Goal: Task Accomplishment & Management: Complete application form

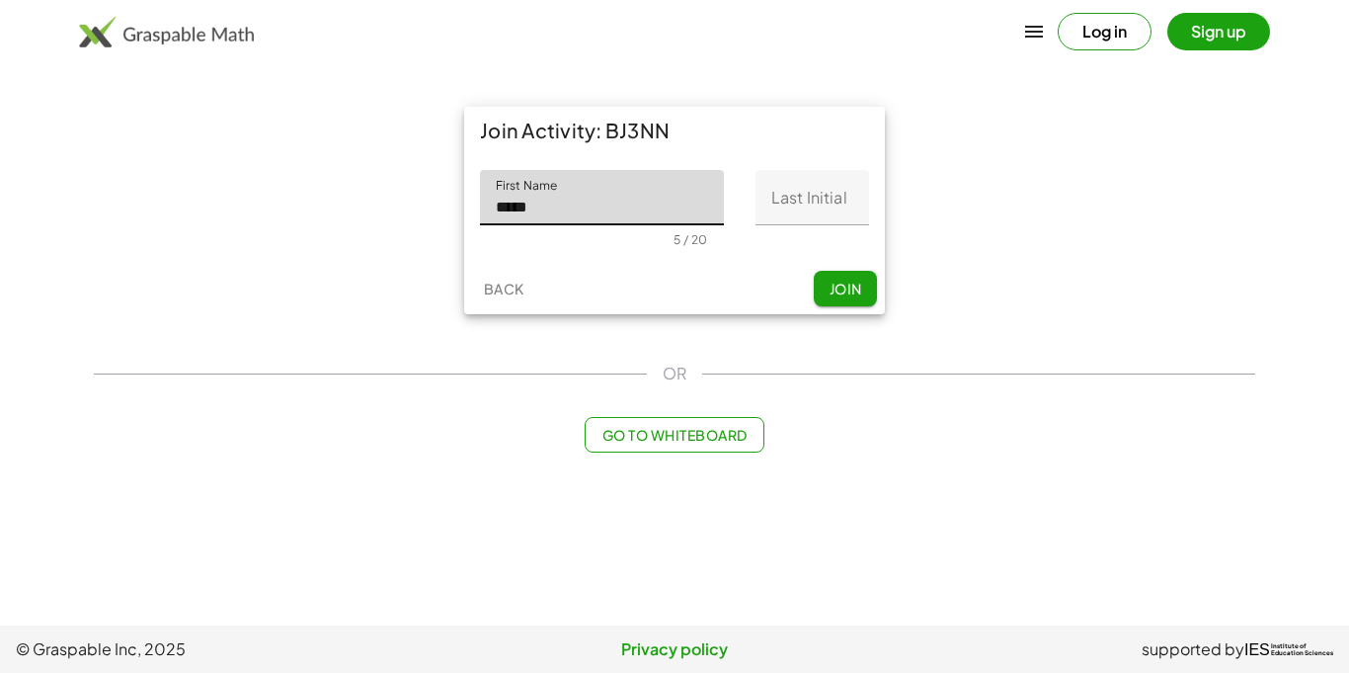
type input "*****"
click at [777, 203] on input "Last Initial" at bounding box center [813, 197] width 114 height 55
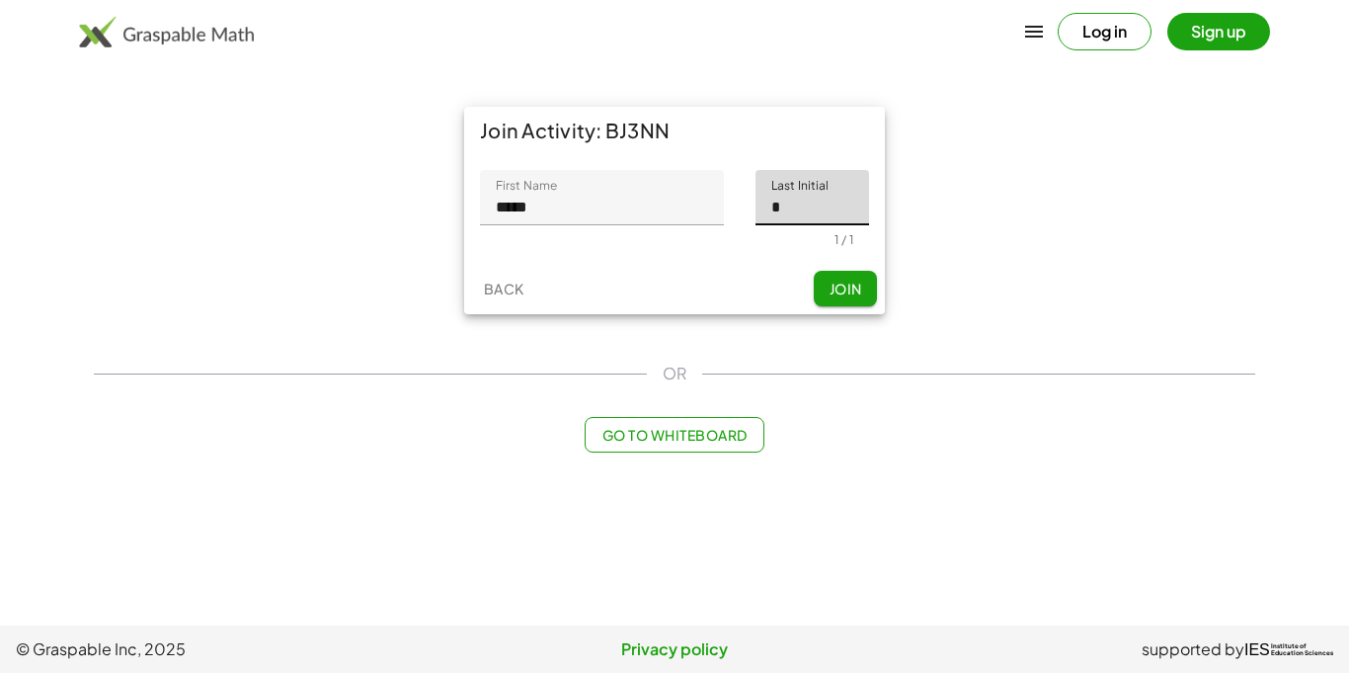
type input "*"
click at [848, 292] on span "Join" at bounding box center [845, 289] width 33 height 18
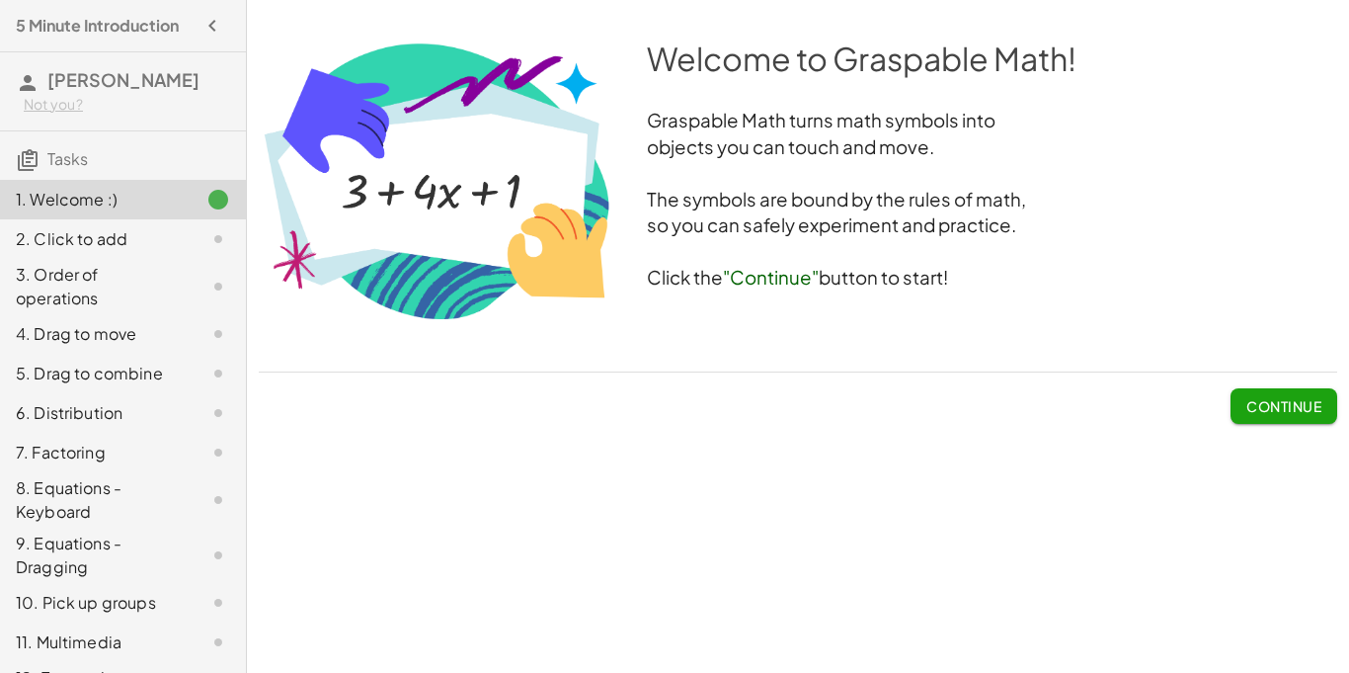
click at [1257, 406] on span "Continue" at bounding box center [1284, 406] width 75 height 18
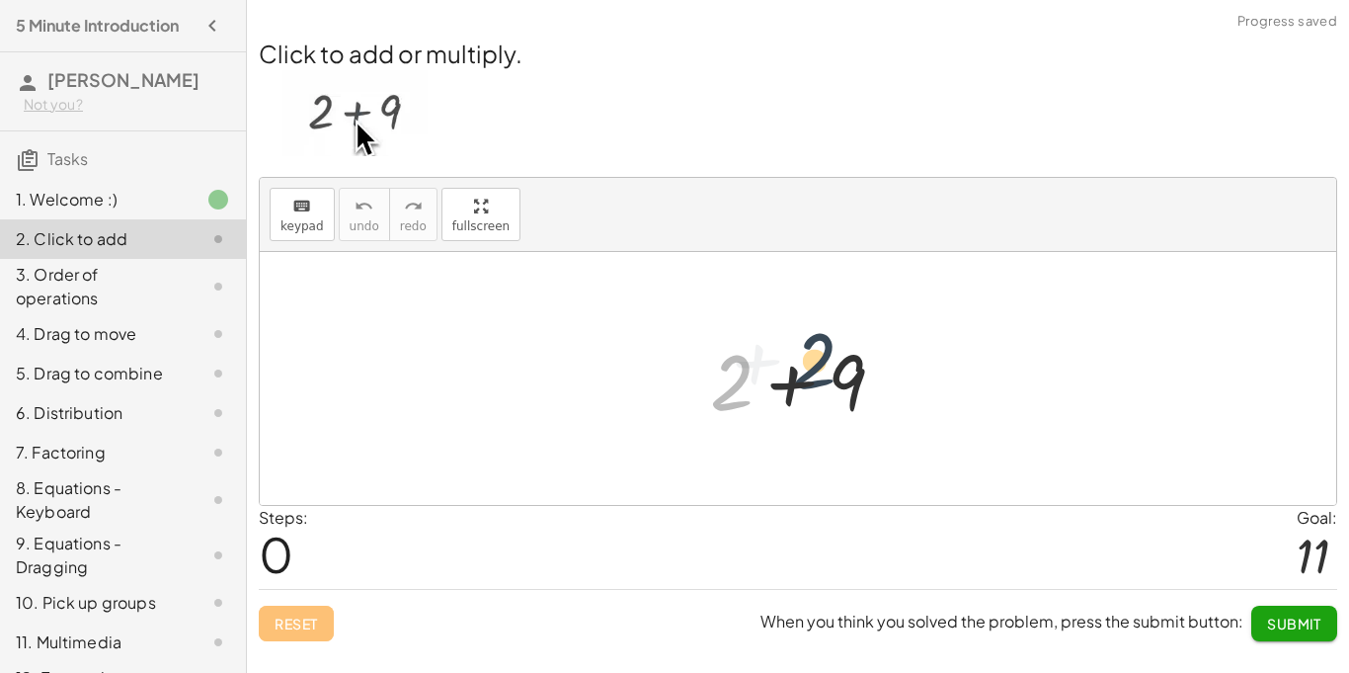
drag, startPoint x: 748, startPoint y: 368, endPoint x: 833, endPoint y: 348, distance: 87.4
click at [833, 348] on div at bounding box center [805, 379] width 210 height 102
drag, startPoint x: 735, startPoint y: 392, endPoint x: 847, endPoint y: 385, distance: 112.8
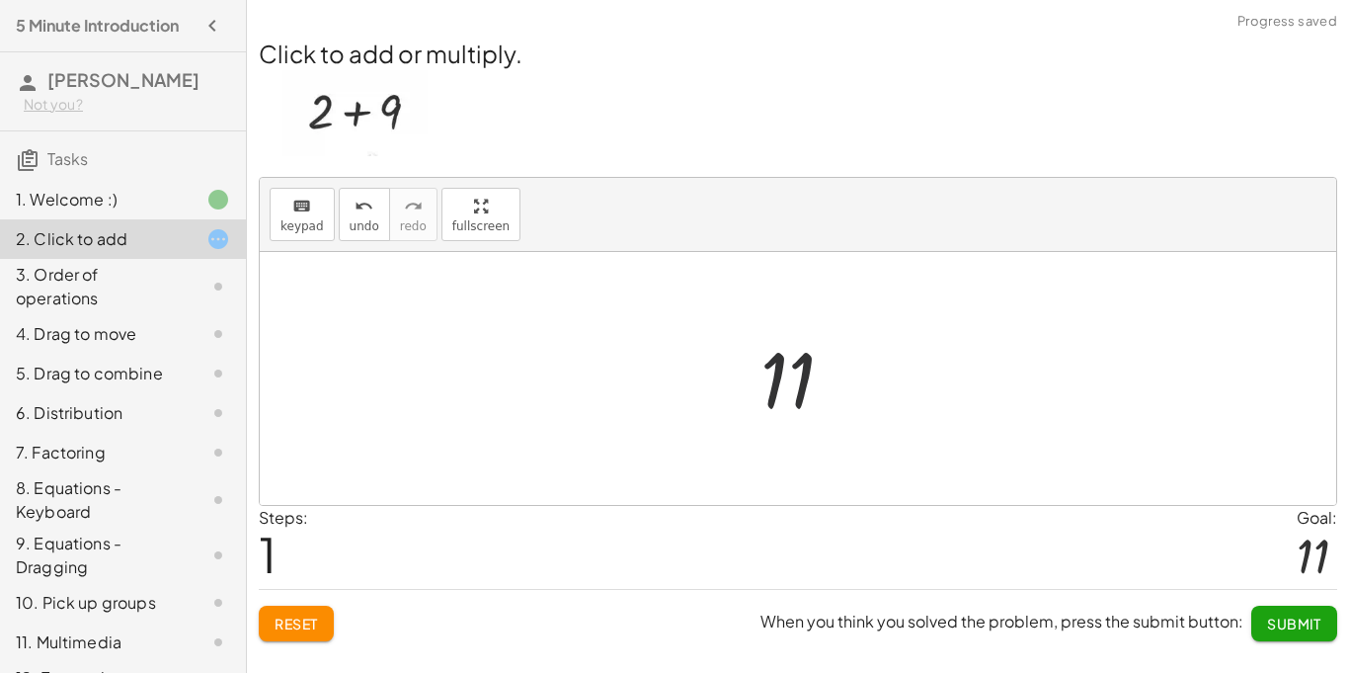
drag, startPoint x: 781, startPoint y: 381, endPoint x: 802, endPoint y: 379, distance: 20.8
click at [802, 379] on div at bounding box center [805, 379] width 109 height 98
click at [1292, 629] on span "Submit" at bounding box center [1294, 623] width 54 height 18
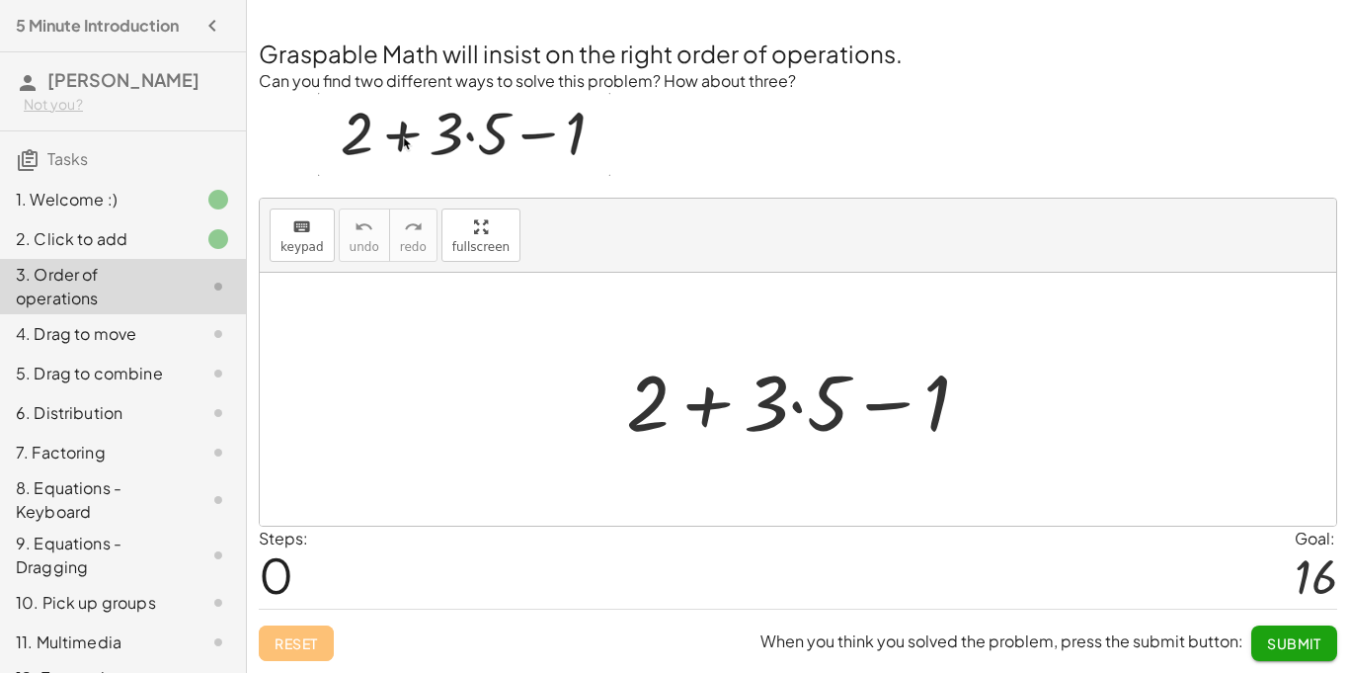
click at [693, 401] on div at bounding box center [805, 400] width 379 height 102
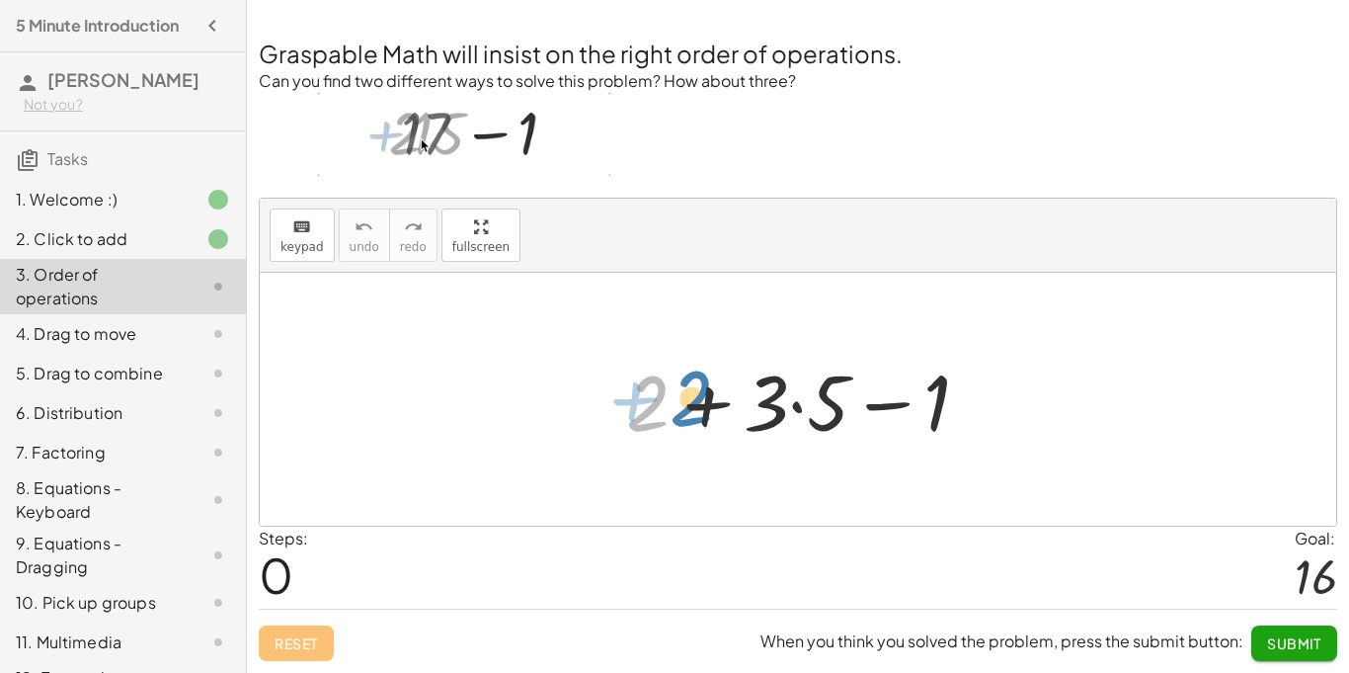
drag, startPoint x: 650, startPoint y: 404, endPoint x: 684, endPoint y: 396, distance: 34.5
click at [684, 396] on div at bounding box center [805, 400] width 379 height 102
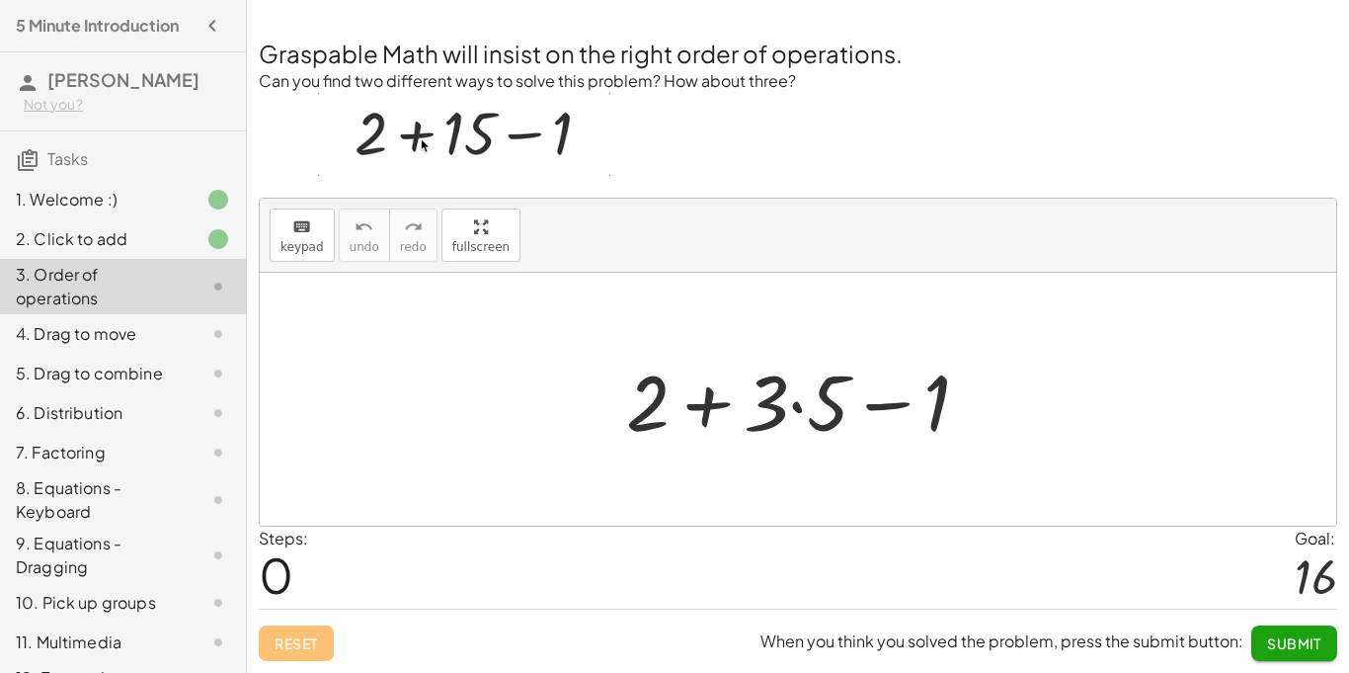
click at [801, 396] on div at bounding box center [805, 400] width 379 height 102
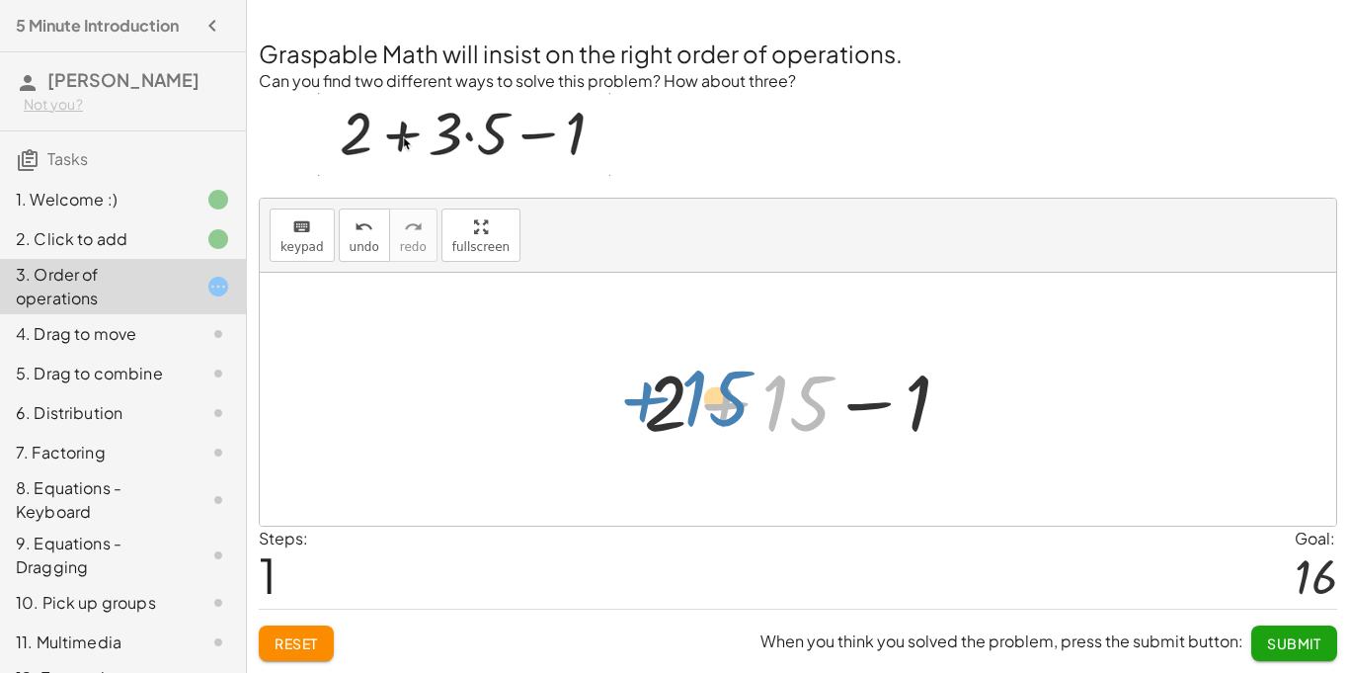
drag, startPoint x: 688, startPoint y: 395, endPoint x: 605, endPoint y: 390, distance: 84.1
click at [605, 390] on div "+ 2 + · 3 · 5 − 1 + 15 + 2 + − 1 15" at bounding box center [798, 399] width 1077 height 253
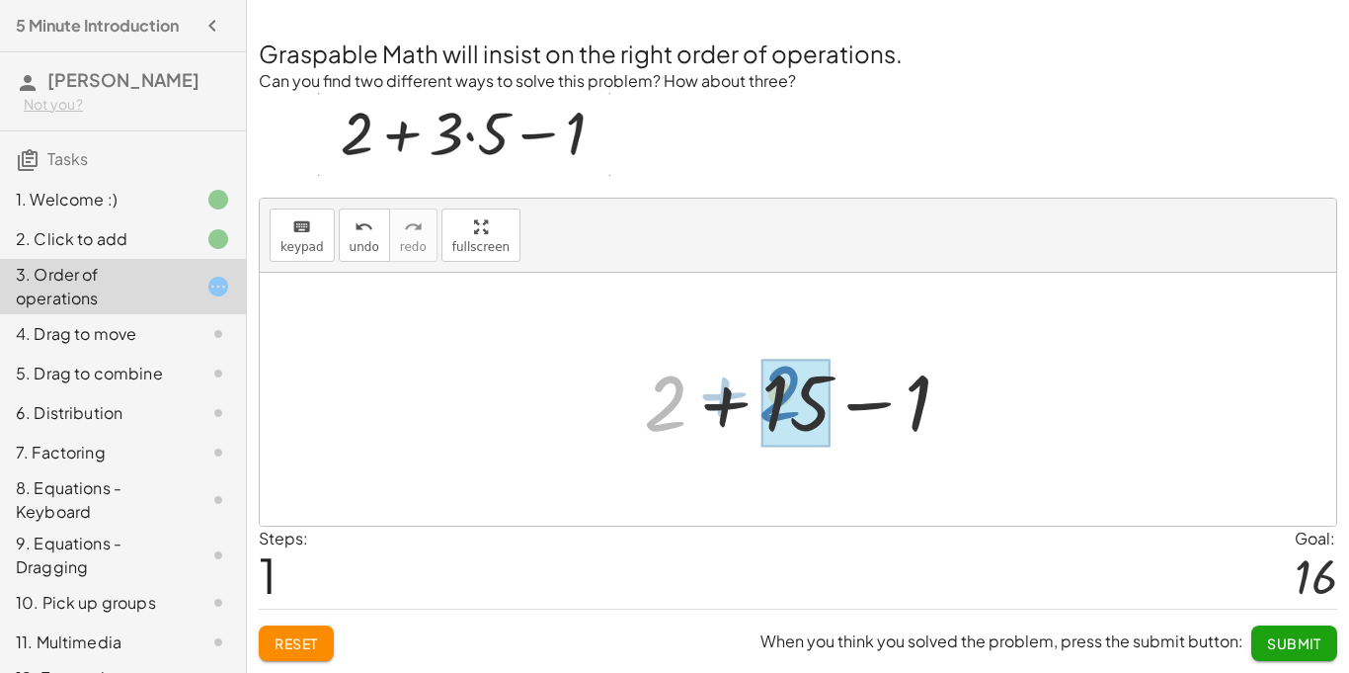
drag, startPoint x: 678, startPoint y: 406, endPoint x: 809, endPoint y: 395, distance: 131.8
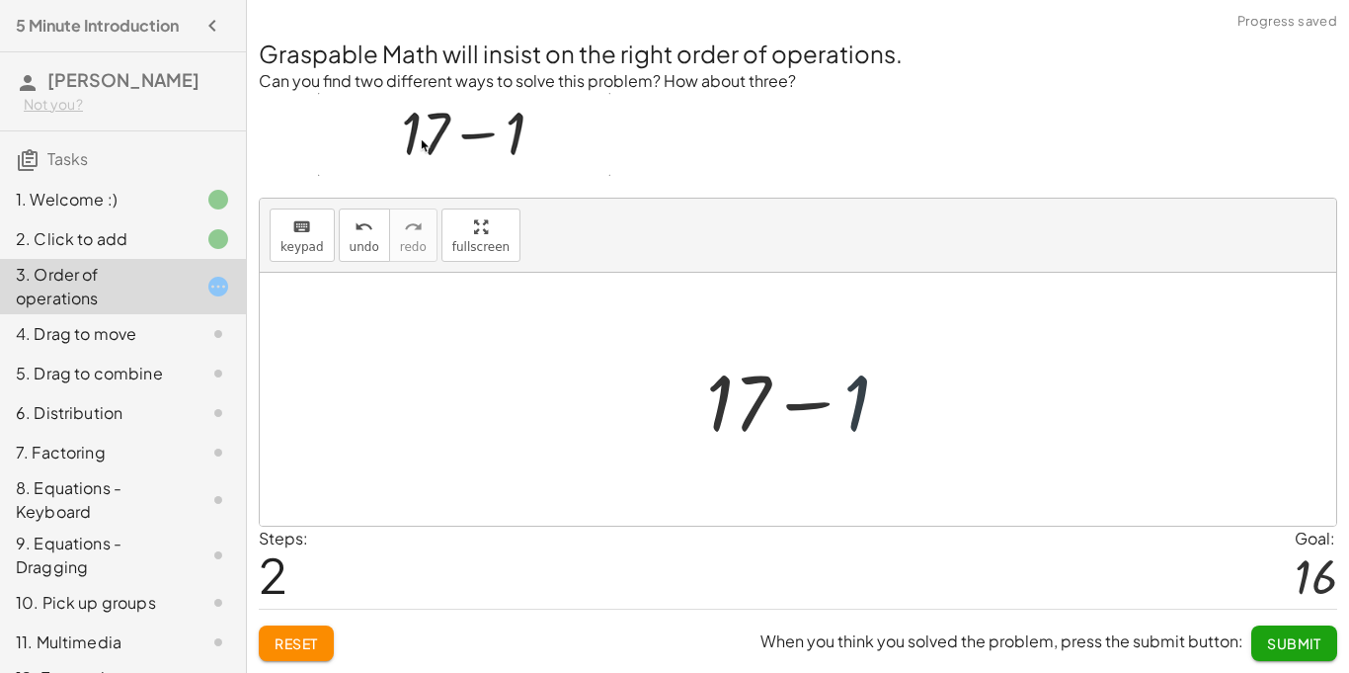
click at [863, 398] on div at bounding box center [805, 400] width 219 height 102
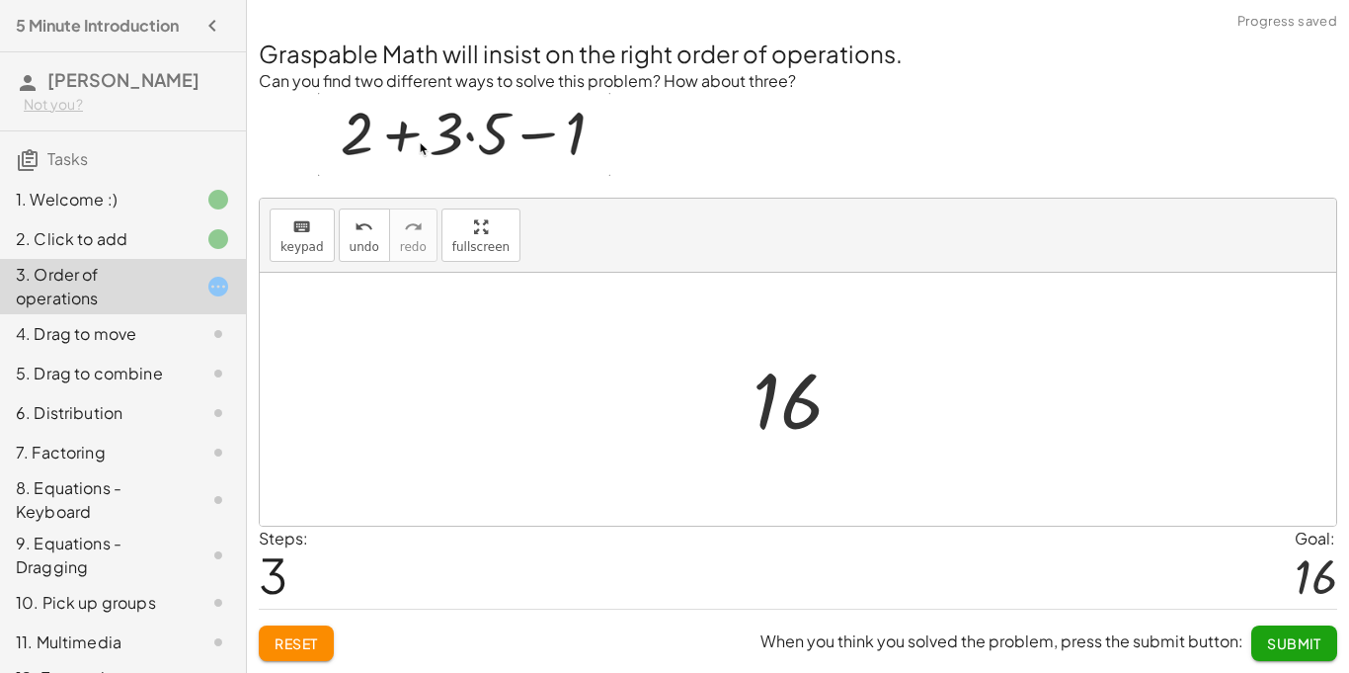
click at [774, 533] on div "Steps: 3 Goal: 16" at bounding box center [798, 567] width 1079 height 82
click at [1270, 638] on span "Submit" at bounding box center [1294, 643] width 54 height 18
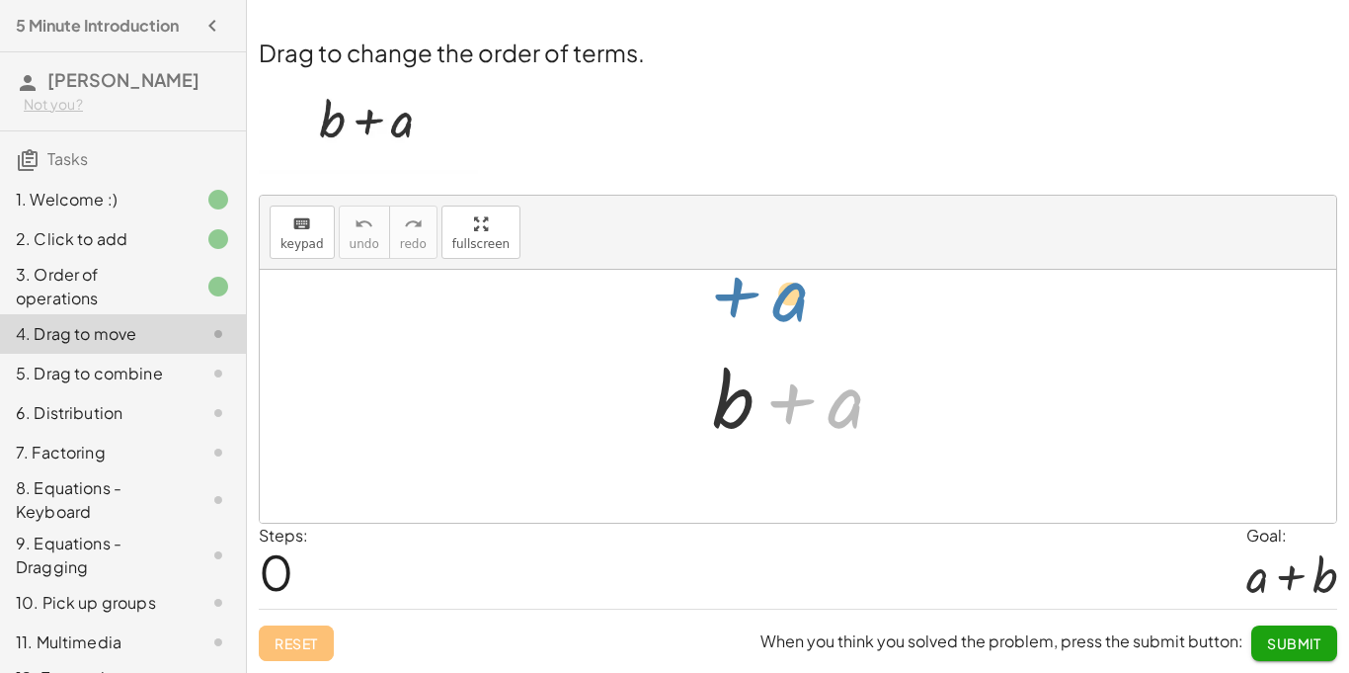
drag, startPoint x: 856, startPoint y: 402, endPoint x: 797, endPoint y: 293, distance: 123.8
drag, startPoint x: 825, startPoint y: 398, endPoint x: 666, endPoint y: 371, distance: 161.2
click at [666, 371] on div "+ a + b + a" at bounding box center [798, 396] width 1077 height 253
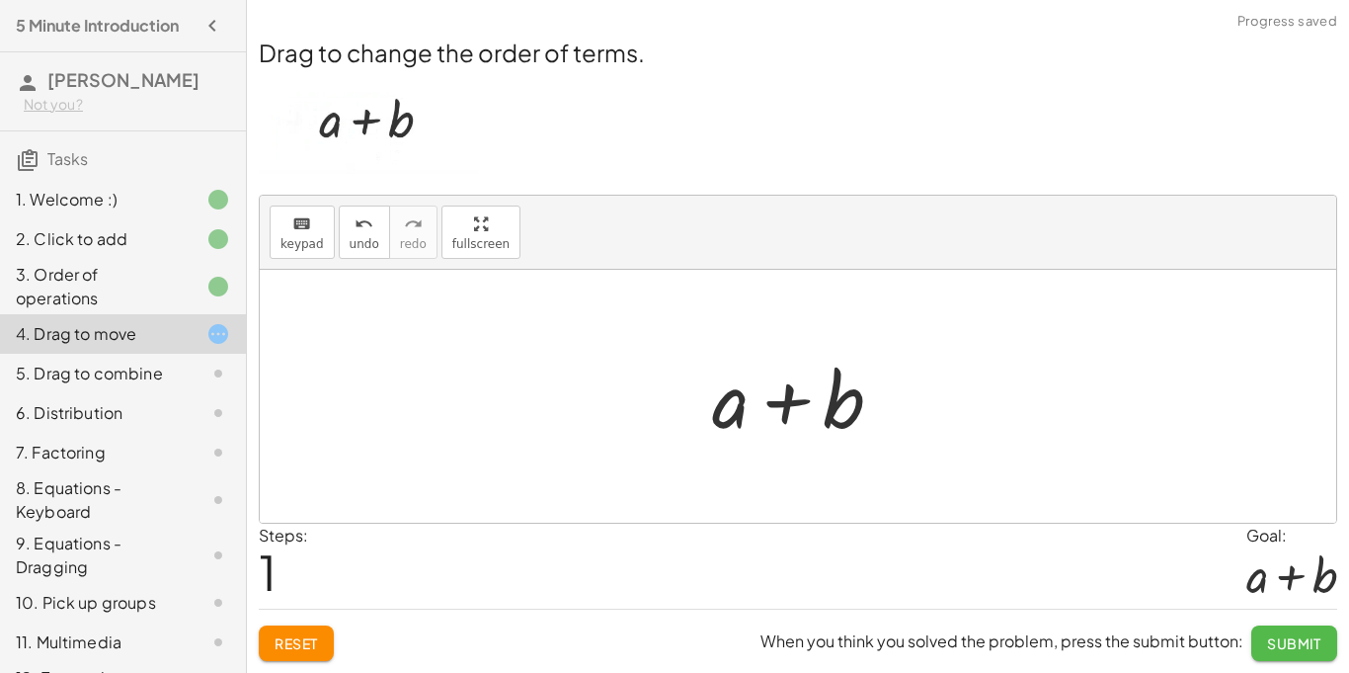
click at [1301, 644] on span "Submit" at bounding box center [1294, 643] width 54 height 18
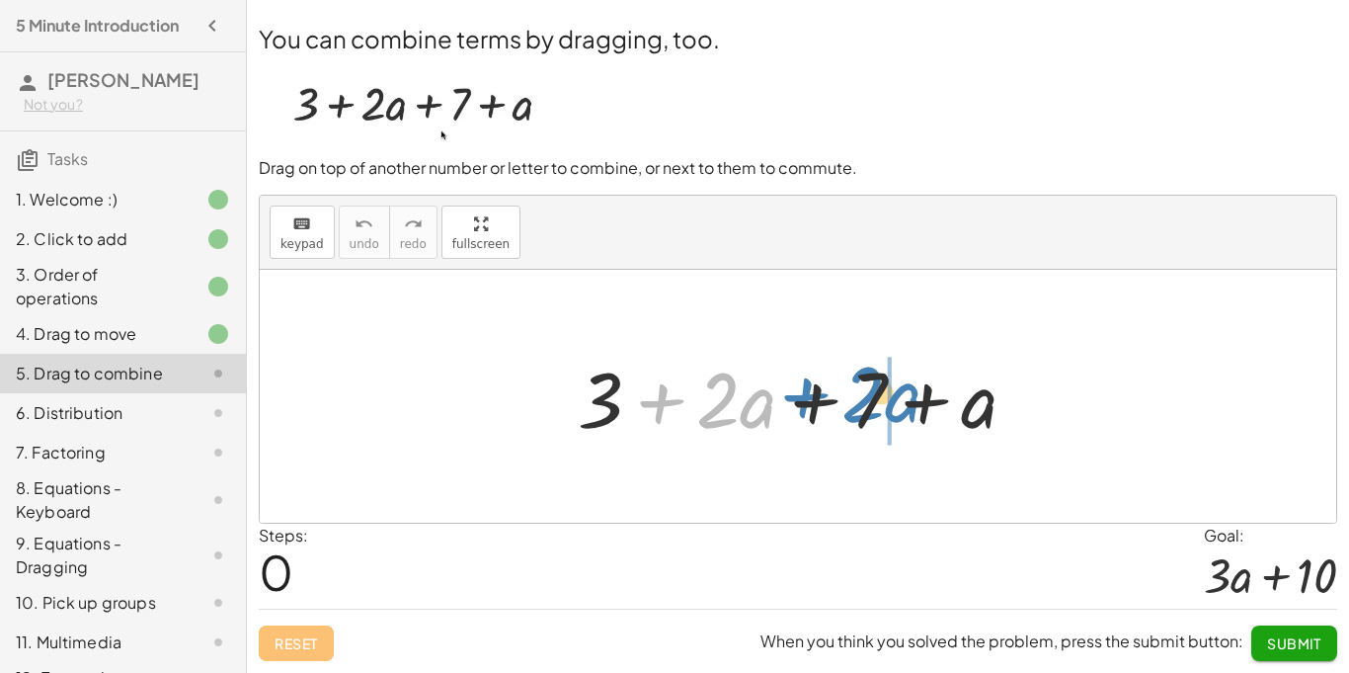
drag, startPoint x: 627, startPoint y: 401, endPoint x: 779, endPoint y: 393, distance: 152.3
click at [779, 393] on div at bounding box center [805, 397] width 475 height 102
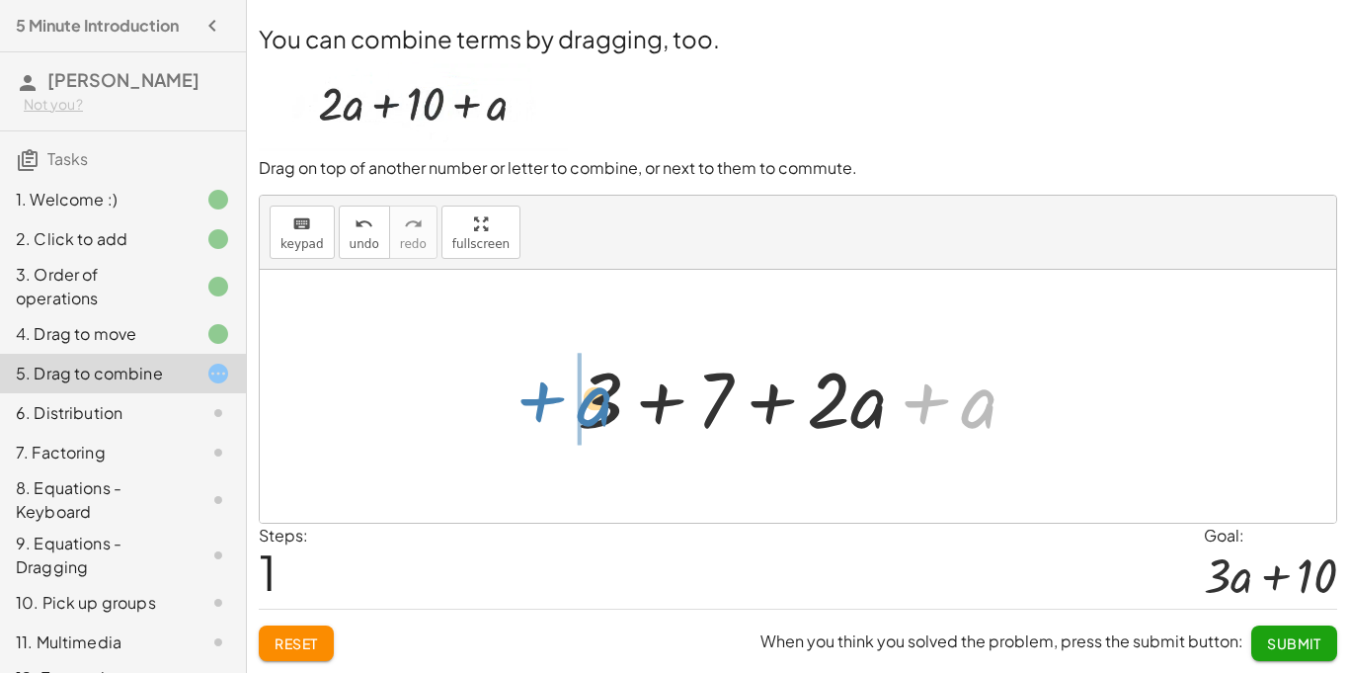
drag, startPoint x: 969, startPoint y: 388, endPoint x: 585, endPoint y: 386, distance: 384.2
click at [585, 386] on div at bounding box center [805, 397] width 475 height 102
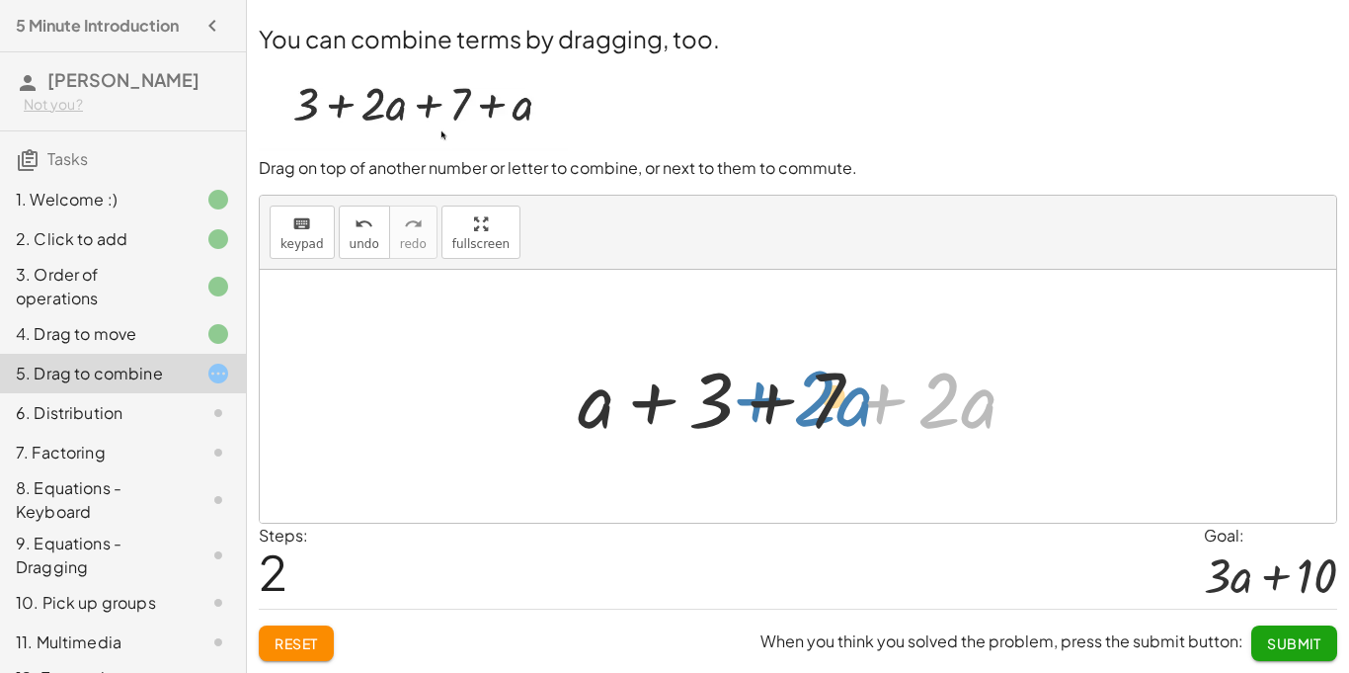
drag, startPoint x: 847, startPoint y: 389, endPoint x: 716, endPoint y: 386, distance: 131.4
click at [716, 386] on div at bounding box center [805, 397] width 475 height 102
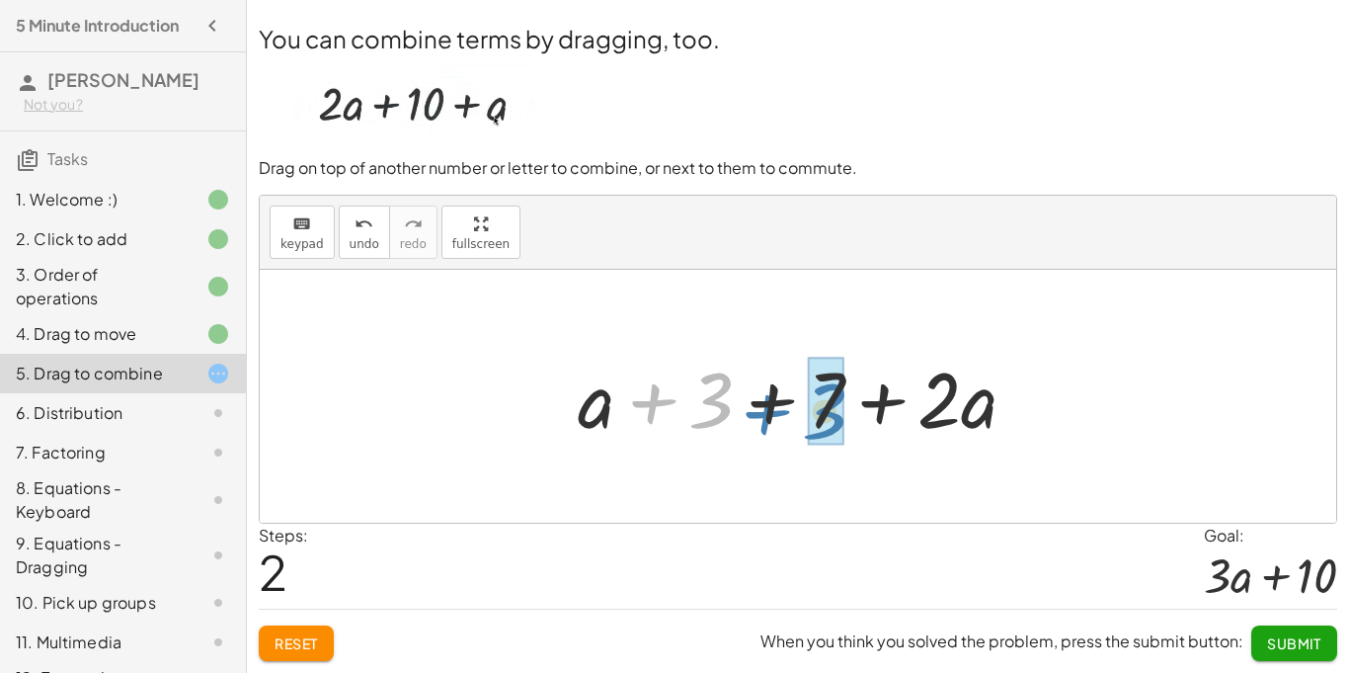
drag, startPoint x: 706, startPoint y: 407, endPoint x: 803, endPoint y: 418, distance: 97.4
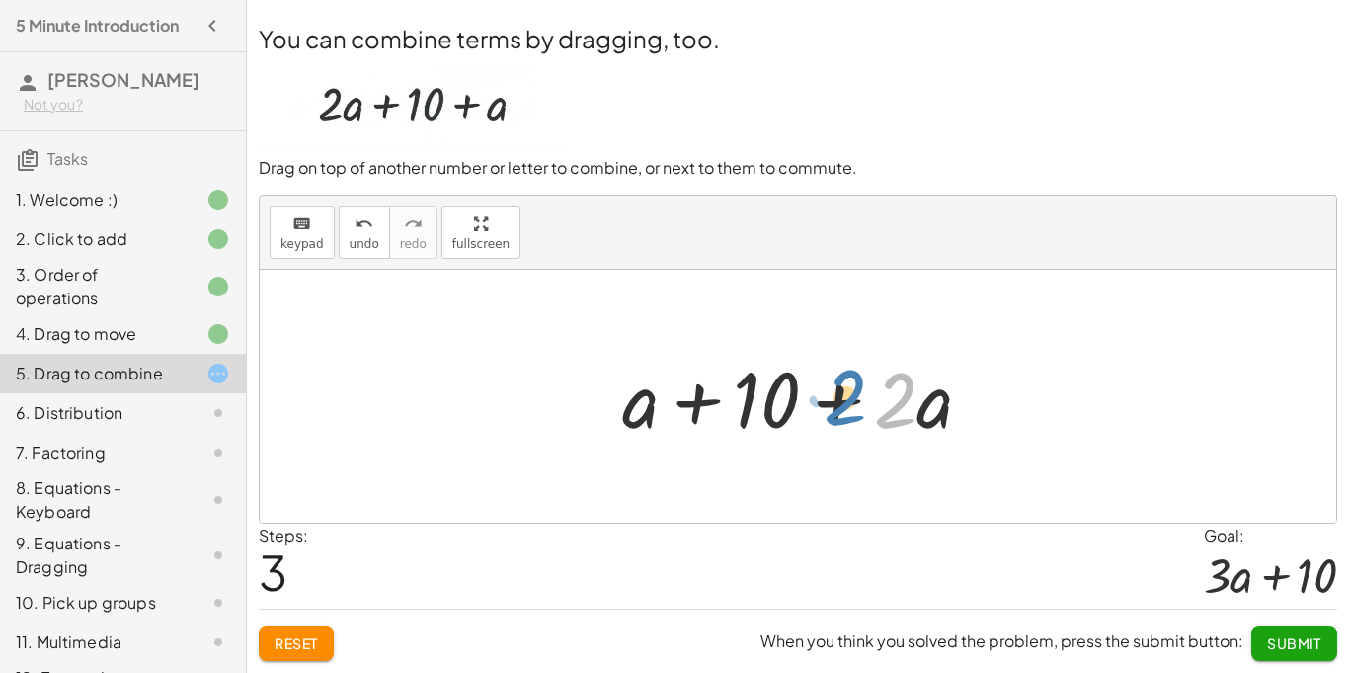
drag, startPoint x: 911, startPoint y: 395, endPoint x: 859, endPoint y: 391, distance: 51.5
click at [859, 391] on div at bounding box center [805, 397] width 386 height 102
click at [275, 634] on span "Reset" at bounding box center [296, 643] width 43 height 18
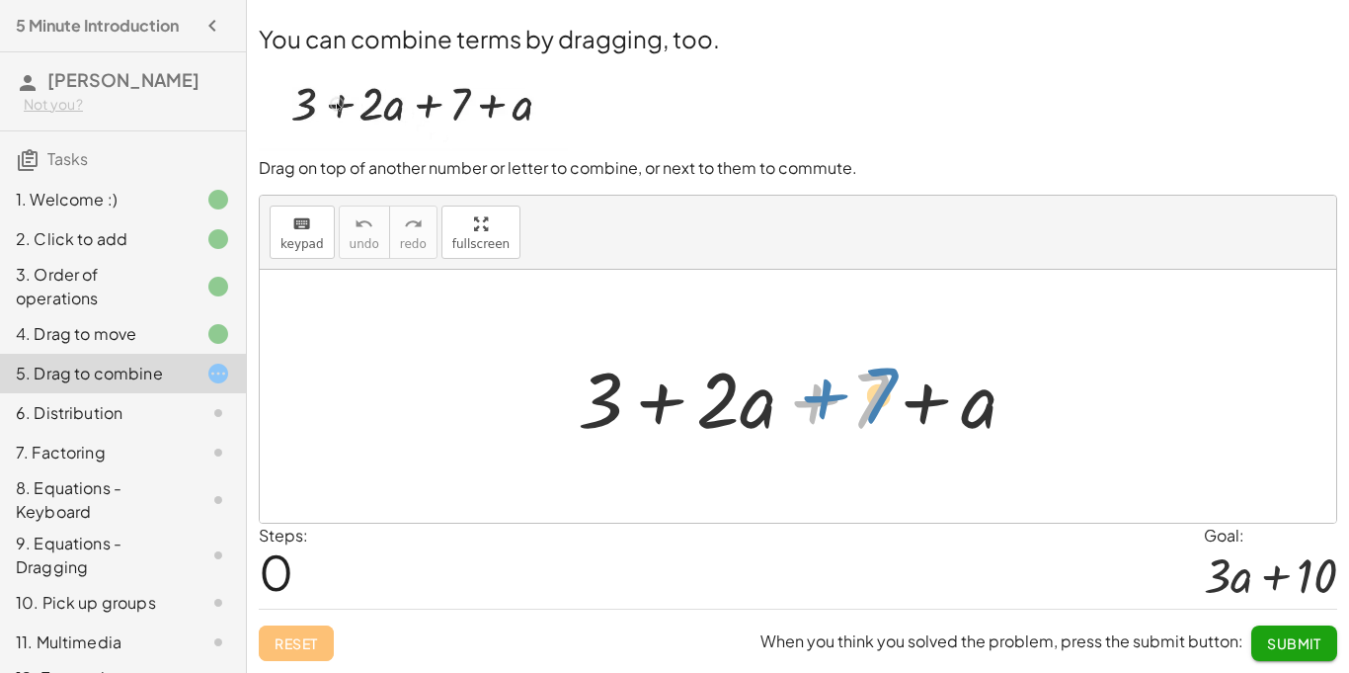
drag, startPoint x: 881, startPoint y: 398, endPoint x: 891, endPoint y: 395, distance: 10.3
click at [891, 395] on div at bounding box center [805, 397] width 475 height 102
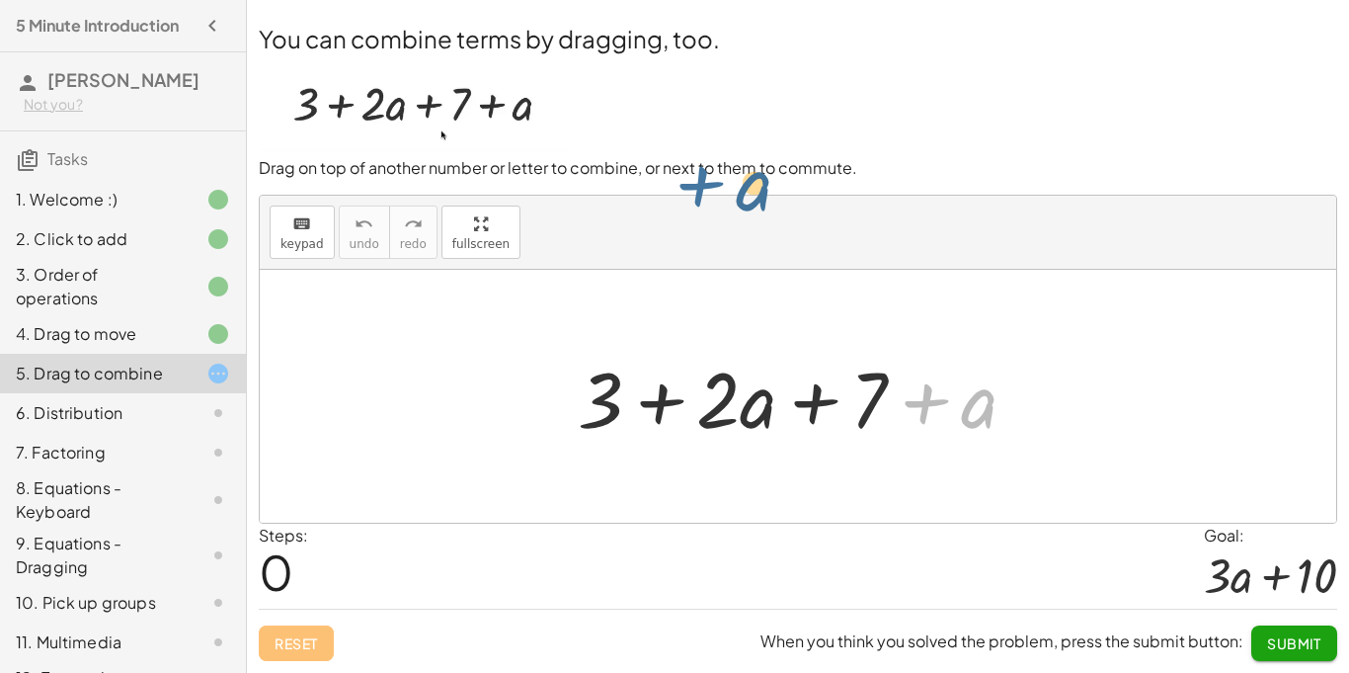
drag, startPoint x: 889, startPoint y: 398, endPoint x: 776, endPoint y: 309, distance: 143.5
click at [776, 309] on div "+ a + 3 + · 2 · a + 7 + a" at bounding box center [798, 396] width 1077 height 253
click at [803, 337] on div at bounding box center [798, 396] width 1077 height 253
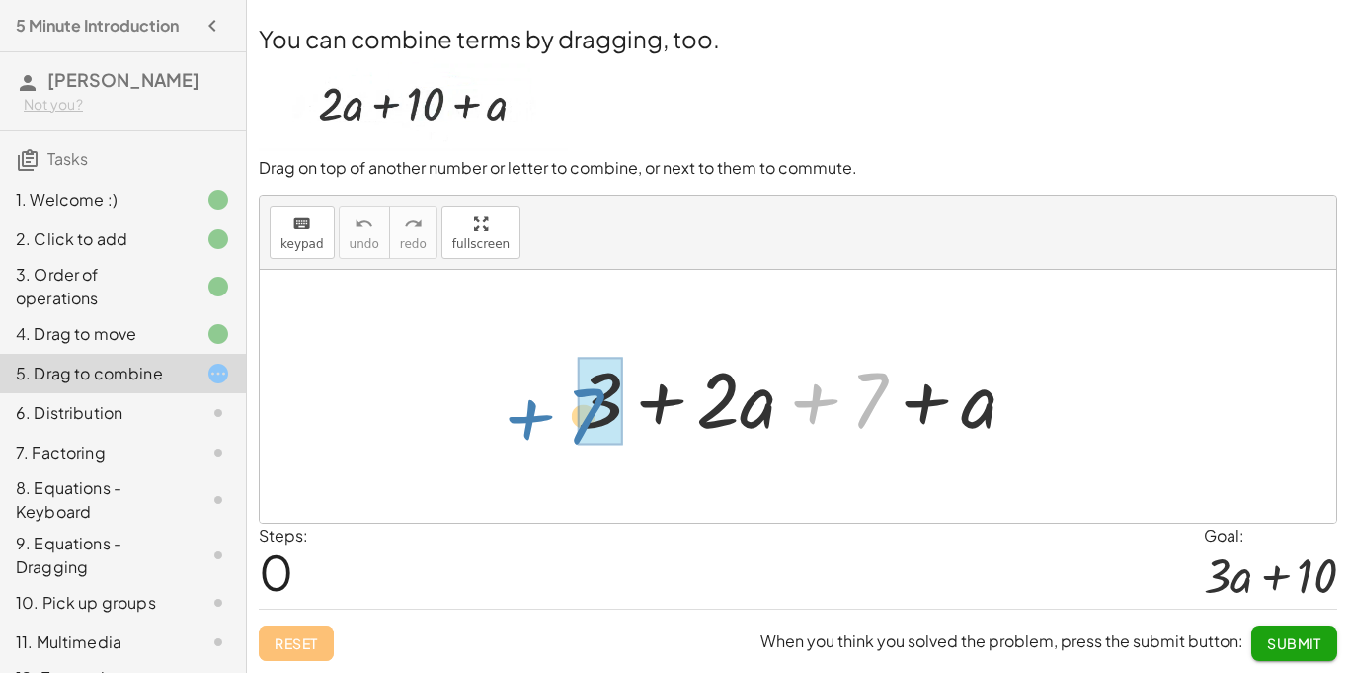
drag, startPoint x: 878, startPoint y: 412, endPoint x: 593, endPoint y: 428, distance: 285.9
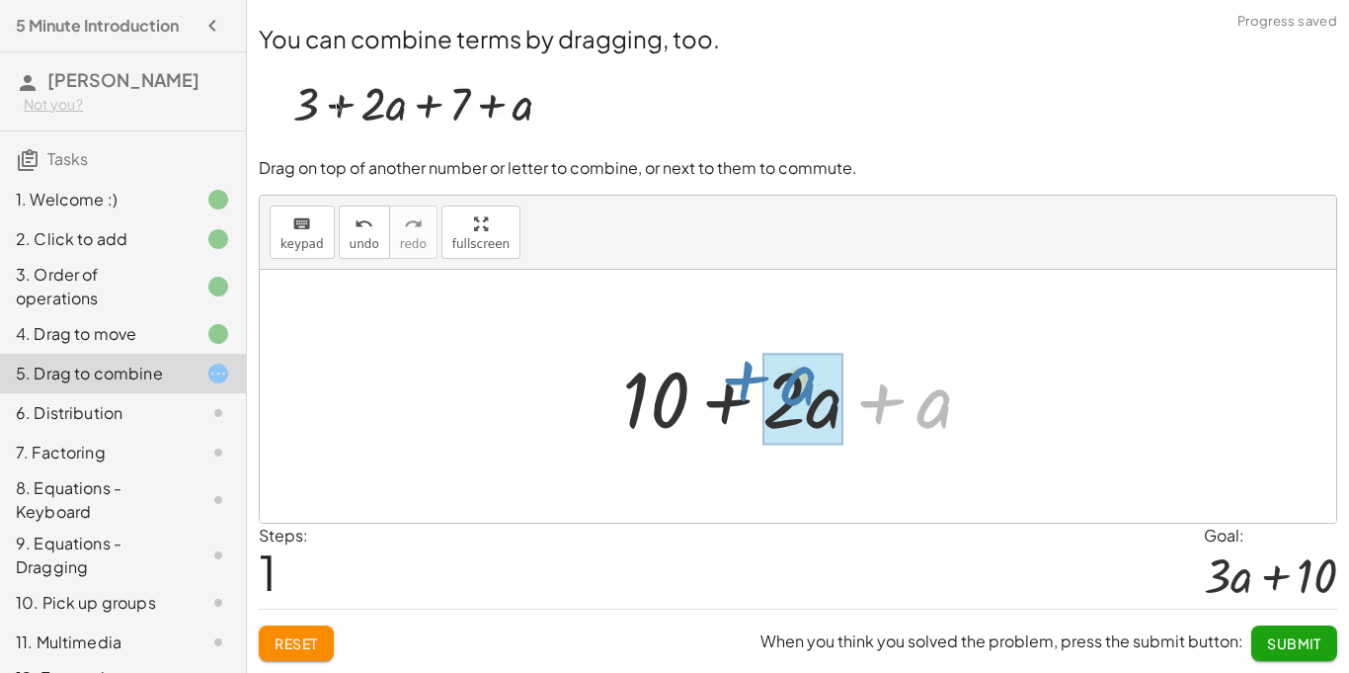
drag, startPoint x: 946, startPoint y: 388, endPoint x: 813, endPoint y: 370, distance: 134.5
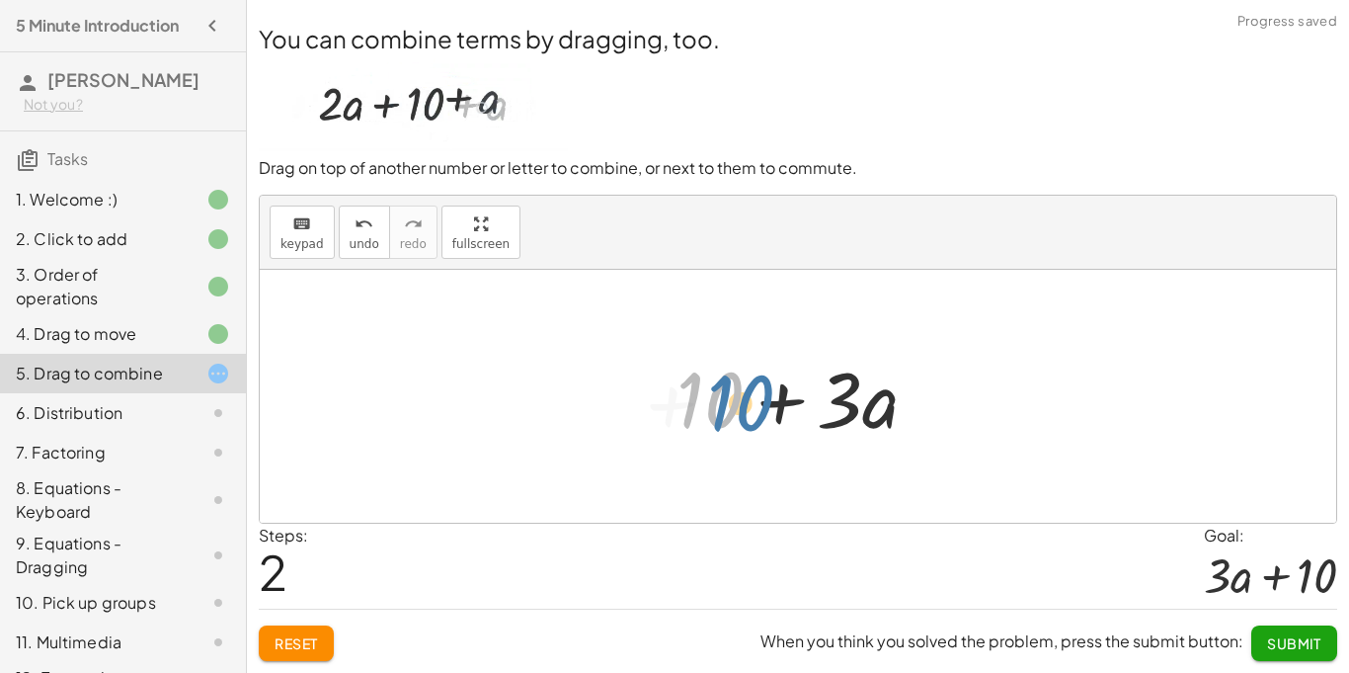
drag, startPoint x: 699, startPoint y: 409, endPoint x: 753, endPoint y: 410, distance: 53.3
click at [753, 410] on div at bounding box center [806, 397] width 278 height 102
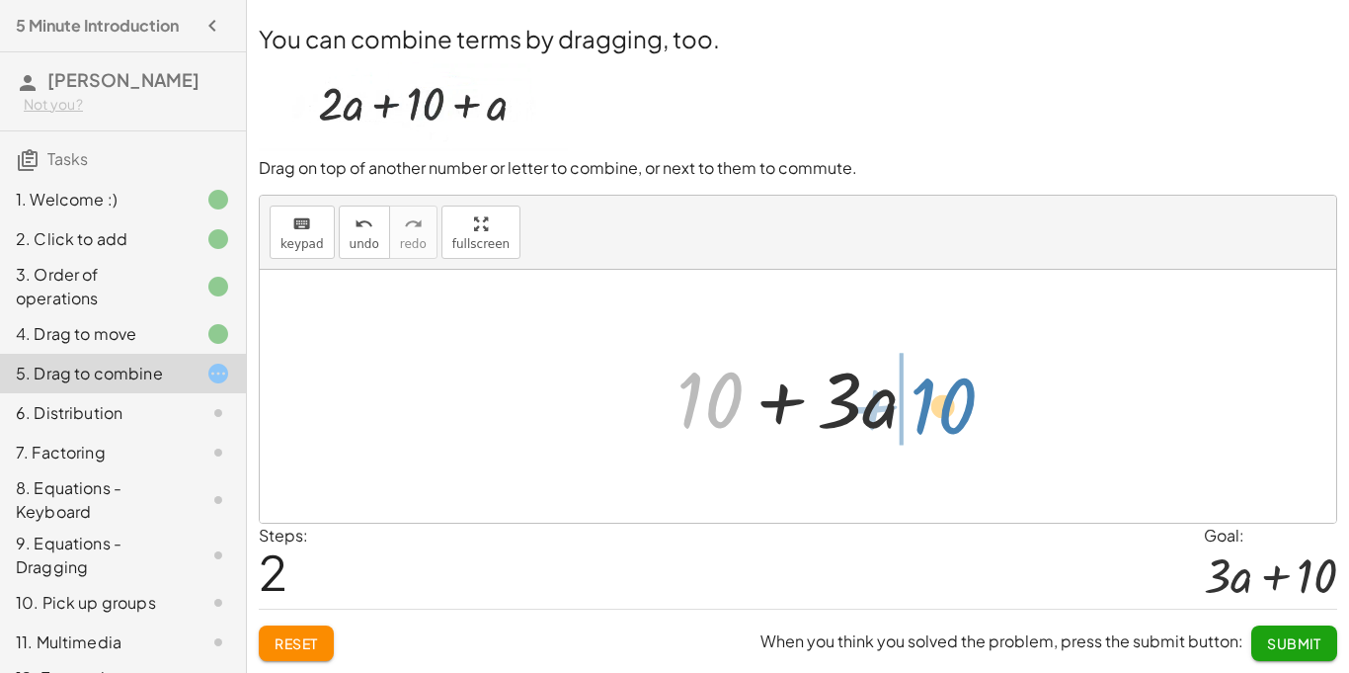
drag, startPoint x: 731, startPoint y: 417, endPoint x: 965, endPoint y: 423, distance: 234.2
click at [965, 423] on div "+ 3 + · 2 · a + 7 + a + 10 + · 2 · a + a + 10 + + · a 10 · 3" at bounding box center [798, 396] width 1077 height 253
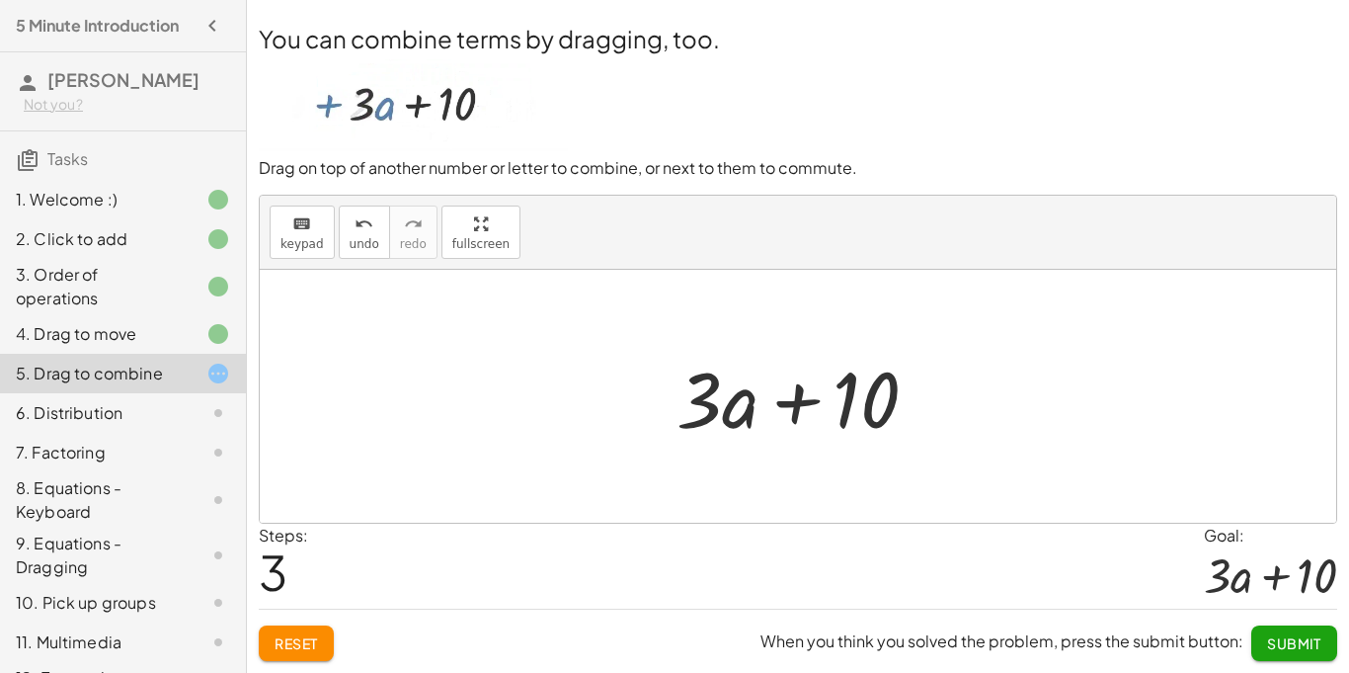
click at [1290, 630] on button "Submit" at bounding box center [1294, 643] width 86 height 36
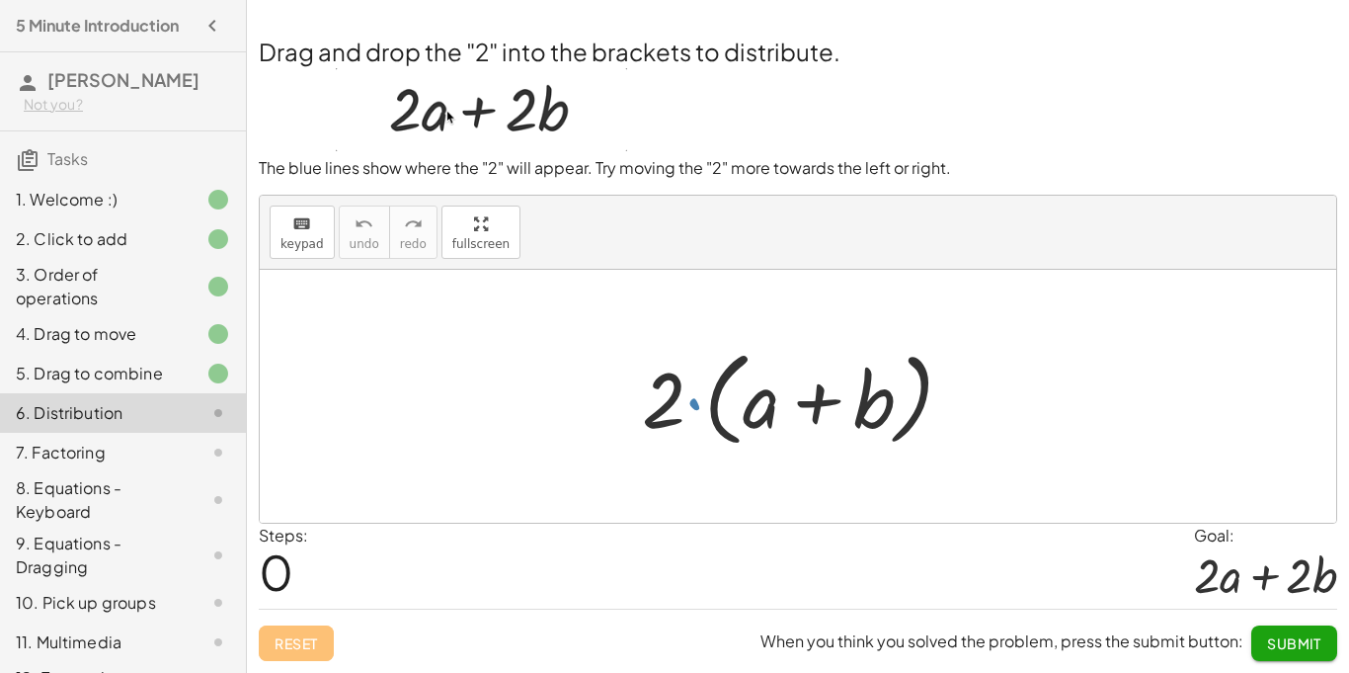
click at [685, 396] on div at bounding box center [805, 397] width 347 height 114
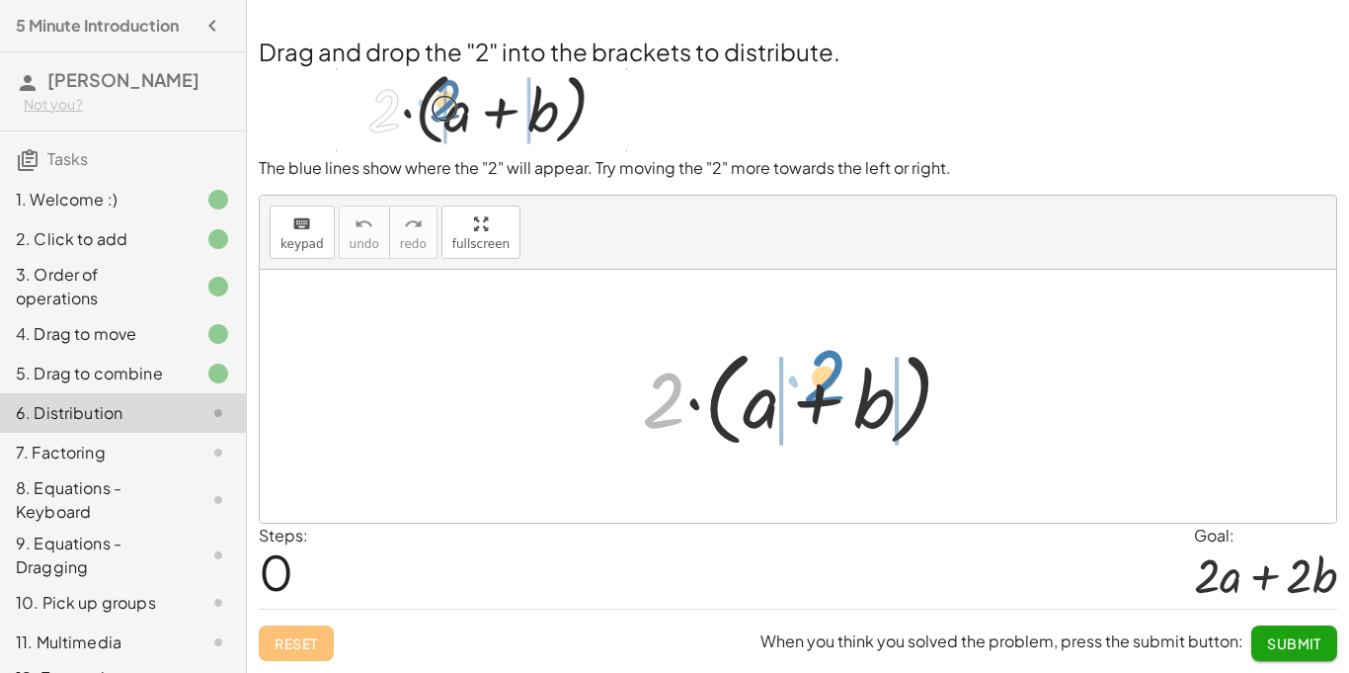
drag, startPoint x: 662, startPoint y: 396, endPoint x: 818, endPoint y: 386, distance: 156.4
click at [818, 386] on div at bounding box center [805, 397] width 347 height 114
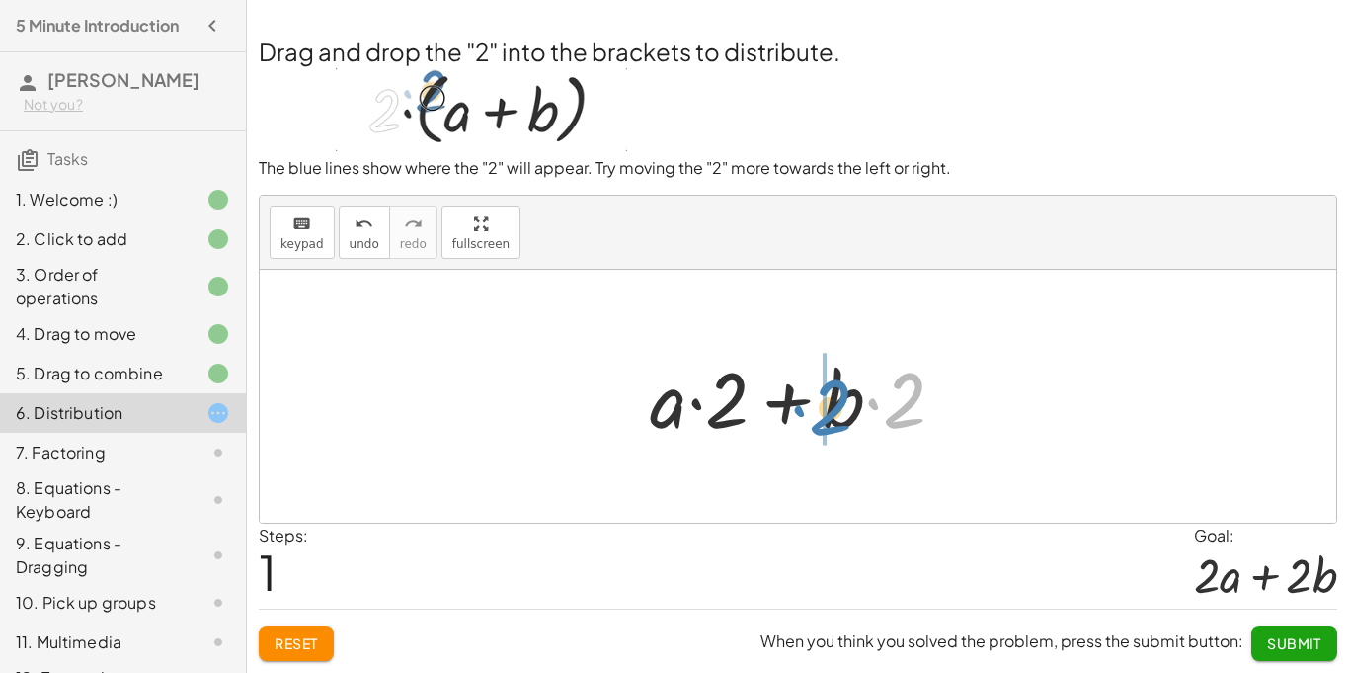
drag, startPoint x: 900, startPoint y: 421, endPoint x: 828, endPoint y: 428, distance: 72.4
click at [828, 428] on div at bounding box center [805, 397] width 331 height 102
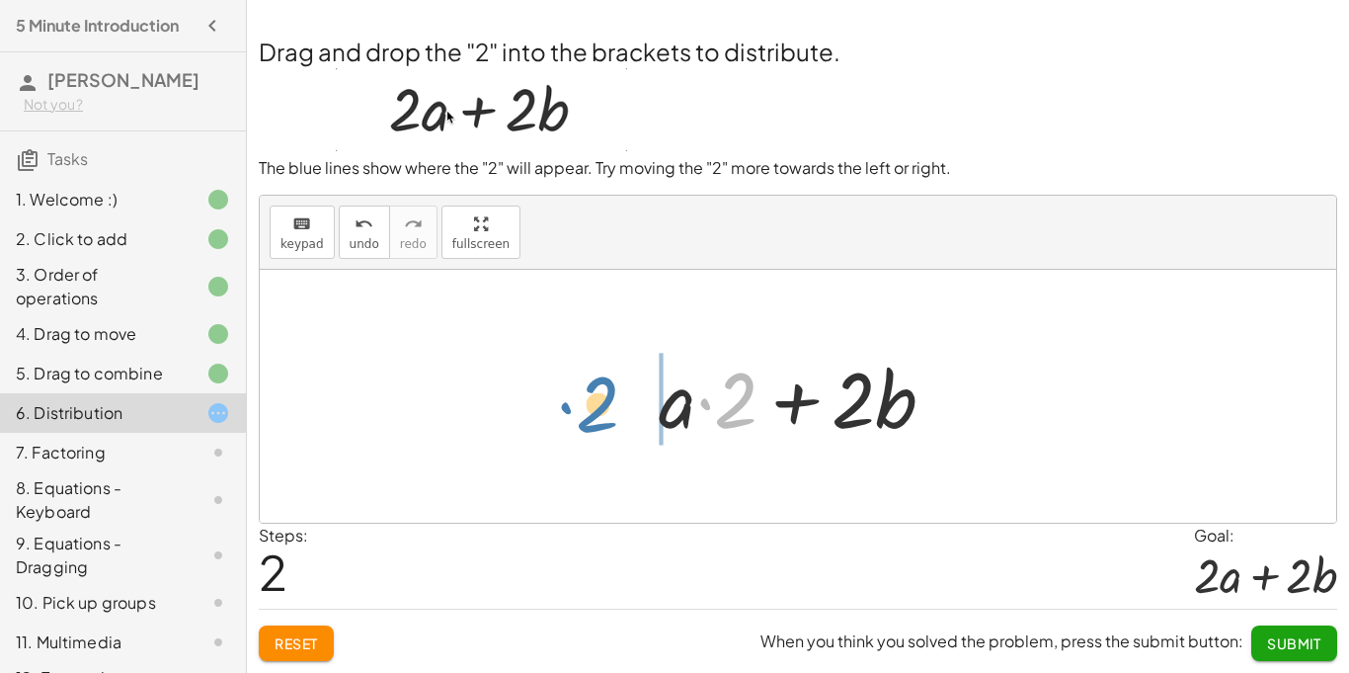
drag, startPoint x: 738, startPoint y: 419, endPoint x: 601, endPoint y: 424, distance: 137.4
click at [601, 424] on div "· 2 · ( + a + b ) + · a · 2 + · b · 2 · 2 + a + b · · 2 · · 2" at bounding box center [798, 396] width 1077 height 253
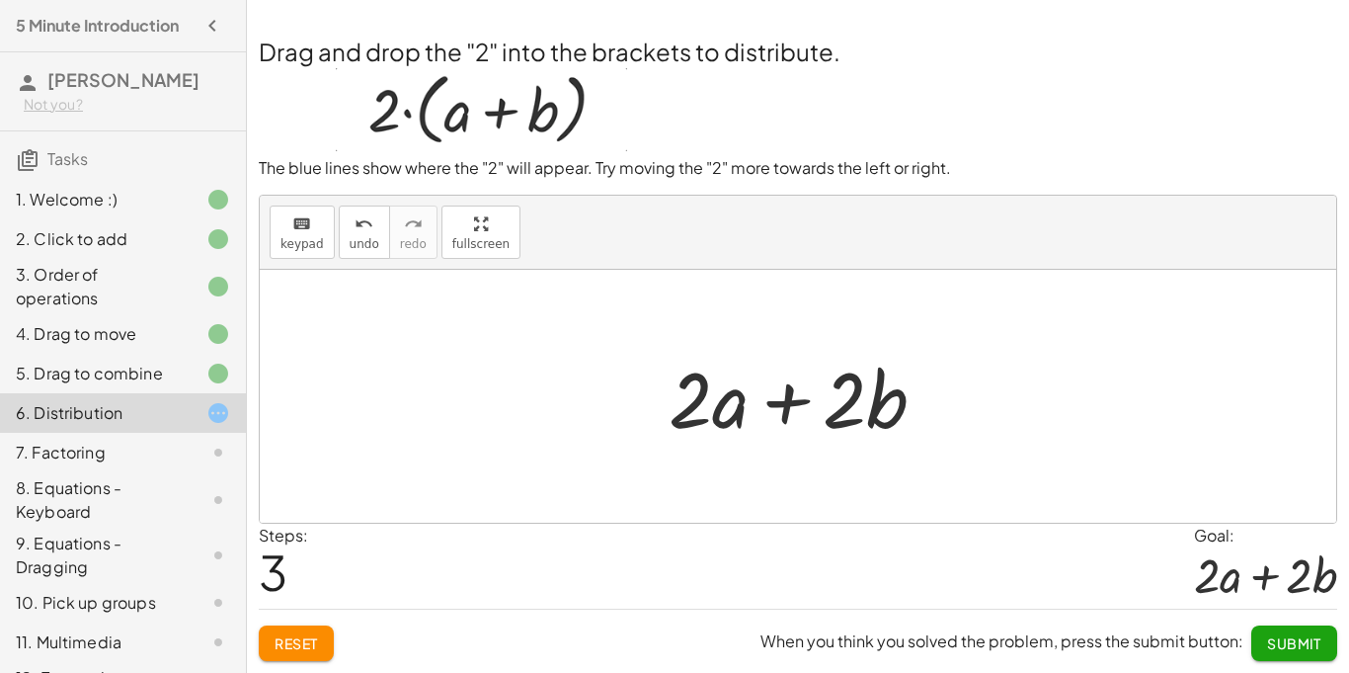
click at [1294, 641] on span "Submit" at bounding box center [1294, 643] width 54 height 18
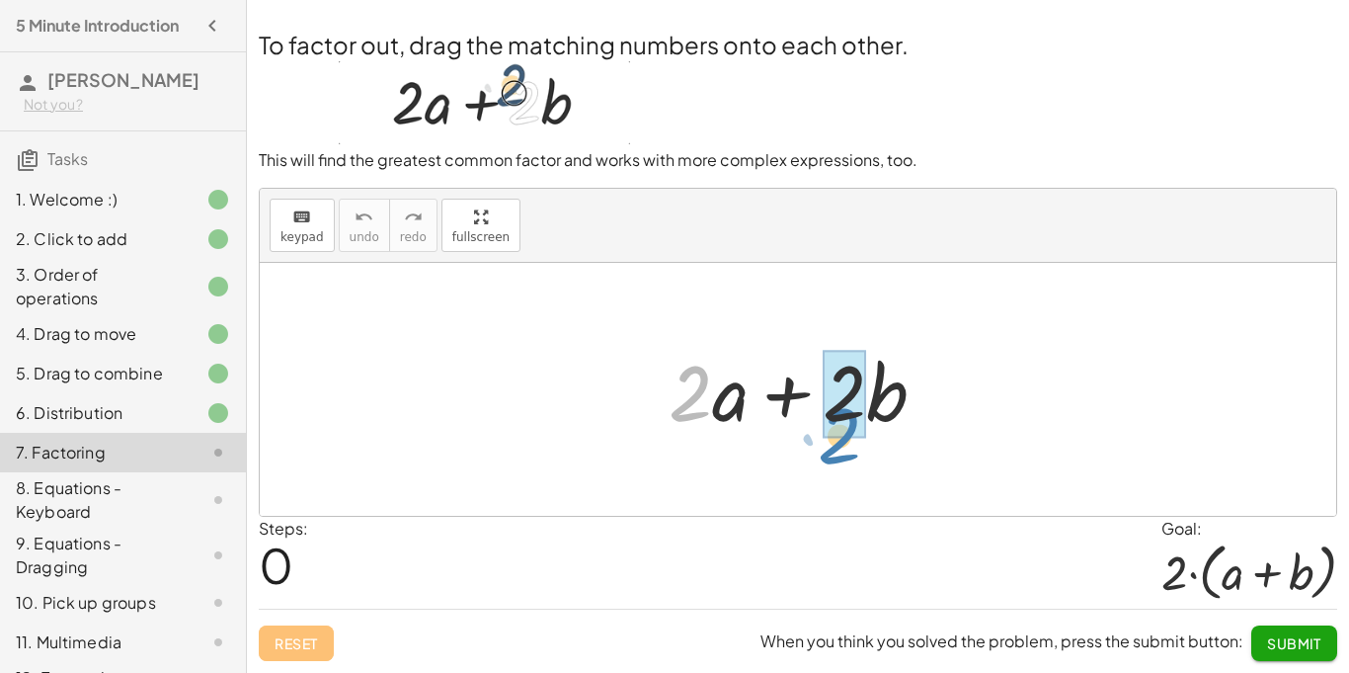
drag, startPoint x: 682, startPoint y: 409, endPoint x: 834, endPoint y: 444, distance: 156.2
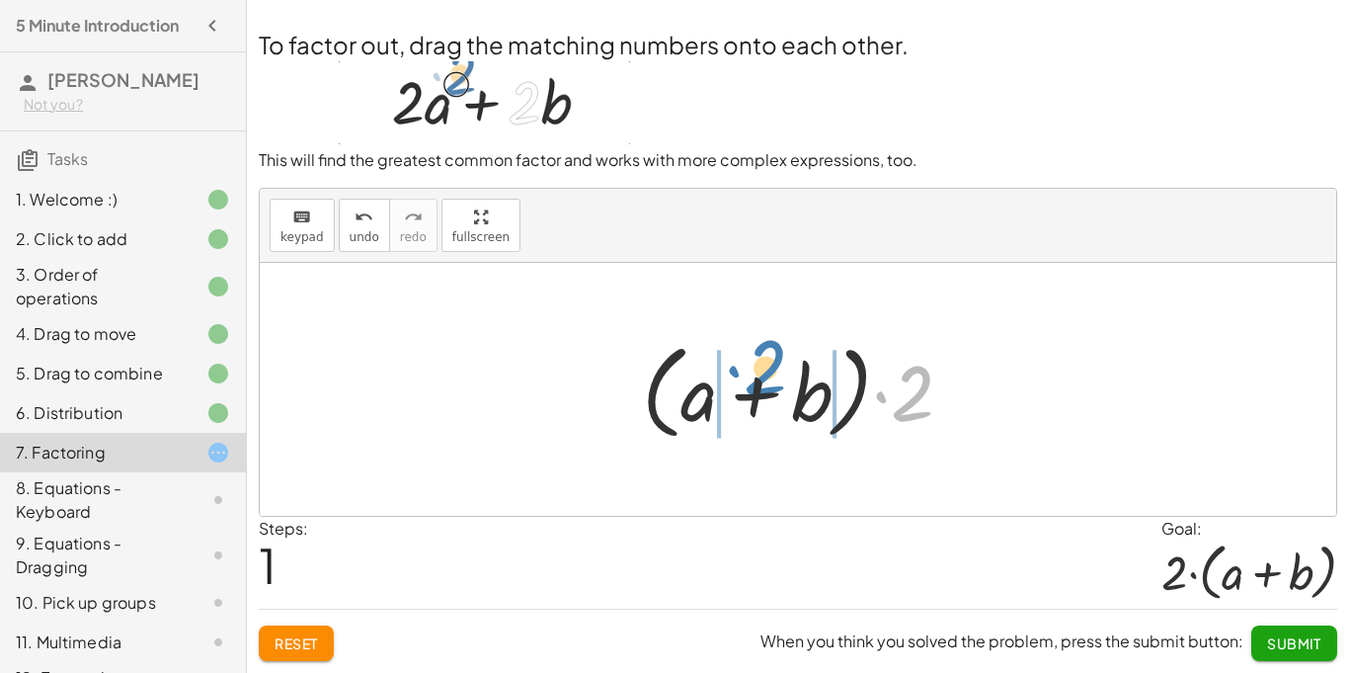
drag, startPoint x: 920, startPoint y: 392, endPoint x: 773, endPoint y: 368, distance: 148.1
click at [773, 368] on div at bounding box center [805, 390] width 347 height 114
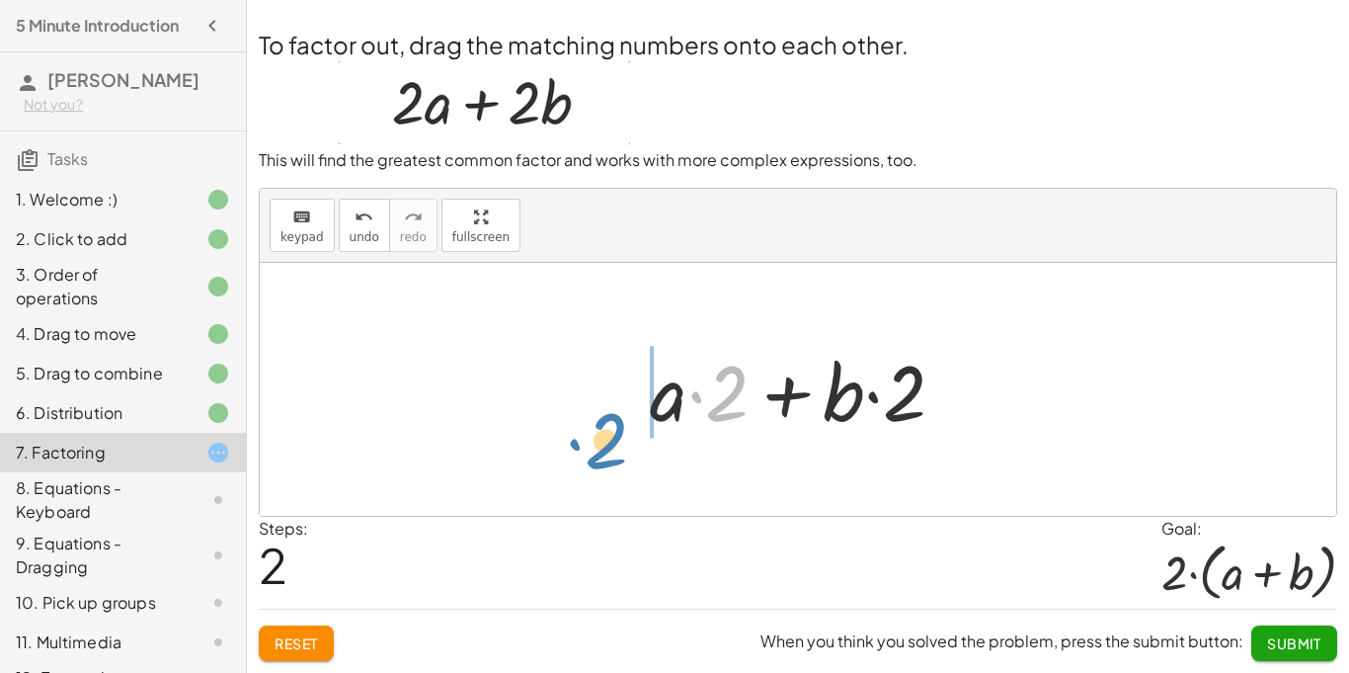
drag, startPoint x: 746, startPoint y: 407, endPoint x: 636, endPoint y: 435, distance: 113.1
click at [636, 435] on div "+ · 2 · a + · 2 · b · ( + a + b ) · 2 · 2 + a + b · · 2 · · 2" at bounding box center [798, 390] width 356 height 112
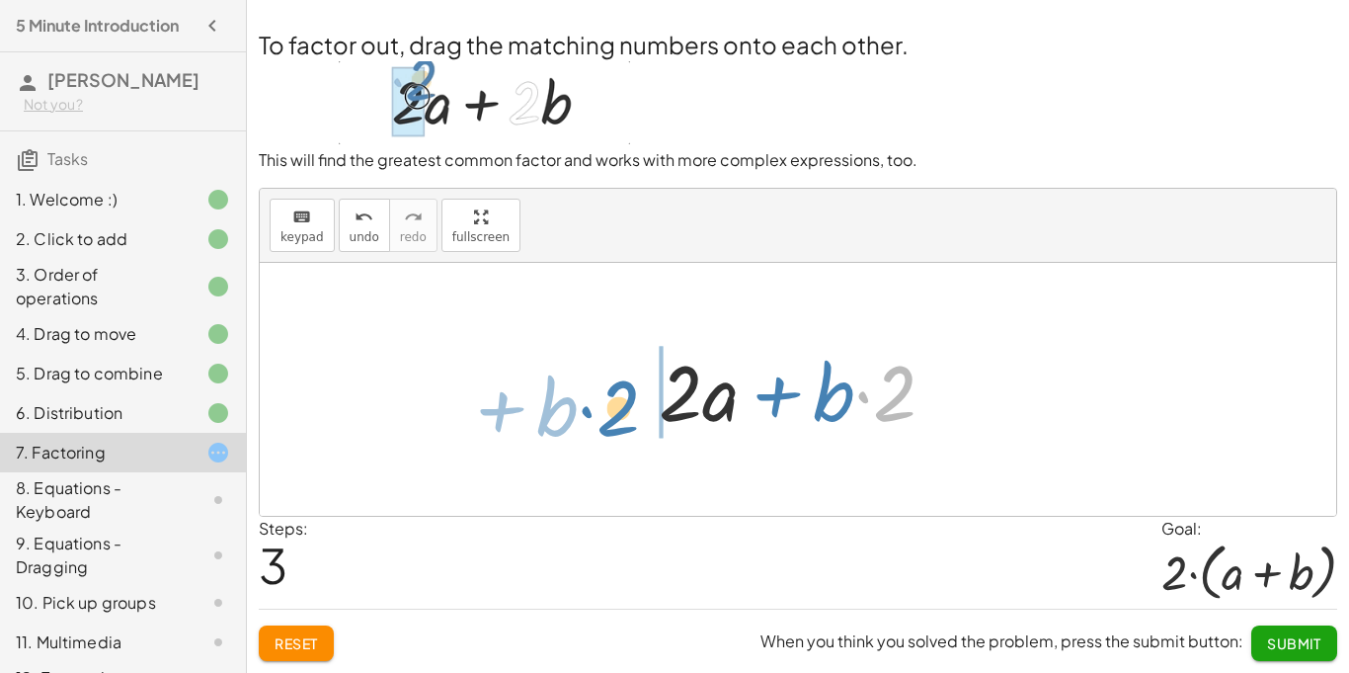
drag, startPoint x: 899, startPoint y: 374, endPoint x: 622, endPoint y: 389, distance: 277.0
click at [622, 389] on div "+ · 2 · a + · 2 · b · ( + a + b ) · 2 + · a · 2 + · b · 2 · 2 + · b + a + b · ·…" at bounding box center [798, 389] width 1077 height 253
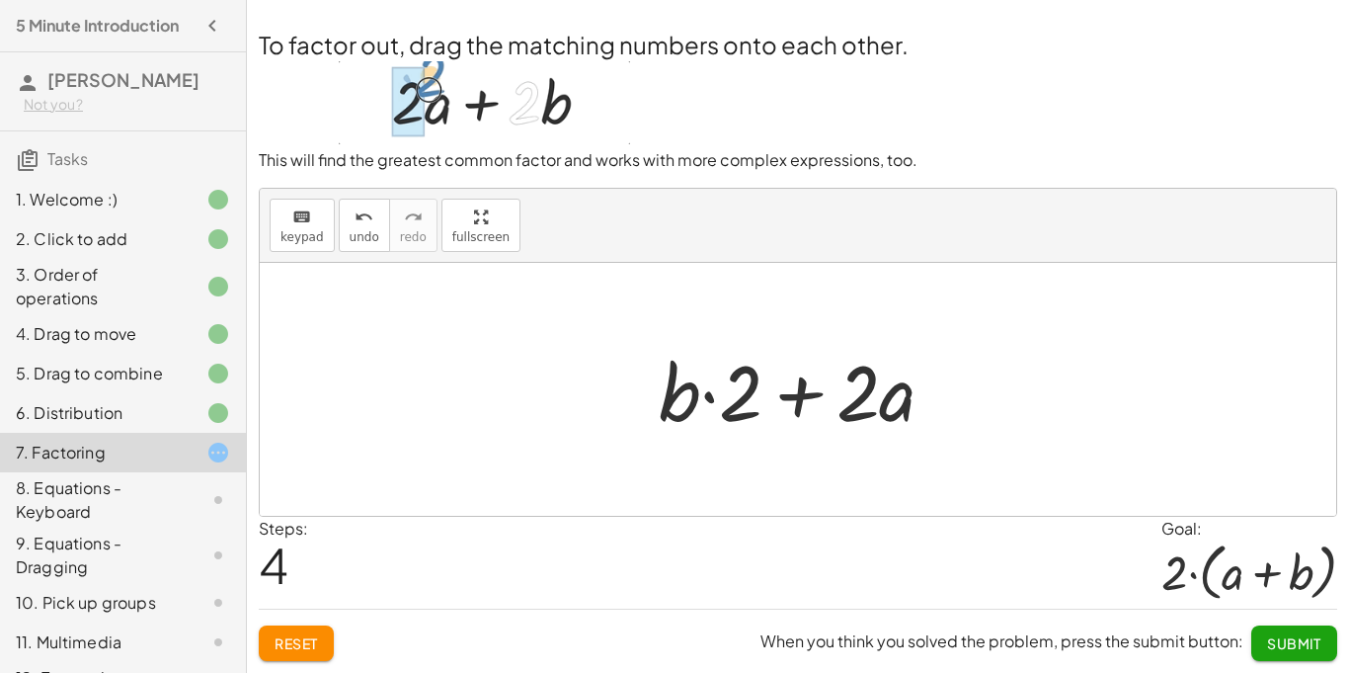
click at [329, 657] on button "Reset" at bounding box center [296, 643] width 75 height 36
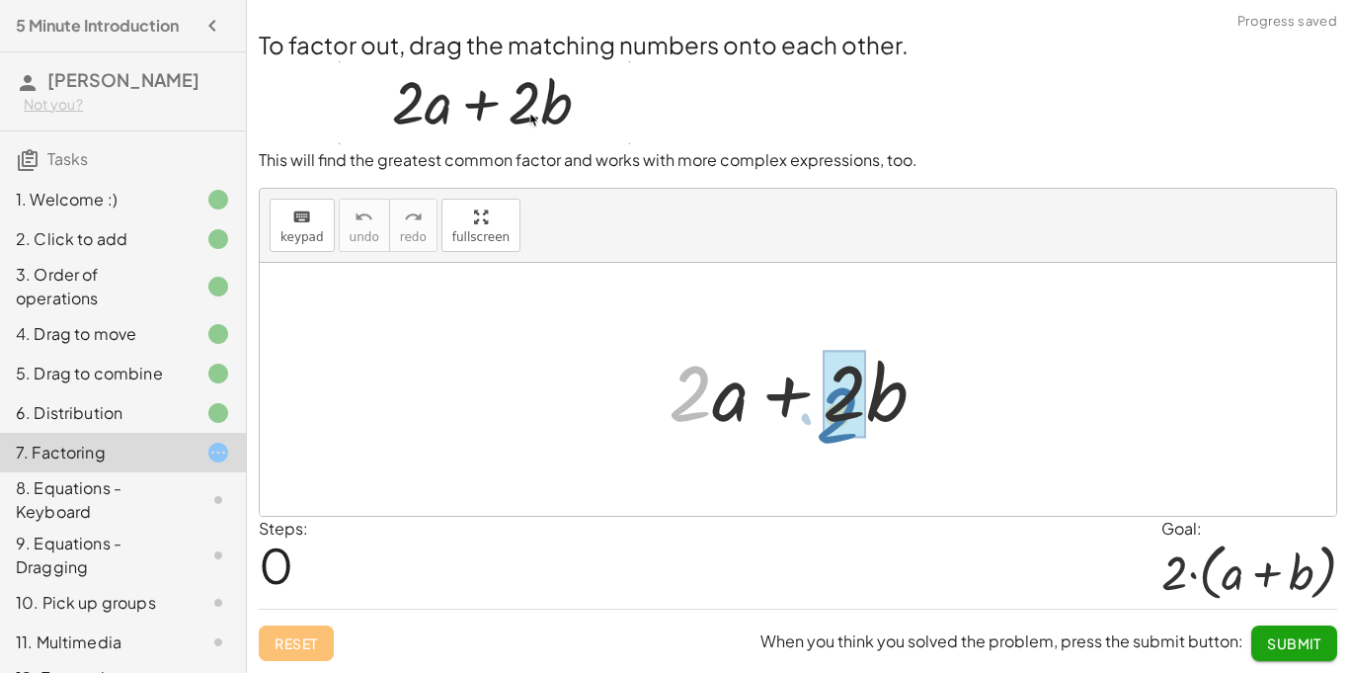
drag, startPoint x: 702, startPoint y: 396, endPoint x: 870, endPoint y: 415, distance: 169.0
click at [870, 415] on div at bounding box center [805, 390] width 293 height 102
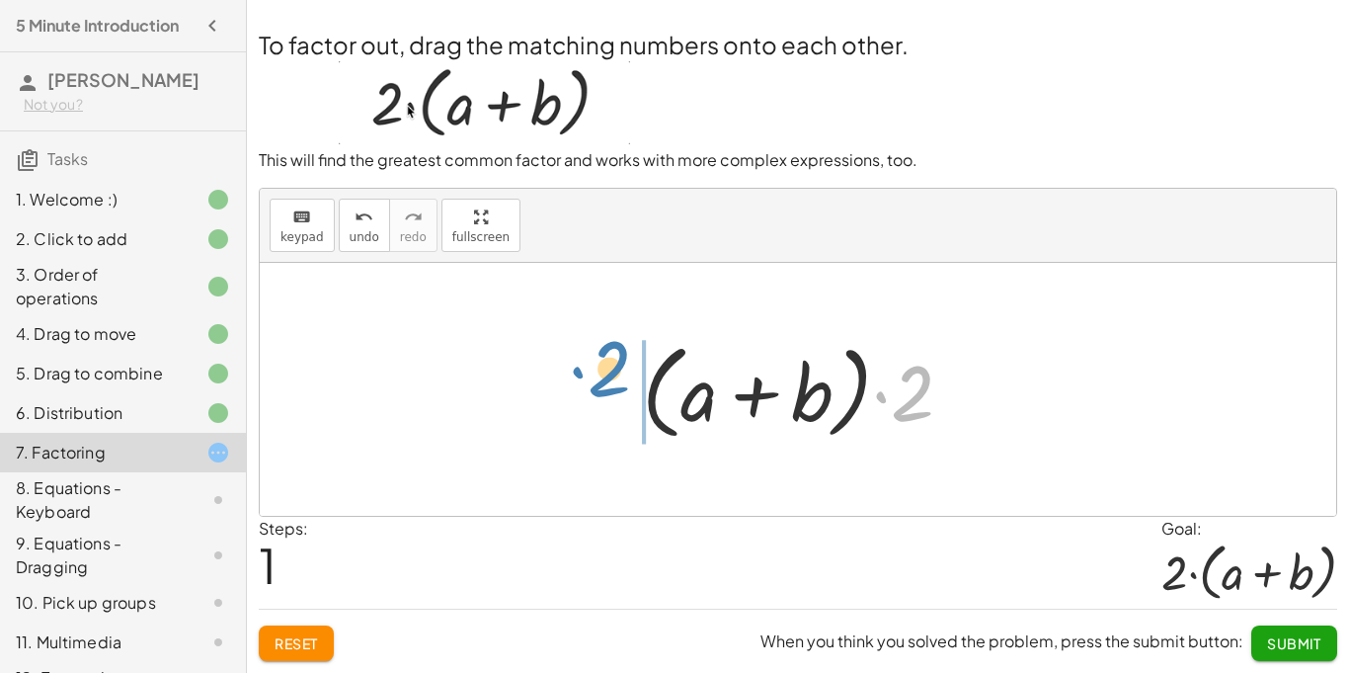
drag, startPoint x: 917, startPoint y: 402, endPoint x: 613, endPoint y: 375, distance: 304.4
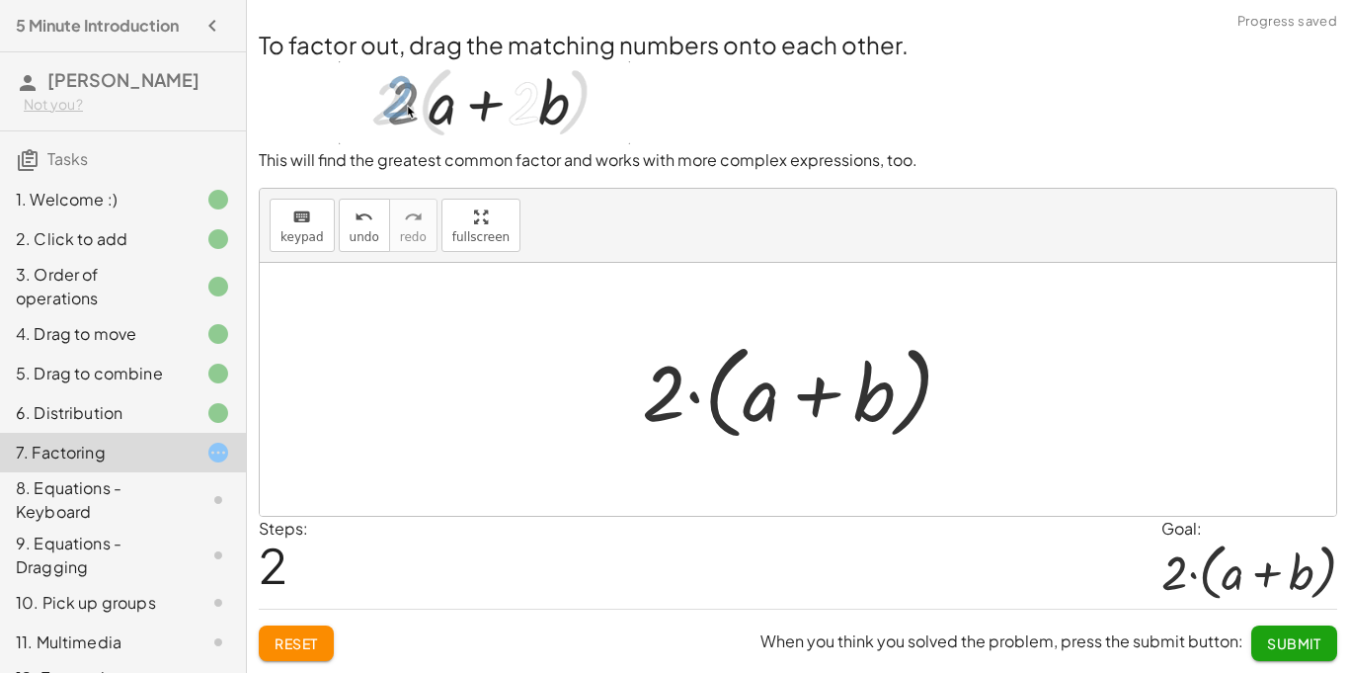
click at [307, 654] on button "Reset" at bounding box center [296, 643] width 75 height 36
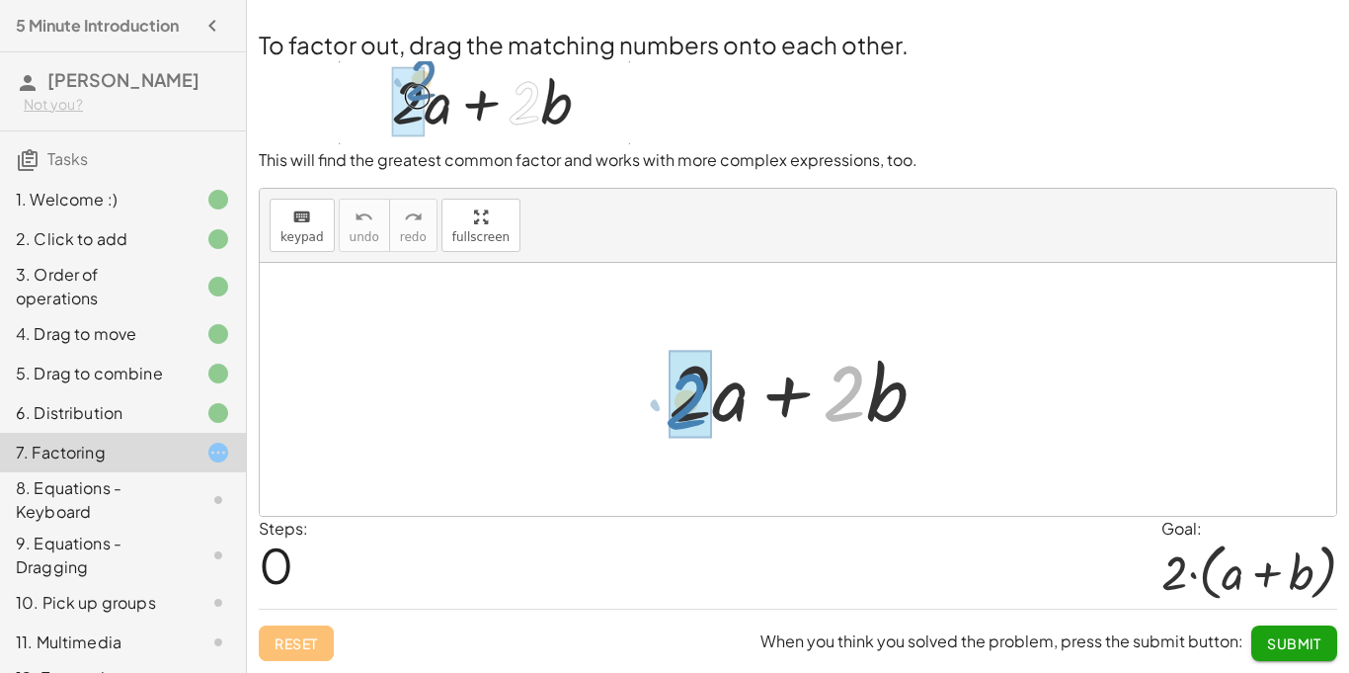
drag, startPoint x: 847, startPoint y: 406, endPoint x: 682, endPoint y: 415, distance: 165.2
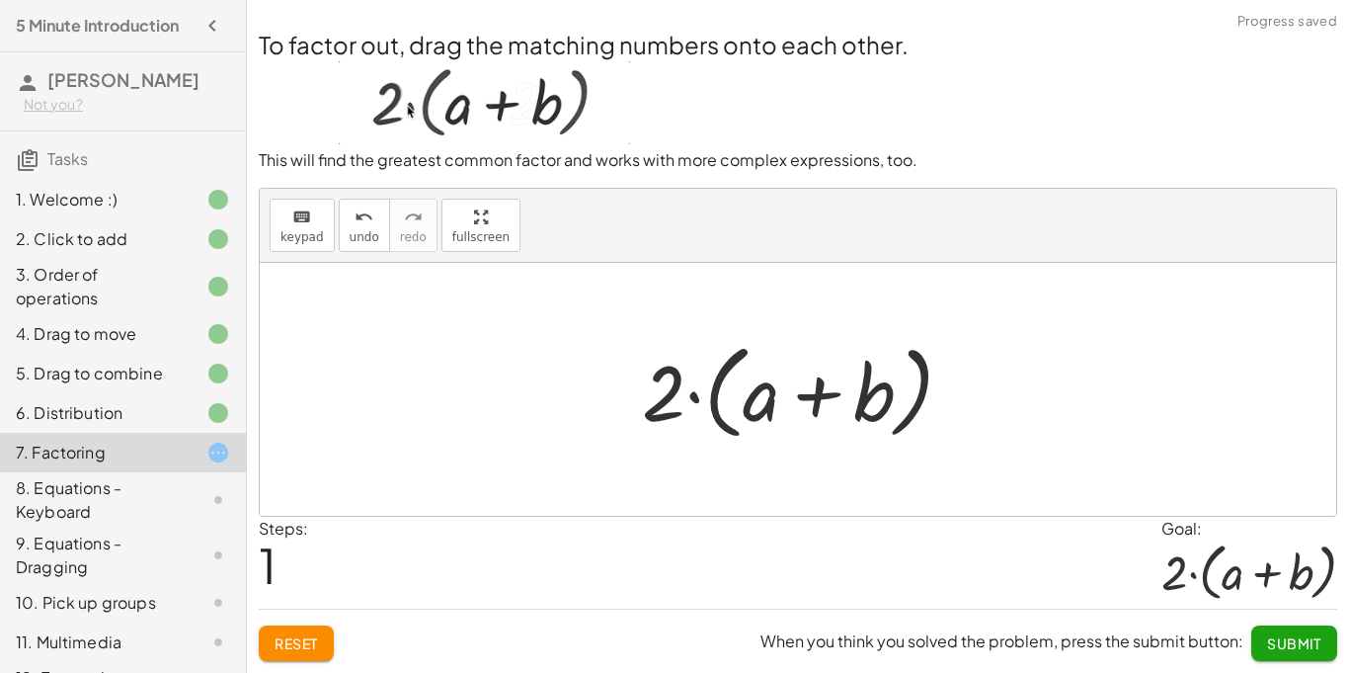
click at [1265, 644] on button "Submit" at bounding box center [1294, 643] width 86 height 36
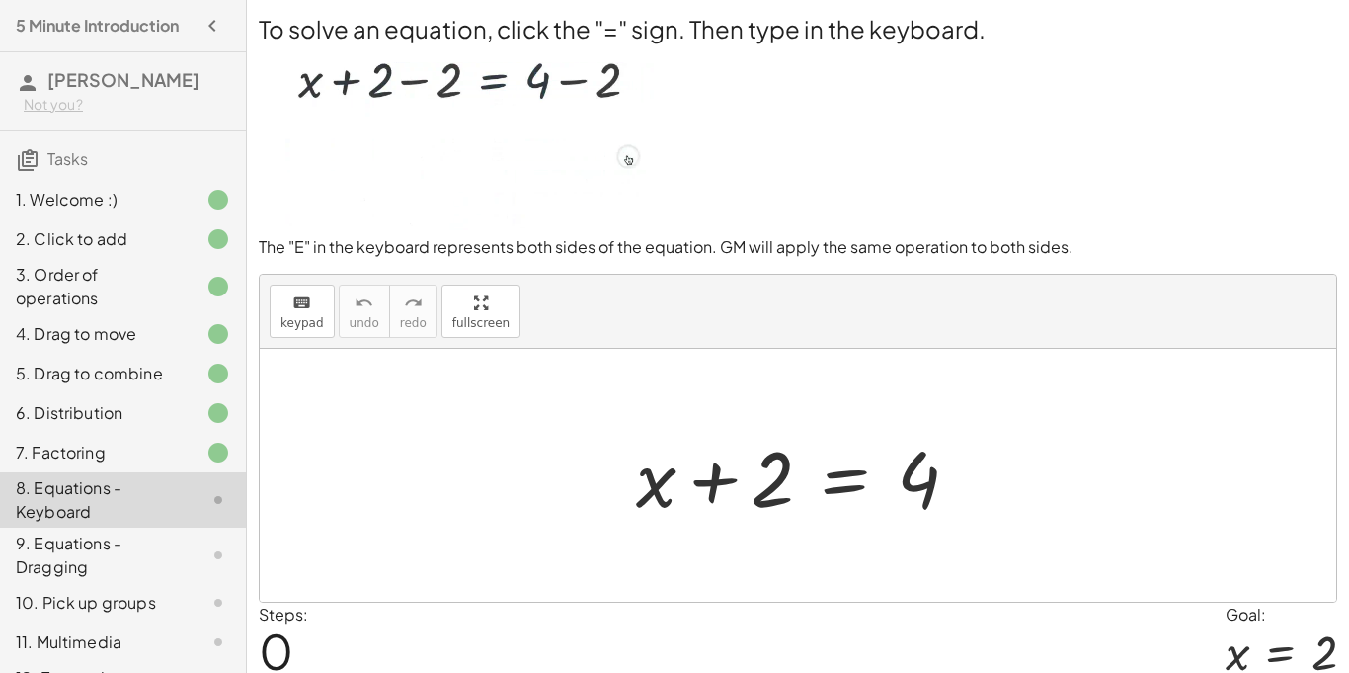
click at [778, 490] on div at bounding box center [805, 476] width 359 height 102
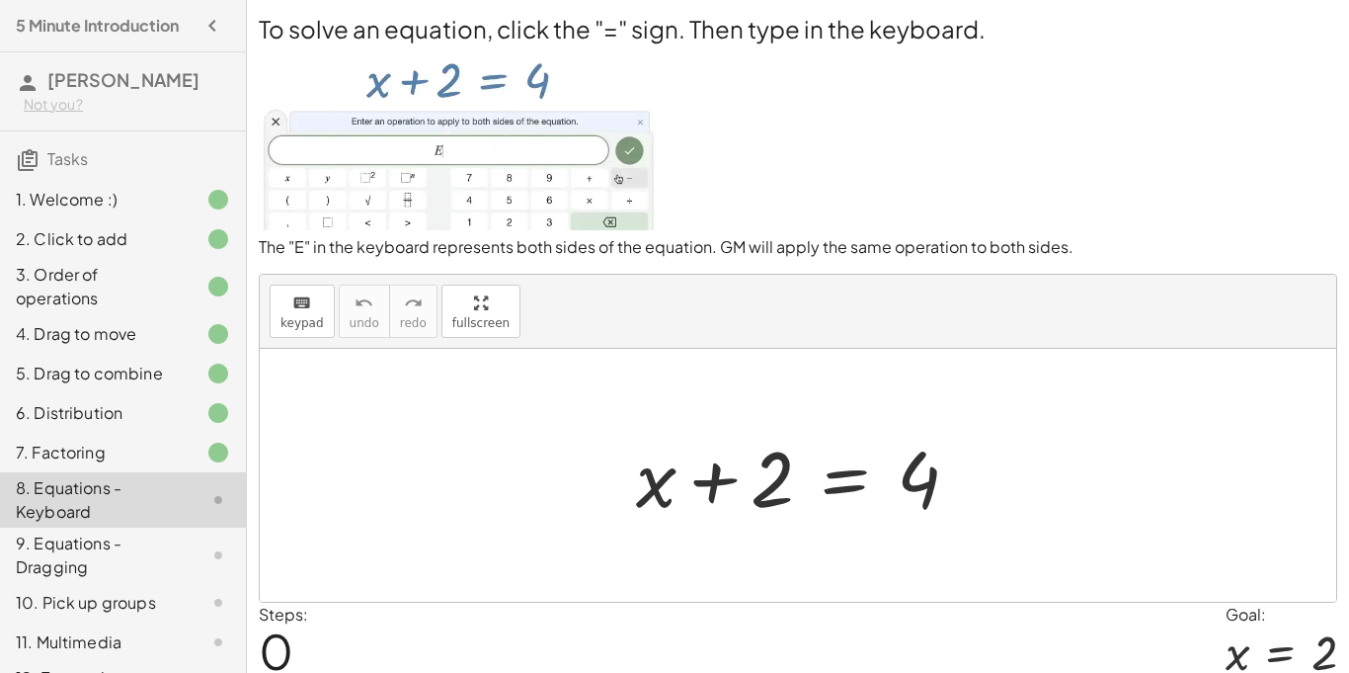
click at [763, 490] on div at bounding box center [805, 476] width 359 height 102
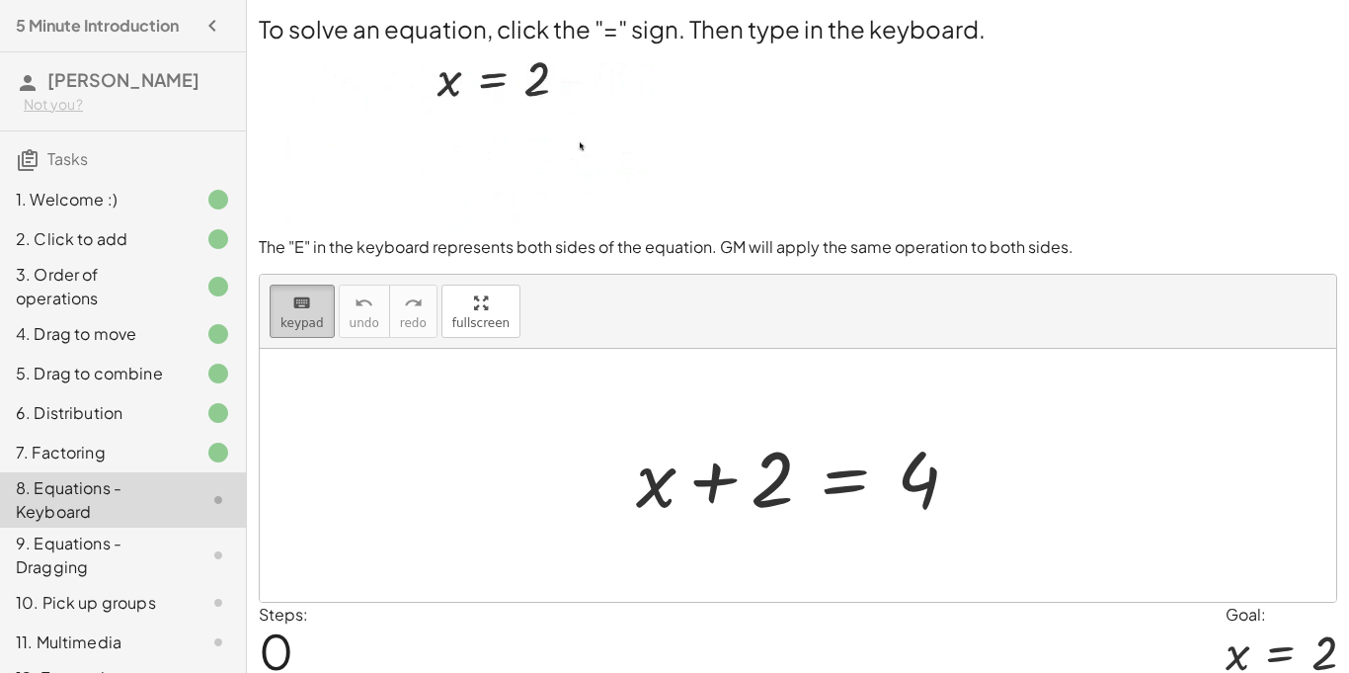
click at [317, 319] on span "keypad" at bounding box center [302, 323] width 43 height 14
click at [299, 307] on icon "keyboard" at bounding box center [301, 303] width 19 height 24
click at [671, 463] on div at bounding box center [805, 476] width 359 height 102
drag, startPoint x: 668, startPoint y: 485, endPoint x: 714, endPoint y: 480, distance: 46.7
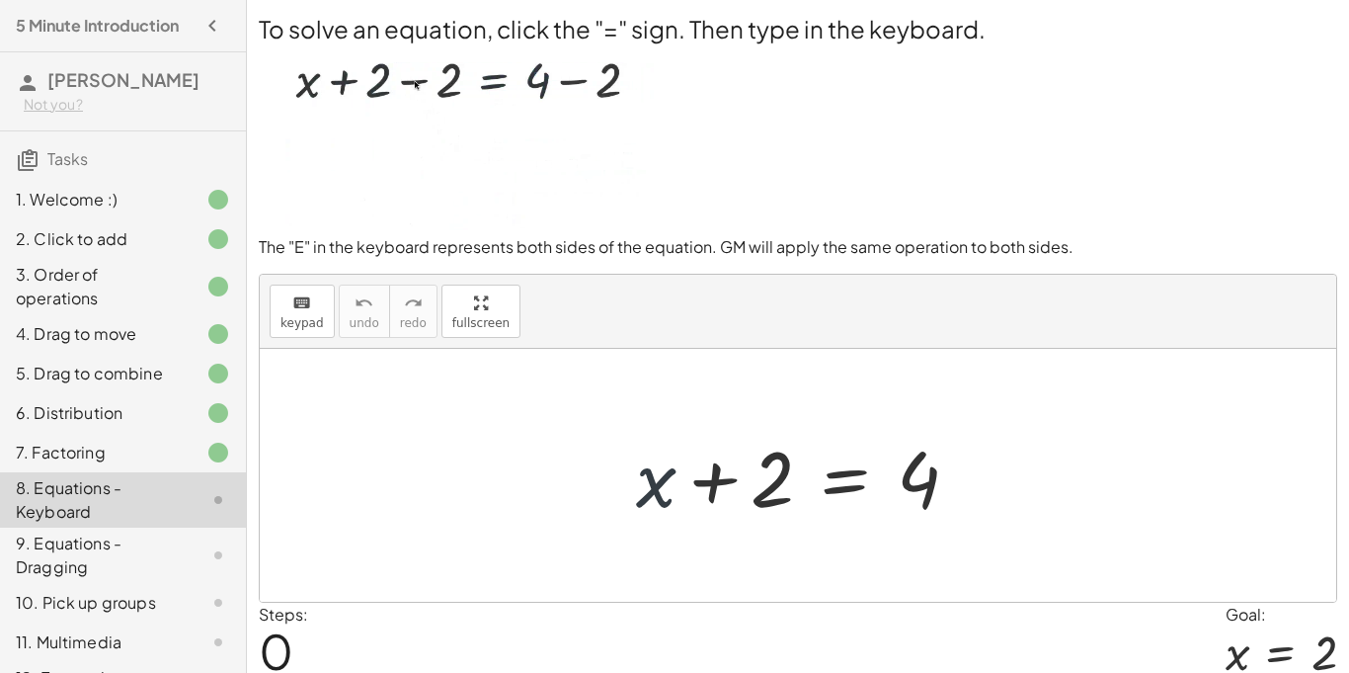
click at [714, 480] on div at bounding box center [805, 476] width 359 height 102
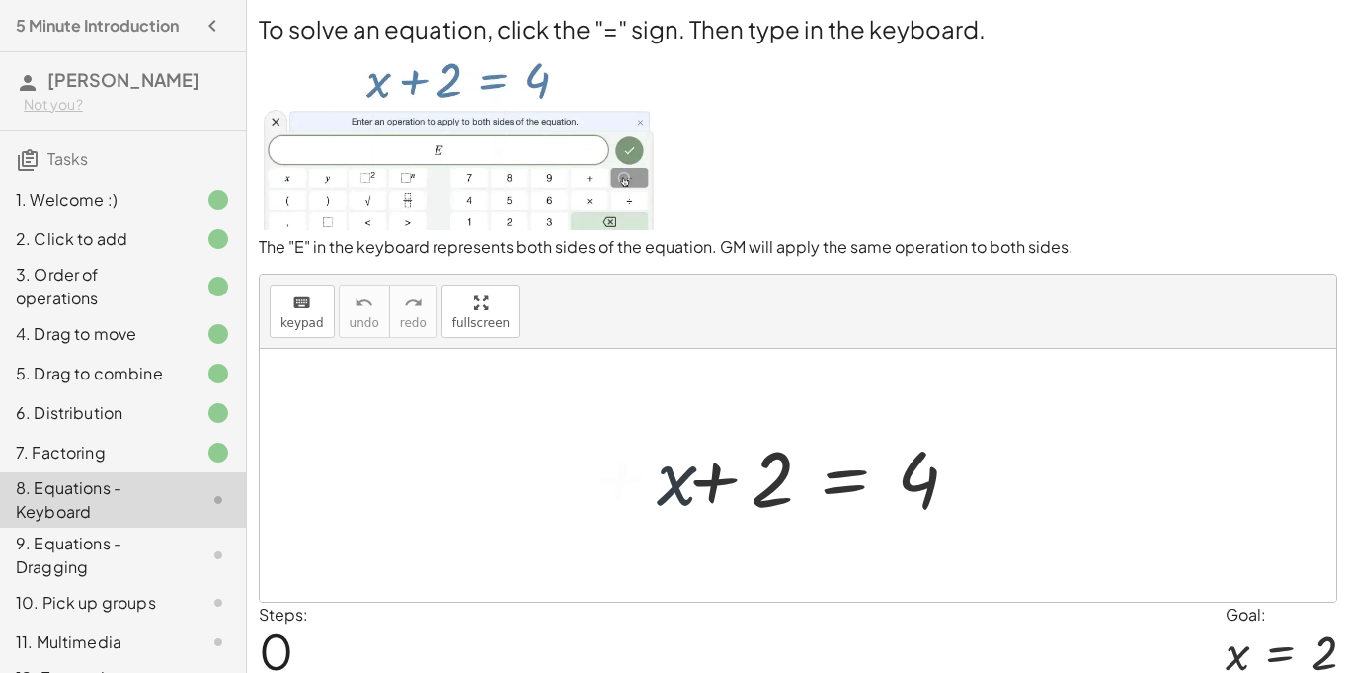
click at [711, 475] on div at bounding box center [805, 476] width 359 height 102
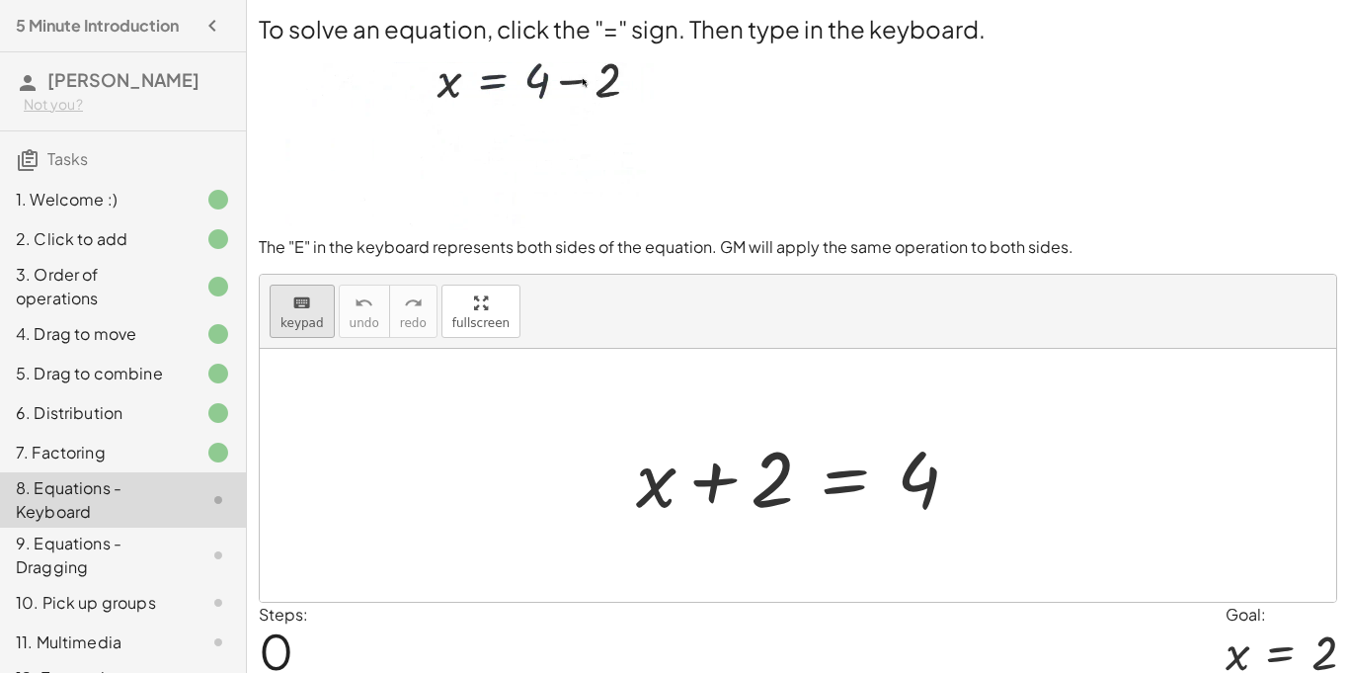
click at [313, 313] on button "keyboard keypad" at bounding box center [302, 310] width 65 height 53
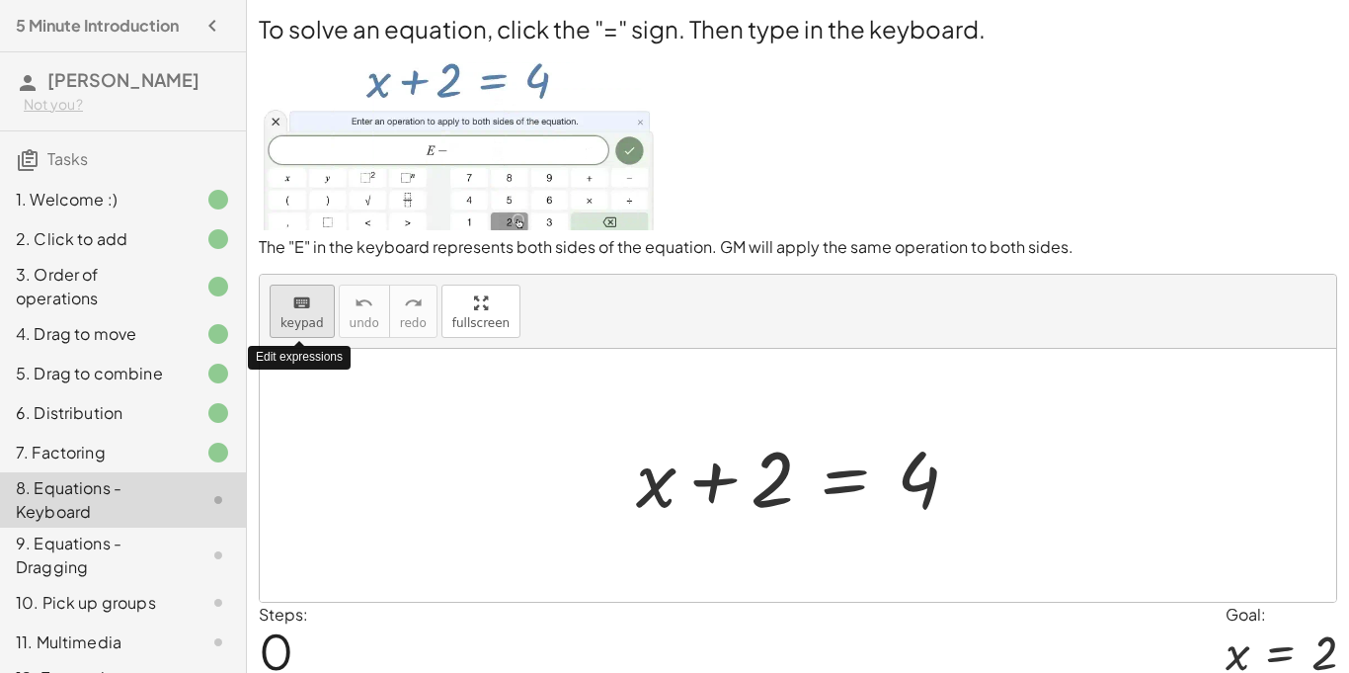
click at [279, 328] on button "keyboard keypad" at bounding box center [302, 310] width 65 height 53
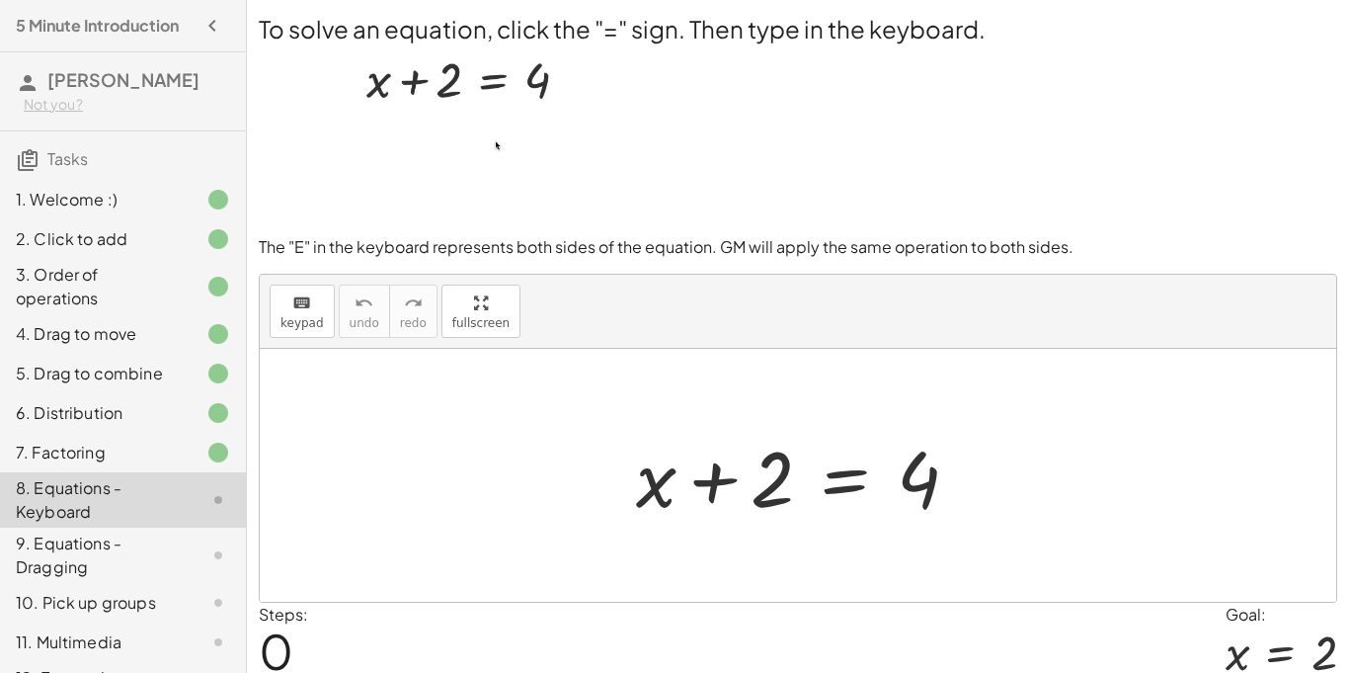
click at [827, 490] on div at bounding box center [805, 476] width 359 height 102
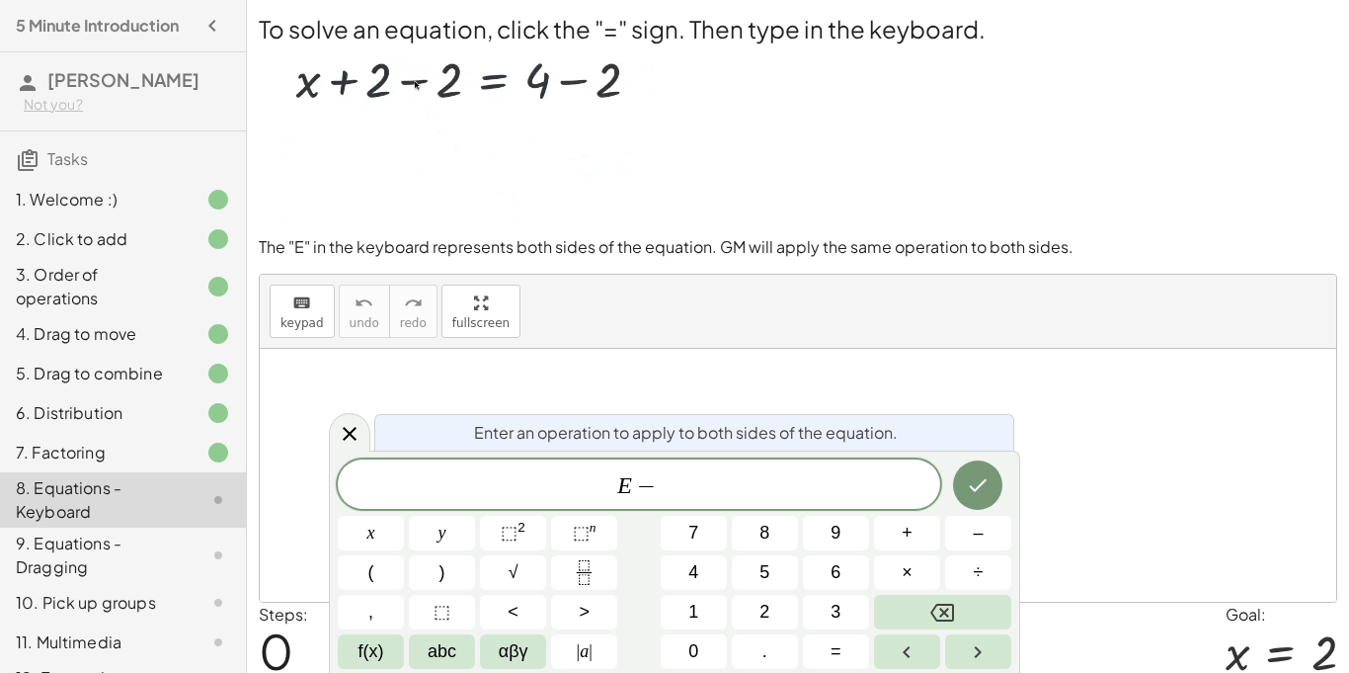
scroll to position [3, 0]
click at [991, 489] on button "Done" at bounding box center [977, 484] width 49 height 49
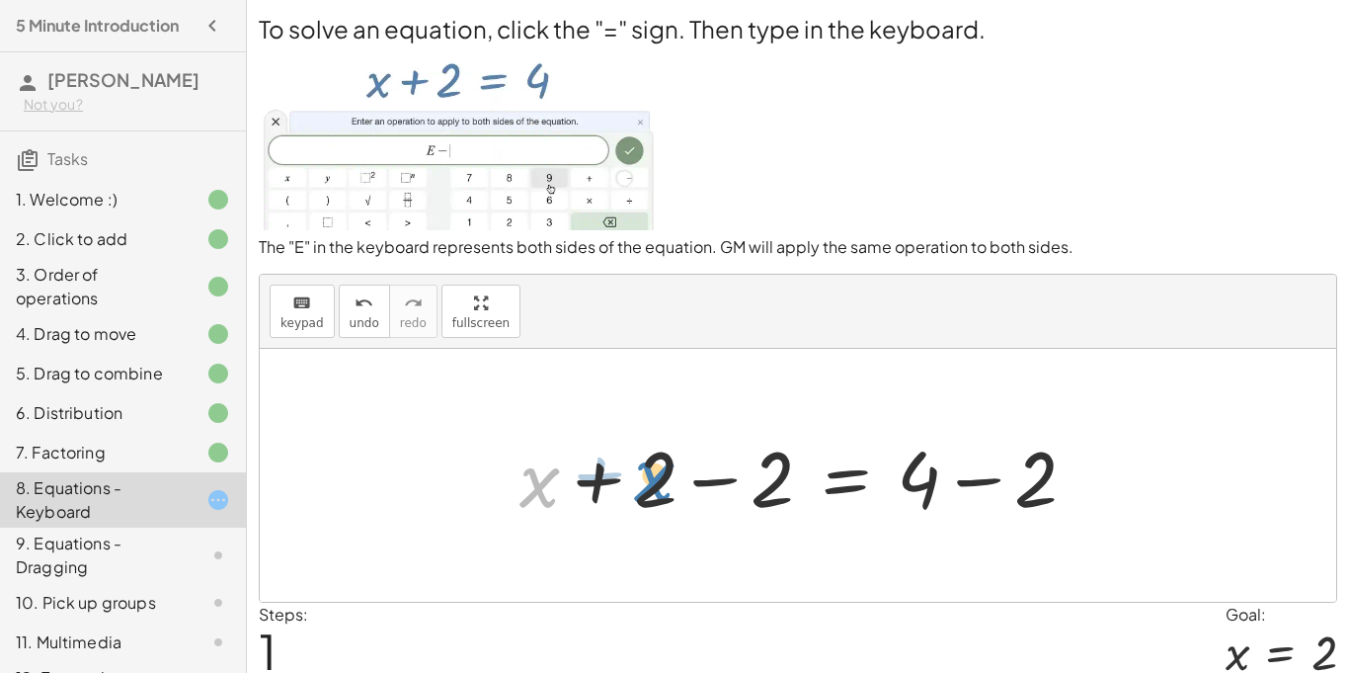
drag, startPoint x: 541, startPoint y: 481, endPoint x: 659, endPoint y: 476, distance: 117.6
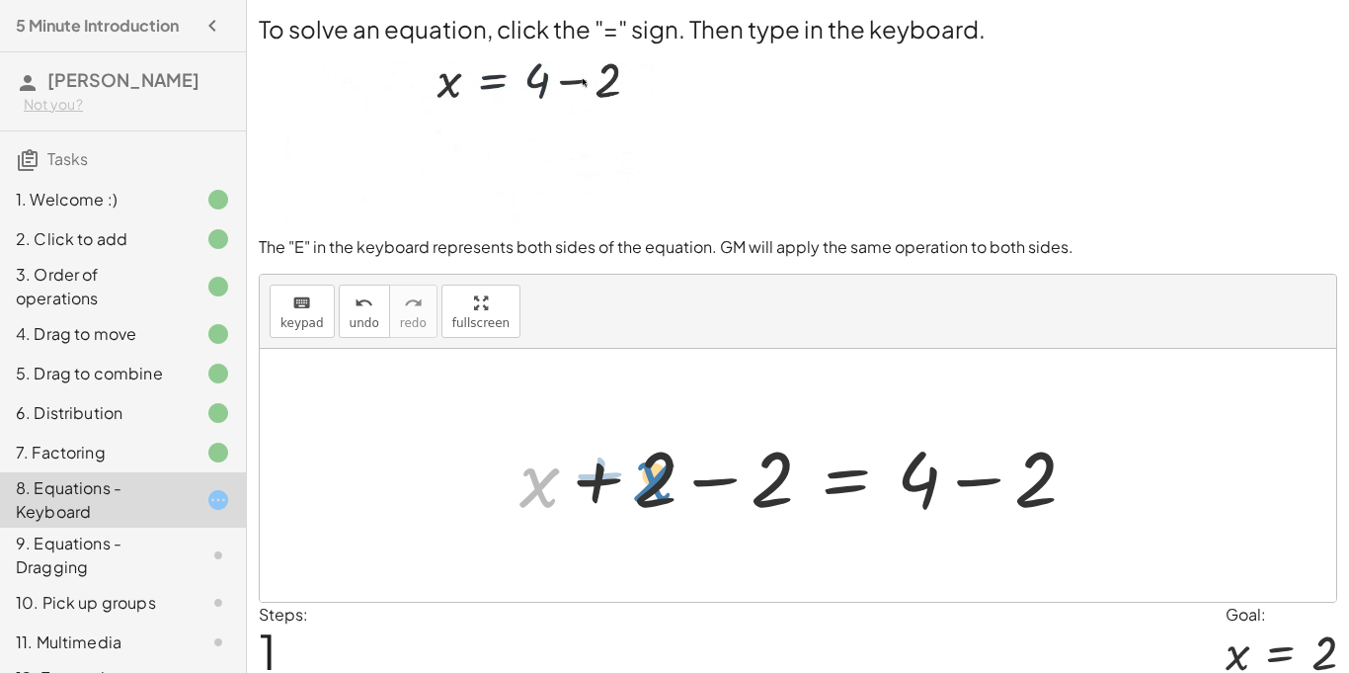
click at [659, 476] on div at bounding box center [806, 476] width 593 height 102
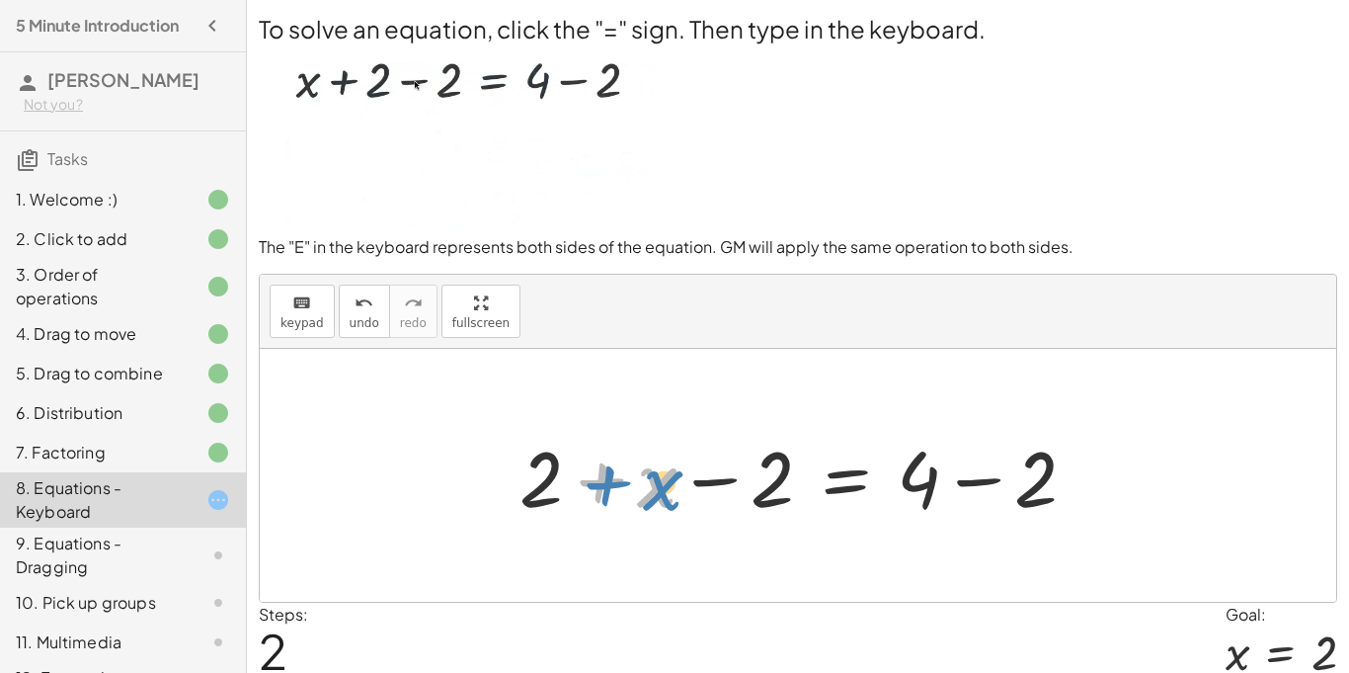
click at [666, 492] on div at bounding box center [806, 476] width 593 height 102
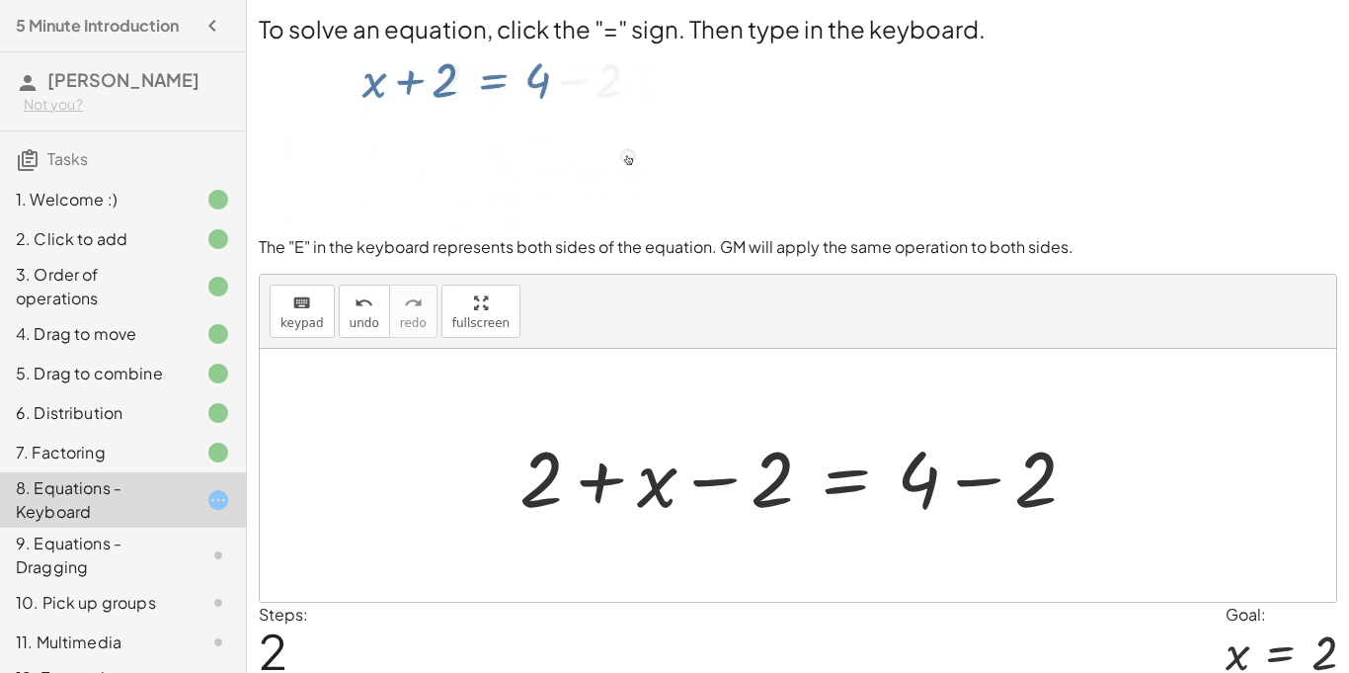
click at [730, 476] on div at bounding box center [806, 476] width 593 height 102
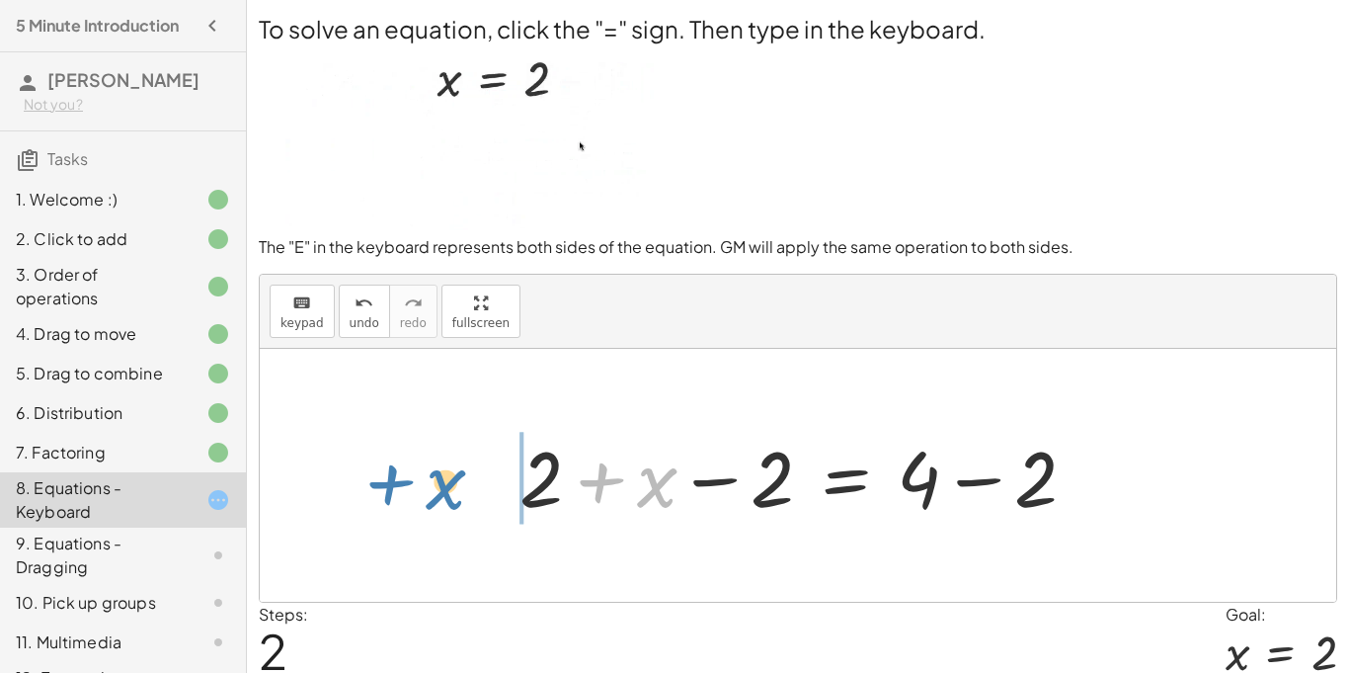
drag, startPoint x: 636, startPoint y: 492, endPoint x: 426, endPoint y: 494, distance: 210.4
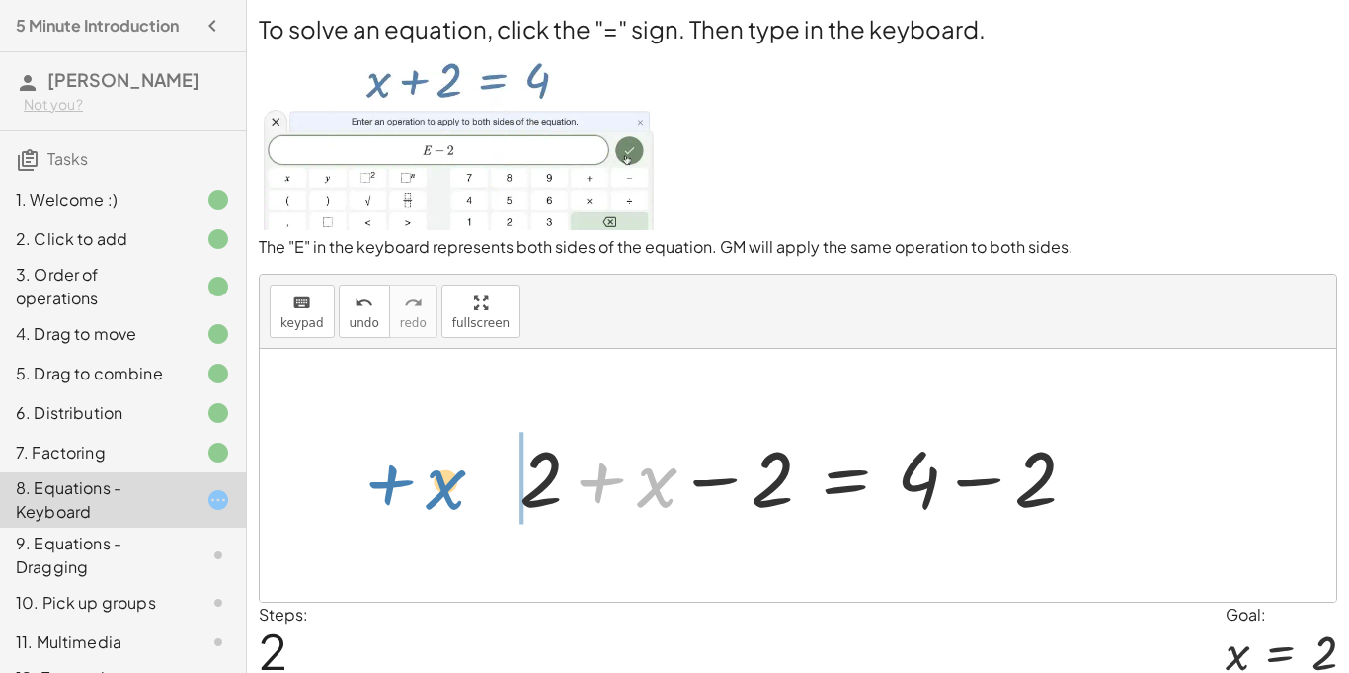
click at [426, 494] on div "+ x + 2 = 4 + x + 2 − 2 = + 4 − 2 + x + x + 2 = 4 − 2 + − 2" at bounding box center [798, 475] width 1077 height 253
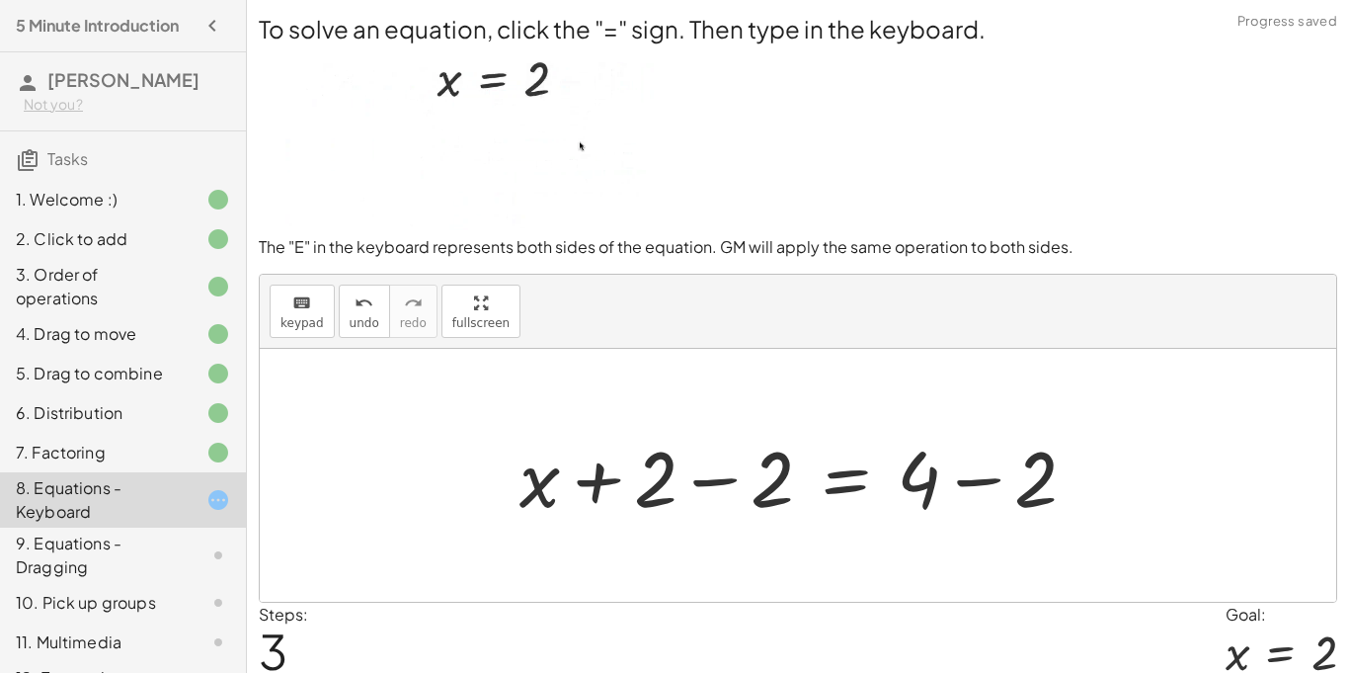
click at [712, 491] on div at bounding box center [806, 476] width 593 height 102
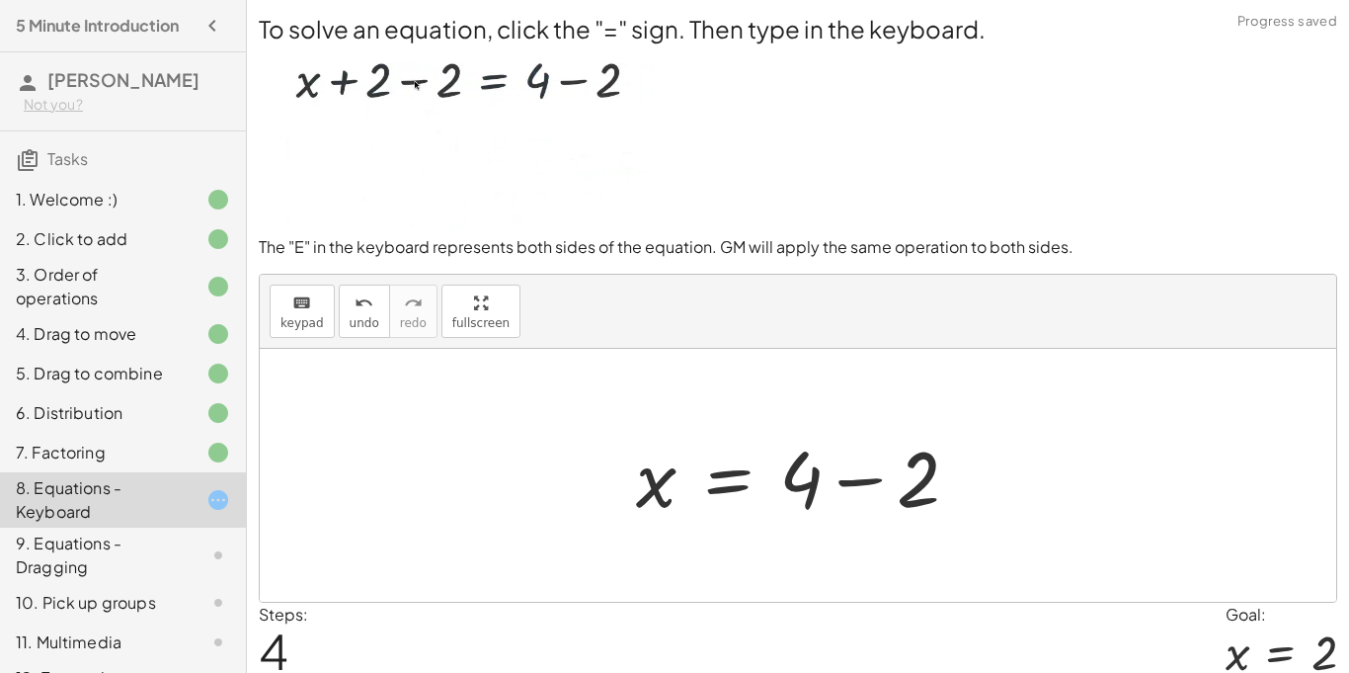
click at [878, 472] on div at bounding box center [805, 476] width 359 height 102
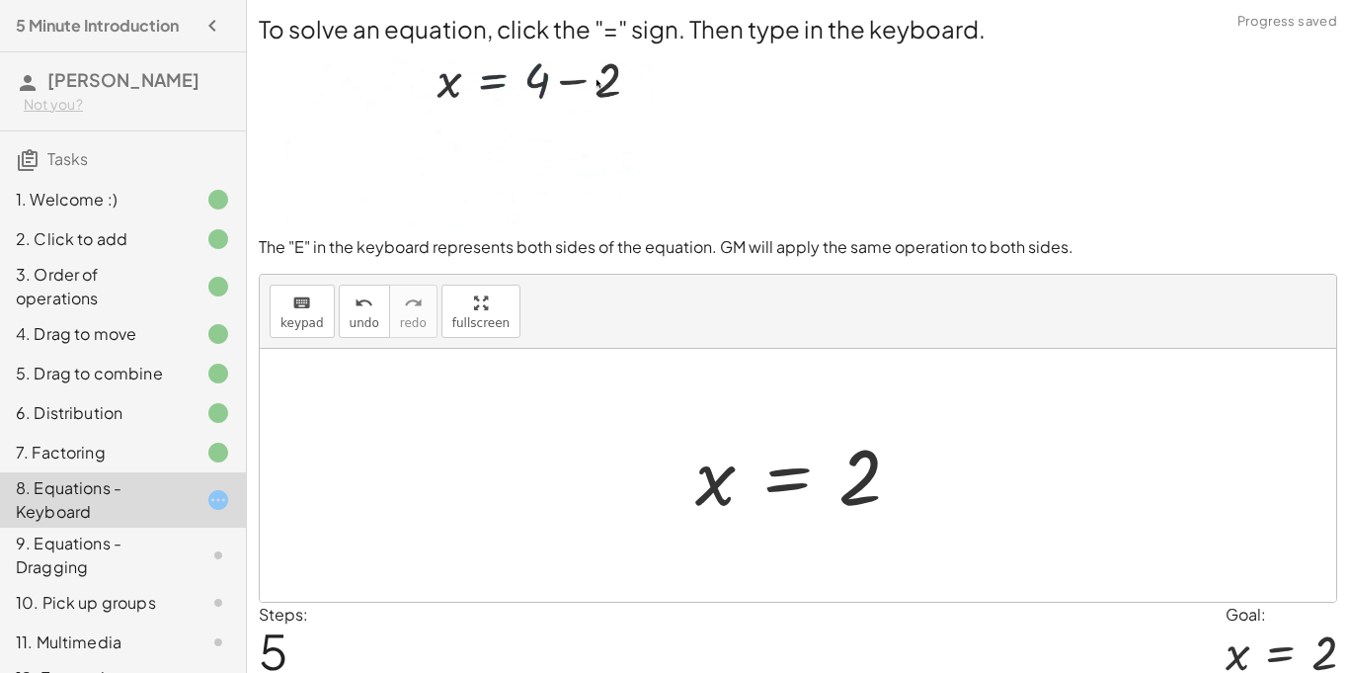
scroll to position [77, 0]
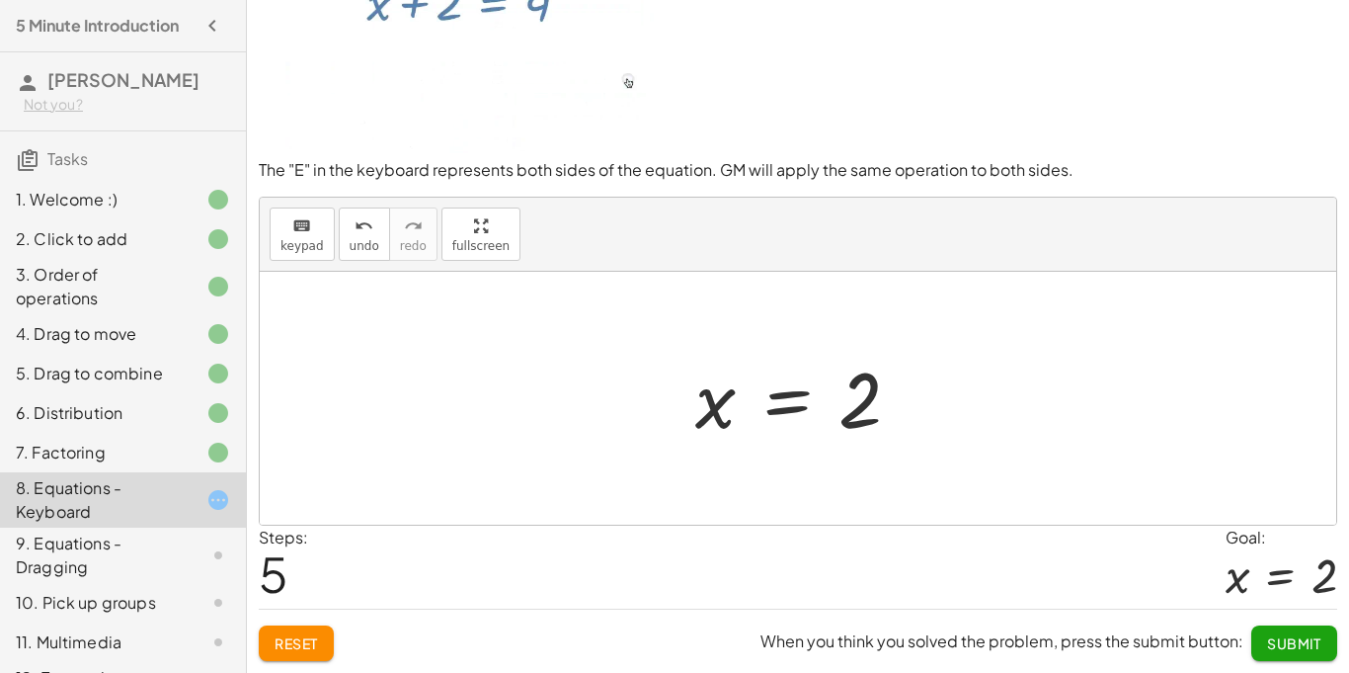
click at [1281, 641] on span "Submit" at bounding box center [1294, 643] width 54 height 18
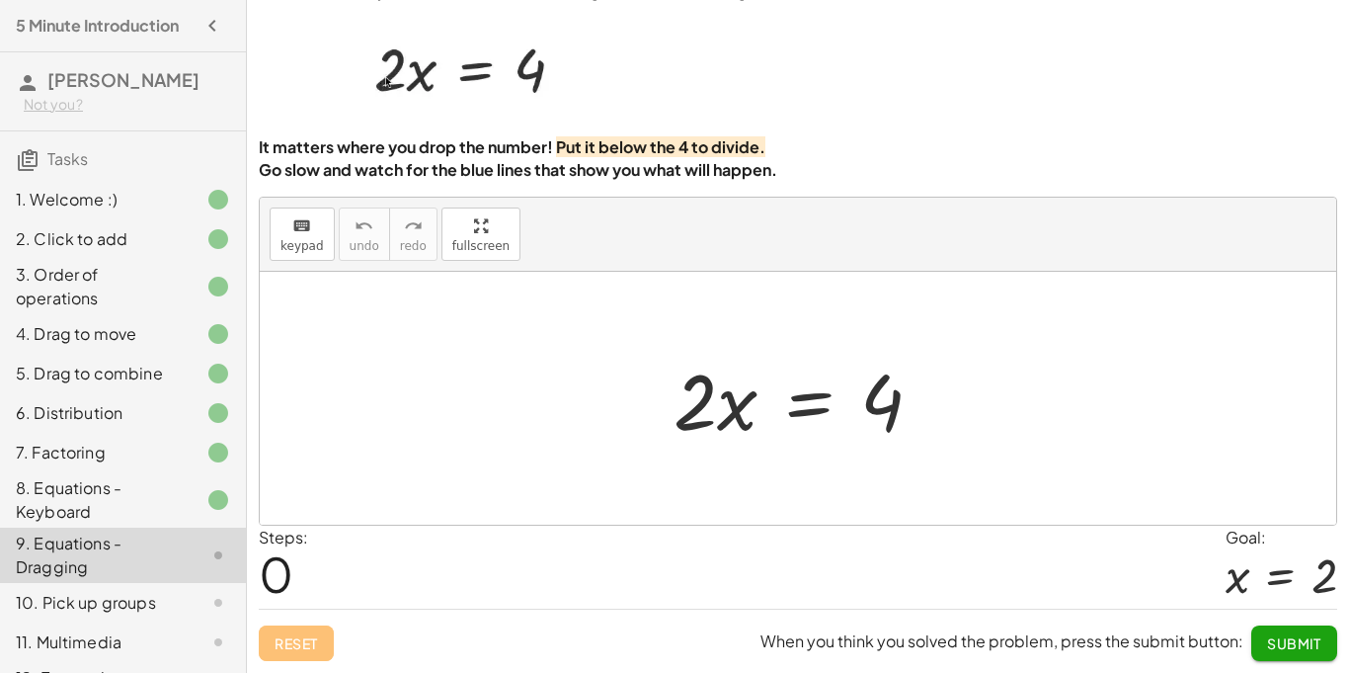
scroll to position [65, 0]
click at [338, 167] on strong "Go slow and watch for the blue lines that show you what will happen." at bounding box center [518, 169] width 519 height 21
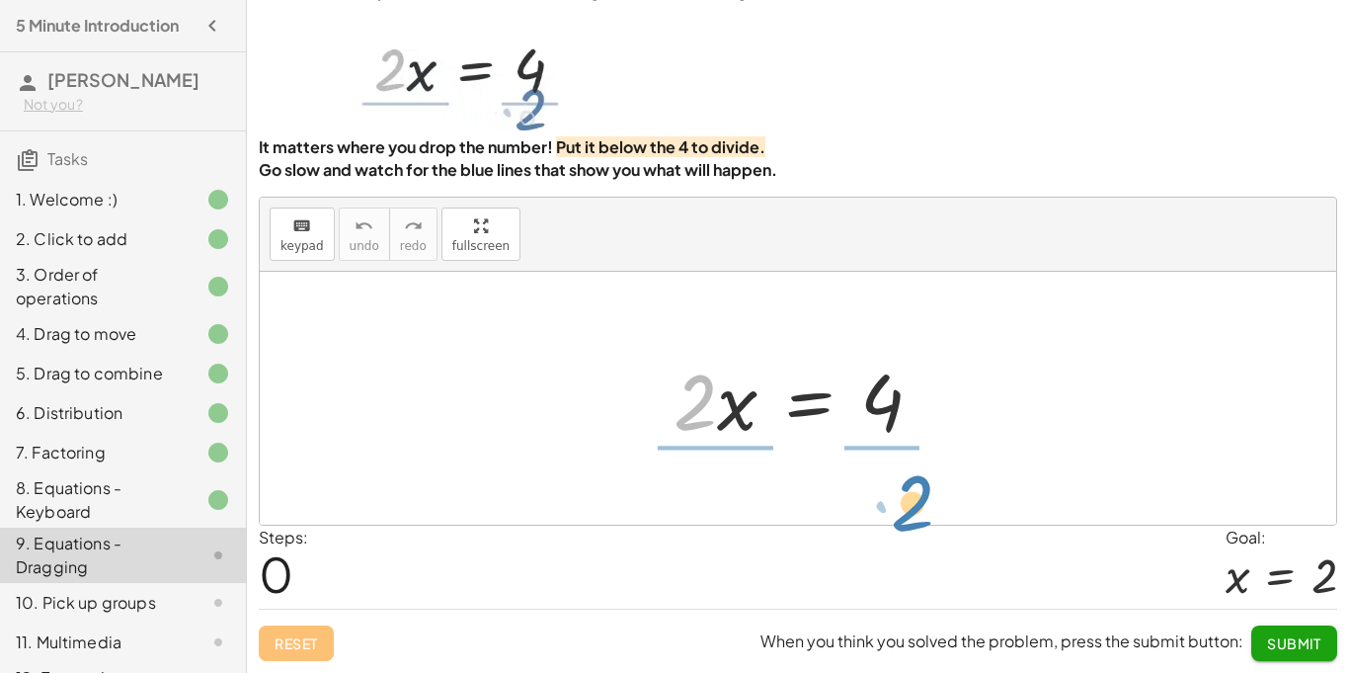
drag, startPoint x: 697, startPoint y: 406, endPoint x: 908, endPoint y: 504, distance: 232.0
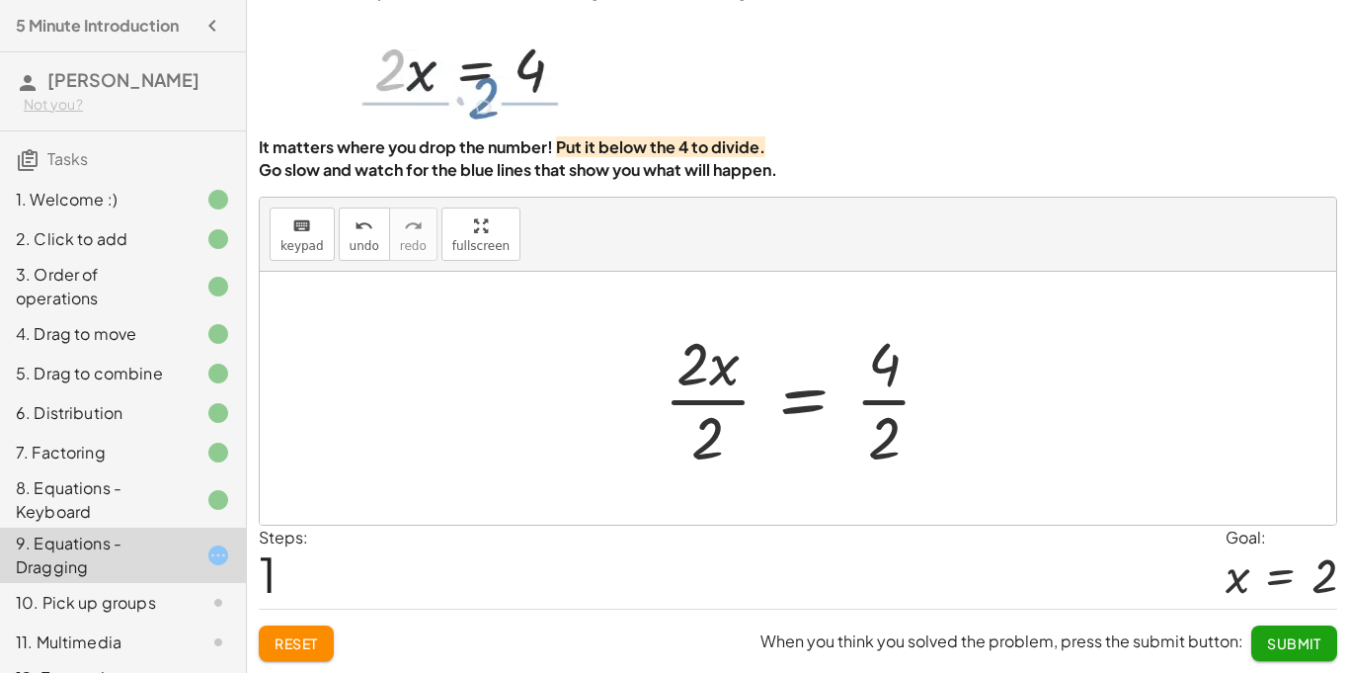
click at [790, 391] on div at bounding box center [806, 398] width 304 height 152
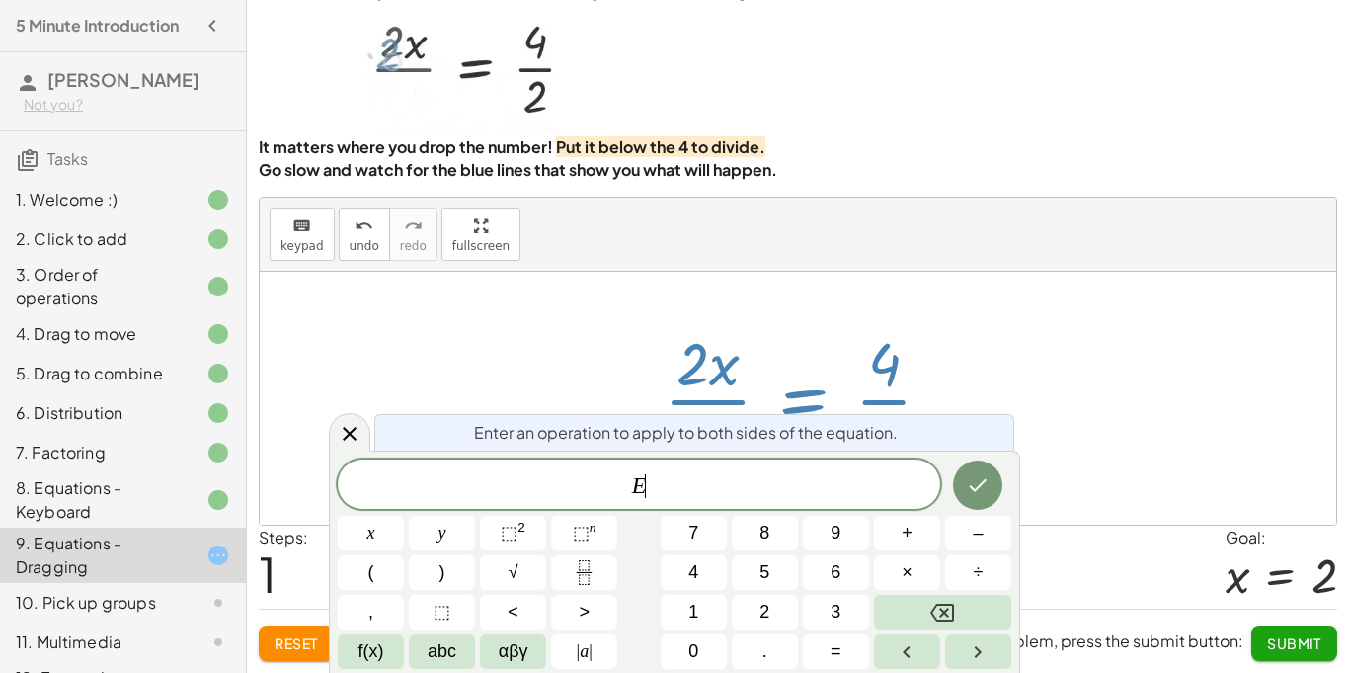
scroll to position [4, 0]
click at [1046, 419] on div at bounding box center [798, 398] width 1077 height 253
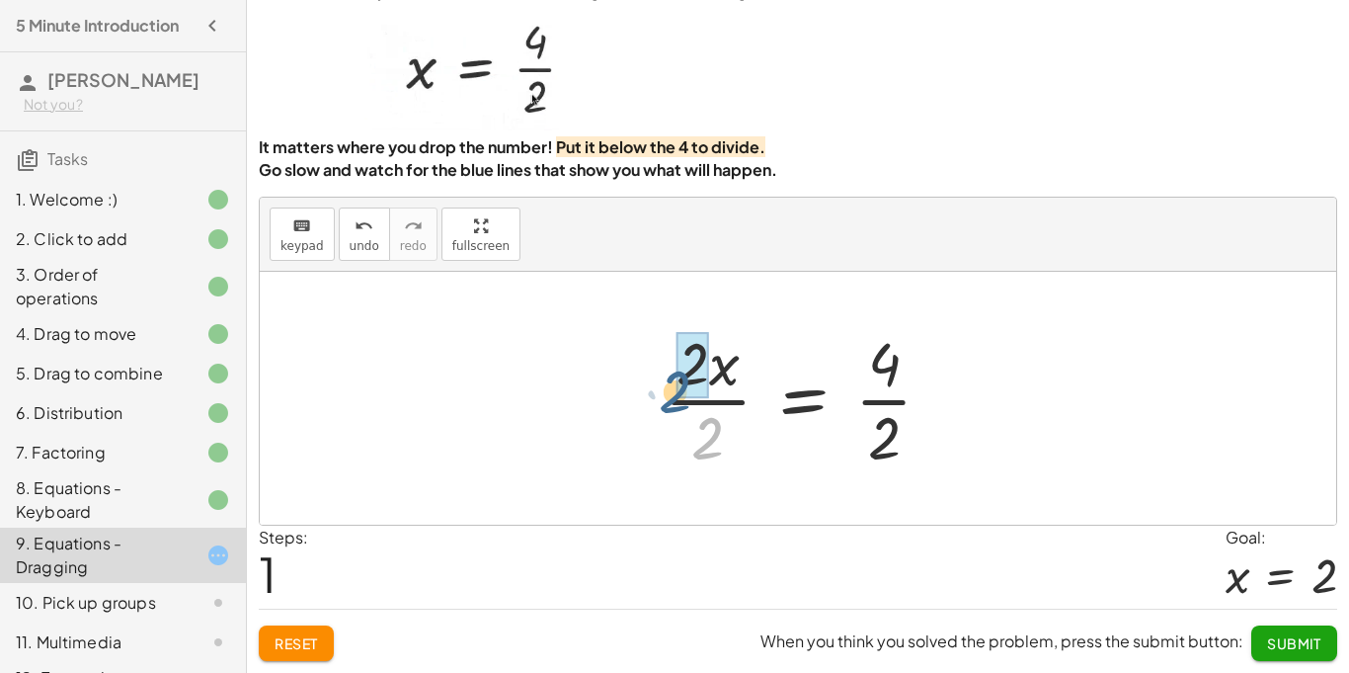
drag, startPoint x: 710, startPoint y: 436, endPoint x: 677, endPoint y: 380, distance: 64.7
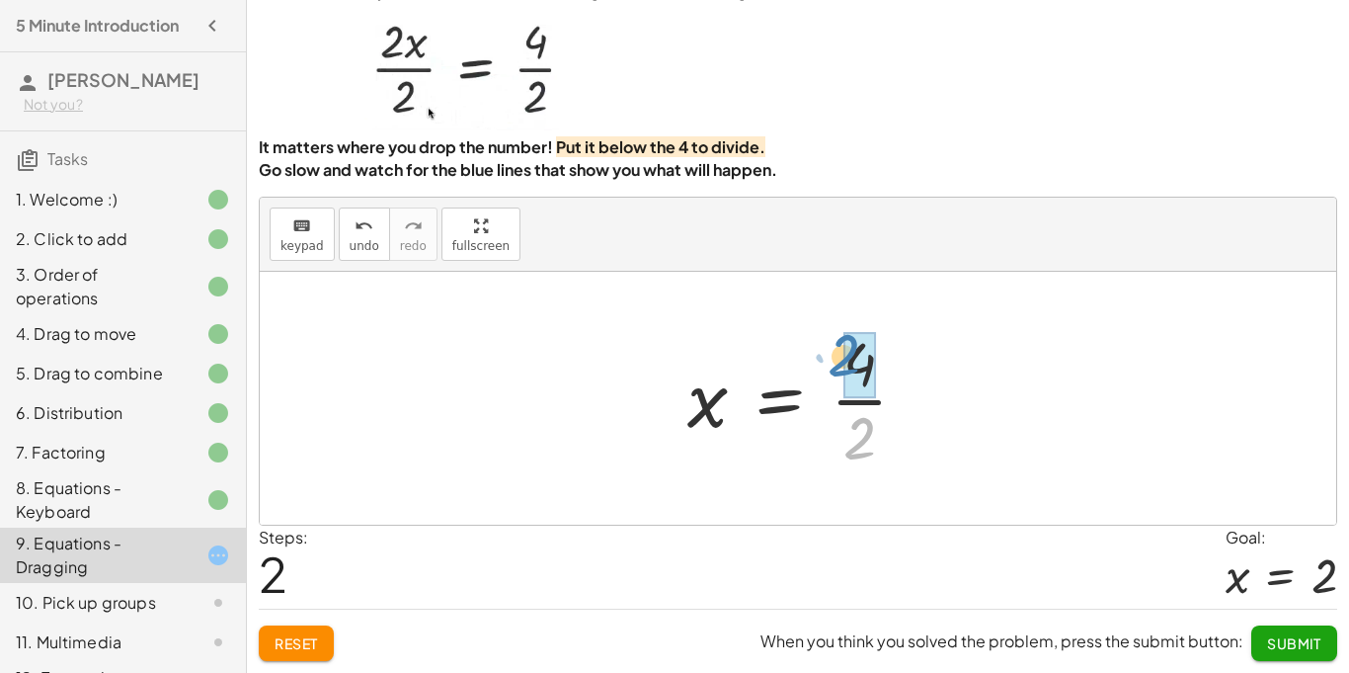
drag, startPoint x: 877, startPoint y: 444, endPoint x: 869, endPoint y: 363, distance: 82.4
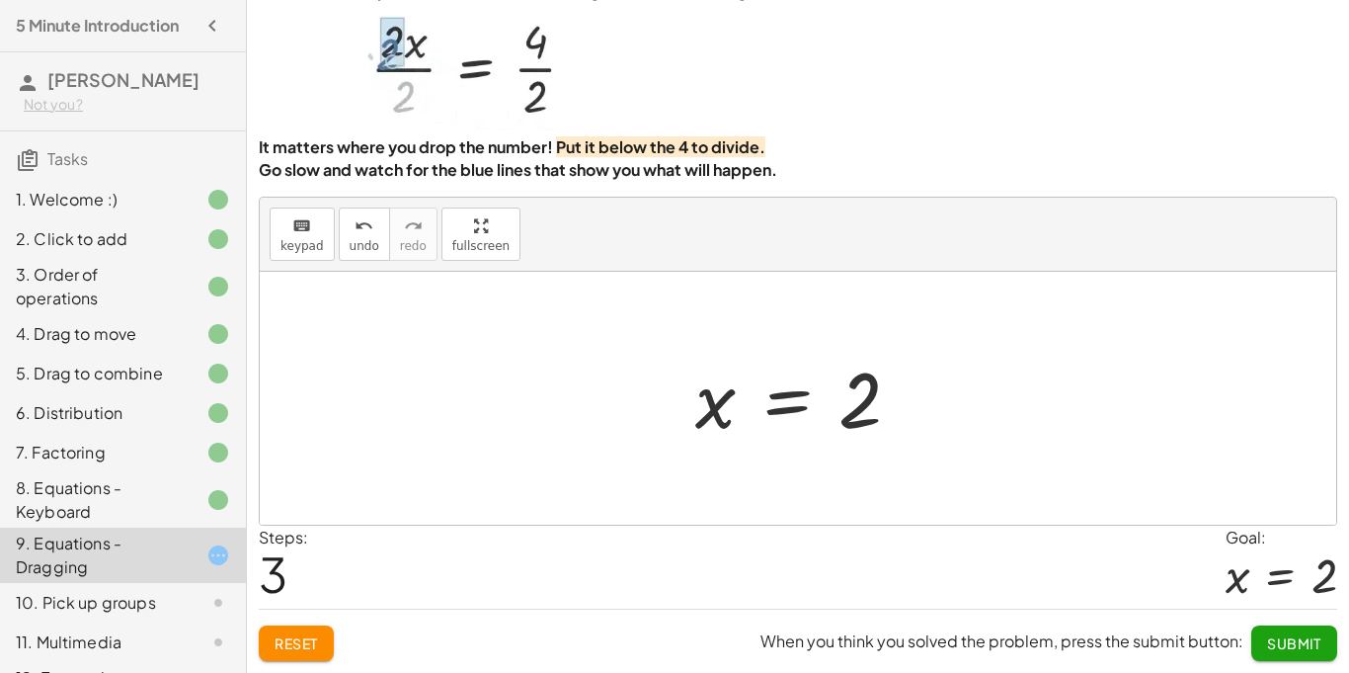
click at [1305, 647] on span "Submit" at bounding box center [1294, 643] width 54 height 18
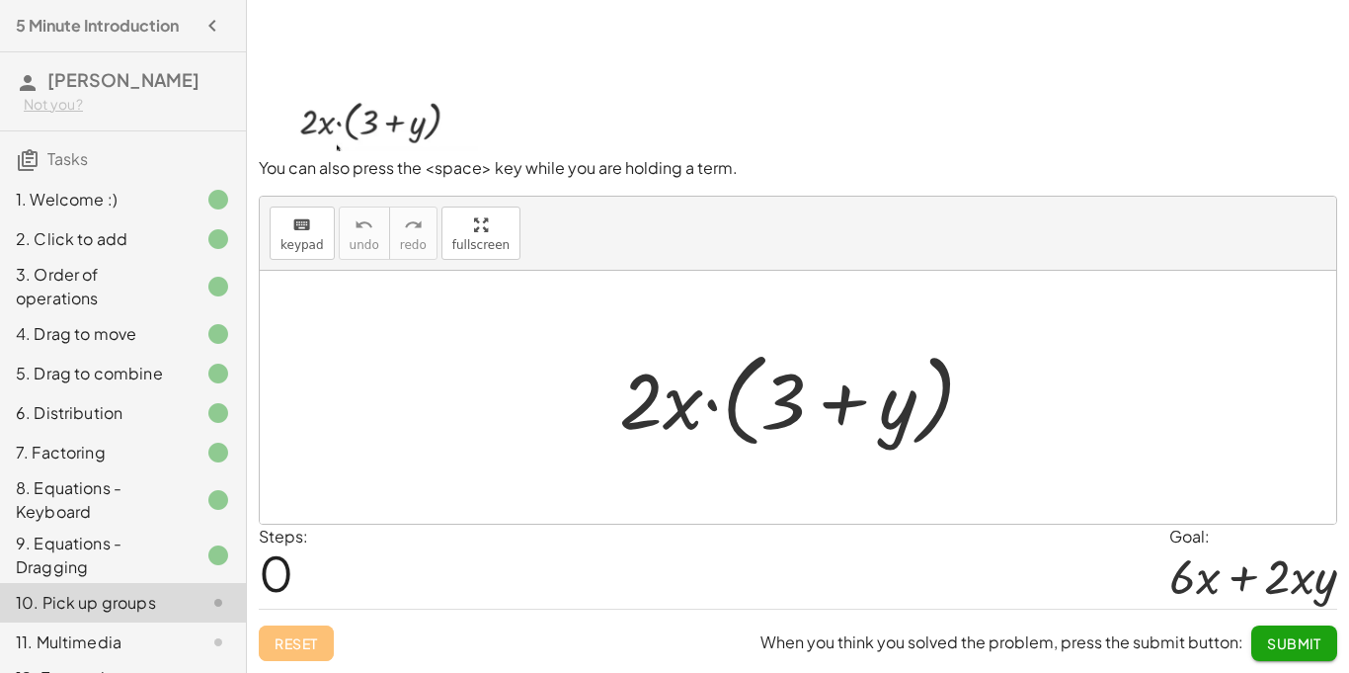
scroll to position [62, 0]
click at [1305, 647] on span "Submit" at bounding box center [1294, 643] width 54 height 18
drag, startPoint x: 659, startPoint y: 407, endPoint x: 693, endPoint y: 418, distance: 36.2
click at [693, 418] on div at bounding box center [804, 398] width 391 height 114
click at [682, 417] on div at bounding box center [804, 398] width 391 height 114
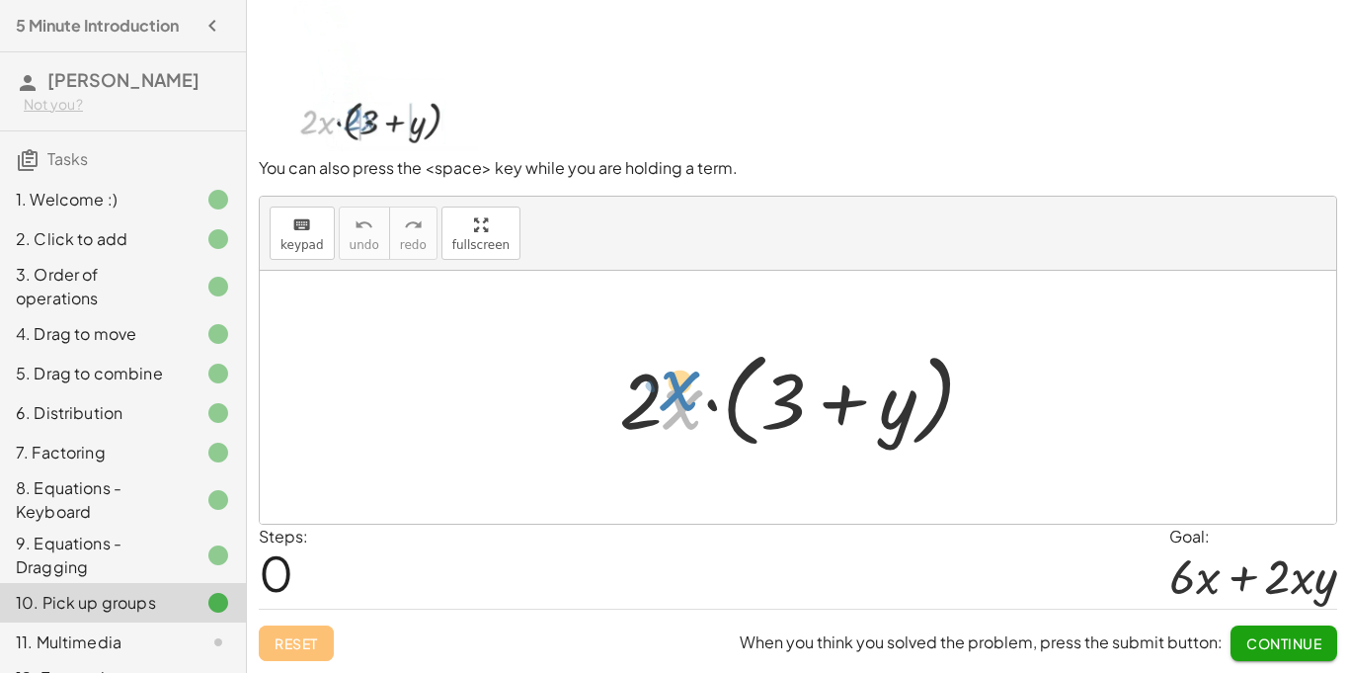
drag, startPoint x: 693, startPoint y: 418, endPoint x: 679, endPoint y: 397, distance: 25.5
click at [679, 397] on div at bounding box center [804, 398] width 391 height 114
drag, startPoint x: 665, startPoint y: 398, endPoint x: 759, endPoint y: 416, distance: 95.5
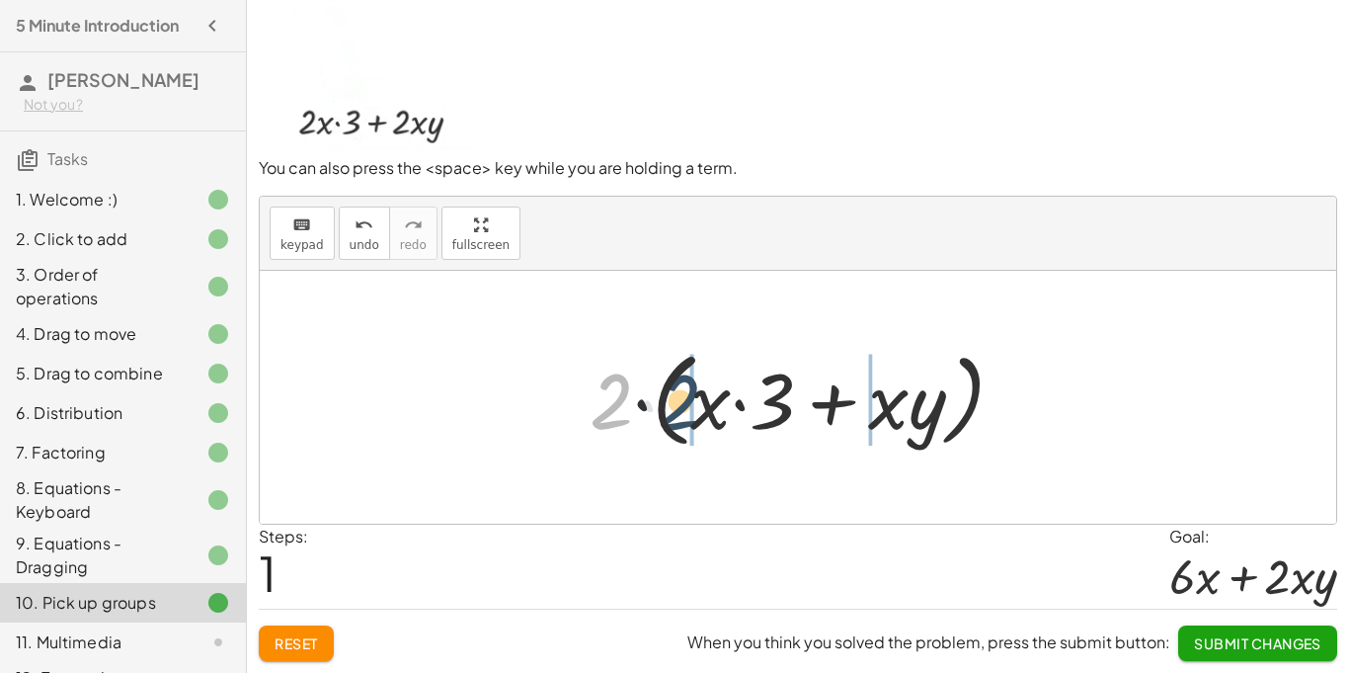
drag, startPoint x: 605, startPoint y: 414, endPoint x: 681, endPoint y: 418, distance: 76.2
click at [681, 418] on div at bounding box center [805, 398] width 450 height 114
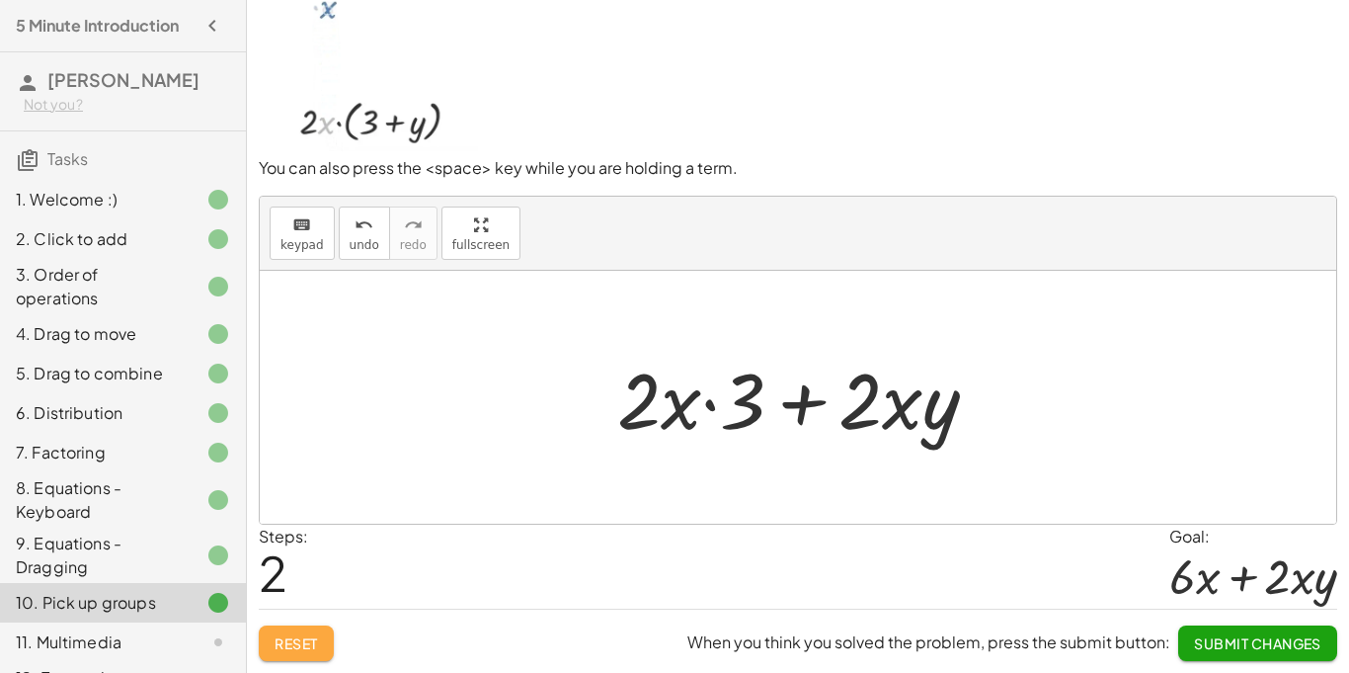
click at [321, 649] on button "Reset" at bounding box center [296, 643] width 75 height 36
click at [321, 649] on div "Reset When you think you solved the problem, press the submit button: Submit Ch…" at bounding box center [798, 634] width 1079 height 52
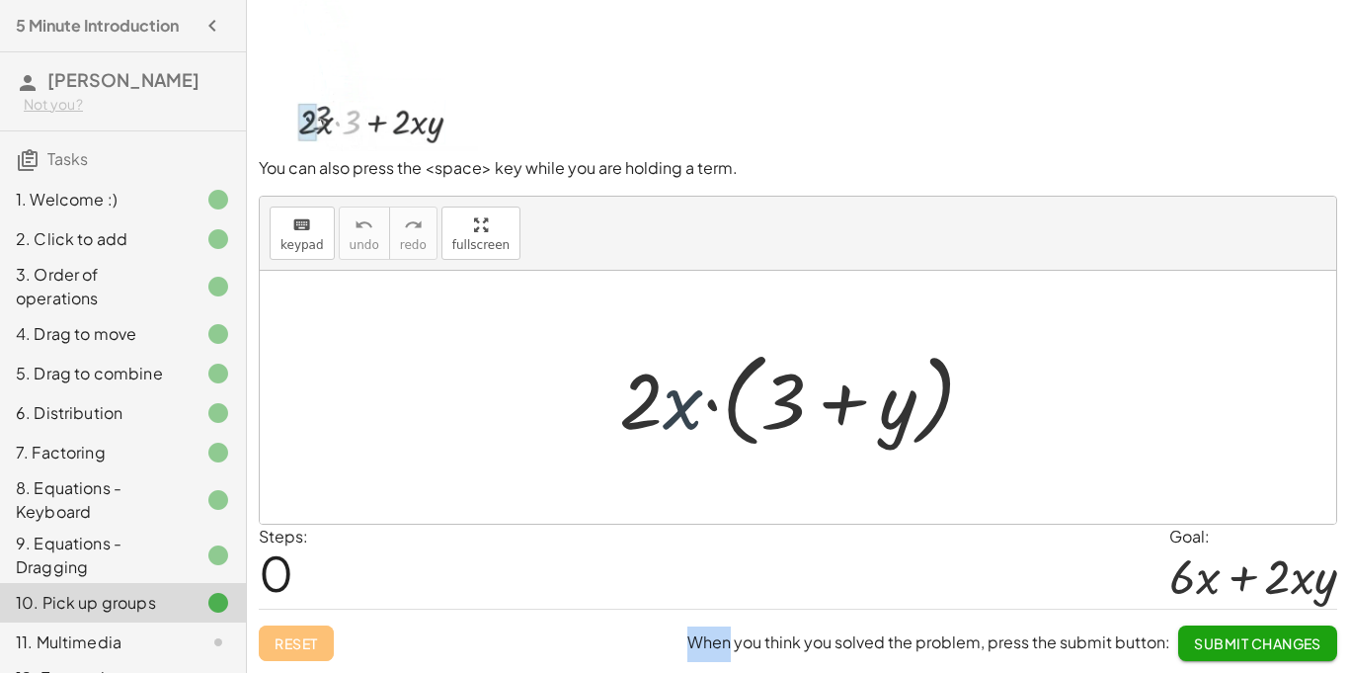
drag, startPoint x: 674, startPoint y: 423, endPoint x: 632, endPoint y: 383, distance: 57.3
click at [631, 374] on div at bounding box center [804, 398] width 391 height 114
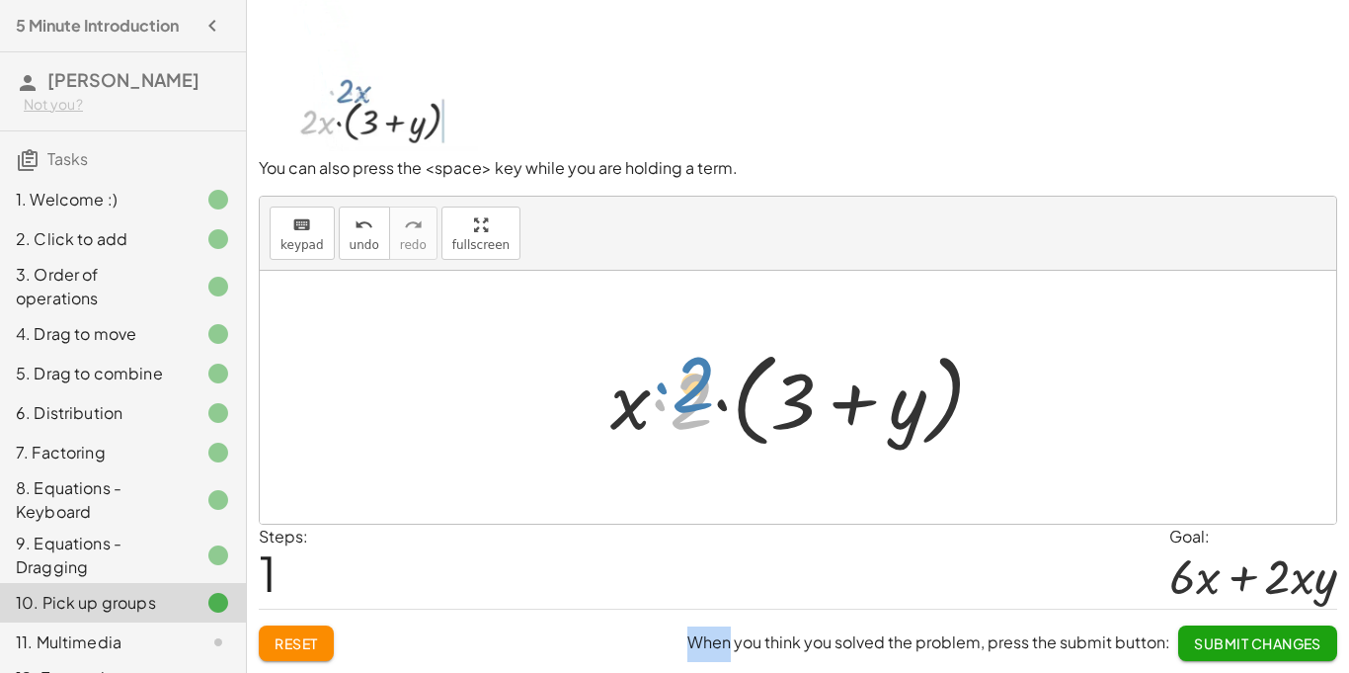
drag, startPoint x: 657, startPoint y: 416, endPoint x: 659, endPoint y: 400, distance: 15.9
click at [659, 400] on div at bounding box center [806, 398] width 410 height 114
click at [320, 642] on button "Reset" at bounding box center [296, 643] width 75 height 36
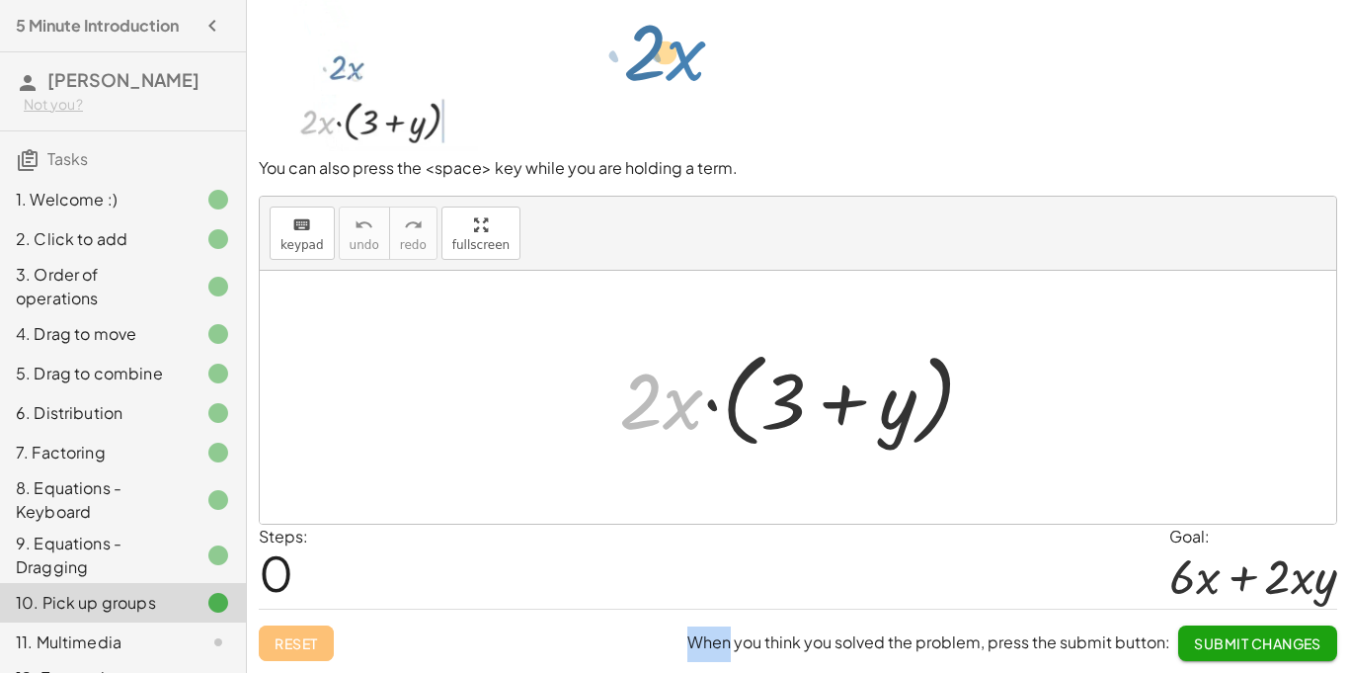
drag, startPoint x: 679, startPoint y: 416, endPoint x: 688, endPoint y: 109, distance: 307.3
click at [0, 0] on div "To pick up several terms, drag far up (or far down). You can also press the <sp…" at bounding box center [0, 0] width 0 height 0
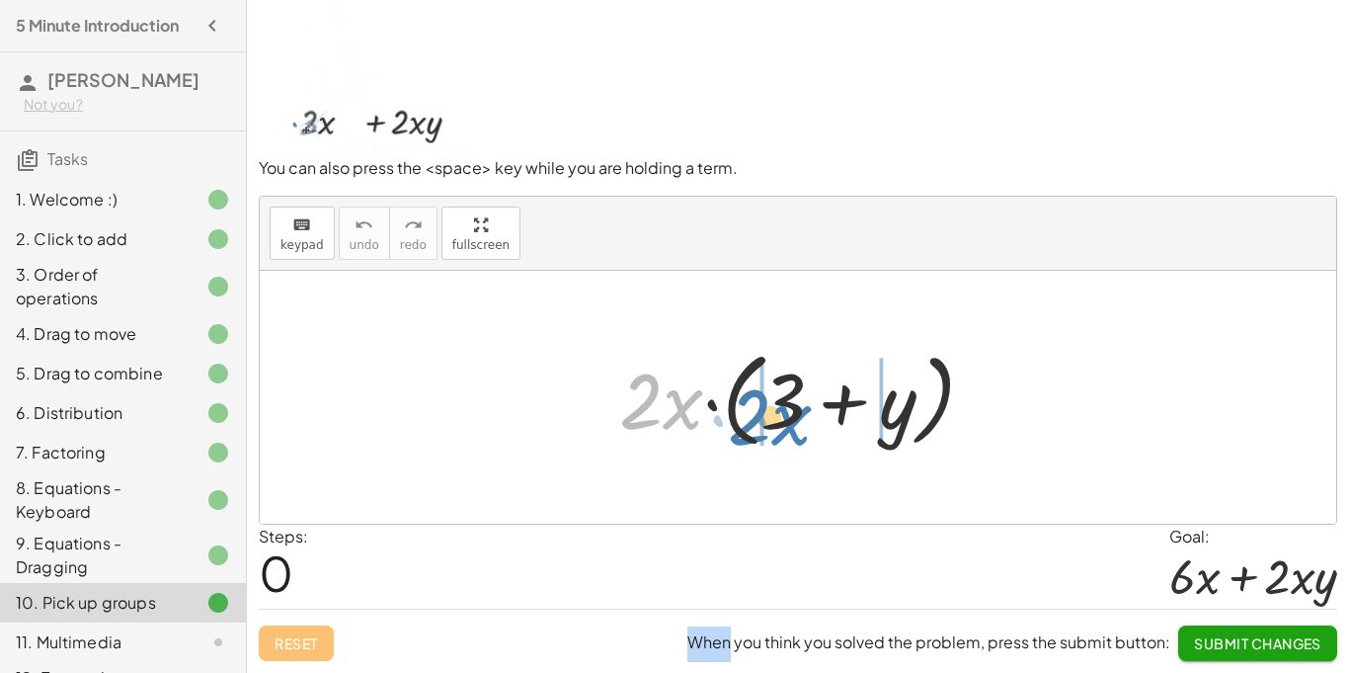
drag, startPoint x: 675, startPoint y: 408, endPoint x: 781, endPoint y: 424, distance: 107.8
click at [781, 424] on div at bounding box center [804, 398] width 391 height 114
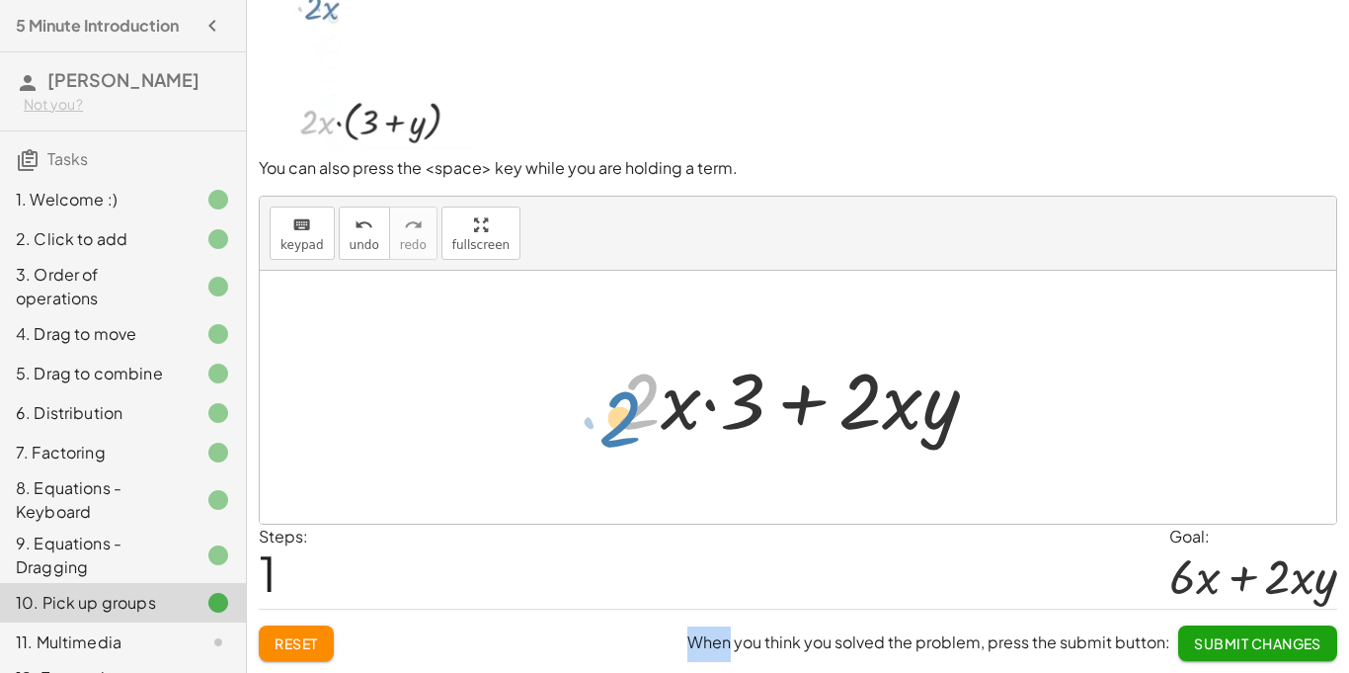
drag, startPoint x: 650, startPoint y: 426, endPoint x: 628, endPoint y: 444, distance: 28.7
click at [628, 444] on div at bounding box center [805, 398] width 397 height 102
click at [684, 400] on div at bounding box center [805, 398] width 397 height 102
drag, startPoint x: 718, startPoint y: 400, endPoint x: 731, endPoint y: 430, distance: 32.3
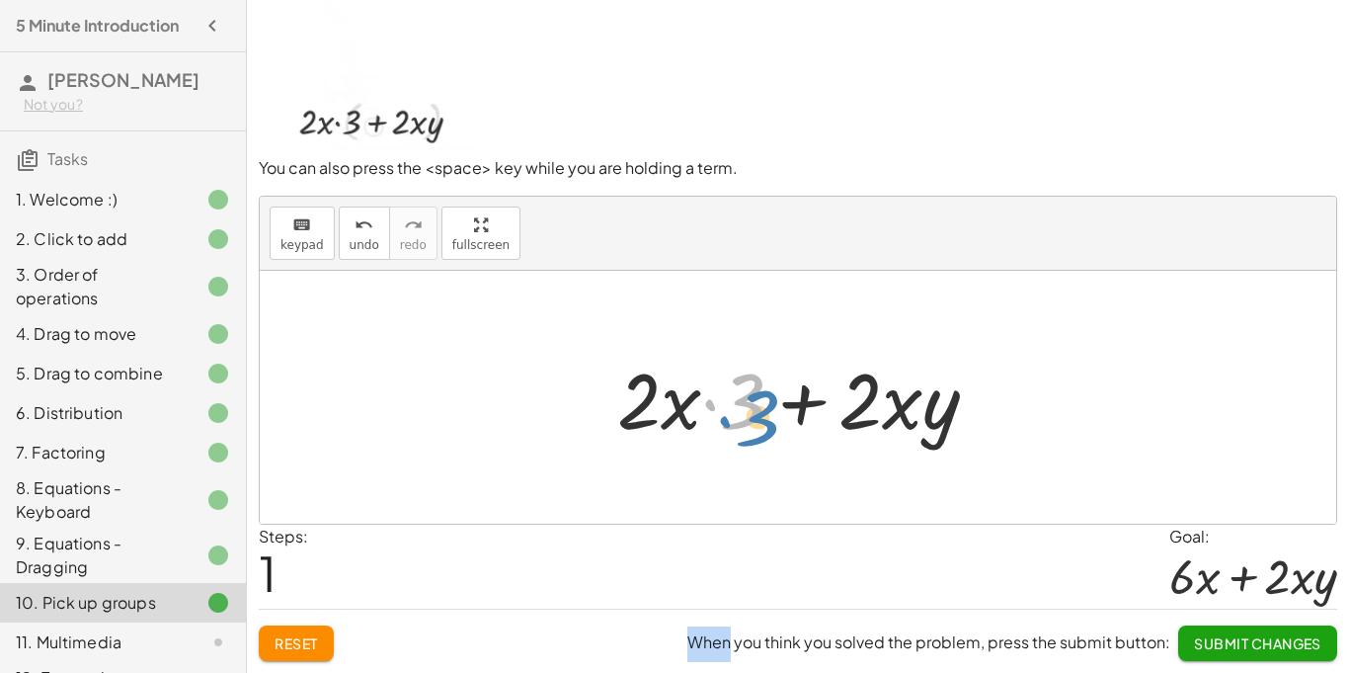
click at [731, 430] on div at bounding box center [805, 398] width 397 height 102
drag, startPoint x: 741, startPoint y: 418, endPoint x: 681, endPoint y: 420, distance: 60.3
click at [681, 420] on div at bounding box center [805, 398] width 397 height 102
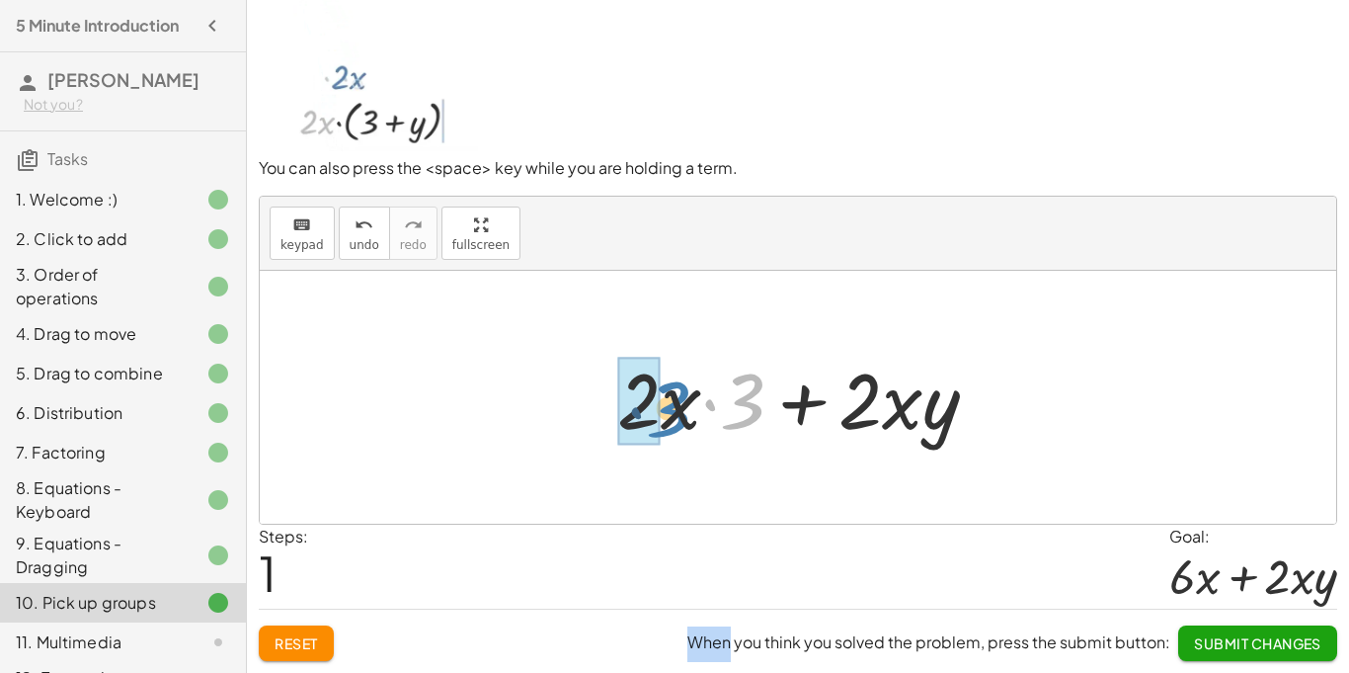
drag, startPoint x: 733, startPoint y: 408, endPoint x: 647, endPoint y: 414, distance: 86.1
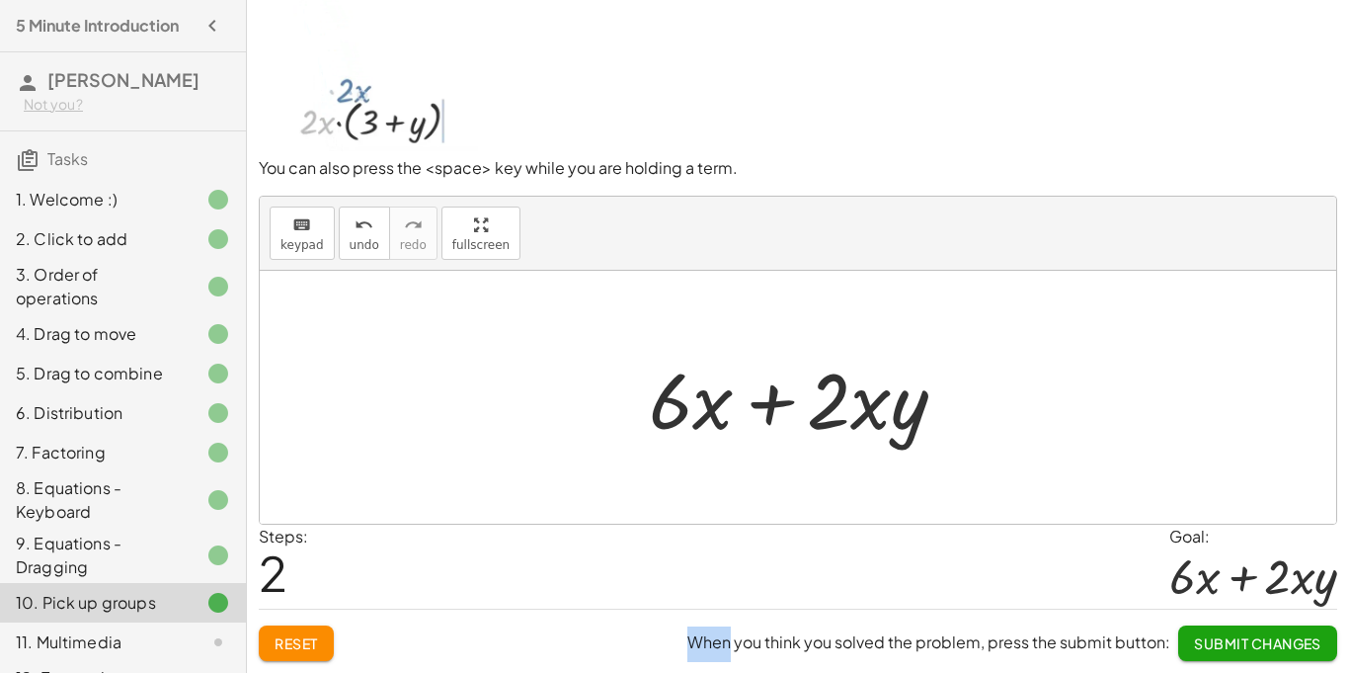
click at [1201, 631] on button "Submit Changes" at bounding box center [1257, 643] width 159 height 36
click at [1287, 654] on button "Continue" at bounding box center [1284, 643] width 107 height 36
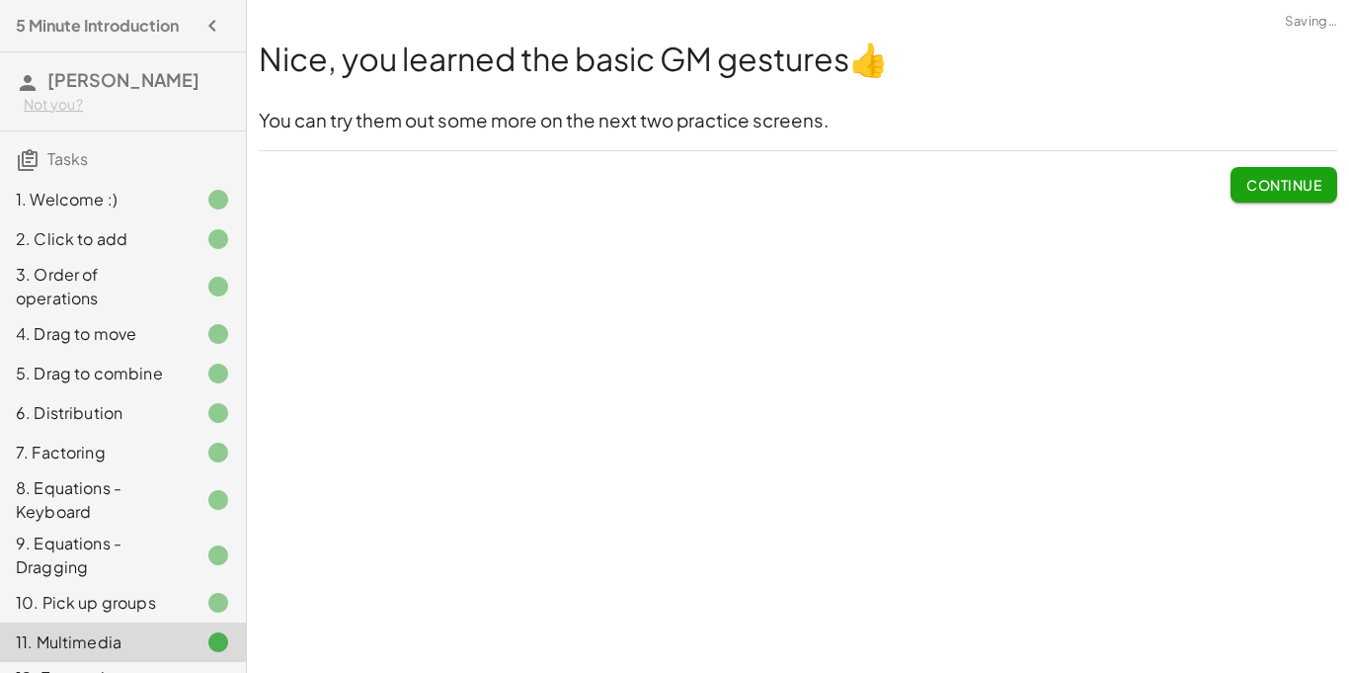
scroll to position [0, 0]
click at [1270, 182] on span "Continue" at bounding box center [1284, 185] width 75 height 18
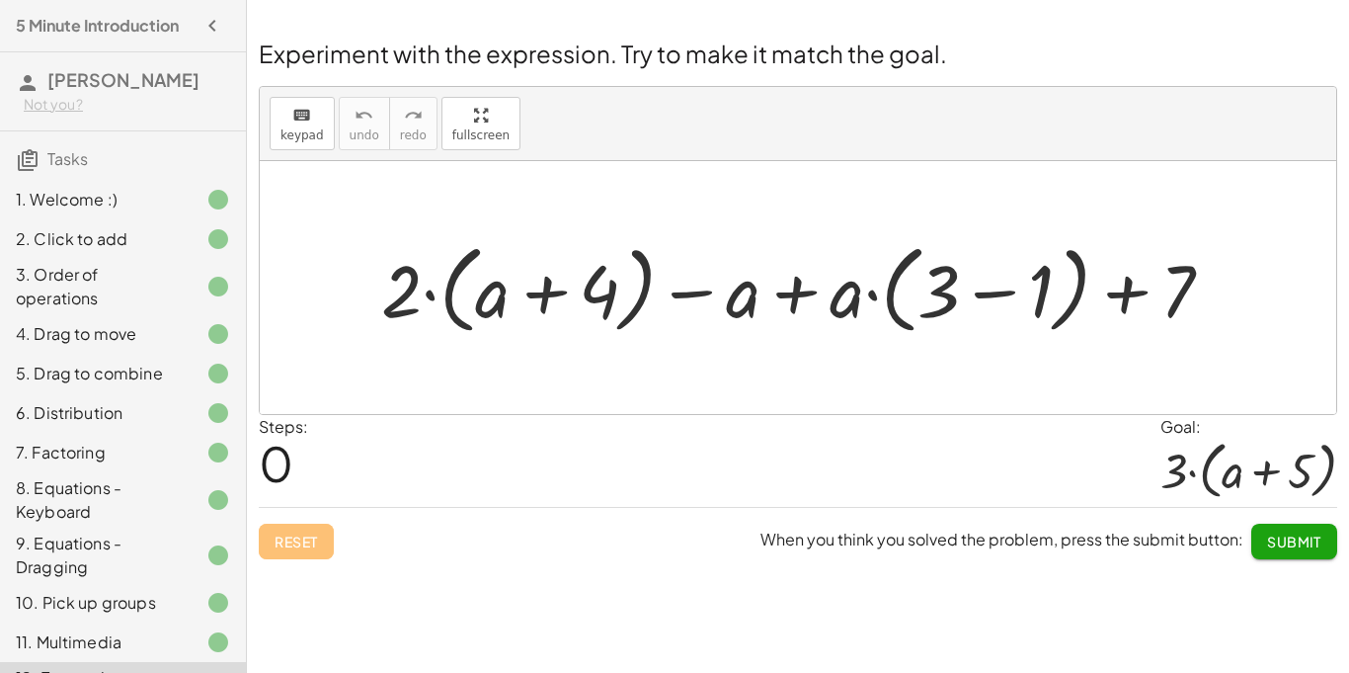
scroll to position [183, 0]
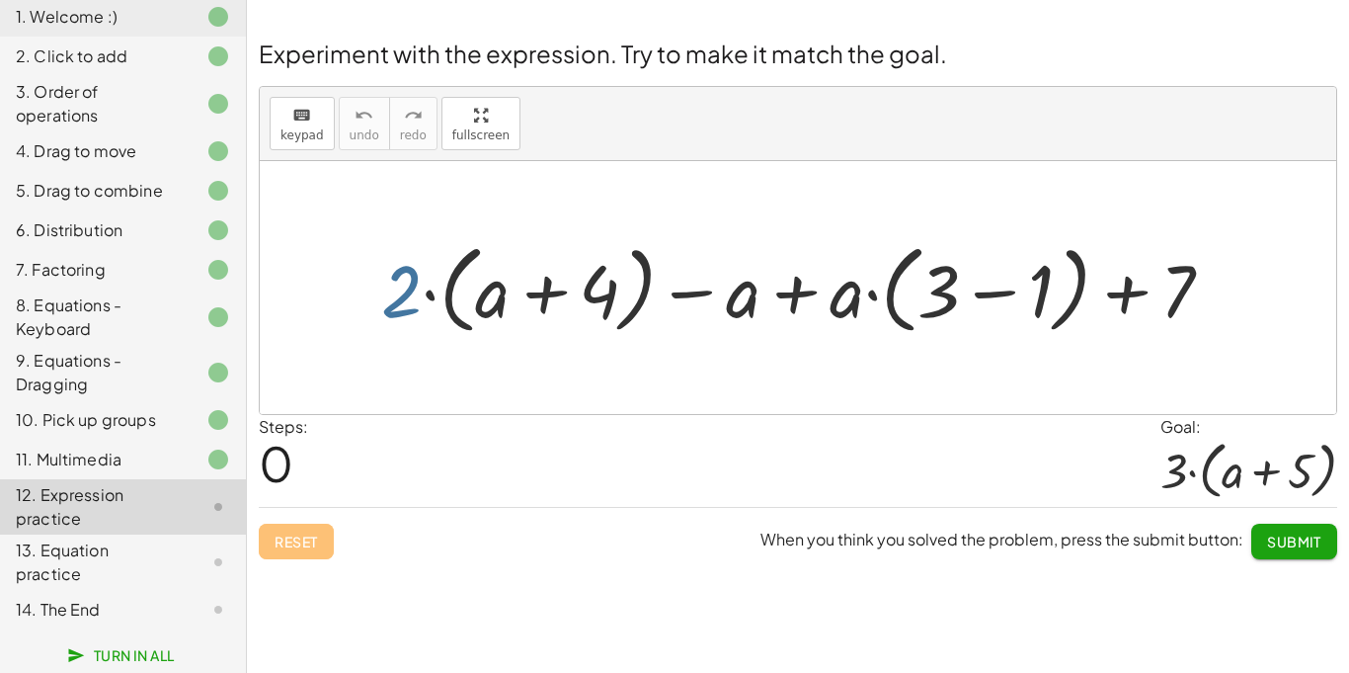
click at [408, 297] on div at bounding box center [804, 287] width 867 height 107
click at [413, 294] on div at bounding box center [804, 287] width 867 height 107
drag, startPoint x: 395, startPoint y: 288, endPoint x: 550, endPoint y: 283, distance: 155.2
click at [550, 283] on div at bounding box center [804, 287] width 867 height 107
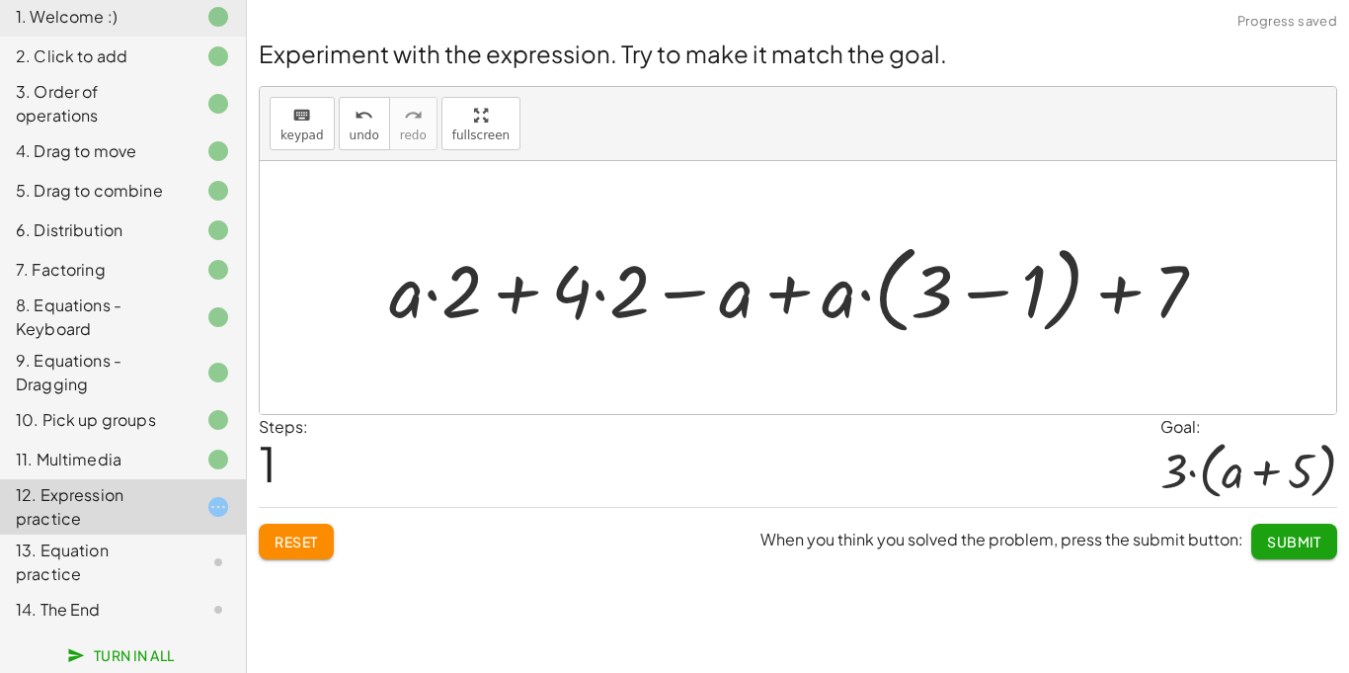
click at [0, 0] on div "Experiment with the expression. Try to make it match the goal. keyboard keypad …" at bounding box center [0, 0] width 0 height 0
click at [312, 537] on span "Reset" at bounding box center [296, 541] width 43 height 18
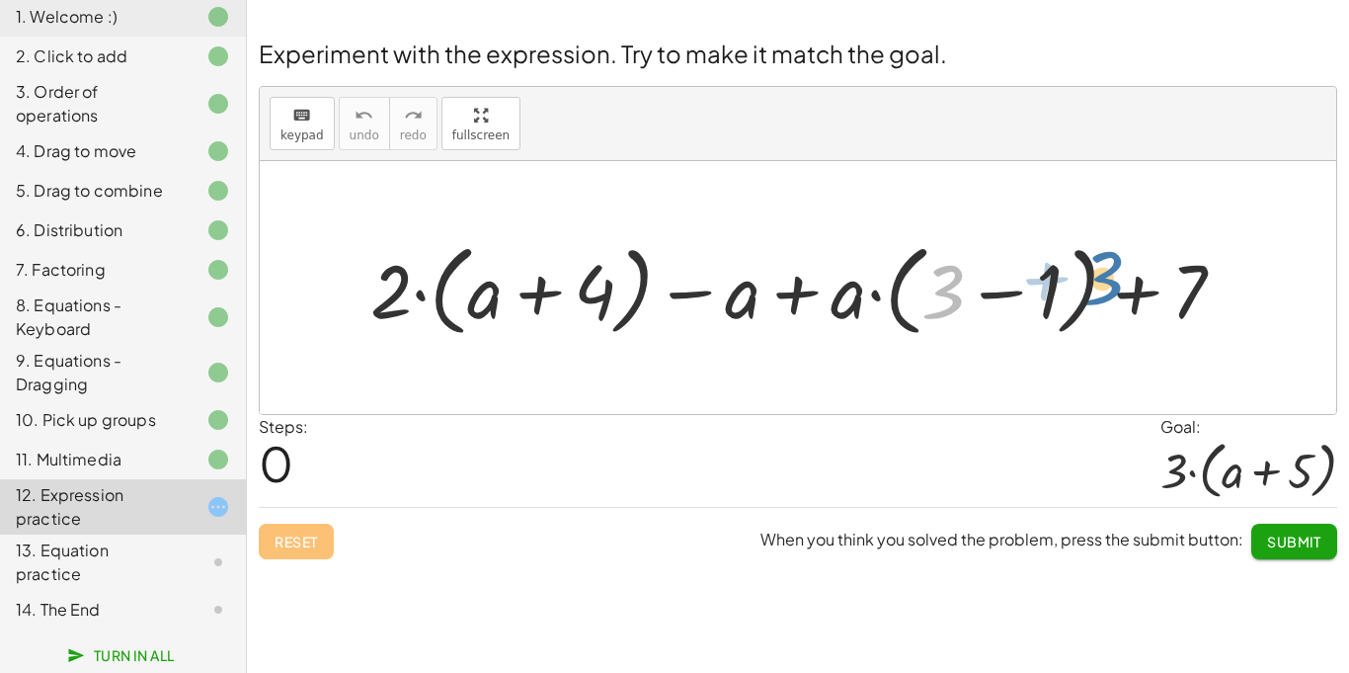
drag, startPoint x: 958, startPoint y: 282, endPoint x: 1121, endPoint y: 266, distance: 163.8
click at [1121, 266] on div at bounding box center [806, 288] width 890 height 110
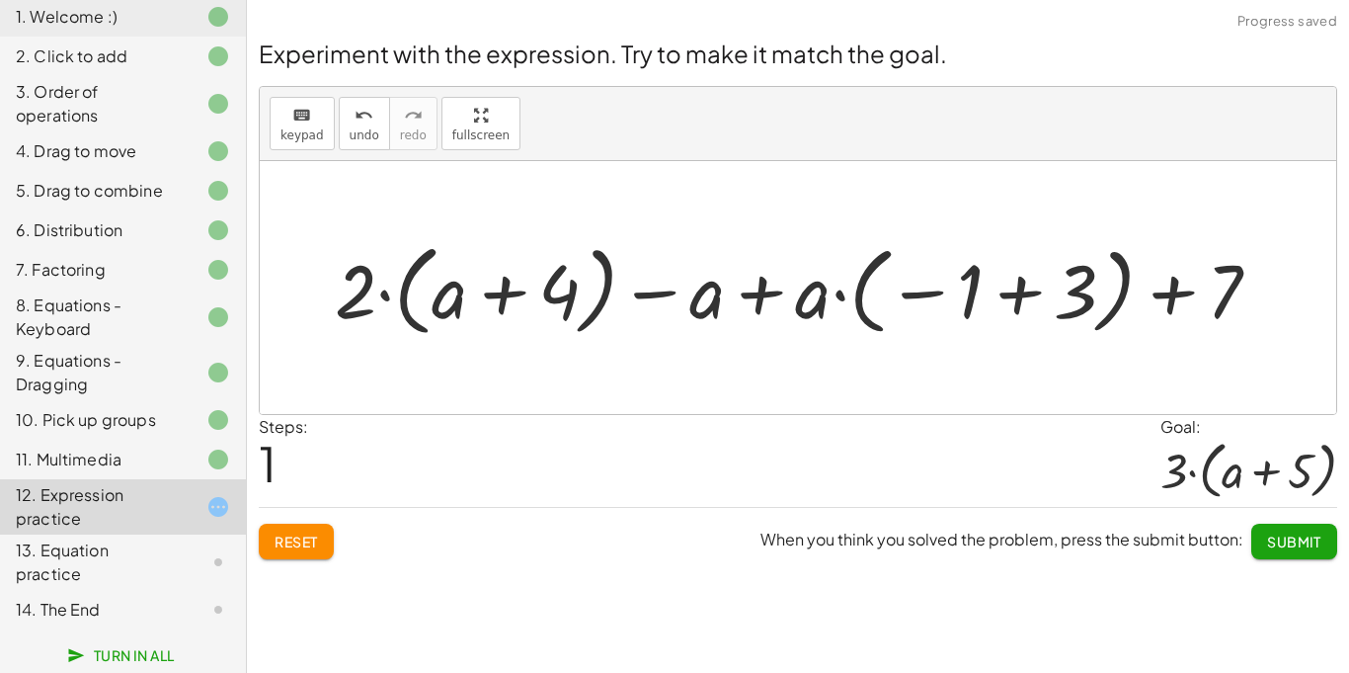
click at [283, 529] on button "Reset" at bounding box center [296, 542] width 75 height 36
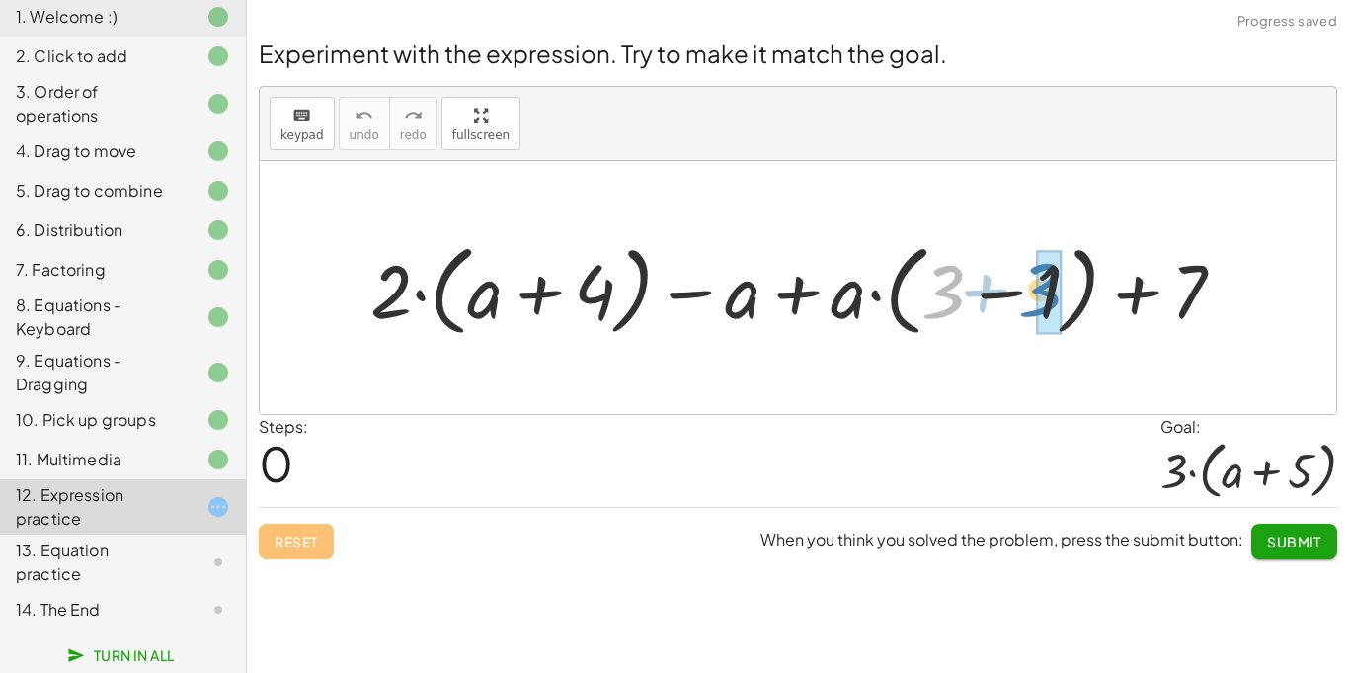
drag, startPoint x: 929, startPoint y: 319, endPoint x: 1035, endPoint y: 322, distance: 105.7
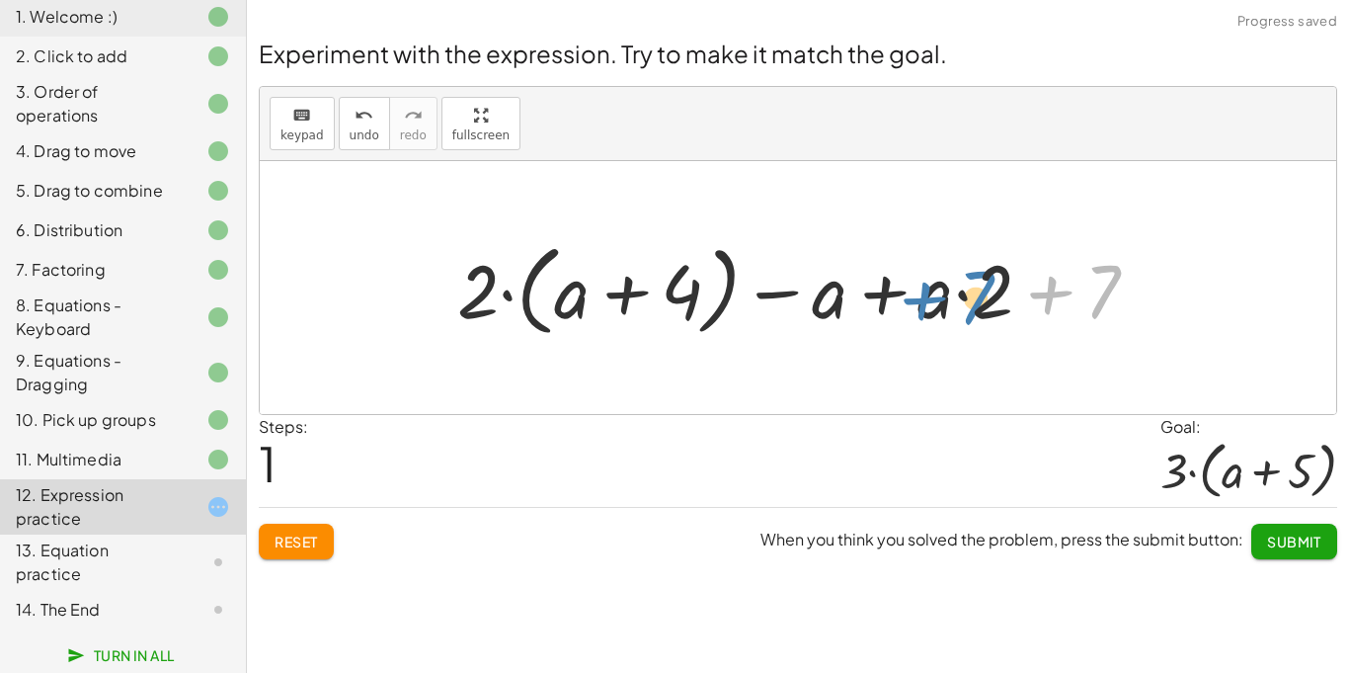
drag, startPoint x: 1102, startPoint y: 301, endPoint x: 966, endPoint y: 308, distance: 136.5
click at [966, 308] on div at bounding box center [805, 288] width 716 height 110
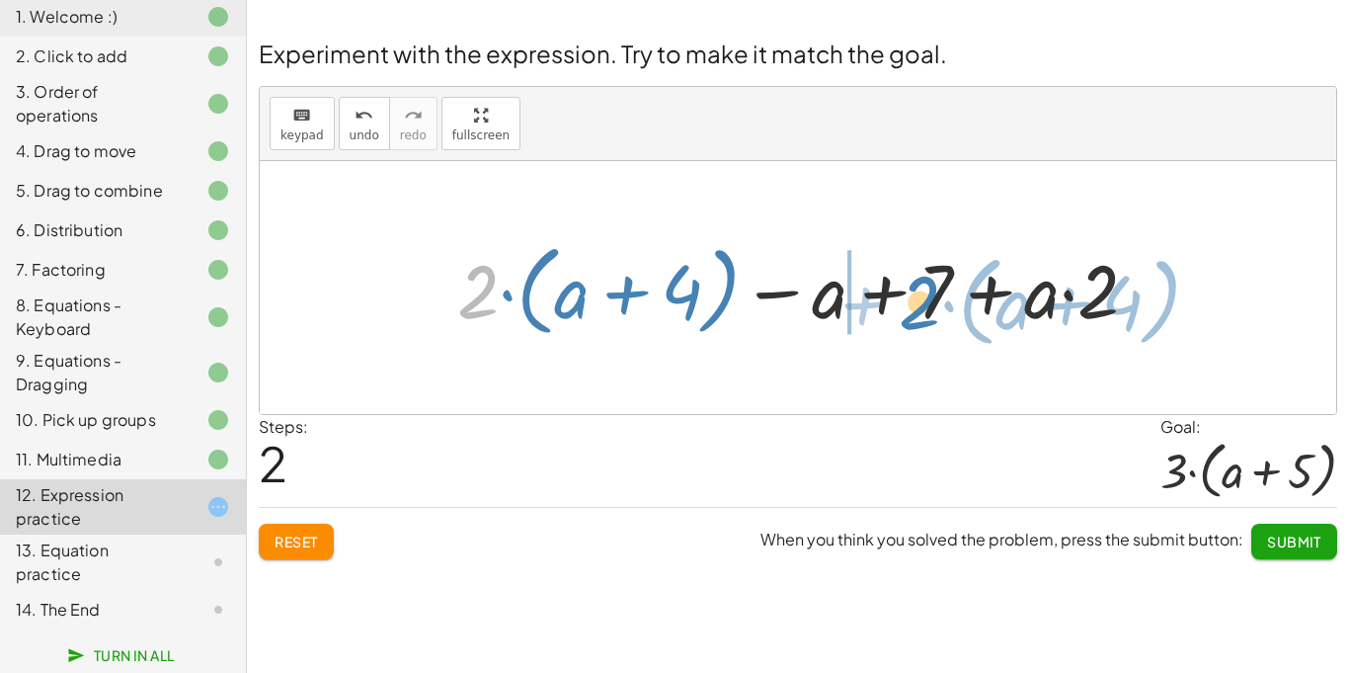
drag, startPoint x: 481, startPoint y: 293, endPoint x: 923, endPoint y: 304, distance: 441.7
click at [923, 304] on div at bounding box center [805, 288] width 716 height 110
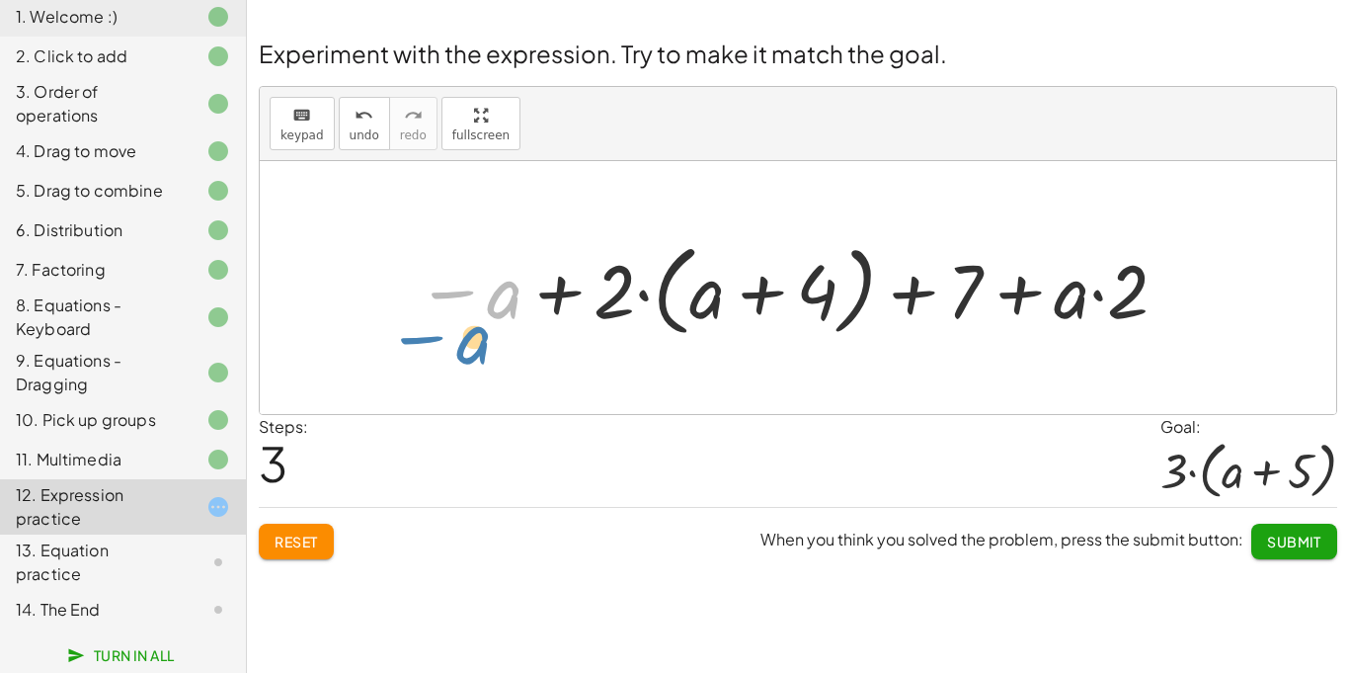
drag, startPoint x: 487, startPoint y: 290, endPoint x: 484, endPoint y: 270, distance: 21.0
click at [484, 270] on div at bounding box center [793, 288] width 774 height 110
drag, startPoint x: 1127, startPoint y: 282, endPoint x: 973, endPoint y: 294, distance: 154.5
click at [973, 294] on div at bounding box center [793, 288] width 774 height 110
click at [866, 359] on div "+ · 2 · ( + a + 4 ) − a + · a · ( + 3 − 1 ) + 7 + · 2 · ( + a + 4 ) − a + · a ·…" at bounding box center [798, 287] width 1077 height 253
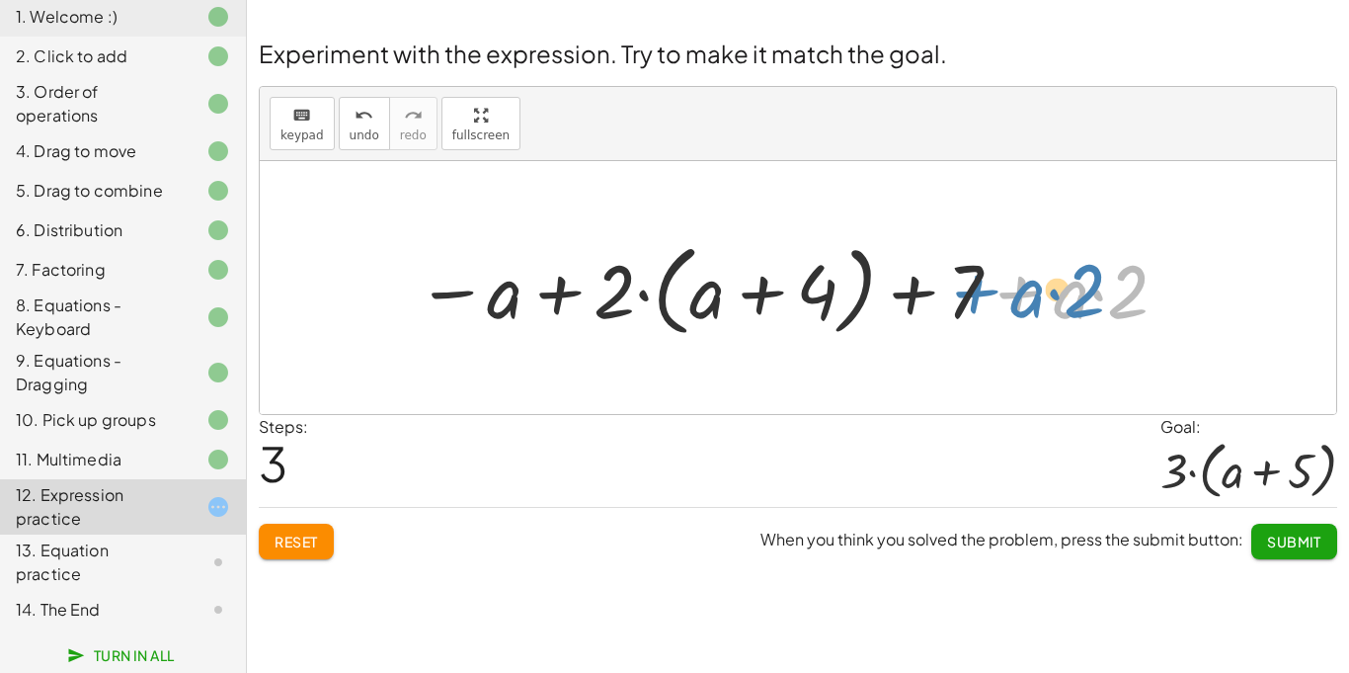
click at [980, 296] on div at bounding box center [793, 288] width 774 height 110
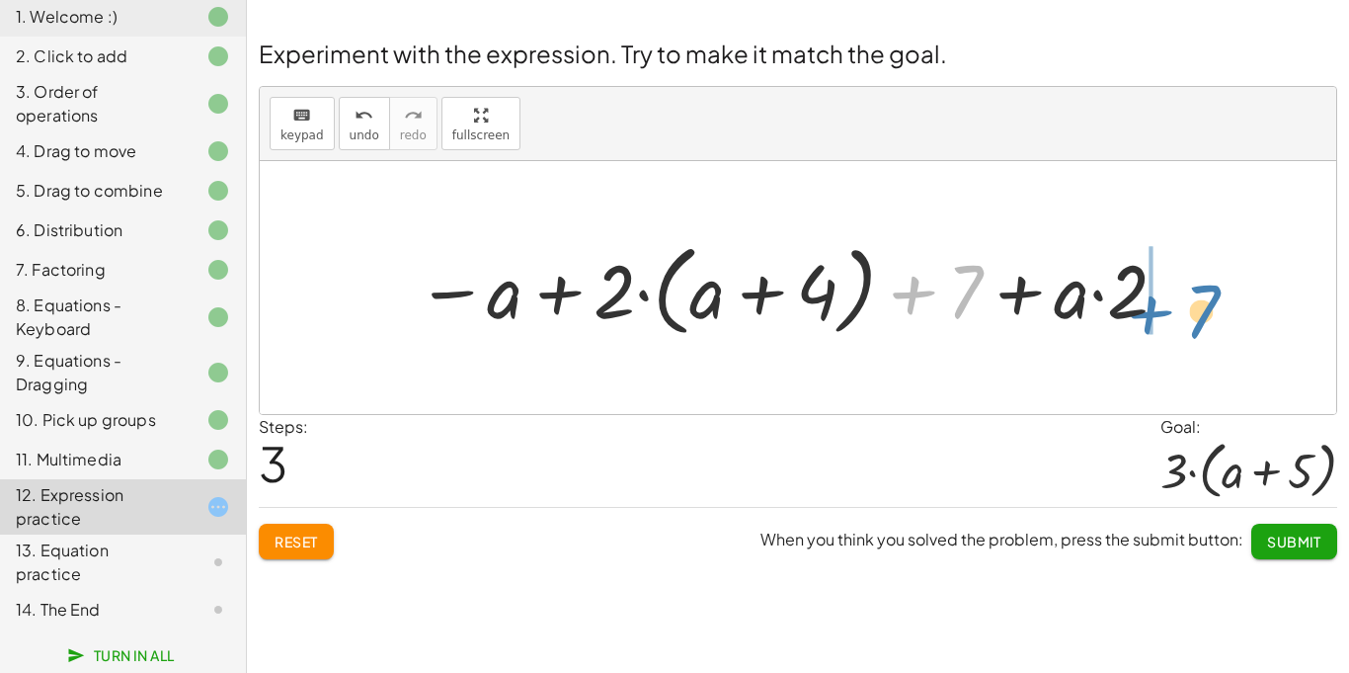
drag, startPoint x: 969, startPoint y: 291, endPoint x: 1214, endPoint y: 308, distance: 245.5
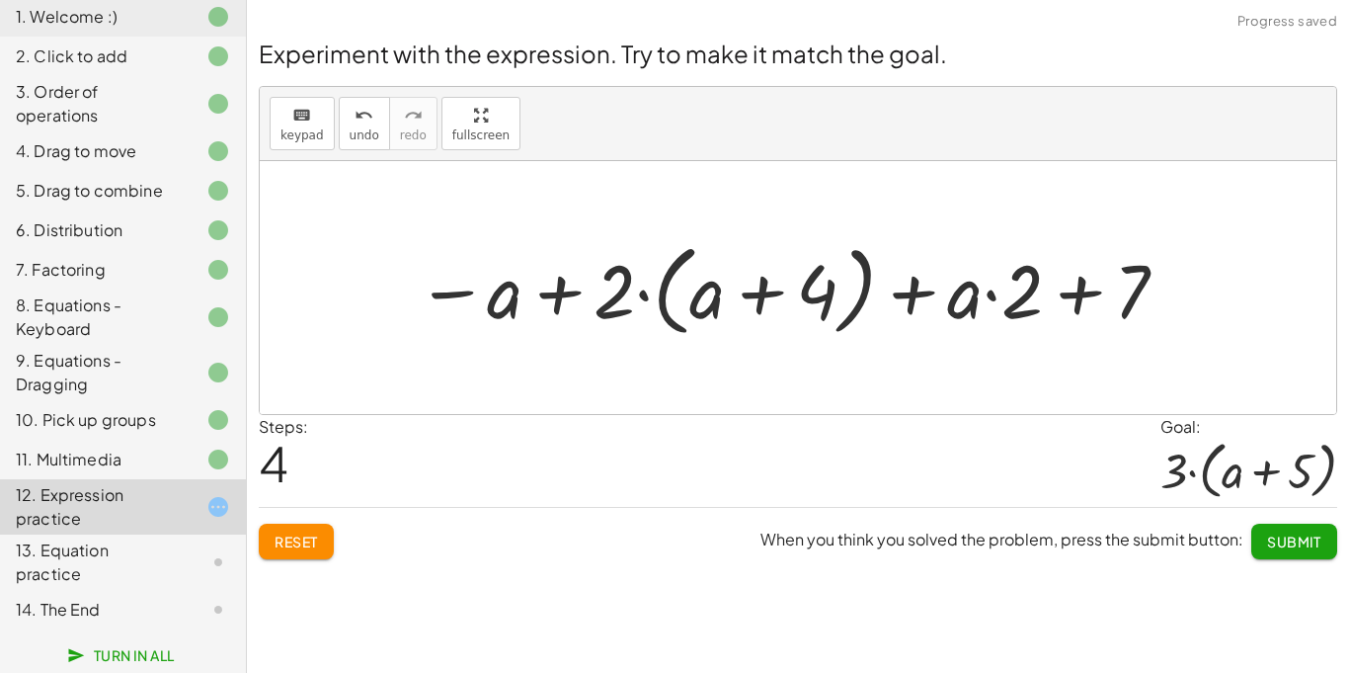
click at [1074, 301] on div at bounding box center [793, 288] width 774 height 110
drag, startPoint x: 969, startPoint y: 297, endPoint x: 757, endPoint y: 295, distance: 212.4
click at [757, 295] on div at bounding box center [793, 288] width 774 height 110
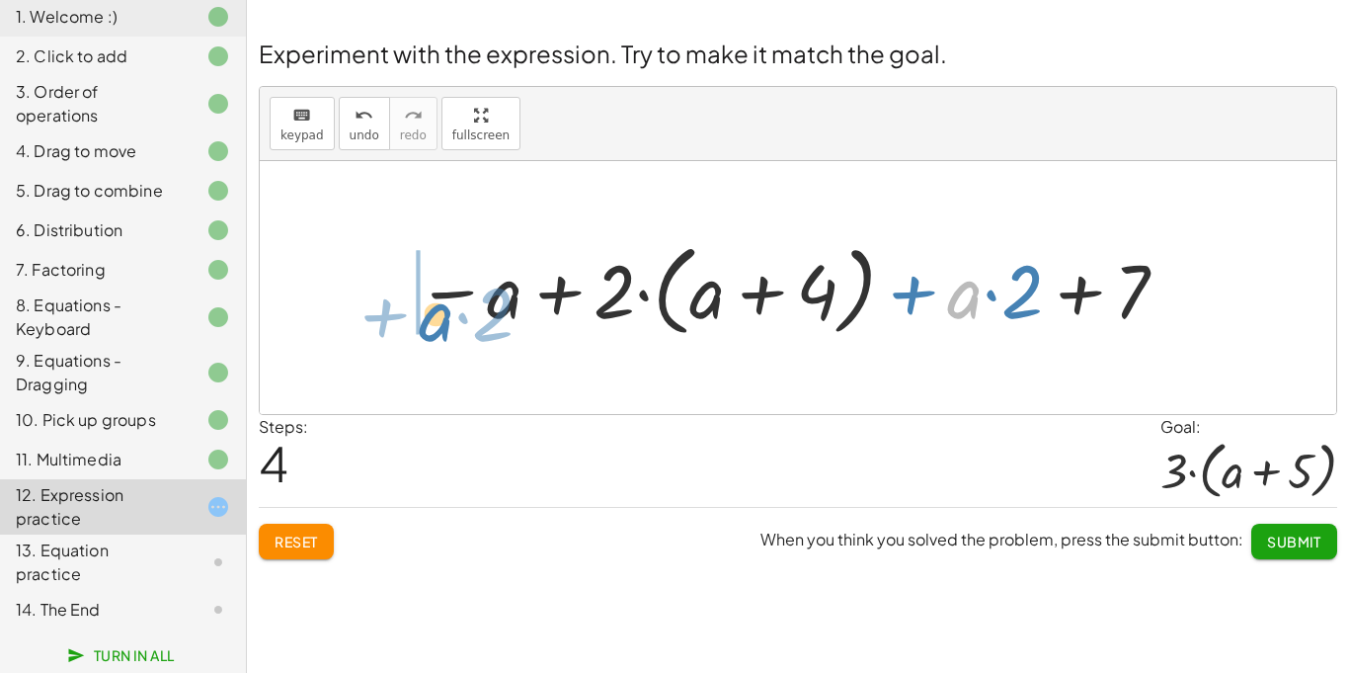
drag, startPoint x: 956, startPoint y: 297, endPoint x: 416, endPoint y: 321, distance: 540.8
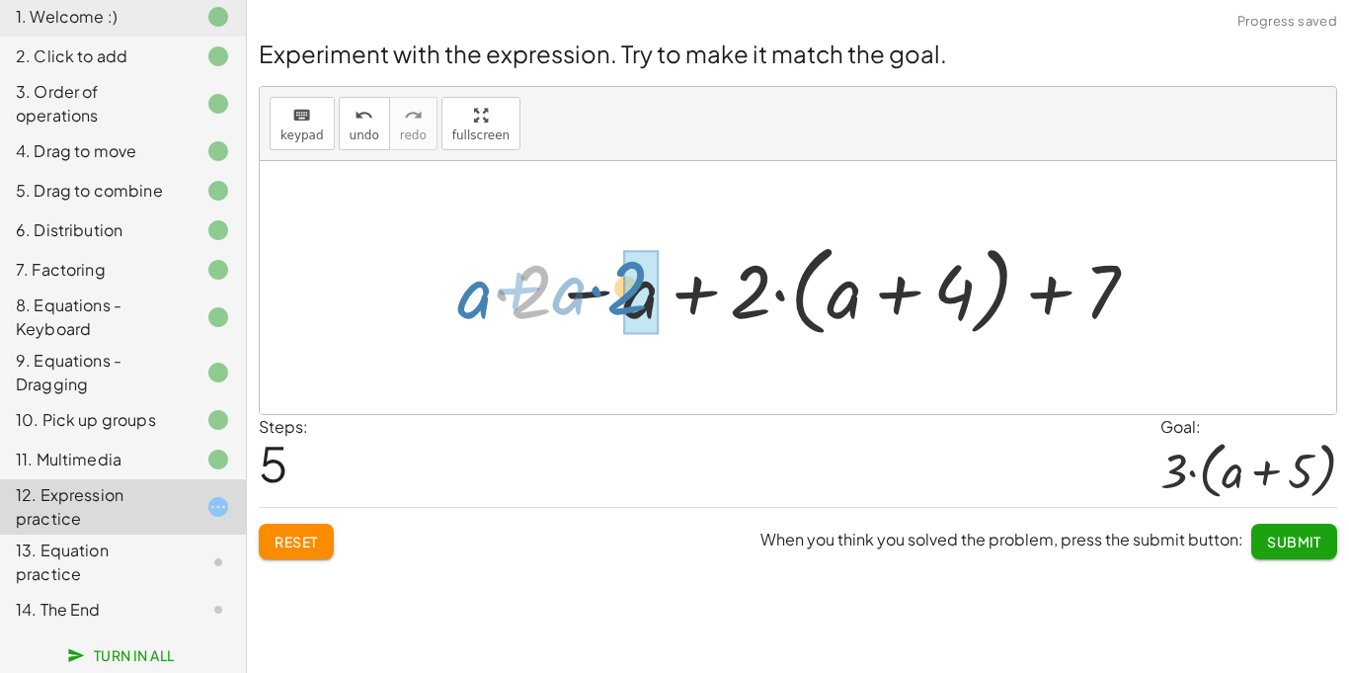
drag, startPoint x: 496, startPoint y: 313, endPoint x: 634, endPoint y: 354, distance: 144.1
click at [634, 354] on div "+ · 2 · ( + a + 4 ) − a + · a · ( + 3 − 1 ) + 7 + · 2 · ( + a + 4 ) − a + · a ·…" at bounding box center [798, 287] width 1077 height 253
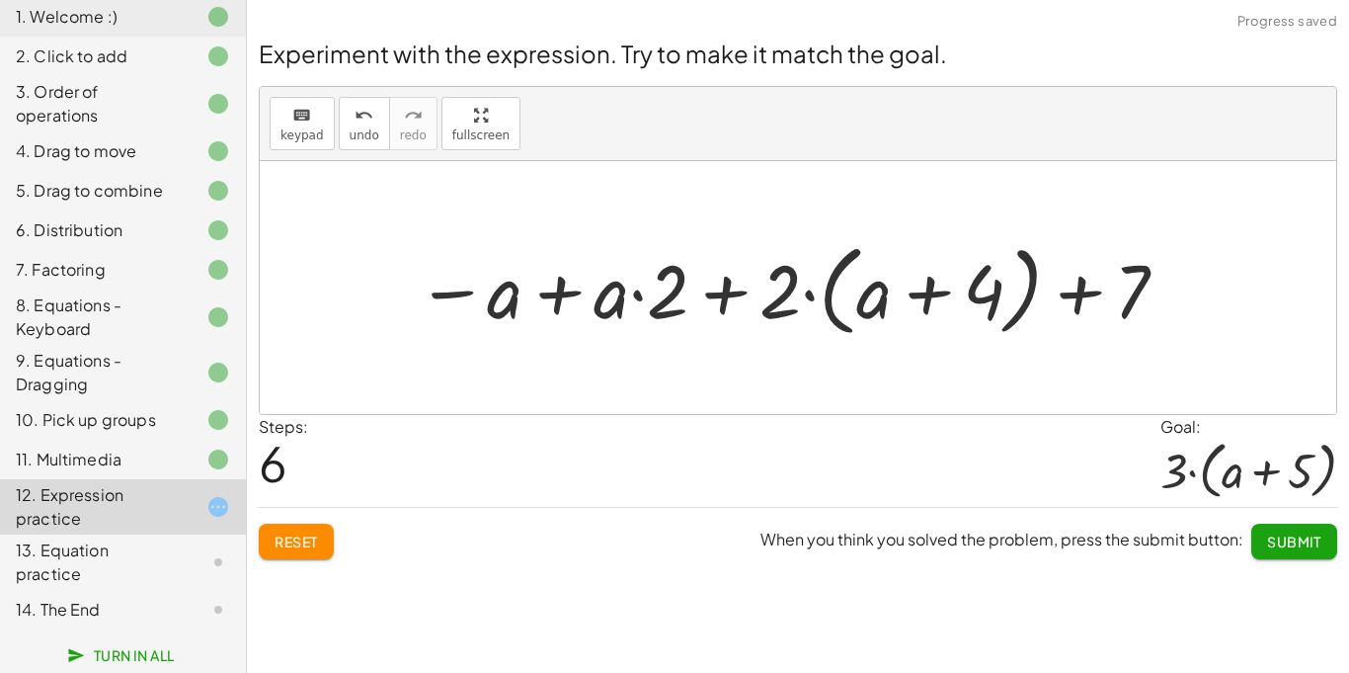
click at [305, 557] on button "Reset" at bounding box center [296, 542] width 75 height 36
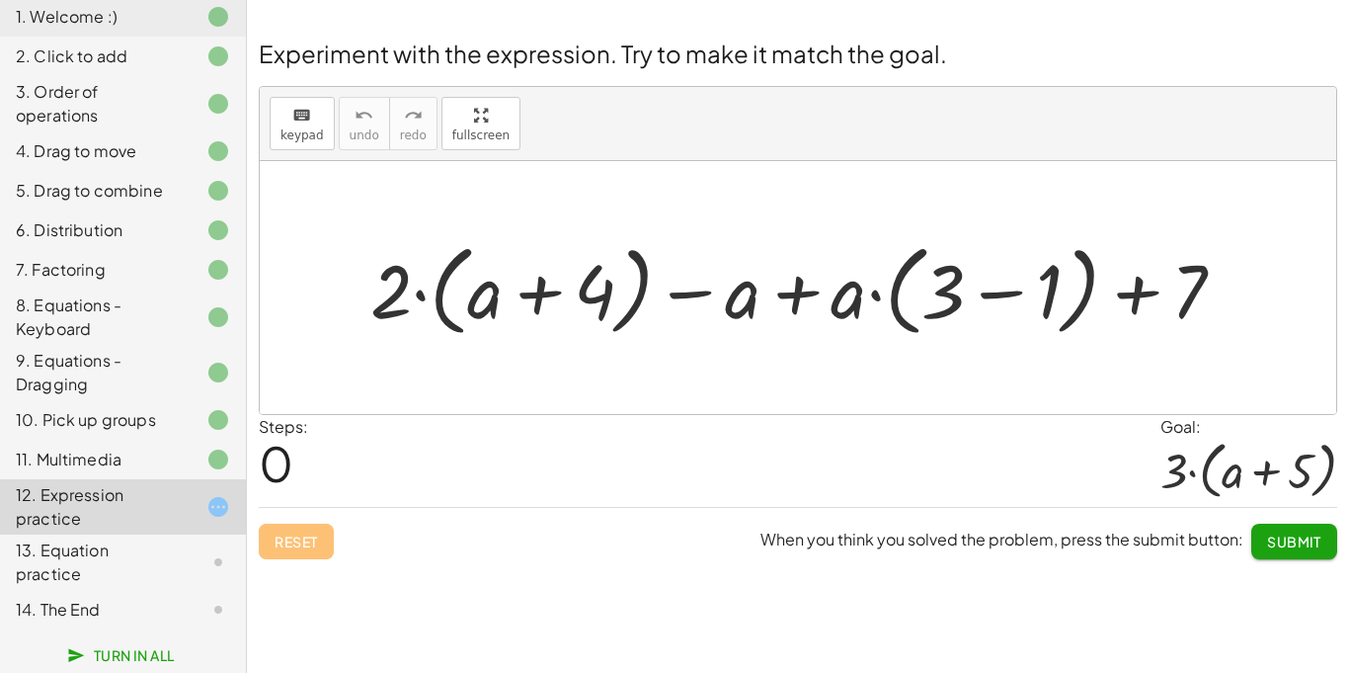
click at [597, 226] on div at bounding box center [798, 287] width 1077 height 253
click at [732, 310] on div at bounding box center [806, 288] width 891 height 110
click at [1162, 303] on div at bounding box center [806, 288] width 891 height 110
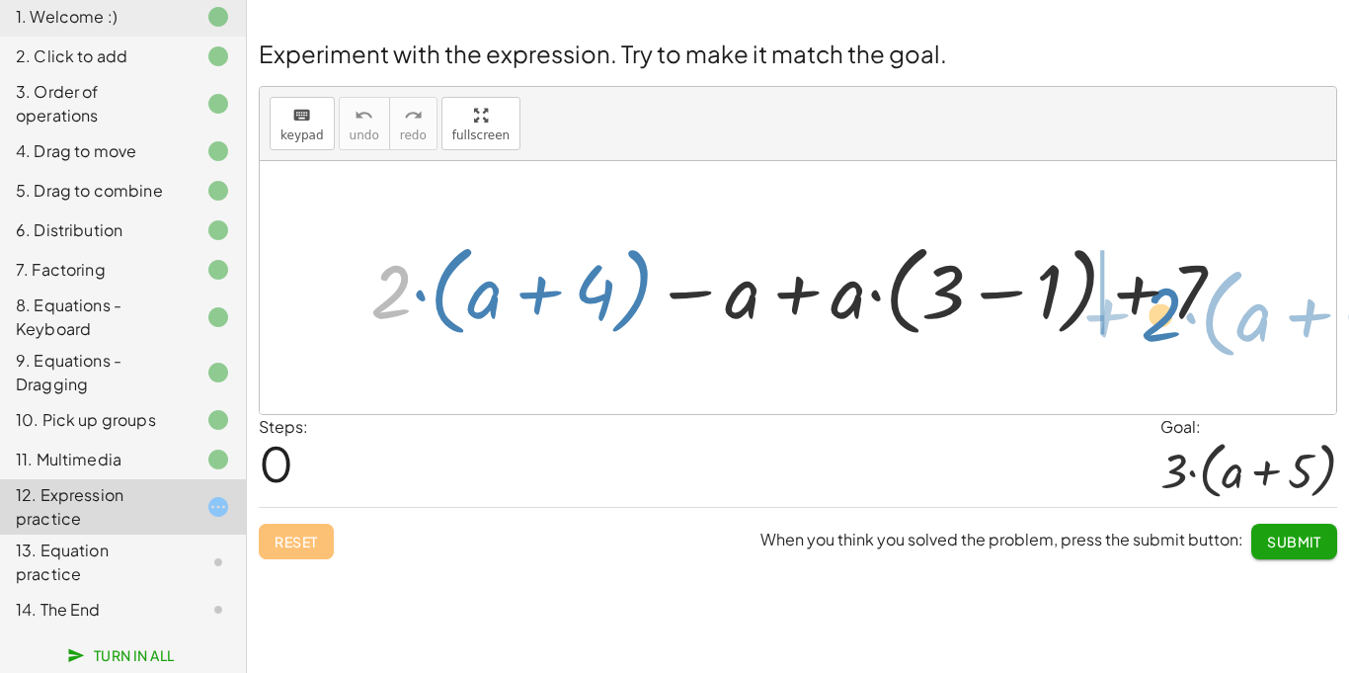
drag, startPoint x: 373, startPoint y: 292, endPoint x: 1137, endPoint y: 311, distance: 763.8
click at [1137, 311] on div at bounding box center [806, 288] width 891 height 110
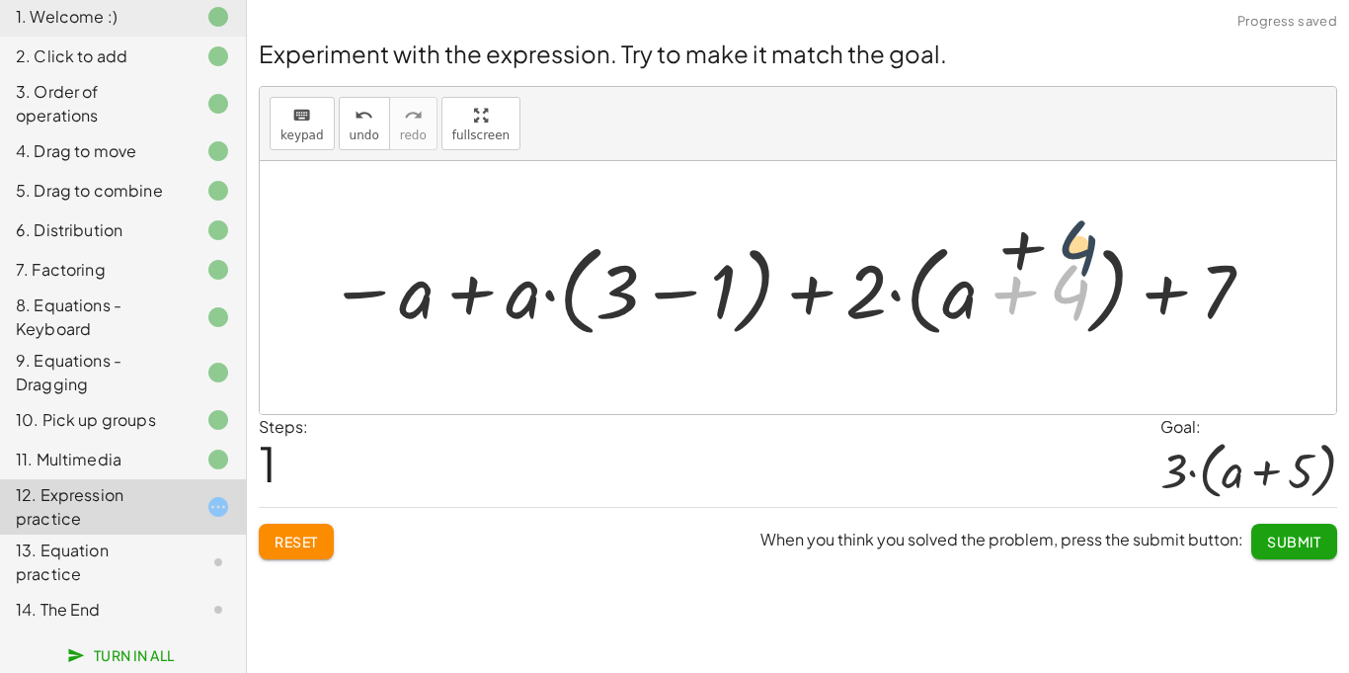
drag, startPoint x: 1054, startPoint y: 311, endPoint x: 1069, endPoint y: 244, distance: 68.8
click at [1069, 244] on div at bounding box center [792, 288] width 948 height 110
drag, startPoint x: 1047, startPoint y: 295, endPoint x: 1136, endPoint y: 324, distance: 93.4
click at [1136, 324] on div at bounding box center [792, 288] width 948 height 110
drag, startPoint x: 1063, startPoint y: 297, endPoint x: 1320, endPoint y: 296, distance: 256.8
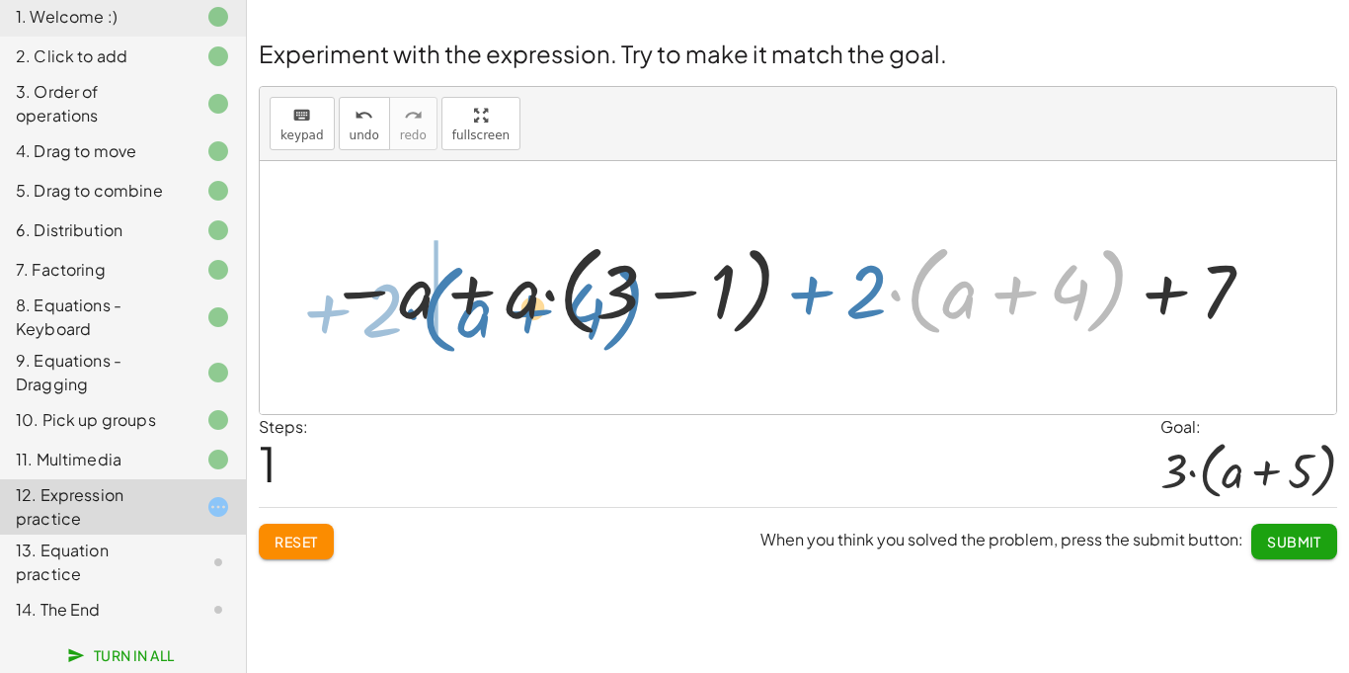
drag, startPoint x: 1102, startPoint y: 298, endPoint x: 614, endPoint y: 317, distance: 488.3
click at [614, 317] on div at bounding box center [792, 288] width 948 height 110
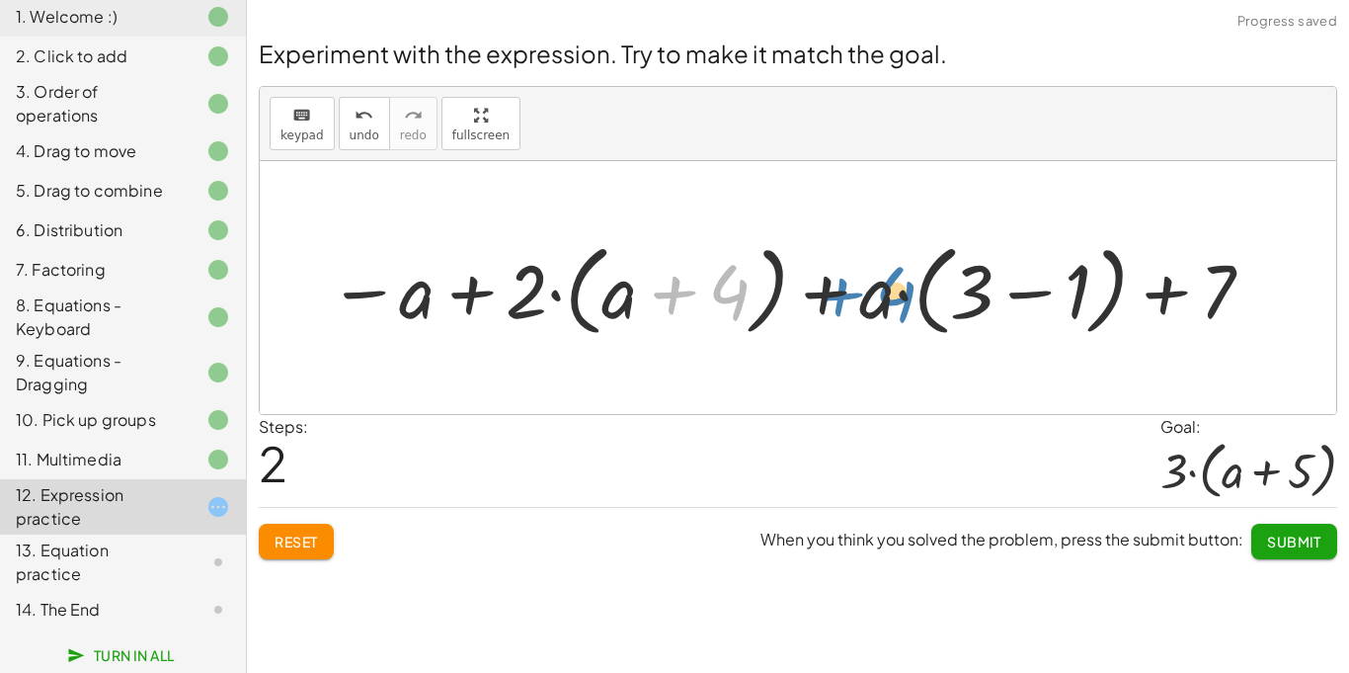
drag, startPoint x: 739, startPoint y: 298, endPoint x: 906, endPoint y: 300, distance: 166.9
click at [906, 300] on div at bounding box center [792, 288] width 948 height 110
click at [1169, 292] on div at bounding box center [792, 288] width 948 height 110
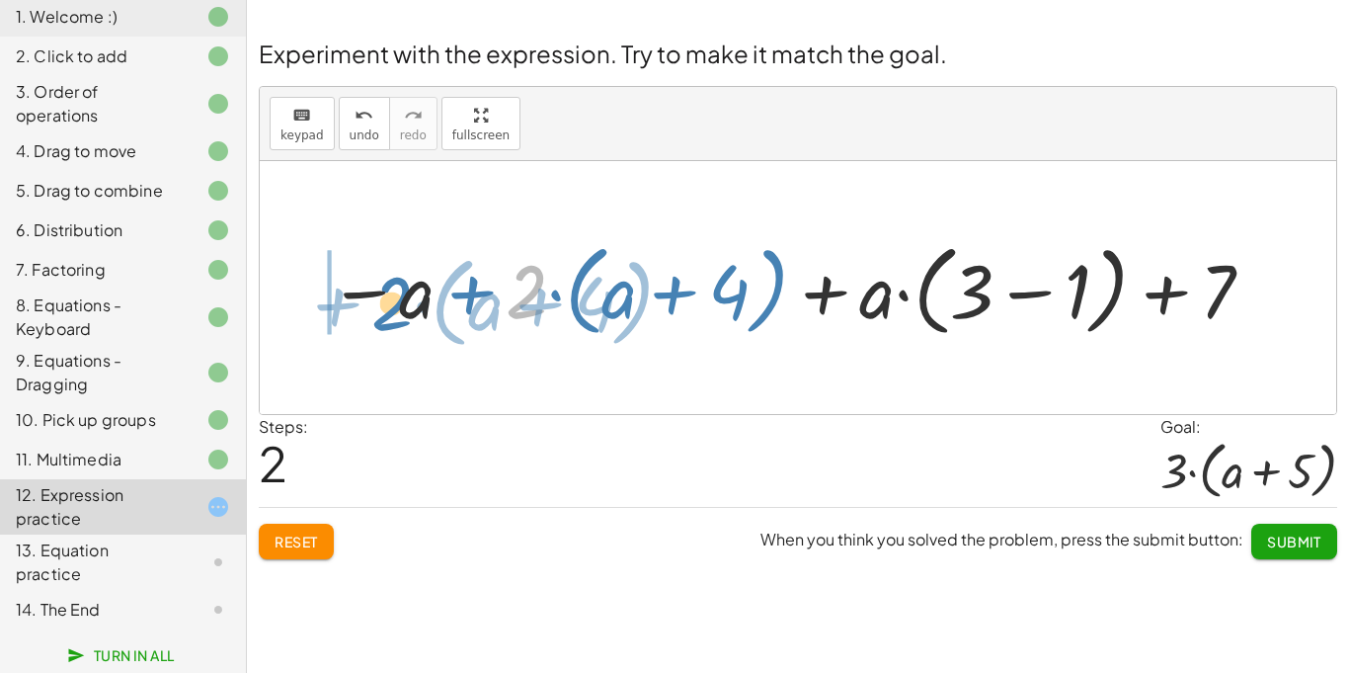
drag, startPoint x: 513, startPoint y: 299, endPoint x: 378, endPoint y: 311, distance: 134.9
click at [378, 311] on div at bounding box center [792, 288] width 948 height 110
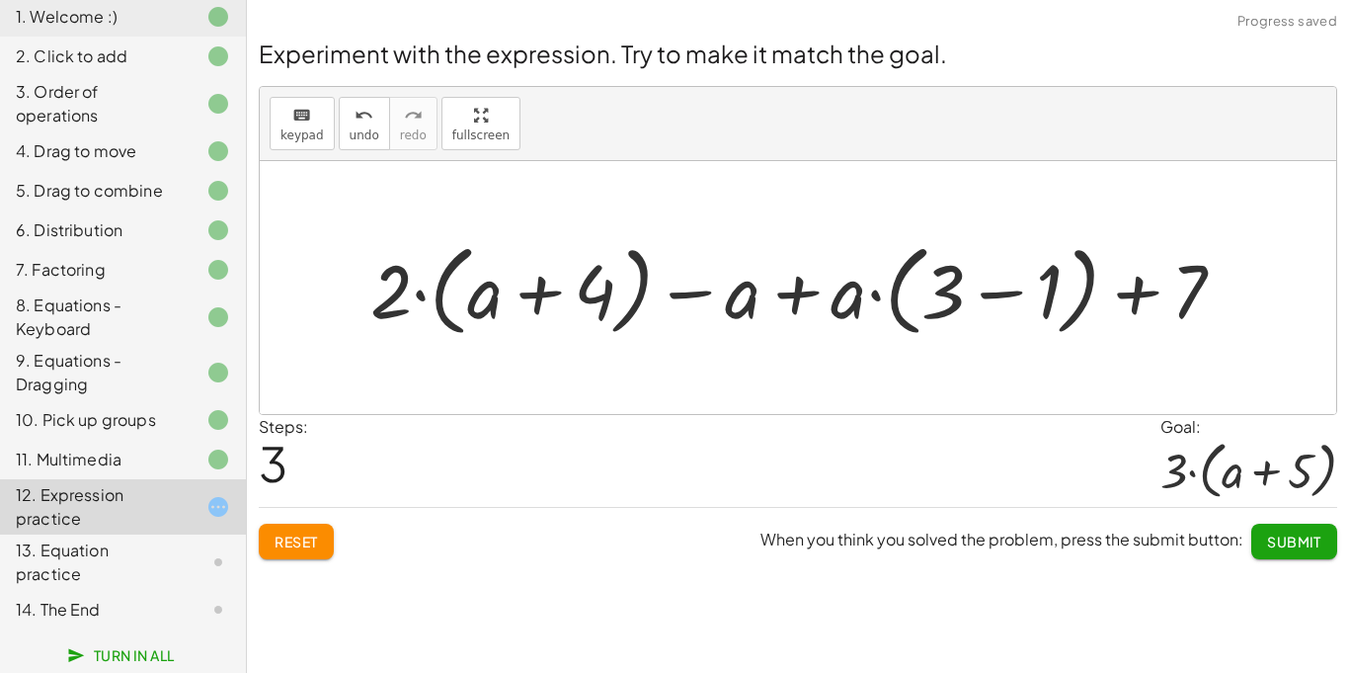
click at [470, 297] on div at bounding box center [806, 288] width 891 height 110
click at [540, 295] on div at bounding box center [806, 288] width 891 height 110
click at [766, 306] on div at bounding box center [806, 288] width 891 height 110
drag, startPoint x: 1171, startPoint y: 309, endPoint x: 777, endPoint y: 325, distance: 394.4
click at [777, 325] on div at bounding box center [806, 288] width 891 height 110
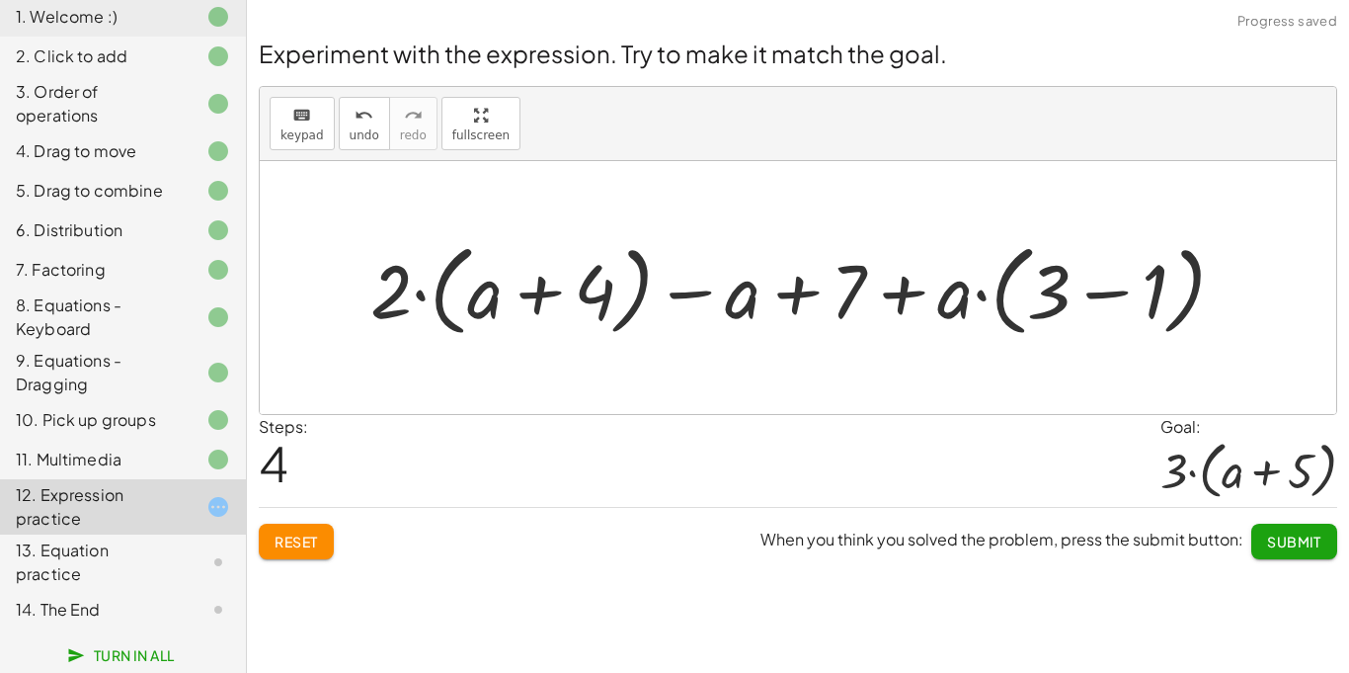
click at [840, 293] on div at bounding box center [806, 288] width 891 height 110
click at [846, 294] on div at bounding box center [806, 288] width 891 height 110
click at [847, 295] on div at bounding box center [806, 288] width 891 height 110
click at [879, 299] on div at bounding box center [806, 288] width 891 height 110
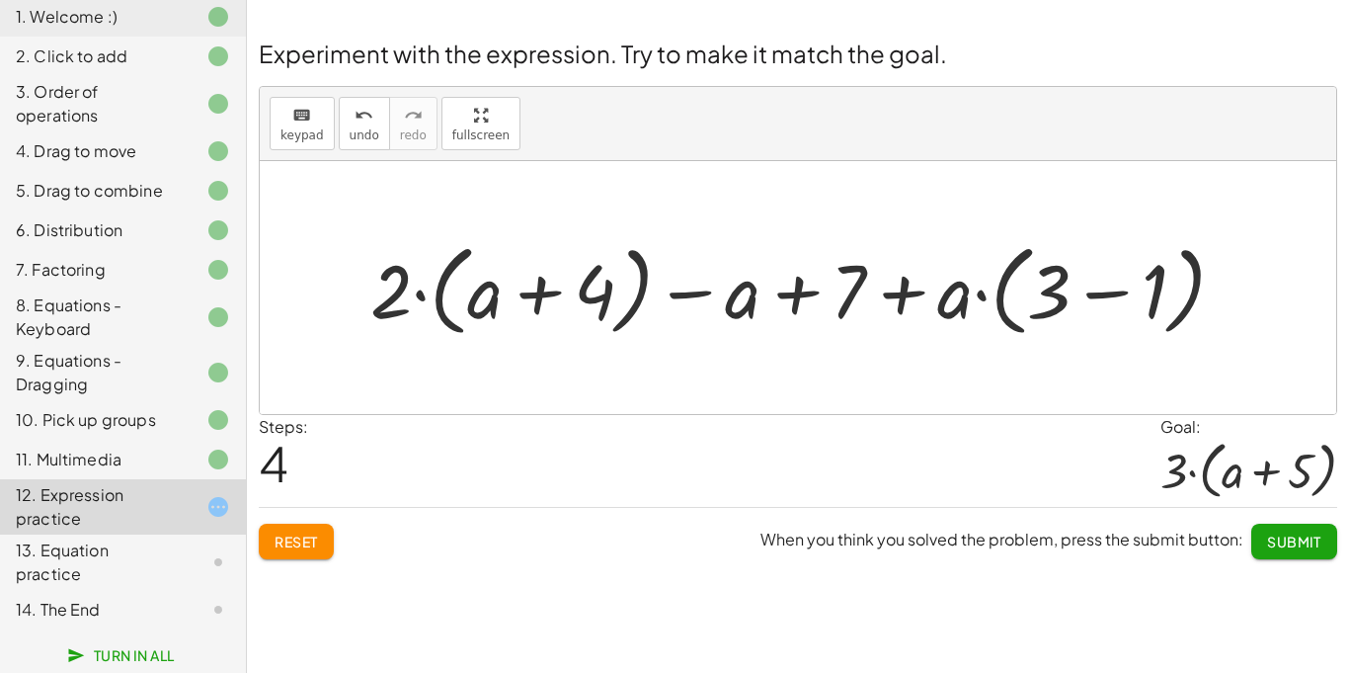
click at [328, 556] on button "Reset" at bounding box center [296, 542] width 75 height 36
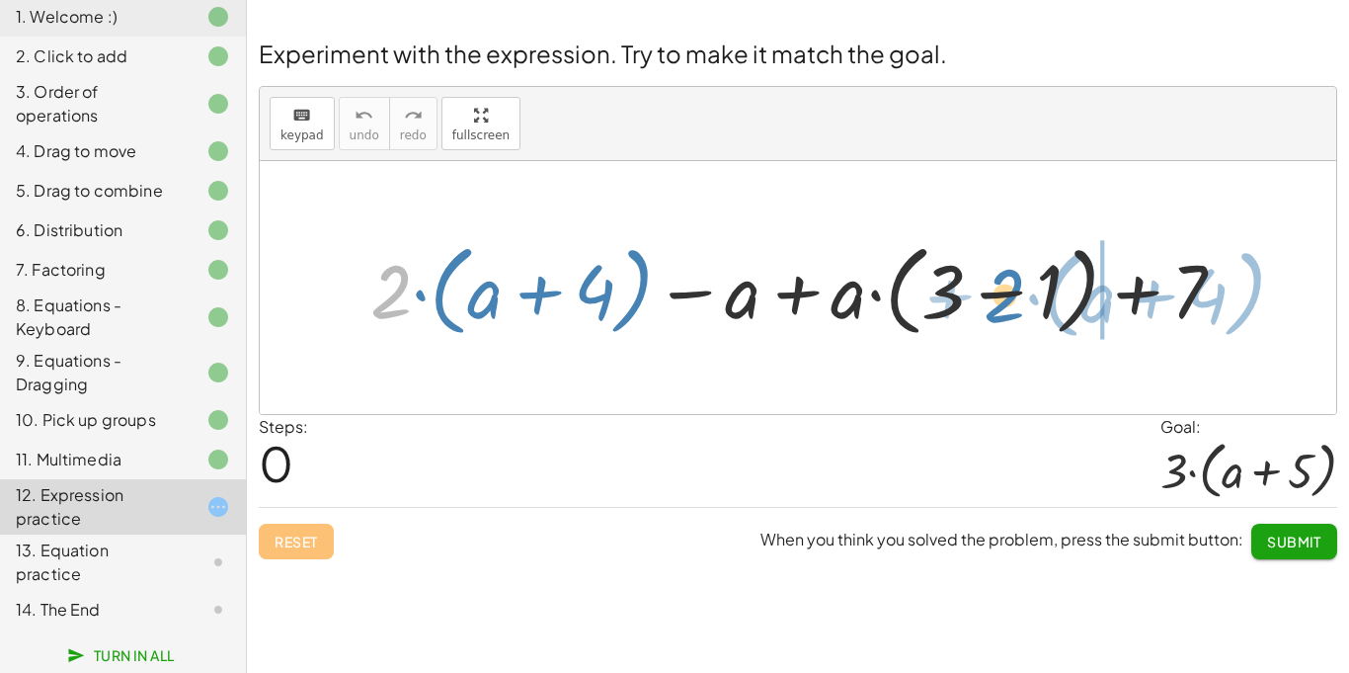
drag, startPoint x: 397, startPoint y: 317, endPoint x: 1011, endPoint y: 320, distance: 614.4
click at [1011, 320] on div at bounding box center [806, 288] width 891 height 110
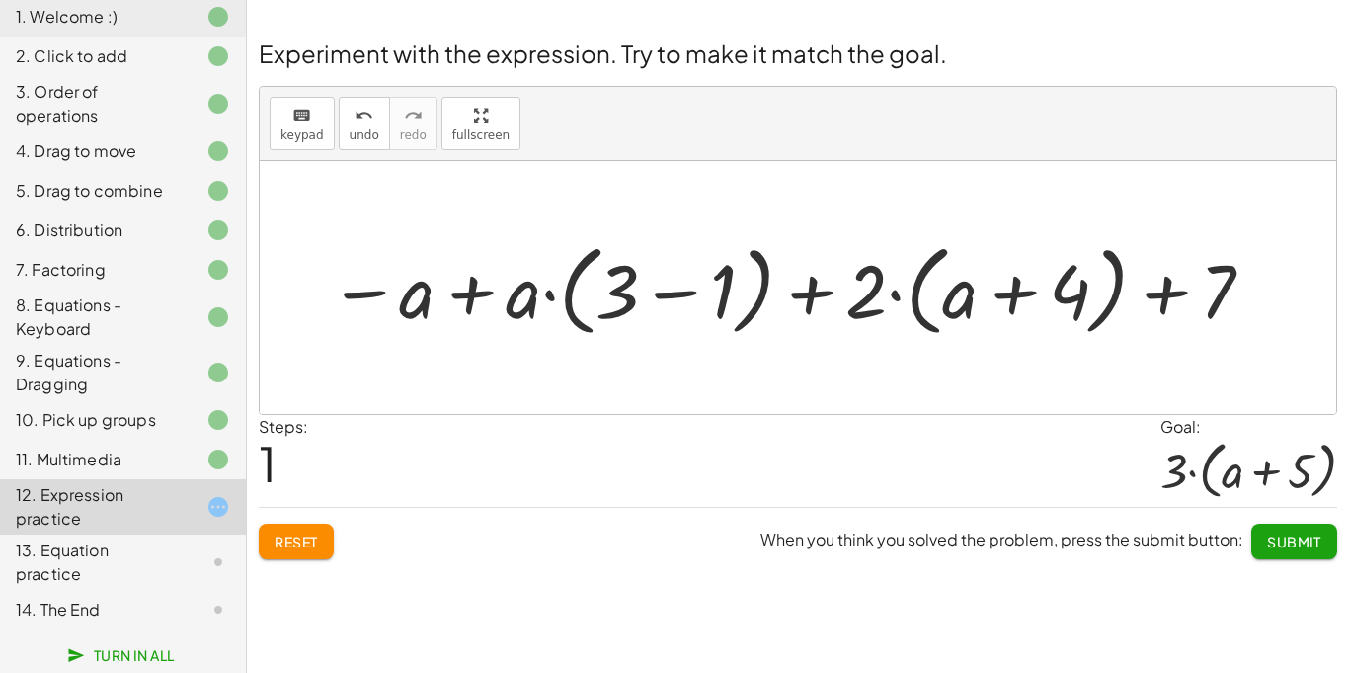
click at [290, 530] on button "Reset" at bounding box center [296, 542] width 75 height 36
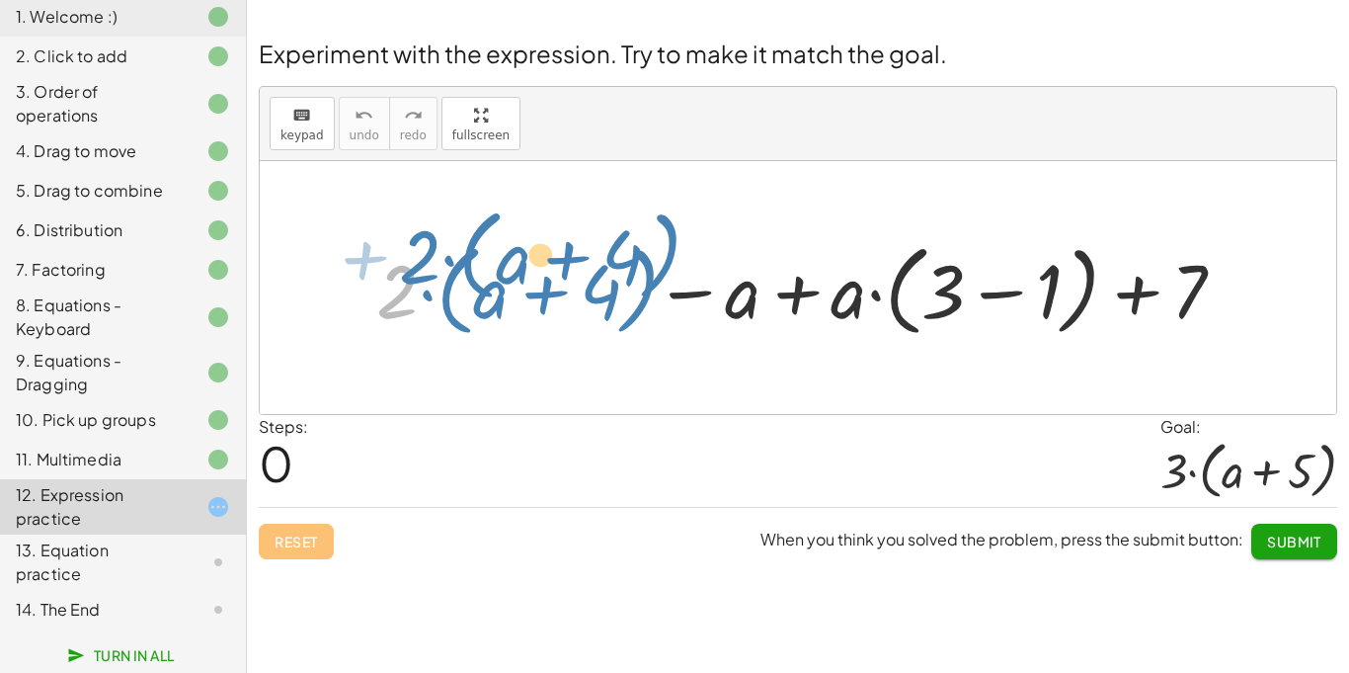
drag, startPoint x: 375, startPoint y: 291, endPoint x: 397, endPoint y: 264, distance: 35.2
click at [397, 264] on div at bounding box center [794, 288] width 878 height 110
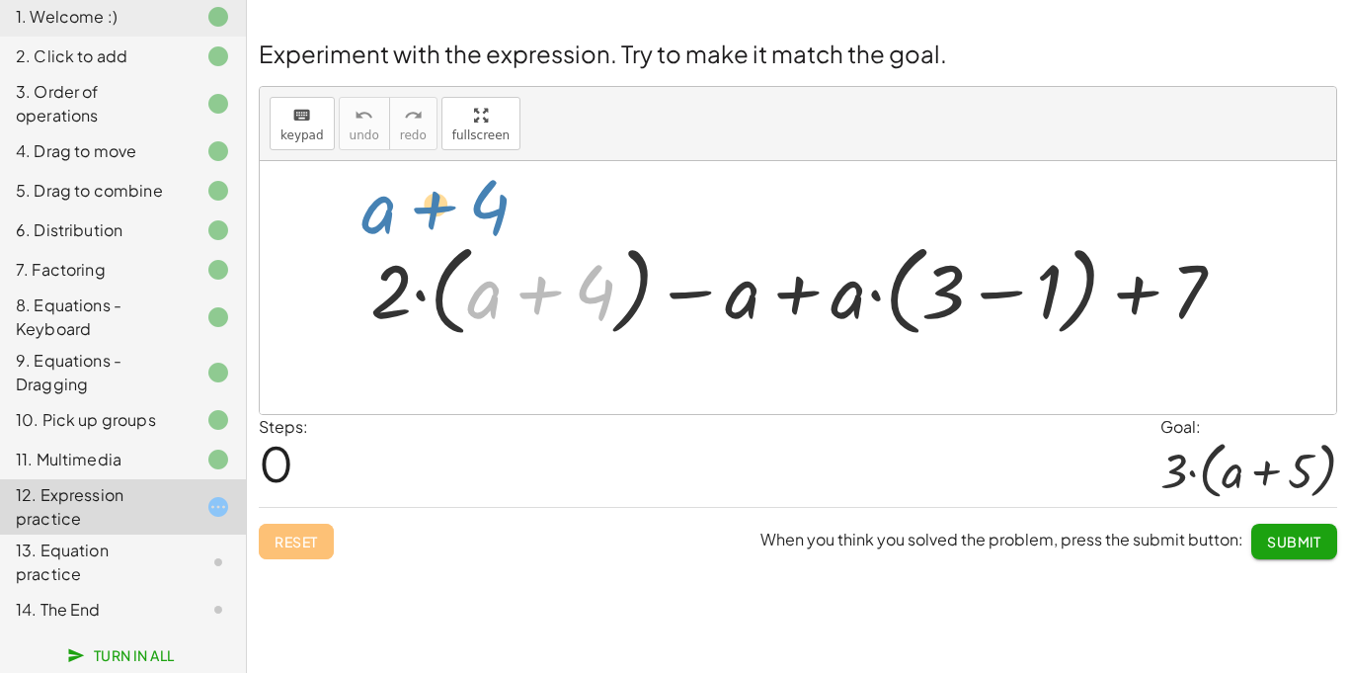
drag, startPoint x: 542, startPoint y: 299, endPoint x: 455, endPoint y: 219, distance: 118.1
click at [455, 219] on div "+ 4 + a + · 2 · ( + a + 4 ) − a + · a · ( + 3 − 1 ) + 7" at bounding box center [798, 287] width 1077 height 253
drag, startPoint x: 455, startPoint y: 219, endPoint x: 467, endPoint y: 237, distance: 21.4
click at [467, 237] on div "+ 4 + a + · 2 · ( + a + 4 ) − a + · a · ( + 3 − 1 ) + 7" at bounding box center [798, 287] width 1077 height 253
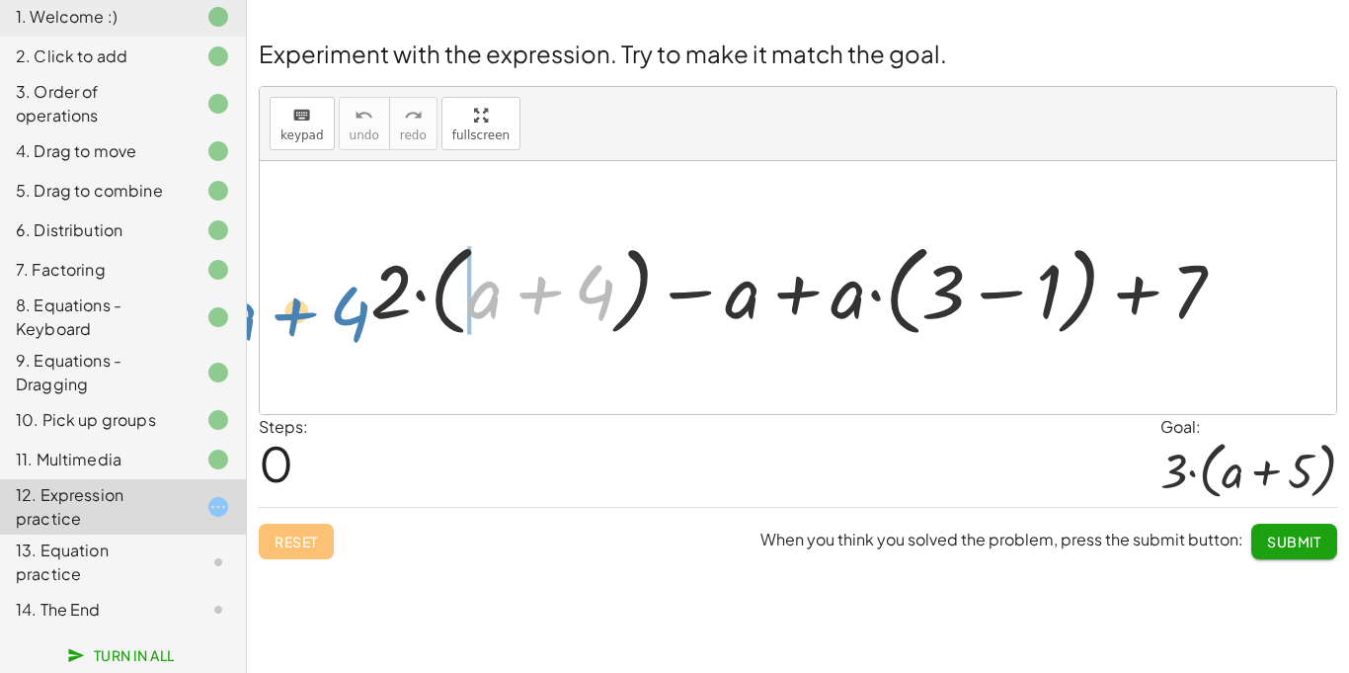
drag, startPoint x: 528, startPoint y: 299, endPoint x: 284, endPoint y: 320, distance: 244.9
click at [284, 320] on div at bounding box center [798, 287] width 1077 height 253
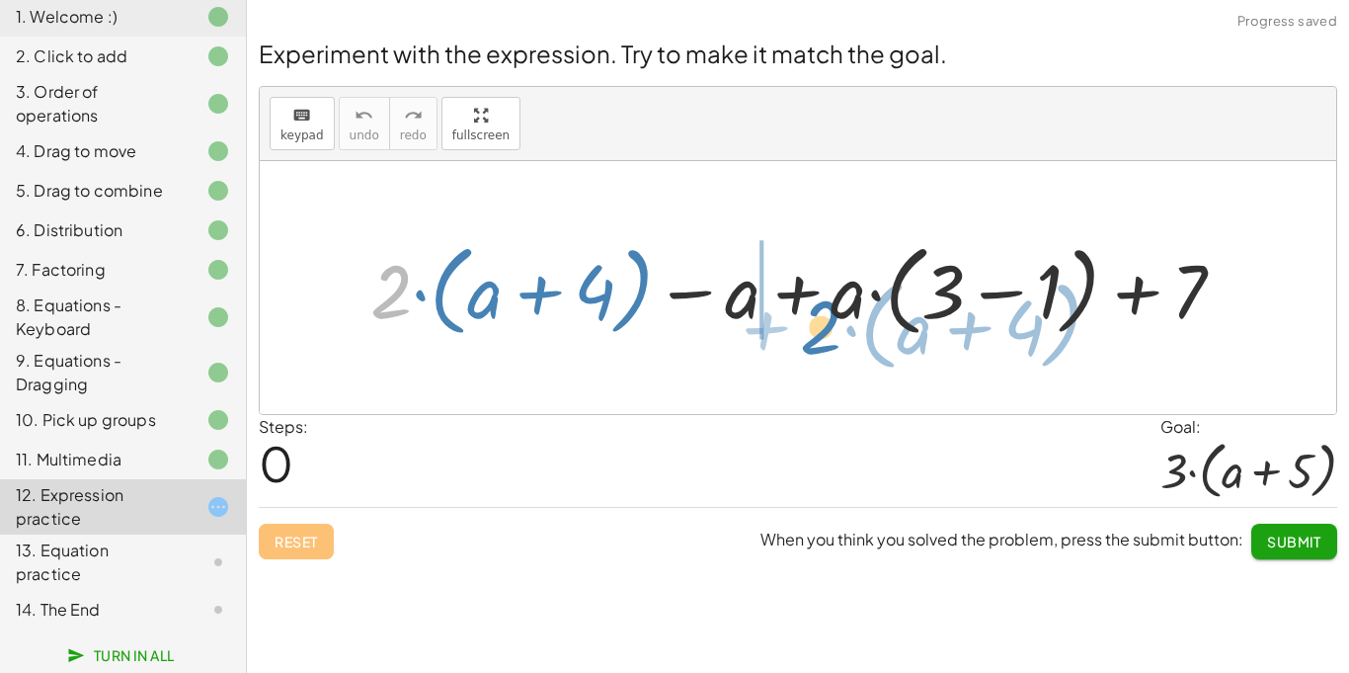
drag, startPoint x: 402, startPoint y: 310, endPoint x: 822, endPoint y: 338, distance: 420.7
click at [822, 338] on div at bounding box center [806, 288] width 891 height 110
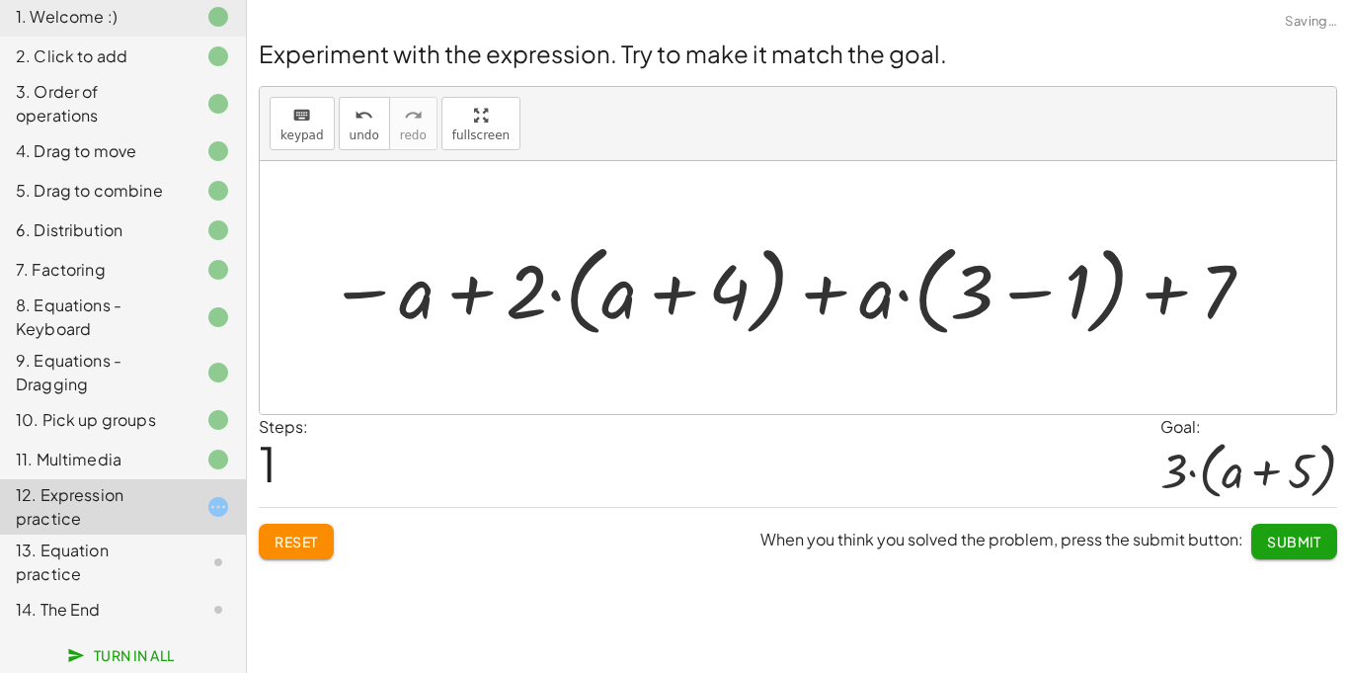
click at [482, 293] on div at bounding box center [792, 288] width 948 height 110
drag, startPoint x: 372, startPoint y: 295, endPoint x: 1289, endPoint y: 316, distance: 916.9
click at [1289, 316] on div "+ · 2 · ( + a + 4 ) − a + · a · ( + 3 − 1 ) + 7 − a + · 2 · ( + a + 4 ) − a + ·…" at bounding box center [798, 287] width 1077 height 253
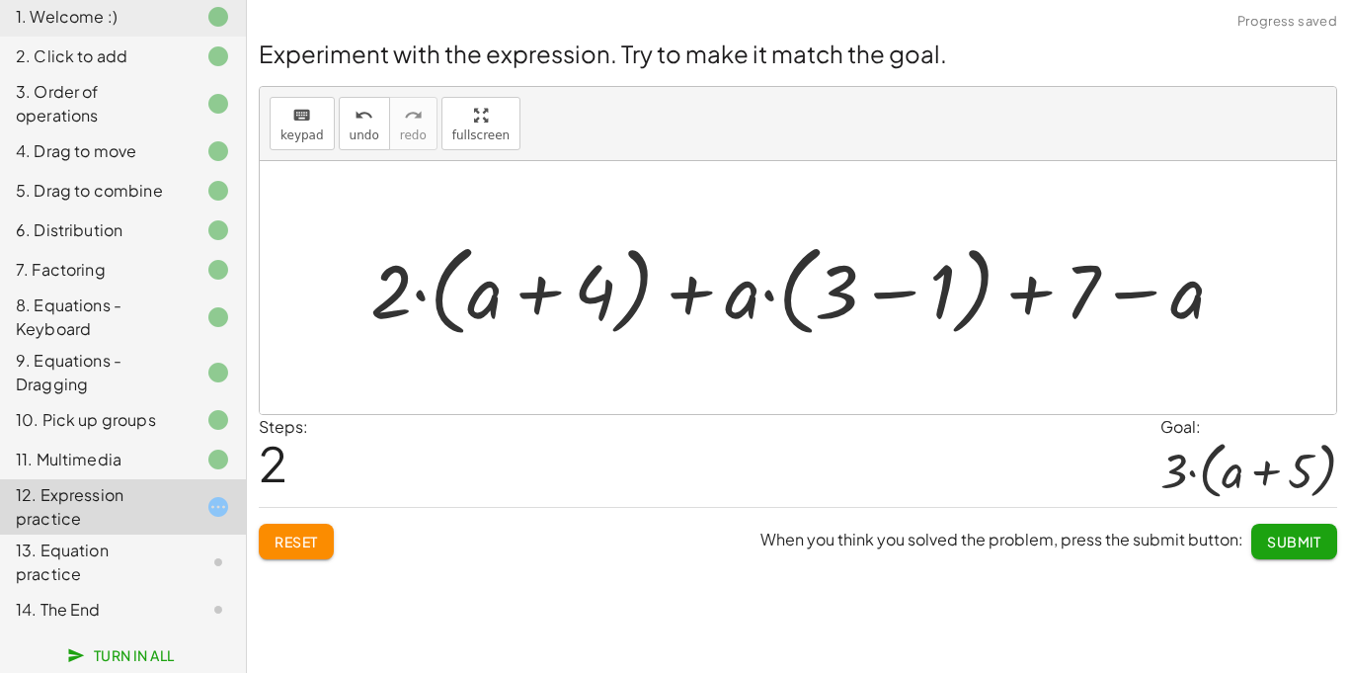
click at [1125, 296] on div at bounding box center [806, 288] width 891 height 110
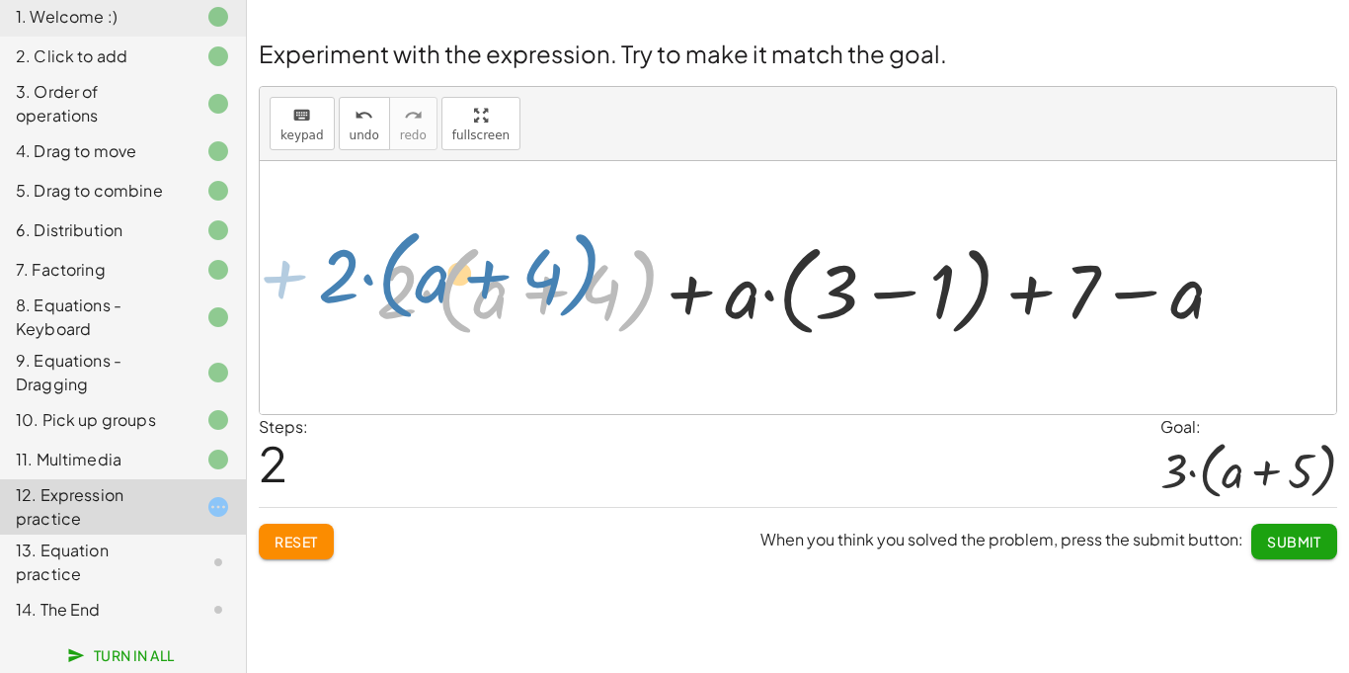
drag, startPoint x: 400, startPoint y: 292, endPoint x: 357, endPoint y: 284, distance: 44.2
click at [357, 284] on div at bounding box center [794, 288] width 878 height 110
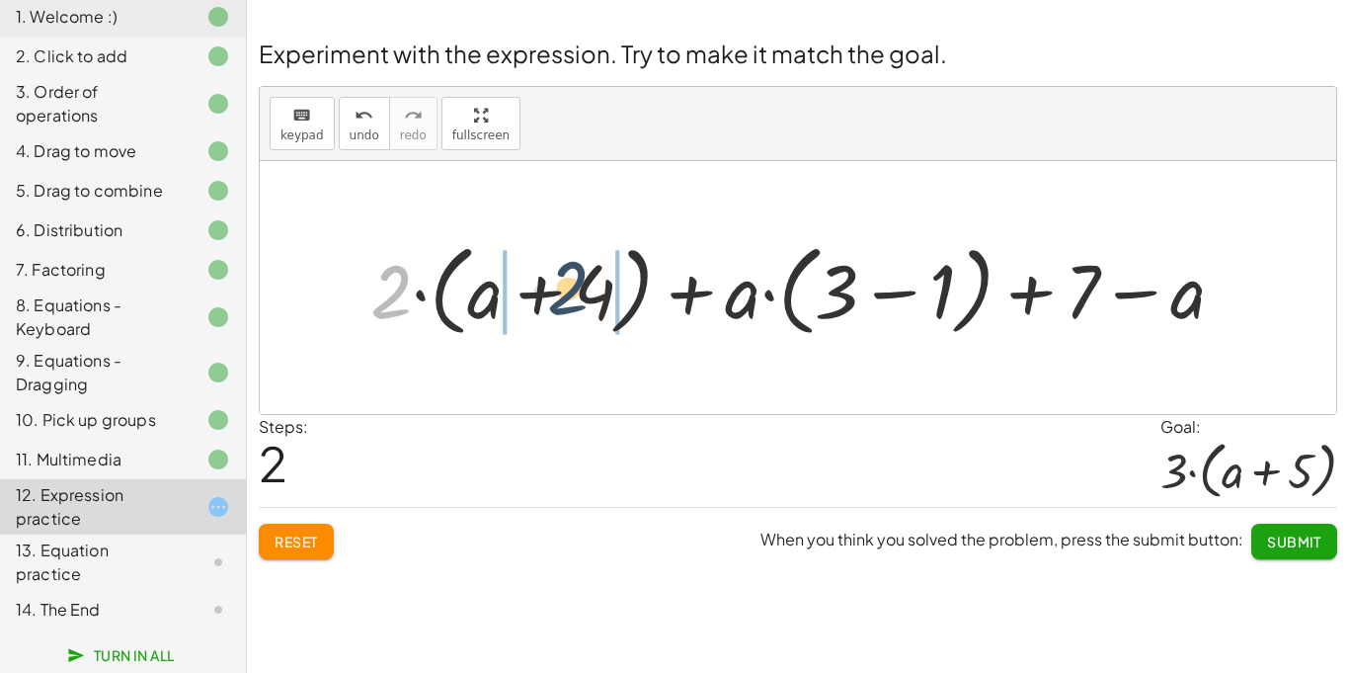
drag, startPoint x: 381, startPoint y: 290, endPoint x: 562, endPoint y: 287, distance: 180.8
click at [562, 287] on div at bounding box center [806, 288] width 891 height 110
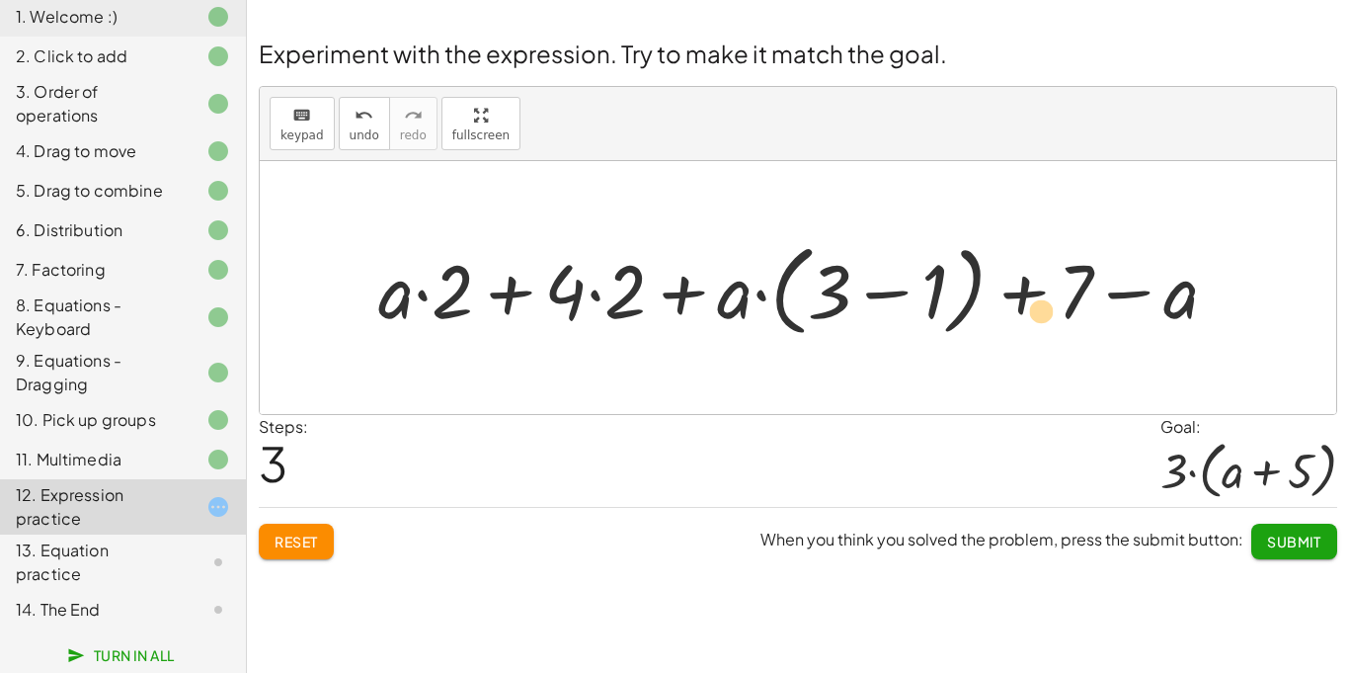
drag, startPoint x: 607, startPoint y: 292, endPoint x: 1184, endPoint y: 421, distance: 591.0
click at [0, 0] on div "Experiment with the expression. Try to make it match the goal. keyboard keypad …" at bounding box center [0, 0] width 0 height 0
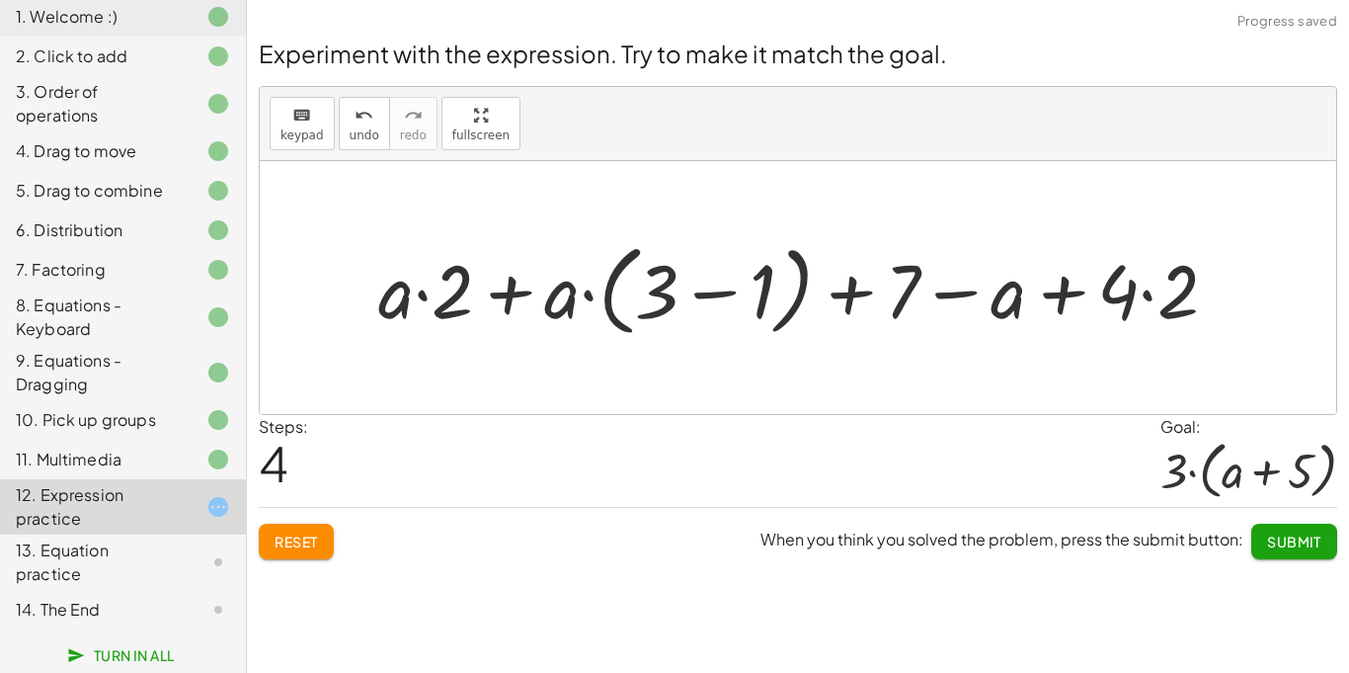
click at [1097, 291] on div at bounding box center [805, 288] width 875 height 110
click at [1077, 293] on div at bounding box center [805, 288] width 875 height 110
drag, startPoint x: 914, startPoint y: 281, endPoint x: 1028, endPoint y: 290, distance: 115.0
click at [1060, 292] on div at bounding box center [805, 288] width 875 height 110
click at [1047, 294] on div at bounding box center [805, 288] width 875 height 110
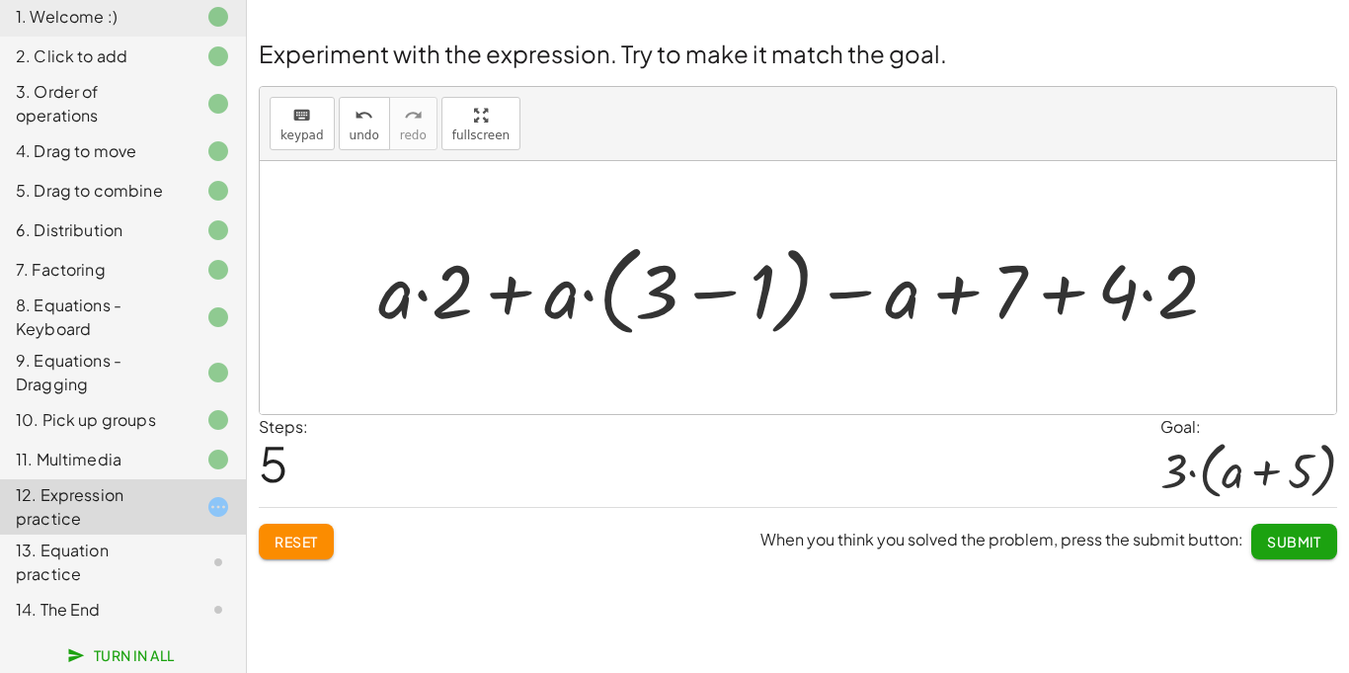
drag, startPoint x: 964, startPoint y: 293, endPoint x: 1336, endPoint y: 305, distance: 372.6
click at [1336, 305] on div "keyboard keypad undo undo redo redo fullscreen + · 2 · ( + a + 4 ) − a + · a · …" at bounding box center [798, 250] width 1079 height 329
drag, startPoint x: 1017, startPoint y: 286, endPoint x: 1265, endPoint y: 283, distance: 247.9
click at [1278, 540] on span "Submit" at bounding box center [1294, 541] width 54 height 18
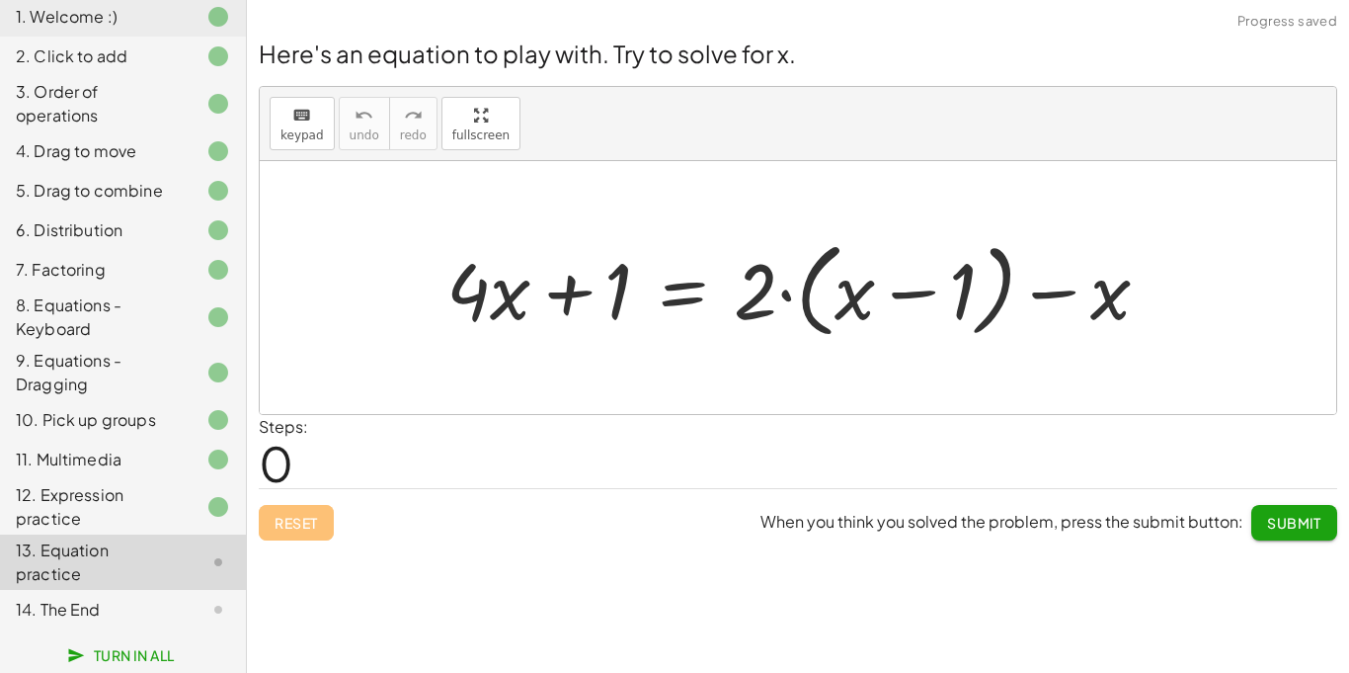
click at [154, 536] on div "13. Equation practice" at bounding box center [123, 561] width 246 height 55
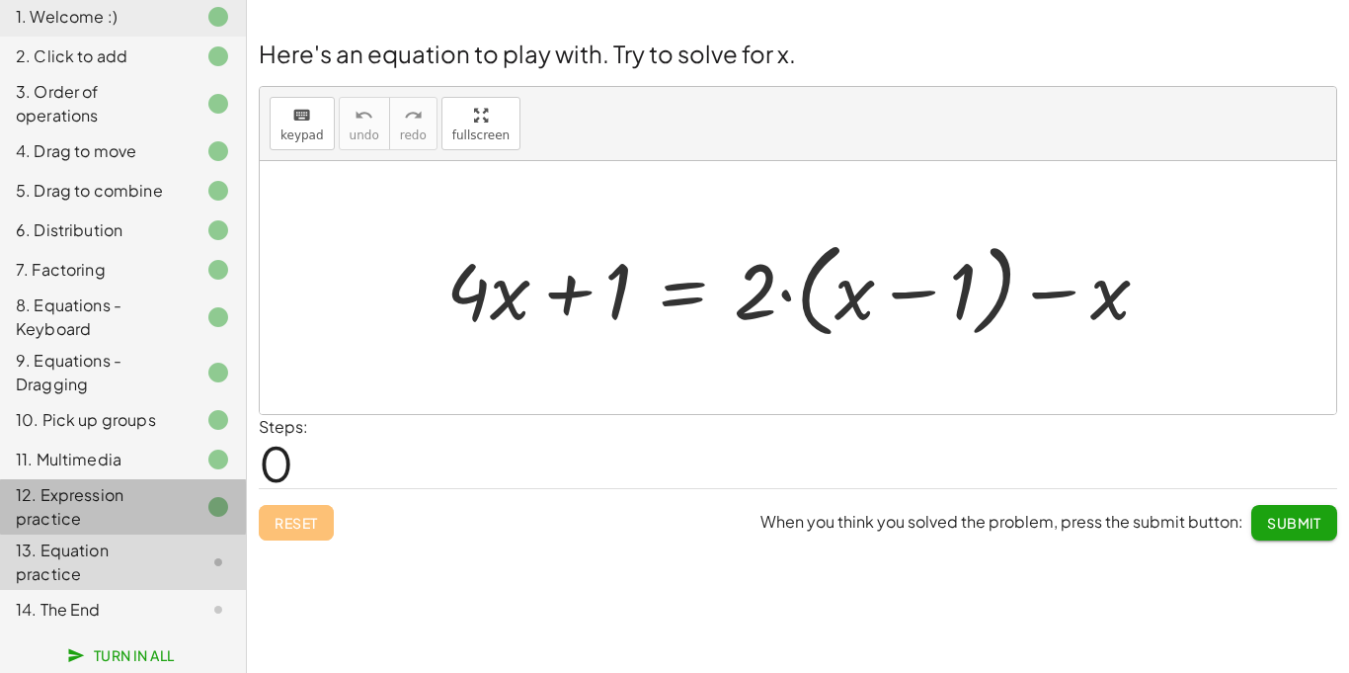
click at [158, 506] on div "12. Expression practice" at bounding box center [95, 506] width 159 height 47
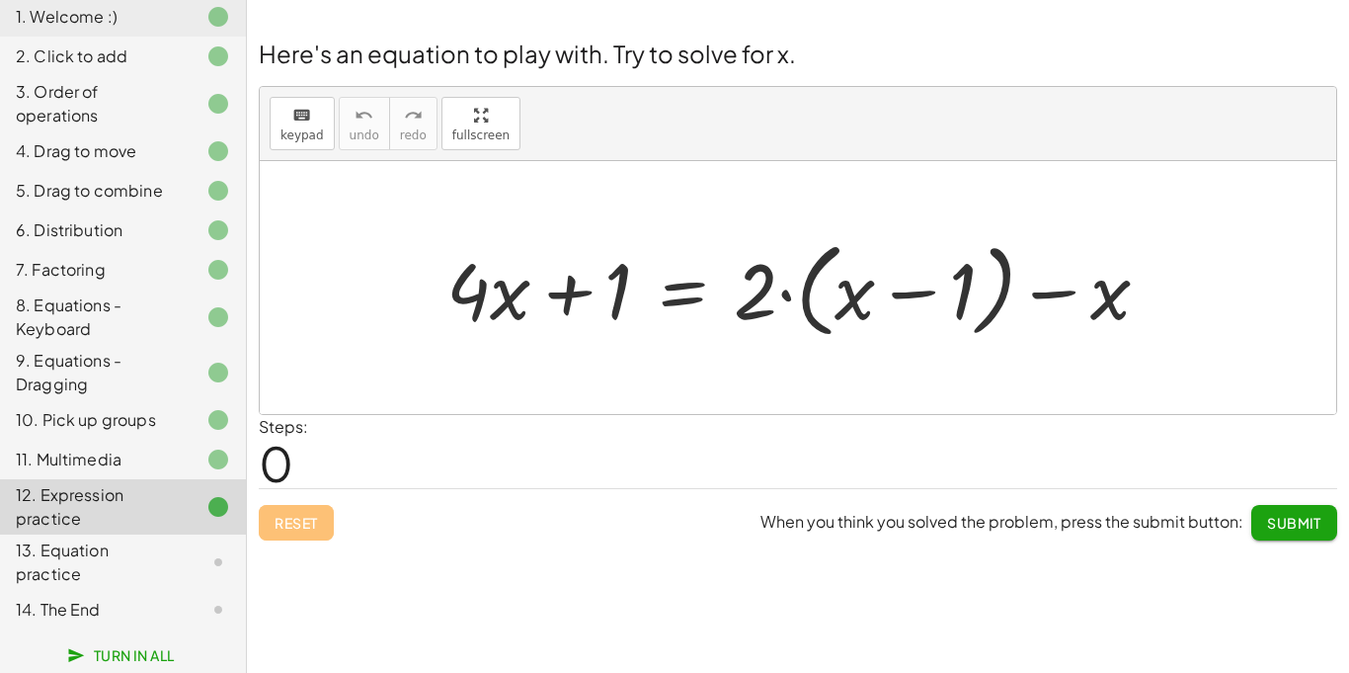
click at [158, 506] on div "12. Expression practice" at bounding box center [95, 506] width 159 height 47
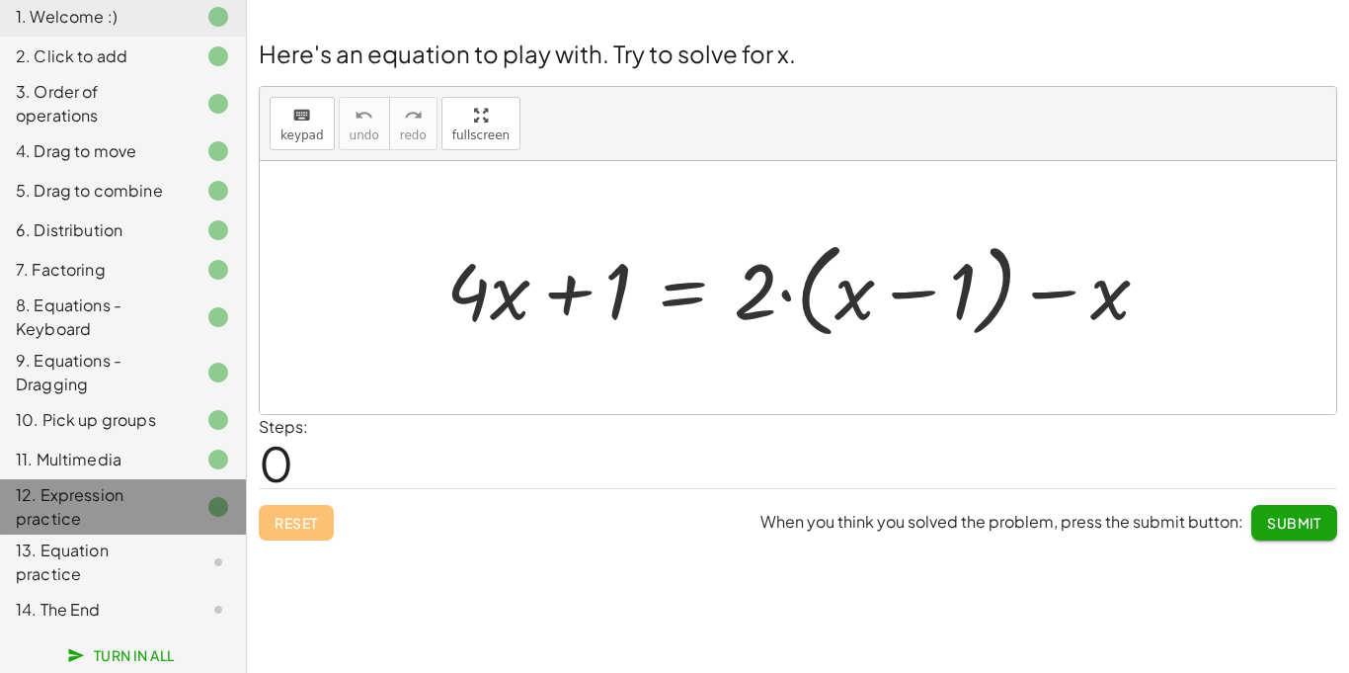
click at [158, 506] on div "12. Expression practice" at bounding box center [95, 506] width 159 height 47
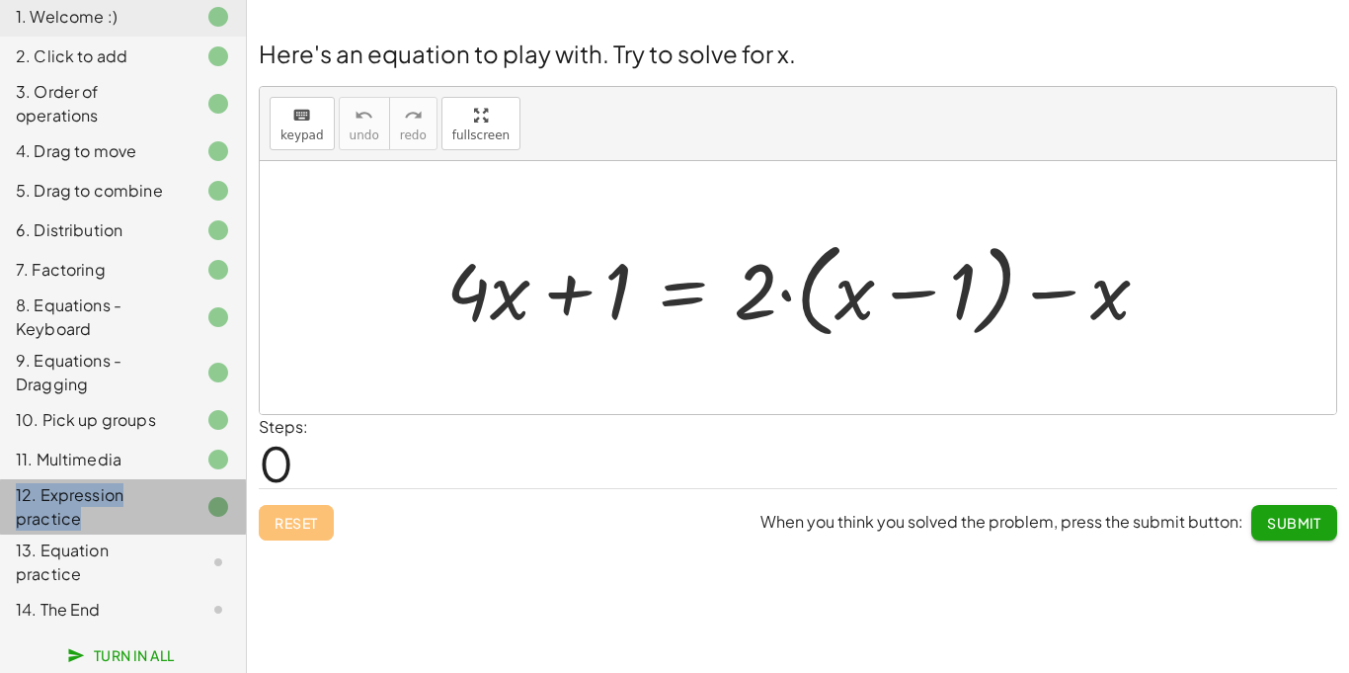
click at [158, 506] on div "12. Expression practice" at bounding box center [95, 506] width 159 height 47
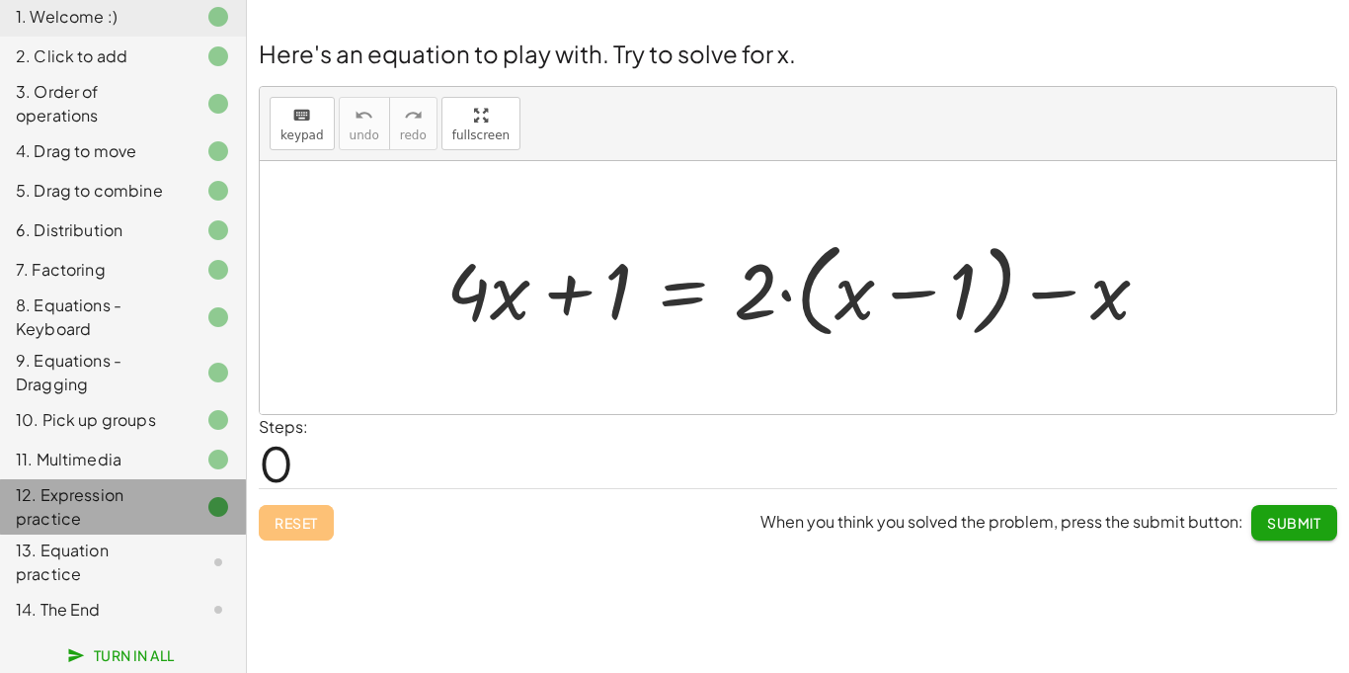
click at [158, 506] on div "12. Expression practice" at bounding box center [95, 506] width 159 height 47
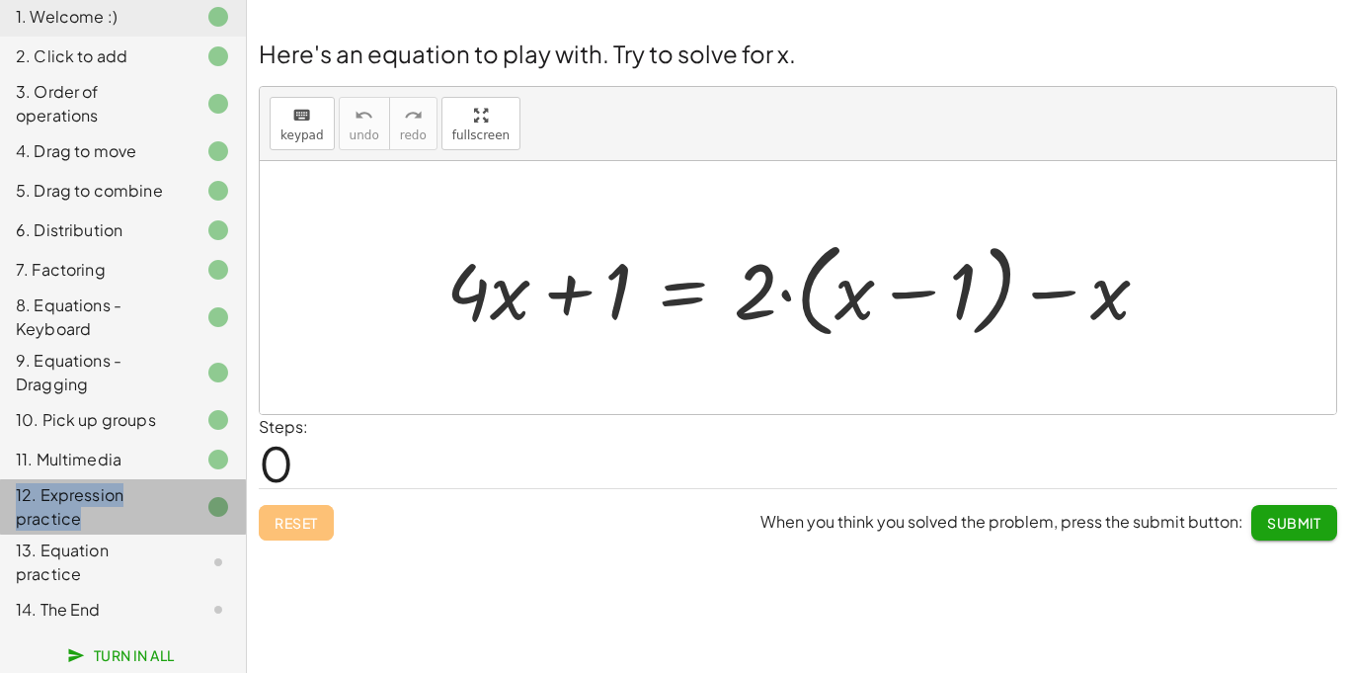
click at [158, 506] on div "12. Expression practice" at bounding box center [95, 506] width 159 height 47
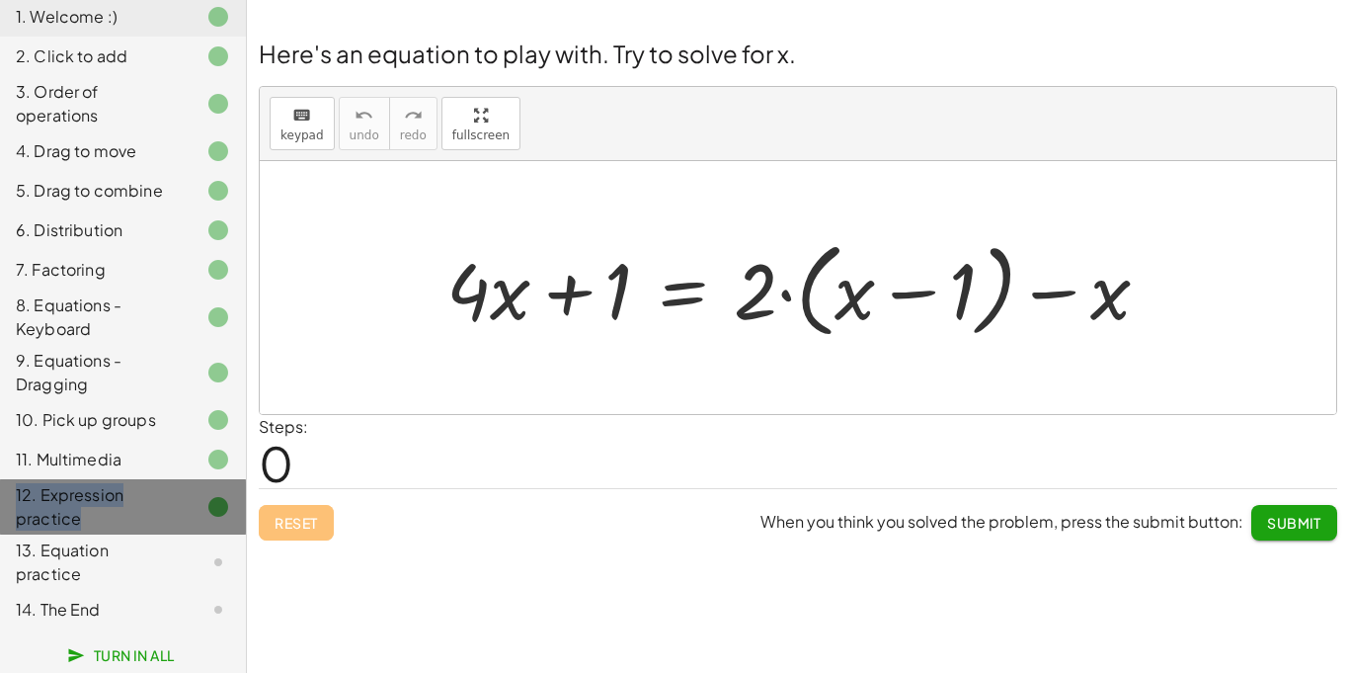
click at [158, 506] on div "12. Expression practice" at bounding box center [95, 506] width 159 height 47
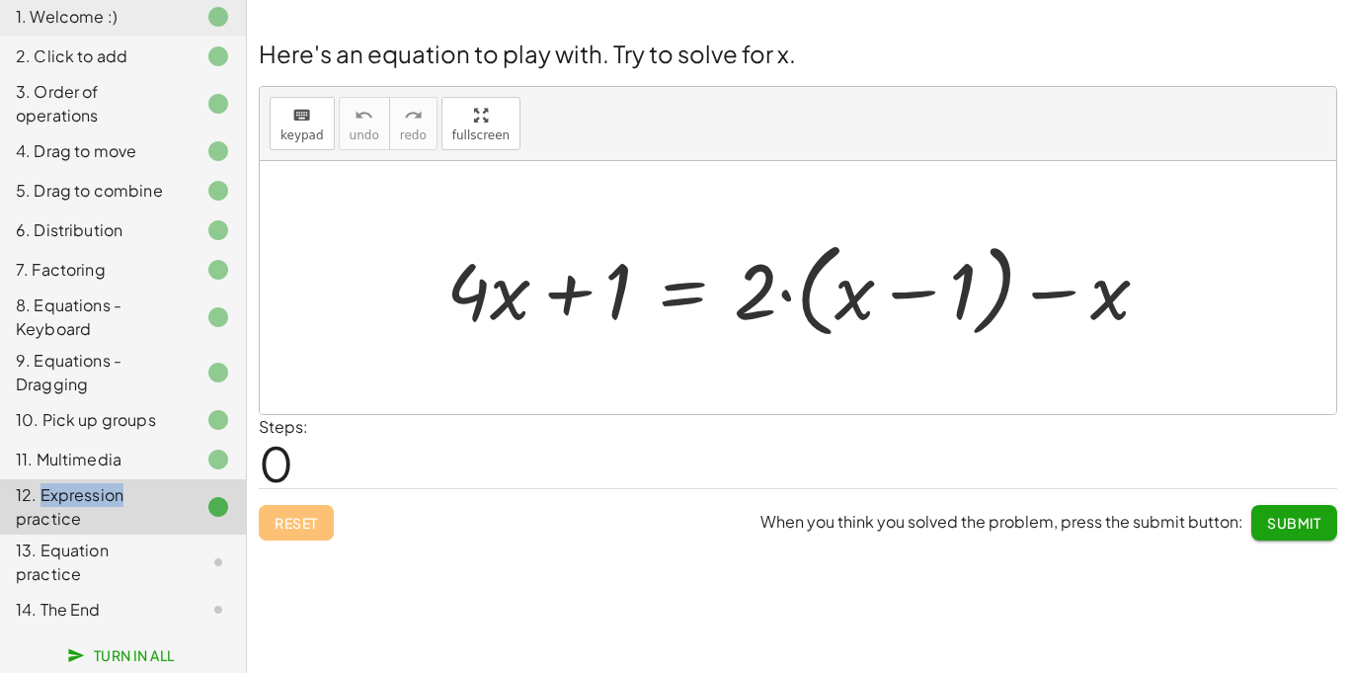
click at [158, 502] on div "12. Expression practice" at bounding box center [95, 506] width 159 height 47
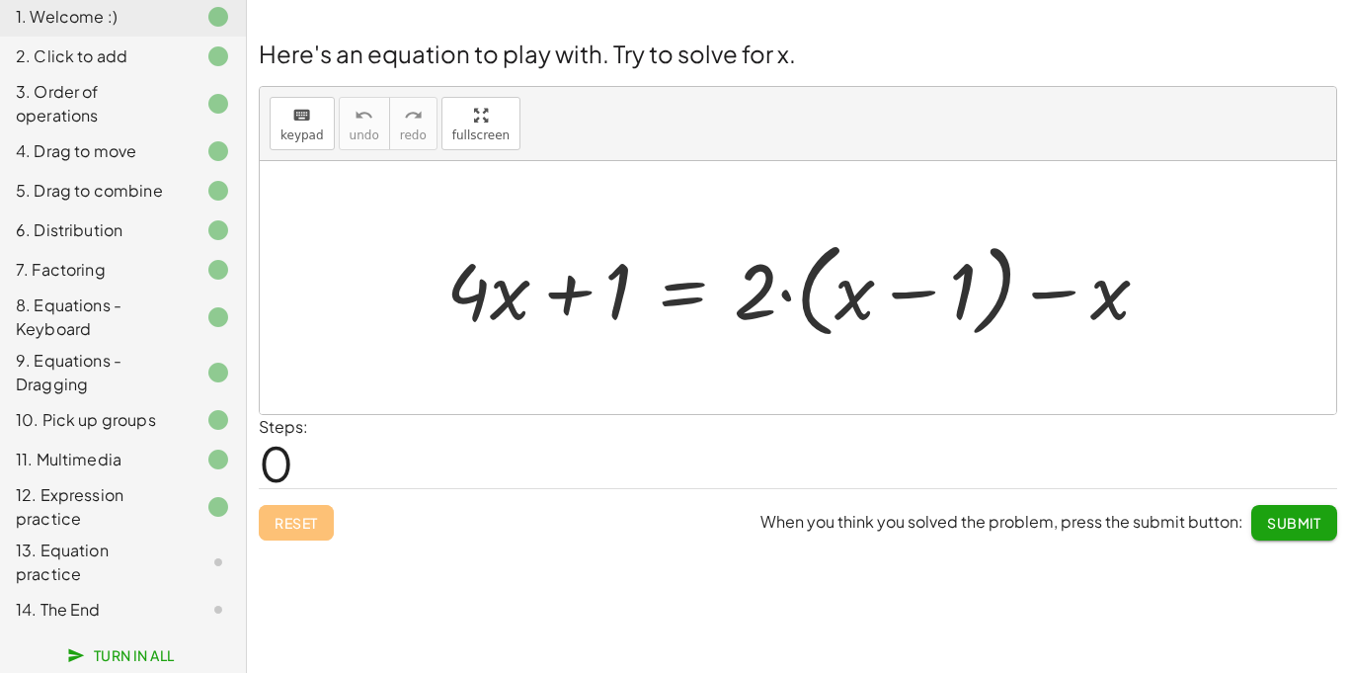
click at [135, 550] on div "13. Equation practice" at bounding box center [95, 561] width 159 height 47
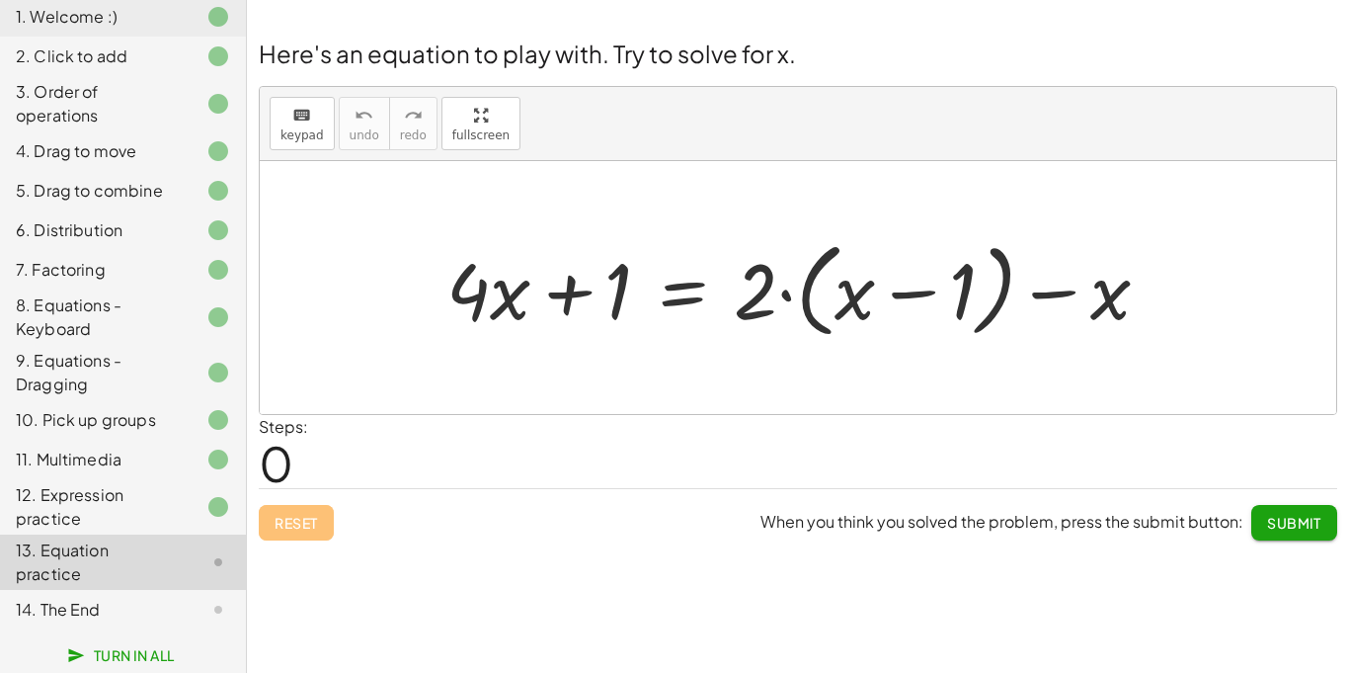
click at [505, 299] on div at bounding box center [806, 288] width 739 height 114
drag, startPoint x: 505, startPoint y: 301, endPoint x: 573, endPoint y: 283, distance: 70.4
click at [573, 283] on div at bounding box center [806, 288] width 739 height 114
click at [576, 287] on div at bounding box center [806, 288] width 739 height 114
drag, startPoint x: 576, startPoint y: 287, endPoint x: 872, endPoint y: 280, distance: 296.4
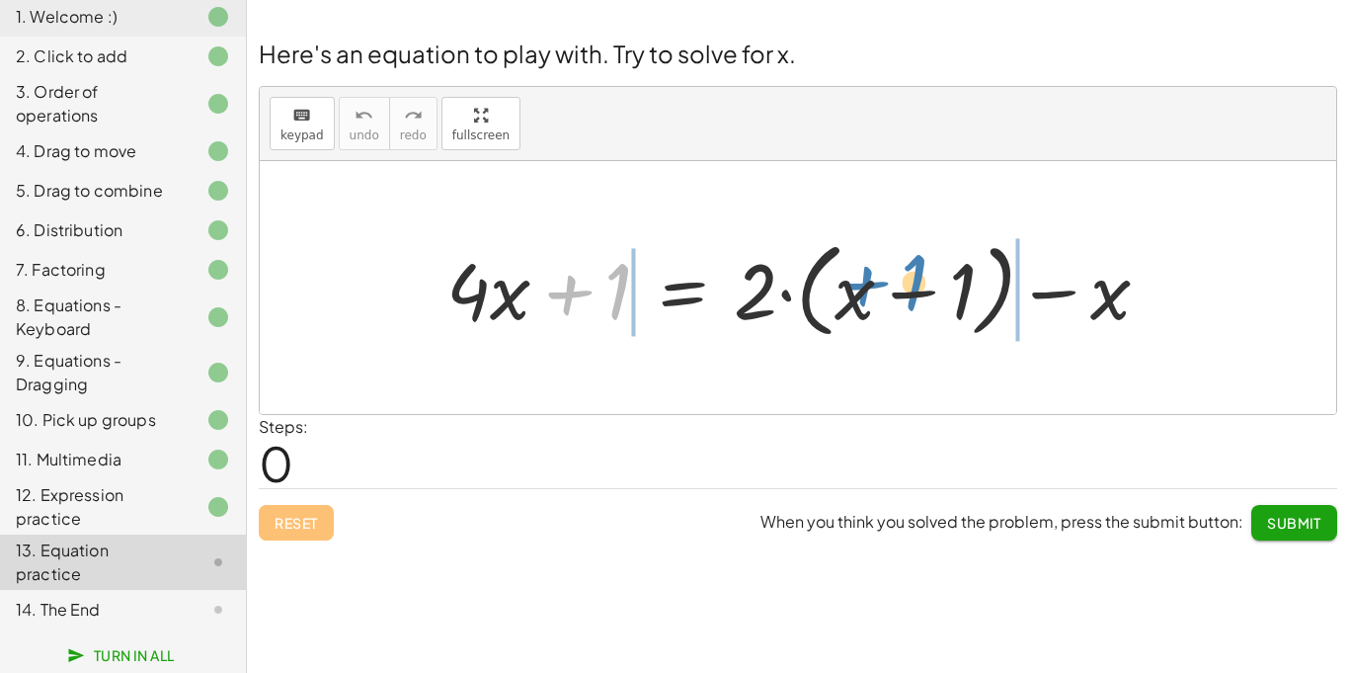
click at [872, 280] on div at bounding box center [806, 288] width 739 height 114
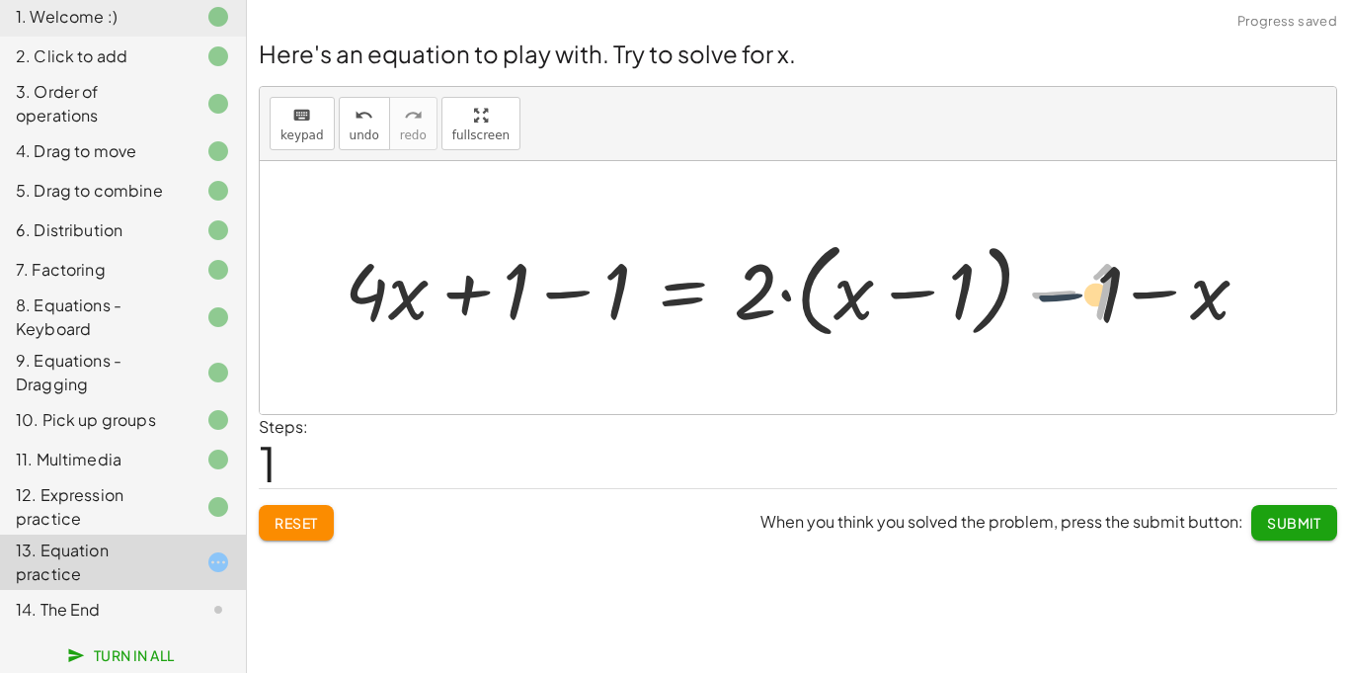
drag, startPoint x: 1058, startPoint y: 289, endPoint x: 1069, endPoint y: 293, distance: 11.6
click at [1069, 293] on div at bounding box center [805, 288] width 940 height 114
drag, startPoint x: 747, startPoint y: 312, endPoint x: 1045, endPoint y: 320, distance: 298.4
click at [1045, 320] on div at bounding box center [805, 288] width 940 height 114
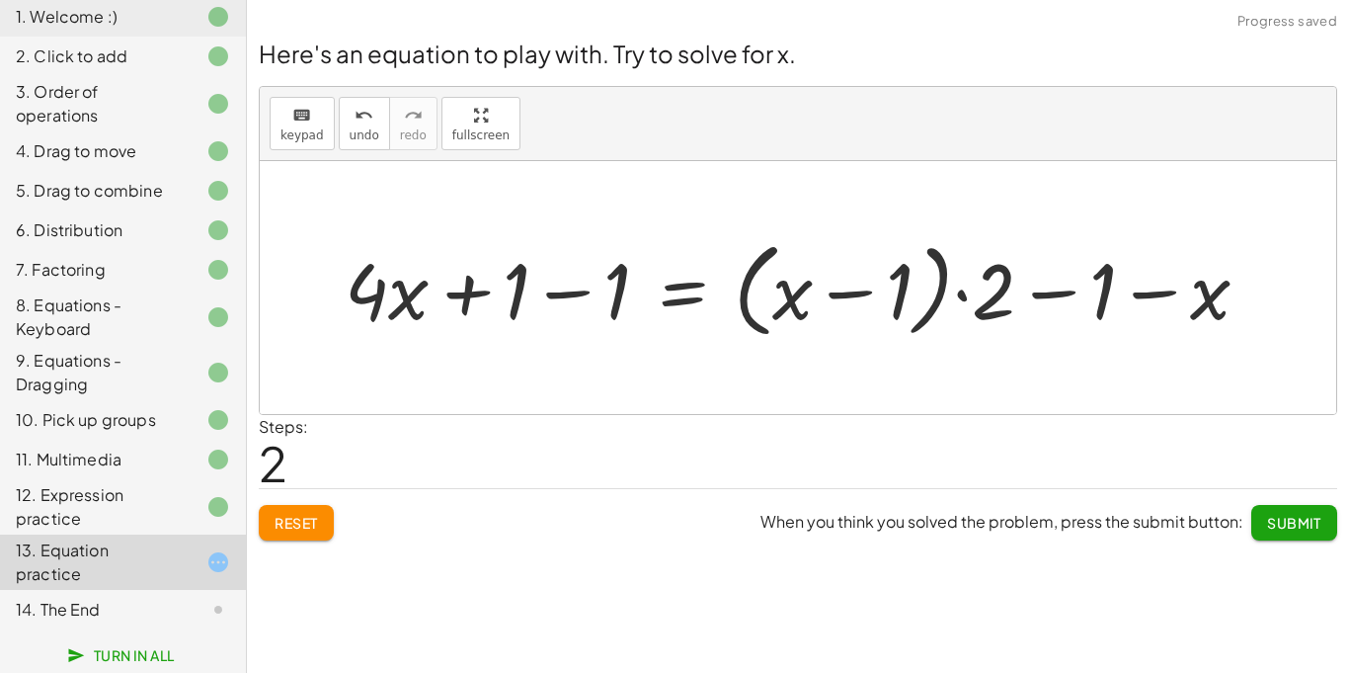
click at [1061, 287] on div at bounding box center [805, 288] width 940 height 114
click at [1062, 291] on div at bounding box center [805, 288] width 940 height 114
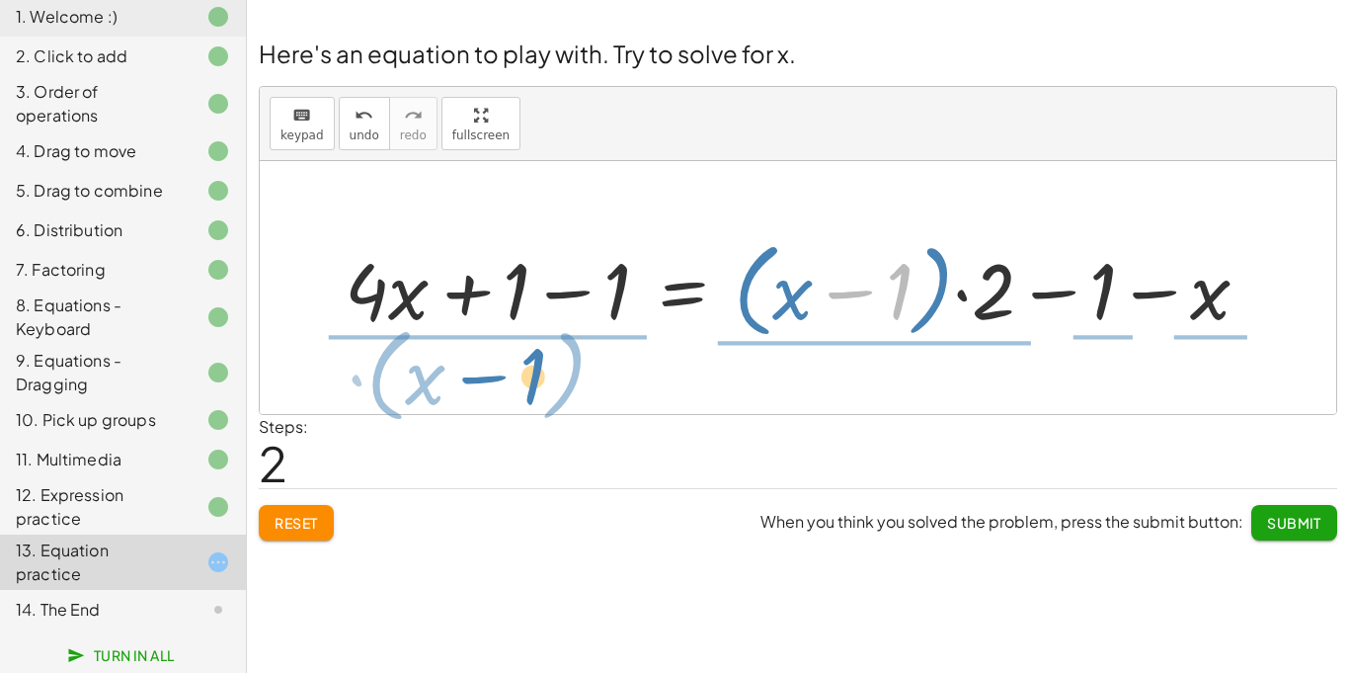
drag, startPoint x: 890, startPoint y: 278, endPoint x: 522, endPoint y: 367, distance: 379.2
click at [522, 367] on div "+ · 4 · x + 1 = + · 2 · ( + x − 1 ) − x + · 4 · x + 1 − 1 = + · 2 · ( + x − 1 )…" at bounding box center [798, 287] width 1077 height 253
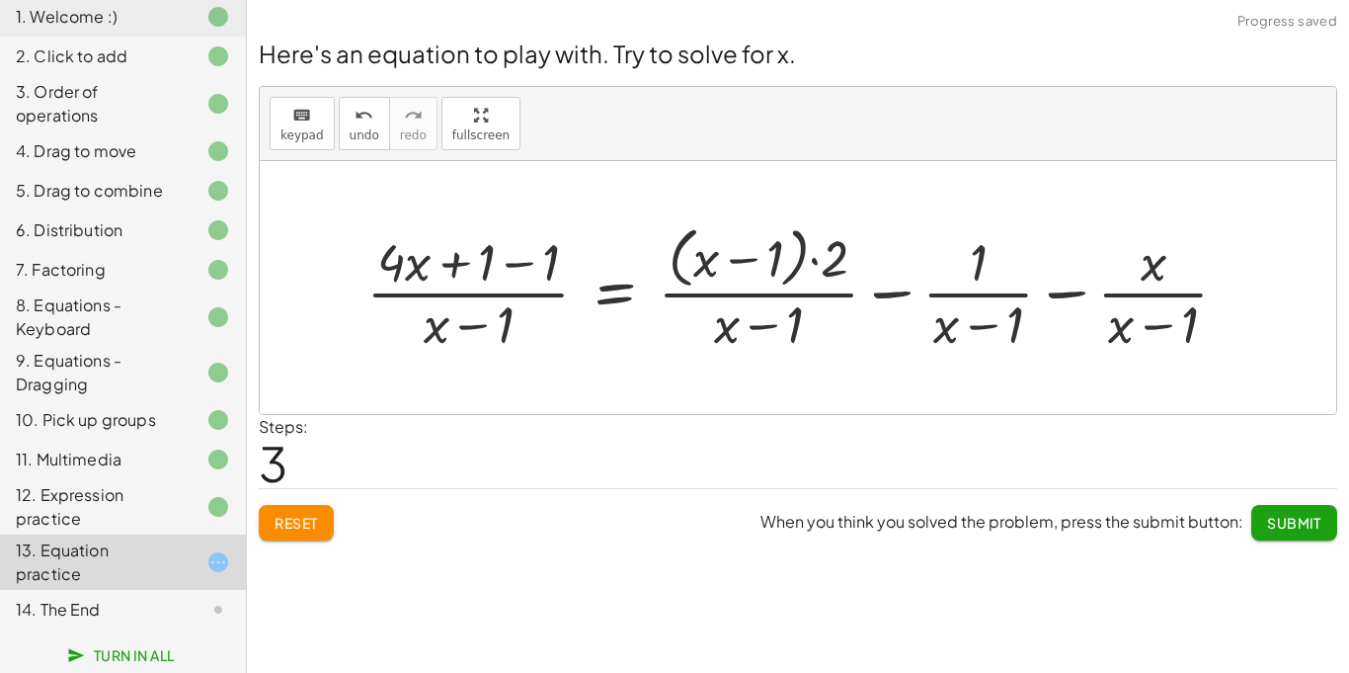
click at [984, 282] on div at bounding box center [806, 287] width 898 height 138
click at [1148, 289] on div at bounding box center [806, 287] width 898 height 138
drag, startPoint x: 1128, startPoint y: 324, endPoint x: 1166, endPoint y: 267, distance: 68.5
click at [1166, 267] on div at bounding box center [806, 287] width 898 height 138
drag, startPoint x: 1194, startPoint y: 331, endPoint x: 1178, endPoint y: 283, distance: 50.0
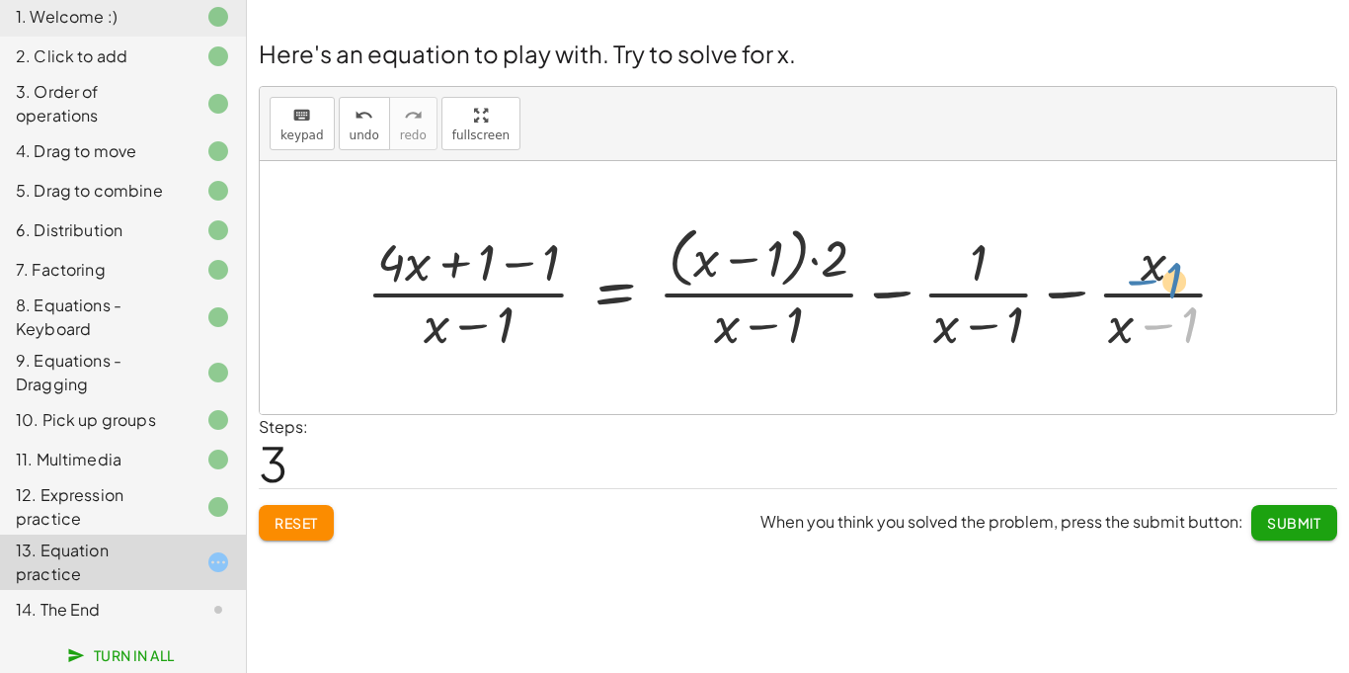
click at [1178, 283] on div at bounding box center [806, 287] width 898 height 138
drag, startPoint x: 455, startPoint y: 260, endPoint x: 600, endPoint y: 284, distance: 146.3
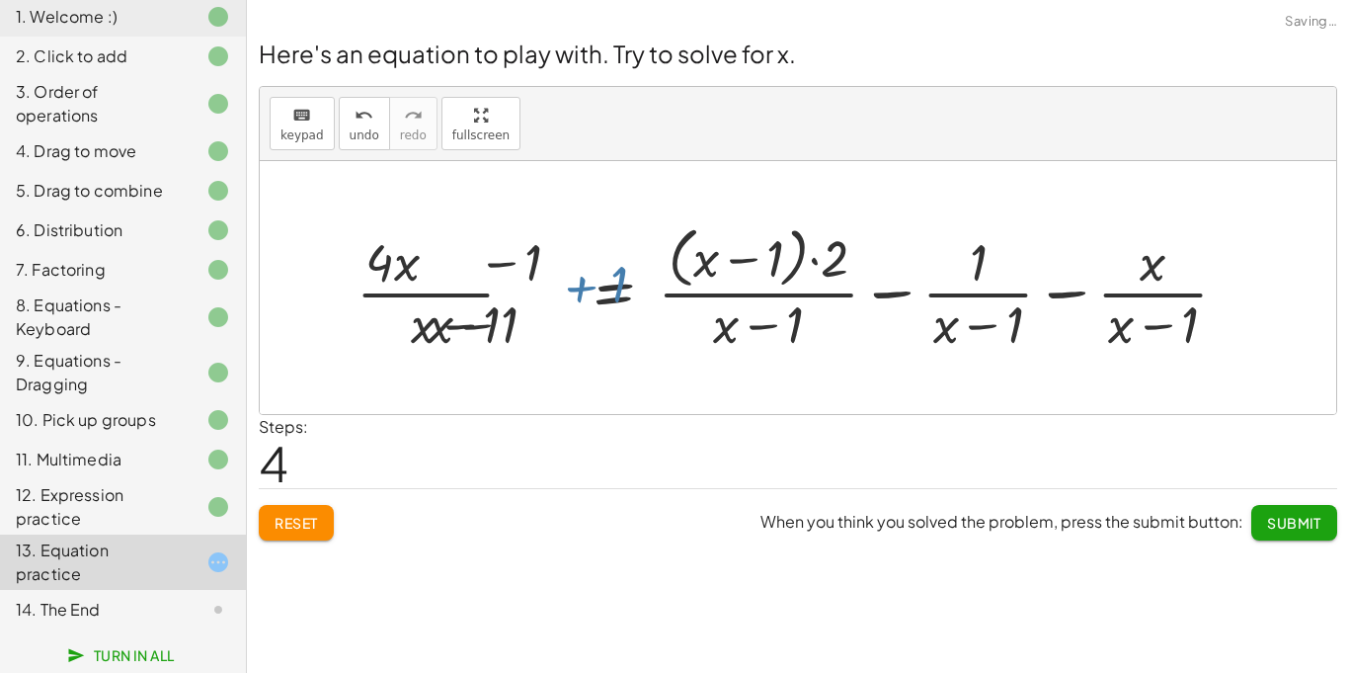
click at [600, 284] on div at bounding box center [750, 287] width 1008 height 138
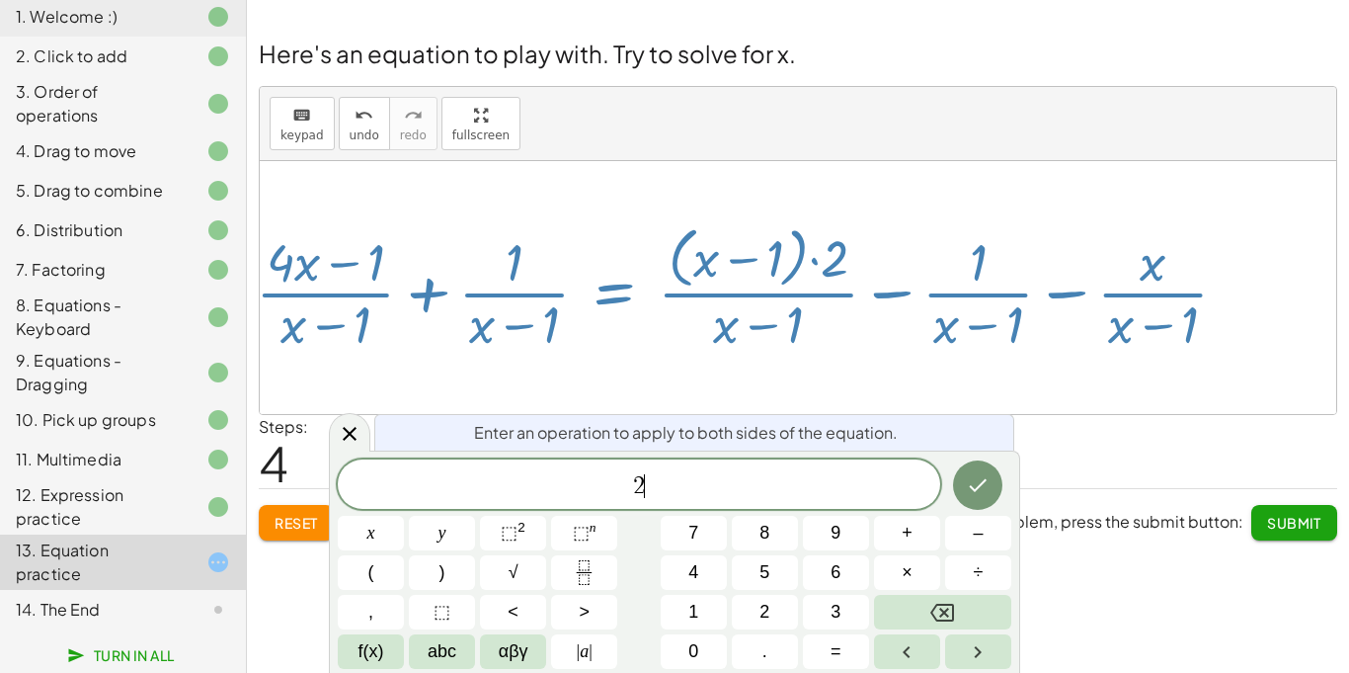
scroll to position [6, 0]
click at [959, 499] on button "Done" at bounding box center [977, 484] width 49 height 49
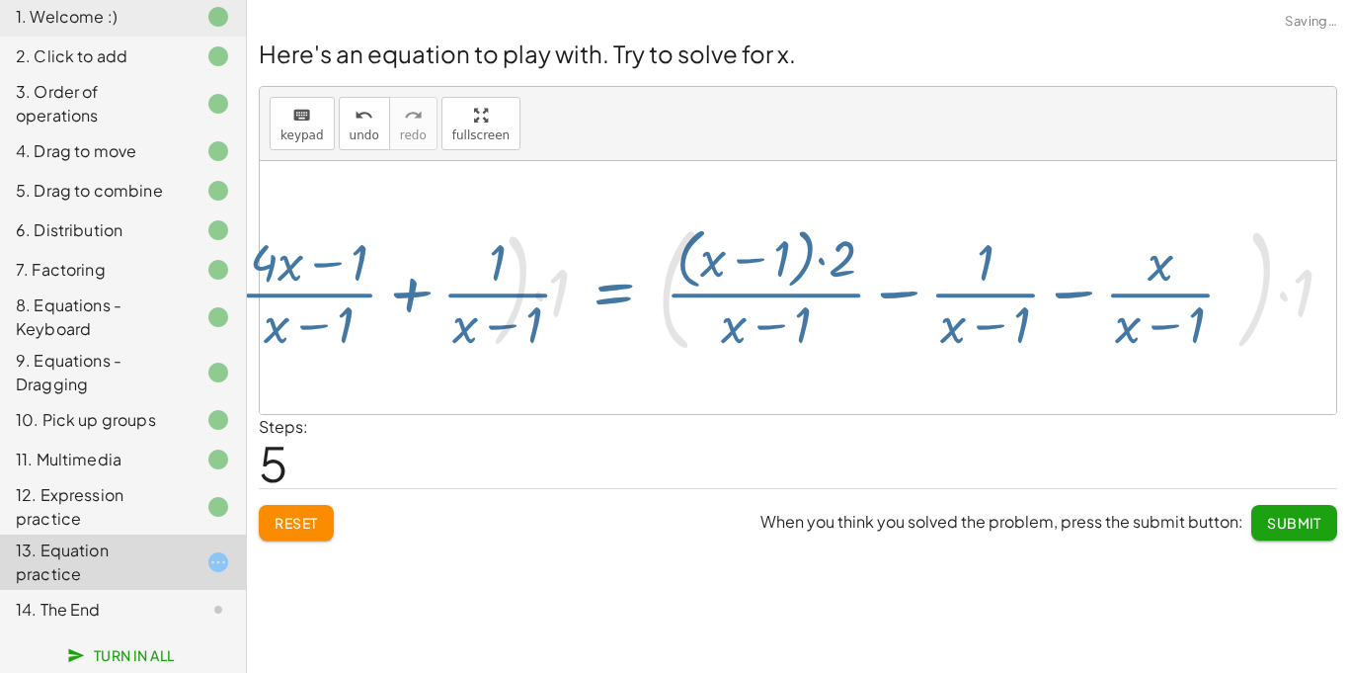
scroll to position [0, 0]
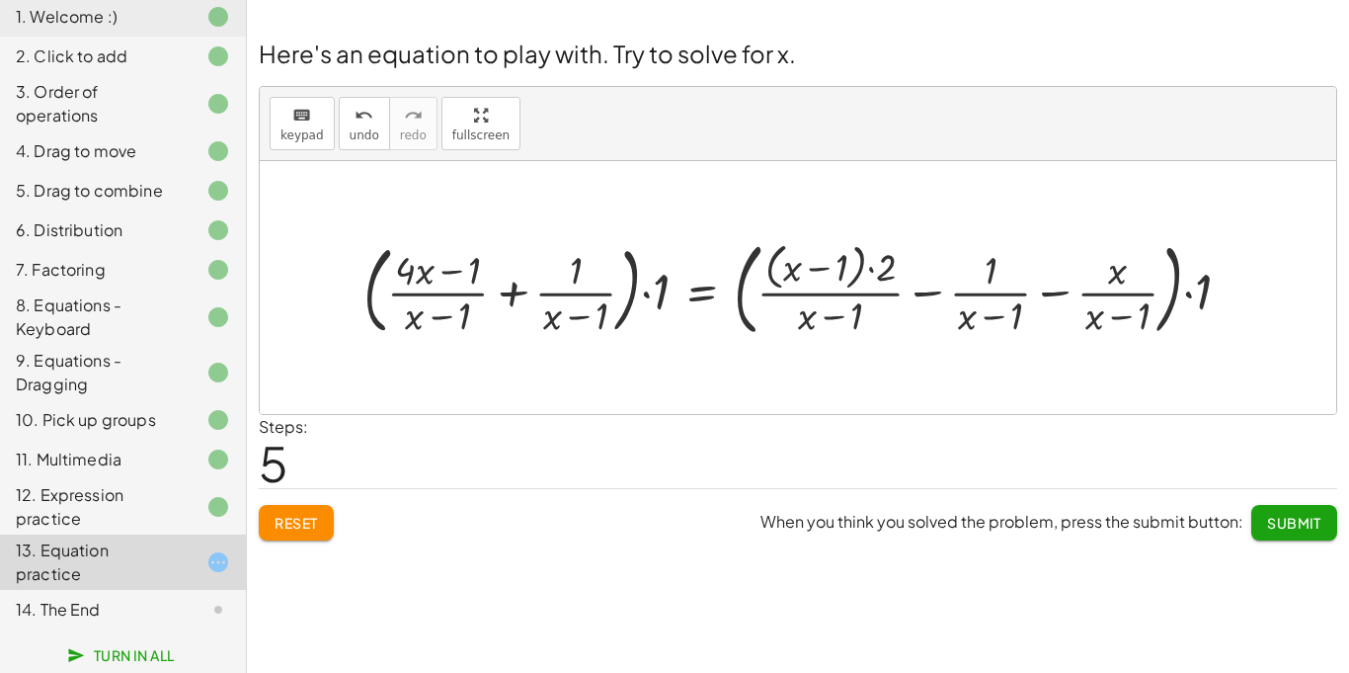
click at [435, 321] on div at bounding box center [805, 287] width 903 height 111
drag, startPoint x: 552, startPoint y: 319, endPoint x: 317, endPoint y: 303, distance: 235.6
click at [317, 303] on div "+ · 4 · x + 1 = + · 2 · ( + x − 1 ) − x + · 4 · x + 1 − 1 = + · 2 · ( + x − 1 )…" at bounding box center [798, 287] width 1077 height 253
drag, startPoint x: 424, startPoint y: 271, endPoint x: 805, endPoint y: 364, distance: 392.6
click at [298, 512] on button "Reset" at bounding box center [296, 523] width 75 height 36
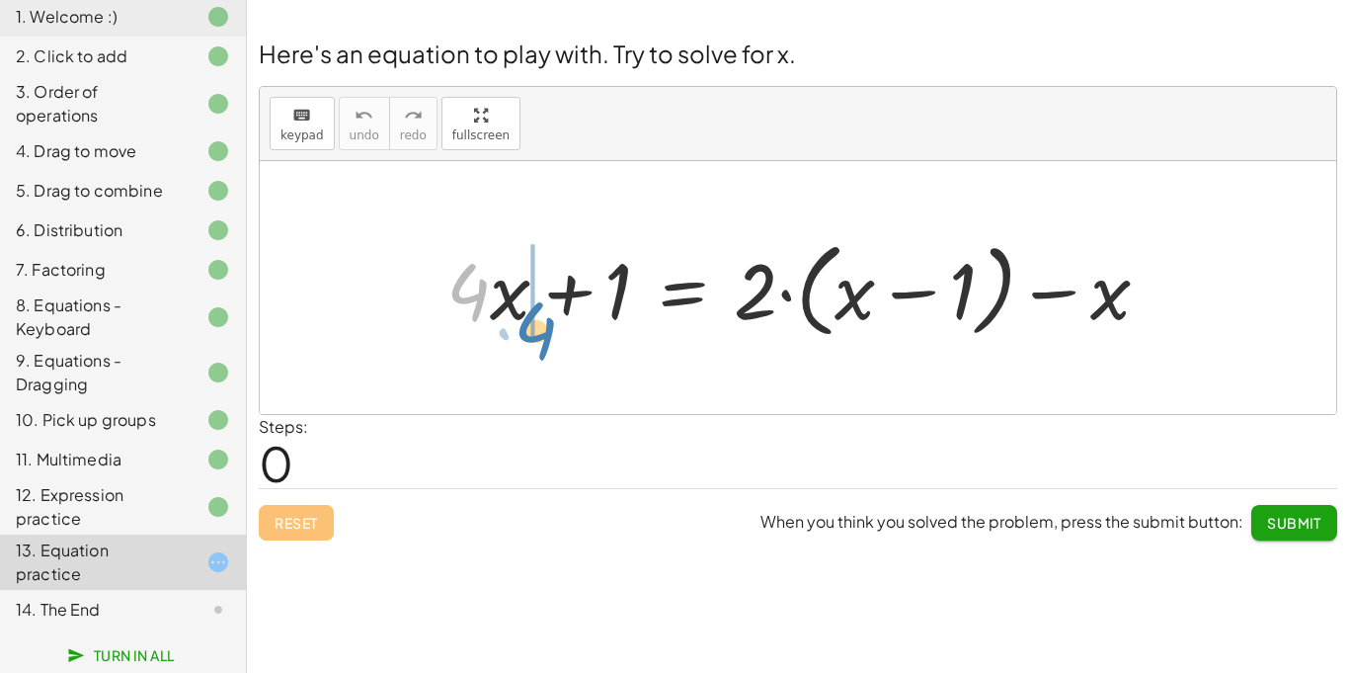
drag, startPoint x: 483, startPoint y: 299, endPoint x: 547, endPoint y: 338, distance: 74.9
click at [547, 338] on div at bounding box center [806, 288] width 739 height 114
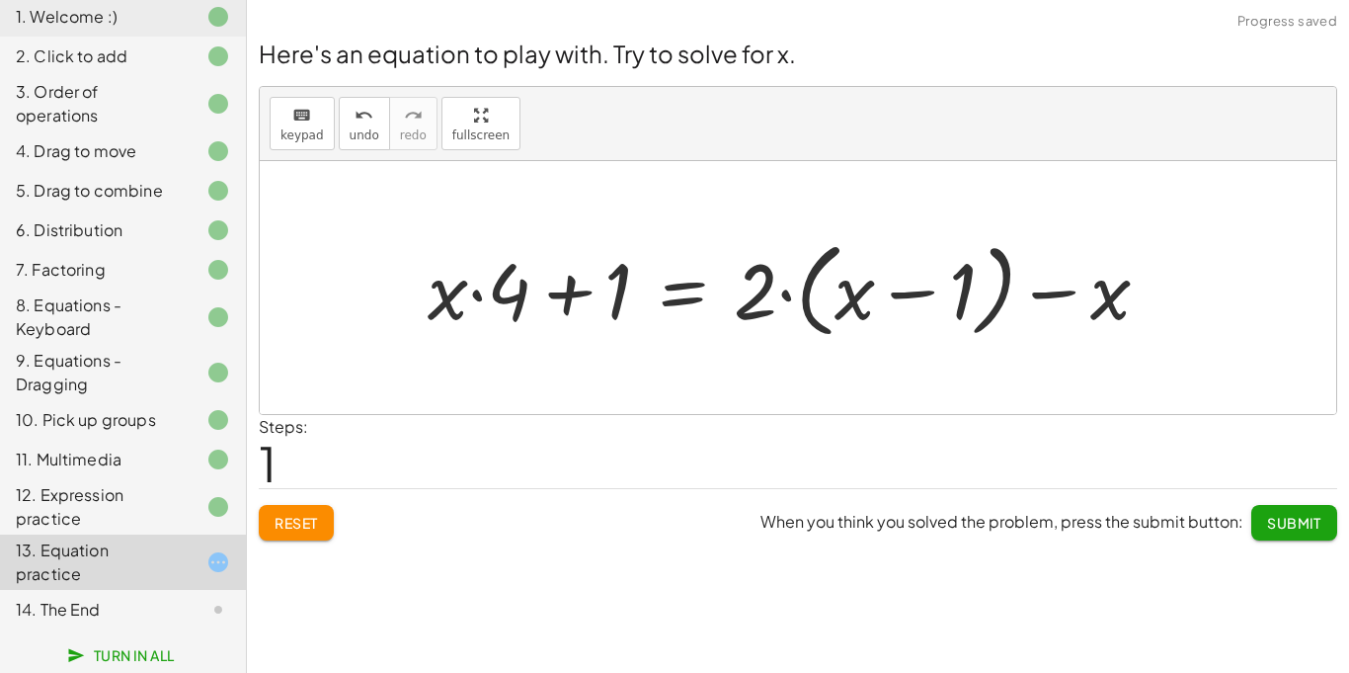
click at [454, 314] on div at bounding box center [797, 288] width 758 height 114
drag, startPoint x: 612, startPoint y: 299, endPoint x: 401, endPoint y: 304, distance: 211.4
click at [534, 296] on div at bounding box center [797, 288] width 758 height 114
click at [509, 297] on div at bounding box center [797, 288] width 758 height 114
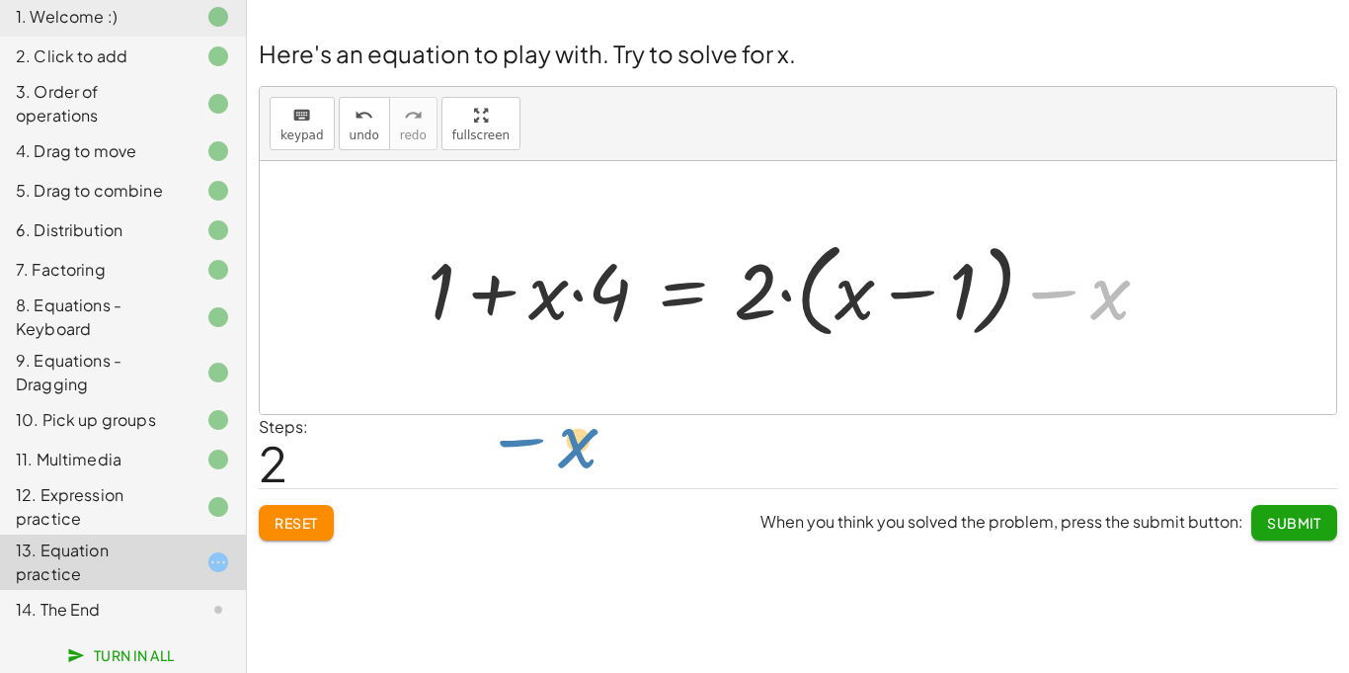
drag, startPoint x: 1115, startPoint y: 290, endPoint x: 652, endPoint y: 338, distance: 465.7
click at [652, 338] on div at bounding box center [797, 288] width 758 height 114
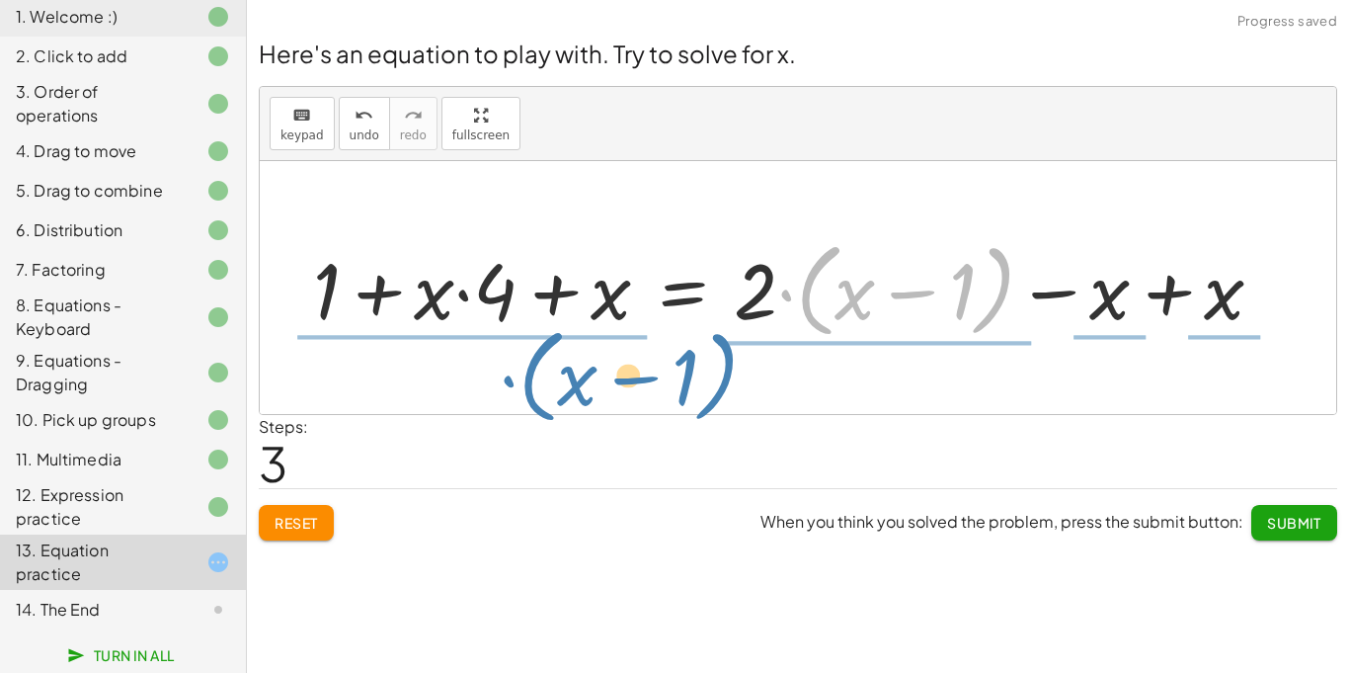
drag, startPoint x: 834, startPoint y: 301, endPoint x: 554, endPoint y: 387, distance: 292.4
click at [554, 387] on div "+ · 4 · x + 1 = + · 2 · ( + x − 1 ) − x + · x · 4 + 1 = + · 2 · ( + x − 1 ) − x…" at bounding box center [798, 287] width 1077 height 253
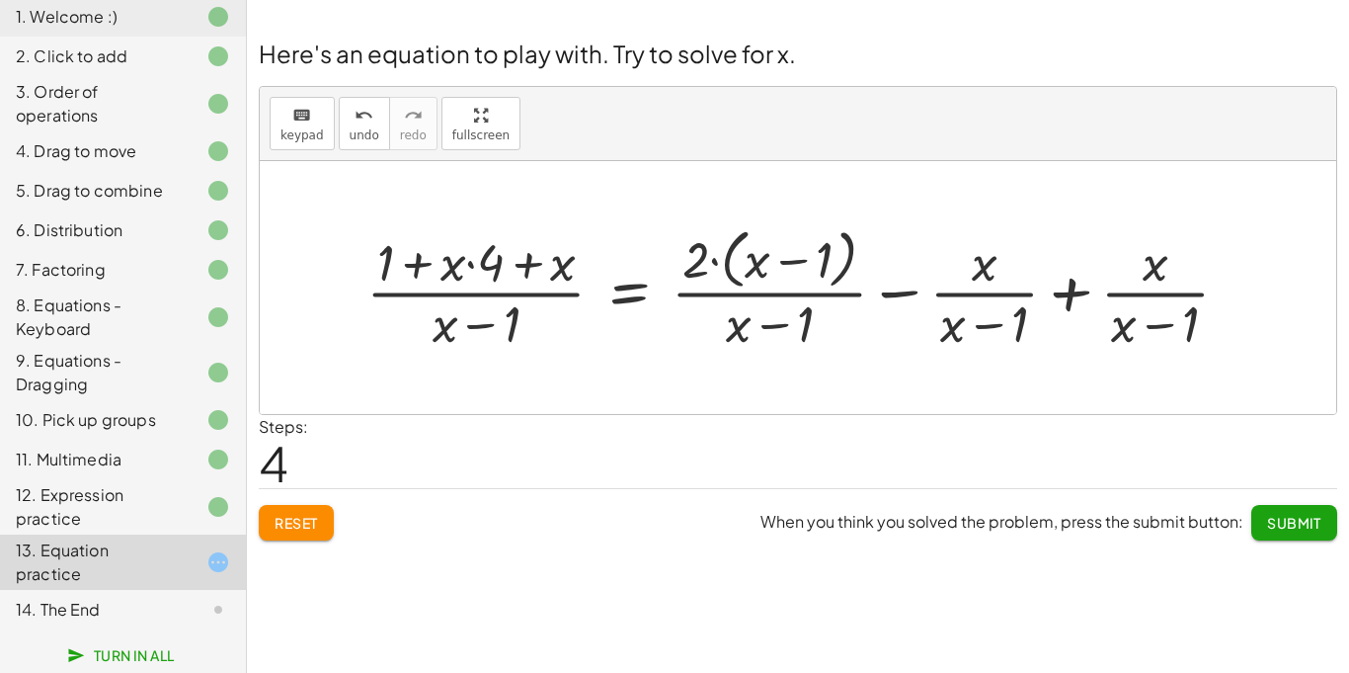
click at [1118, 326] on div at bounding box center [806, 286] width 898 height 135
click at [541, 260] on div at bounding box center [806, 286] width 898 height 135
click at [537, 261] on div at bounding box center [806, 286] width 898 height 135
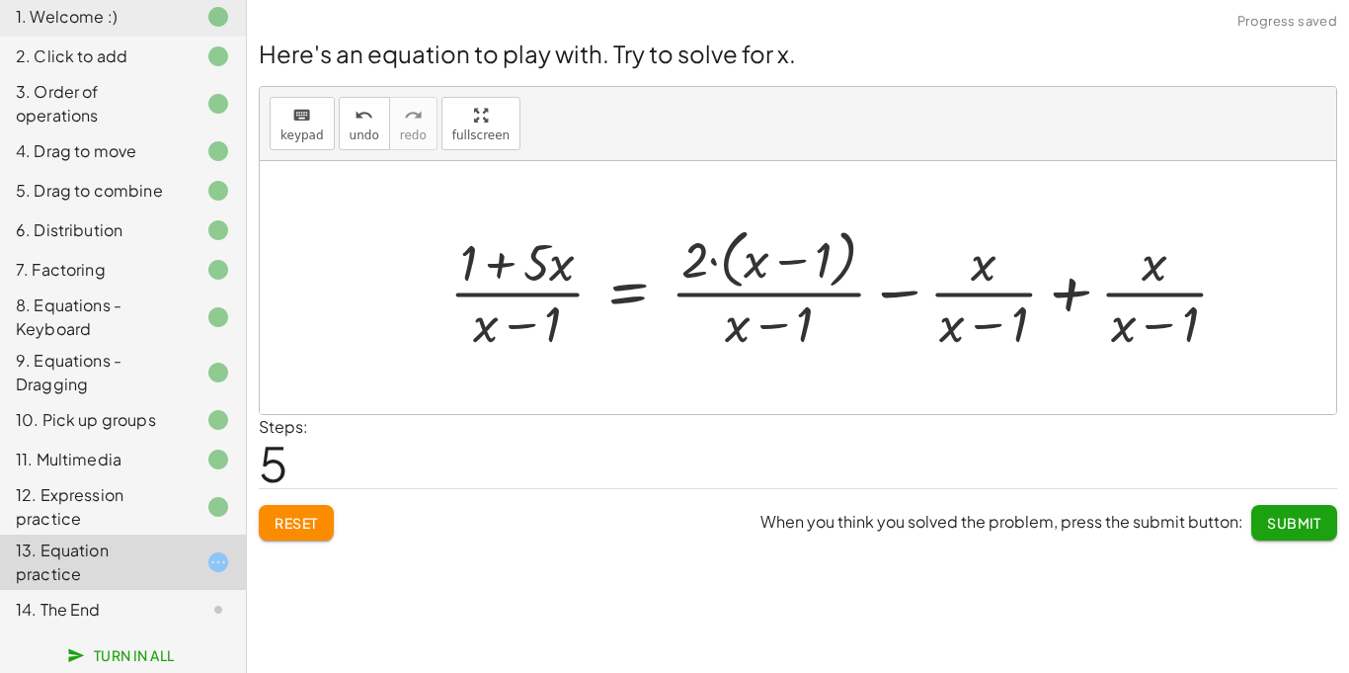
click at [486, 263] on div at bounding box center [847, 286] width 815 height 135
click at [494, 265] on div at bounding box center [847, 286] width 815 height 135
click at [821, 266] on div at bounding box center [847, 286] width 815 height 135
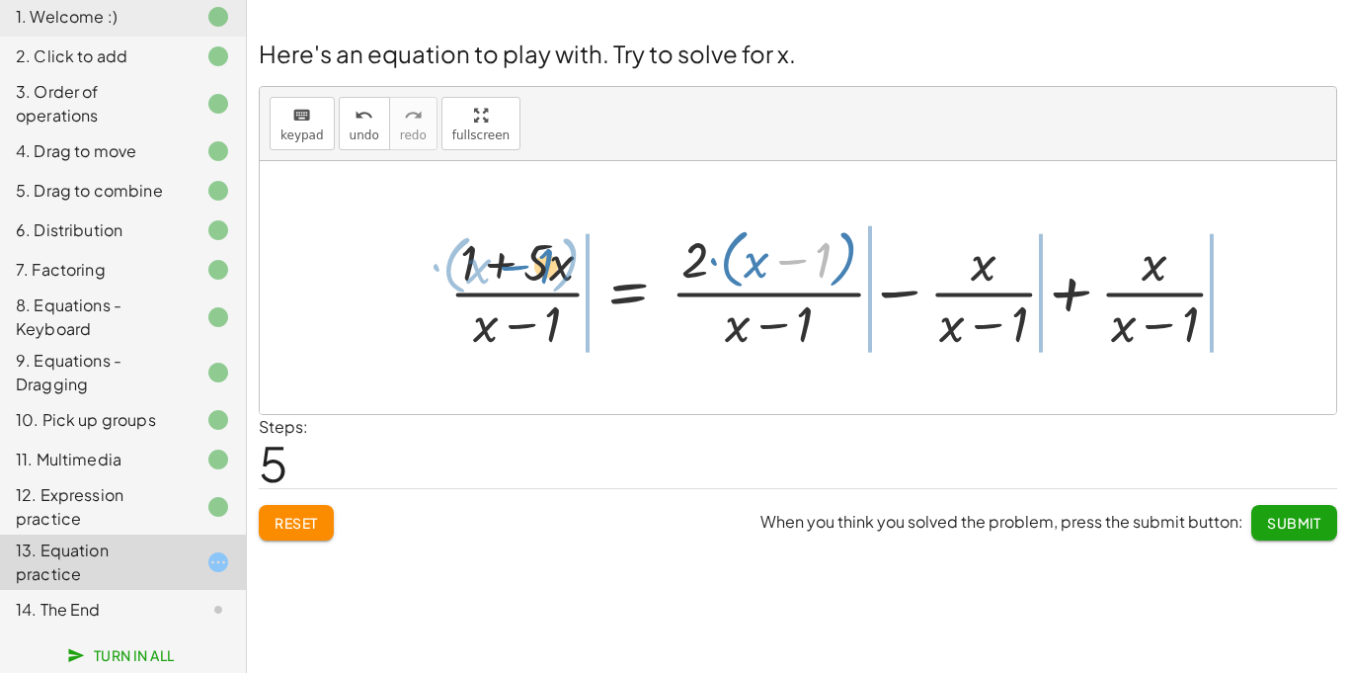
drag, startPoint x: 783, startPoint y: 262, endPoint x: 506, endPoint y: 268, distance: 277.6
click at [506, 268] on div at bounding box center [847, 286] width 815 height 135
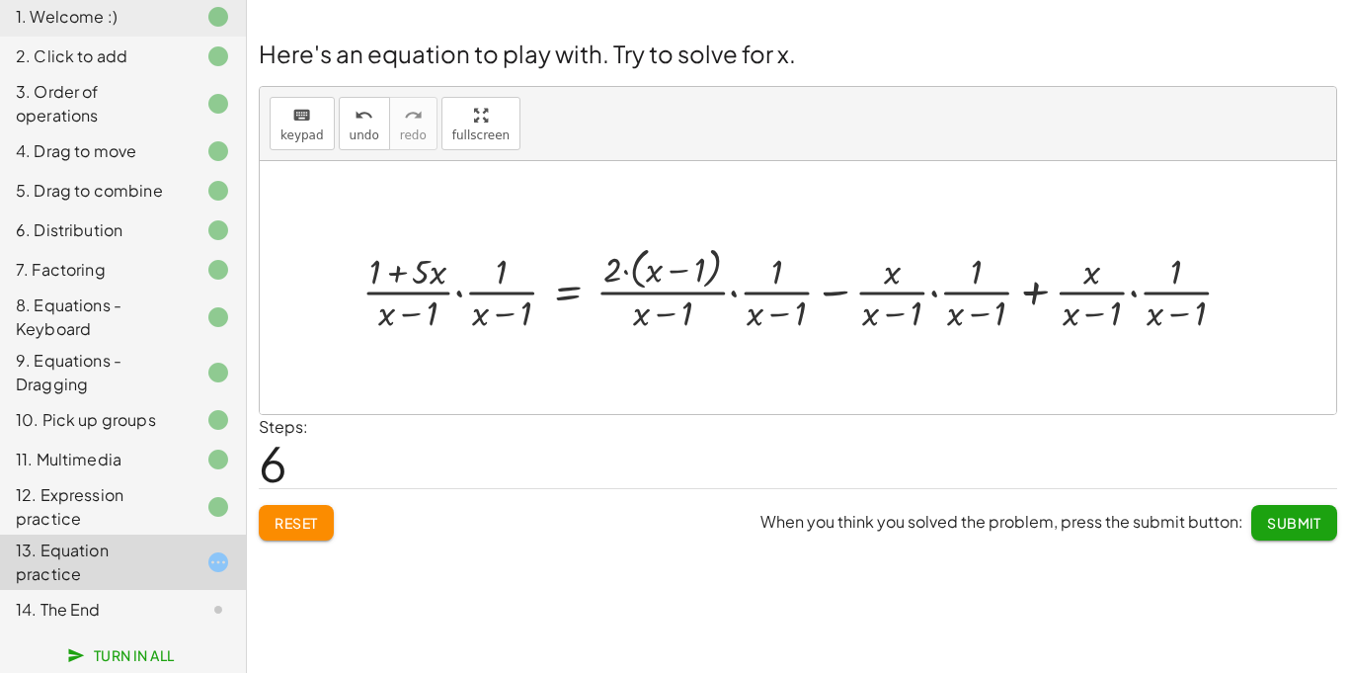
click at [685, 280] on div at bounding box center [806, 287] width 906 height 95
drag, startPoint x: 609, startPoint y: 279, endPoint x: 643, endPoint y: 280, distance: 33.6
click at [643, 280] on div at bounding box center [806, 287] width 906 height 95
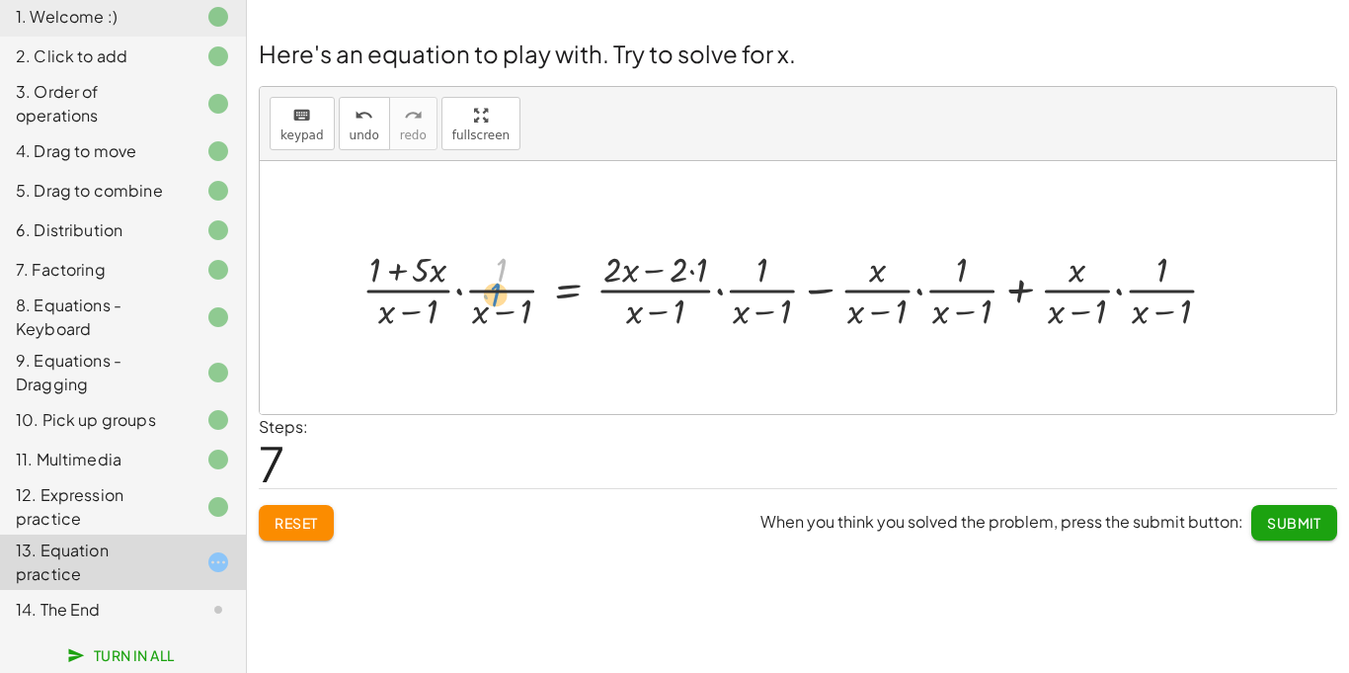
drag, startPoint x: 499, startPoint y: 274, endPoint x: 499, endPoint y: 259, distance: 14.8
click at [499, 259] on div at bounding box center [798, 288] width 891 height 90
drag, startPoint x: 417, startPoint y: 264, endPoint x: 471, endPoint y: 300, distance: 65.5
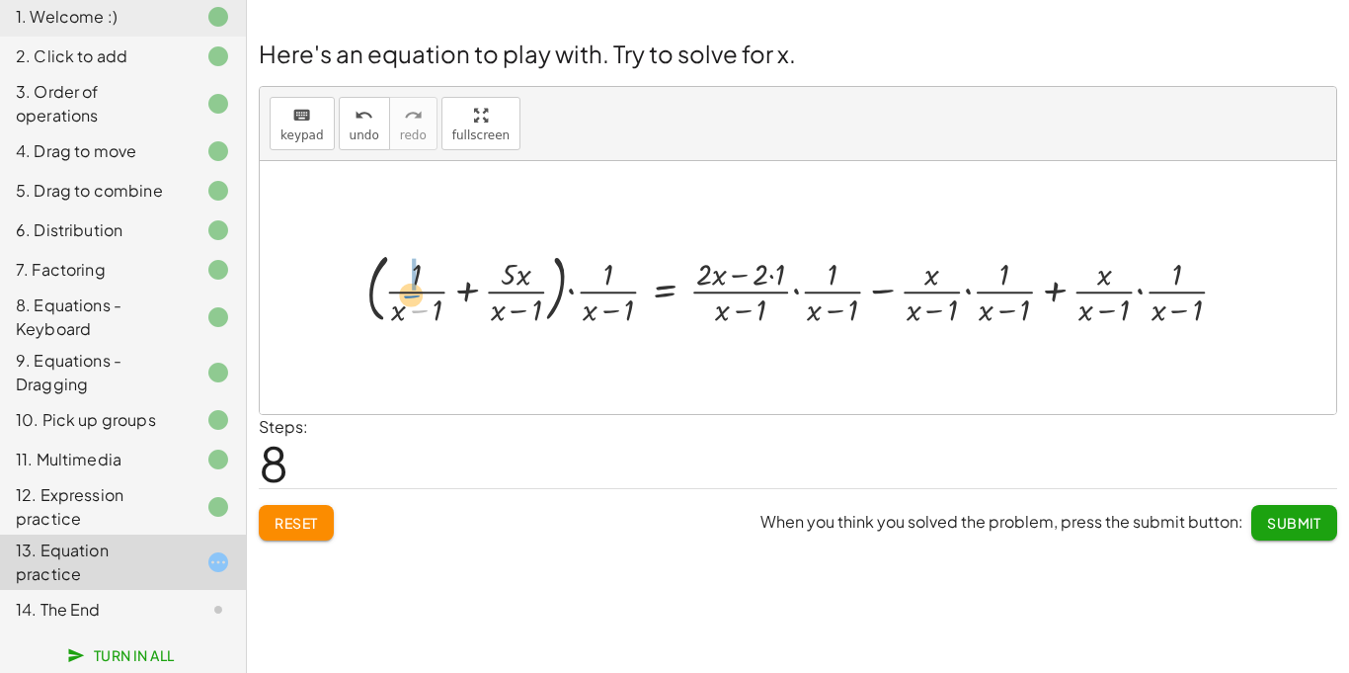
drag, startPoint x: 406, startPoint y: 316, endPoint x: 397, endPoint y: 300, distance: 18.1
click at [397, 300] on div at bounding box center [805, 287] width 897 height 84
drag, startPoint x: 422, startPoint y: 317, endPoint x: 411, endPoint y: 288, distance: 30.6
click at [411, 288] on div at bounding box center [792, 287] width 924 height 84
click at [292, 506] on button "Reset" at bounding box center [296, 523] width 75 height 36
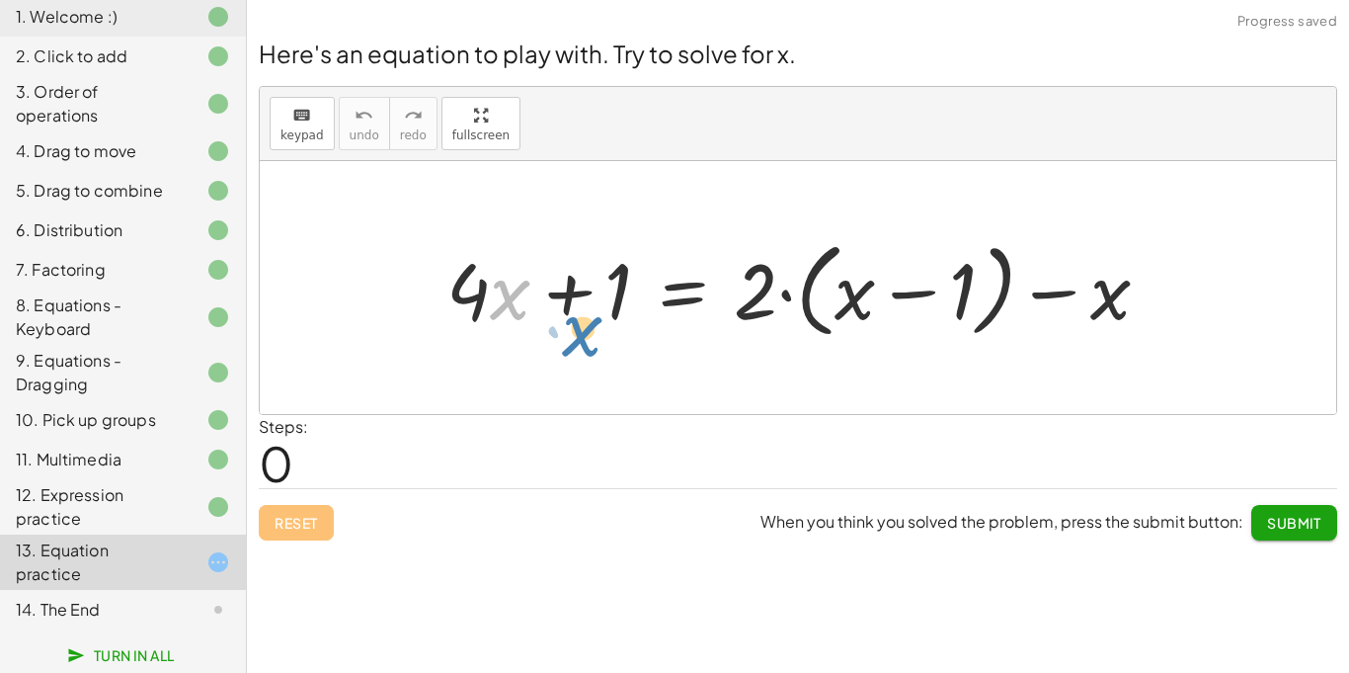
drag, startPoint x: 512, startPoint y: 316, endPoint x: 600, endPoint y: 284, distance: 93.4
click at [600, 284] on div at bounding box center [806, 288] width 739 height 114
drag, startPoint x: 903, startPoint y: 260, endPoint x: 833, endPoint y: 318, distance: 91.2
click at [833, 318] on div at bounding box center [806, 288] width 739 height 114
drag, startPoint x: 841, startPoint y: 313, endPoint x: 871, endPoint y: 350, distance: 47.7
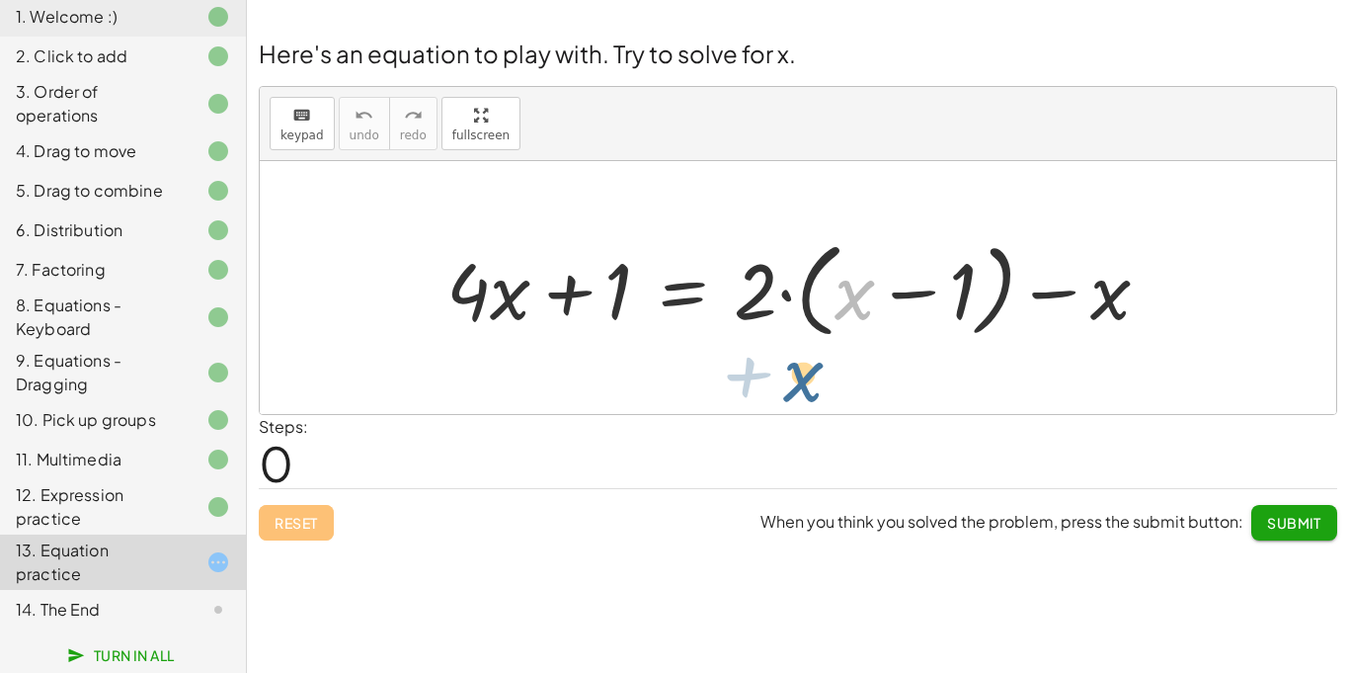
click at [871, 350] on div "+ x + · 4 · x + 1 = + · 2 · ( + x − 1 ) − x" at bounding box center [798, 287] width 1077 height 253
drag, startPoint x: 752, startPoint y: 306, endPoint x: 979, endPoint y: 50, distance: 342.1
click at [0, 0] on div "Here's an equation to play with. Try to solve for x. keyboard keypad undo undo …" at bounding box center [0, 0] width 0 height 0
click at [979, 50] on h2 "Here's an equation to play with. Try to solve for x." at bounding box center [798, 54] width 1079 height 34
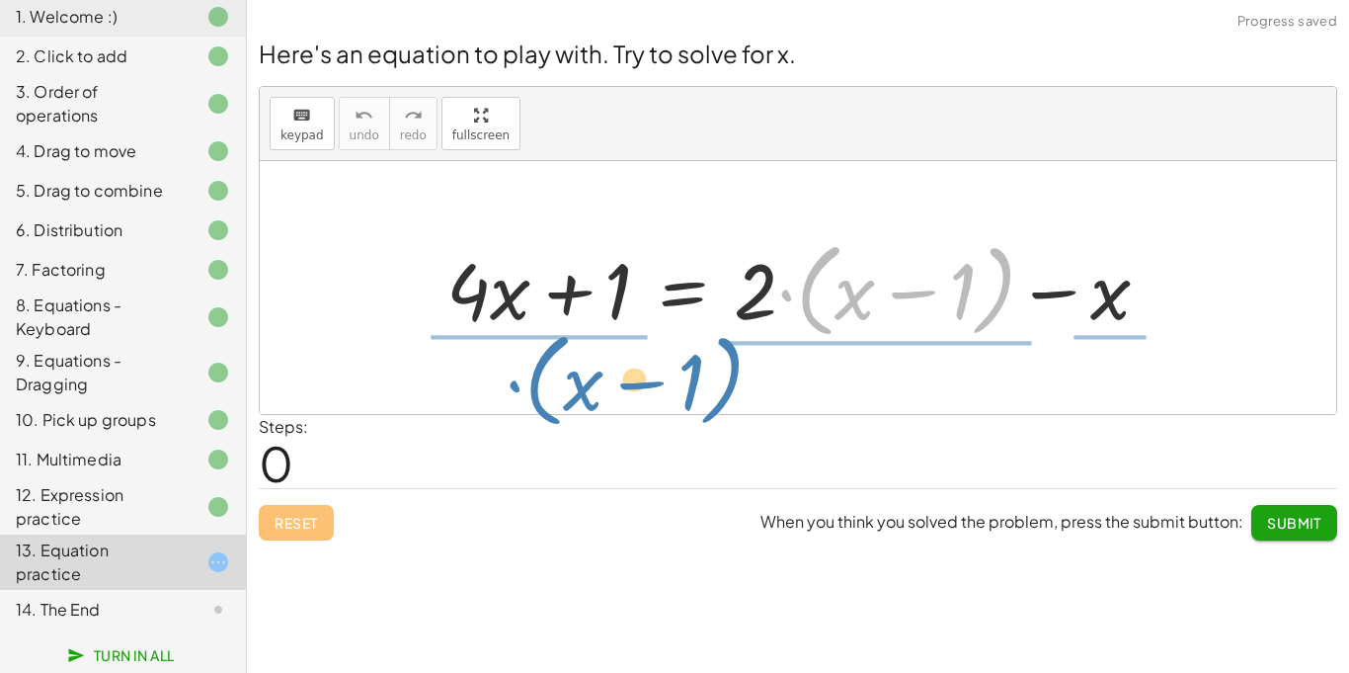
drag, startPoint x: 809, startPoint y: 277, endPoint x: 505, endPoint y: 368, distance: 317.8
click at [505, 368] on div "· ( + x − 1 ) + · 2 + · 4 · x + 1 = + · 2 · ( + x − 1 ) − x" at bounding box center [798, 287] width 1077 height 253
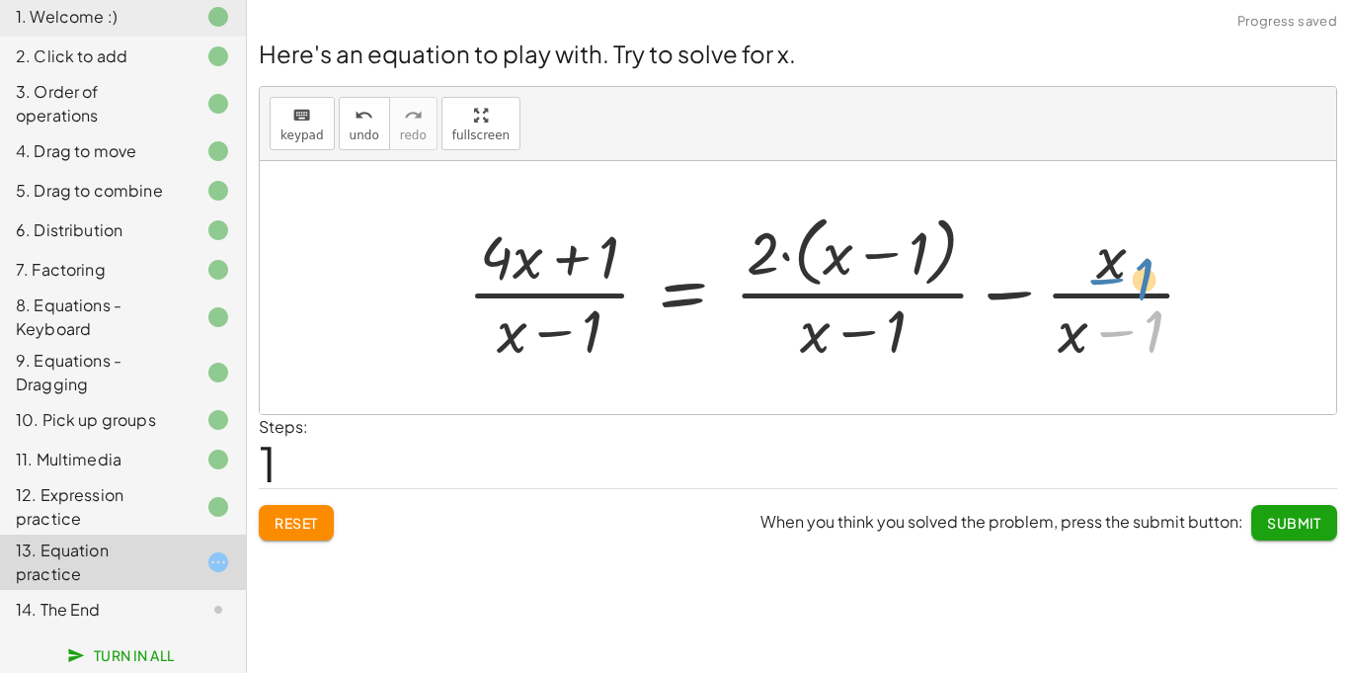
drag, startPoint x: 1165, startPoint y: 321, endPoint x: 1162, endPoint y: 255, distance: 66.2
click at [1162, 255] on div at bounding box center [839, 286] width 765 height 161
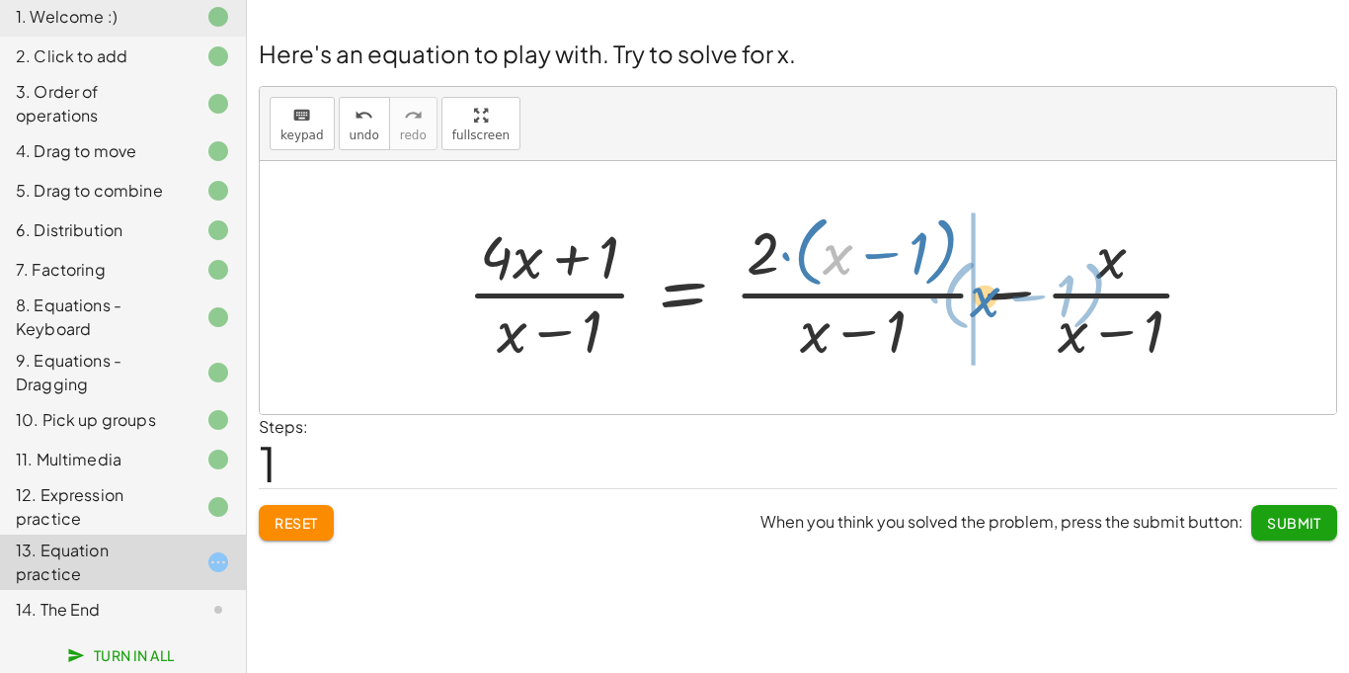
drag, startPoint x: 897, startPoint y: 245, endPoint x: 999, endPoint y: 301, distance: 116.3
click at [999, 301] on div at bounding box center [839, 286] width 765 height 161
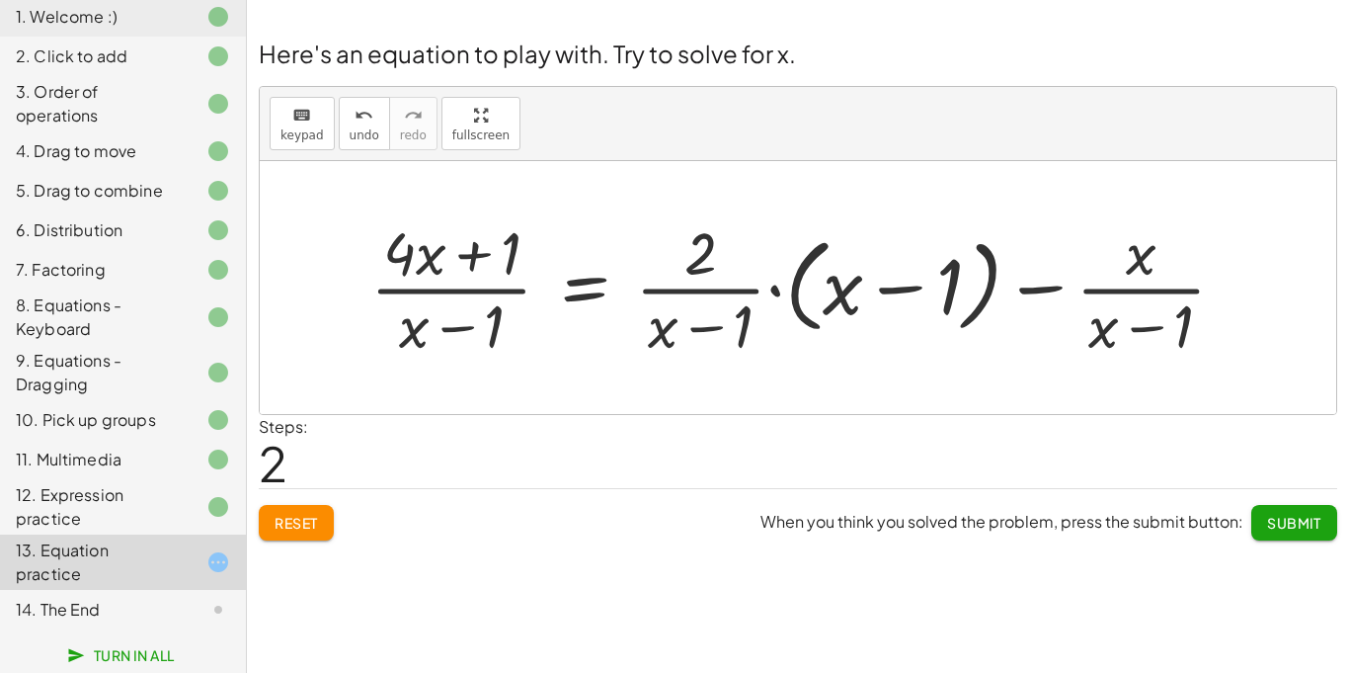
click at [822, 284] on div at bounding box center [806, 286] width 891 height 151
click at [483, 256] on div at bounding box center [806, 286] width 891 height 151
drag, startPoint x: 443, startPoint y: 255, endPoint x: 603, endPoint y: 301, distance: 166.6
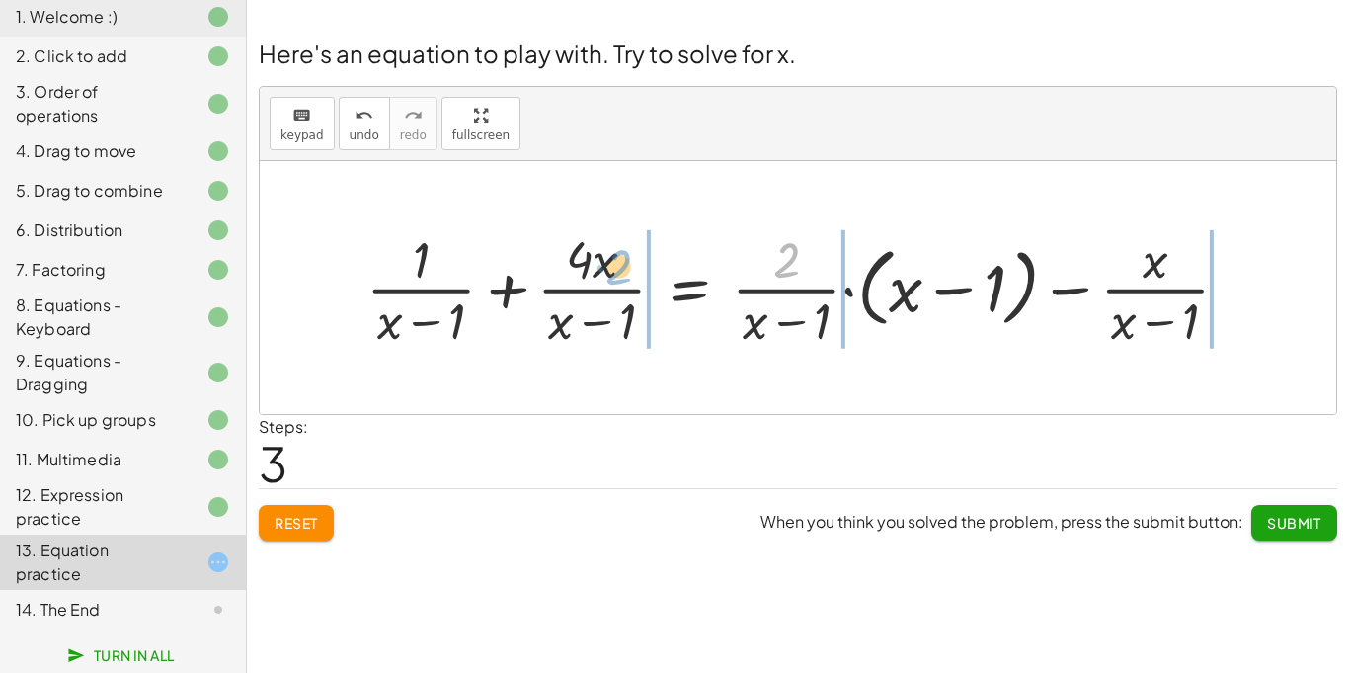
drag, startPoint x: 780, startPoint y: 271, endPoint x: 611, endPoint y: 281, distance: 169.2
click at [611, 281] on div at bounding box center [806, 287] width 898 height 128
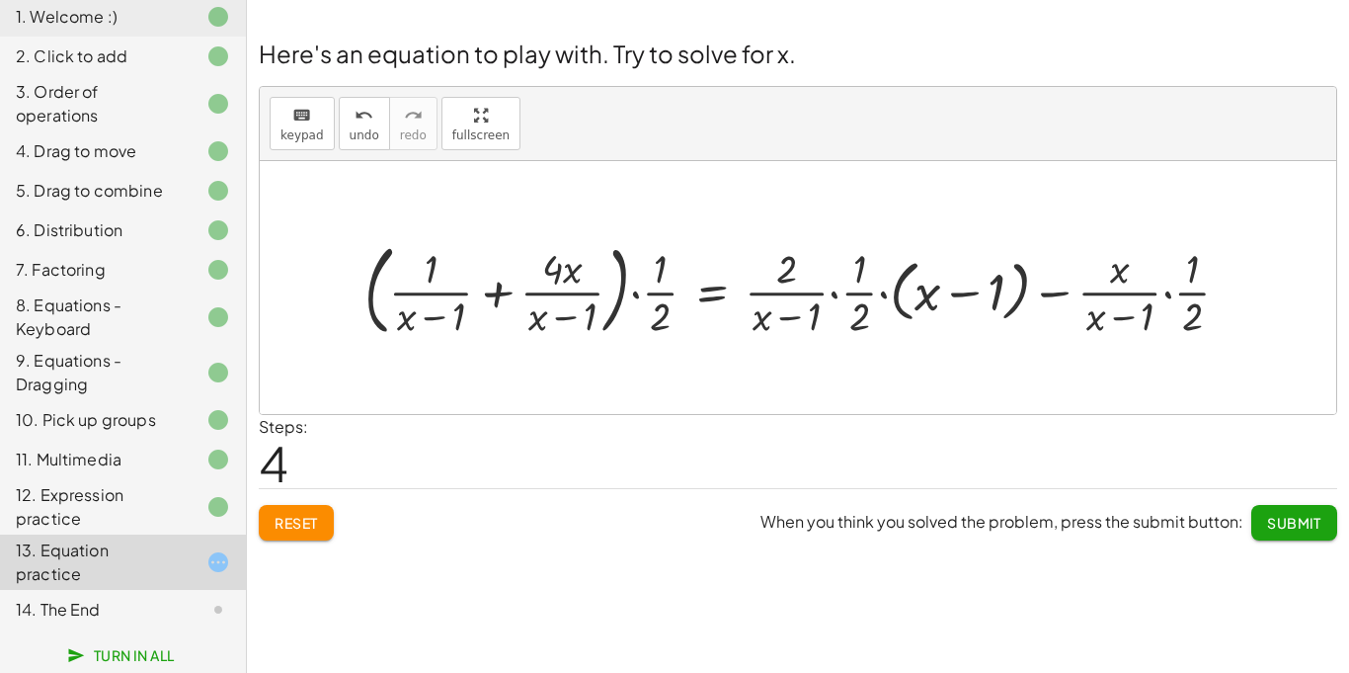
click at [587, 276] on div at bounding box center [805, 287] width 901 height 109
click at [548, 269] on div at bounding box center [805, 287] width 901 height 109
drag, startPoint x: 439, startPoint y: 262, endPoint x: 578, endPoint y: 276, distance: 140.0
click at [578, 276] on div at bounding box center [805, 287] width 901 height 109
click at [665, 273] on div at bounding box center [805, 287] width 901 height 109
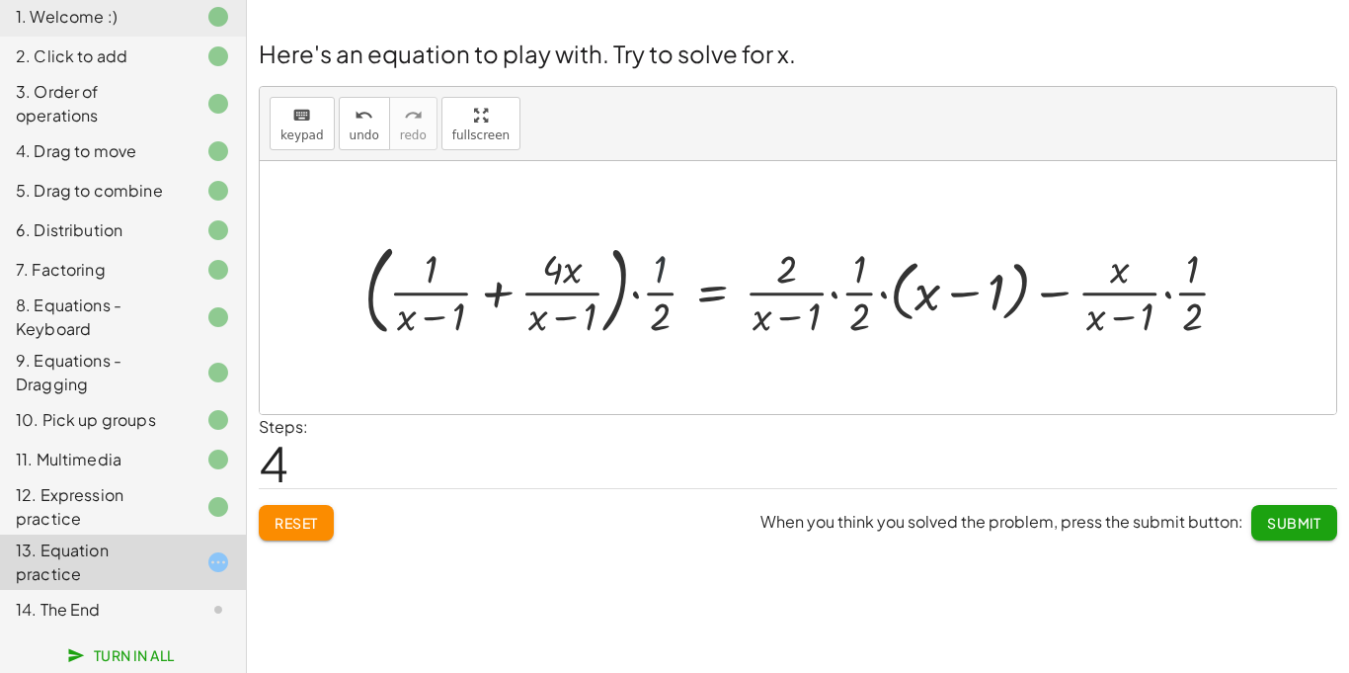
click at [665, 273] on div at bounding box center [805, 287] width 901 height 109
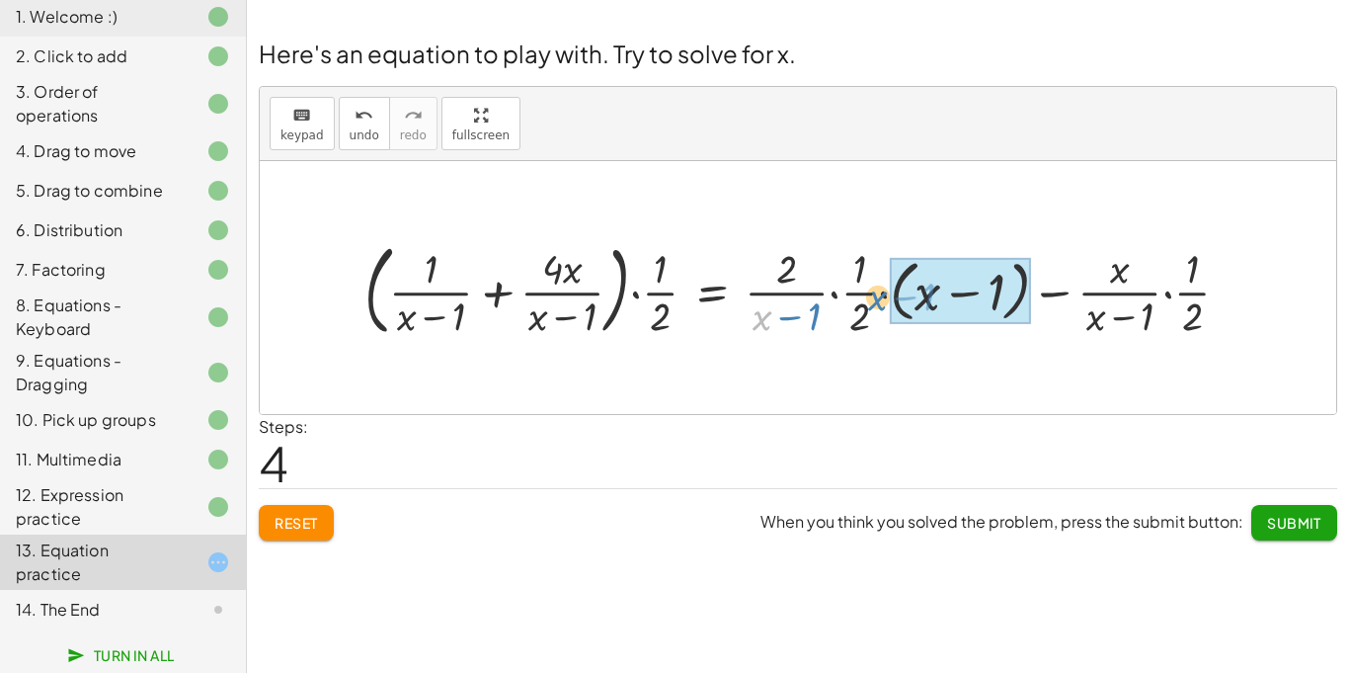
drag, startPoint x: 770, startPoint y: 325, endPoint x: 939, endPoint y: 306, distance: 169.9
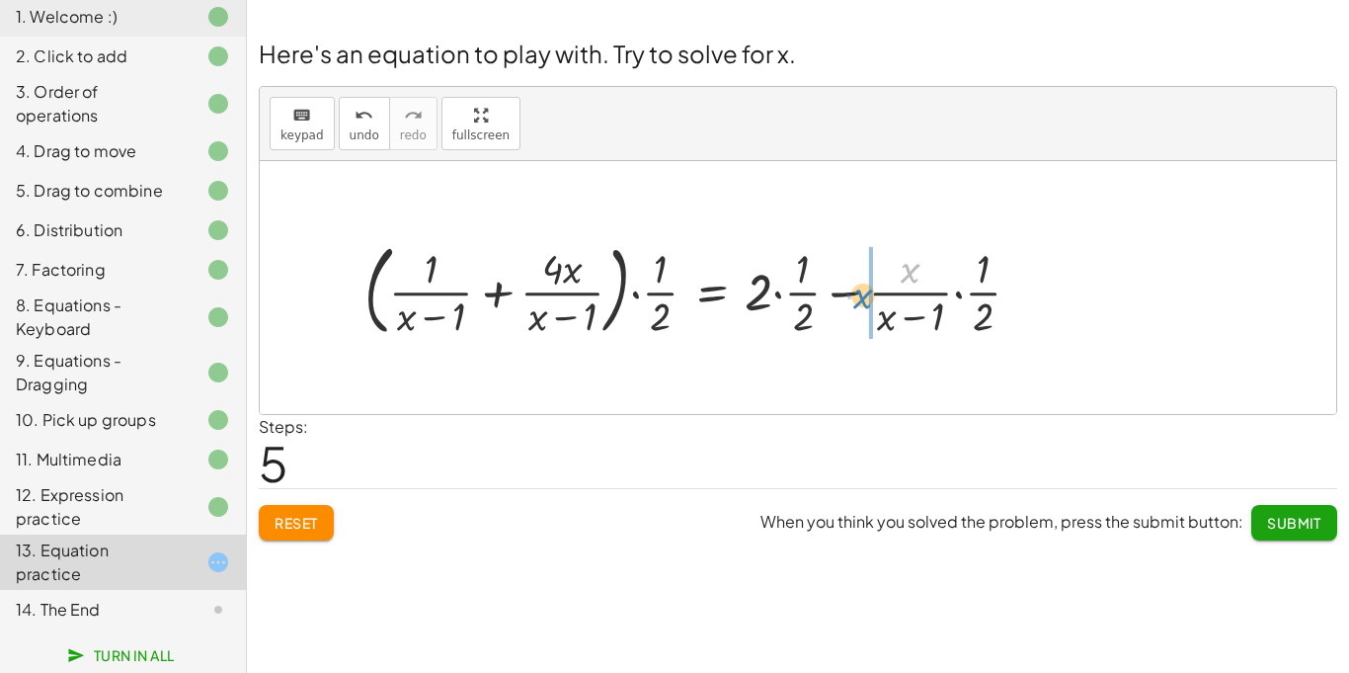
drag, startPoint x: 916, startPoint y: 274, endPoint x: 868, endPoint y: 300, distance: 54.4
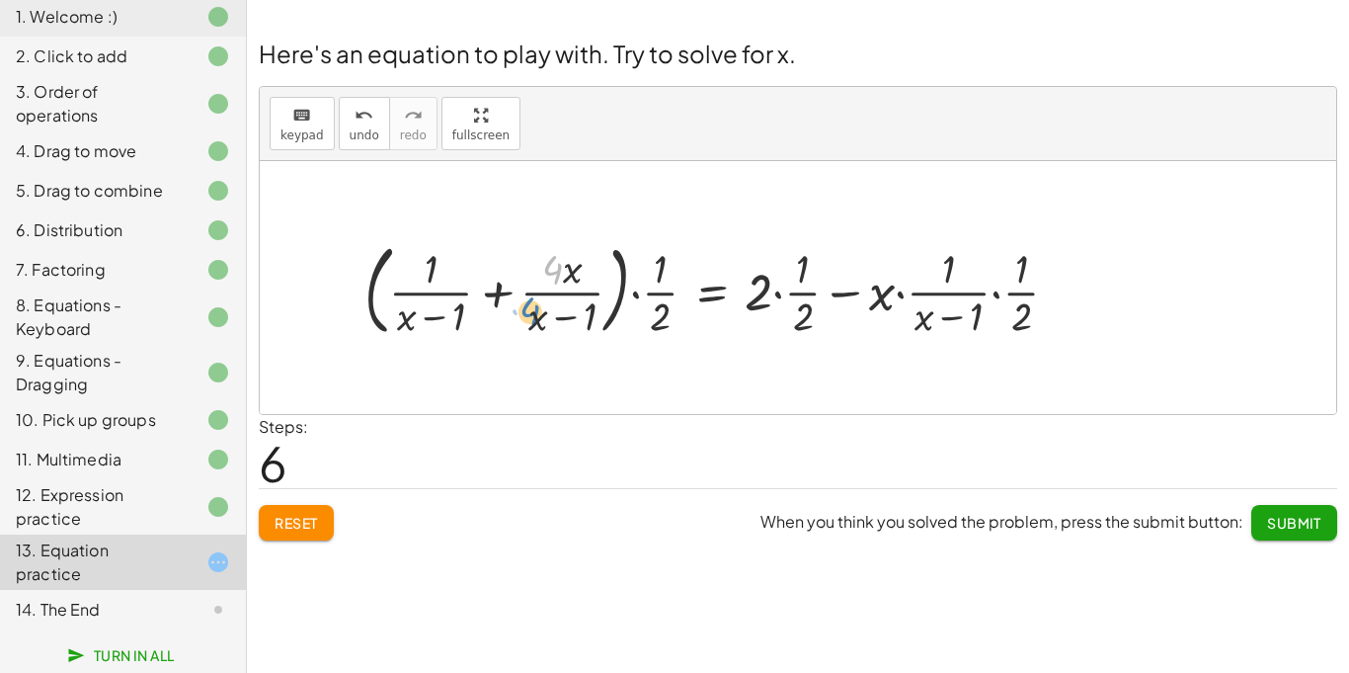
drag, startPoint x: 552, startPoint y: 275, endPoint x: 529, endPoint y: 322, distance: 52.6
click at [529, 322] on div at bounding box center [720, 287] width 730 height 109
drag, startPoint x: 441, startPoint y: 291, endPoint x: 455, endPoint y: 303, distance: 19.0
click at [455, 303] on div at bounding box center [720, 287] width 730 height 109
click at [568, 261] on div at bounding box center [720, 287] width 730 height 109
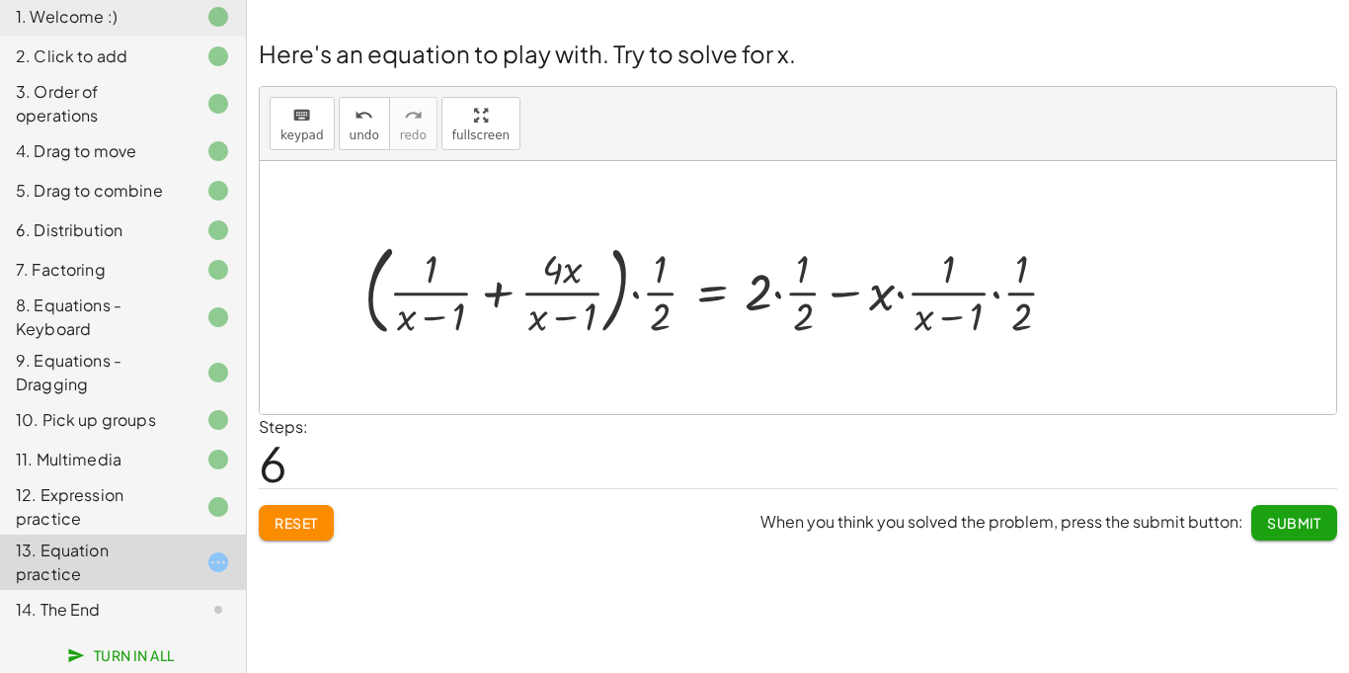
click at [505, 290] on div at bounding box center [720, 287] width 730 height 109
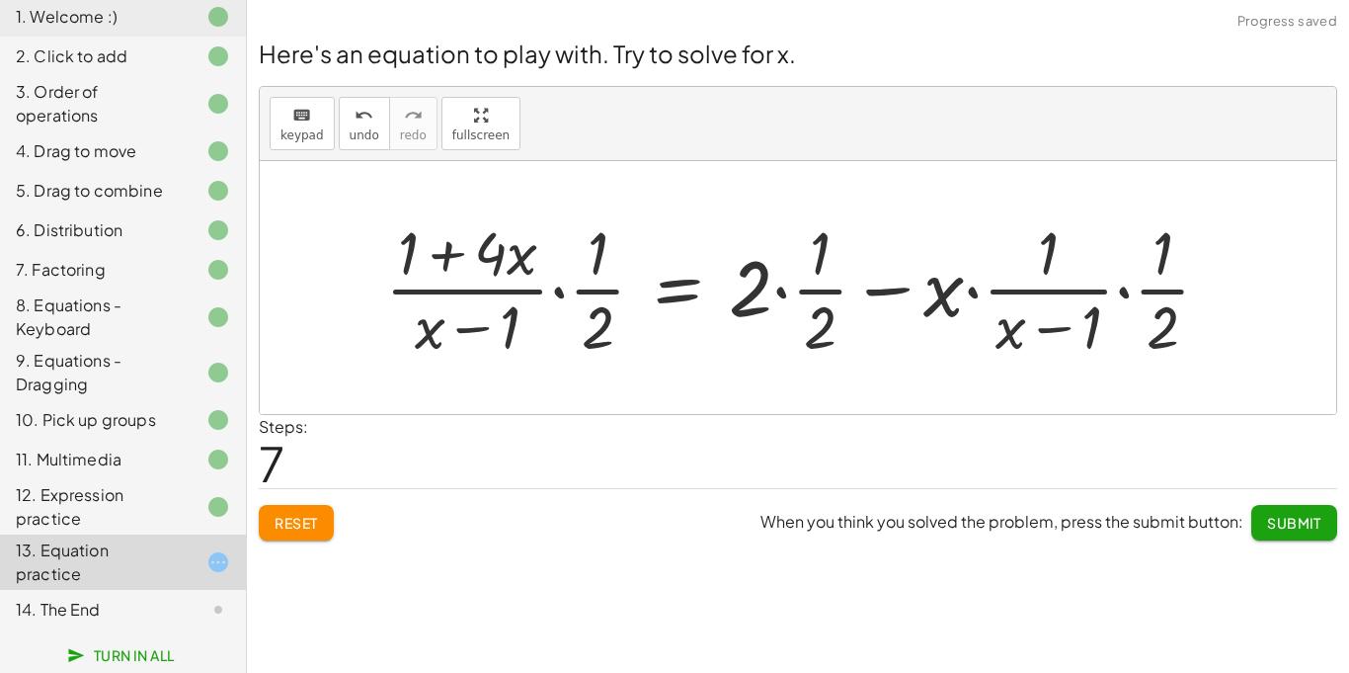
click at [763, 314] on div at bounding box center [805, 287] width 860 height 152
click at [929, 302] on div at bounding box center [805, 287] width 860 height 152
click at [933, 304] on div at bounding box center [805, 287] width 860 height 152
click at [939, 293] on div at bounding box center [805, 287] width 860 height 152
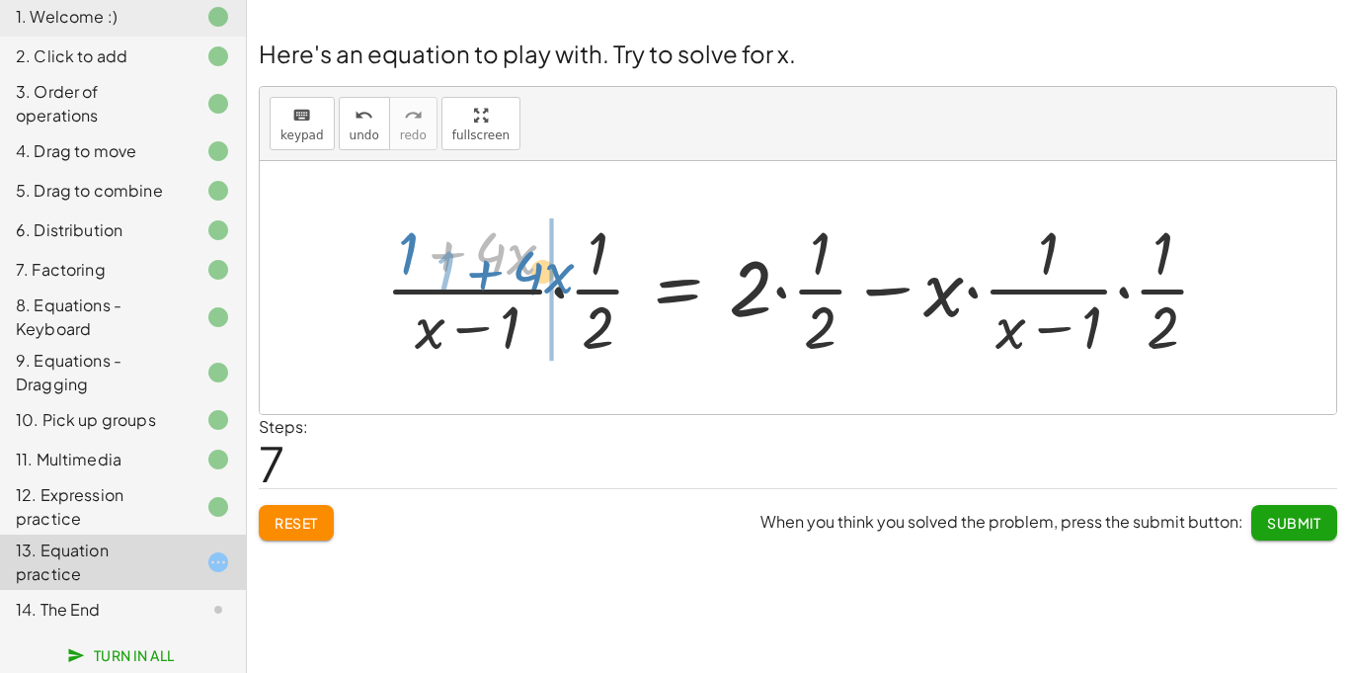
drag, startPoint x: 434, startPoint y: 254, endPoint x: 471, endPoint y: 273, distance: 42.0
click at [471, 273] on div at bounding box center [805, 287] width 860 height 152
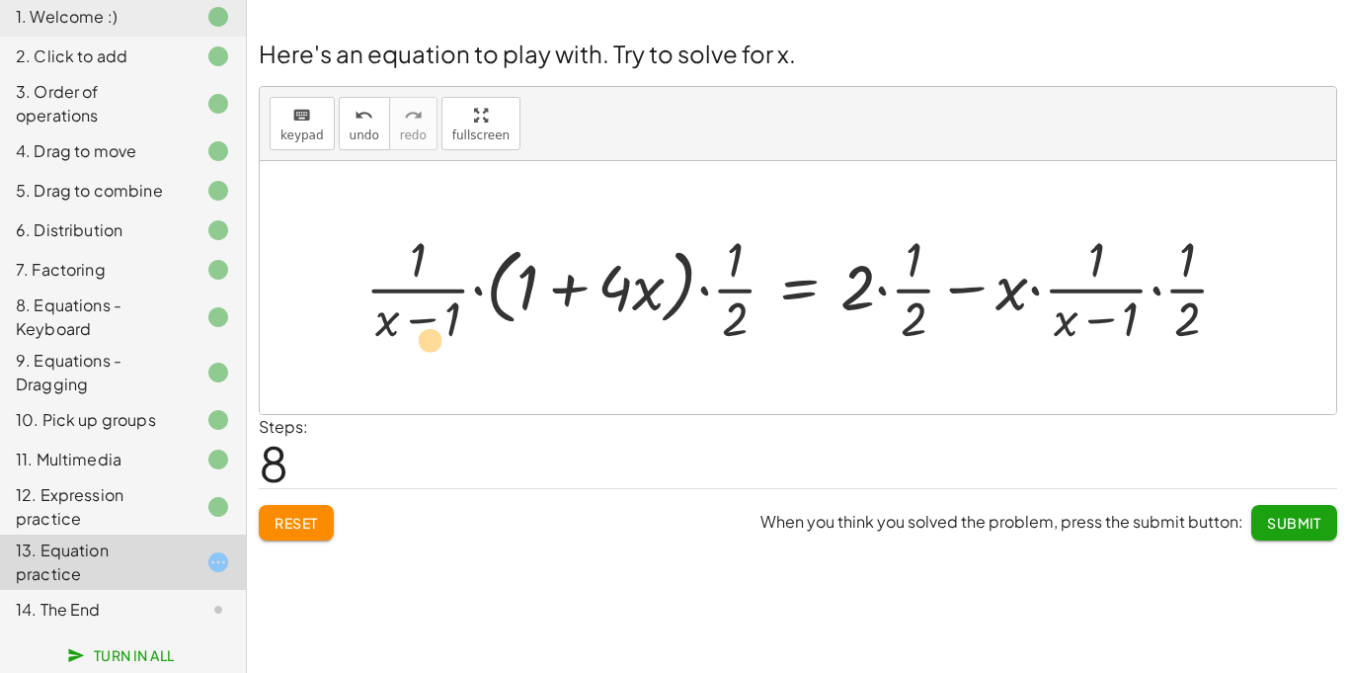
drag, startPoint x: 402, startPoint y: 313, endPoint x: 408, endPoint y: 329, distance: 16.9
click at [408, 329] on div at bounding box center [806, 286] width 900 height 123
click at [1014, 289] on div at bounding box center [806, 286] width 900 height 123
drag, startPoint x: 923, startPoint y: 265, endPoint x: 994, endPoint y: 267, distance: 71.1
click at [994, 267] on div at bounding box center [806, 286] width 900 height 123
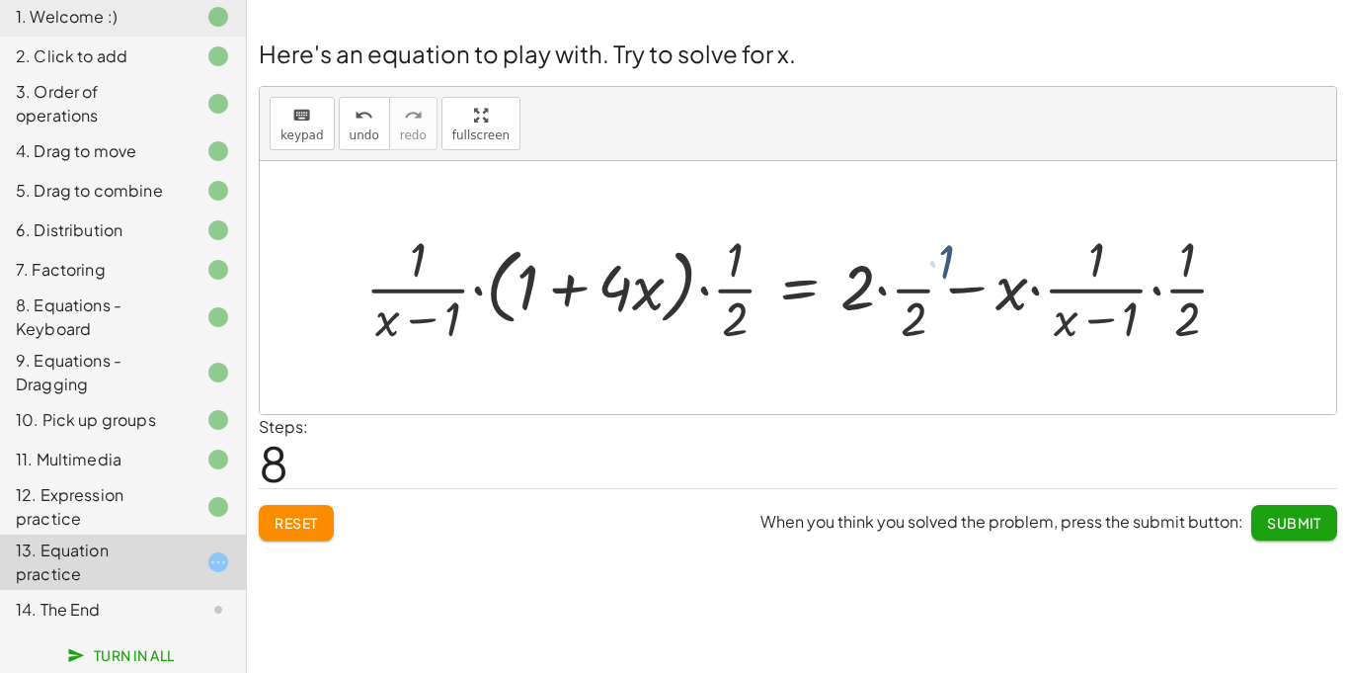
click at [1007, 267] on div at bounding box center [806, 286] width 900 height 123
drag, startPoint x: 914, startPoint y: 325, endPoint x: 930, endPoint y: 332, distance: 18.2
click at [930, 332] on div at bounding box center [806, 286] width 900 height 123
drag, startPoint x: 733, startPoint y: 260, endPoint x: 745, endPoint y: 315, distance: 56.6
drag, startPoint x: 740, startPoint y: 313, endPoint x: 742, endPoint y: 258, distance: 55.3
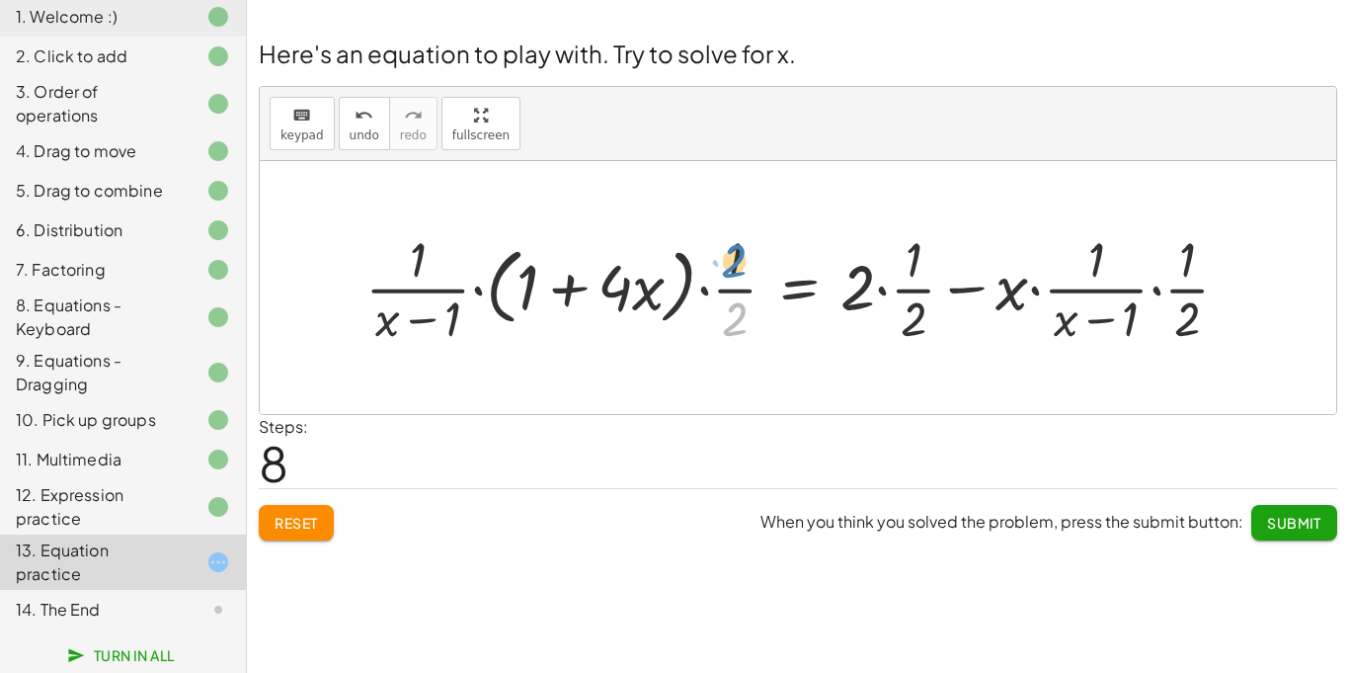
click at [742, 258] on div at bounding box center [806, 286] width 900 height 123
drag, startPoint x: 739, startPoint y: 256, endPoint x: 744, endPoint y: 323, distance: 67.3
click at [623, 291] on div at bounding box center [806, 286] width 900 height 123
click at [651, 290] on div at bounding box center [806, 286] width 900 height 123
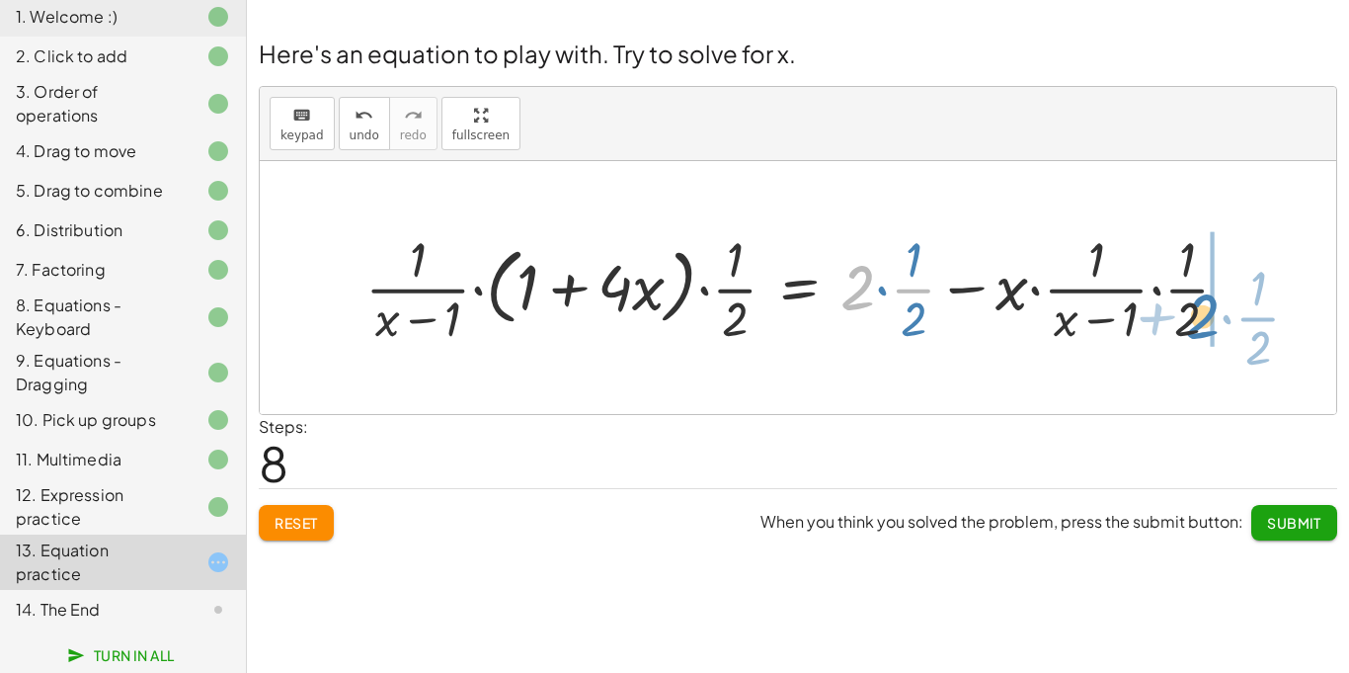
drag, startPoint x: 865, startPoint y: 294, endPoint x: 1213, endPoint y: 320, distance: 348.6
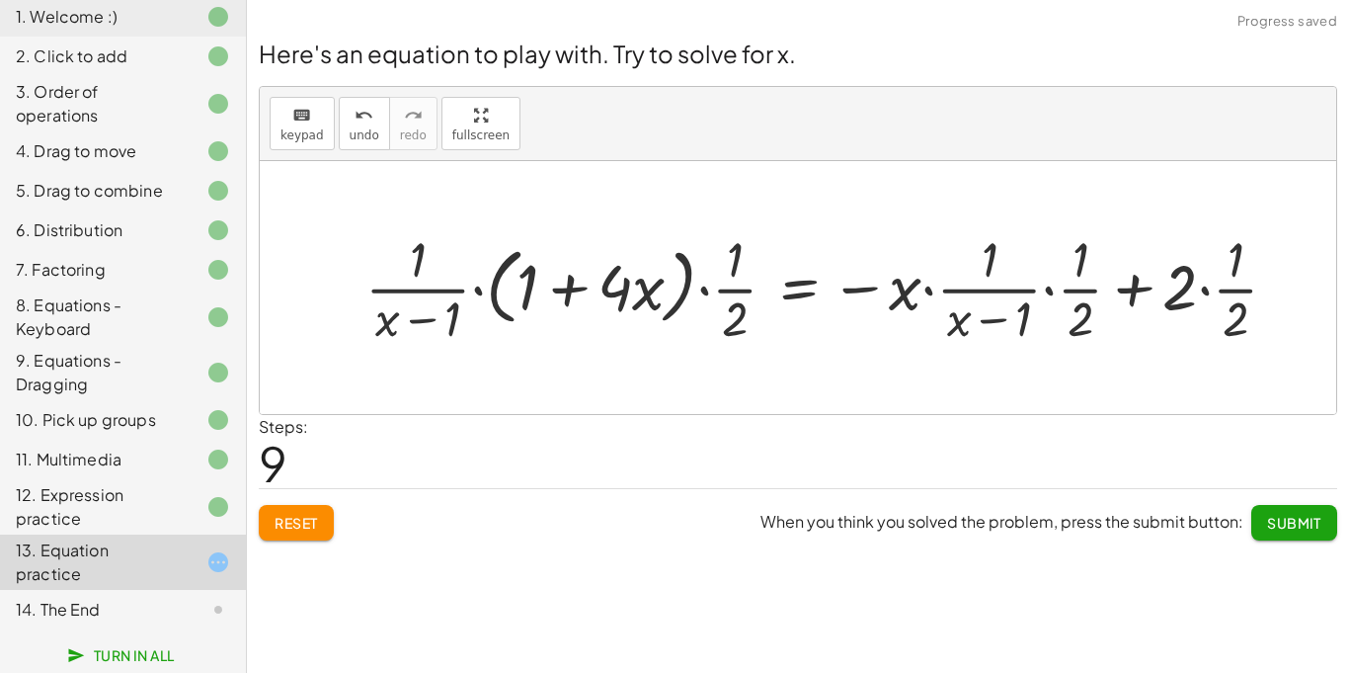
click at [1141, 288] on div at bounding box center [830, 286] width 948 height 123
click at [920, 280] on div at bounding box center [830, 286] width 948 height 123
click at [912, 286] on div at bounding box center [830, 286] width 948 height 123
drag, startPoint x: 842, startPoint y: 289, endPoint x: 955, endPoint y: 299, distance: 114.0
click at [955, 299] on div at bounding box center [830, 286] width 948 height 123
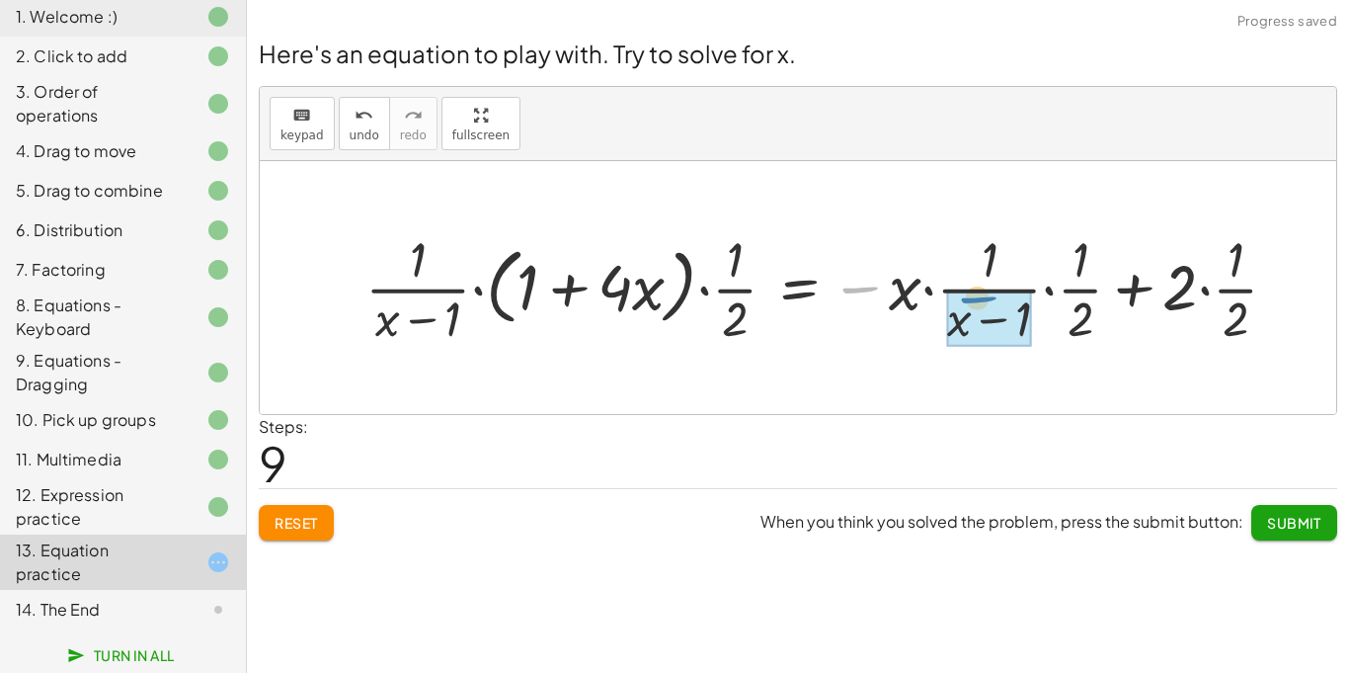
drag, startPoint x: 877, startPoint y: 290, endPoint x: 996, endPoint y: 302, distance: 119.1
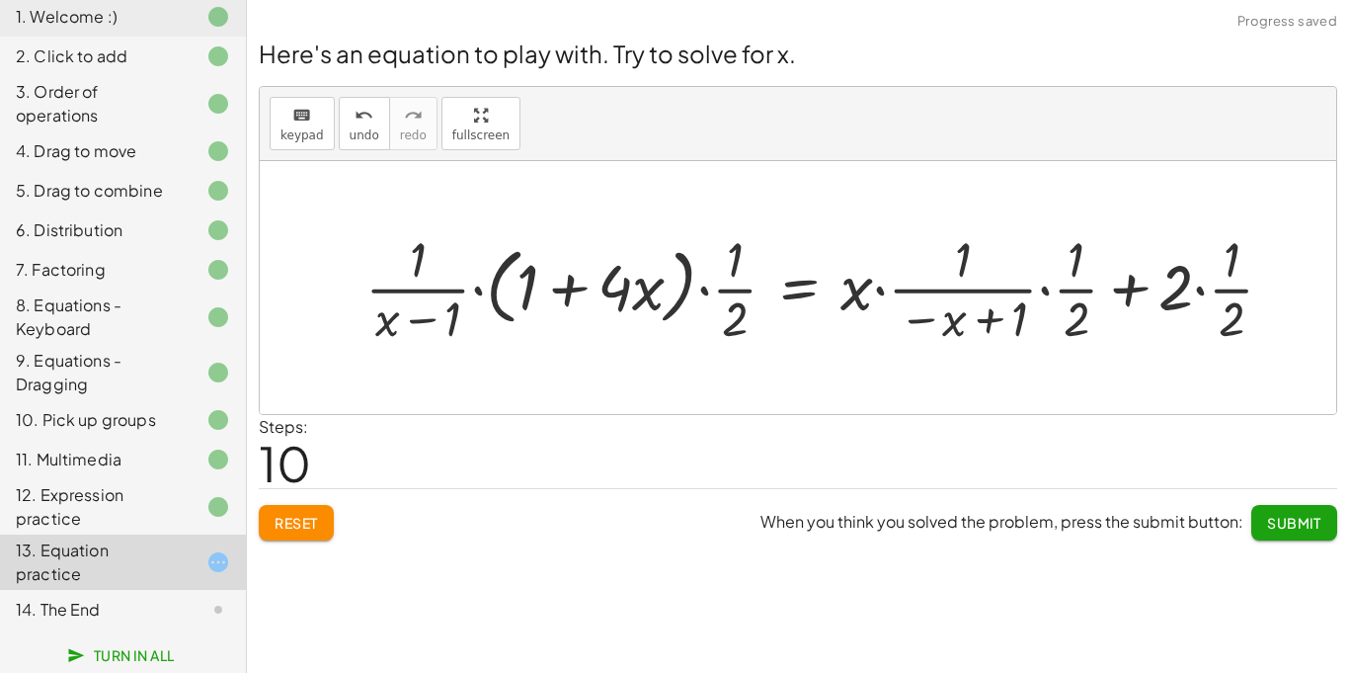
click at [938, 311] on div at bounding box center [828, 286] width 944 height 123
click at [1140, 308] on div at bounding box center [828, 286] width 944 height 123
click at [320, 530] on button "Reset" at bounding box center [296, 523] width 75 height 36
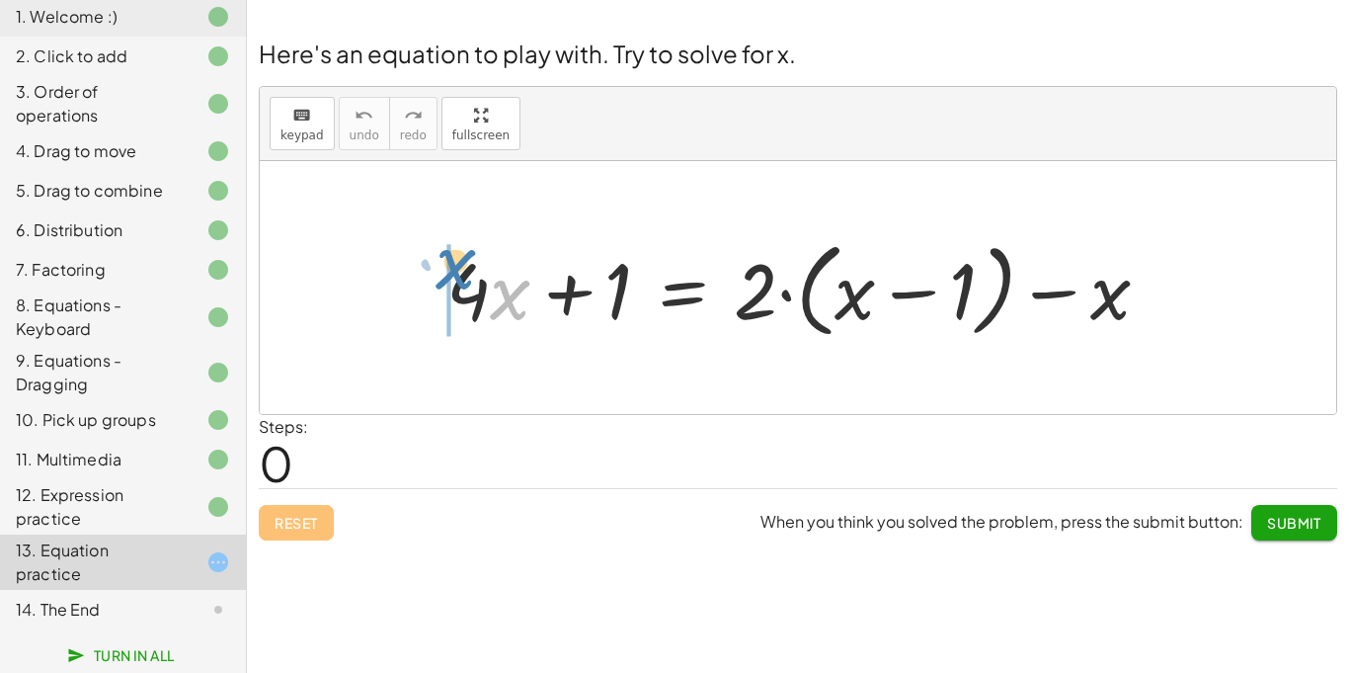
drag, startPoint x: 518, startPoint y: 304, endPoint x: 463, endPoint y: 278, distance: 60.5
click at [463, 278] on div at bounding box center [806, 288] width 739 height 114
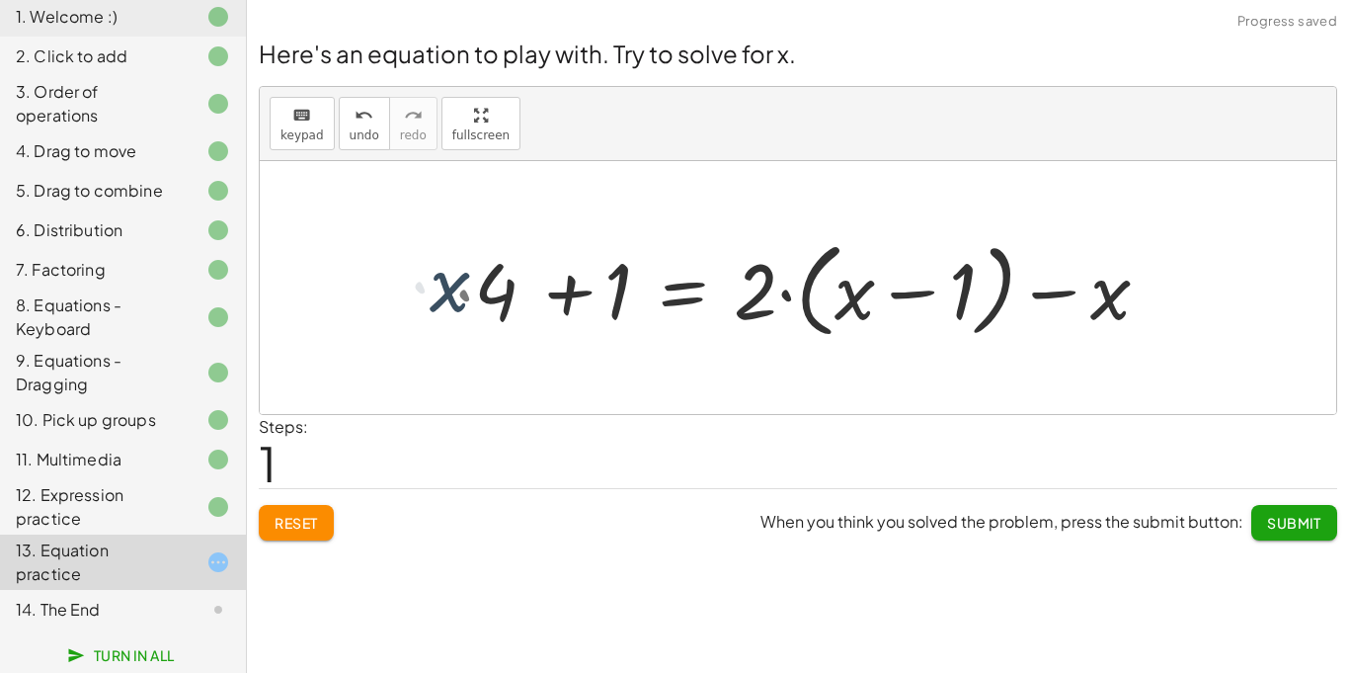
click at [463, 278] on div at bounding box center [797, 288] width 758 height 114
drag, startPoint x: 458, startPoint y: 289, endPoint x: 547, endPoint y: 286, distance: 88.9
click at [547, 286] on div at bounding box center [797, 288] width 758 height 114
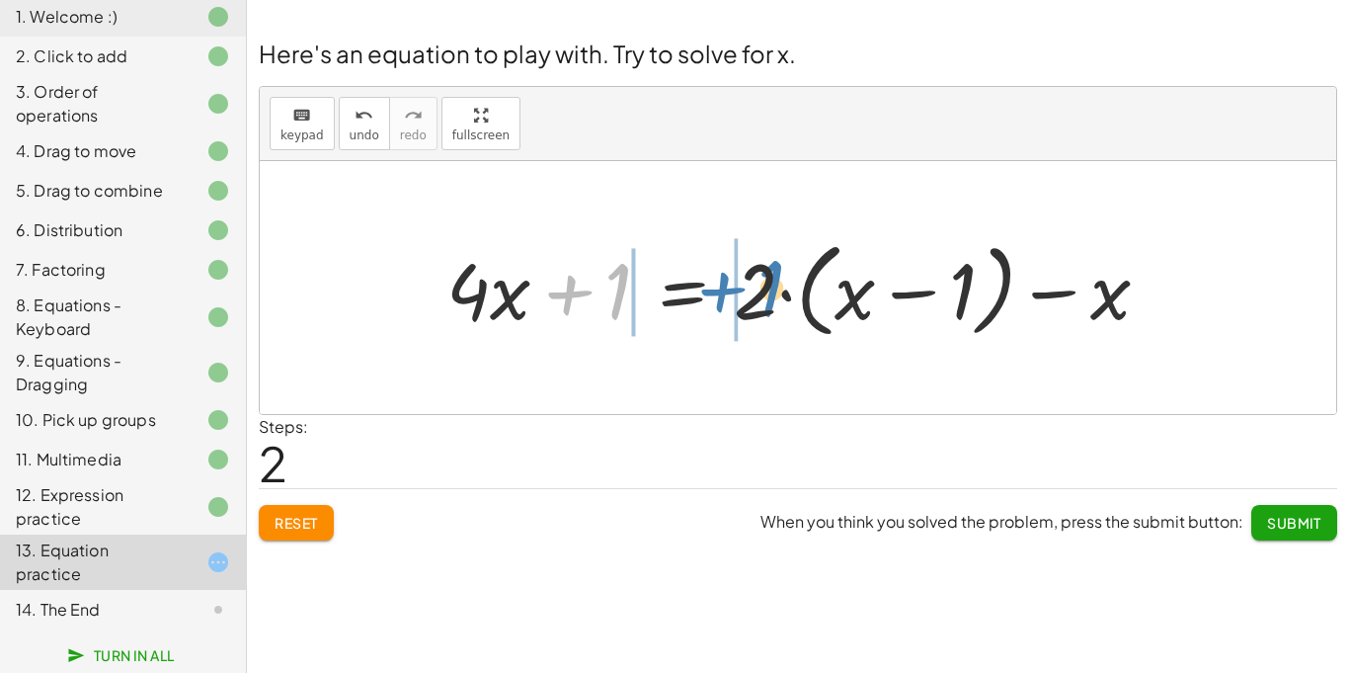
drag, startPoint x: 576, startPoint y: 290, endPoint x: 728, endPoint y: 285, distance: 152.2
click at [728, 285] on div at bounding box center [806, 288] width 739 height 114
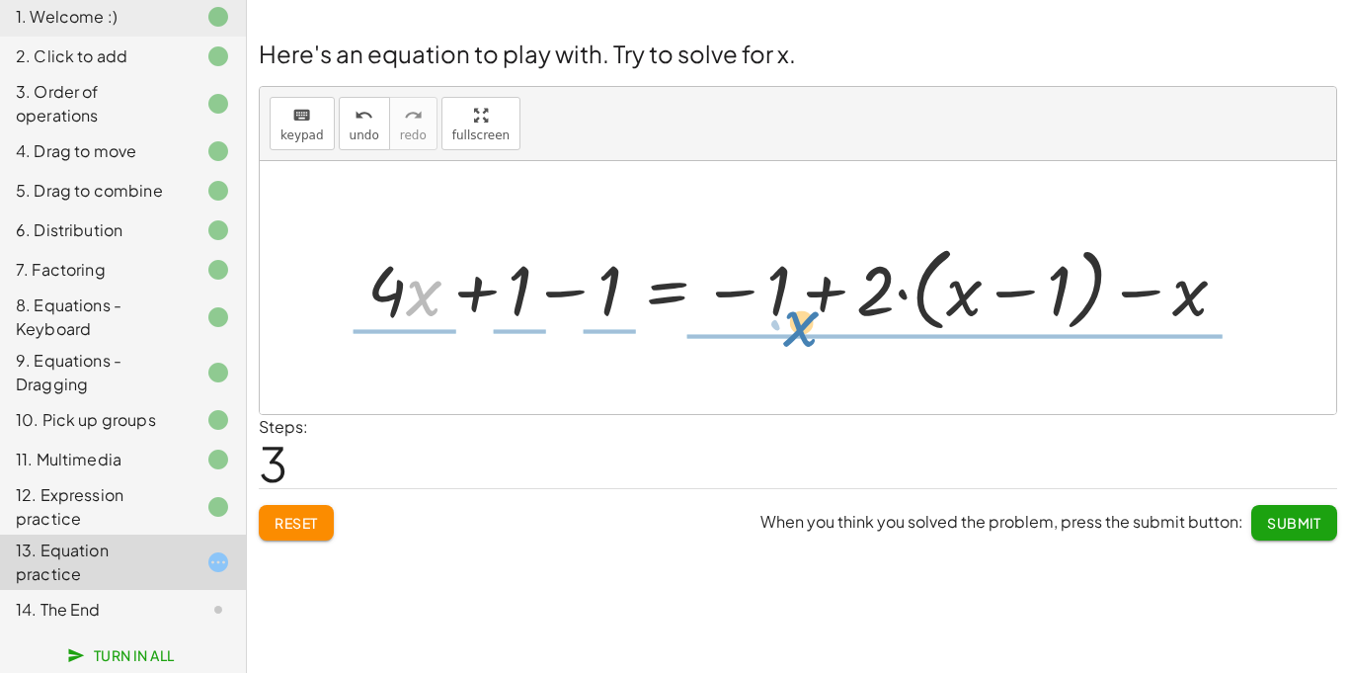
drag, startPoint x: 438, startPoint y: 307, endPoint x: 824, endPoint y: 364, distance: 390.4
click at [824, 364] on div "+ · 4 · x + 1 = + · 2 · ( + x − 1 ) − x + · x · 4 + 1 = + · 2 · ( + x − 1 ) − x…" at bounding box center [798, 287] width 1077 height 253
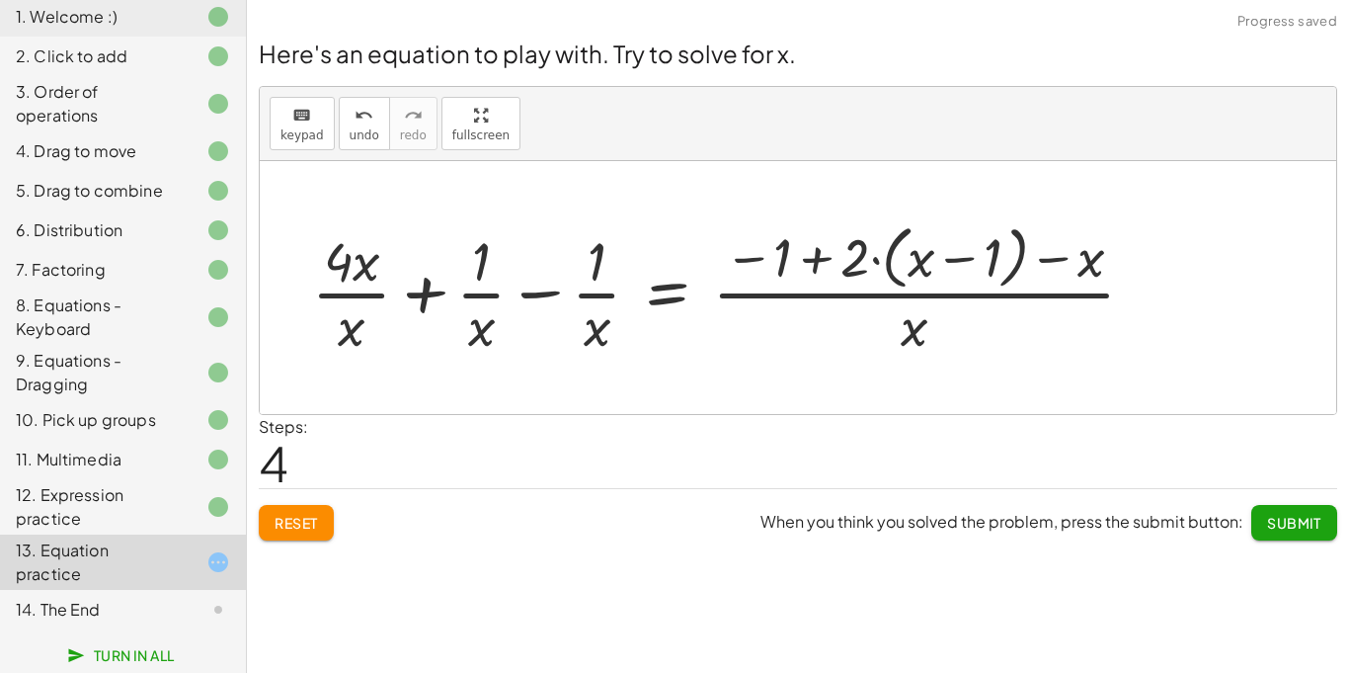
click at [332, 265] on div at bounding box center [731, 287] width 858 height 144
click at [349, 273] on div at bounding box center [731, 287] width 858 height 144
click at [441, 293] on div at bounding box center [731, 287] width 858 height 144
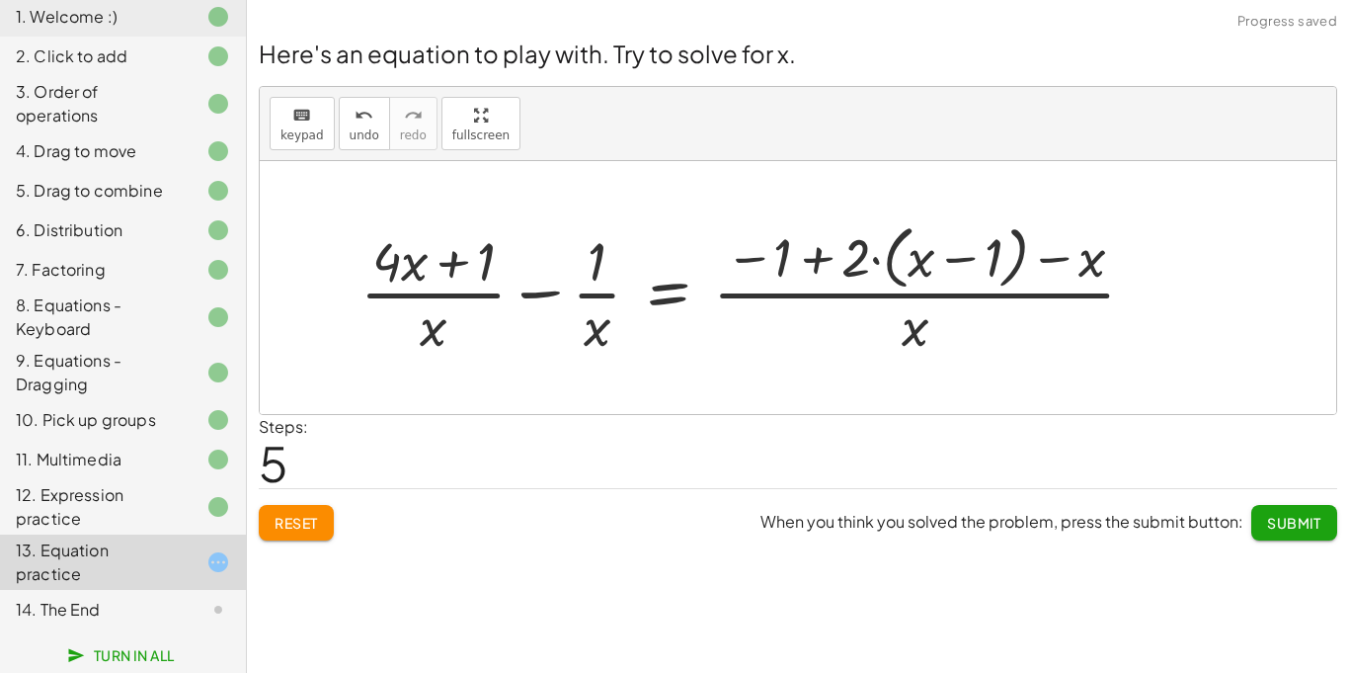
click at [454, 279] on div at bounding box center [756, 287] width 811 height 144
drag, startPoint x: 421, startPoint y: 259, endPoint x: 769, endPoint y: 269, distance: 348.8
click at [769, 269] on div at bounding box center [756, 287] width 811 height 144
drag, startPoint x: 484, startPoint y: 261, endPoint x: 565, endPoint y: 260, distance: 81.0
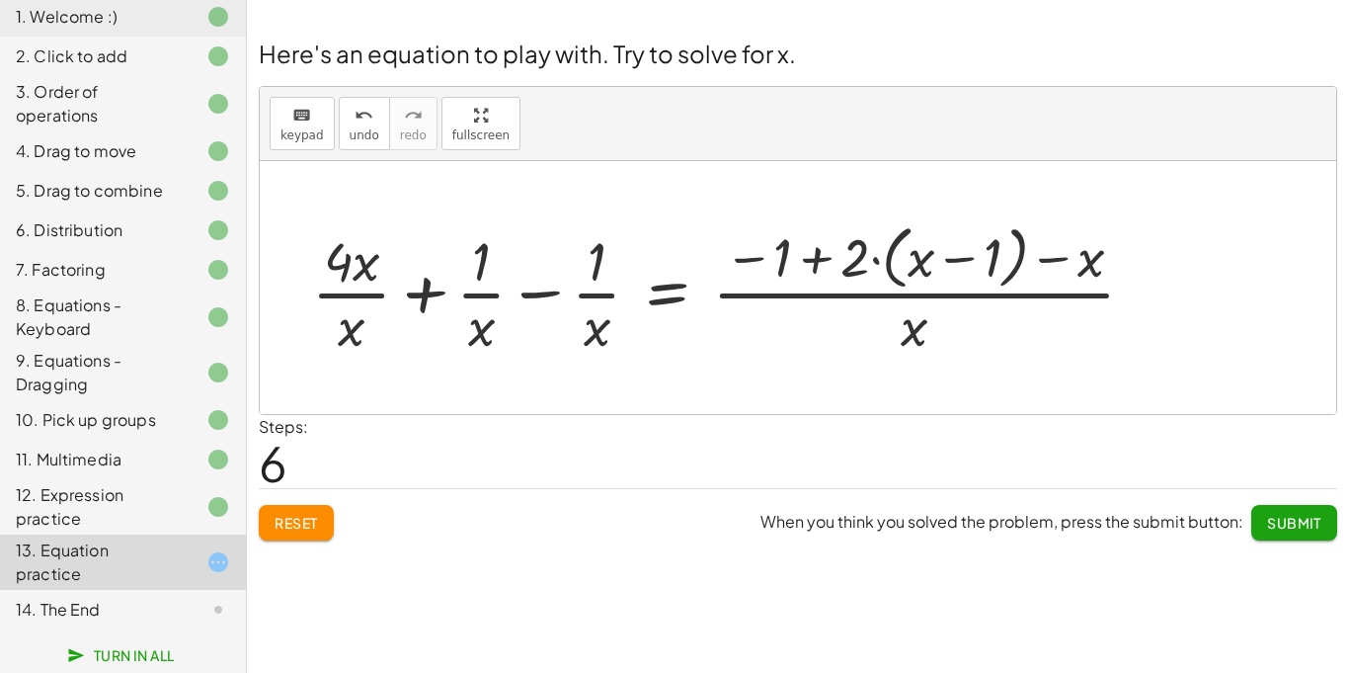
click at [408, 314] on div at bounding box center [731, 287] width 858 height 144
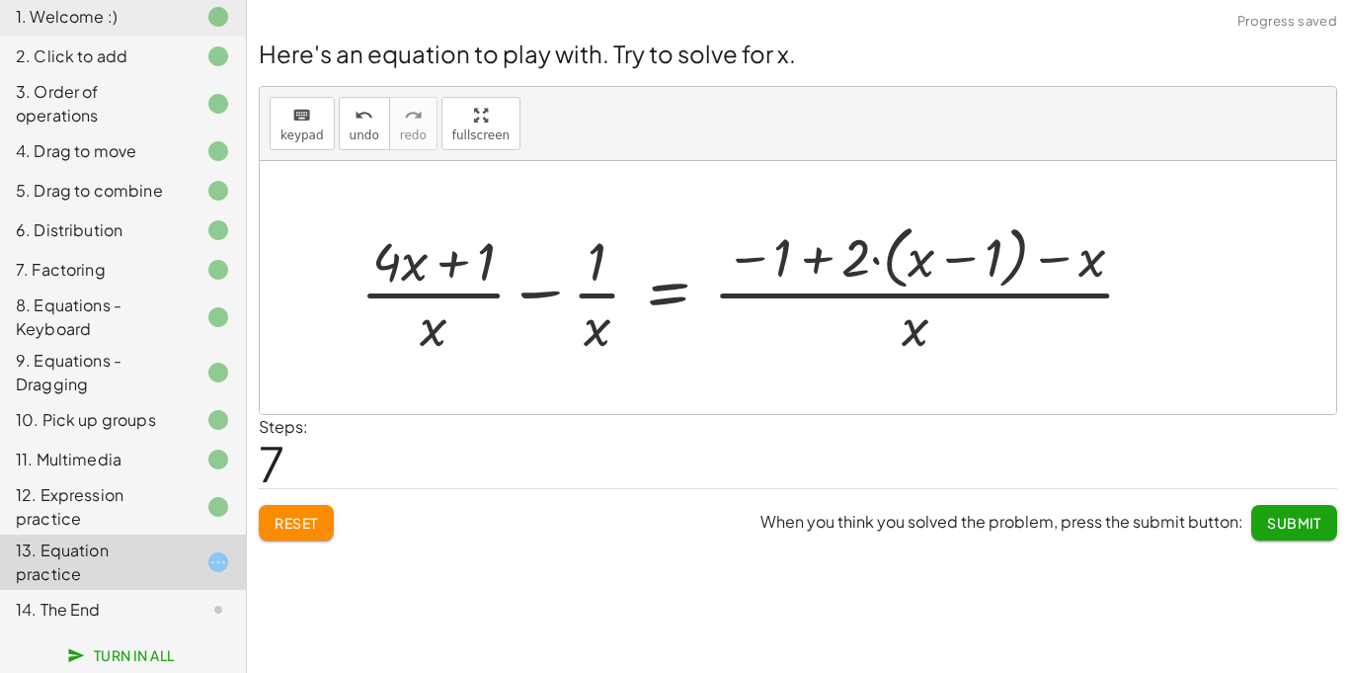
click at [465, 265] on div at bounding box center [756, 287] width 811 height 144
click at [805, 274] on div at bounding box center [756, 287] width 811 height 144
drag, startPoint x: 766, startPoint y: 250, endPoint x: 822, endPoint y: 256, distance: 56.6
click at [822, 256] on div at bounding box center [756, 287] width 811 height 144
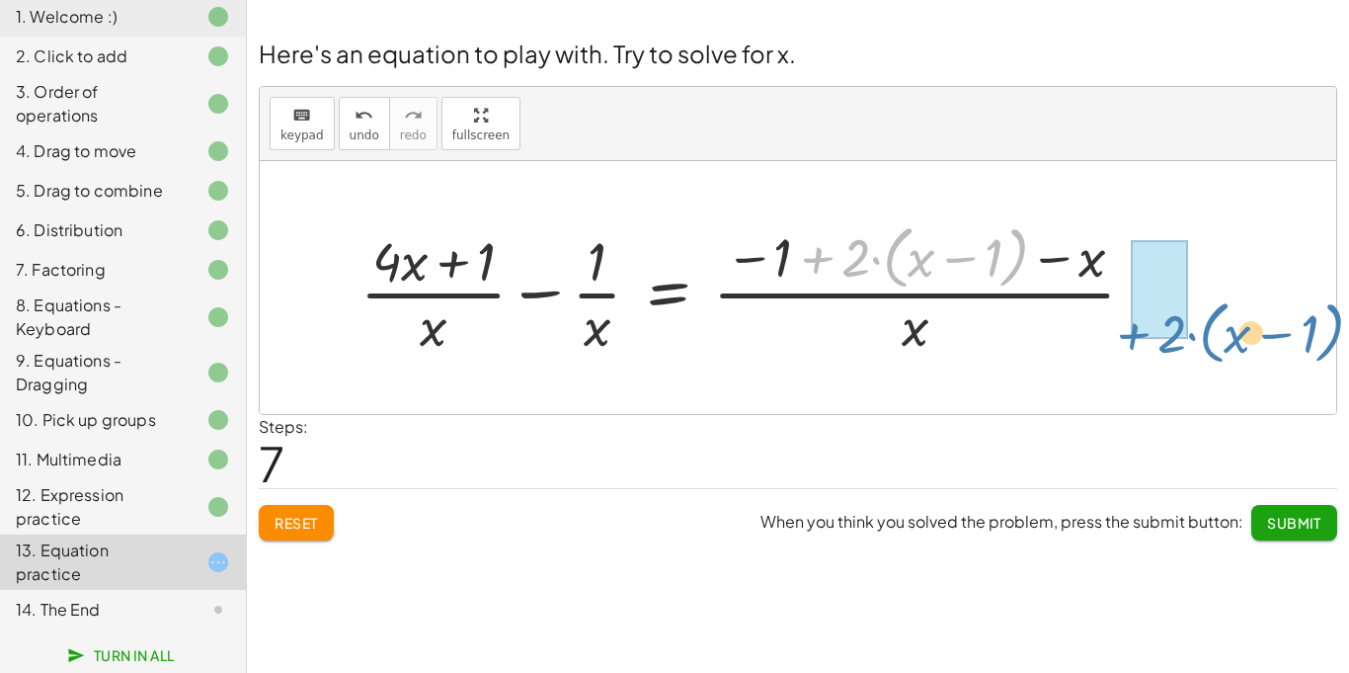
drag, startPoint x: 821, startPoint y: 256, endPoint x: 1138, endPoint y: 329, distance: 325.4
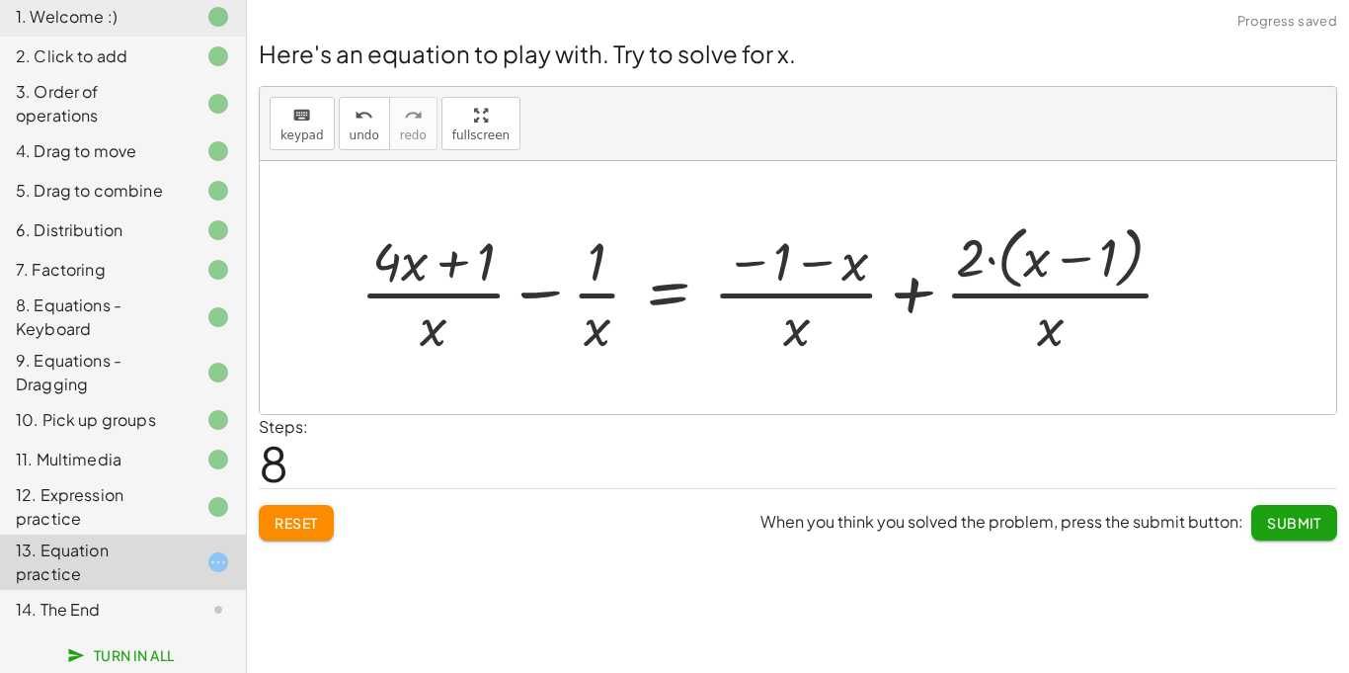
click at [1038, 261] on div at bounding box center [775, 287] width 849 height 144
click at [986, 254] on div at bounding box center [775, 287] width 849 height 144
click at [783, 289] on div at bounding box center [775, 287] width 849 height 144
click at [644, 281] on div at bounding box center [775, 287] width 849 height 144
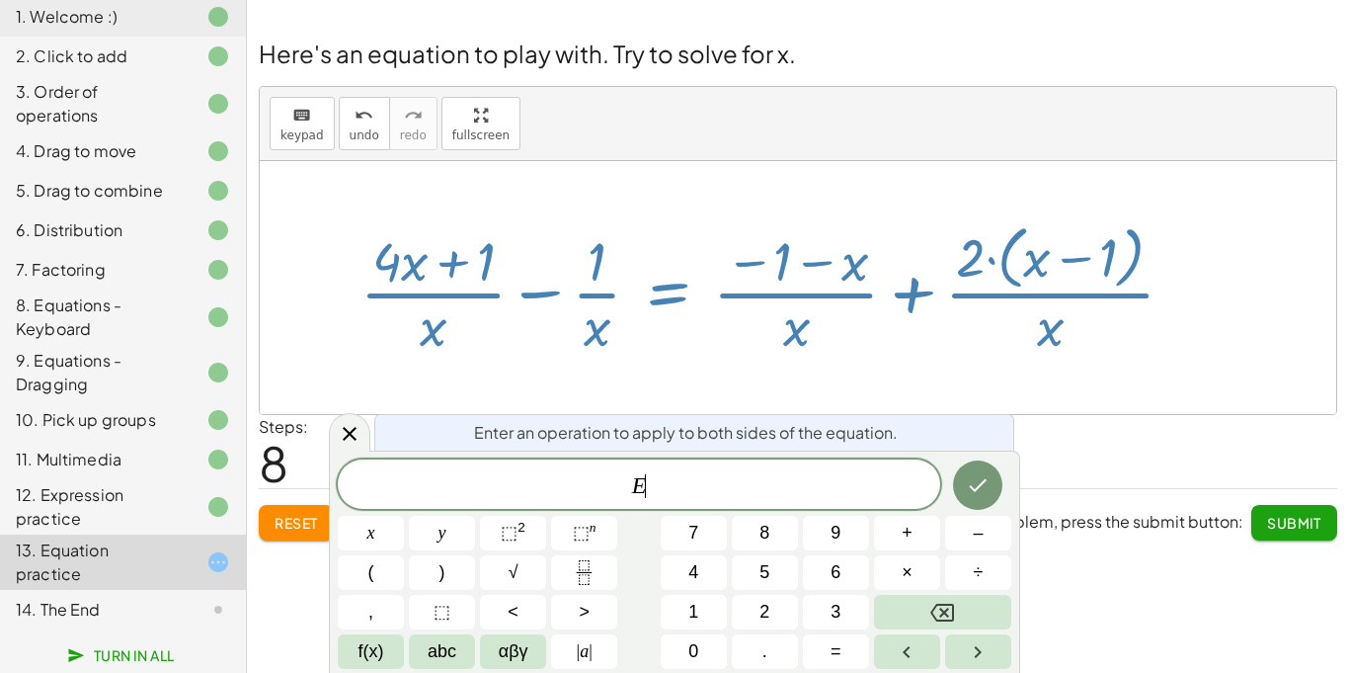
scroll to position [10, 0]
click at [663, 488] on span "E ​" at bounding box center [639, 486] width 603 height 28
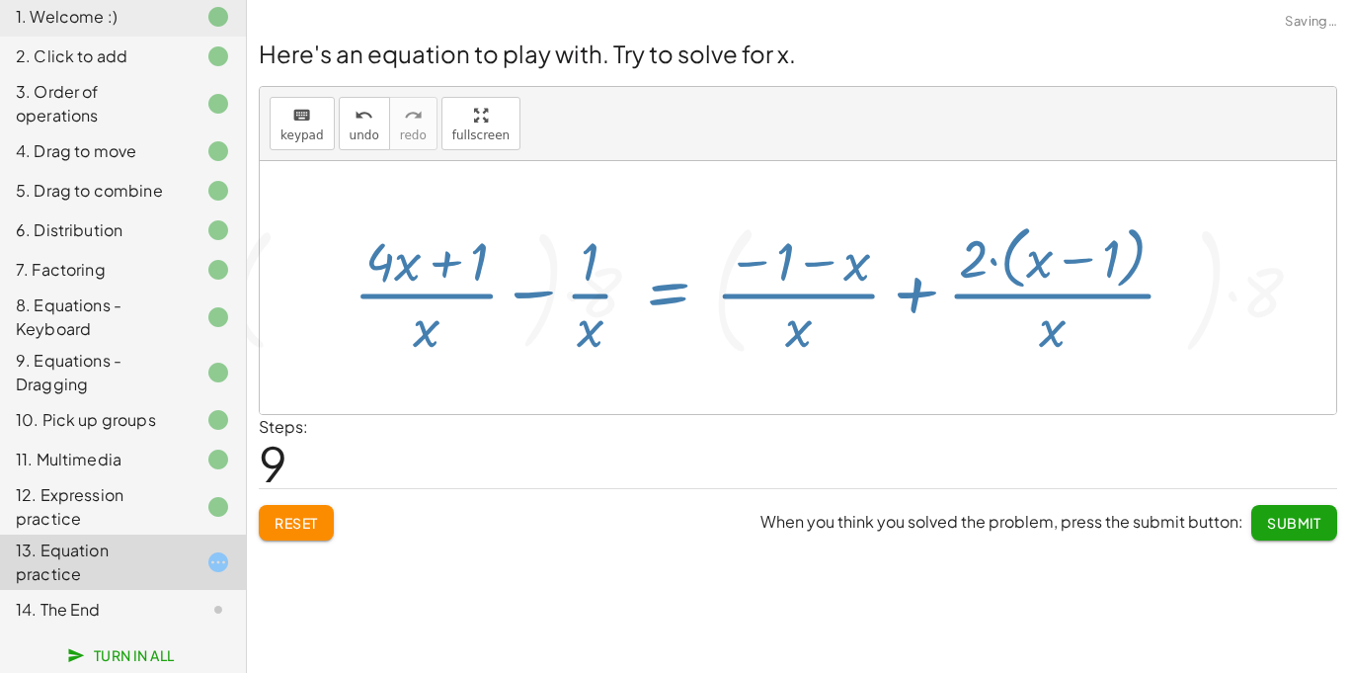
scroll to position [0, 0]
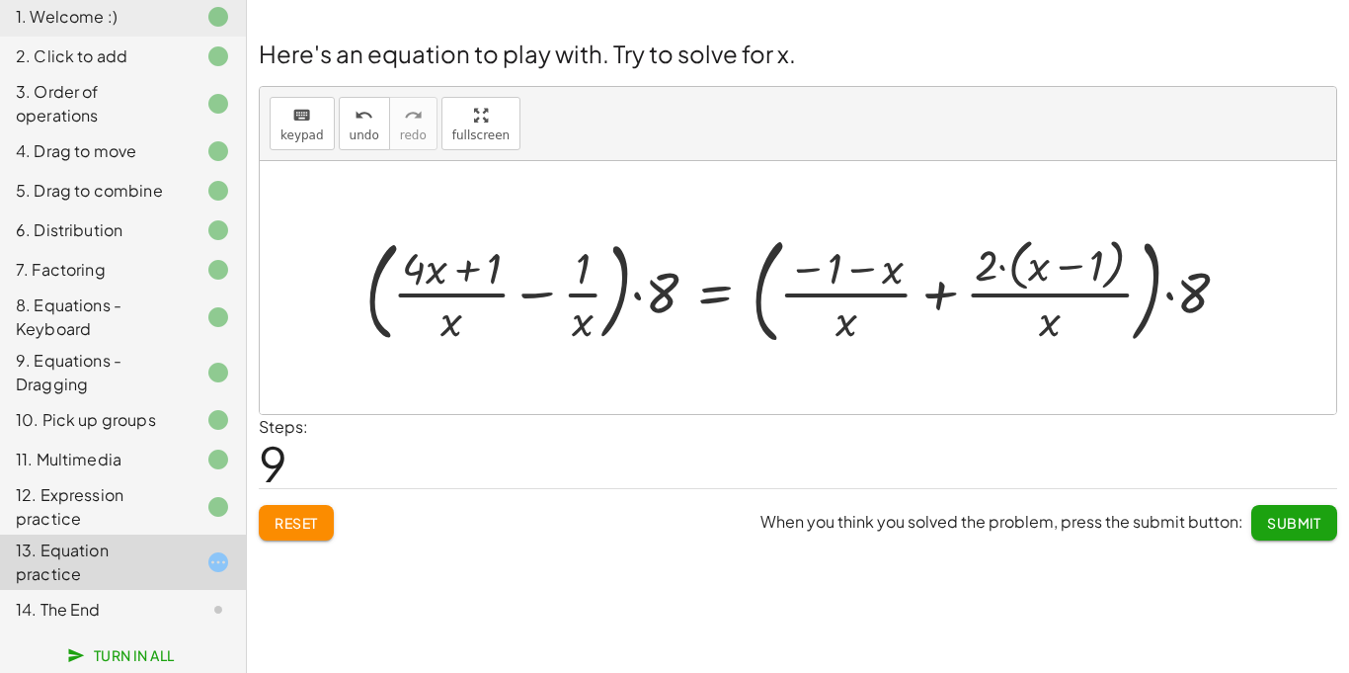
click at [417, 306] on div at bounding box center [806, 287] width 900 height 126
click at [520, 304] on div at bounding box center [806, 287] width 900 height 126
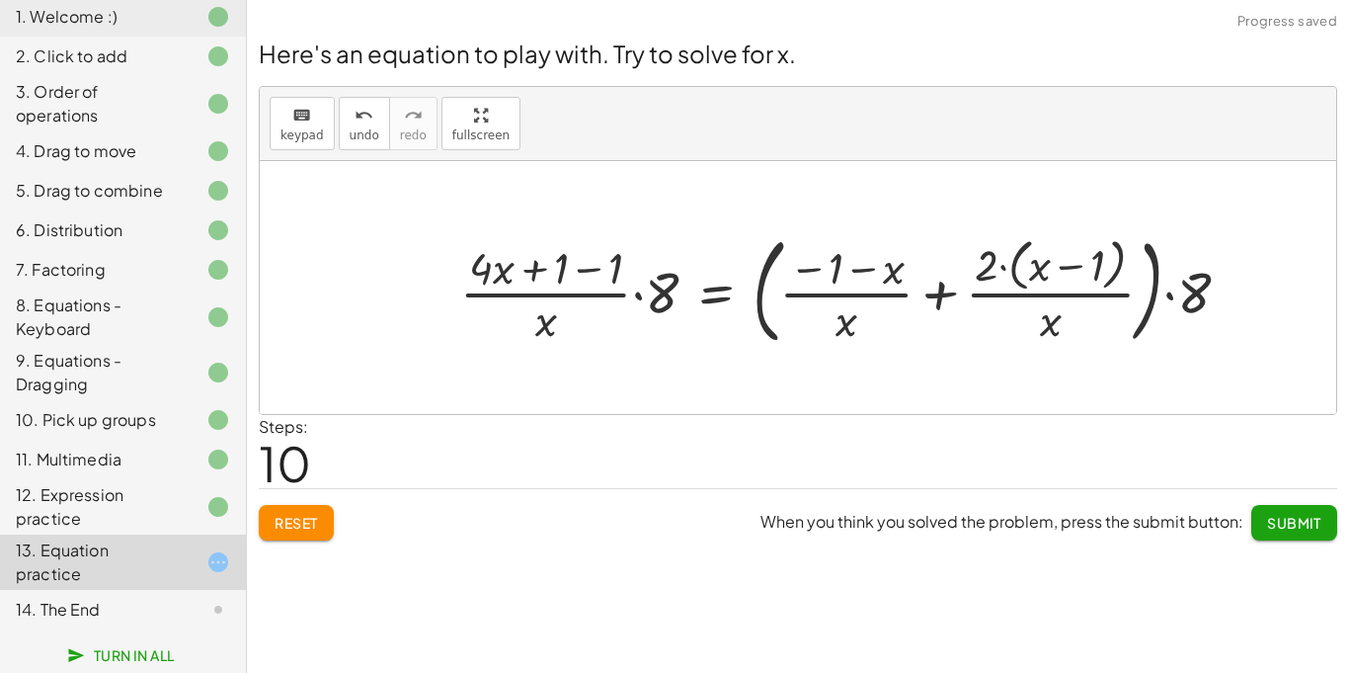
click at [810, 290] on div at bounding box center [852, 287] width 805 height 126
click at [926, 292] on div at bounding box center [852, 287] width 805 height 126
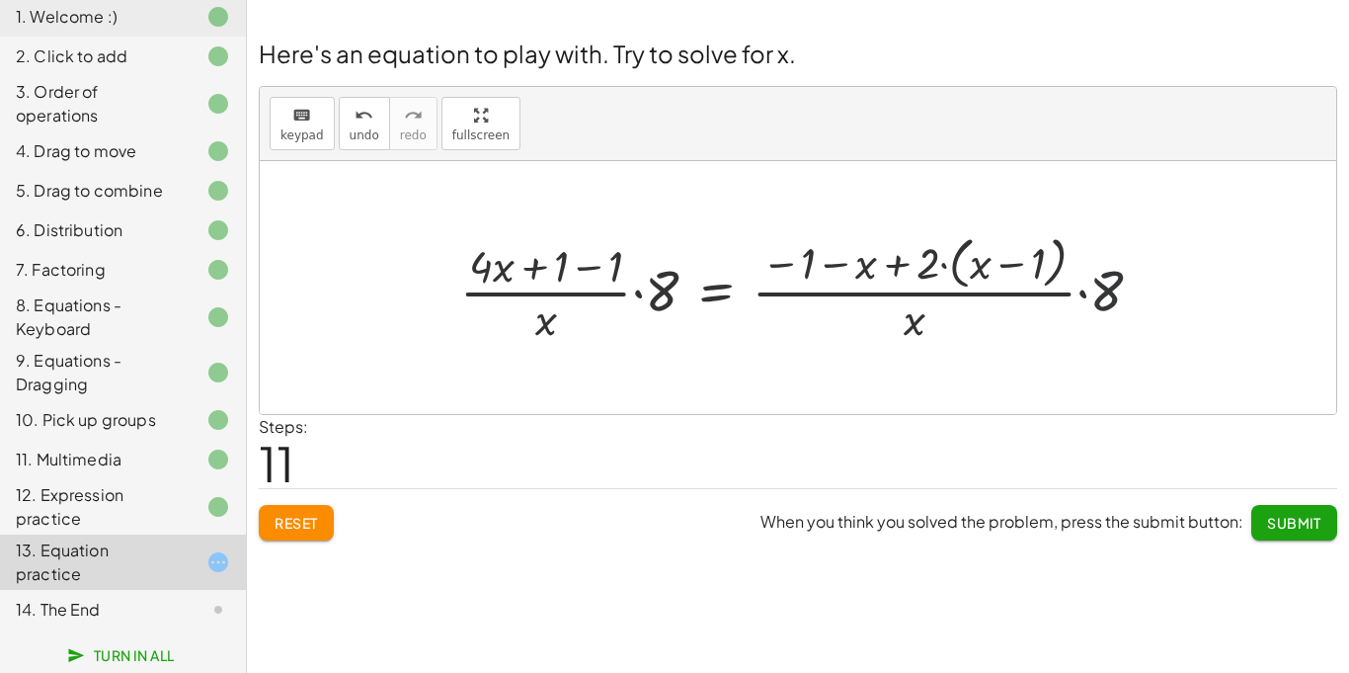
click at [1100, 284] on div at bounding box center [809, 287] width 718 height 118
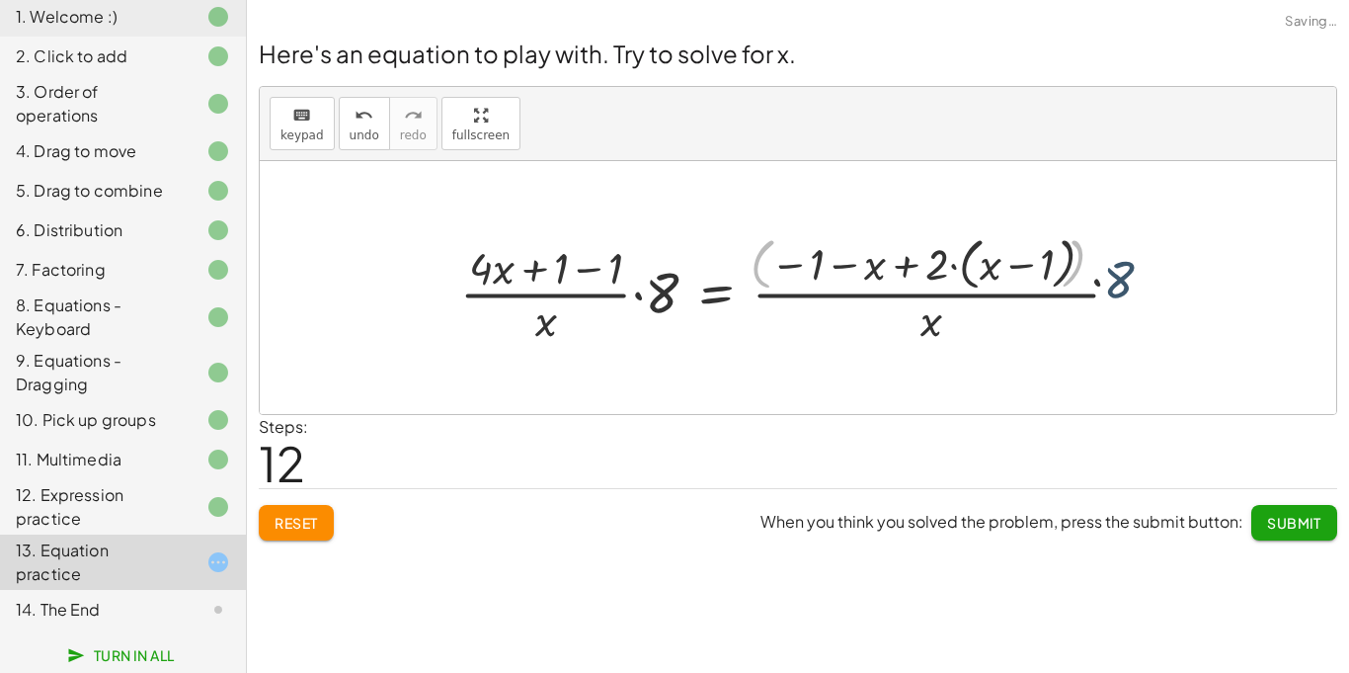
click at [1101, 285] on div at bounding box center [824, 287] width 748 height 124
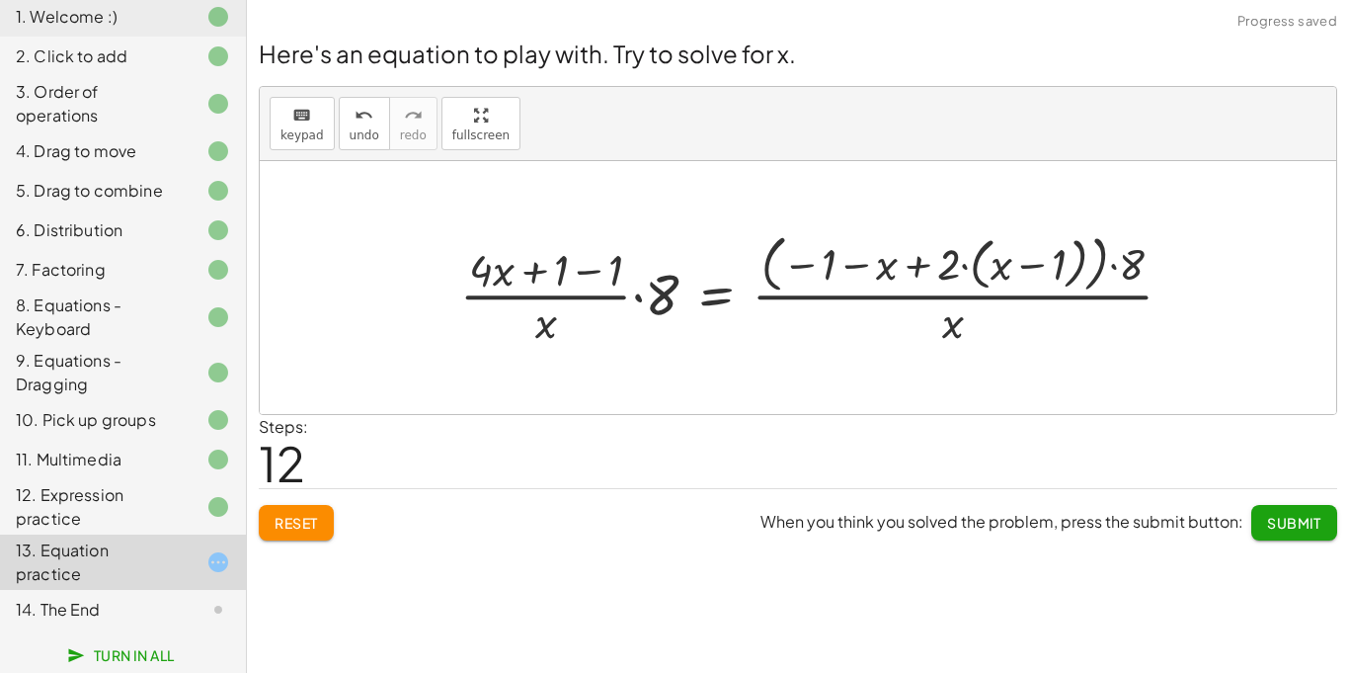
click at [1098, 270] on div at bounding box center [824, 287] width 748 height 124
click at [916, 278] on div at bounding box center [824, 287] width 748 height 124
click at [540, 336] on div at bounding box center [824, 287] width 748 height 124
click at [529, 279] on div at bounding box center [824, 287] width 748 height 124
click at [897, 260] on div at bounding box center [824, 287] width 748 height 124
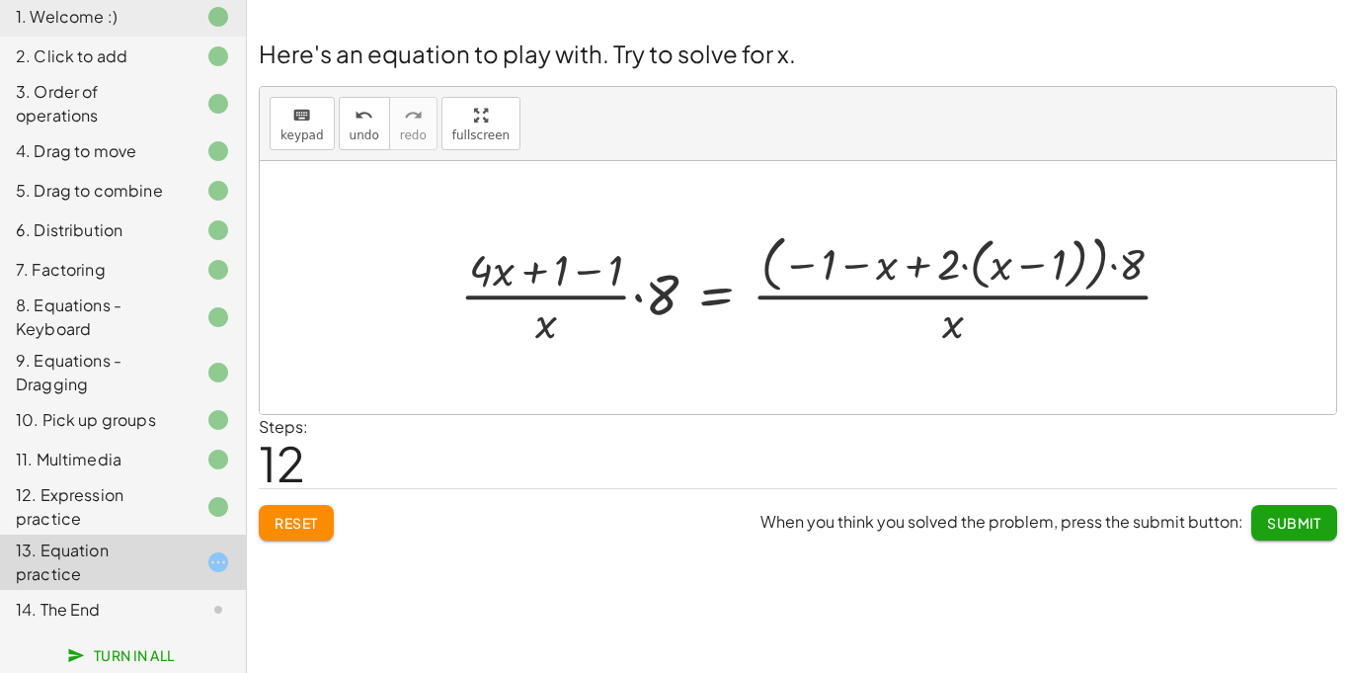
click at [949, 312] on div at bounding box center [824, 287] width 748 height 124
drag, startPoint x: 650, startPoint y: 306, endPoint x: 734, endPoint y: 307, distance: 84.0
click at [734, 307] on div at bounding box center [824, 287] width 748 height 124
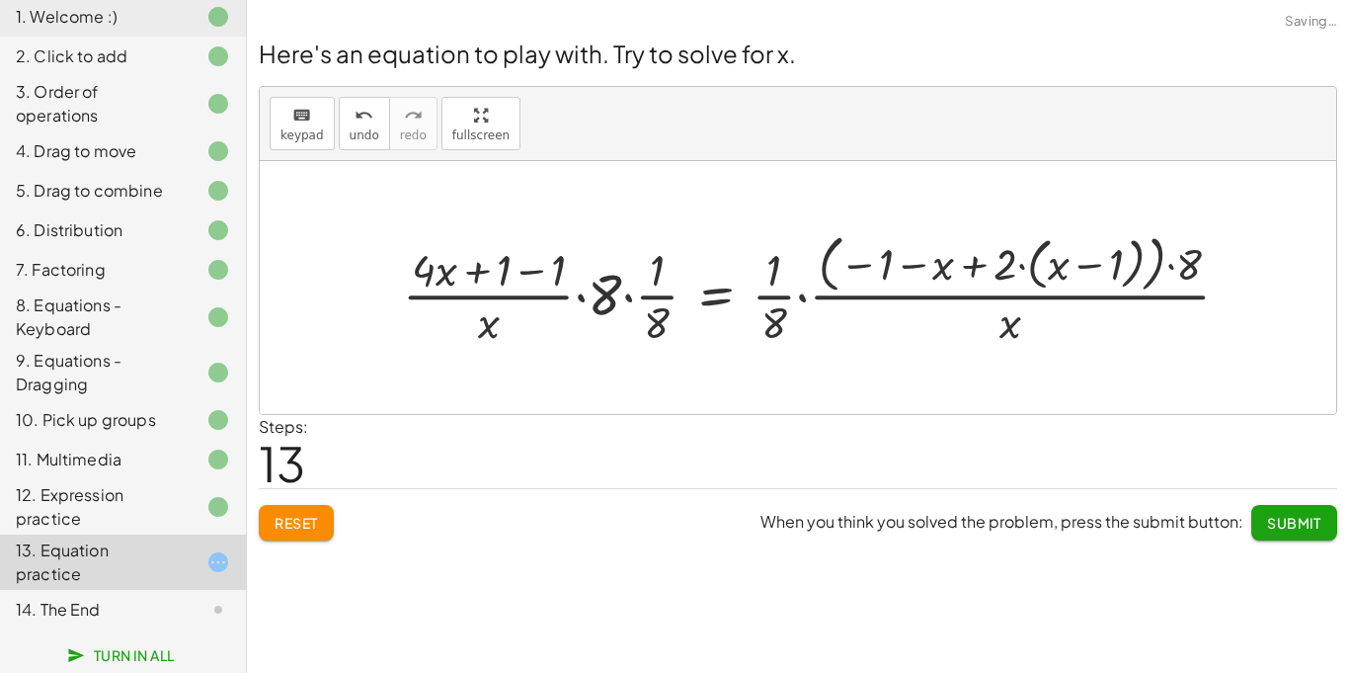
click at [656, 278] on div at bounding box center [824, 287] width 862 height 124
click at [700, 301] on div at bounding box center [824, 287] width 862 height 124
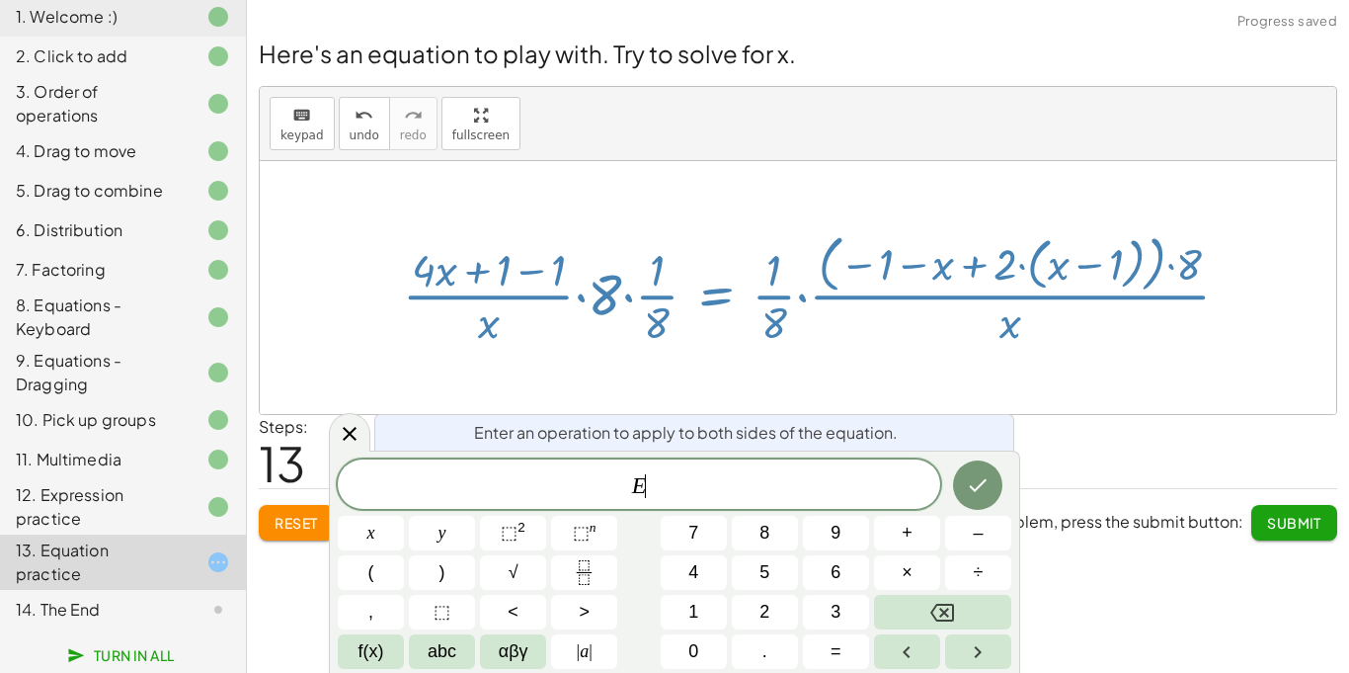
scroll to position [14, 0]
click at [998, 490] on button "Done" at bounding box center [977, 484] width 49 height 49
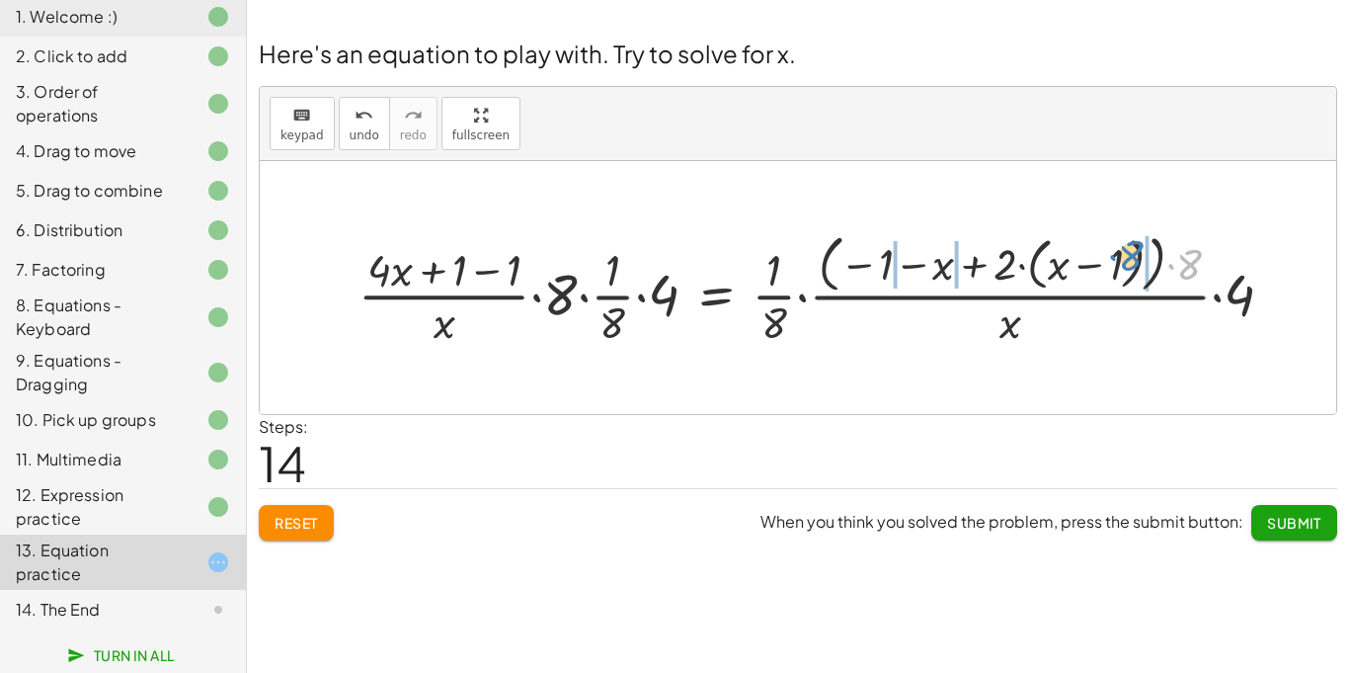
drag, startPoint x: 1186, startPoint y: 283, endPoint x: 1127, endPoint y: 275, distance: 59.9
click at [1127, 275] on div at bounding box center [824, 287] width 951 height 124
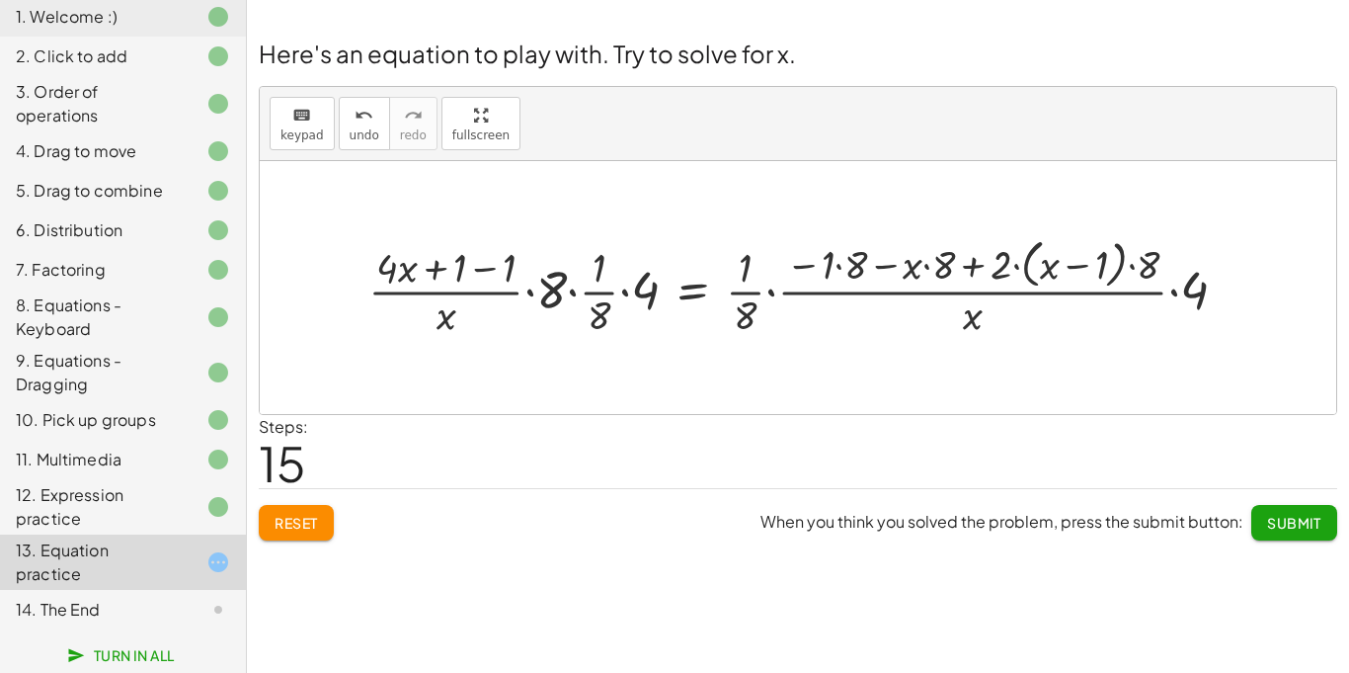
click at [839, 274] on div at bounding box center [806, 287] width 895 height 108
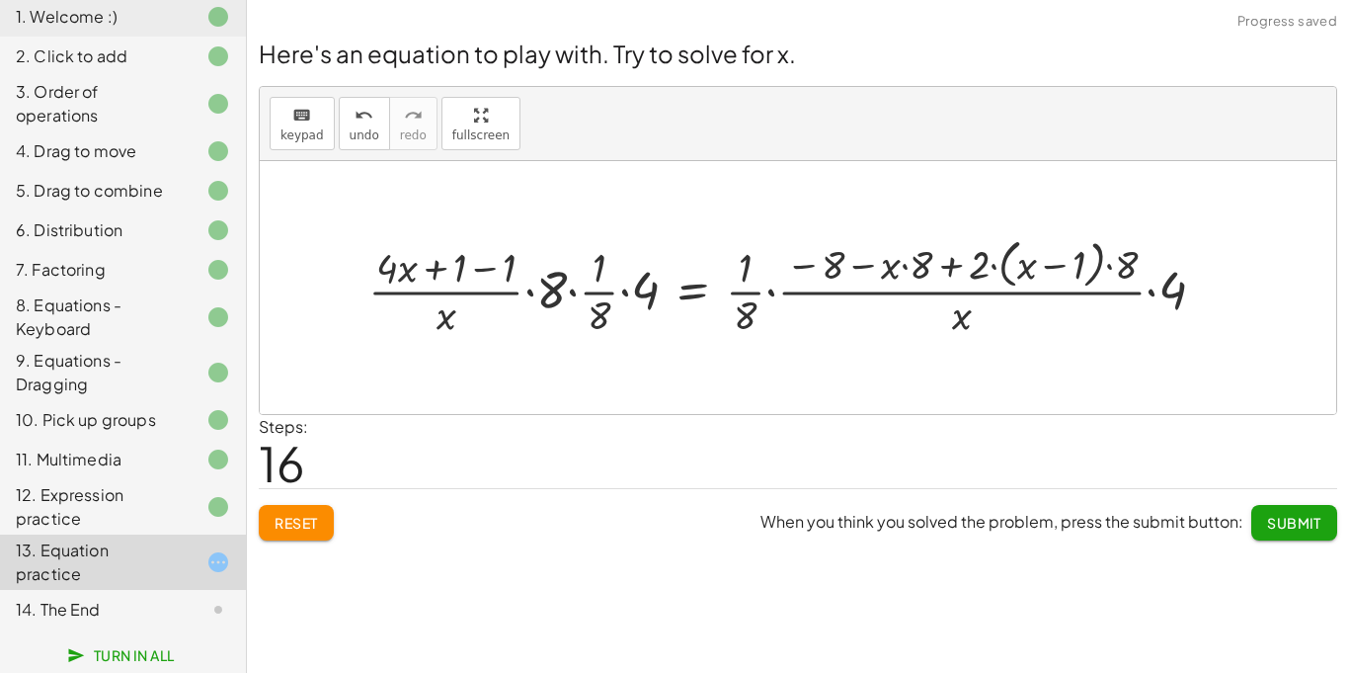
click at [907, 267] on div at bounding box center [795, 287] width 872 height 108
click at [962, 270] on div at bounding box center [795, 287] width 872 height 108
click at [954, 264] on div at bounding box center [795, 287] width 872 height 108
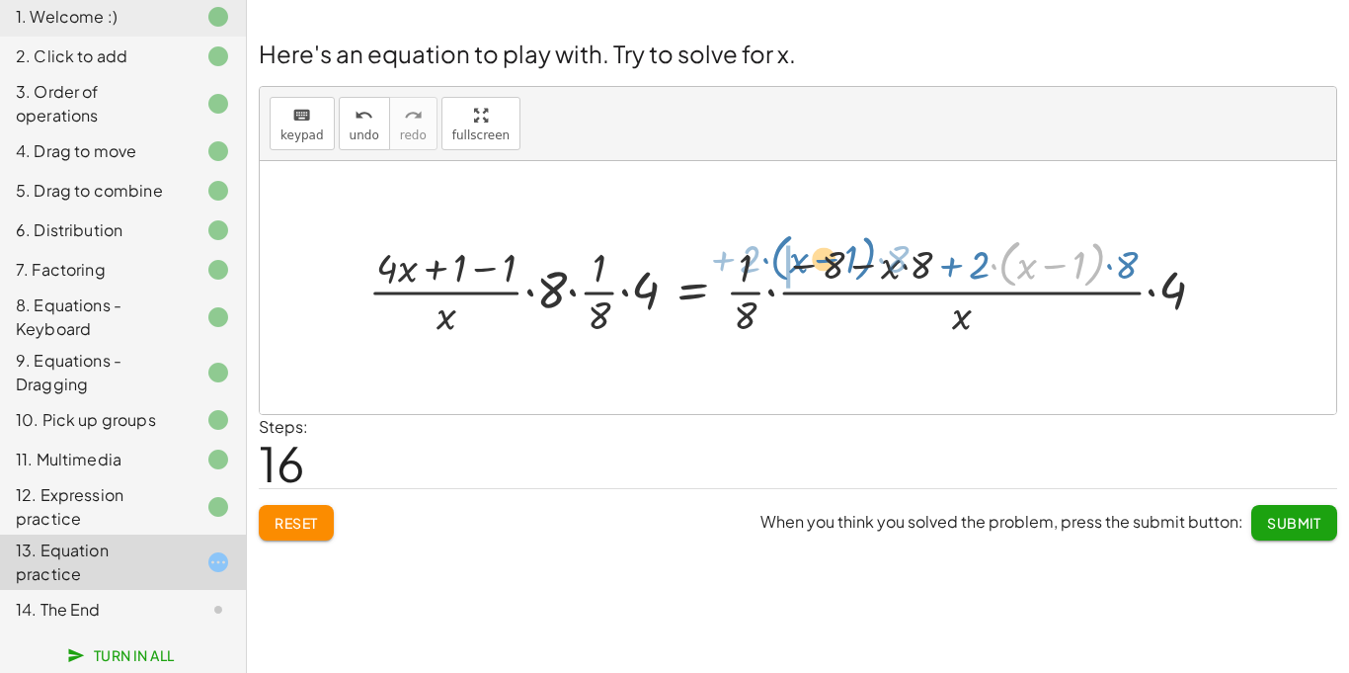
drag, startPoint x: 990, startPoint y: 267, endPoint x: 755, endPoint y: 262, distance: 235.1
click at [755, 262] on div at bounding box center [795, 287] width 872 height 108
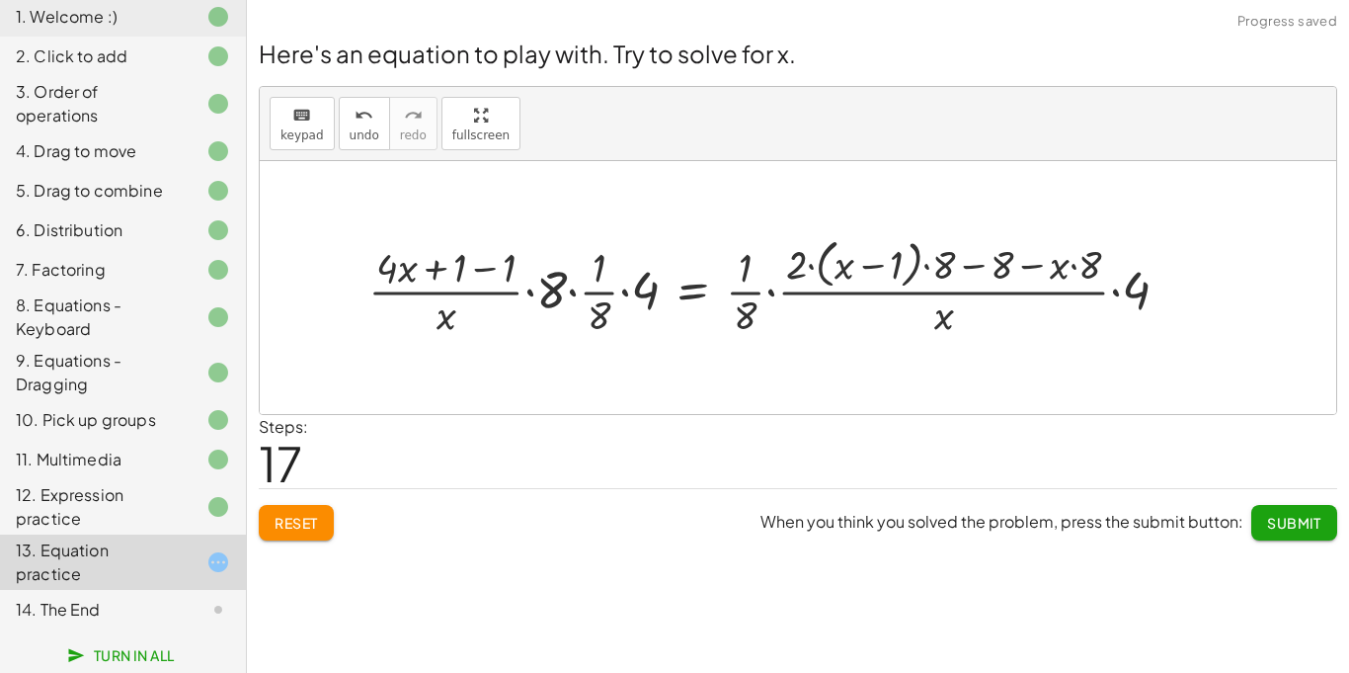
click at [1028, 274] on div at bounding box center [777, 287] width 837 height 108
click at [968, 271] on div at bounding box center [777, 287] width 837 height 108
click at [950, 327] on div at bounding box center [777, 287] width 837 height 108
click at [630, 282] on div at bounding box center [777, 287] width 837 height 108
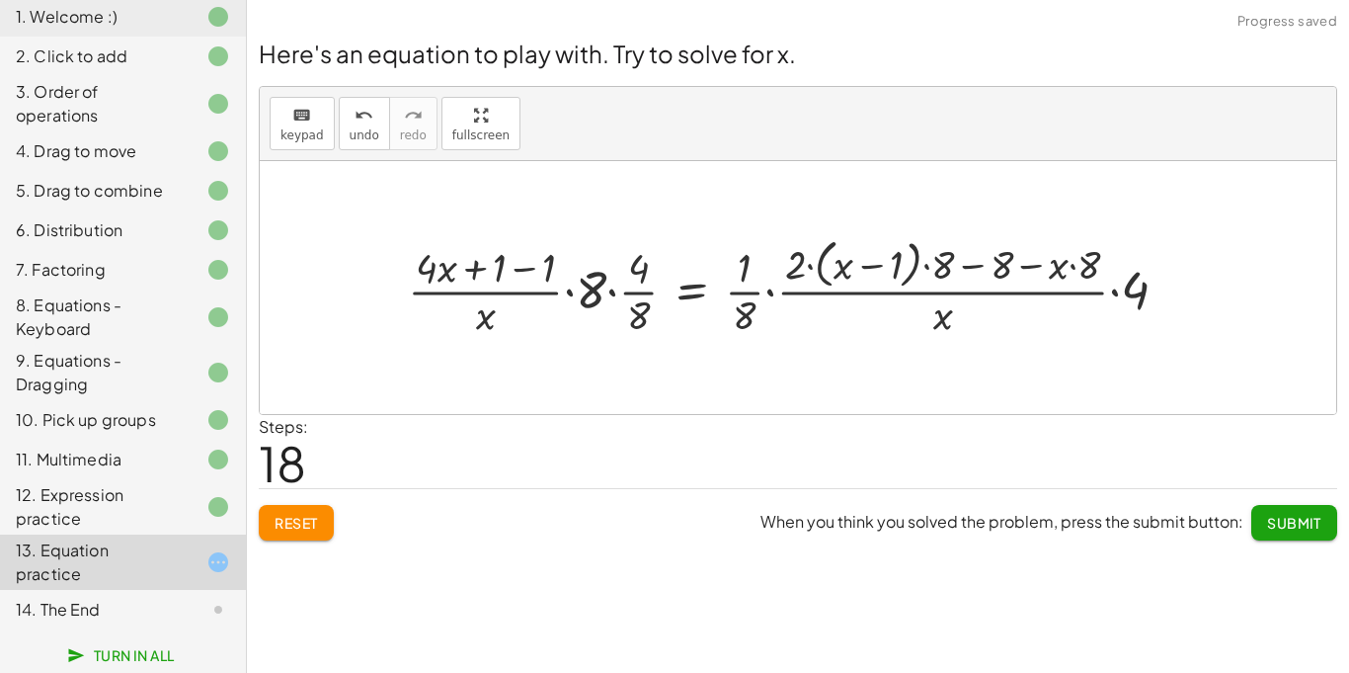
click at [612, 297] on div at bounding box center [796, 287] width 796 height 108
drag, startPoint x: 504, startPoint y: 320, endPoint x: 631, endPoint y: 334, distance: 128.2
click at [631, 334] on div at bounding box center [802, 287] width 783 height 108
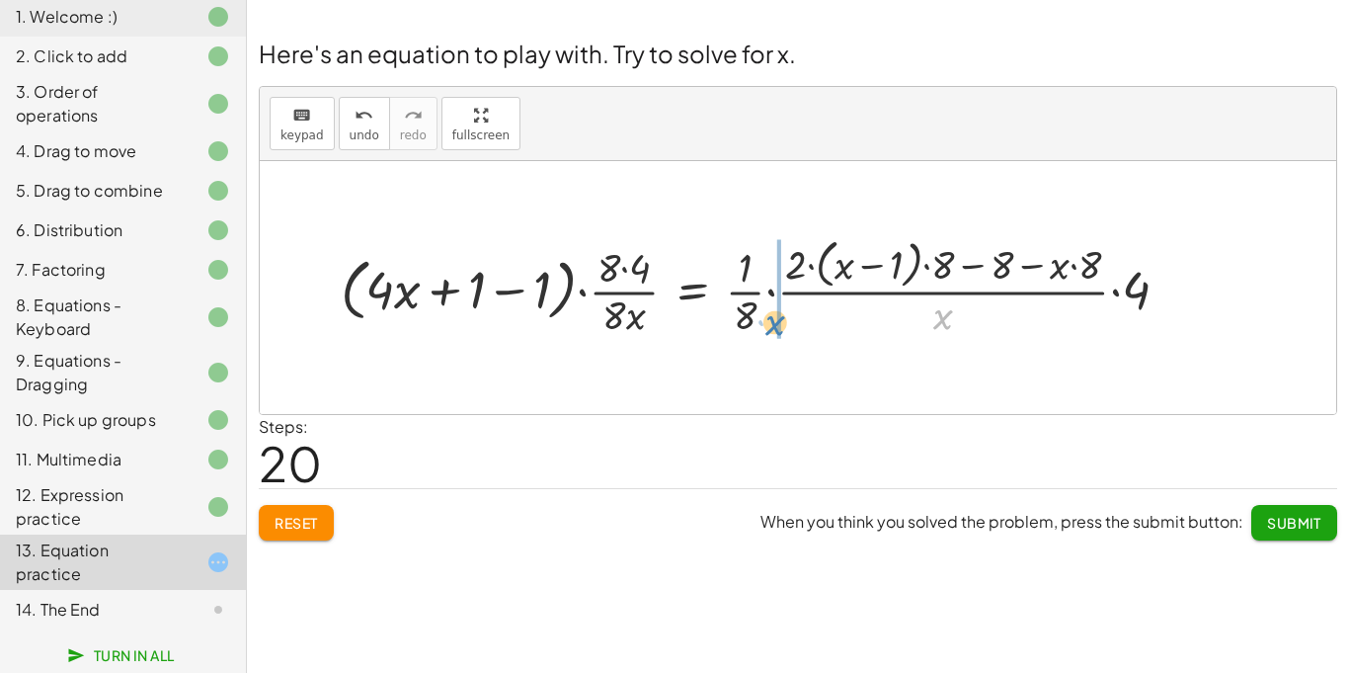
drag, startPoint x: 944, startPoint y: 322, endPoint x: 776, endPoint y: 328, distance: 168.0
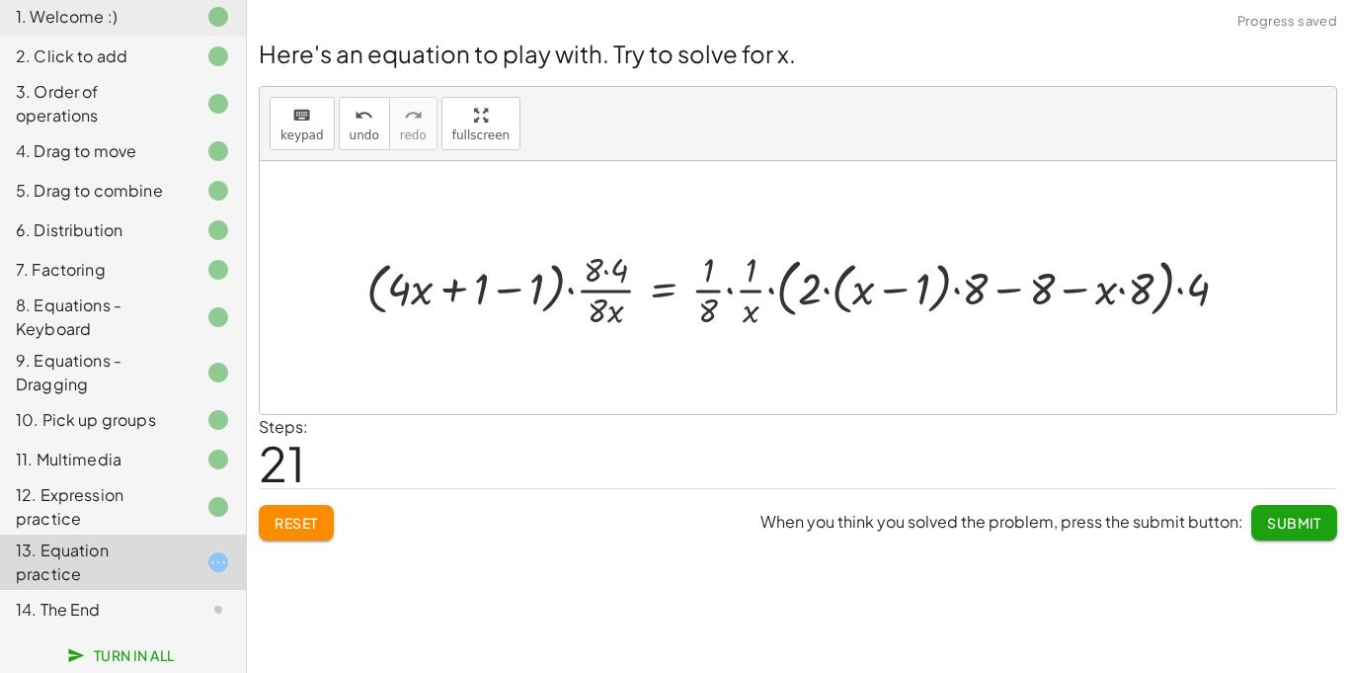
click at [432, 301] on div at bounding box center [806, 288] width 898 height 88
click at [421, 290] on div at bounding box center [806, 288] width 898 height 88
click at [468, 291] on div at bounding box center [806, 288] width 898 height 88
click at [727, 273] on div at bounding box center [806, 288] width 898 height 88
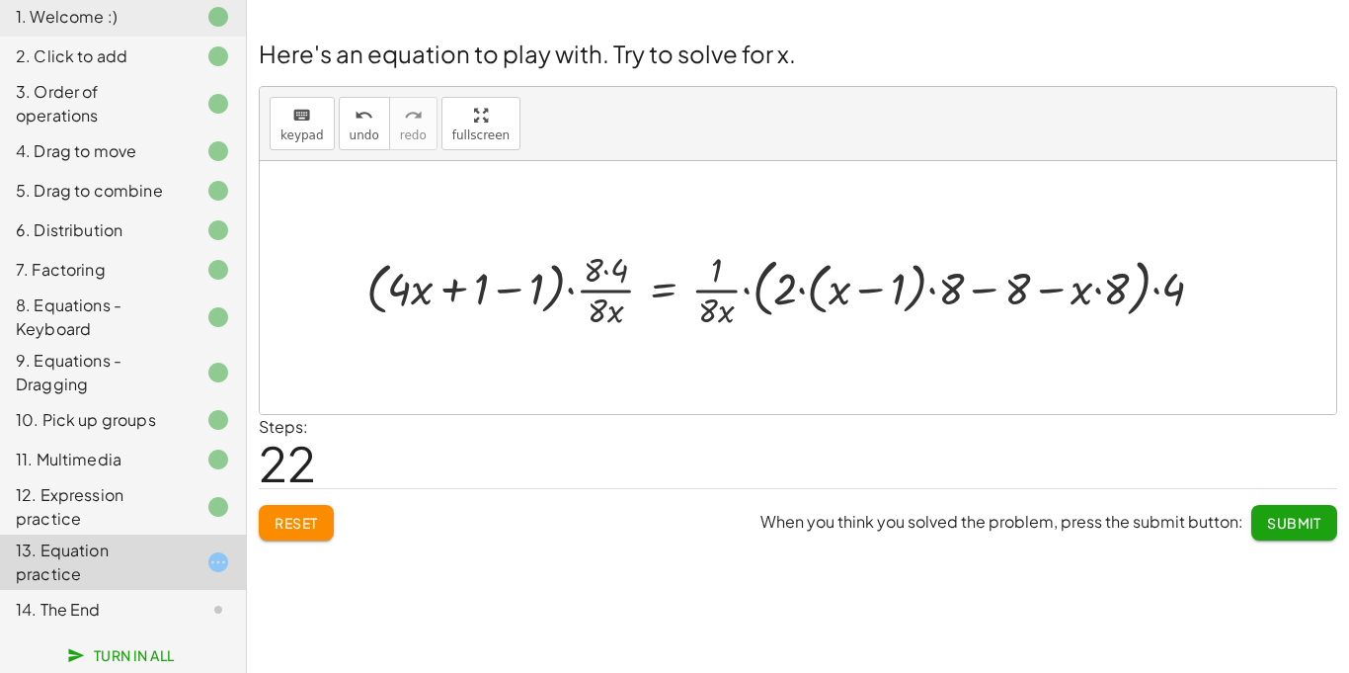
click at [1167, 289] on div at bounding box center [793, 288] width 873 height 88
click at [976, 286] on div at bounding box center [793, 288] width 873 height 88
click at [1052, 289] on div at bounding box center [793, 288] width 873 height 88
click at [1084, 292] on div at bounding box center [793, 288] width 873 height 88
click at [458, 295] on div at bounding box center [793, 288] width 873 height 88
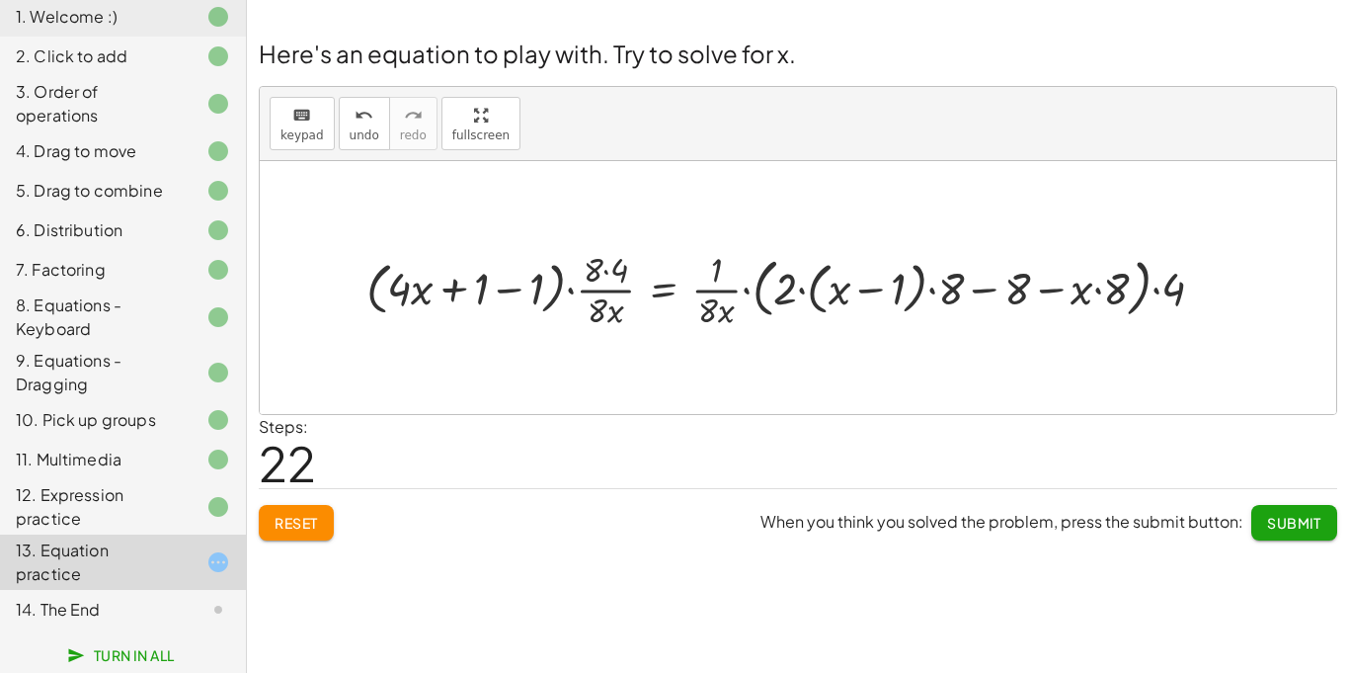
click at [520, 289] on div at bounding box center [793, 288] width 873 height 88
drag, startPoint x: 543, startPoint y: 289, endPoint x: 692, endPoint y: 311, distance: 150.7
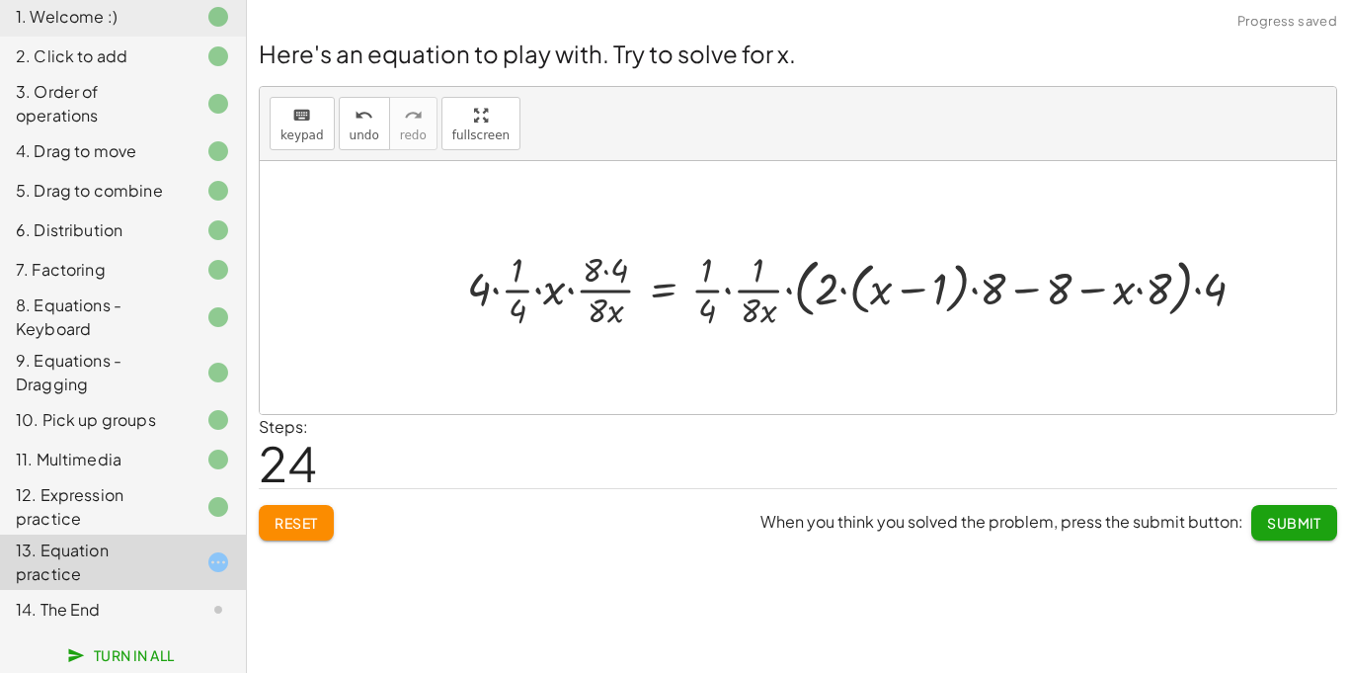
click at [692, 311] on div at bounding box center [864, 288] width 815 height 88
click at [697, 299] on div at bounding box center [864, 288] width 815 height 88
click at [698, 294] on div at bounding box center [864, 288] width 815 height 88
click at [704, 287] on div at bounding box center [864, 288] width 815 height 88
click at [526, 291] on div at bounding box center [864, 288] width 815 height 88
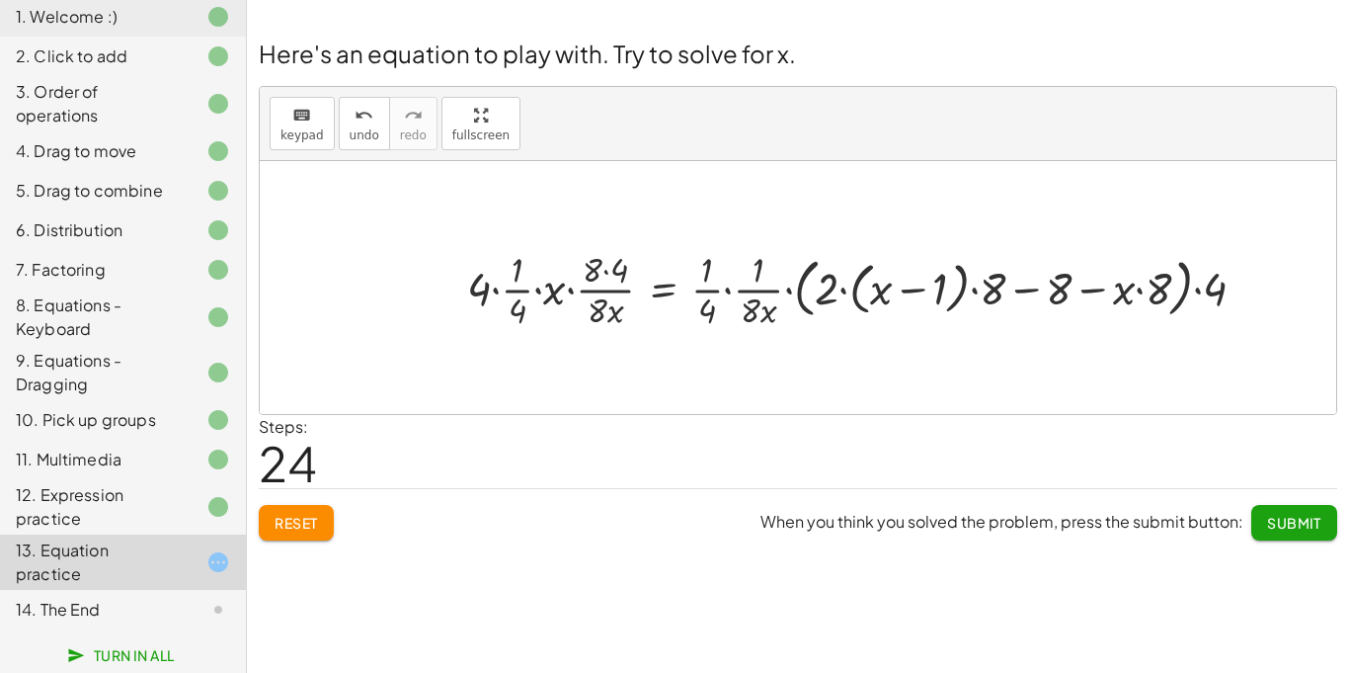
click at [492, 295] on div at bounding box center [864, 288] width 815 height 88
click at [524, 305] on div at bounding box center [882, 288] width 780 height 88
click at [746, 312] on div at bounding box center [903, 288] width 738 height 88
drag, startPoint x: 757, startPoint y: 316, endPoint x: 759, endPoint y: 290, distance: 25.8
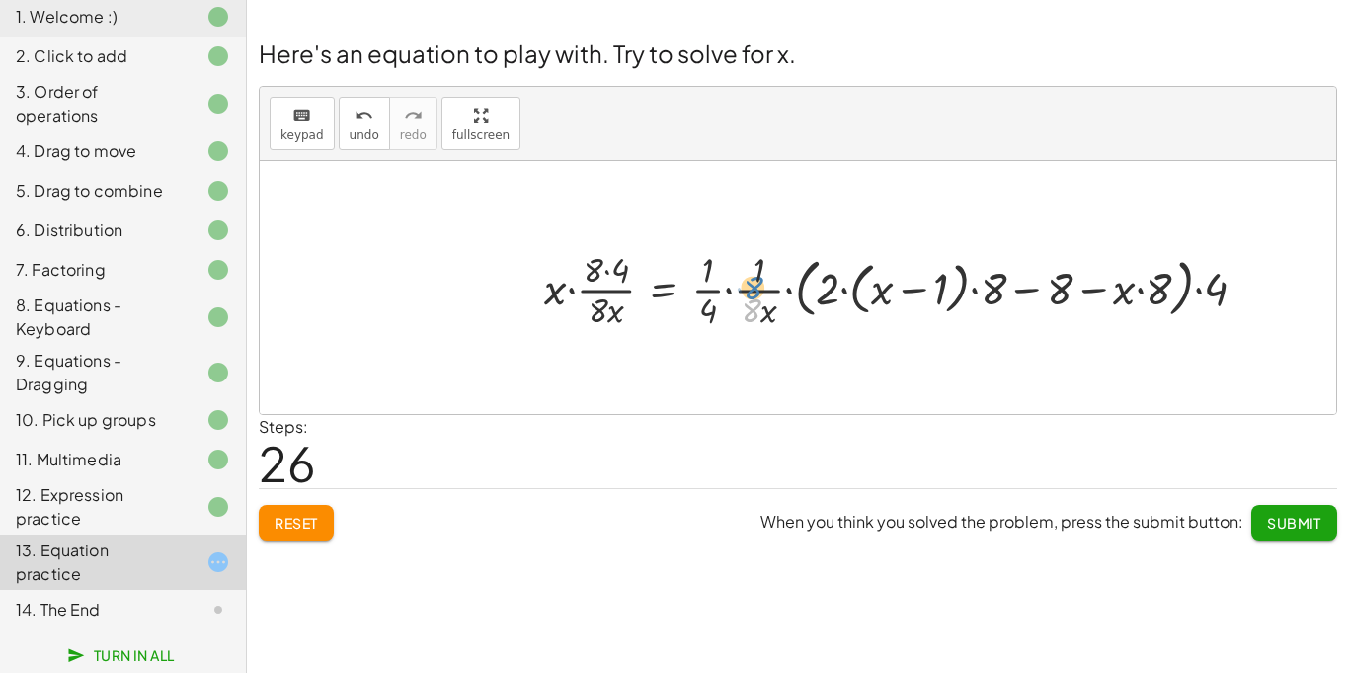
click at [759, 290] on div at bounding box center [903, 288] width 738 height 88
click at [904, 288] on div at bounding box center [903, 288] width 738 height 88
click at [1007, 288] on div at bounding box center [903, 288] width 738 height 88
click at [1094, 291] on div at bounding box center [903, 288] width 738 height 88
click at [1214, 289] on div at bounding box center [903, 288] width 738 height 88
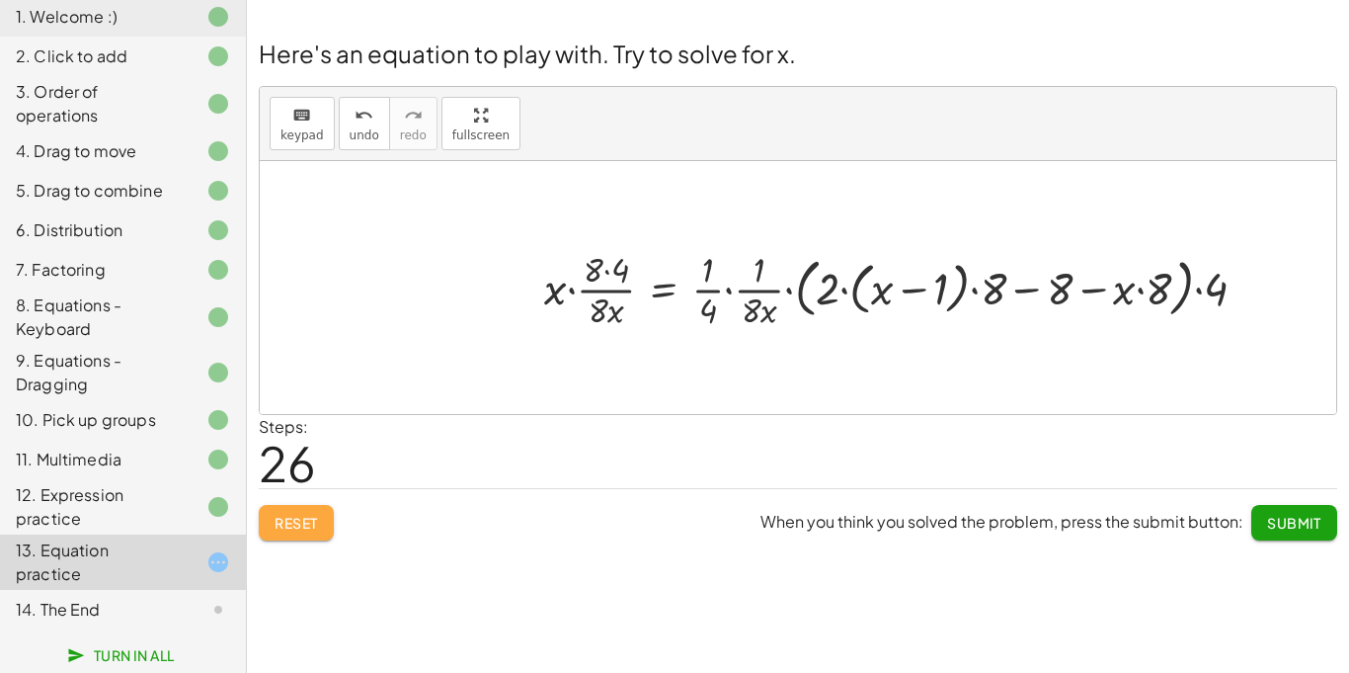
click at [282, 516] on span "Reset" at bounding box center [296, 523] width 43 height 18
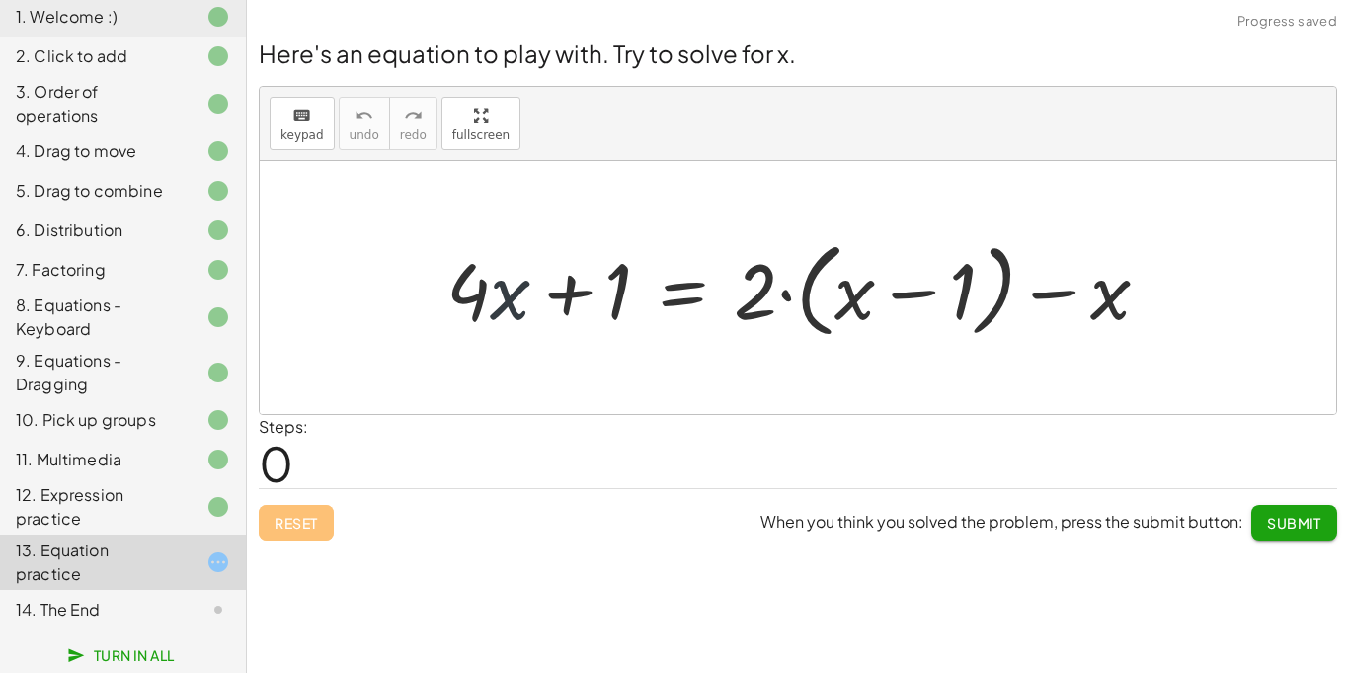
click at [505, 331] on div at bounding box center [806, 288] width 739 height 114
click at [894, 297] on div at bounding box center [806, 288] width 739 height 114
click at [543, 296] on div at bounding box center [806, 288] width 739 height 114
drag, startPoint x: 557, startPoint y: 294, endPoint x: 668, endPoint y: 298, distance: 110.7
click at [668, 298] on div at bounding box center [806, 288] width 739 height 114
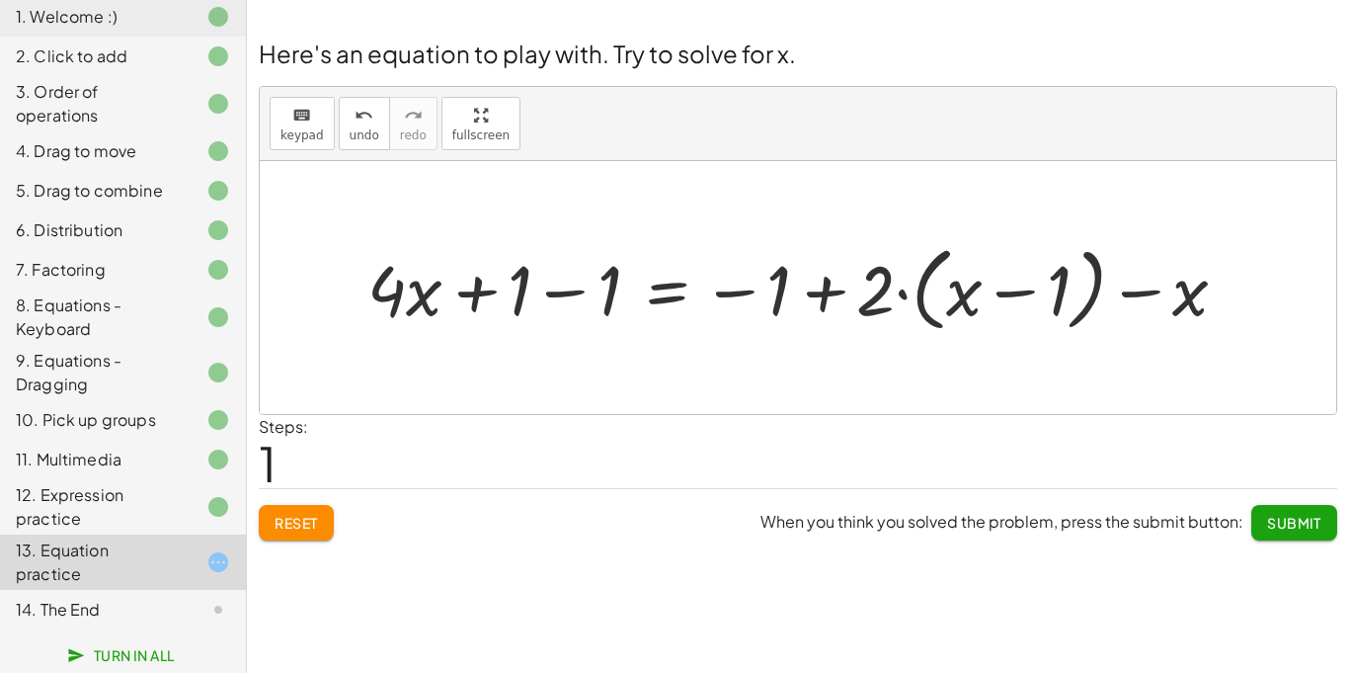
click at [541, 285] on div at bounding box center [806, 287] width 896 height 102
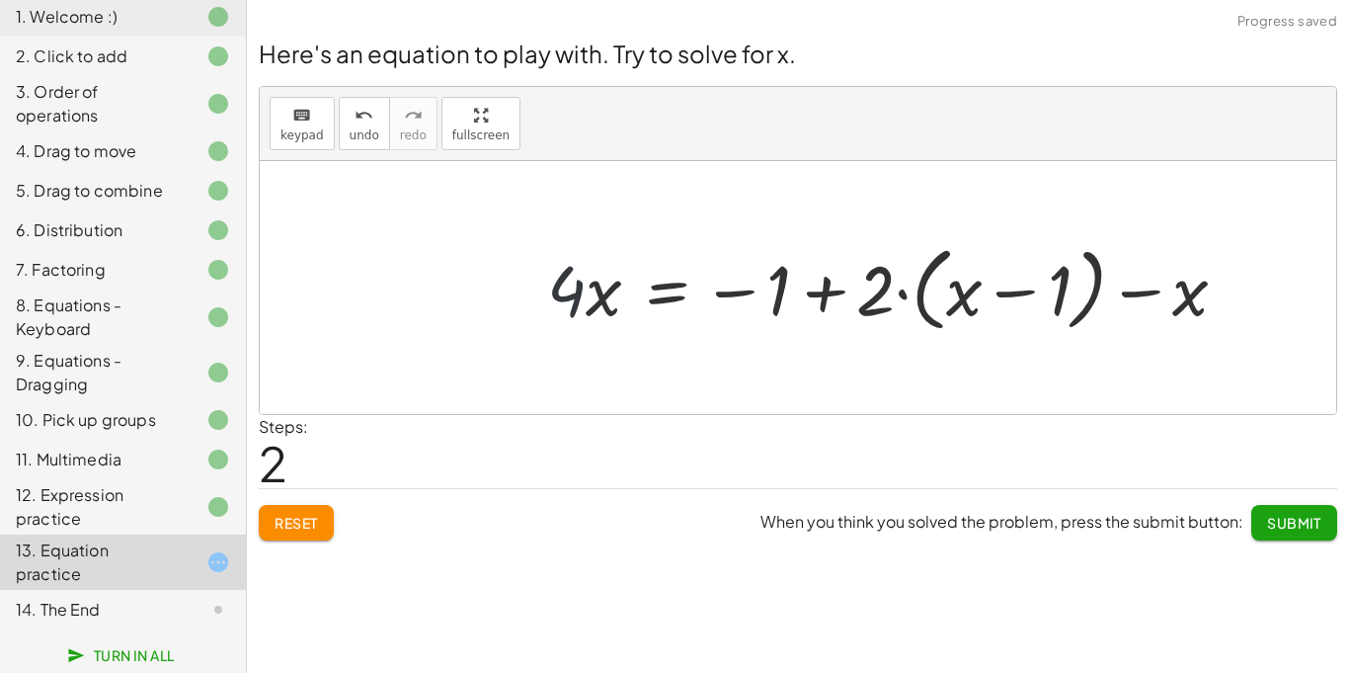
click at [567, 293] on div at bounding box center [895, 287] width 716 height 102
click at [710, 294] on div at bounding box center [895, 287] width 716 height 102
click at [737, 299] on div at bounding box center [895, 287] width 716 height 102
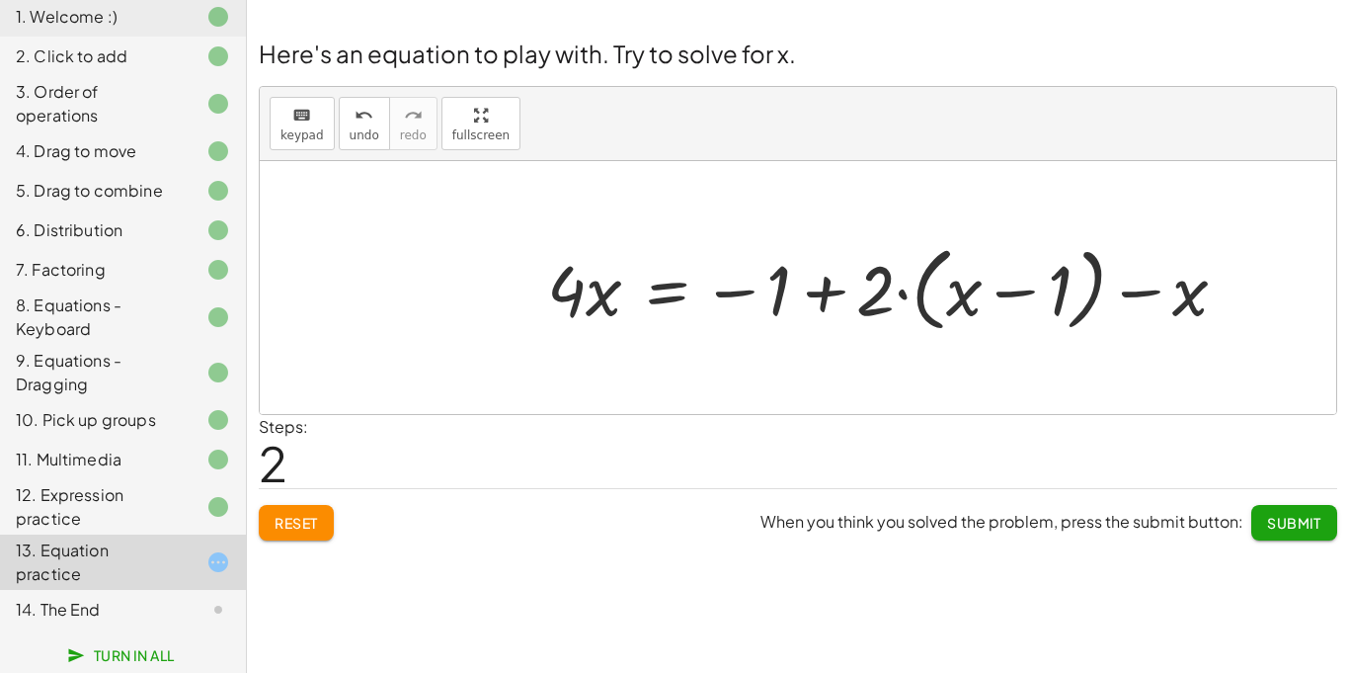
click at [799, 289] on div at bounding box center [895, 287] width 716 height 102
click at [814, 292] on div at bounding box center [895, 287] width 716 height 102
drag, startPoint x: 963, startPoint y: 292, endPoint x: 1029, endPoint y: 305, distance: 67.4
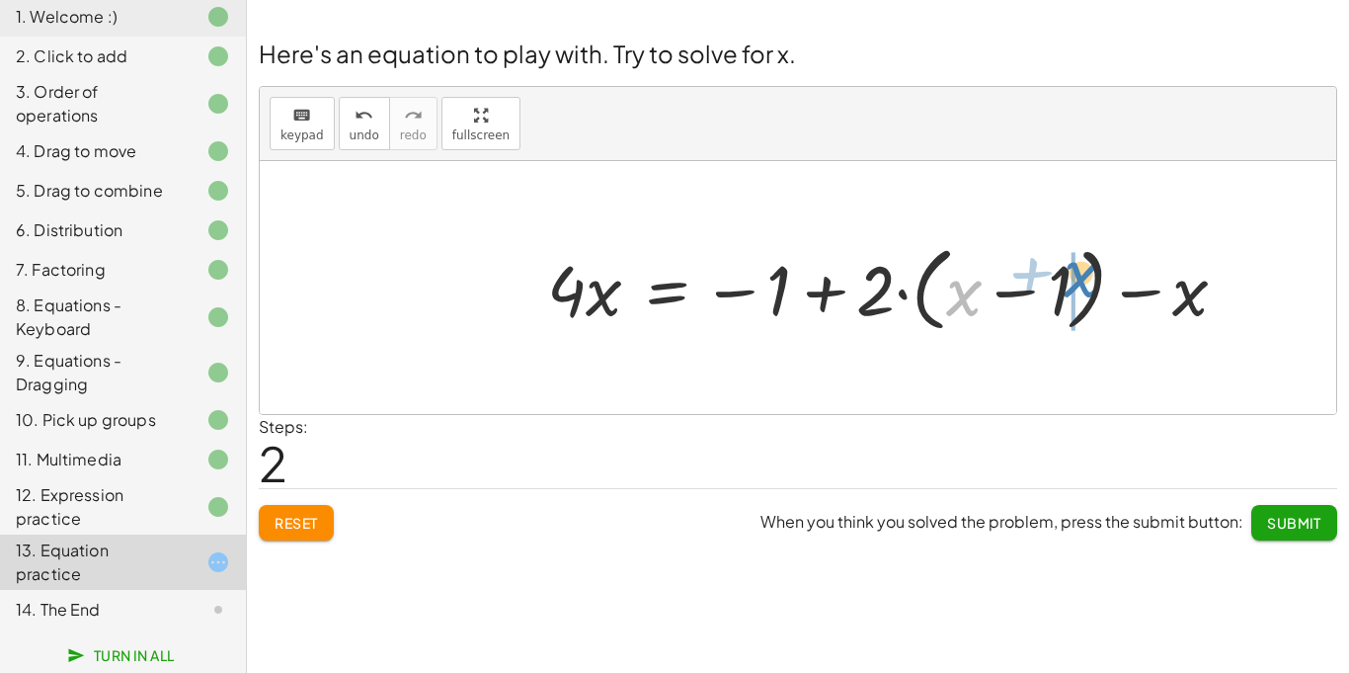
click at [1029, 305] on div at bounding box center [895, 287] width 716 height 102
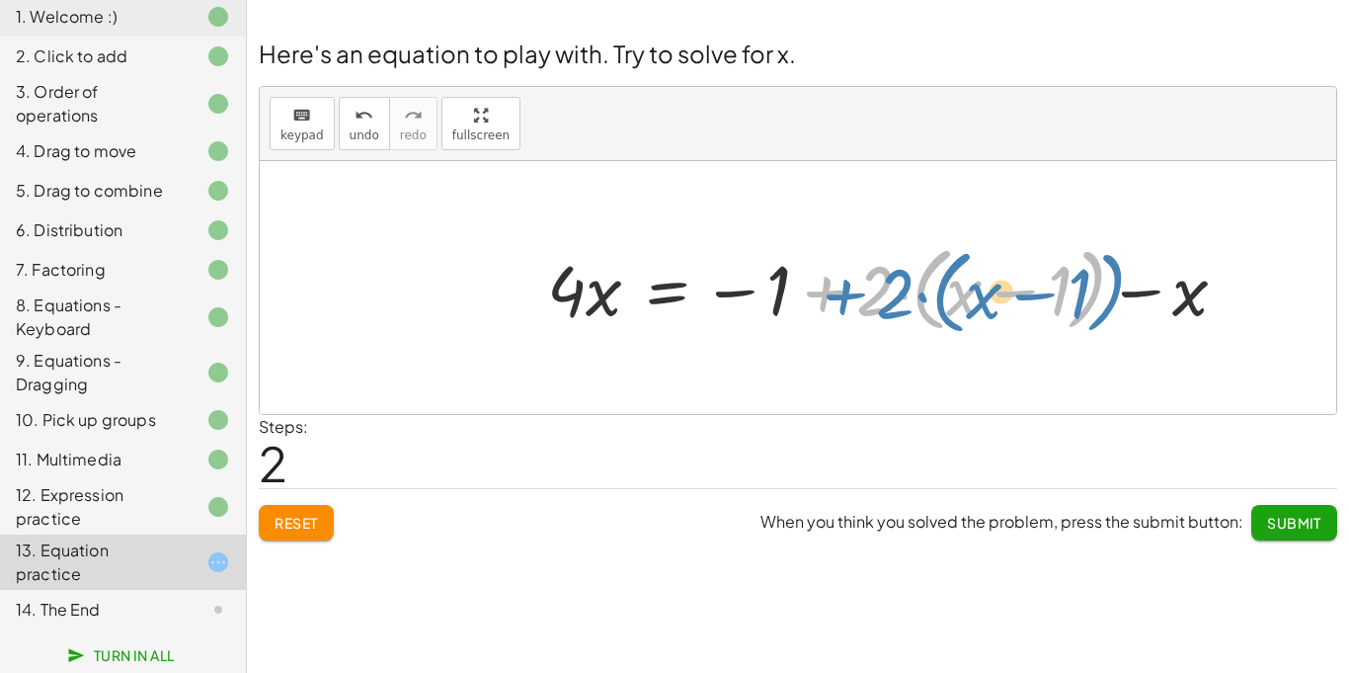
drag, startPoint x: 797, startPoint y: 280, endPoint x: 817, endPoint y: 282, distance: 20.0
click at [817, 282] on div at bounding box center [895, 287] width 716 height 102
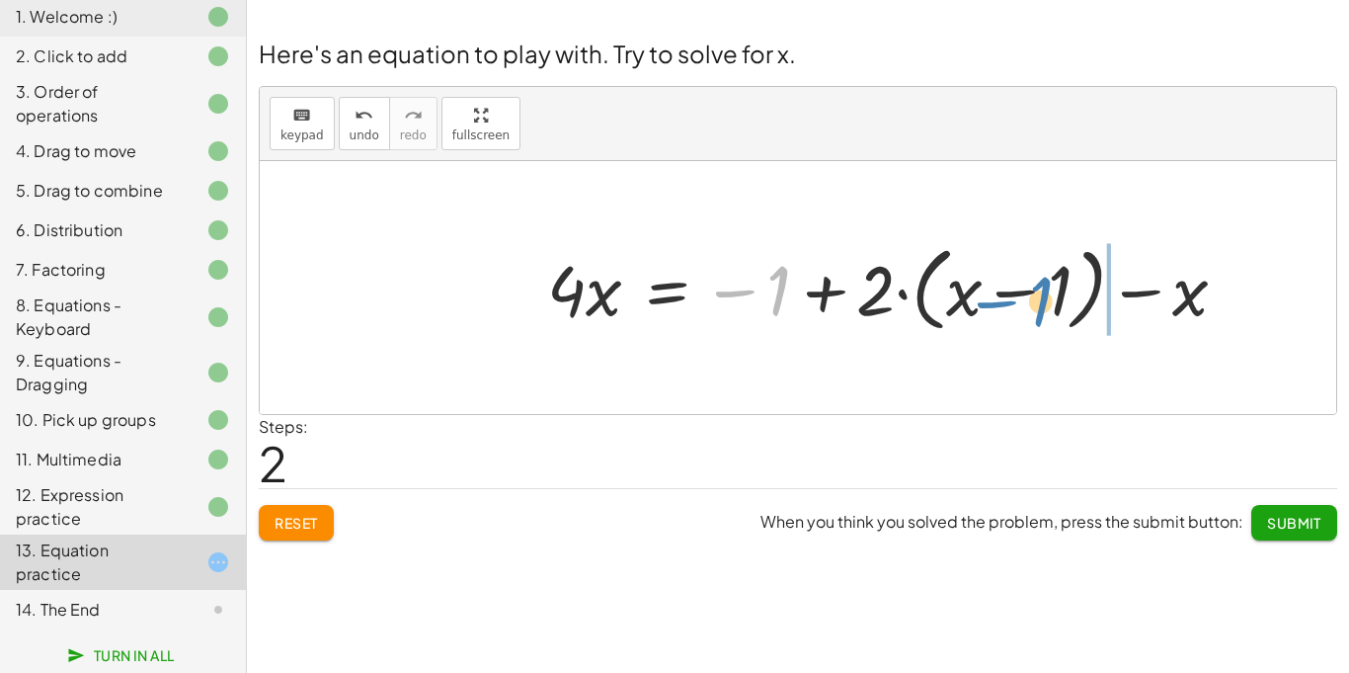
drag, startPoint x: 775, startPoint y: 290, endPoint x: 1032, endPoint y: 301, distance: 257.0
click at [1032, 301] on div at bounding box center [895, 287] width 716 height 102
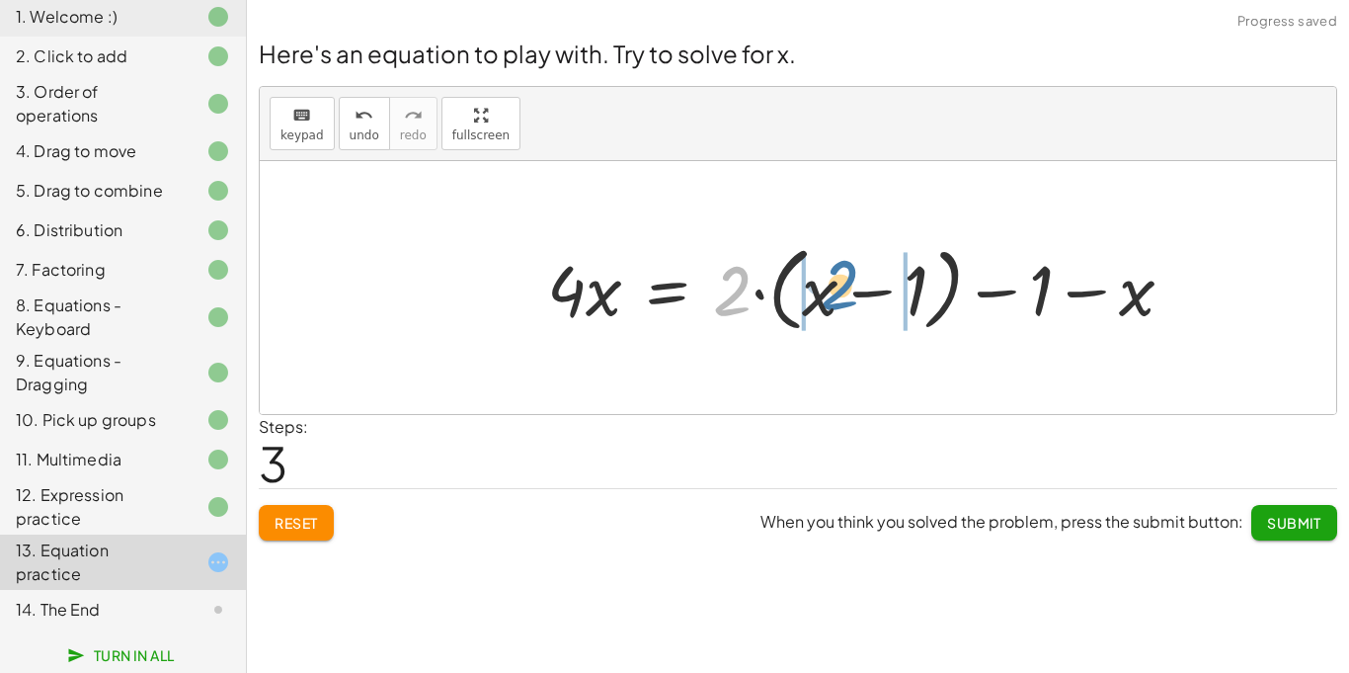
drag, startPoint x: 728, startPoint y: 285, endPoint x: 843, endPoint y: 283, distance: 114.6
click at [843, 283] on div at bounding box center [868, 287] width 662 height 102
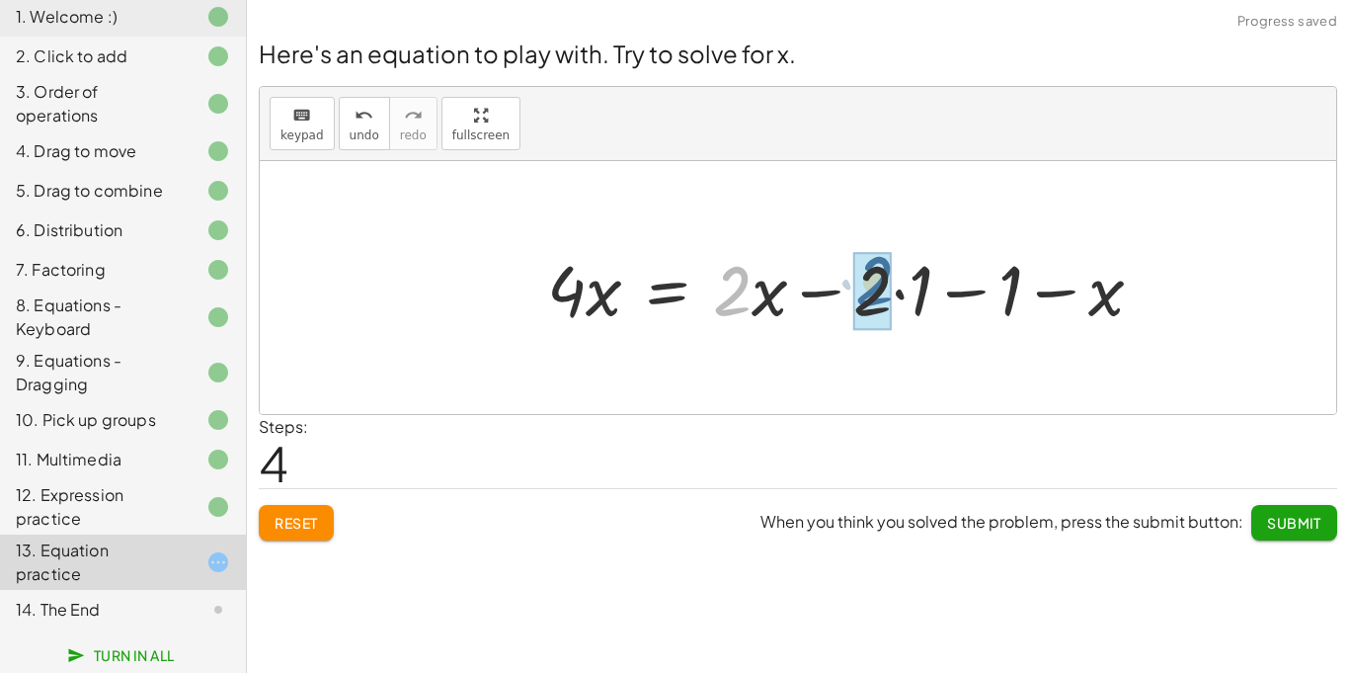
drag, startPoint x: 745, startPoint y: 289, endPoint x: 897, endPoint y: 285, distance: 152.2
click at [897, 285] on div at bounding box center [852, 287] width 631 height 91
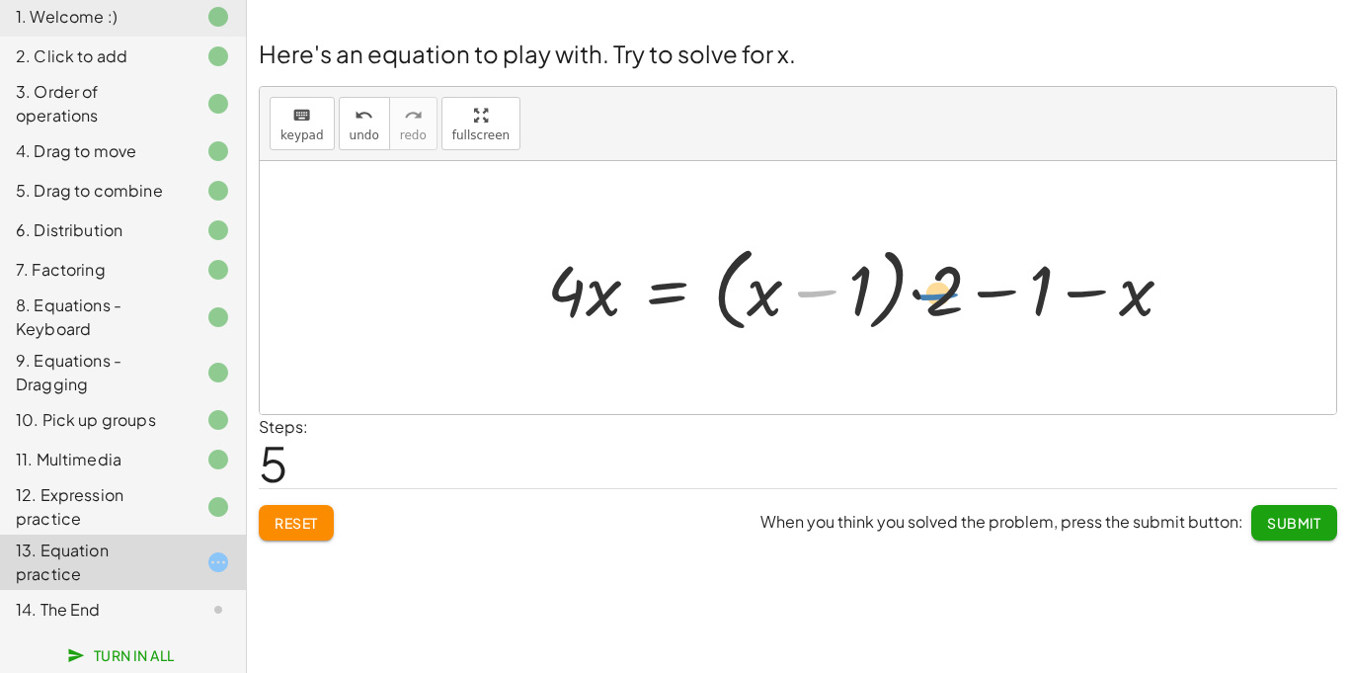
drag, startPoint x: 784, startPoint y: 291, endPoint x: 921, endPoint y: 295, distance: 136.4
click at [921, 295] on div at bounding box center [868, 287] width 662 height 102
click at [617, 308] on div at bounding box center [868, 287] width 662 height 102
click at [689, 292] on div at bounding box center [868, 287] width 662 height 102
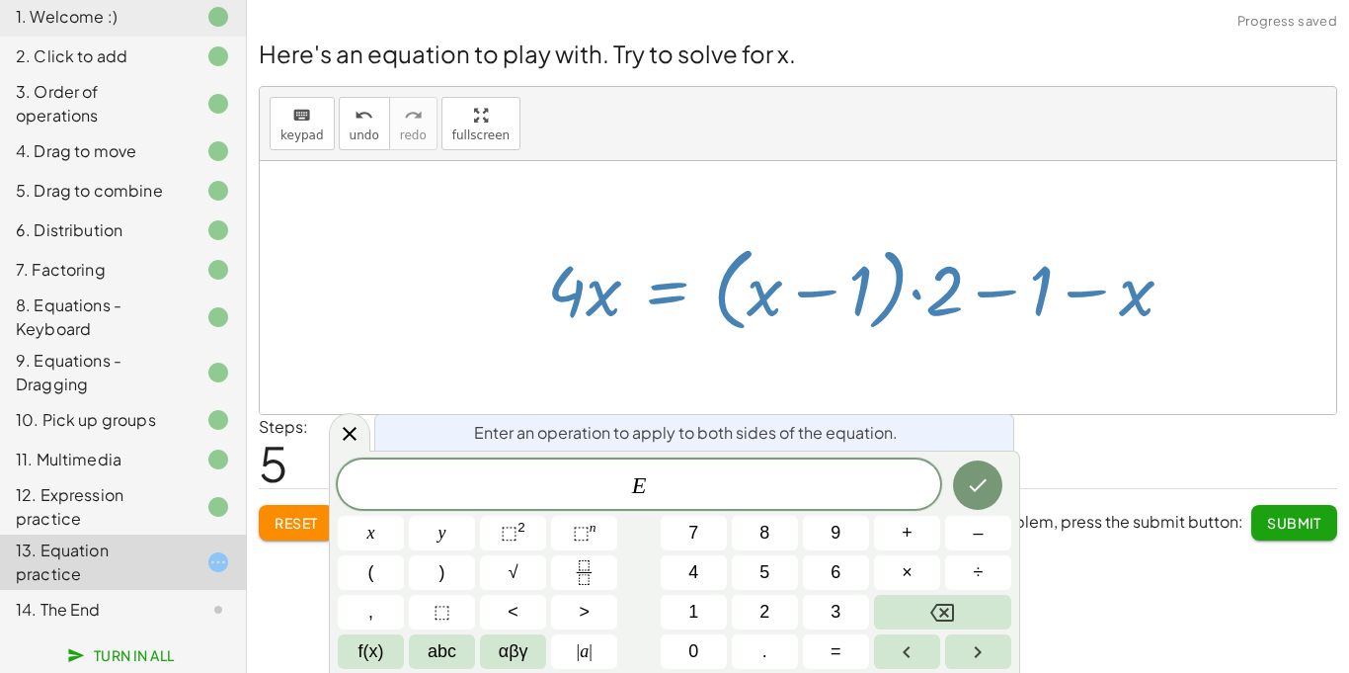
scroll to position [16, 0]
click at [965, 471] on button "Done" at bounding box center [977, 484] width 49 height 49
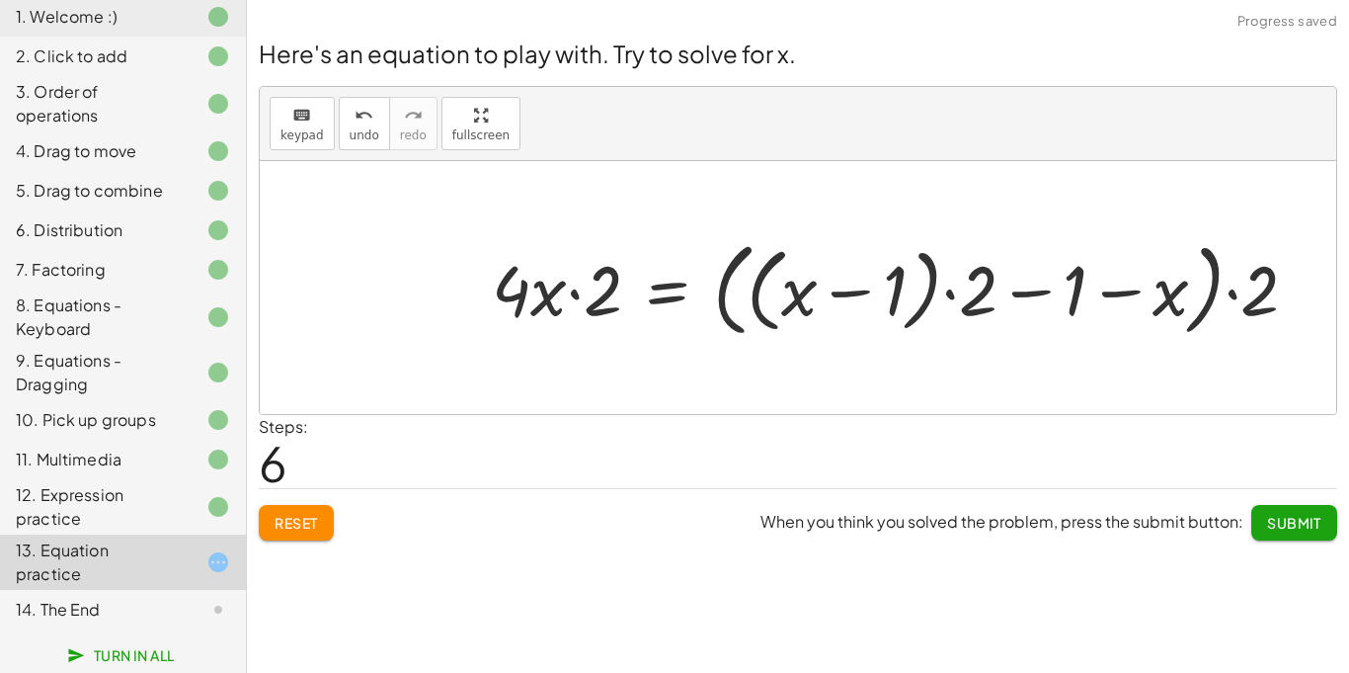
click at [802, 299] on div at bounding box center [903, 287] width 842 height 113
click at [1023, 298] on div at bounding box center [903, 287] width 842 height 113
click at [1139, 292] on div at bounding box center [903, 287] width 842 height 113
drag, startPoint x: 1254, startPoint y: 302, endPoint x: 1107, endPoint y: 320, distance: 148.2
click at [1107, 320] on div at bounding box center [903, 287] width 842 height 113
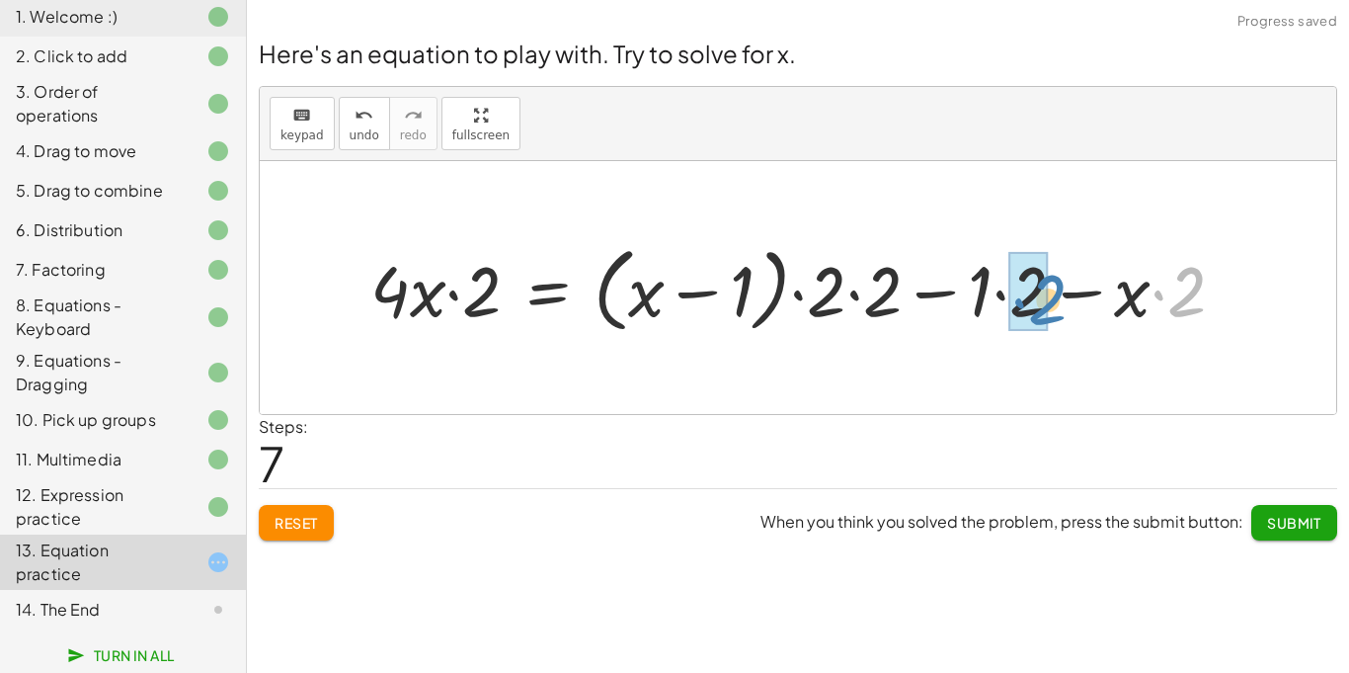
drag, startPoint x: 1152, startPoint y: 295, endPoint x: 1008, endPoint y: 303, distance: 144.4
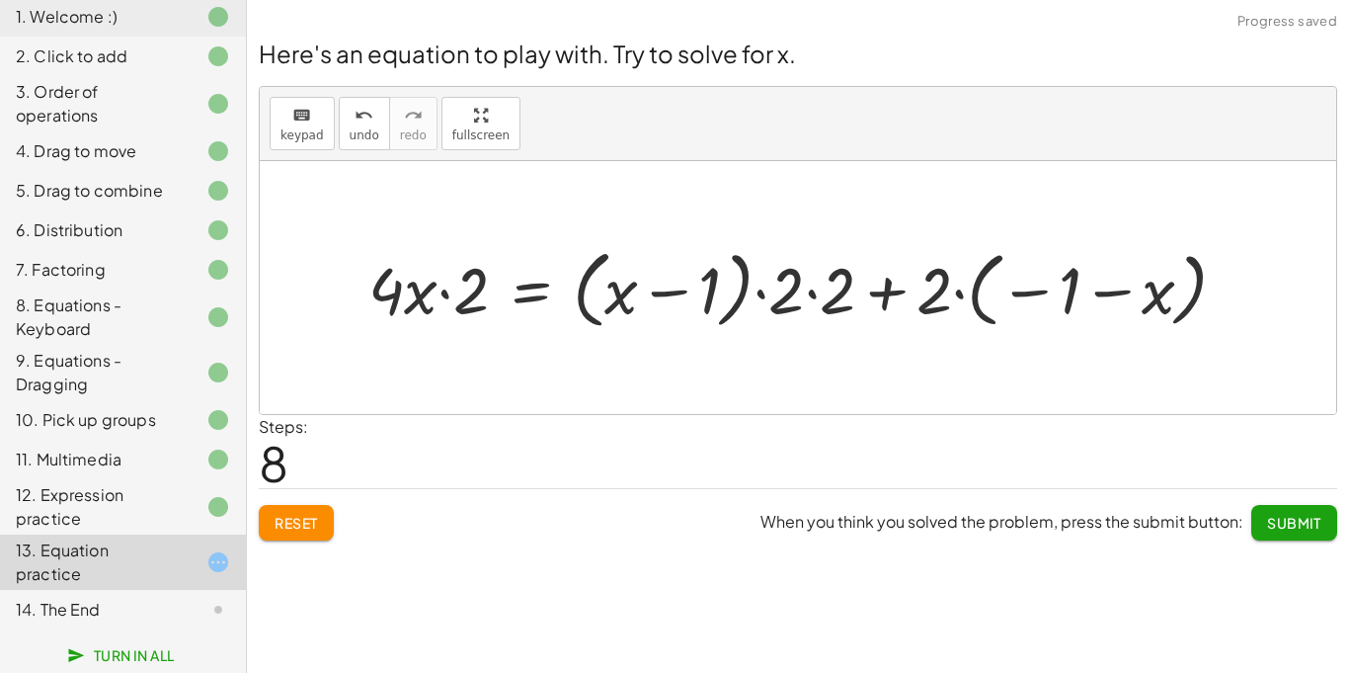
click at [1058, 309] on div at bounding box center [806, 287] width 894 height 95
click at [1014, 300] on div at bounding box center [806, 287] width 894 height 95
click at [1019, 294] on div at bounding box center [806, 287] width 894 height 95
drag, startPoint x: 456, startPoint y: 285, endPoint x: 504, endPoint y: 284, distance: 47.4
click at [504, 284] on div at bounding box center [806, 287] width 894 height 95
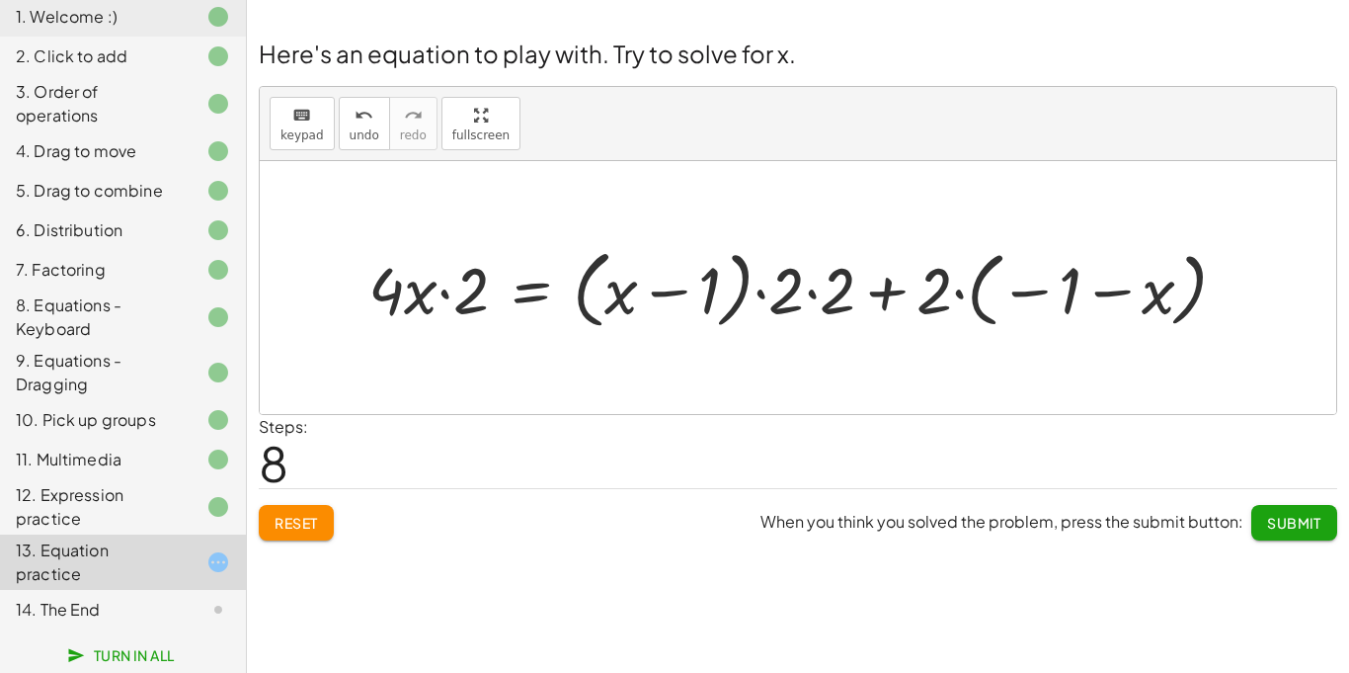
click at [310, 510] on button "Reset" at bounding box center [296, 523] width 75 height 36
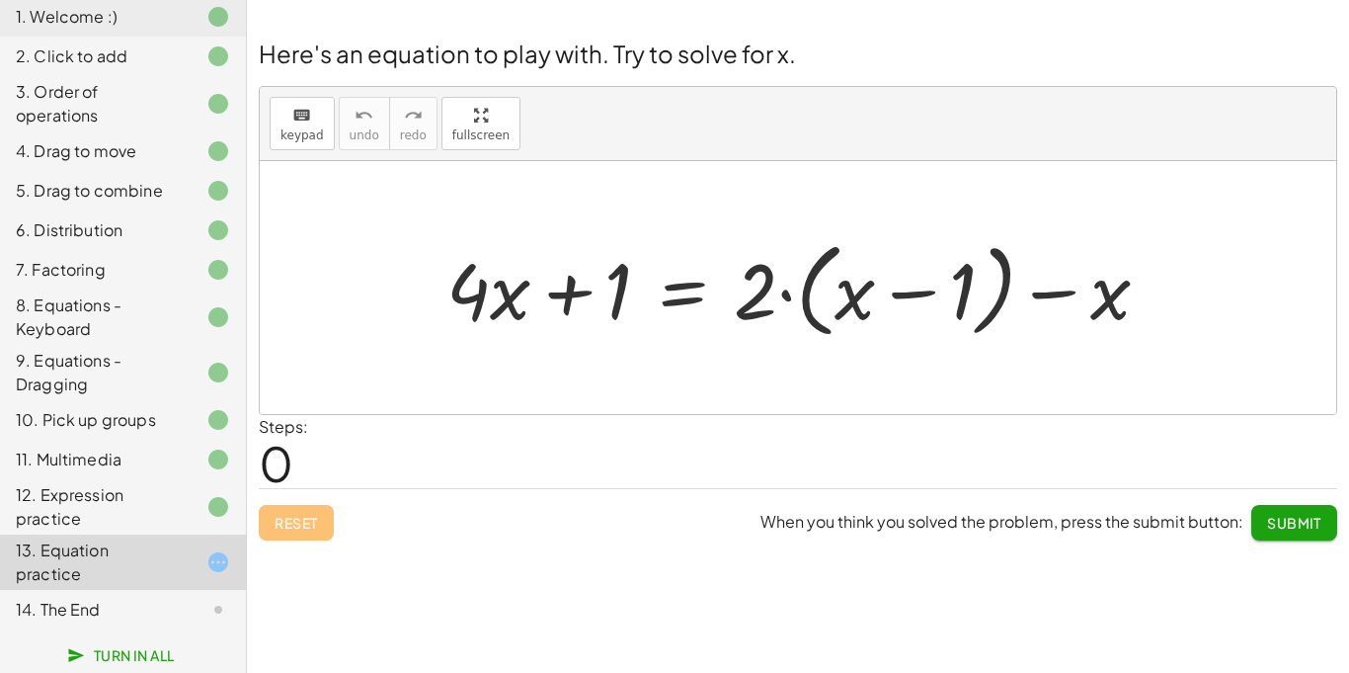
click at [879, 285] on div at bounding box center [806, 288] width 739 height 114
click at [919, 293] on div at bounding box center [806, 288] width 739 height 114
click at [576, 279] on div at bounding box center [806, 288] width 739 height 114
drag, startPoint x: 614, startPoint y: 299, endPoint x: 941, endPoint y: 276, distance: 327.8
click at [941, 276] on div at bounding box center [806, 288] width 739 height 114
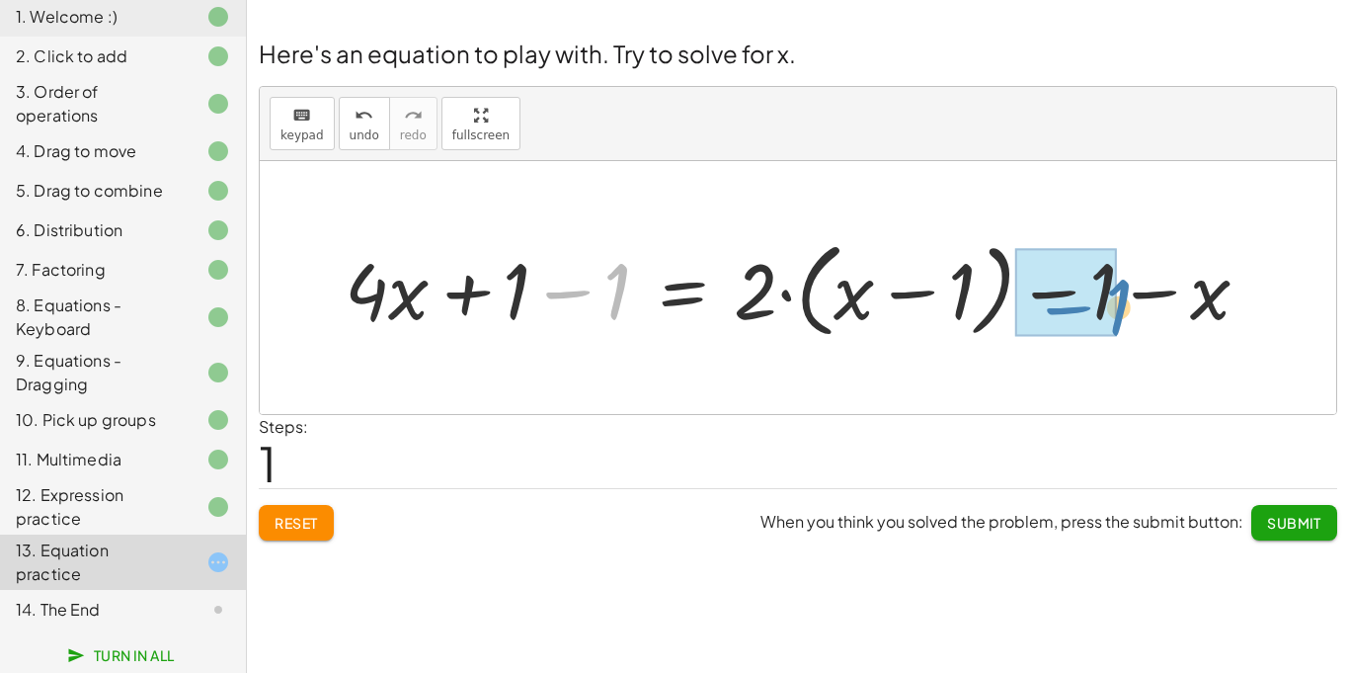
drag, startPoint x: 623, startPoint y: 295, endPoint x: 1109, endPoint y: 312, distance: 486.3
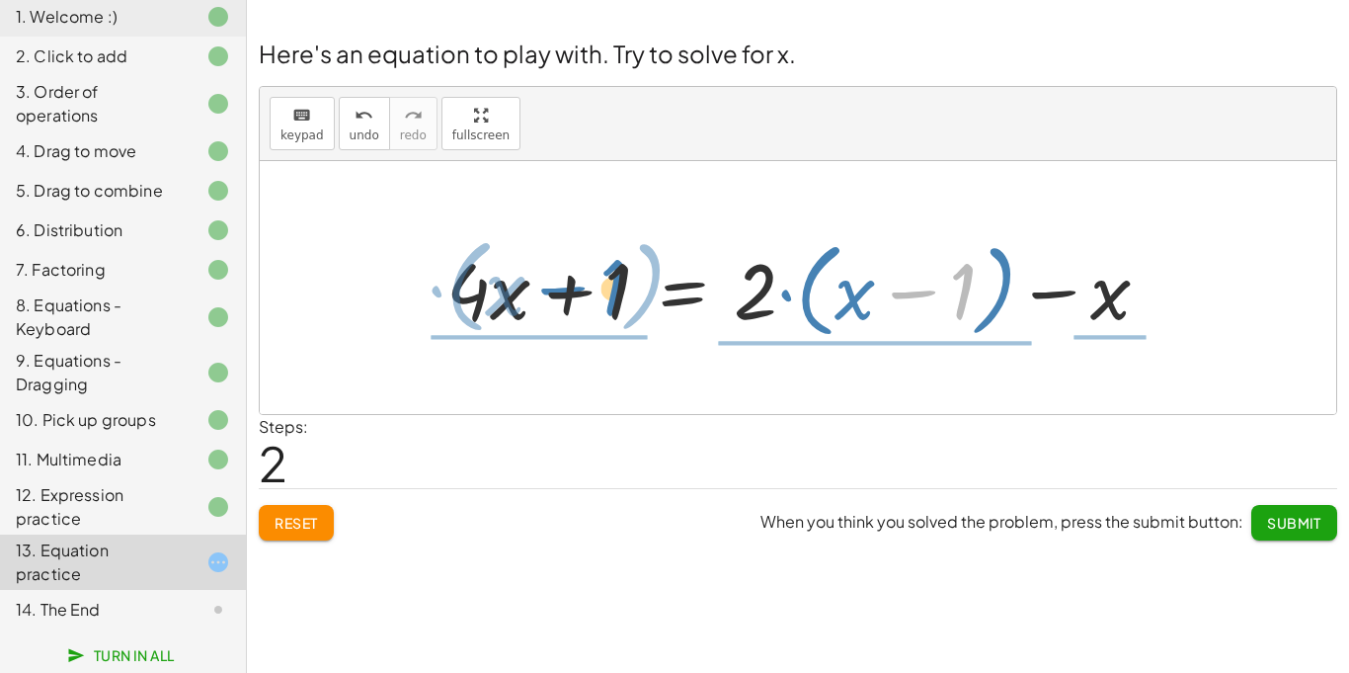
drag, startPoint x: 950, startPoint y: 307, endPoint x: 598, endPoint y: 310, distance: 352.6
click at [598, 310] on div at bounding box center [806, 288] width 739 height 114
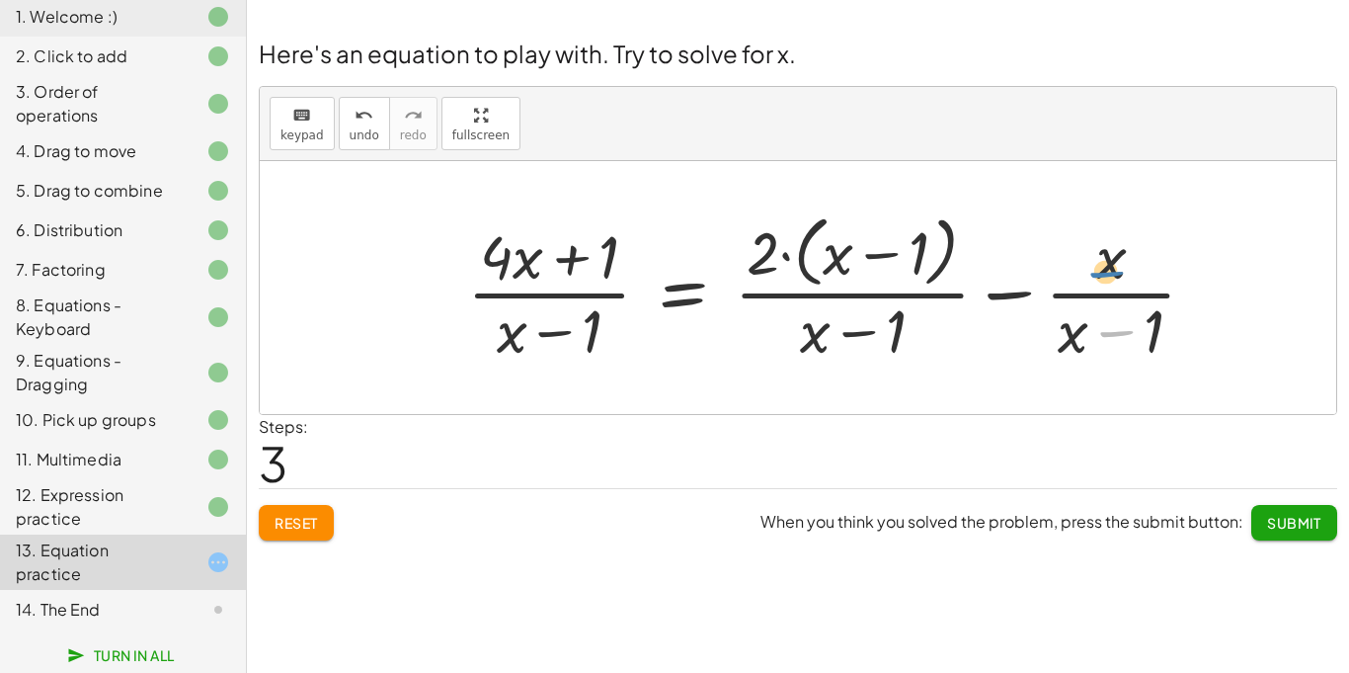
drag, startPoint x: 1116, startPoint y: 335, endPoint x: 1101, endPoint y: 277, distance: 60.1
click at [1101, 277] on div at bounding box center [839, 286] width 765 height 161
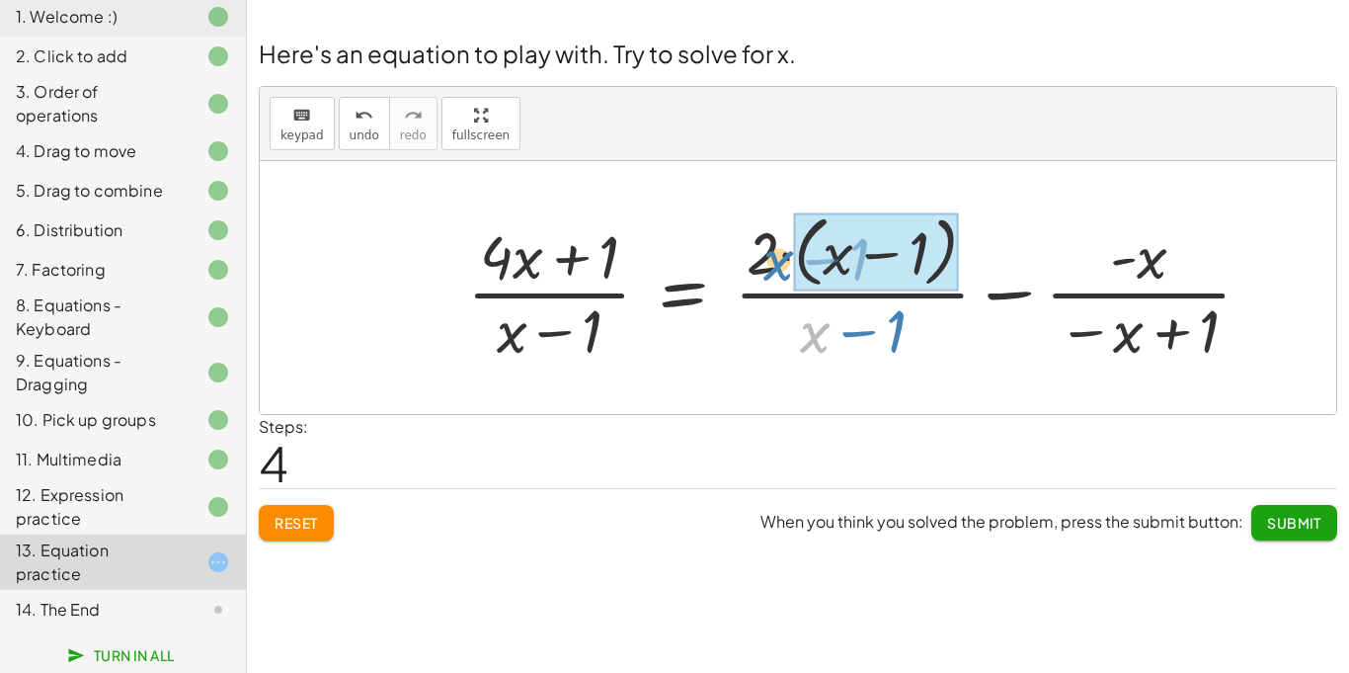
drag, startPoint x: 823, startPoint y: 336, endPoint x: 784, endPoint y: 260, distance: 85.3
click at [784, 260] on div at bounding box center [867, 286] width 820 height 161
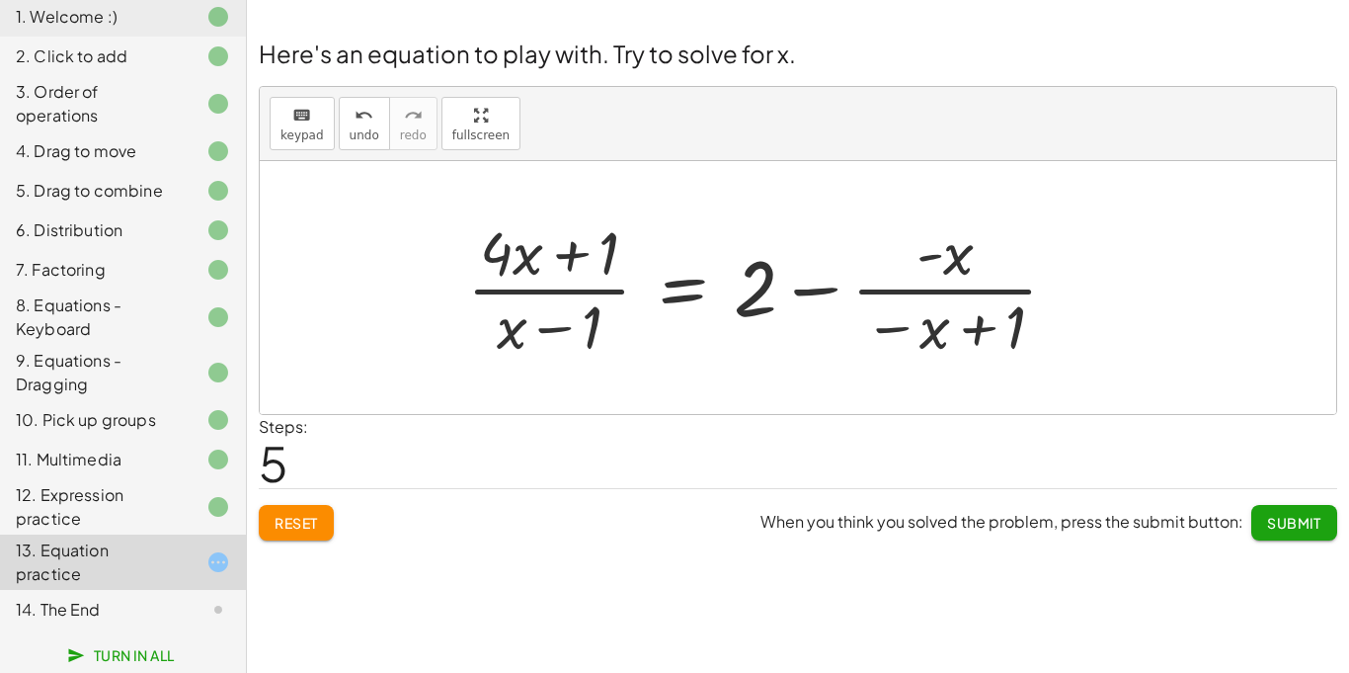
click at [560, 244] on div at bounding box center [770, 287] width 626 height 152
drag, startPoint x: 534, startPoint y: 256, endPoint x: 947, endPoint y: 263, distance: 412.9
click at [947, 263] on div at bounding box center [770, 287] width 626 height 152
drag, startPoint x: 536, startPoint y: 261, endPoint x: 696, endPoint y: 315, distance: 169.0
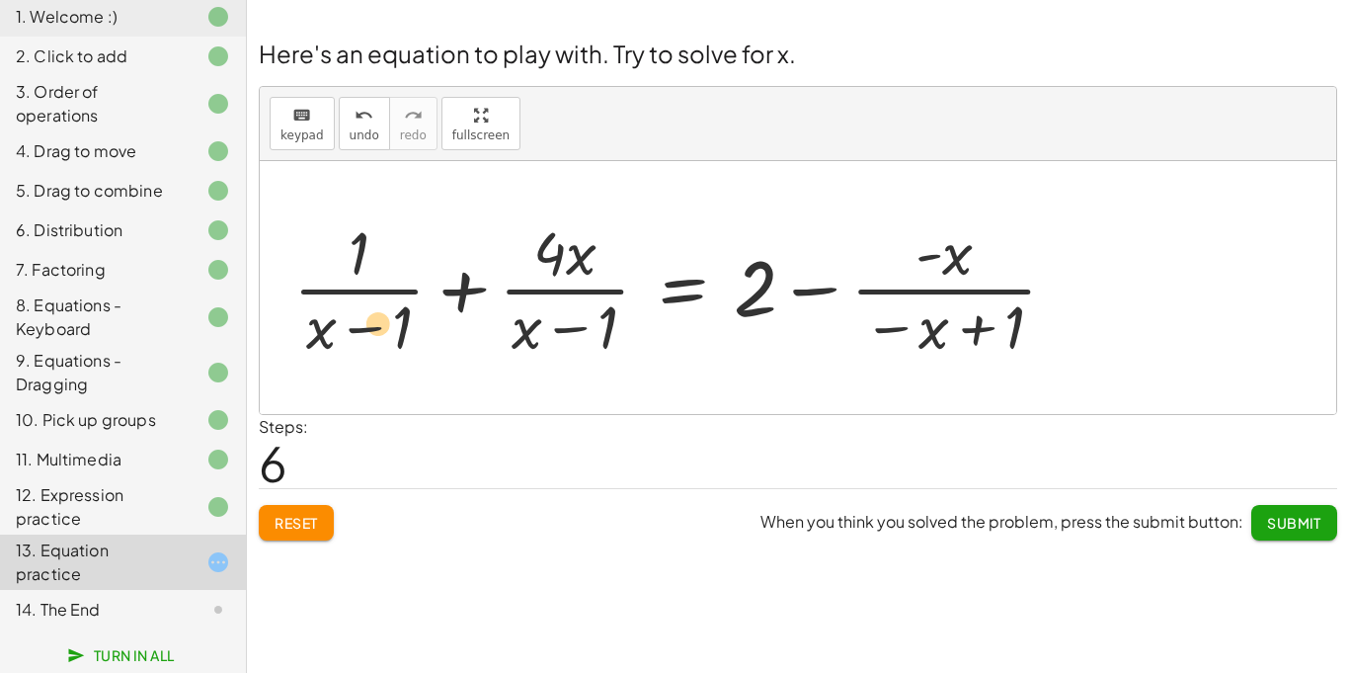
drag, startPoint x: 566, startPoint y: 262, endPoint x: 464, endPoint y: 290, distance: 105.7
click at [464, 290] on div at bounding box center [682, 287] width 799 height 152
drag, startPoint x: 554, startPoint y: 271, endPoint x: 1086, endPoint y: 353, distance: 537.7
click at [1086, 353] on div "+ · 4 · x + 1 = + · 2 · ( + x − 1 ) − x + · 4 · x + 1 − 1 = + · 2 · ( + x − 1 )…" at bounding box center [676, 287] width 824 height 162
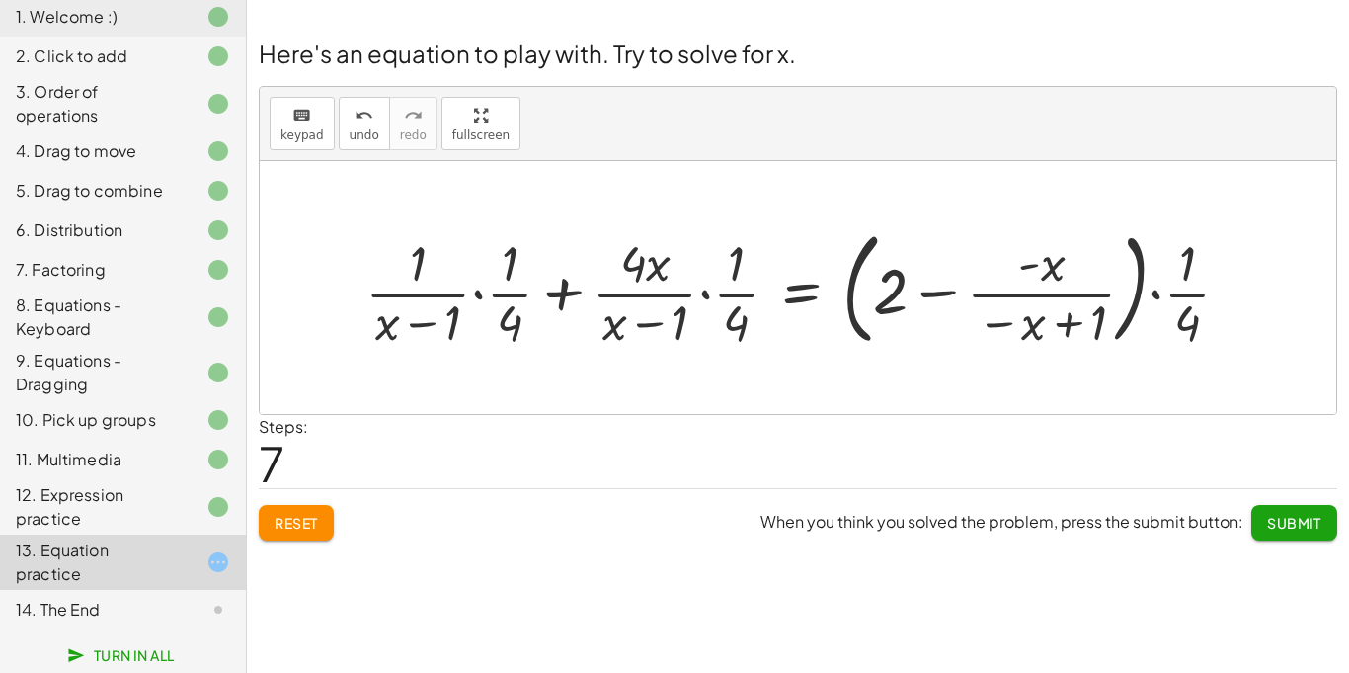
click at [285, 509] on button "Reset" at bounding box center [296, 523] width 75 height 36
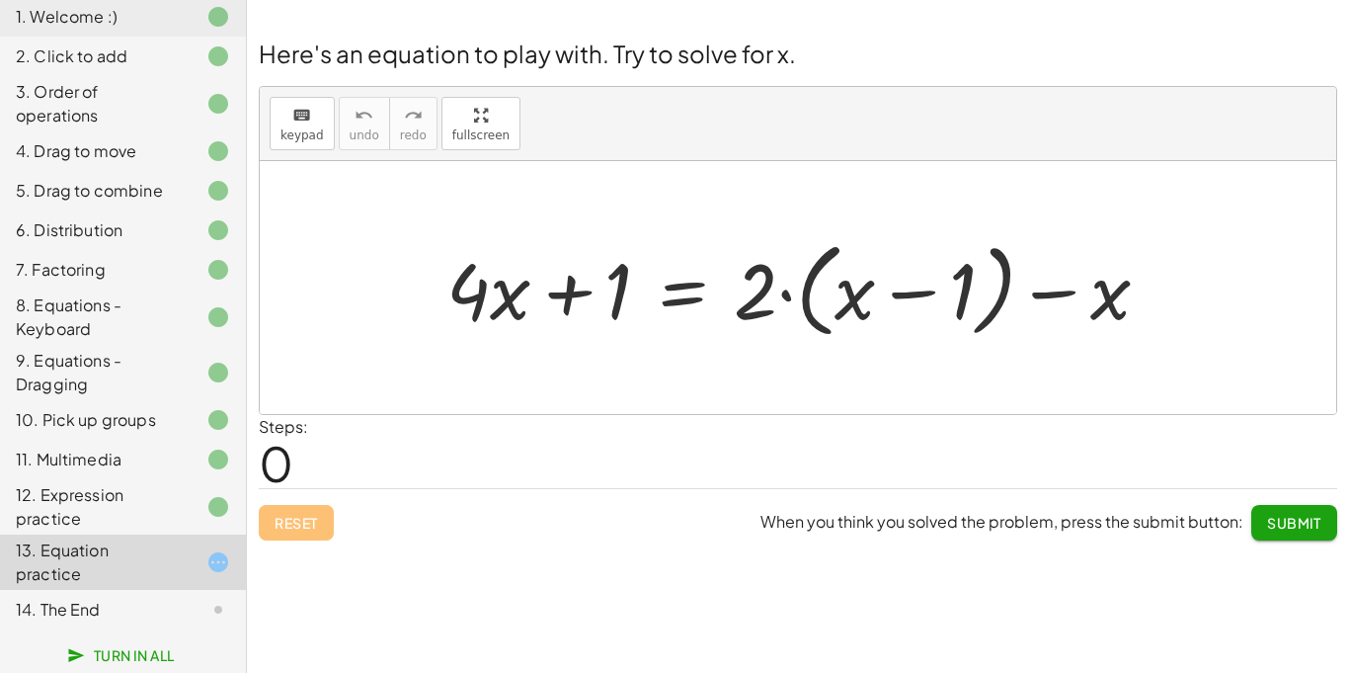
click at [408, 358] on div at bounding box center [798, 287] width 1077 height 253
drag, startPoint x: 627, startPoint y: 308, endPoint x: 927, endPoint y: 300, distance: 300.4
click at [927, 300] on div at bounding box center [806, 288] width 739 height 114
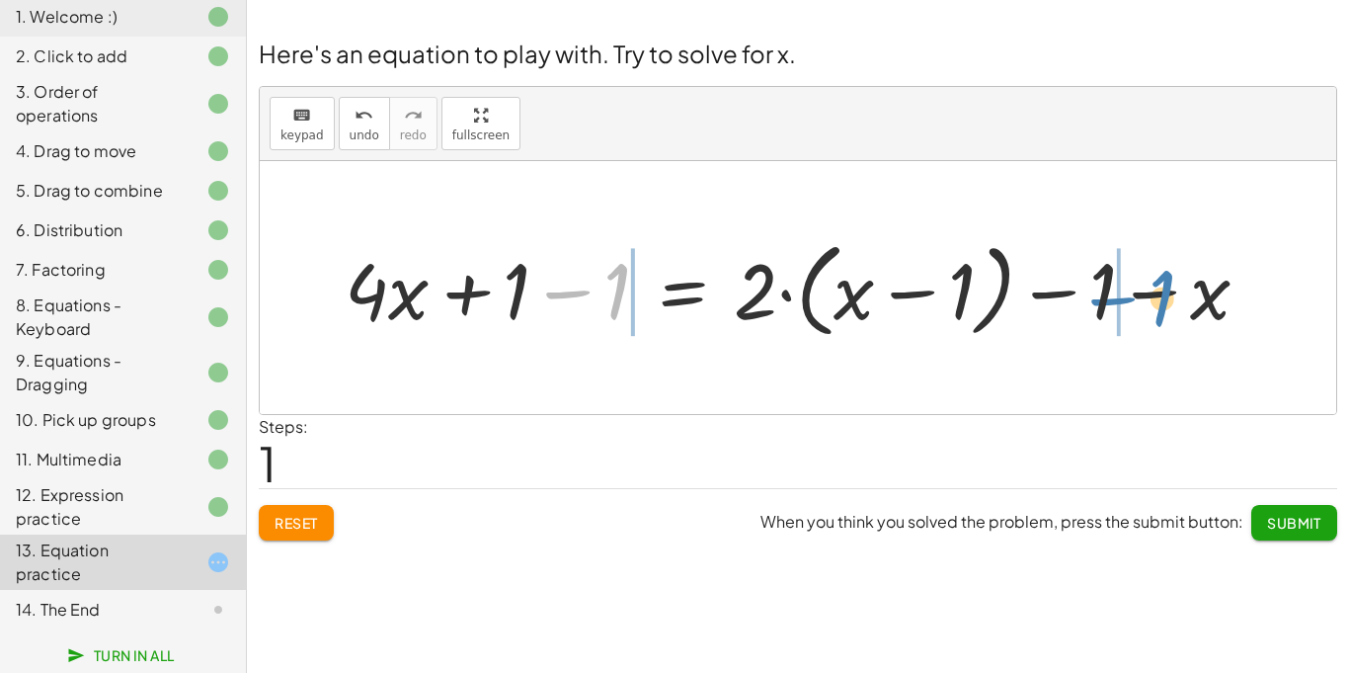
drag, startPoint x: 596, startPoint y: 293, endPoint x: 1130, endPoint y: 300, distance: 534.4
click at [1130, 300] on div at bounding box center [805, 288] width 940 height 114
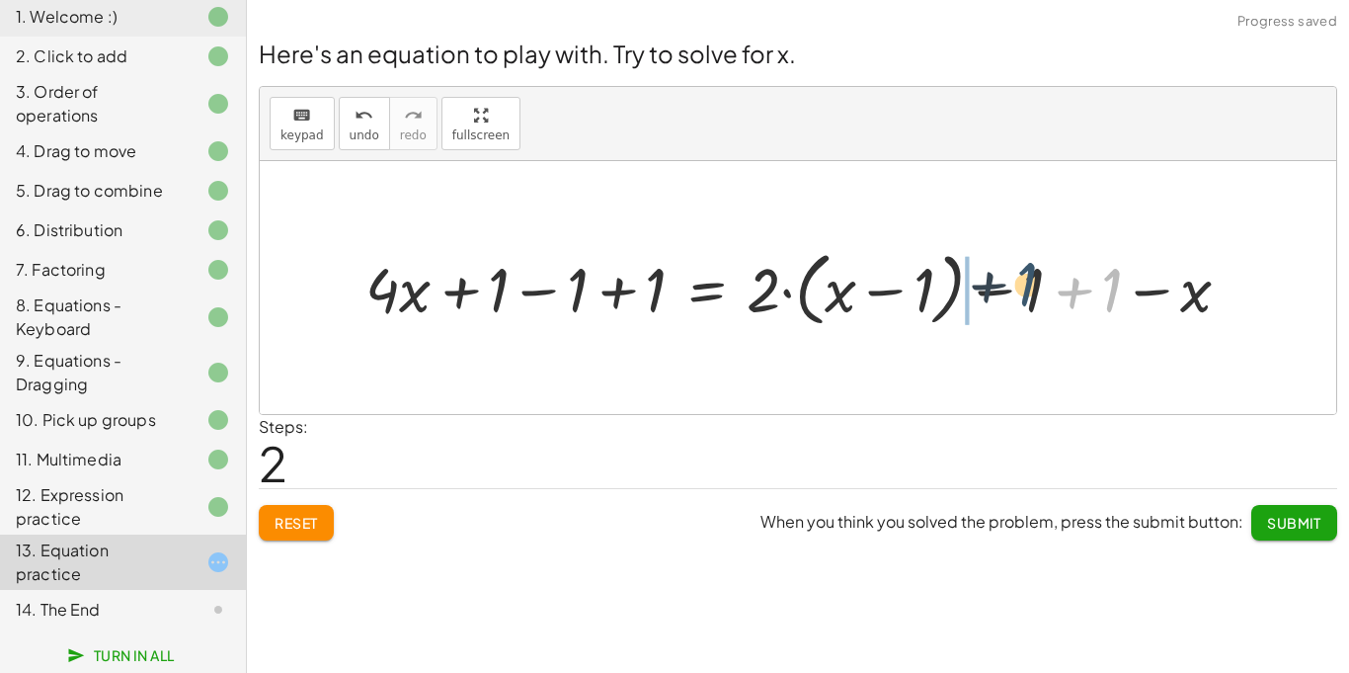
drag, startPoint x: 1118, startPoint y: 294, endPoint x: 1030, endPoint y: 288, distance: 88.1
click at [1030, 288] on div at bounding box center [806, 287] width 901 height 90
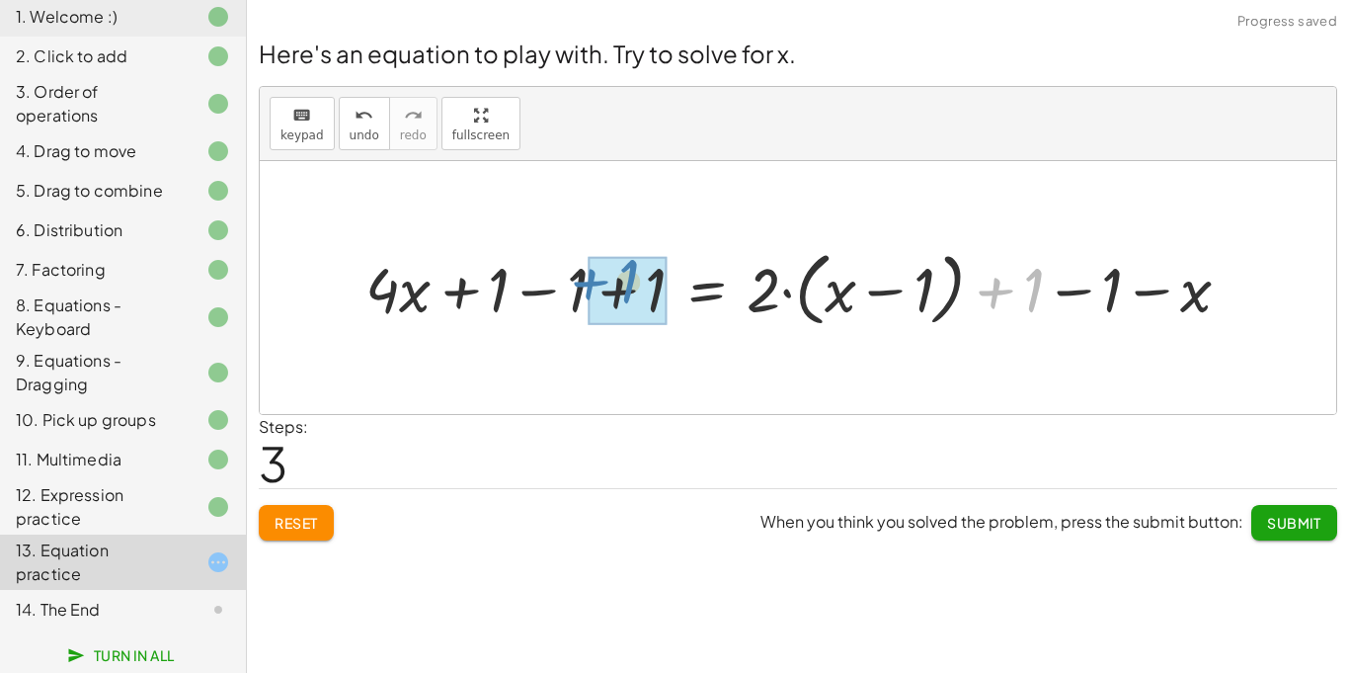
drag, startPoint x: 1027, startPoint y: 292, endPoint x: 630, endPoint y: 293, distance: 397.1
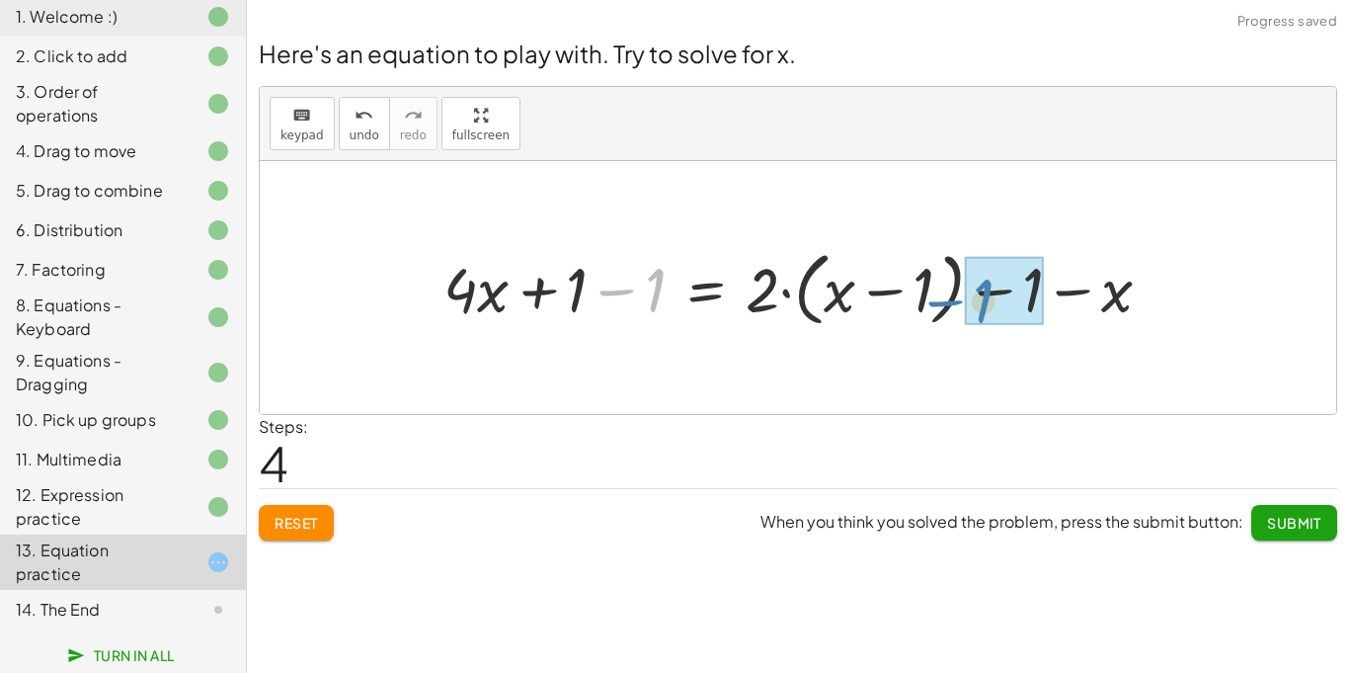
drag, startPoint x: 624, startPoint y: 293, endPoint x: 955, endPoint y: 304, distance: 331.1
click at [955, 304] on div at bounding box center [806, 287] width 744 height 90
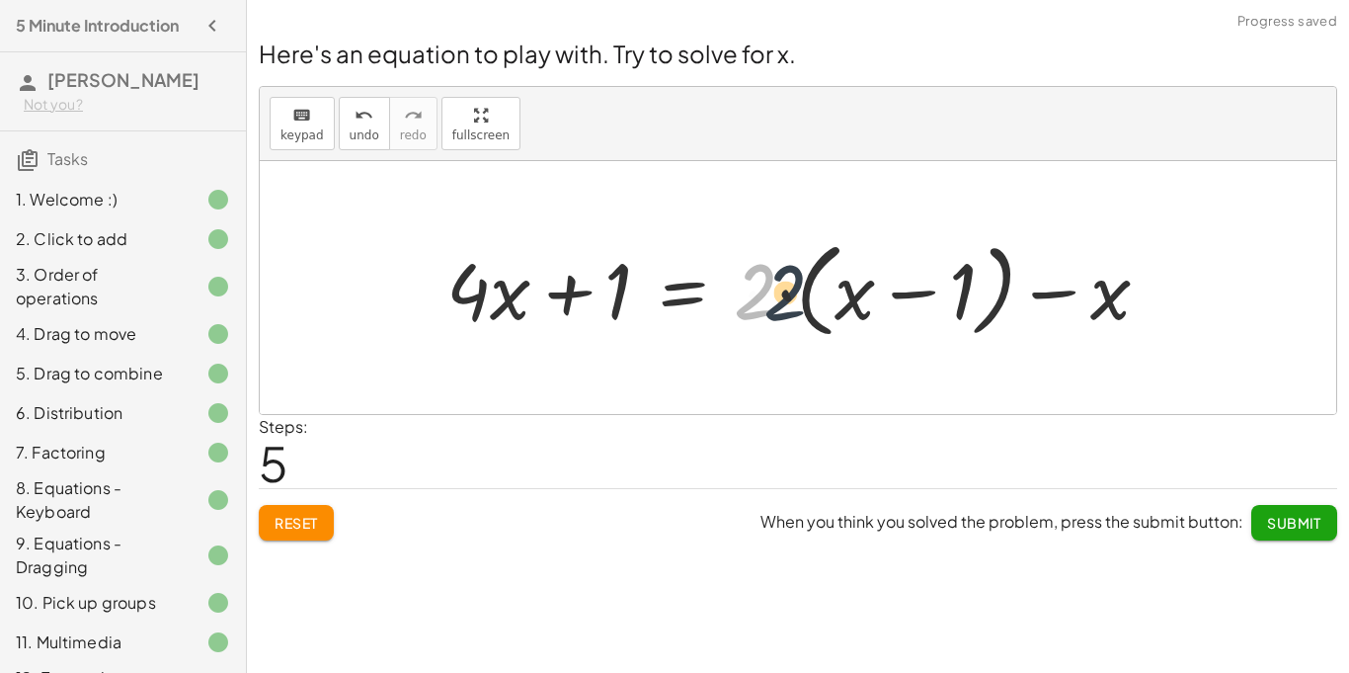
scroll to position [183, 0]
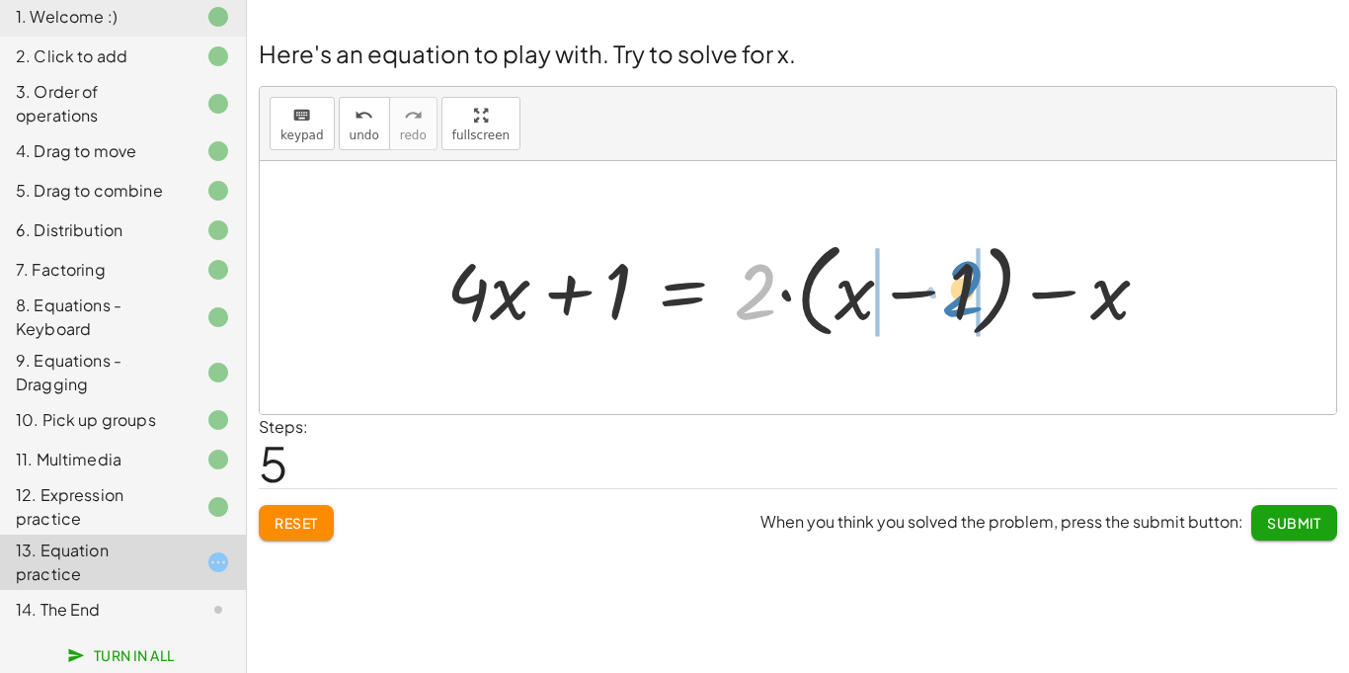
click at [945, 269] on div at bounding box center [806, 288] width 739 height 114
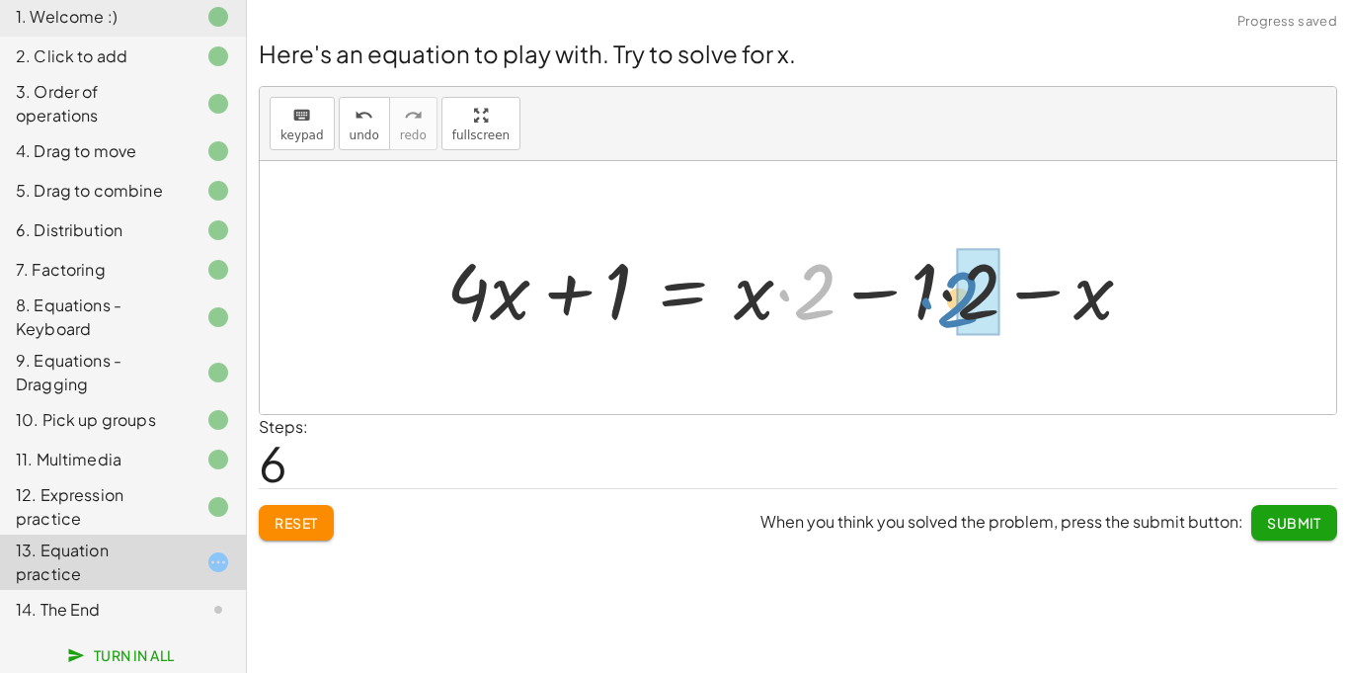
drag, startPoint x: 810, startPoint y: 308, endPoint x: 959, endPoint y: 316, distance: 149.4
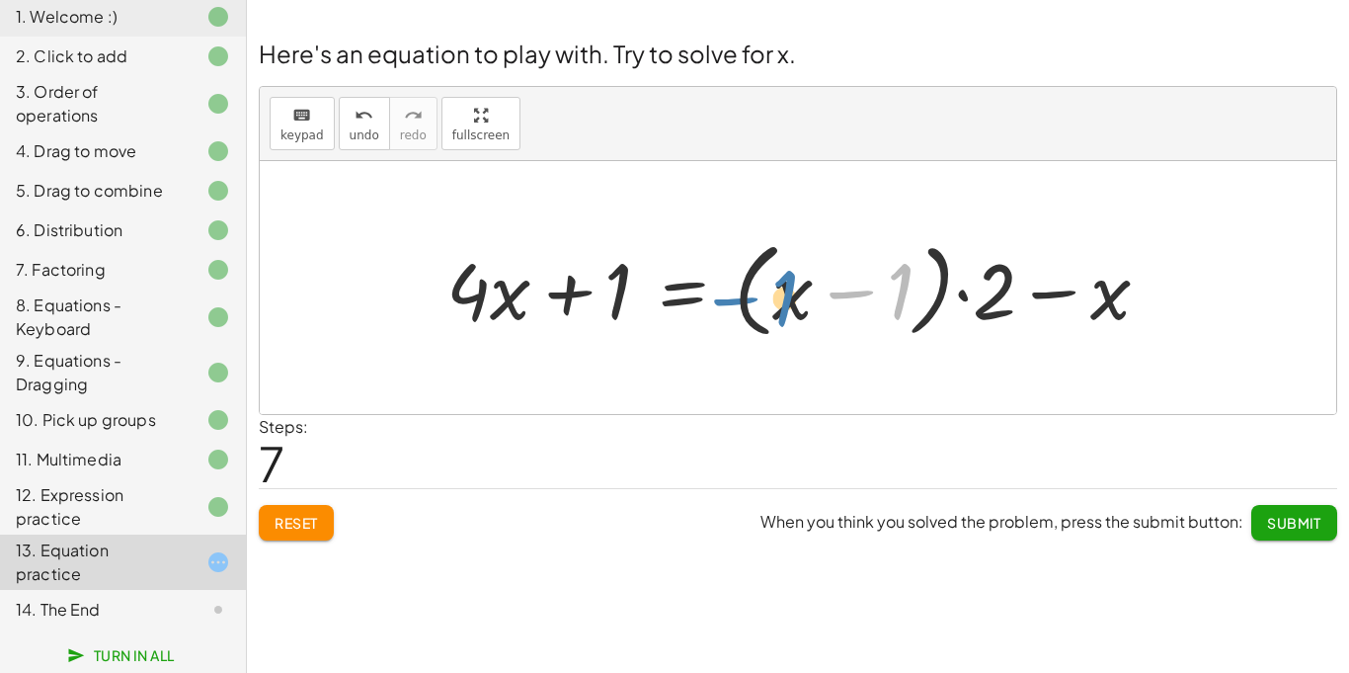
drag, startPoint x: 910, startPoint y: 301, endPoint x: 951, endPoint y: 310, distance: 42.4
click at [951, 310] on div at bounding box center [806, 288] width 739 height 114
click at [1039, 297] on div at bounding box center [806, 288] width 739 height 114
click at [625, 298] on div at bounding box center [806, 288] width 739 height 114
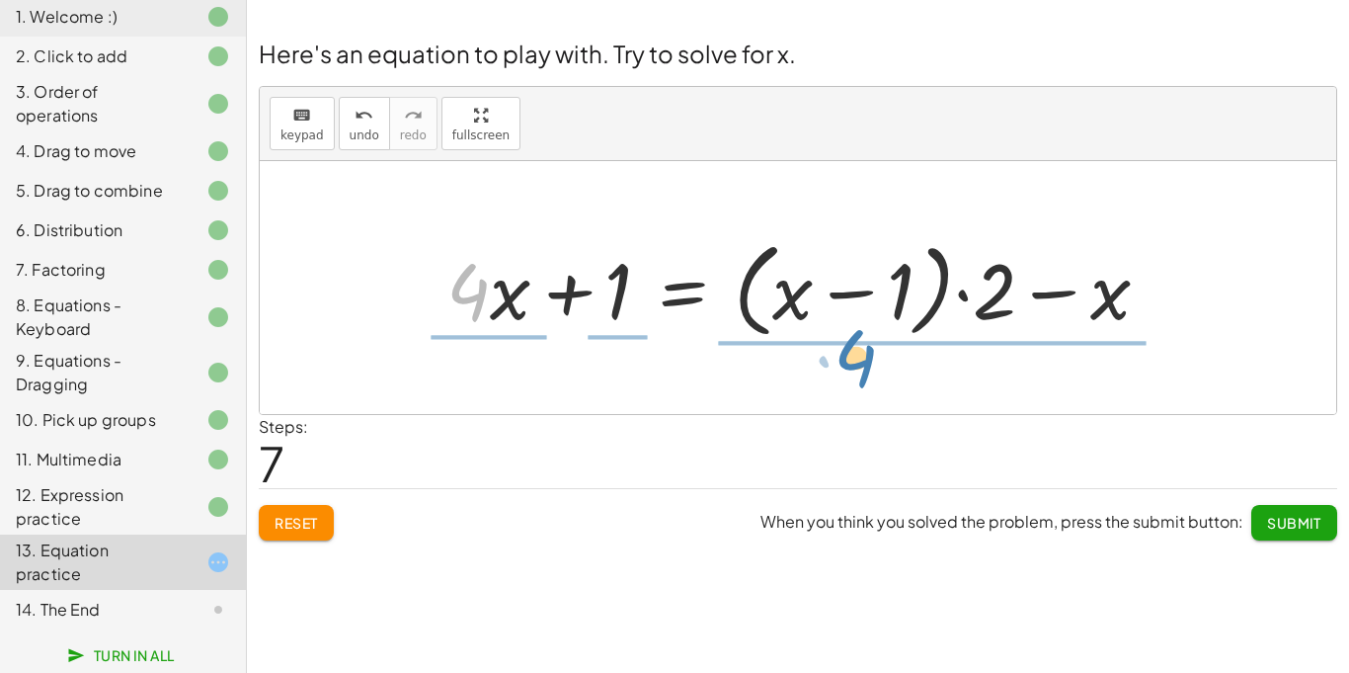
drag, startPoint x: 489, startPoint y: 282, endPoint x: 888, endPoint y: 355, distance: 405.7
click at [888, 355] on div "+ · 4 · x + 1 = + · 2 · ( + x − 1 ) − x + · 4 · x + 1 − 1 = + · 2 · ( + x − 1 )…" at bounding box center [798, 287] width 1077 height 253
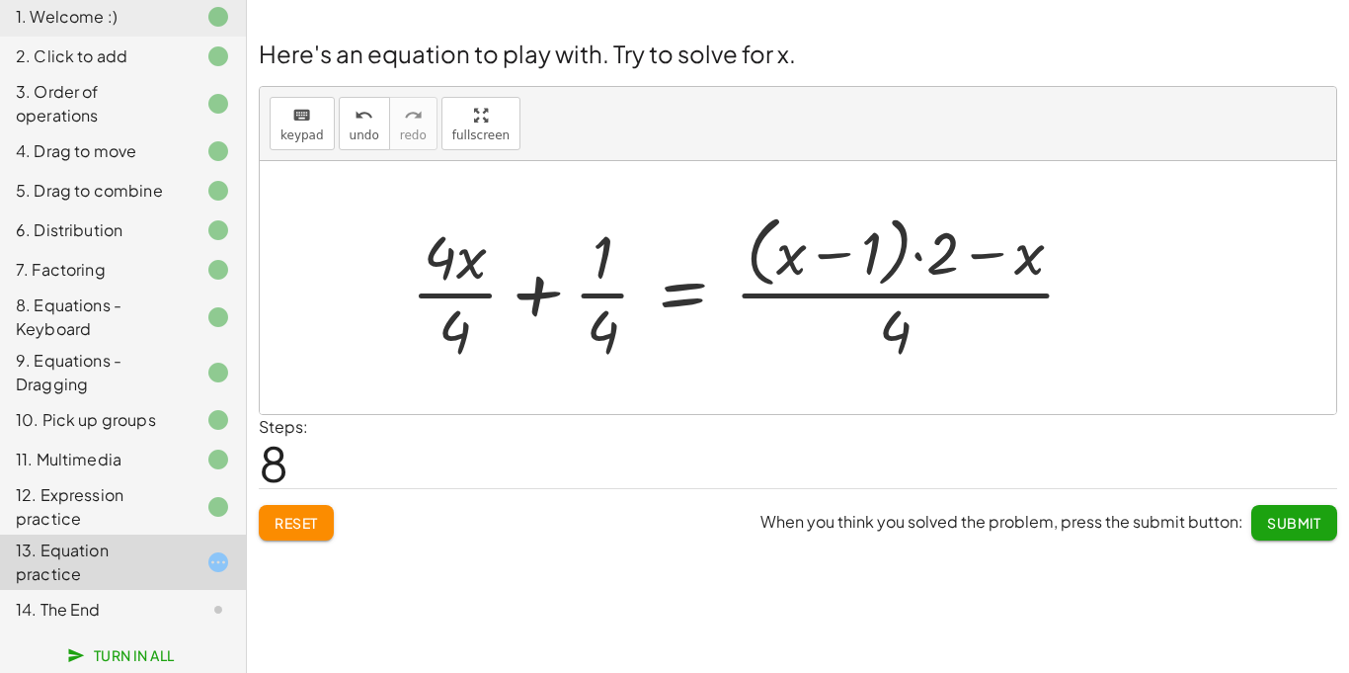
click at [557, 290] on div at bounding box center [751, 286] width 700 height 161
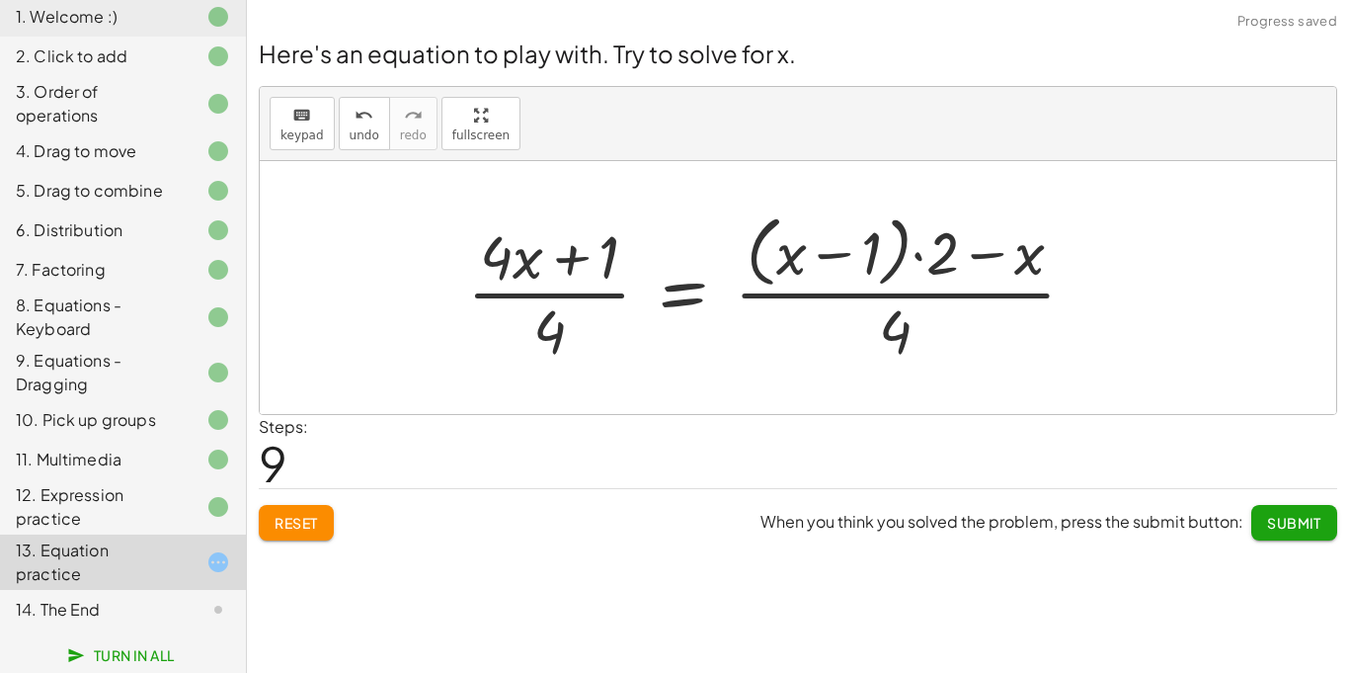
click at [570, 260] on div at bounding box center [779, 286] width 644 height 161
drag, startPoint x: 541, startPoint y: 264, endPoint x: 721, endPoint y: 286, distance: 181.2
click at [721, 286] on div at bounding box center [779, 286] width 644 height 161
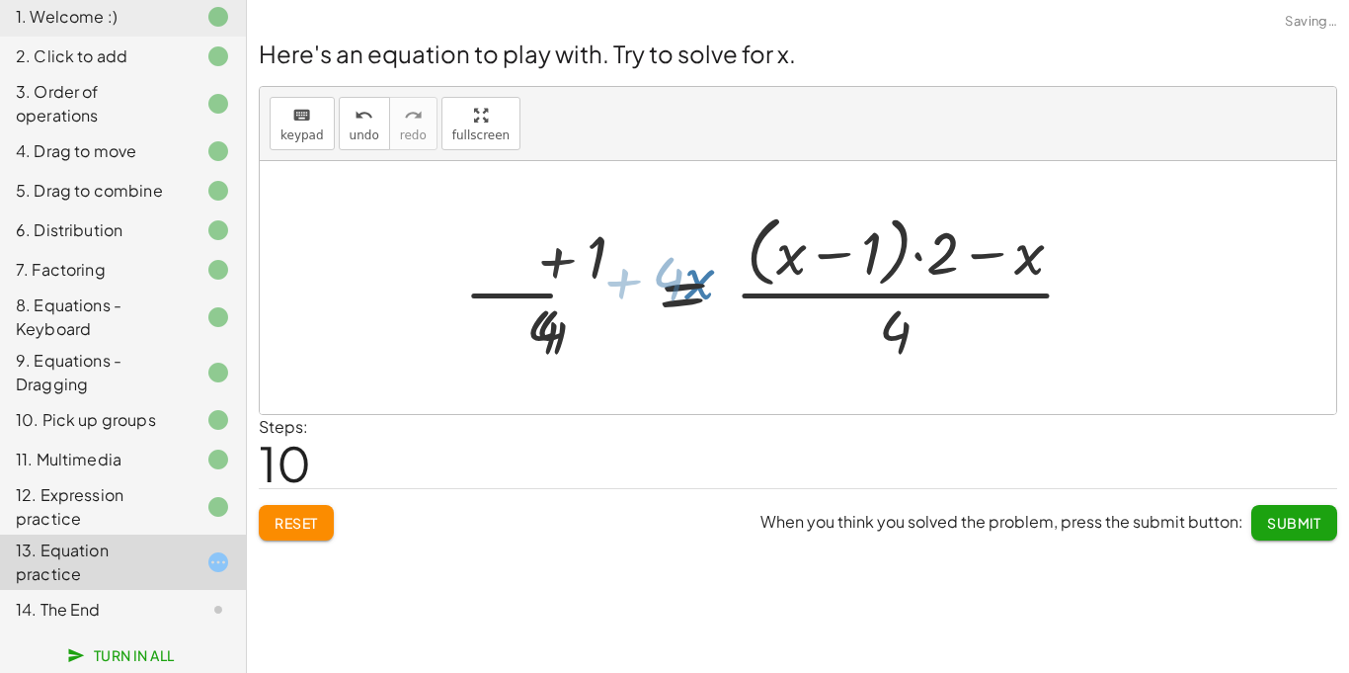
click at [722, 286] on div at bounding box center [751, 286] width 700 height 161
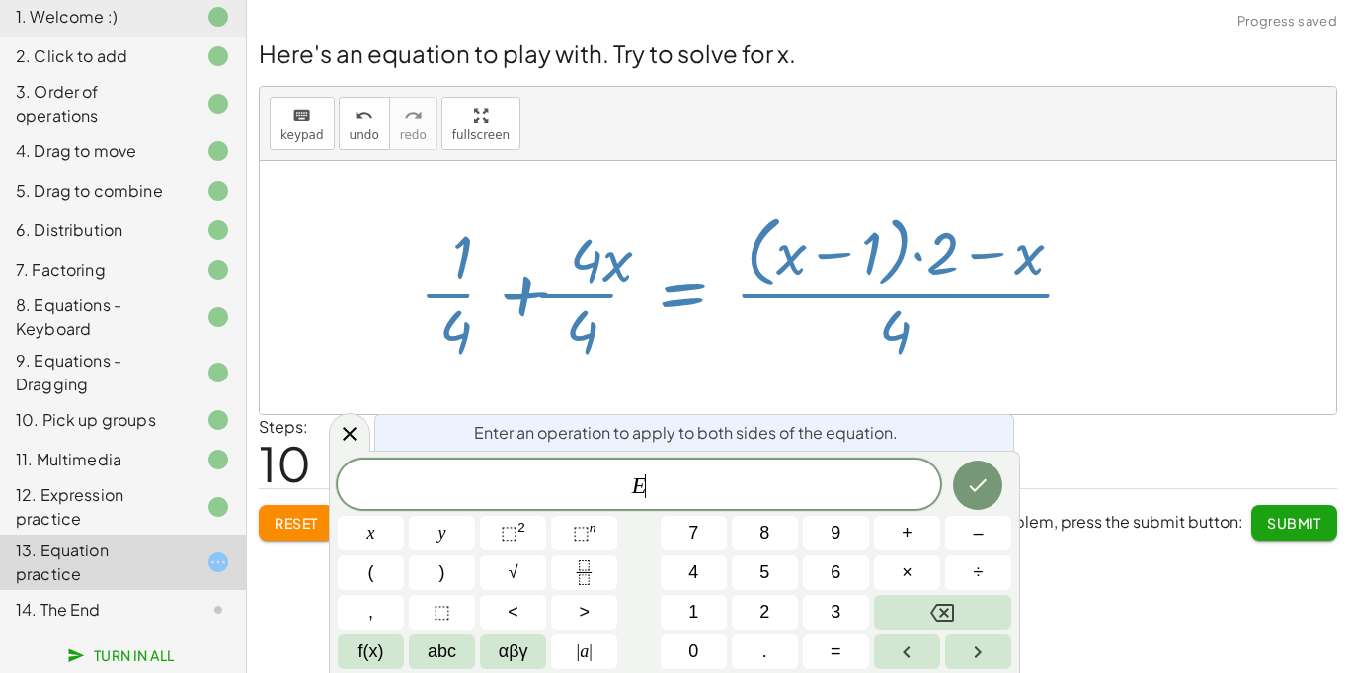
scroll to position [17, 0]
click at [1097, 432] on div "Steps: 10" at bounding box center [798, 451] width 1079 height 73
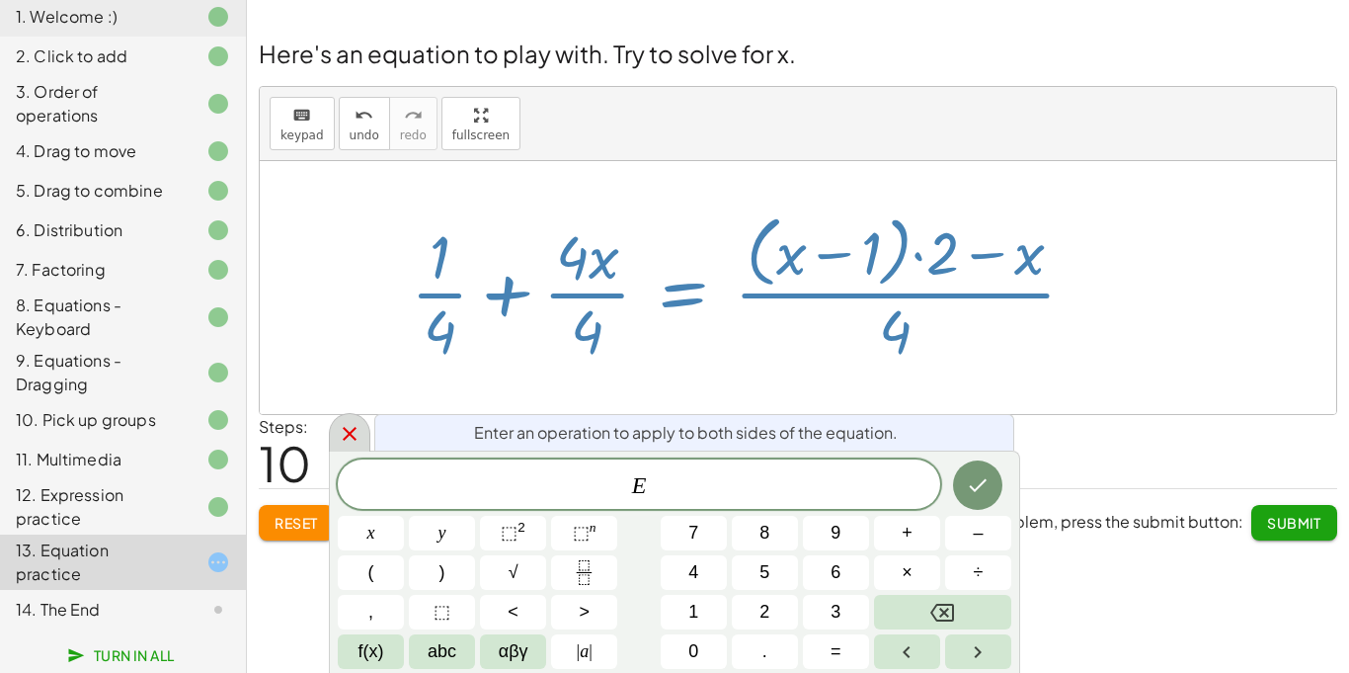
click at [352, 442] on icon at bounding box center [350, 434] width 24 height 24
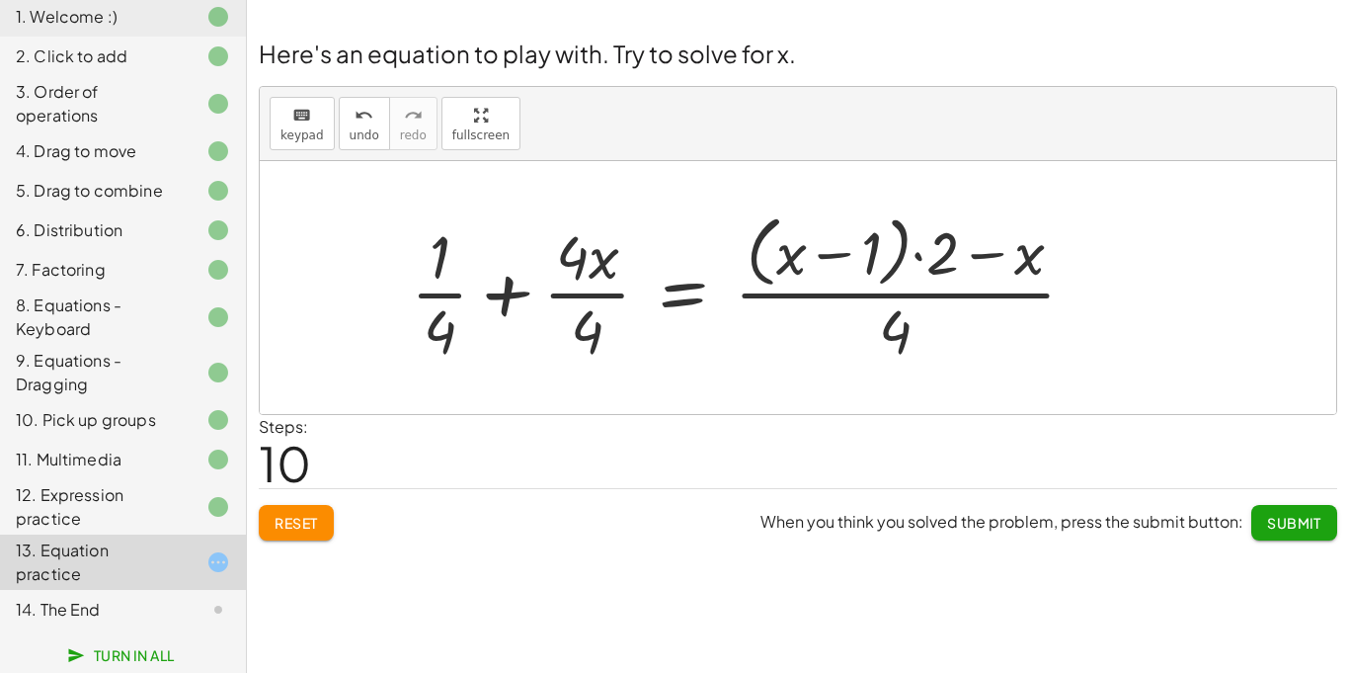
click at [498, 300] on div at bounding box center [751, 286] width 700 height 161
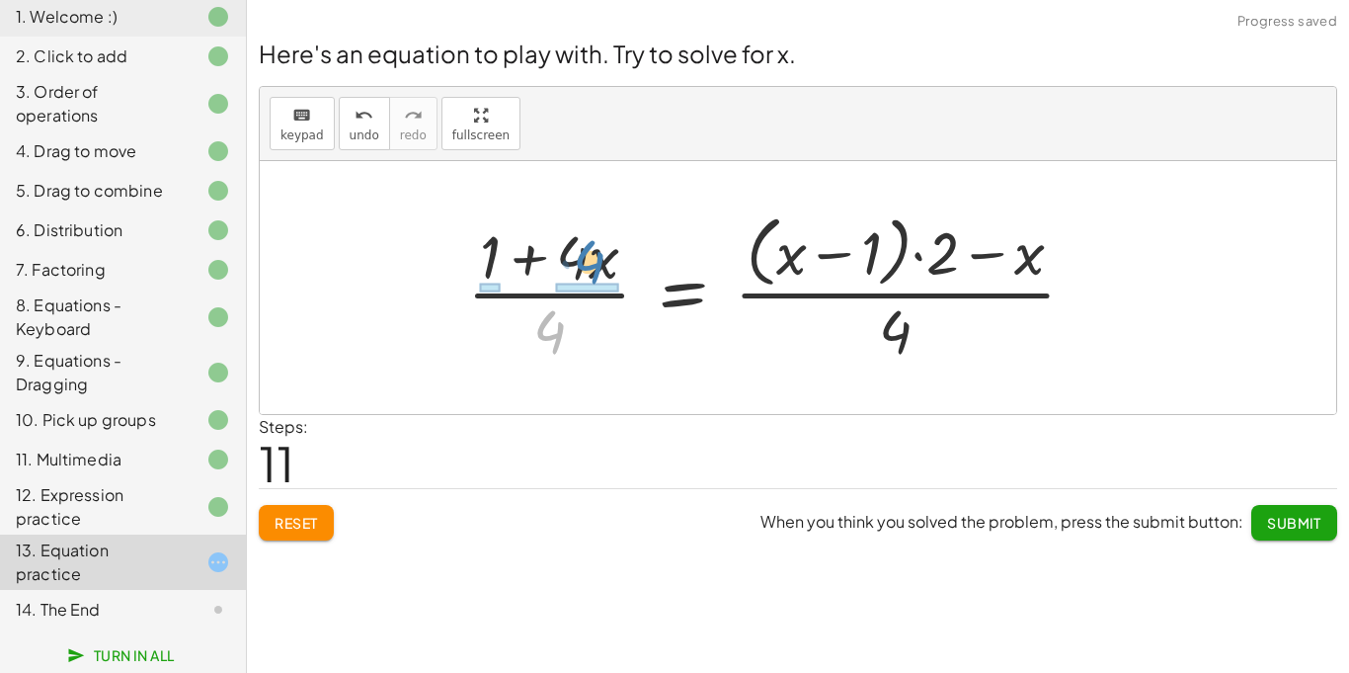
drag, startPoint x: 554, startPoint y: 321, endPoint x: 592, endPoint y: 259, distance: 72.7
click at [592, 259] on div at bounding box center [779, 286] width 644 height 161
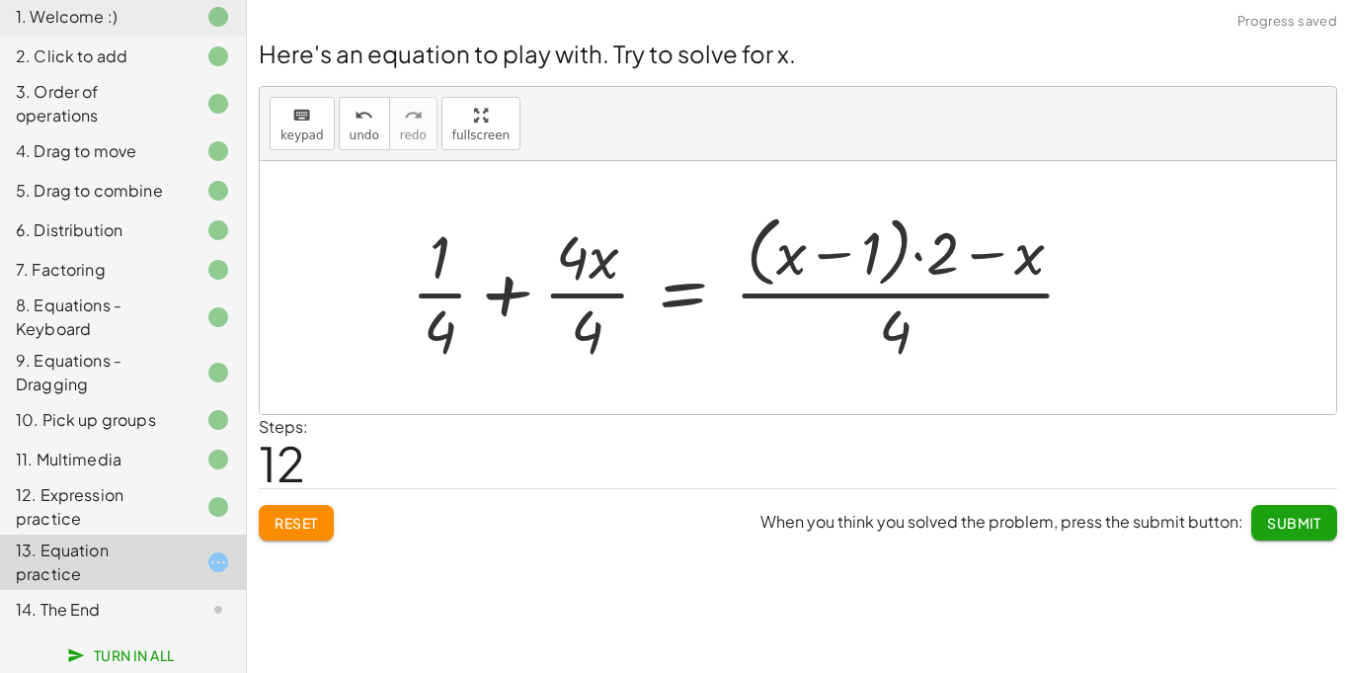
click at [461, 292] on div at bounding box center [751, 286] width 700 height 161
click at [510, 295] on div at bounding box center [751, 286] width 700 height 161
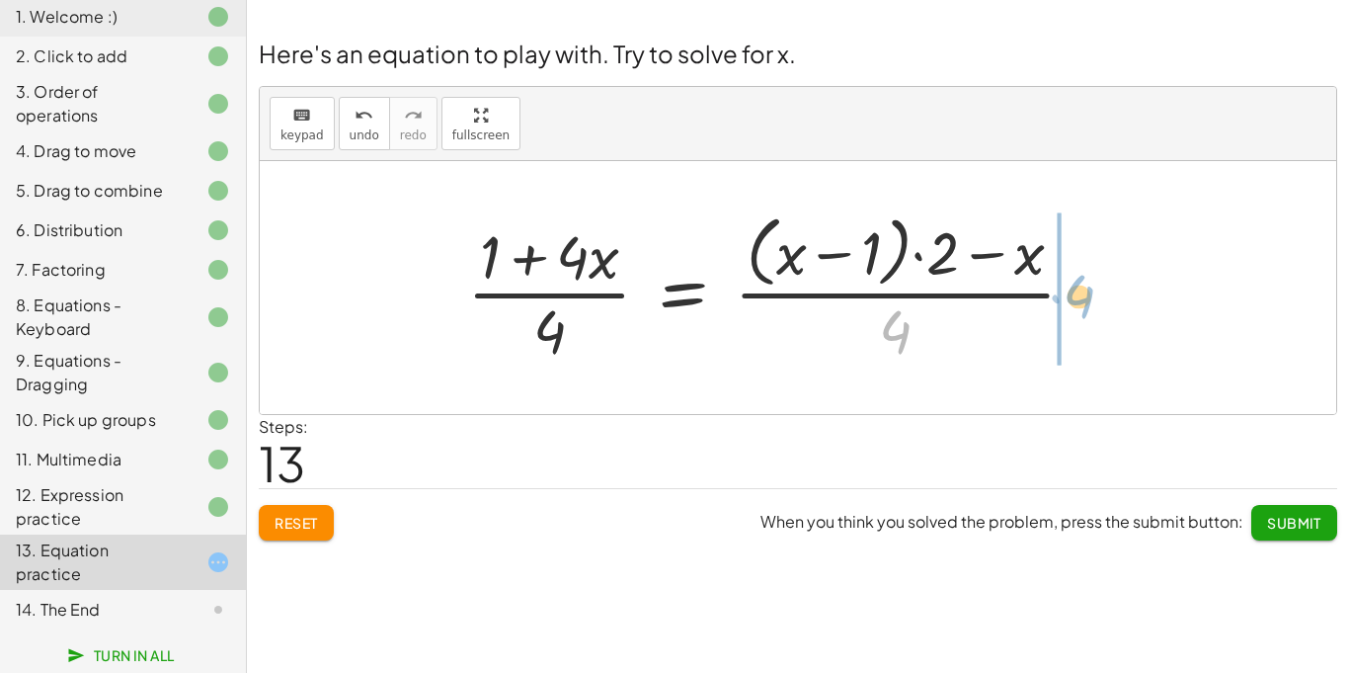
drag, startPoint x: 910, startPoint y: 336, endPoint x: 1093, endPoint y: 300, distance: 187.1
click at [1093, 300] on div at bounding box center [779, 286] width 644 height 161
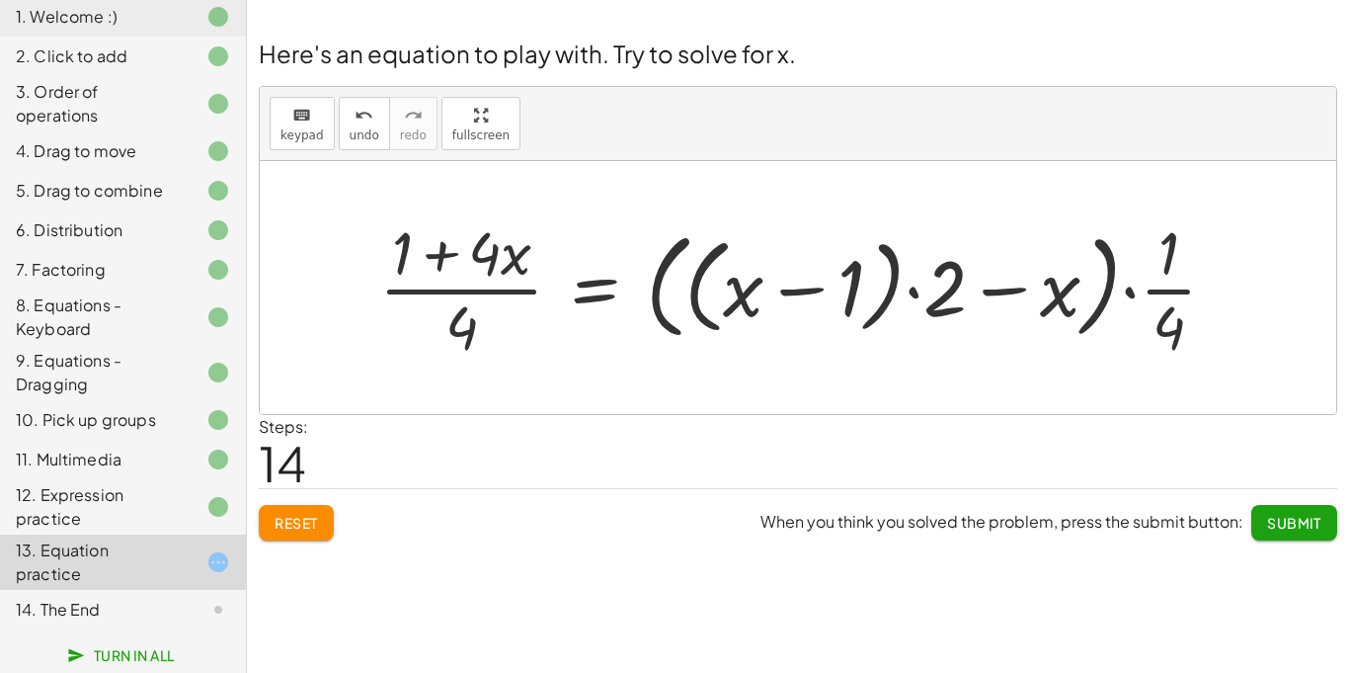
click at [1173, 282] on div at bounding box center [805, 287] width 873 height 152
click at [1084, 288] on div at bounding box center [805, 287] width 873 height 152
click at [1023, 284] on div at bounding box center [805, 287] width 873 height 152
click at [794, 274] on div at bounding box center [805, 287] width 873 height 152
click at [441, 256] on div at bounding box center [805, 287] width 873 height 152
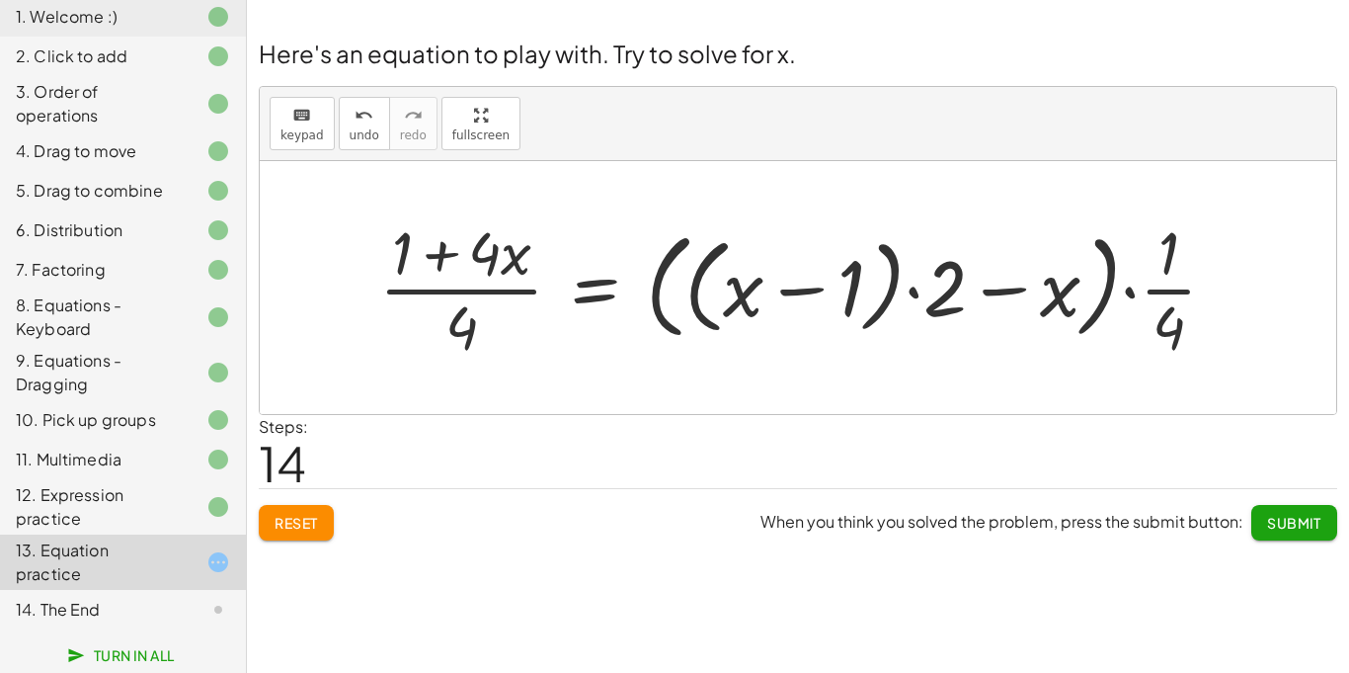
click at [456, 314] on div at bounding box center [805, 287] width 873 height 152
click at [482, 282] on div at bounding box center [805, 287] width 873 height 152
click at [478, 281] on div at bounding box center [805, 287] width 873 height 152
click at [621, 289] on div at bounding box center [805, 287] width 873 height 152
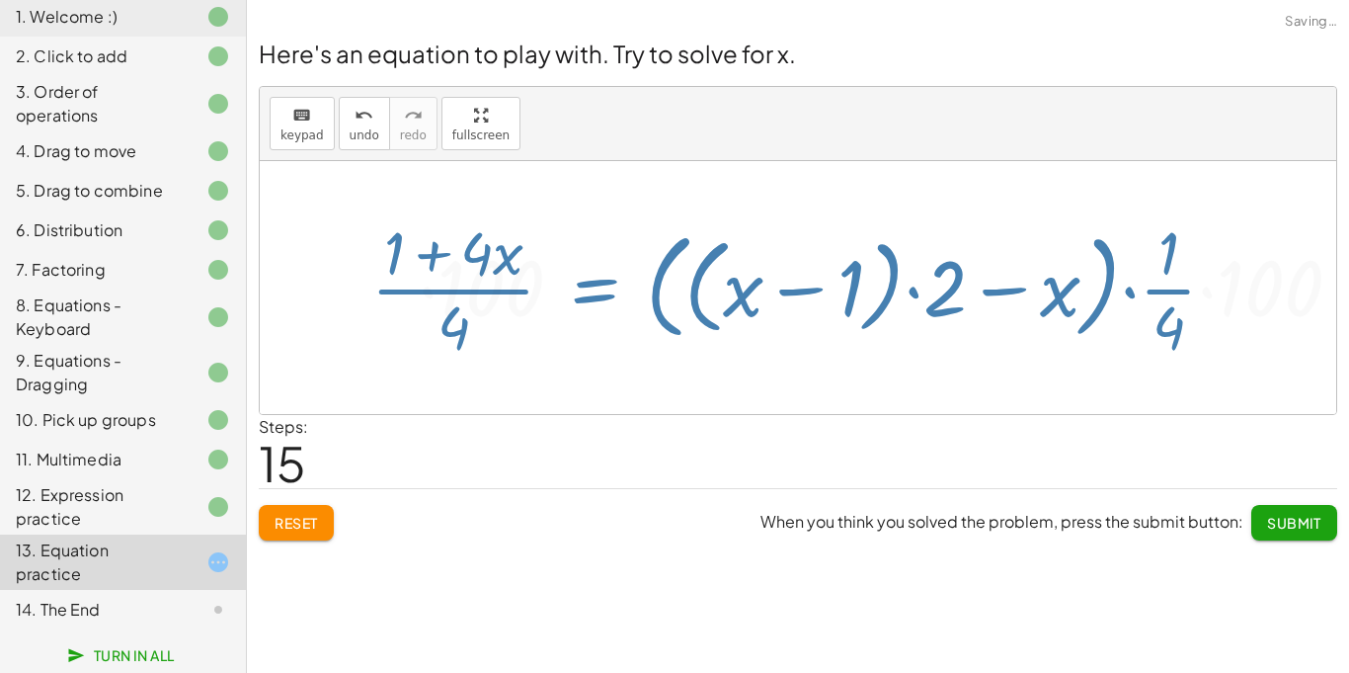
scroll to position [0, 0]
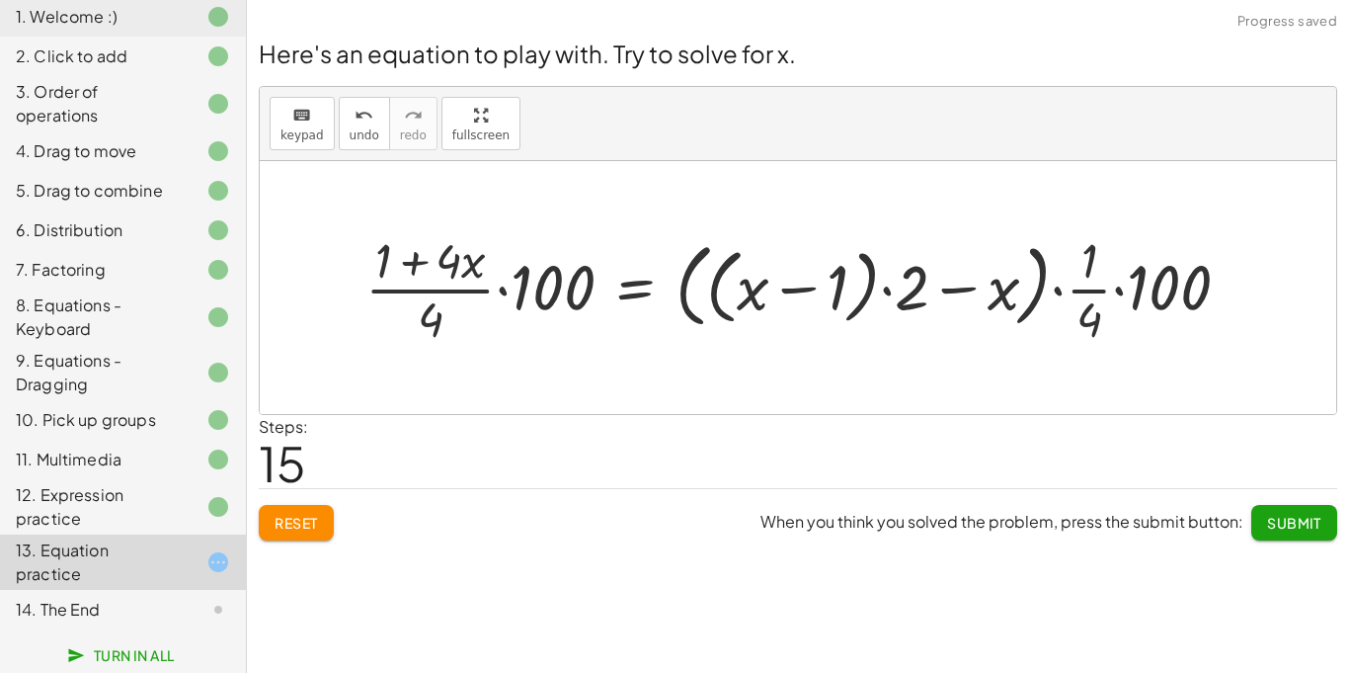
click at [276, 524] on span "Reset" at bounding box center [296, 523] width 43 height 18
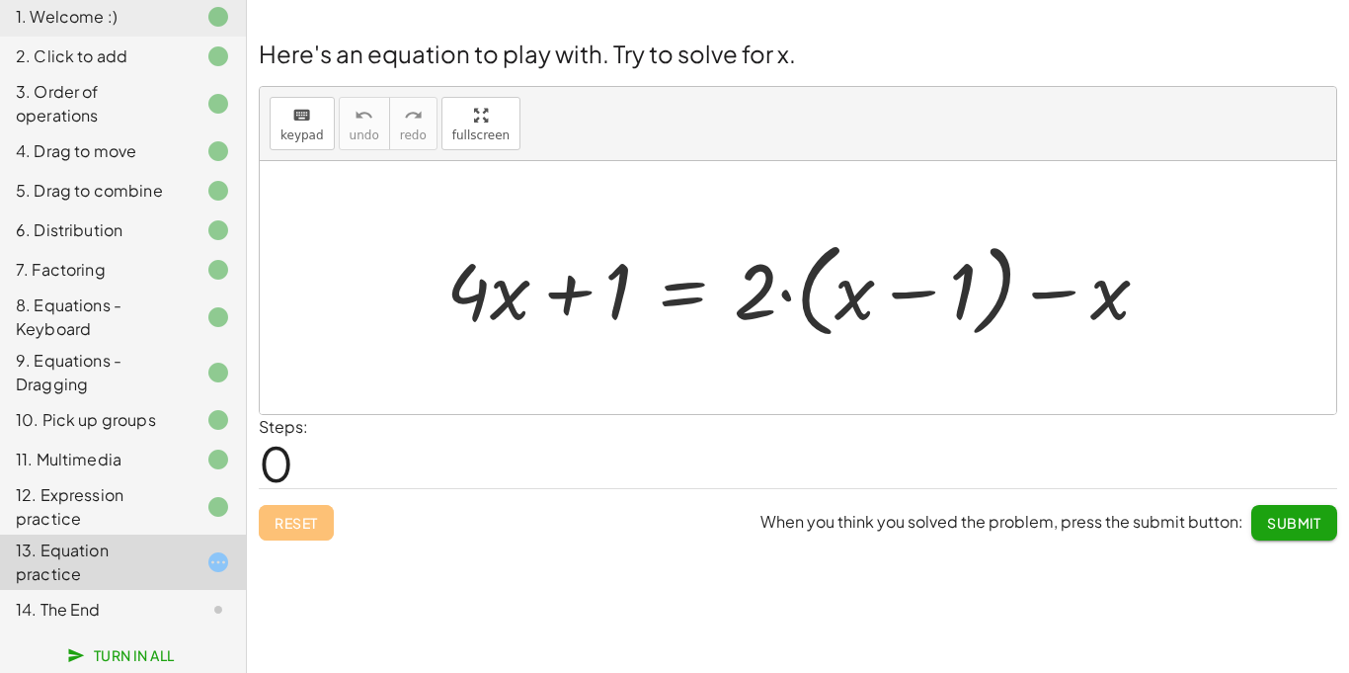
click at [276, 524] on div "Reset When you think you solved the problem, press the submit button: Submit" at bounding box center [798, 514] width 1079 height 52
click at [429, 226] on div "+ · 4 · x + 1 = + · 2 · ( + x − 1 ) − x" at bounding box center [799, 287] width 764 height 123
click at [552, 289] on div at bounding box center [806, 288] width 739 height 114
drag, startPoint x: 761, startPoint y: 305, endPoint x: 935, endPoint y: 289, distance: 175.5
click at [935, 289] on div at bounding box center [806, 288] width 739 height 114
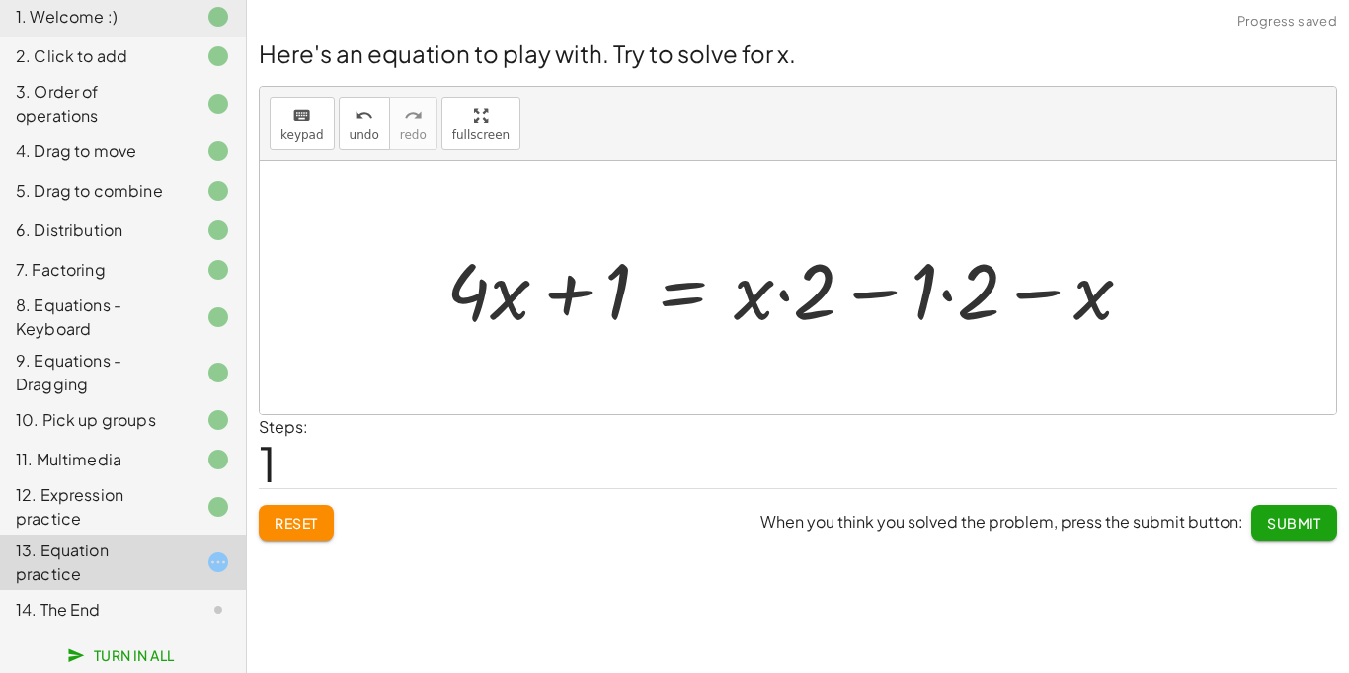
click at [881, 306] on div at bounding box center [798, 288] width 722 height 102
click at [967, 290] on div at bounding box center [798, 288] width 722 height 102
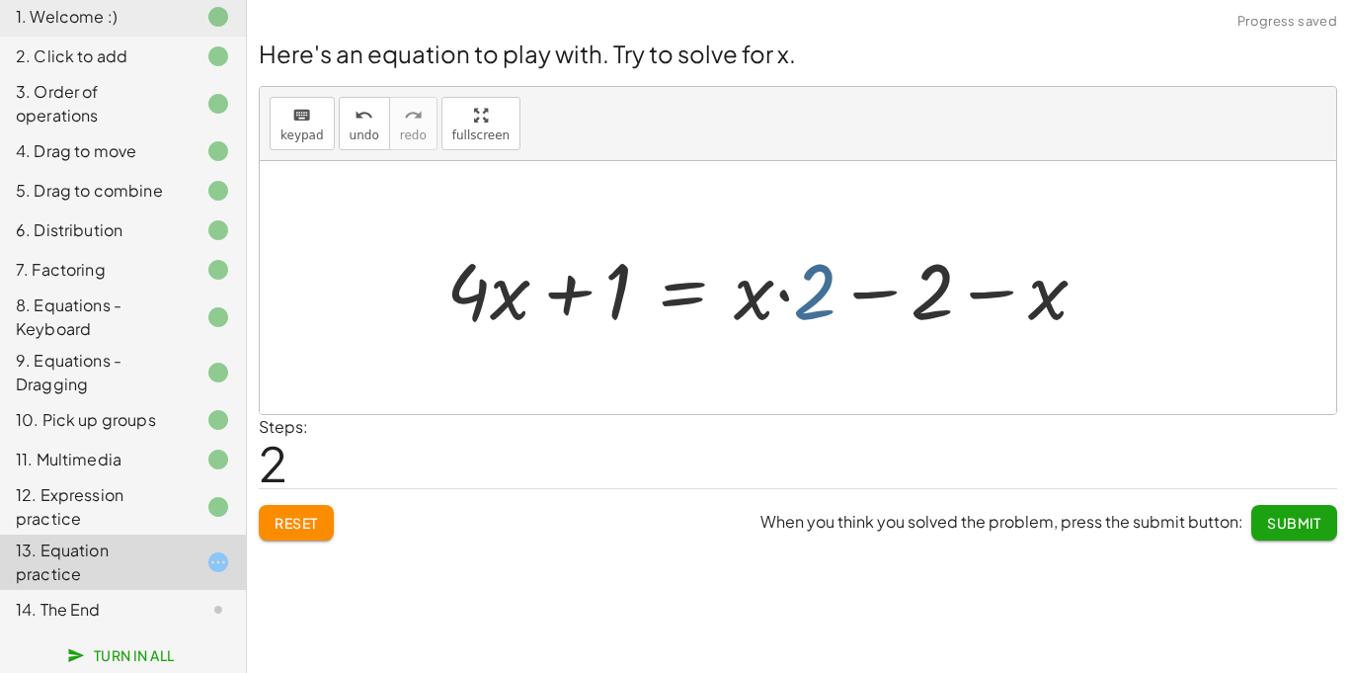
click at [820, 294] on div at bounding box center [775, 288] width 677 height 102
click at [866, 294] on div at bounding box center [775, 288] width 677 height 102
drag, startPoint x: 810, startPoint y: 289, endPoint x: 915, endPoint y: 289, distance: 104.7
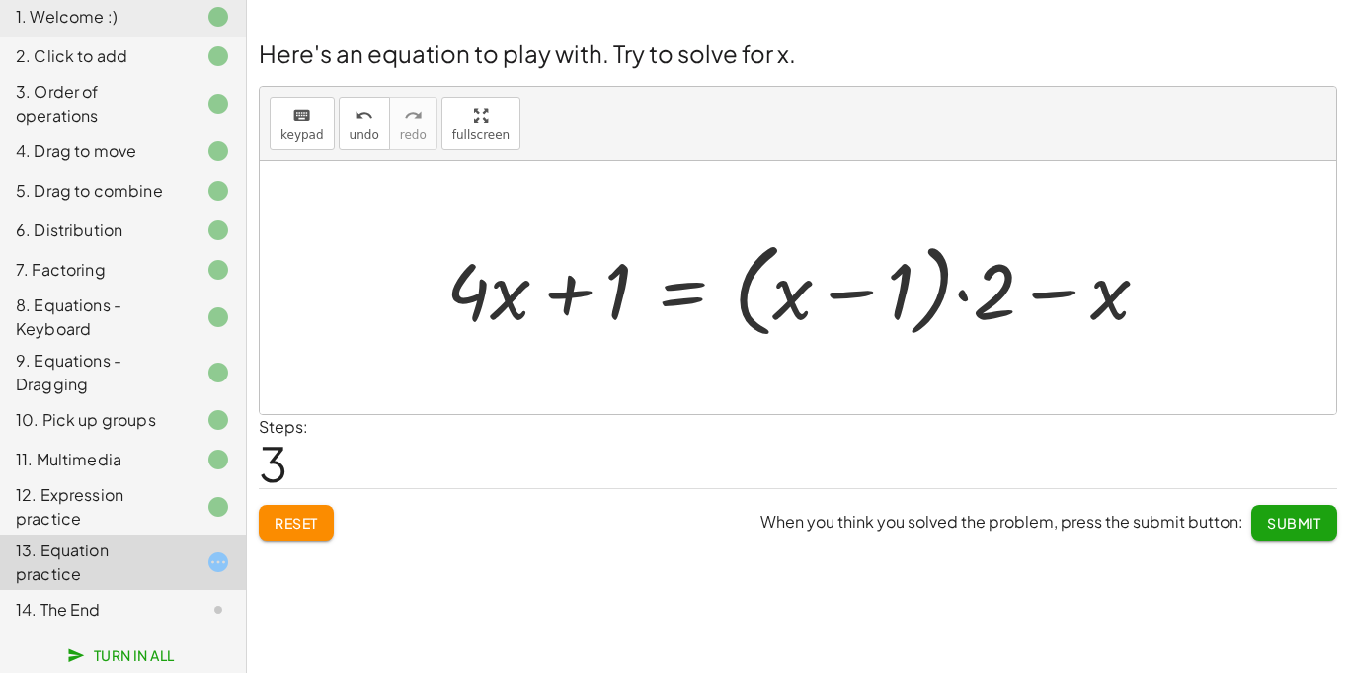
click at [510, 294] on div at bounding box center [806, 288] width 739 height 114
drag, startPoint x: 612, startPoint y: 304, endPoint x: 620, endPoint y: 322, distance: 19.5
click at [620, 322] on div at bounding box center [806, 288] width 739 height 114
drag, startPoint x: 487, startPoint y: 283, endPoint x: 458, endPoint y: 293, distance: 30.3
click at [458, 293] on div at bounding box center [806, 288] width 739 height 114
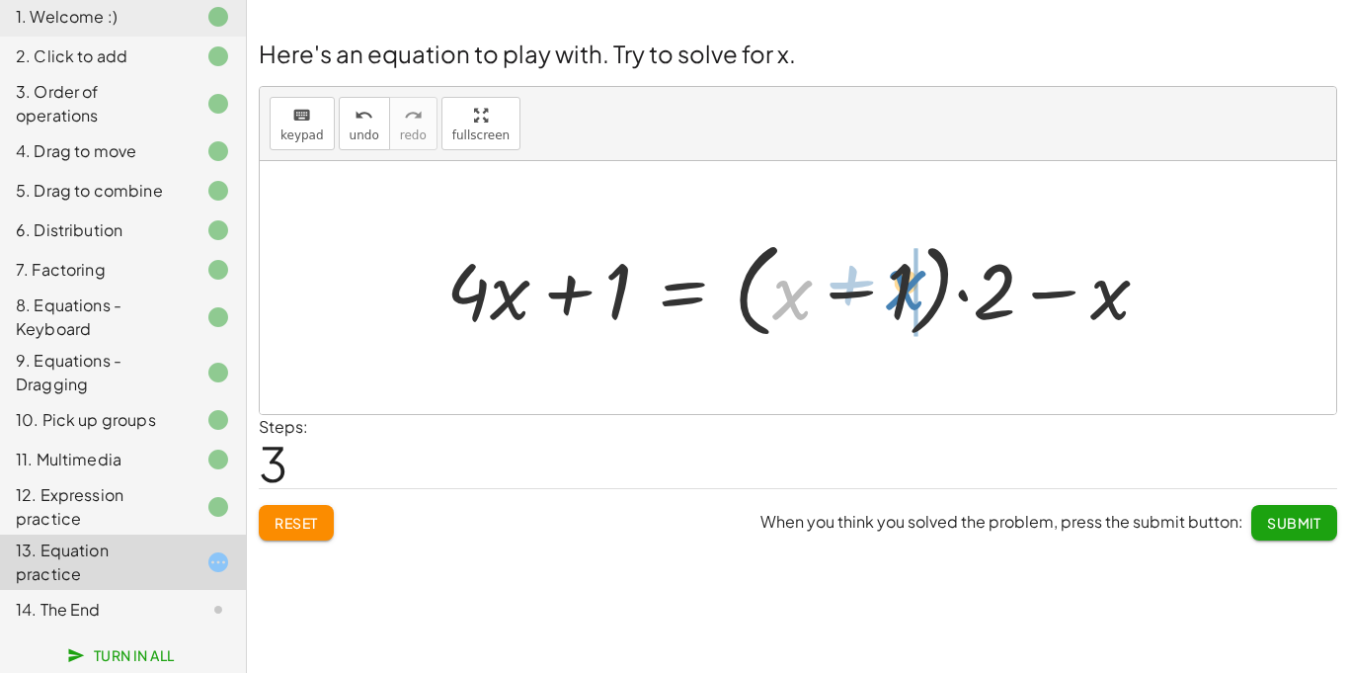
drag, startPoint x: 800, startPoint y: 304, endPoint x: 909, endPoint y: 295, distance: 109.0
click at [909, 295] on div at bounding box center [806, 288] width 739 height 114
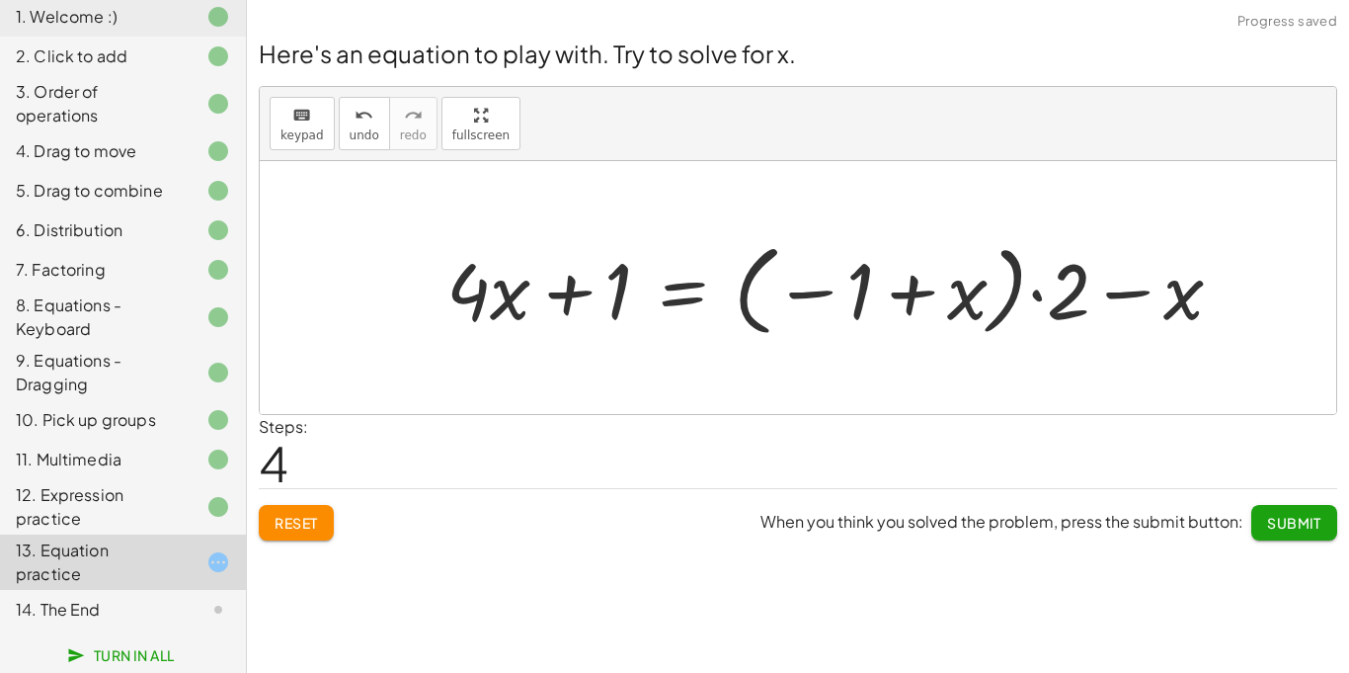
click at [909, 295] on div at bounding box center [843, 288] width 812 height 110
click at [1087, 299] on div at bounding box center [843, 288] width 812 height 110
click at [1115, 301] on div at bounding box center [843, 288] width 812 height 110
click at [552, 290] on div at bounding box center [843, 288] width 812 height 110
drag, startPoint x: 553, startPoint y: 290, endPoint x: 641, endPoint y: 285, distance: 88.0
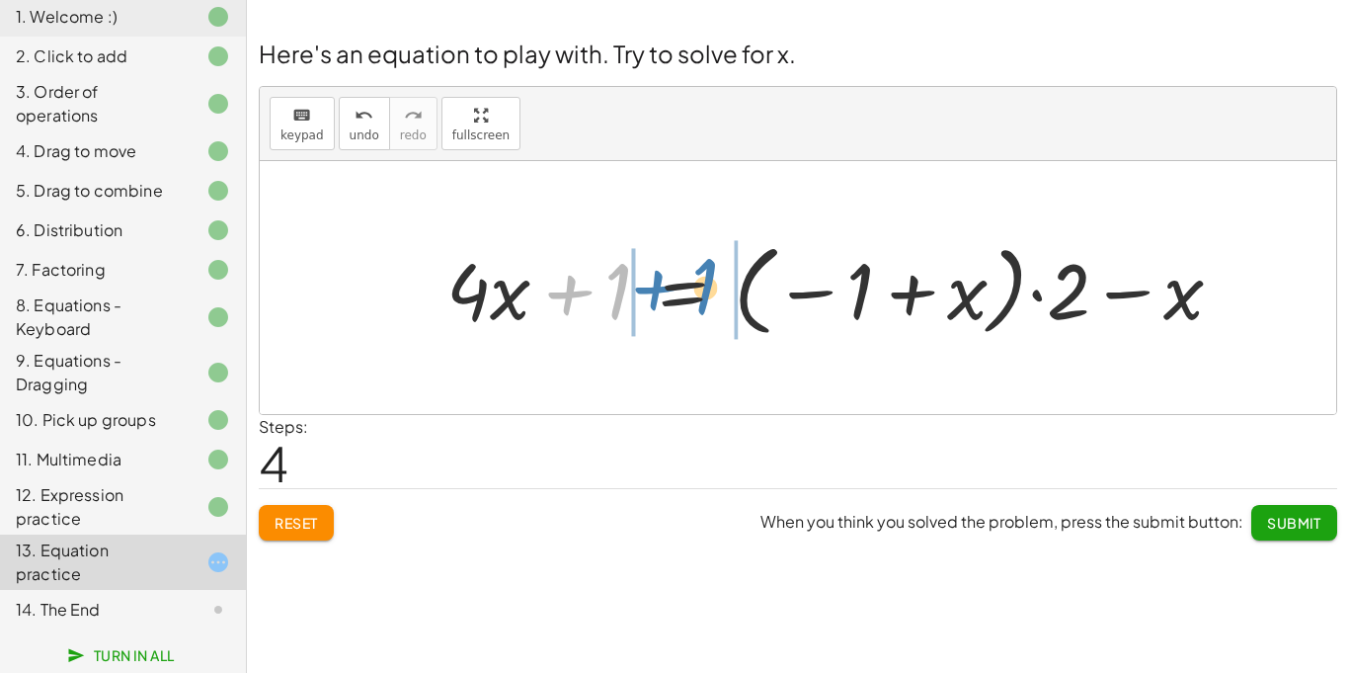
click at [641, 285] on div at bounding box center [843, 288] width 812 height 110
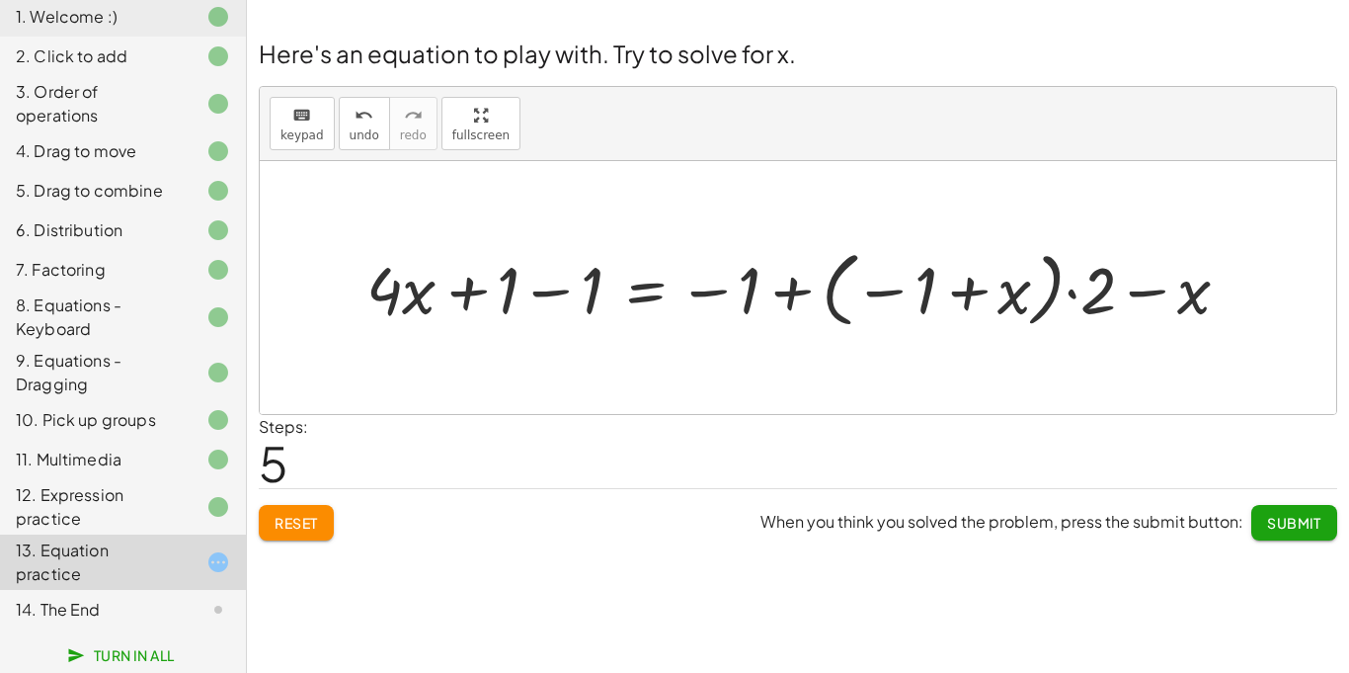
click at [561, 280] on div at bounding box center [806, 287] width 899 height 92
click at [735, 297] on div at bounding box center [889, 287] width 731 height 92
click at [715, 293] on div at bounding box center [889, 287] width 731 height 92
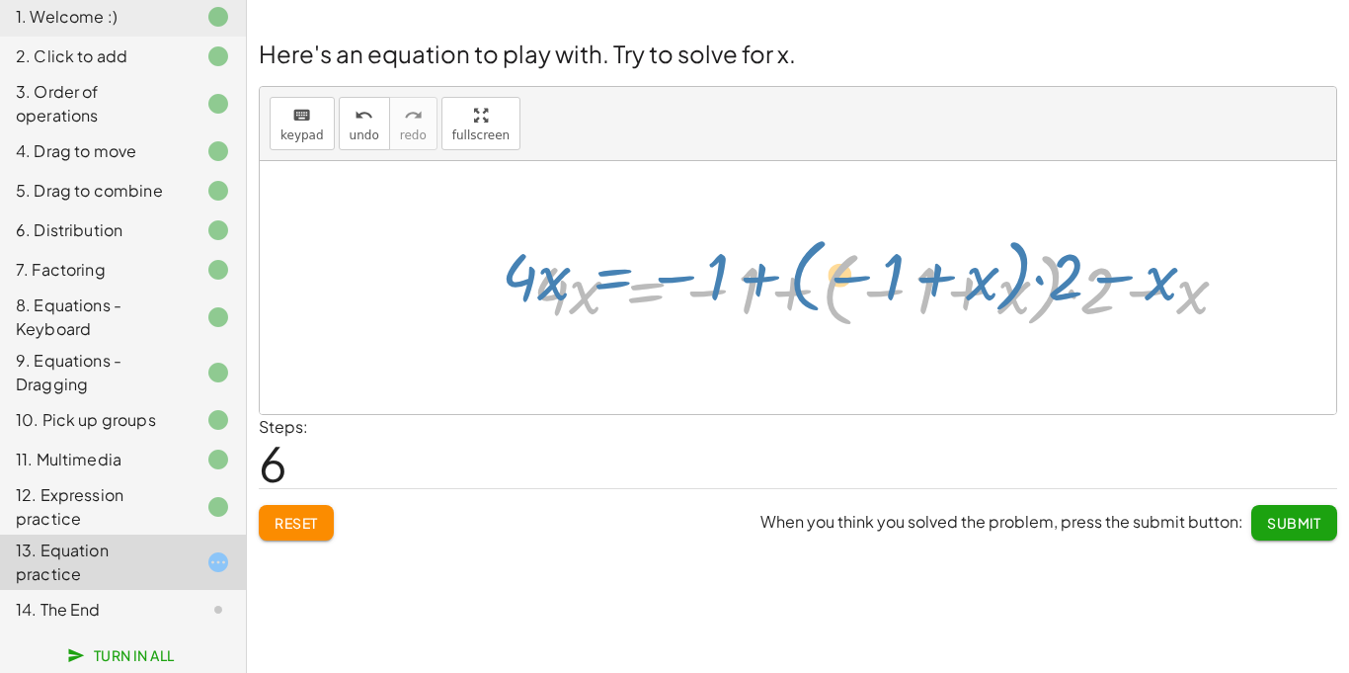
drag, startPoint x: 654, startPoint y: 289, endPoint x: 620, endPoint y: 276, distance: 36.3
click at [620, 276] on div at bounding box center [889, 287] width 731 height 92
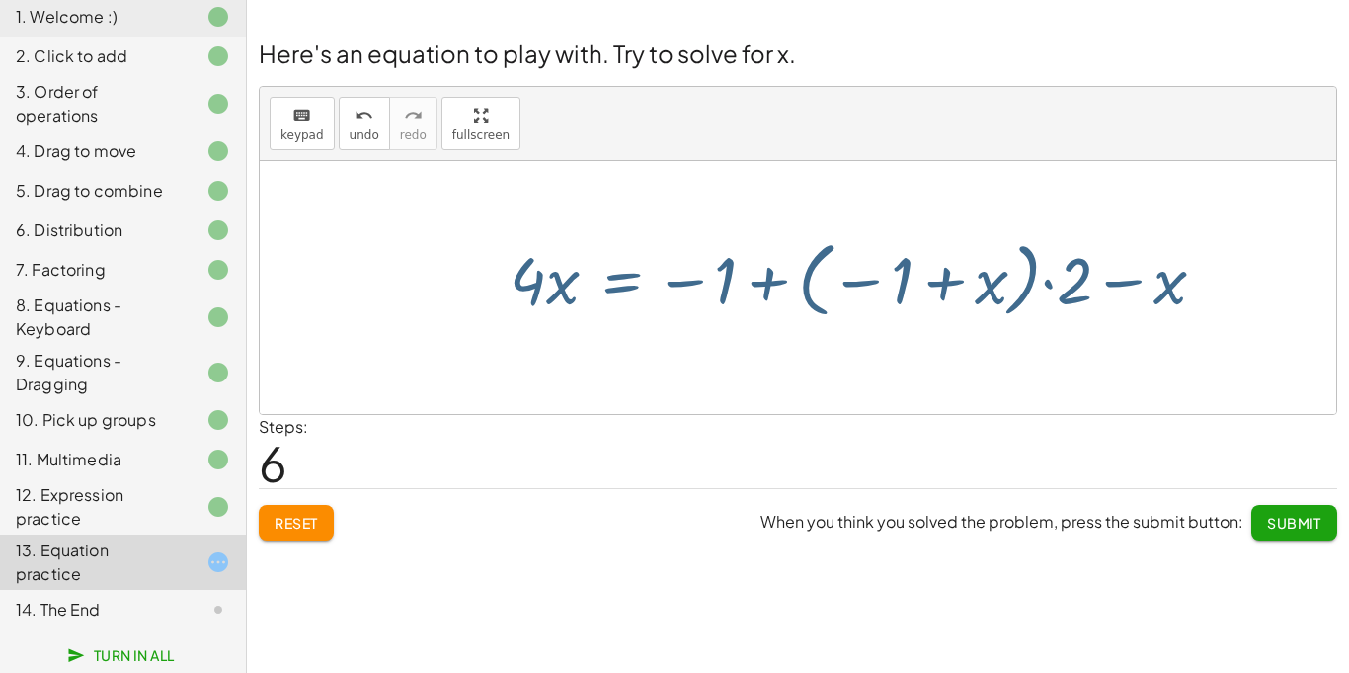
click at [596, 282] on div at bounding box center [889, 287] width 731 height 92
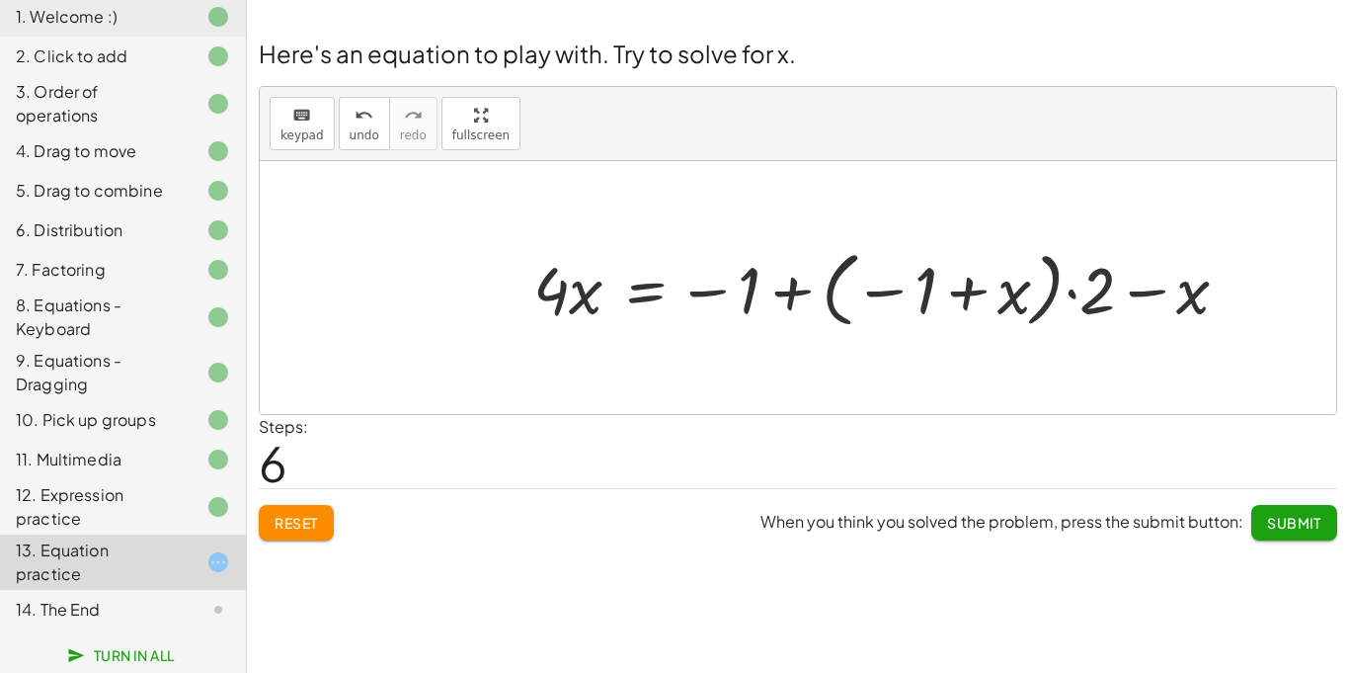
click at [594, 283] on div at bounding box center [889, 287] width 731 height 92
drag, startPoint x: 711, startPoint y: 300, endPoint x: 1174, endPoint y: 300, distance: 463.3
click at [1174, 300] on div at bounding box center [889, 287] width 731 height 92
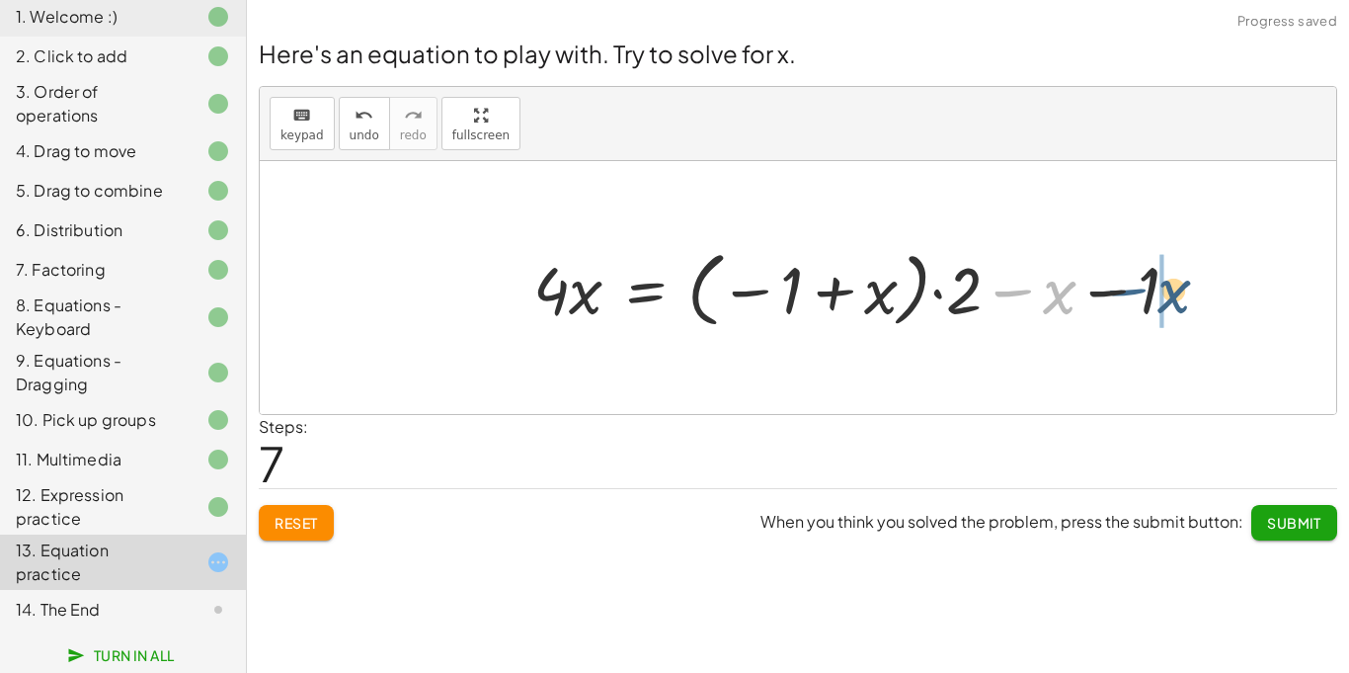
drag, startPoint x: 1009, startPoint y: 286, endPoint x: 1124, endPoint y: 285, distance: 114.6
click at [1124, 285] on div at bounding box center [865, 287] width 682 height 92
click at [990, 294] on div at bounding box center [865, 287] width 682 height 92
click at [995, 294] on div at bounding box center [865, 287] width 682 height 92
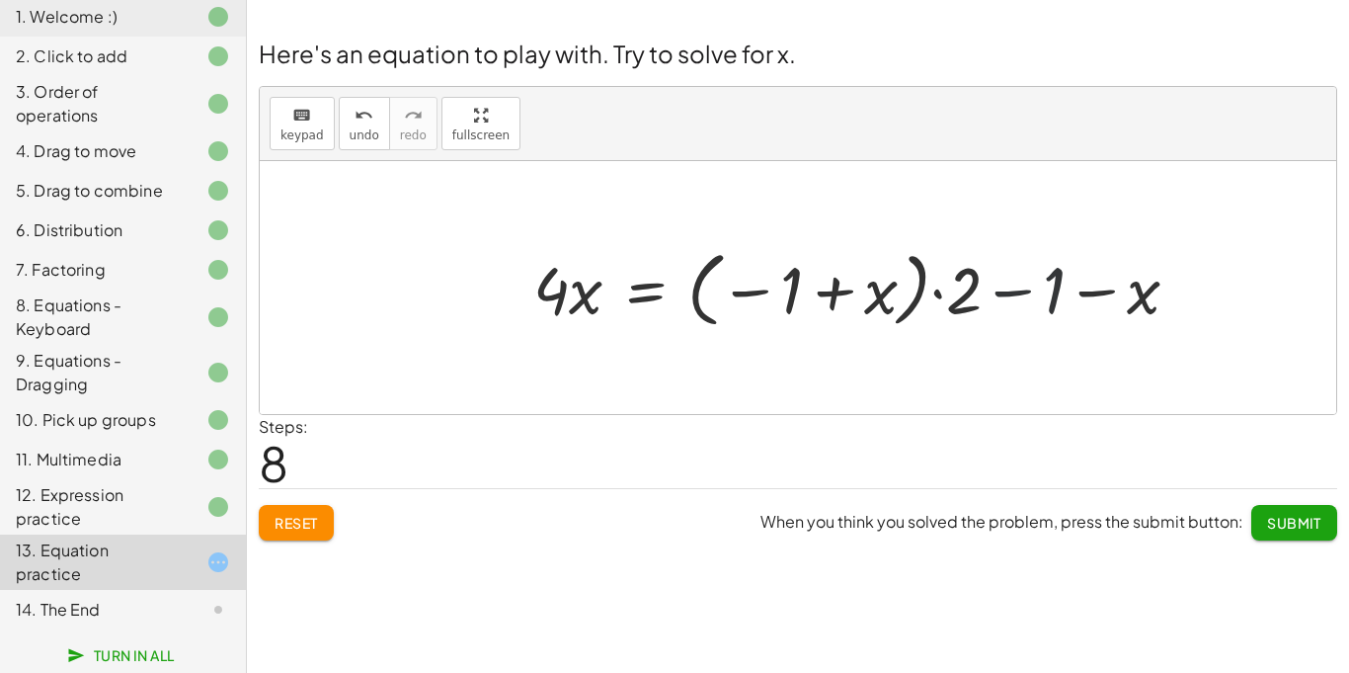
click at [999, 295] on div at bounding box center [865, 287] width 682 height 92
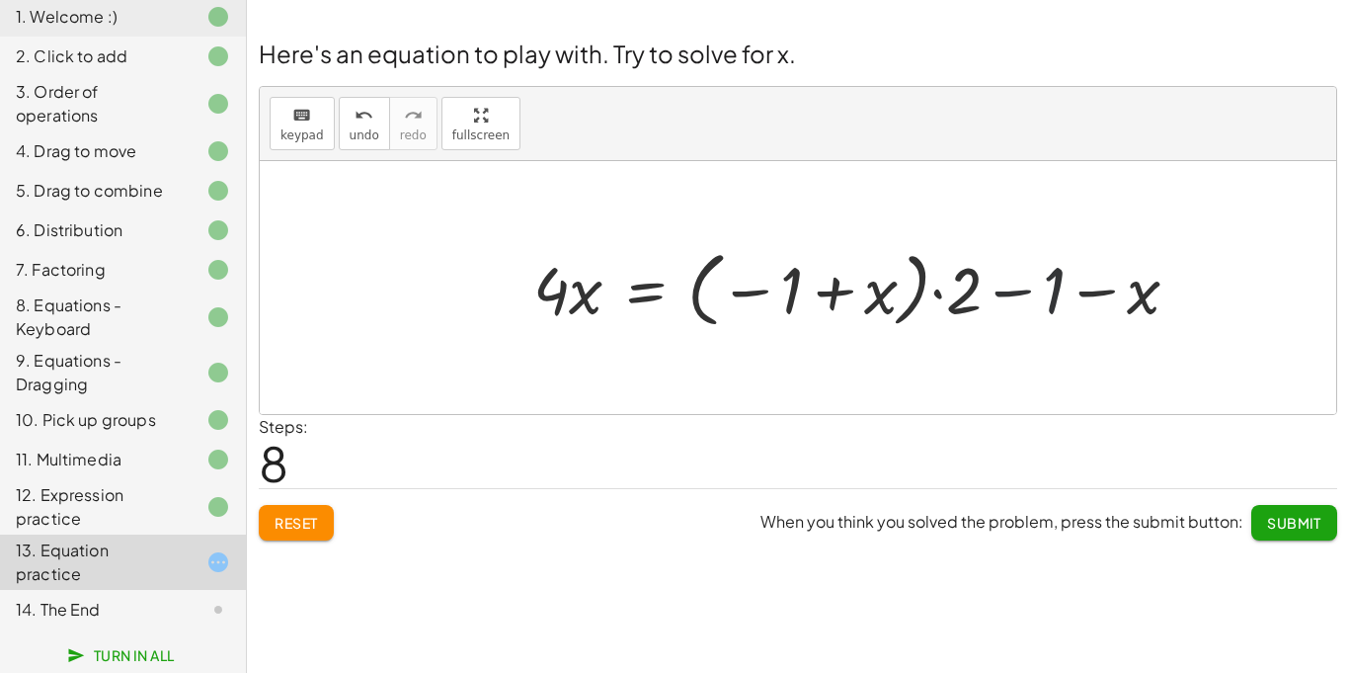
click at [999, 295] on div at bounding box center [865, 287] width 682 height 92
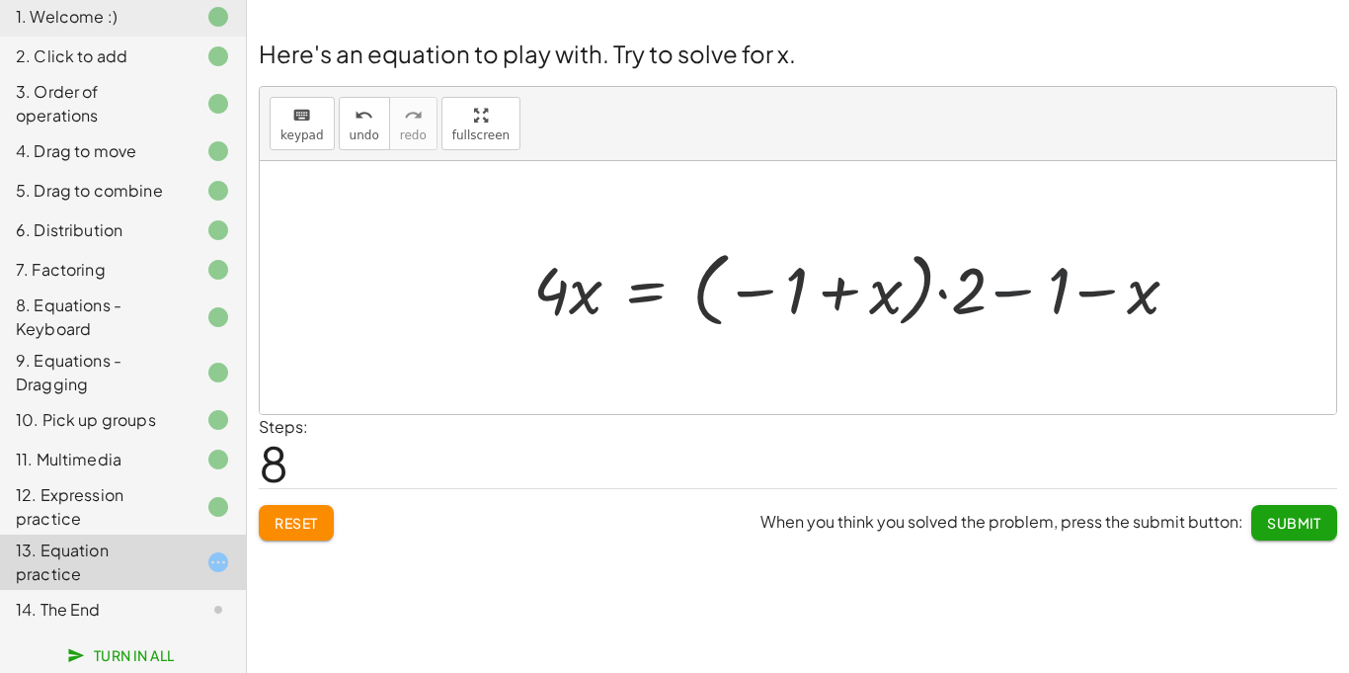
click at [999, 295] on div at bounding box center [865, 287] width 682 height 92
click at [660, 288] on div at bounding box center [865, 287] width 682 height 92
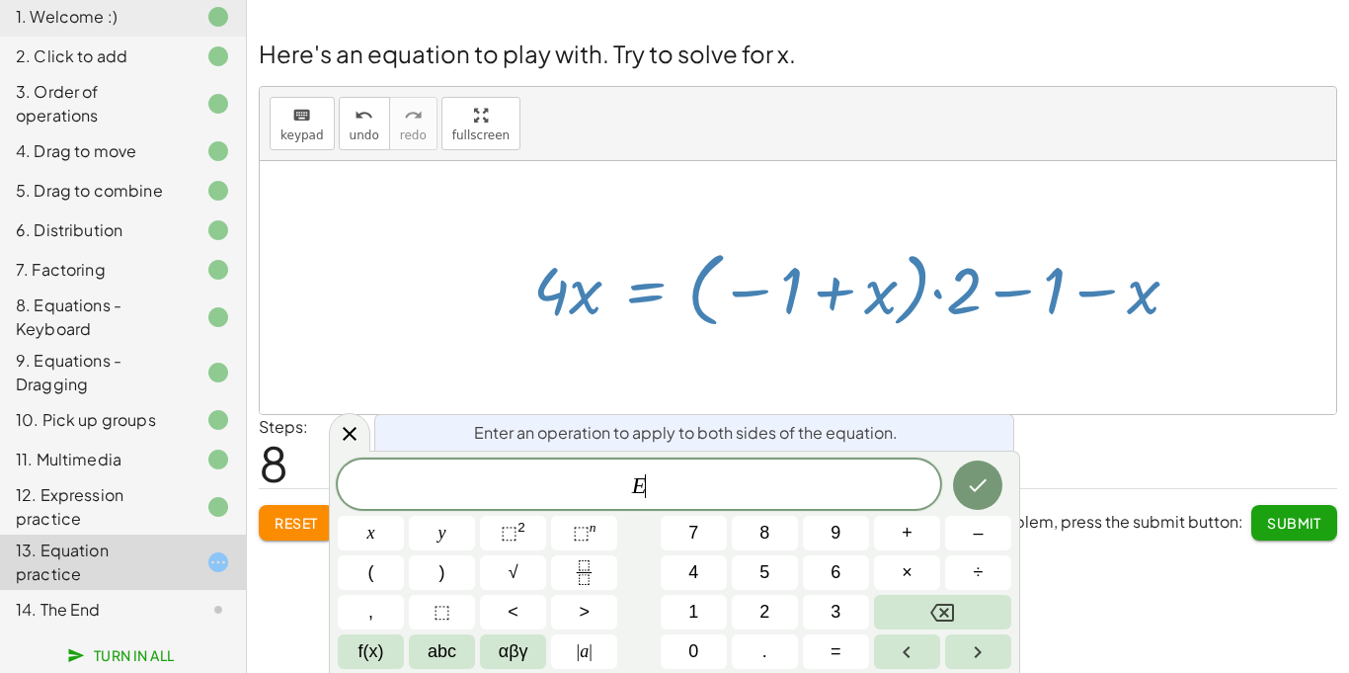
scroll to position [23, 0]
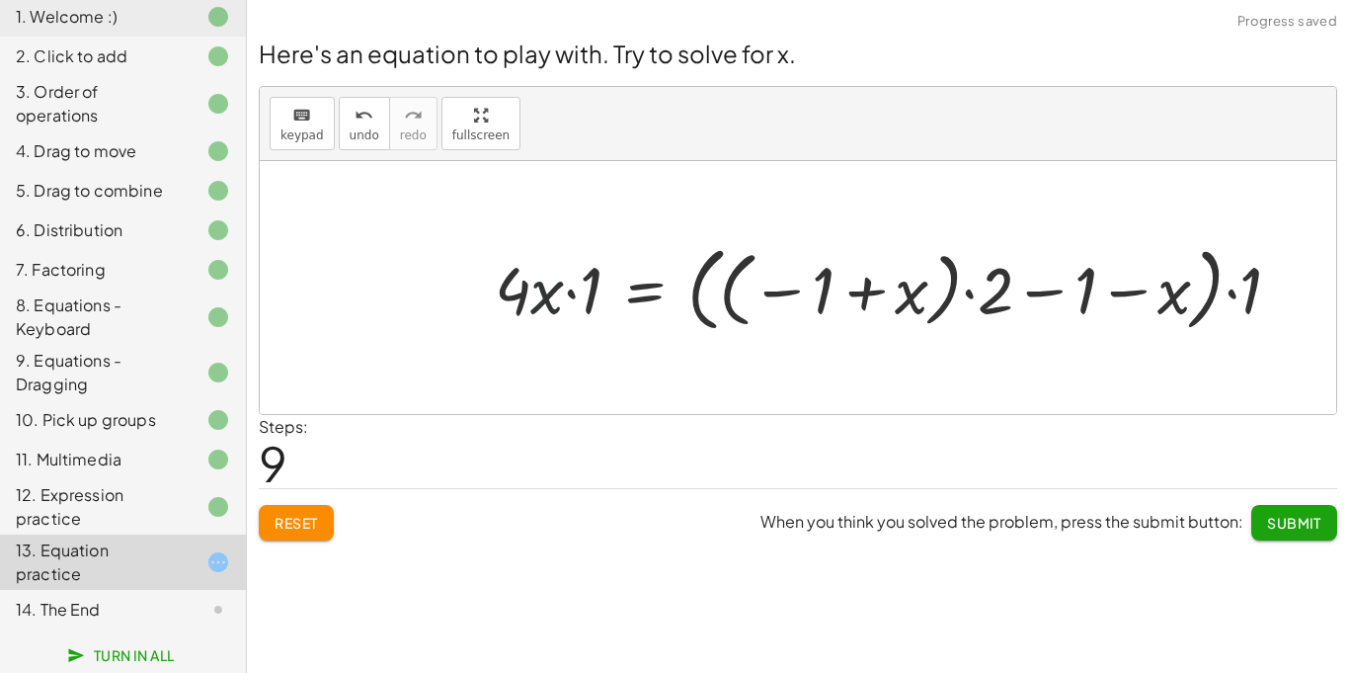
click at [554, 290] on div at bounding box center [896, 287] width 822 height 102
click at [552, 290] on div at bounding box center [896, 287] width 822 height 102
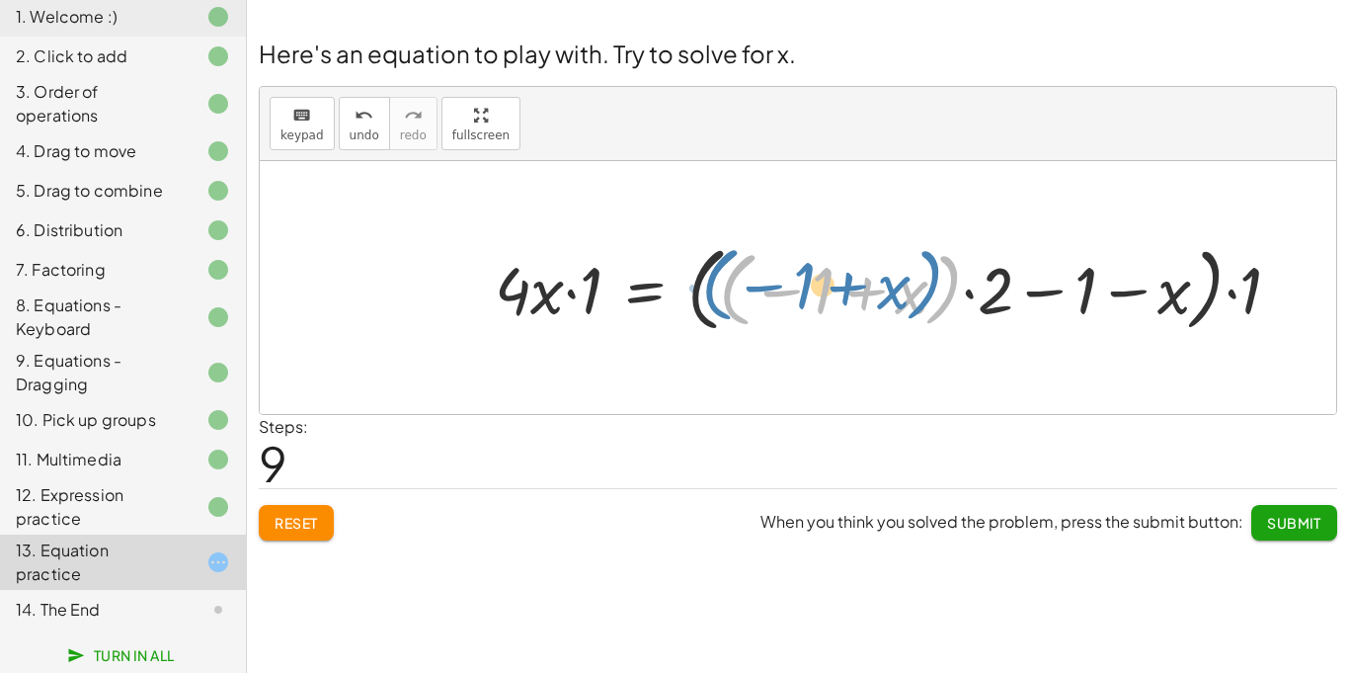
drag, startPoint x: 733, startPoint y: 316, endPoint x: 723, endPoint y: 318, distance: 10.1
click at [723, 318] on div at bounding box center [896, 287] width 822 height 102
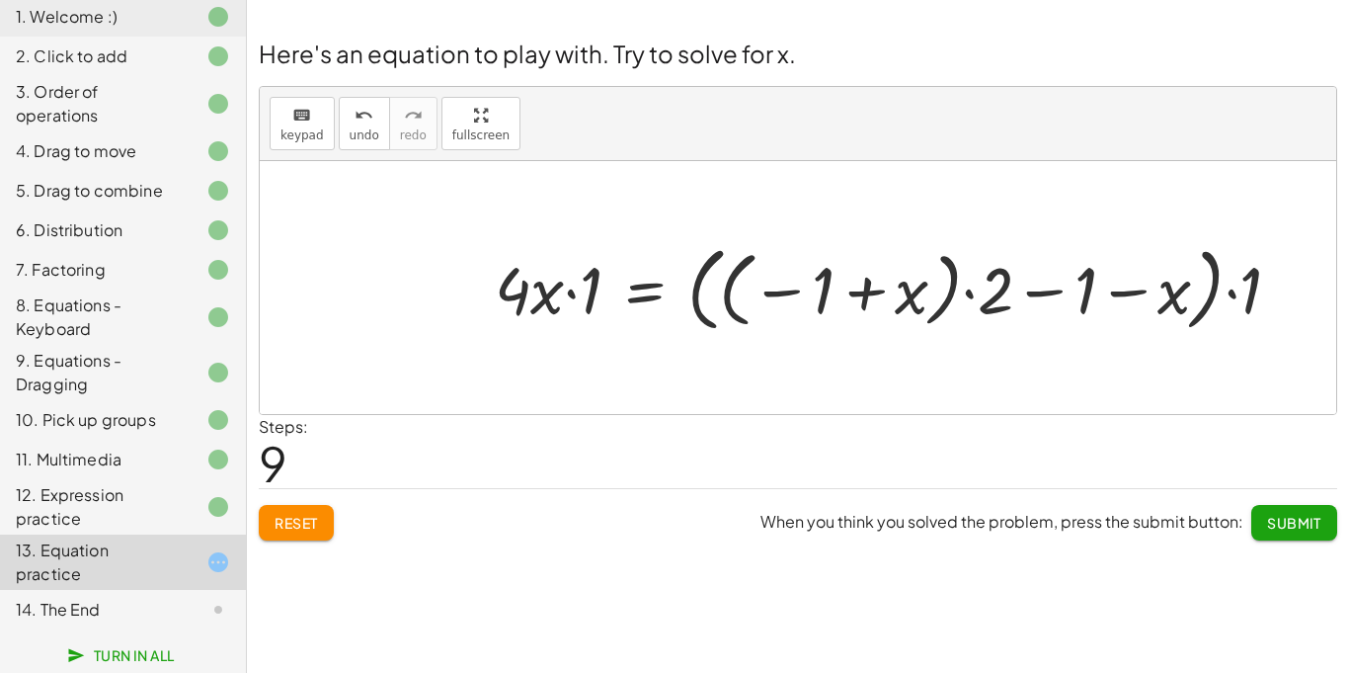
click at [845, 295] on div at bounding box center [896, 287] width 822 height 102
click at [868, 299] on div at bounding box center [896, 287] width 822 height 102
drag, startPoint x: 1053, startPoint y: 283, endPoint x: 1165, endPoint y: 273, distance: 112.1
click at [1165, 273] on div at bounding box center [896, 287] width 822 height 102
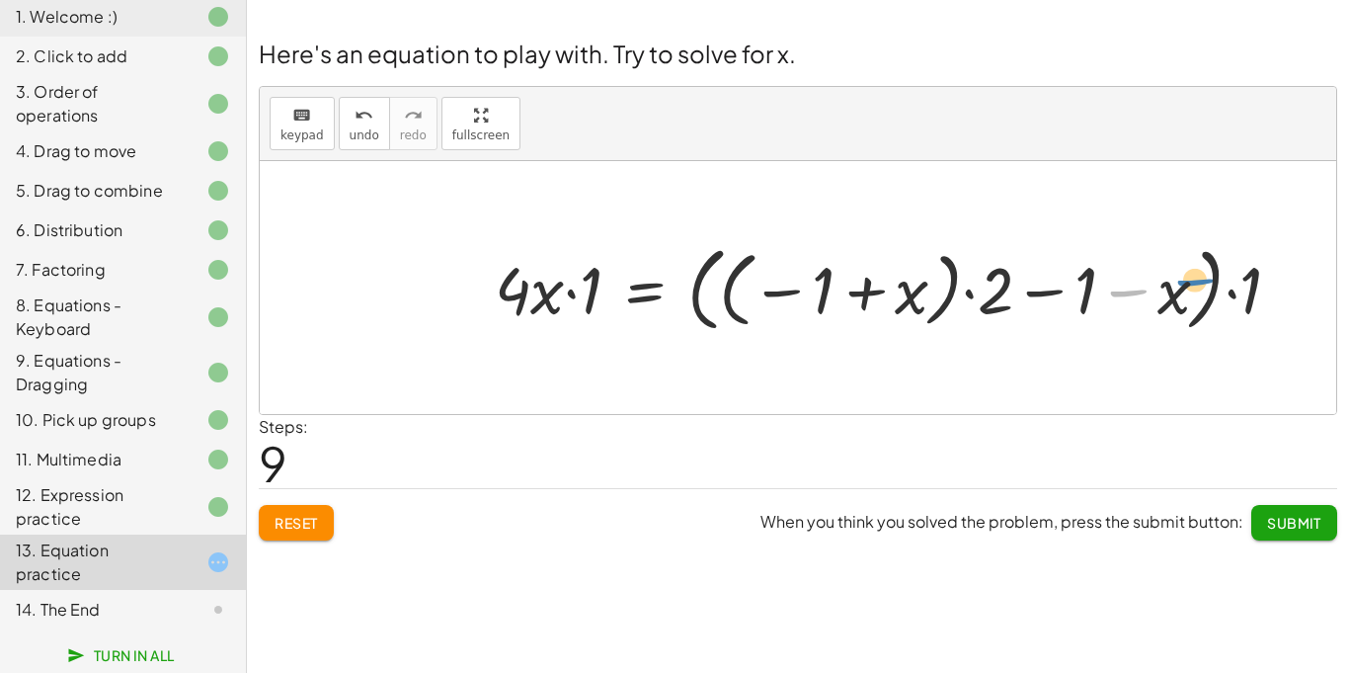
drag, startPoint x: 1097, startPoint y: 288, endPoint x: 1158, endPoint y: 276, distance: 61.6
click at [1158, 276] on div at bounding box center [896, 287] width 822 height 102
click at [1232, 293] on div at bounding box center [896, 287] width 822 height 102
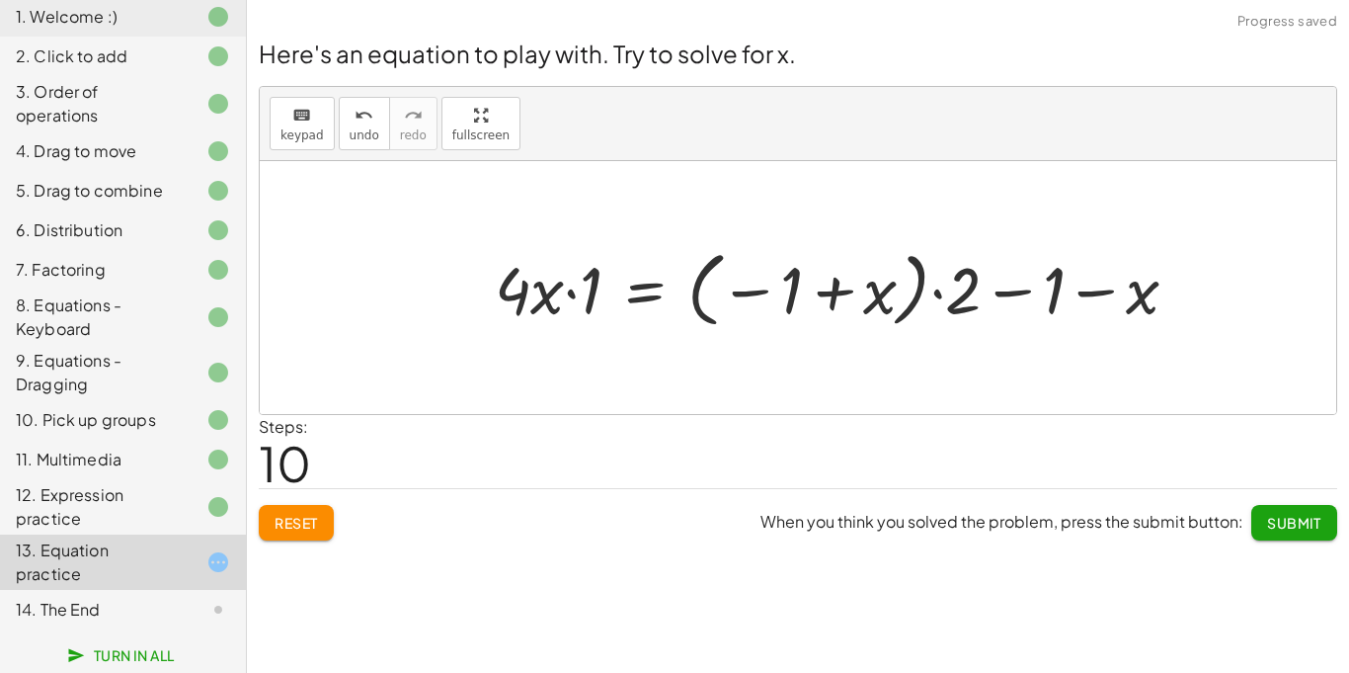
click at [947, 298] on div at bounding box center [844, 287] width 719 height 92
click at [271, 532] on button "Reset" at bounding box center [296, 523] width 75 height 36
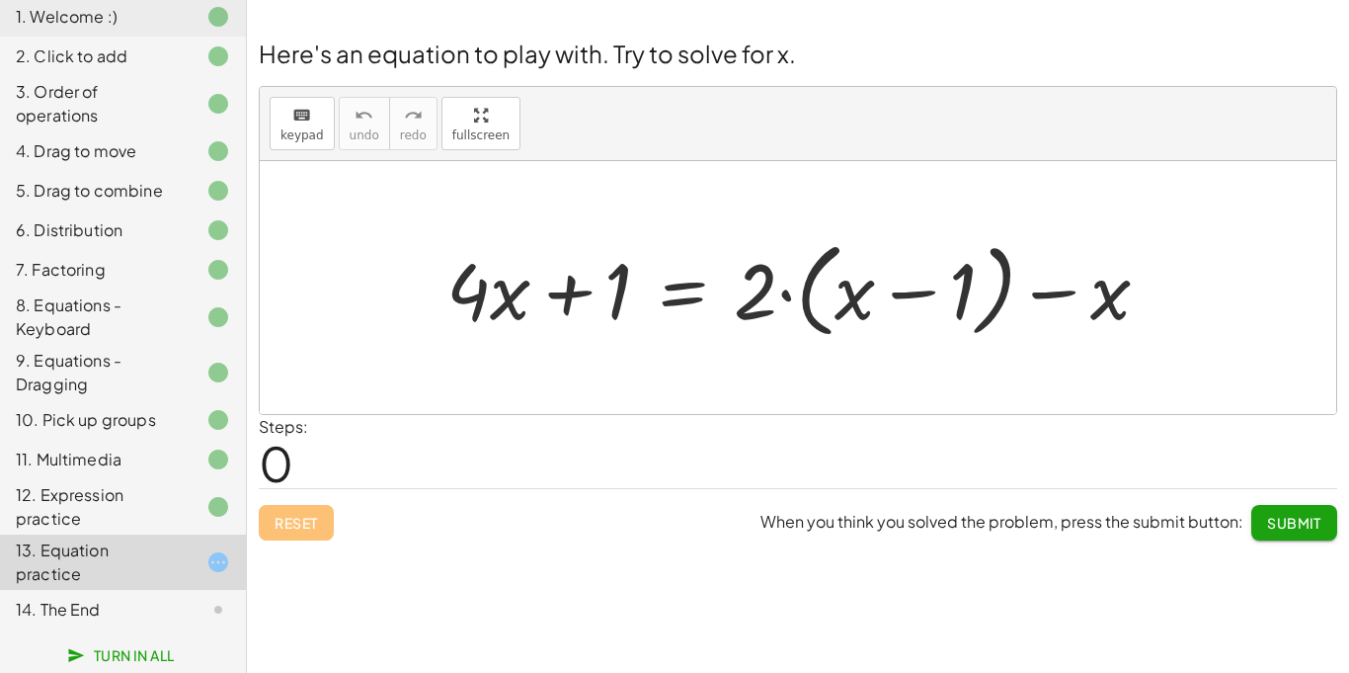
click at [96, 512] on div "12. Expression practice" at bounding box center [95, 506] width 159 height 47
click at [542, 299] on div at bounding box center [806, 288] width 739 height 114
click at [790, 316] on div at bounding box center [806, 288] width 739 height 114
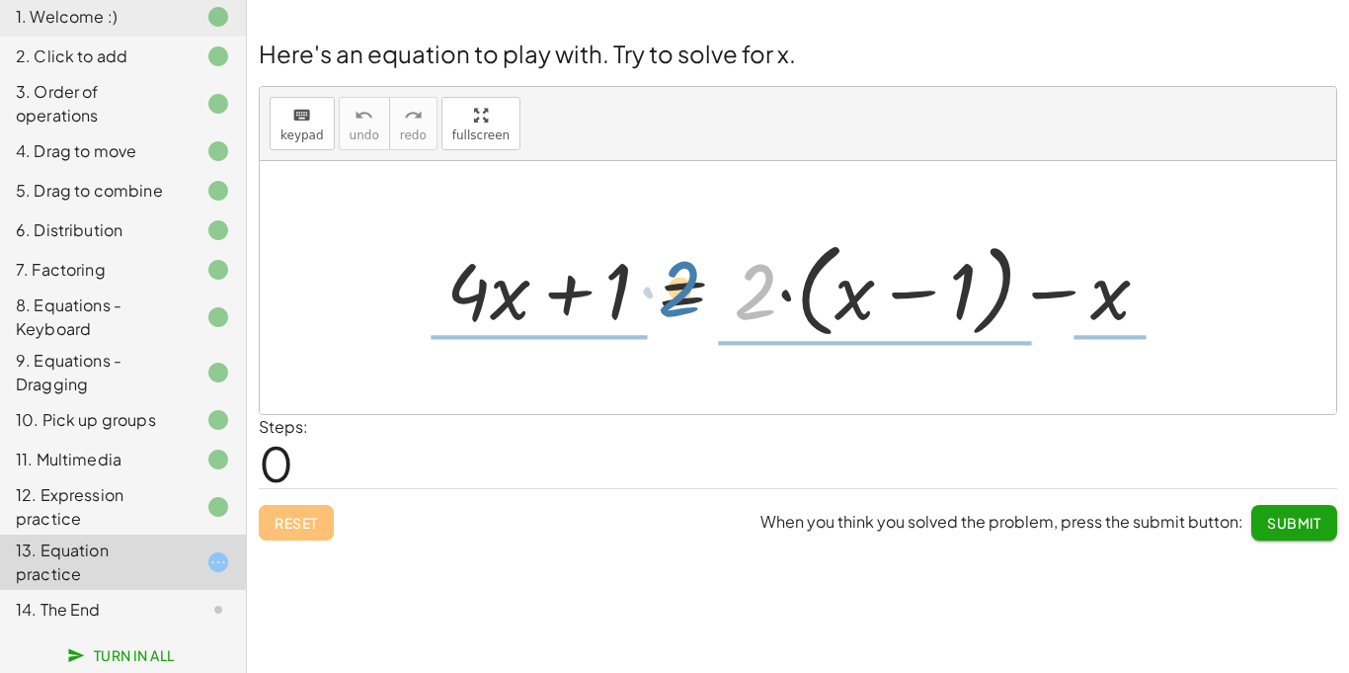
drag, startPoint x: 775, startPoint y: 301, endPoint x: 653, endPoint y: 305, distance: 122.5
click at [653, 305] on div at bounding box center [806, 288] width 739 height 114
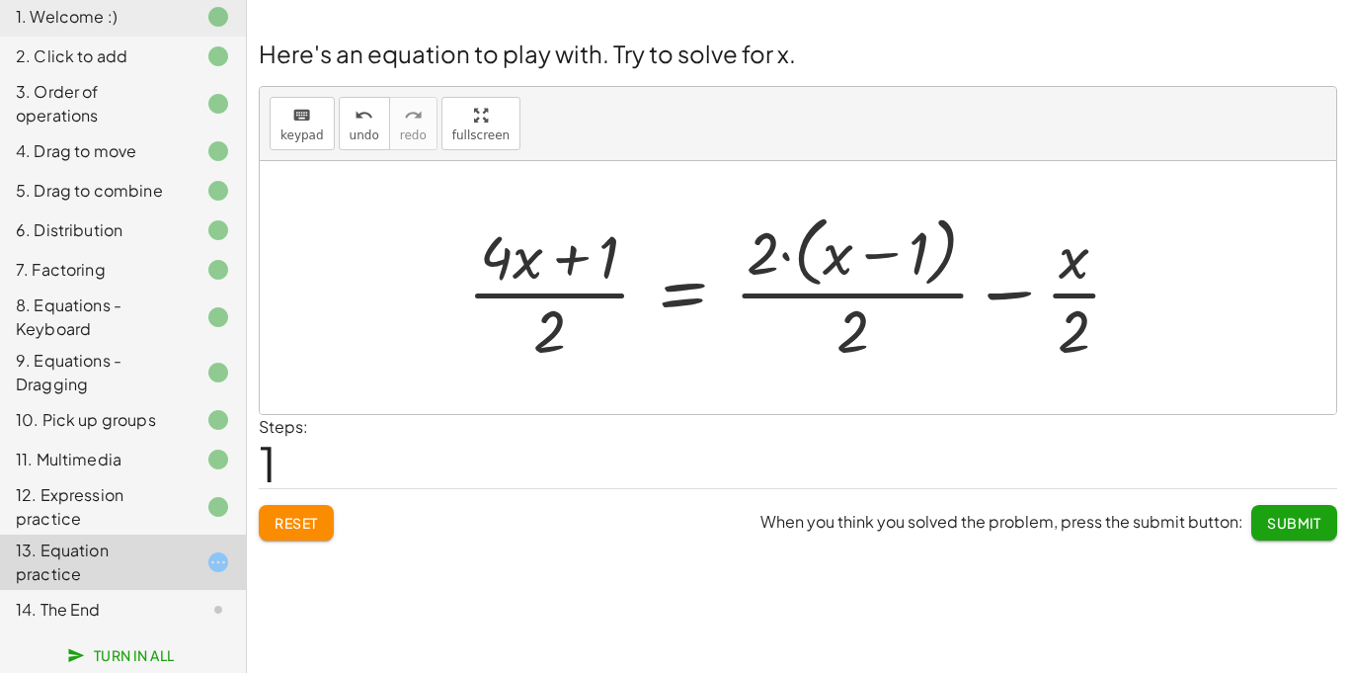
click at [687, 312] on div at bounding box center [802, 286] width 690 height 161
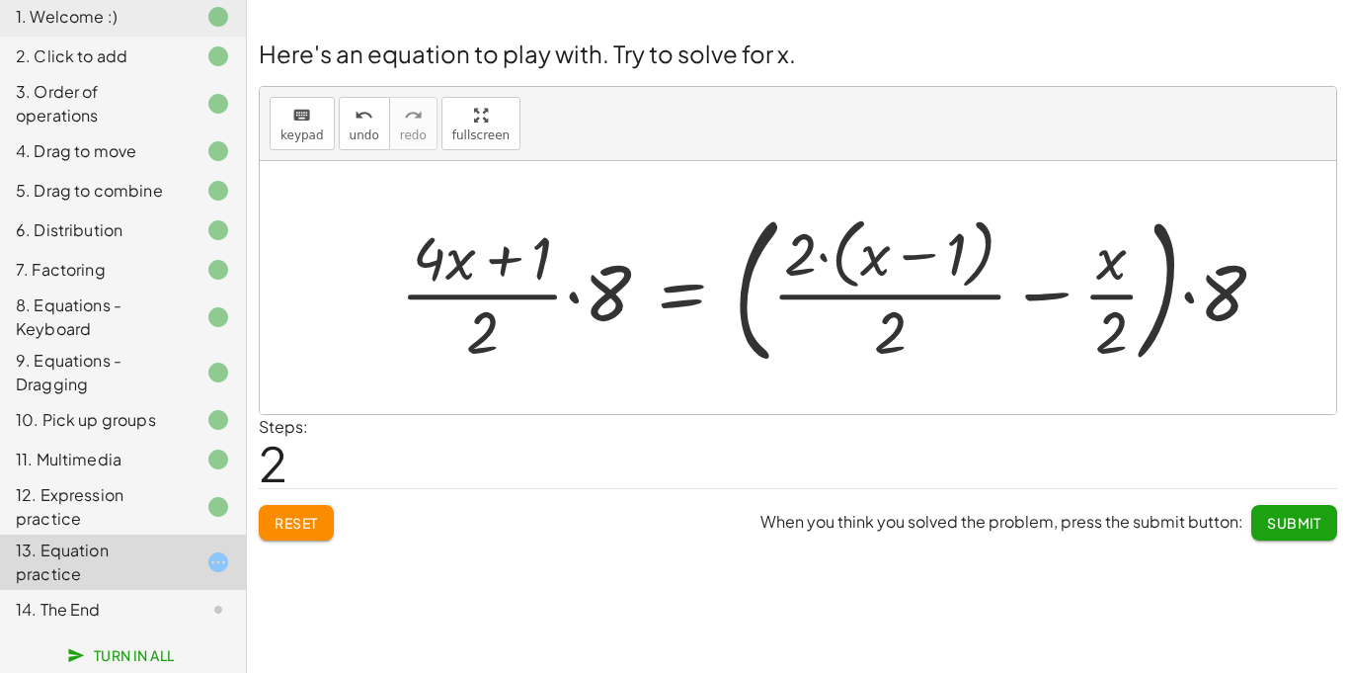
click at [688, 304] on div at bounding box center [841, 287] width 902 height 173
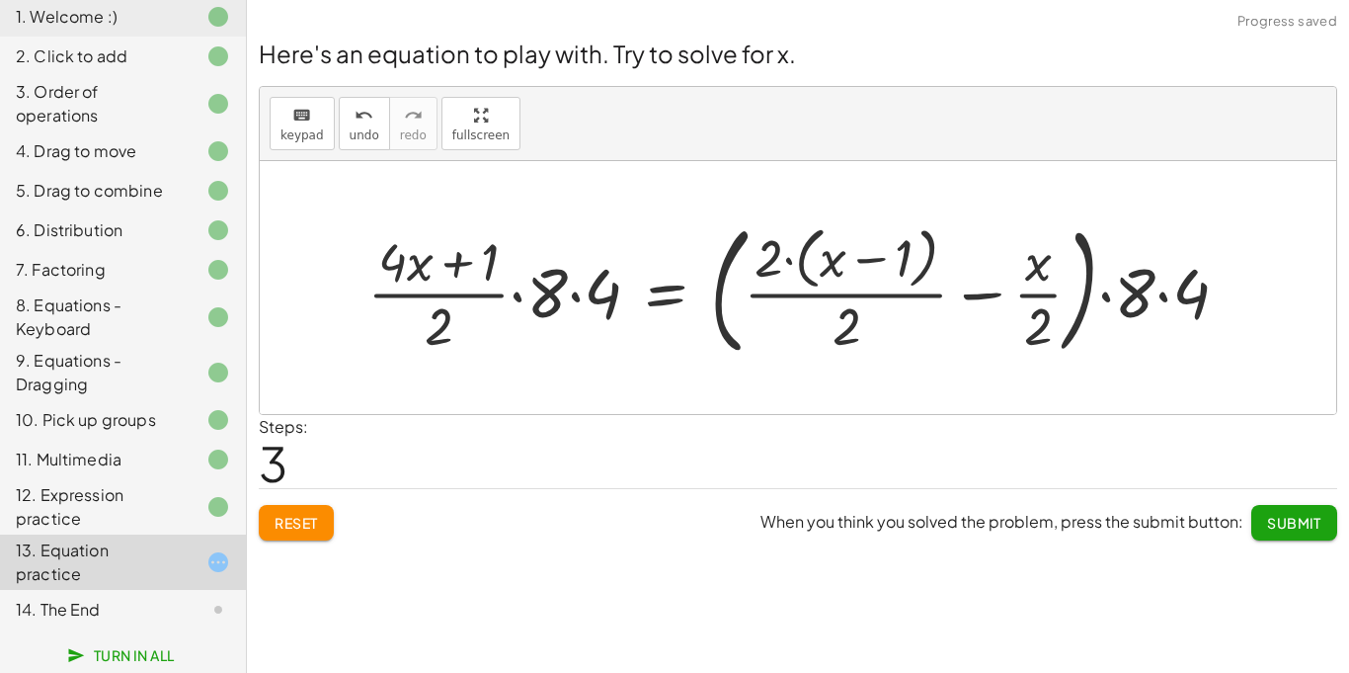
click at [571, 309] on div at bounding box center [806, 286] width 897 height 151
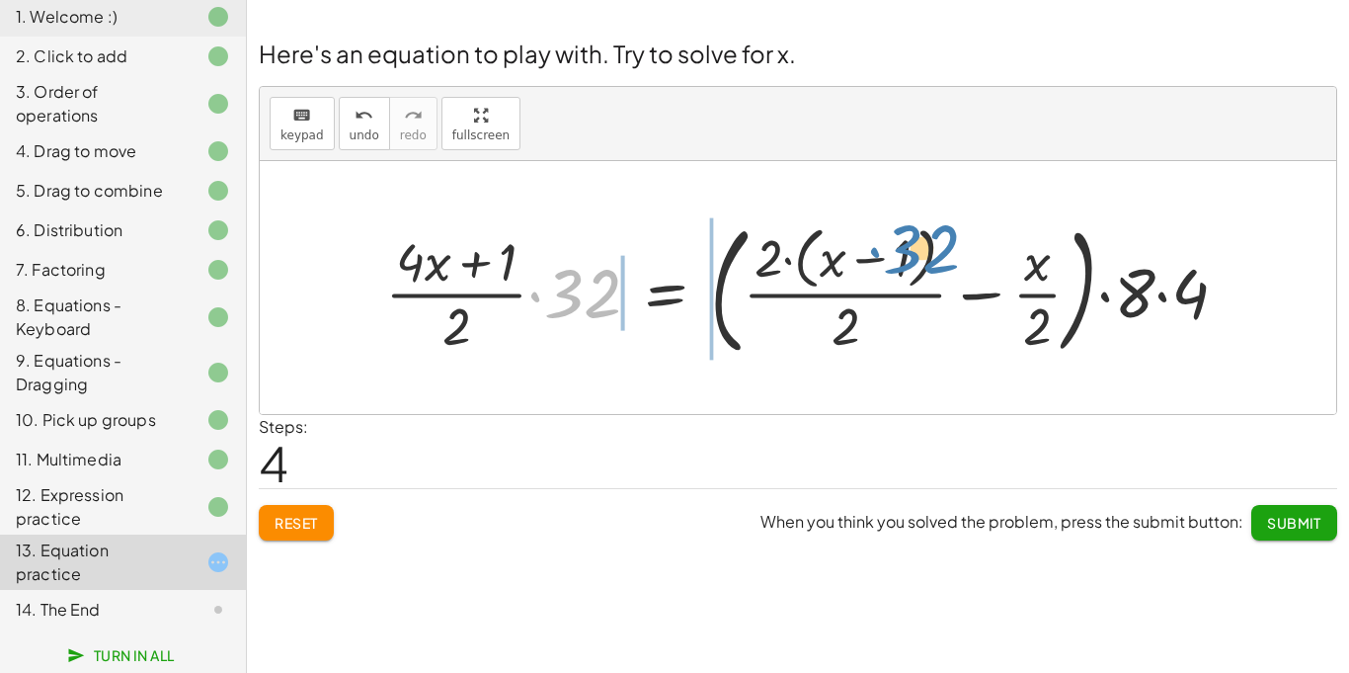
drag, startPoint x: 581, startPoint y: 298, endPoint x: 937, endPoint y: 265, distance: 358.2
click at [937, 265] on div at bounding box center [814, 286] width 878 height 151
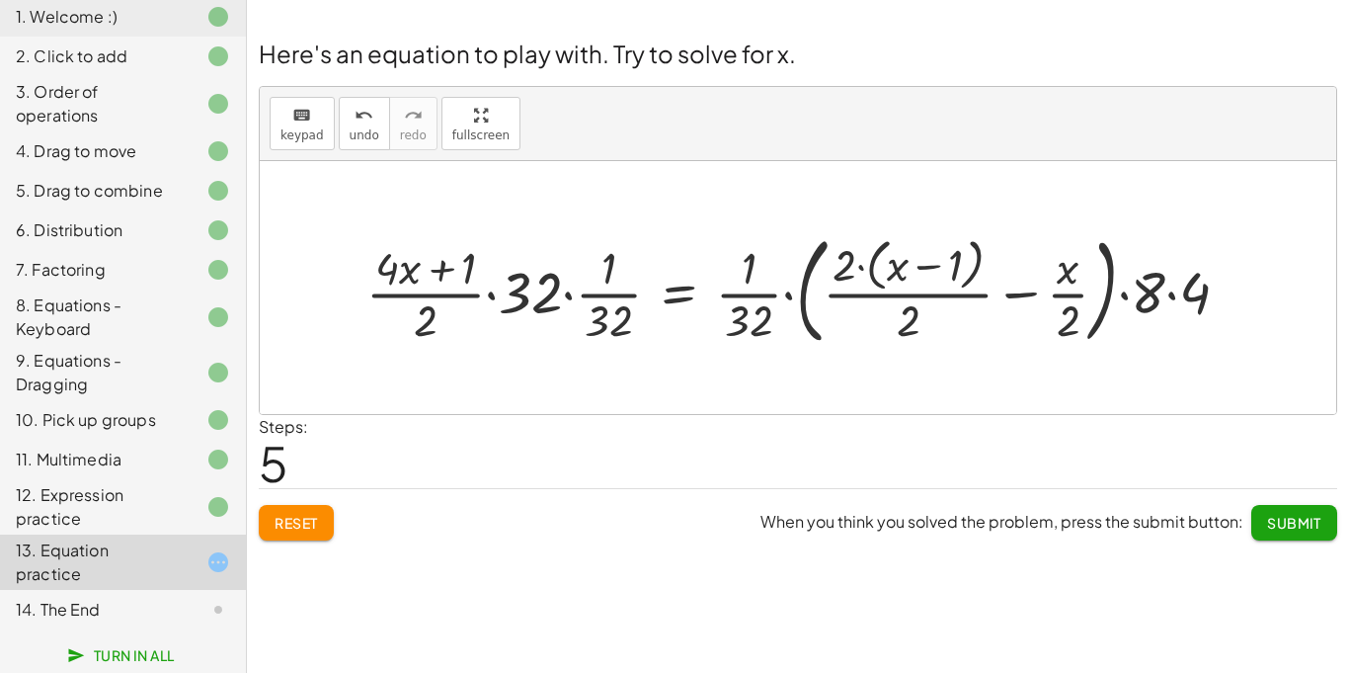
click at [429, 300] on div at bounding box center [806, 287] width 898 height 127
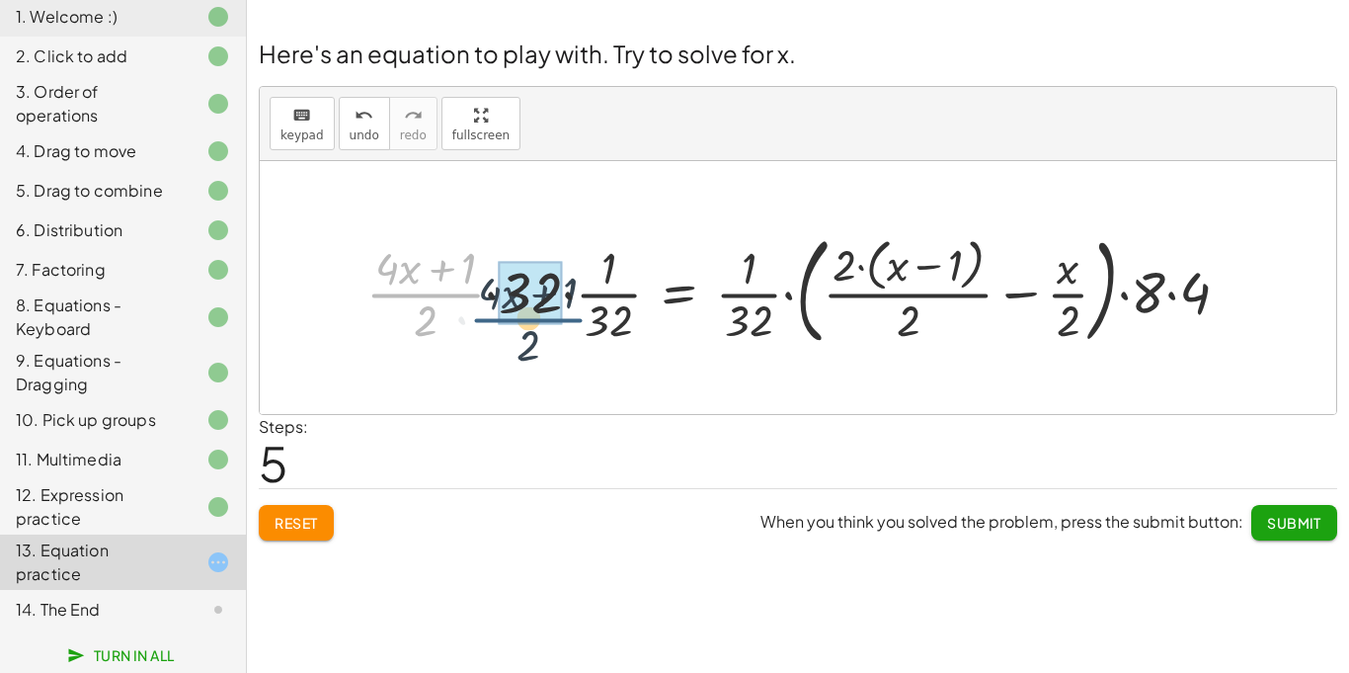
drag, startPoint x: 430, startPoint y: 302, endPoint x: 547, endPoint y: 329, distance: 120.5
click at [547, 329] on div at bounding box center [806, 287] width 898 height 127
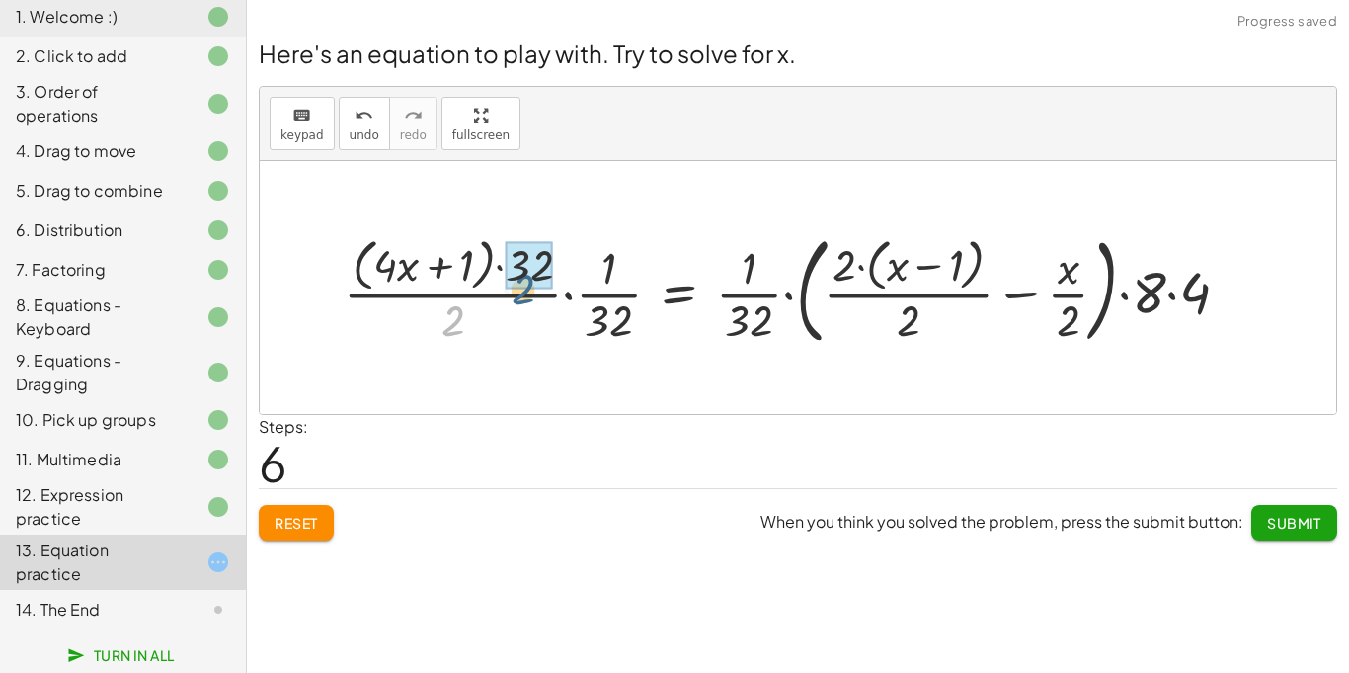
drag, startPoint x: 451, startPoint y: 317, endPoint x: 526, endPoint y: 282, distance: 82.6
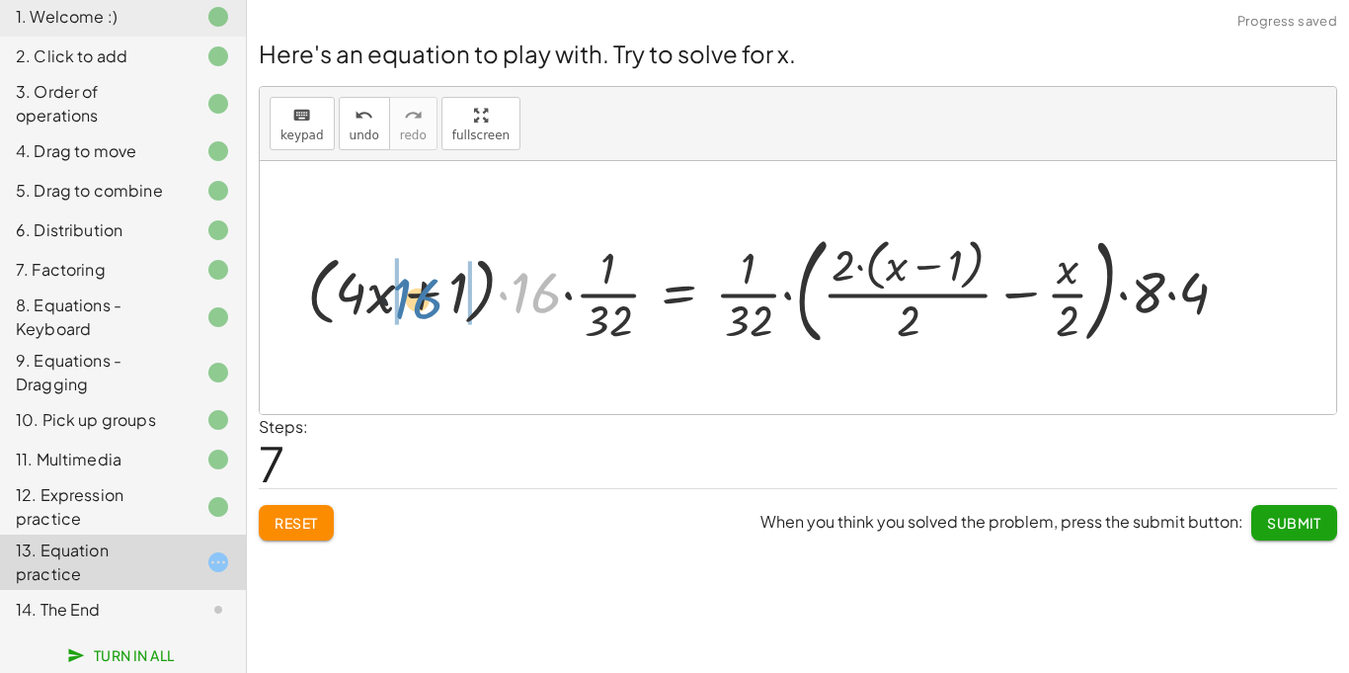
drag, startPoint x: 526, startPoint y: 282, endPoint x: 402, endPoint y: 289, distance: 124.6
click at [402, 289] on div at bounding box center [775, 287] width 957 height 127
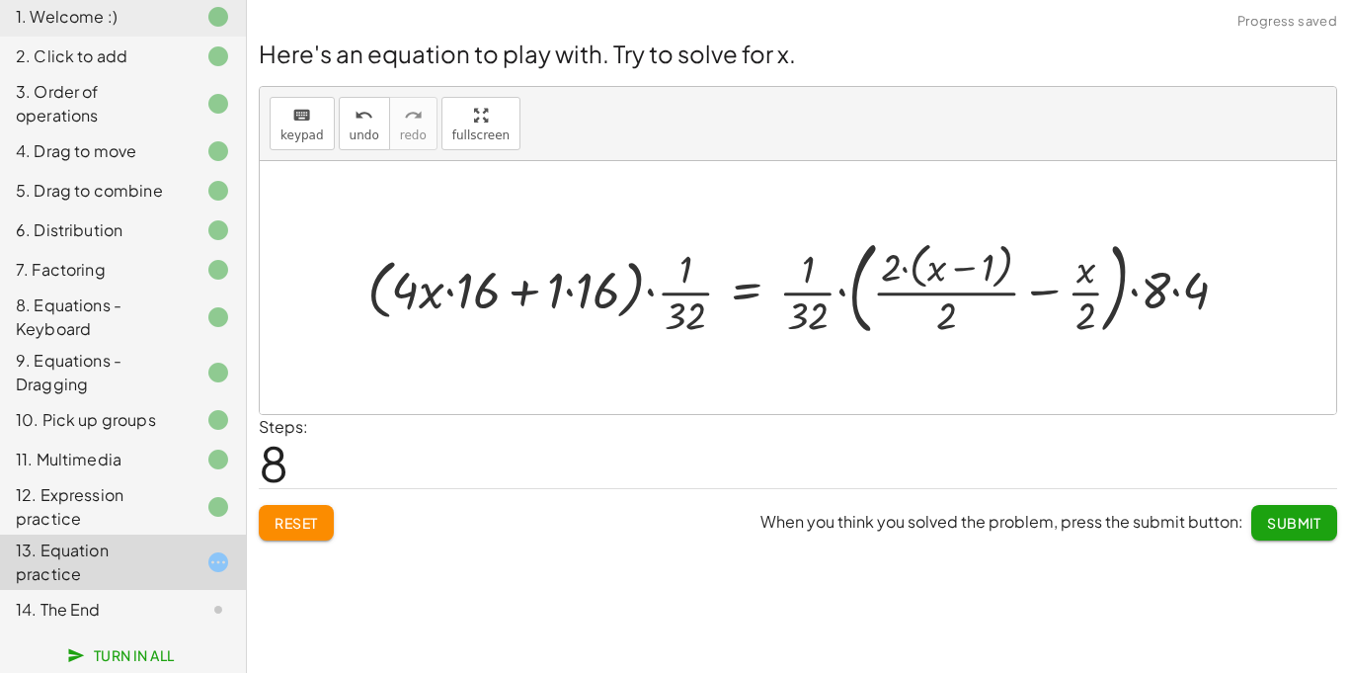
click at [515, 300] on div at bounding box center [806, 287] width 897 height 113
drag, startPoint x: 800, startPoint y: 292, endPoint x: 706, endPoint y: 286, distance: 94.0
click at [706, 286] on div at bounding box center [806, 287] width 897 height 113
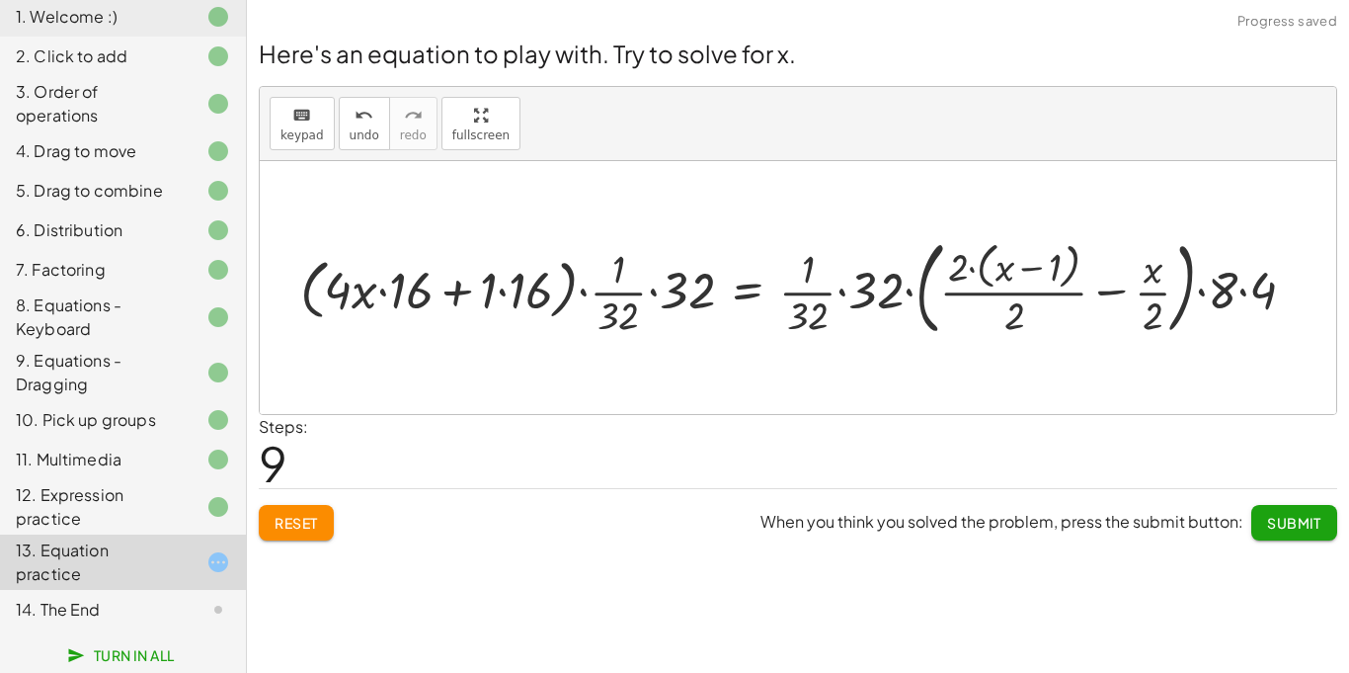
click at [696, 290] on div at bounding box center [805, 287] width 1031 height 113
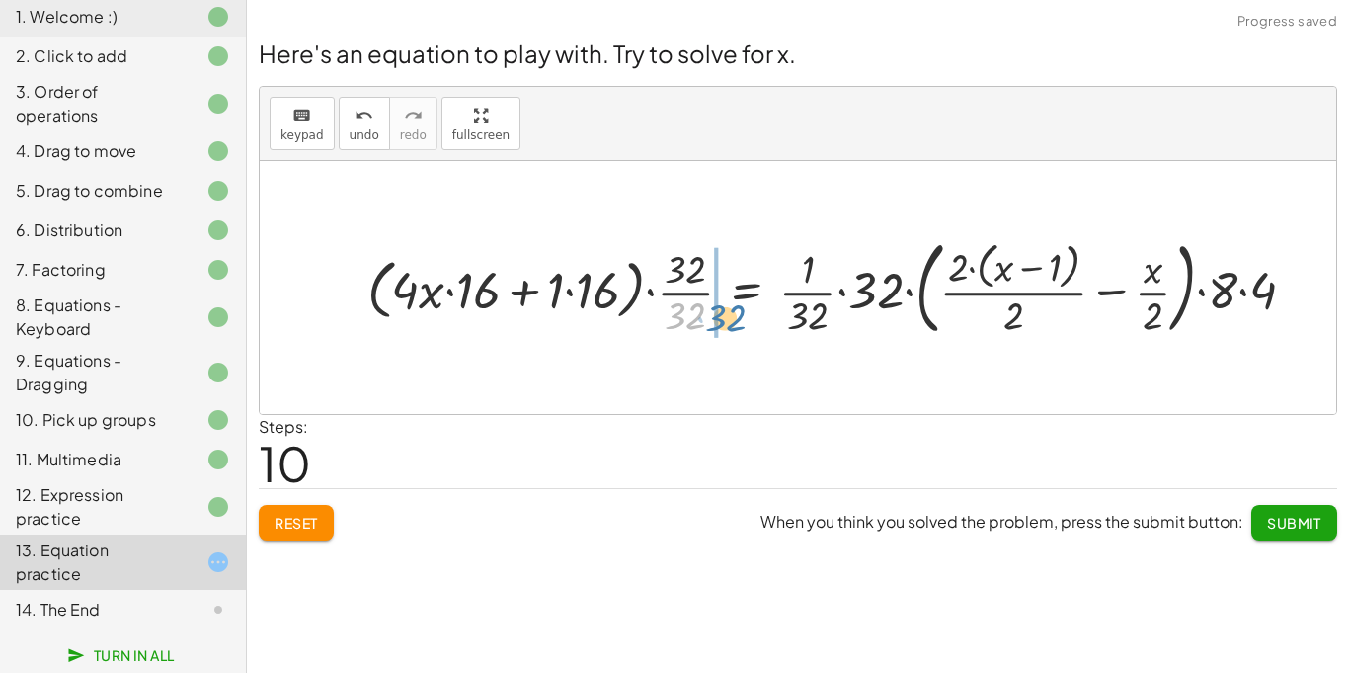
drag, startPoint x: 692, startPoint y: 305, endPoint x: 724, endPoint y: 305, distance: 31.6
click at [724, 305] on div at bounding box center [840, 287] width 964 height 113
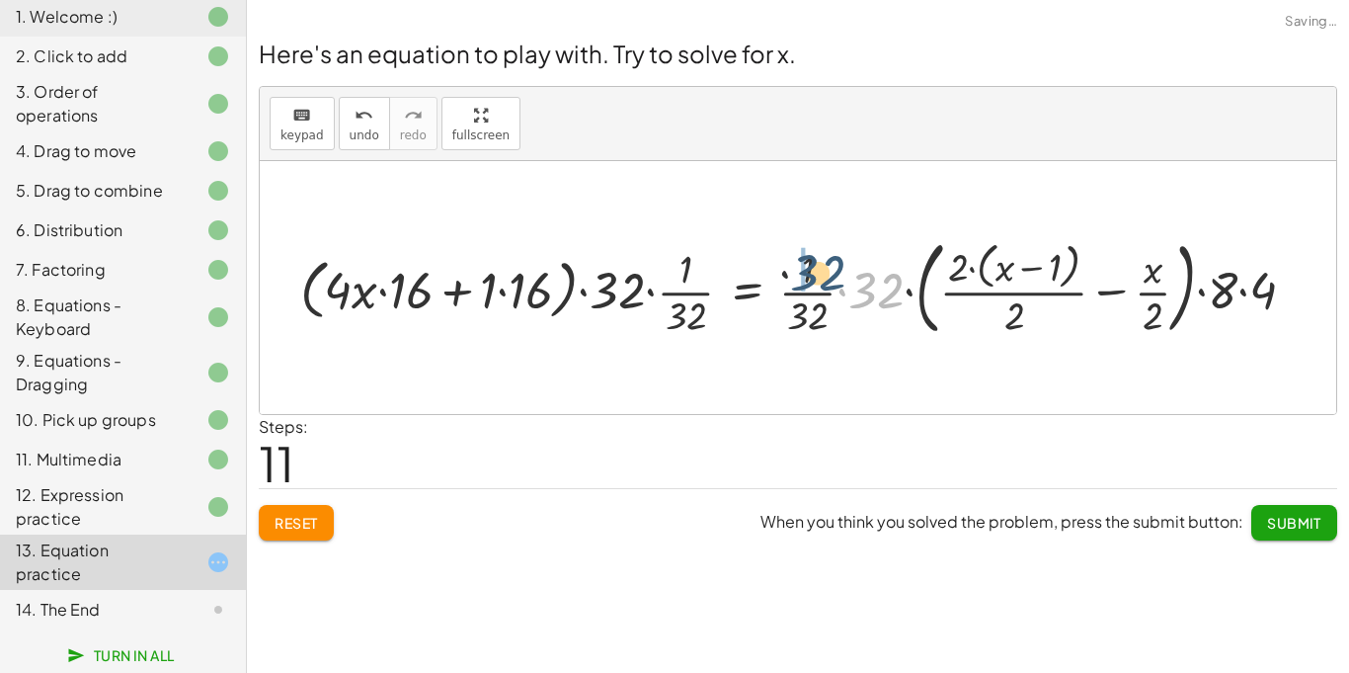
drag, startPoint x: 867, startPoint y: 293, endPoint x: 788, endPoint y: 271, distance: 82.2
click at [788, 271] on div at bounding box center [805, 287] width 1031 height 113
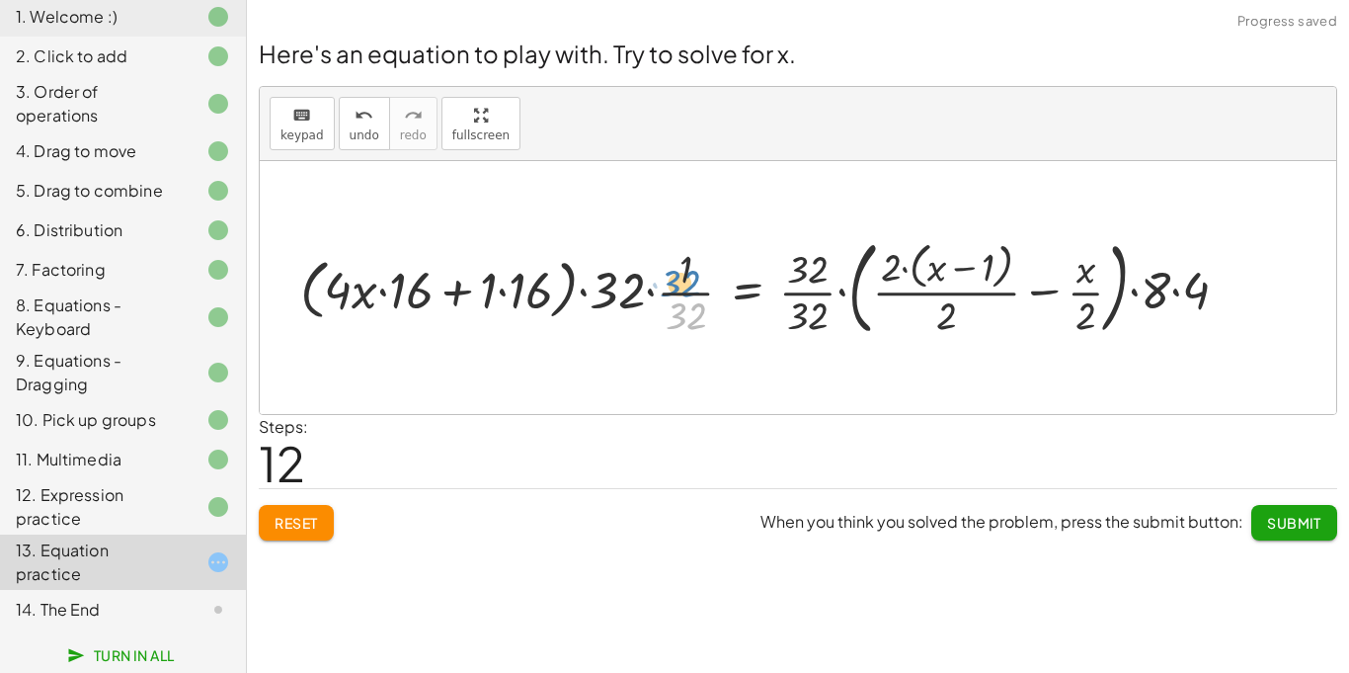
drag, startPoint x: 697, startPoint y: 313, endPoint x: 691, endPoint y: 280, distance: 34.1
click at [691, 280] on div at bounding box center [772, 287] width 964 height 113
drag, startPoint x: 807, startPoint y: 275, endPoint x: 770, endPoint y: 246, distance: 46.4
click at [770, 246] on div at bounding box center [772, 287] width 964 height 113
drag, startPoint x: 964, startPoint y: 274, endPoint x: 728, endPoint y: 304, distance: 238.0
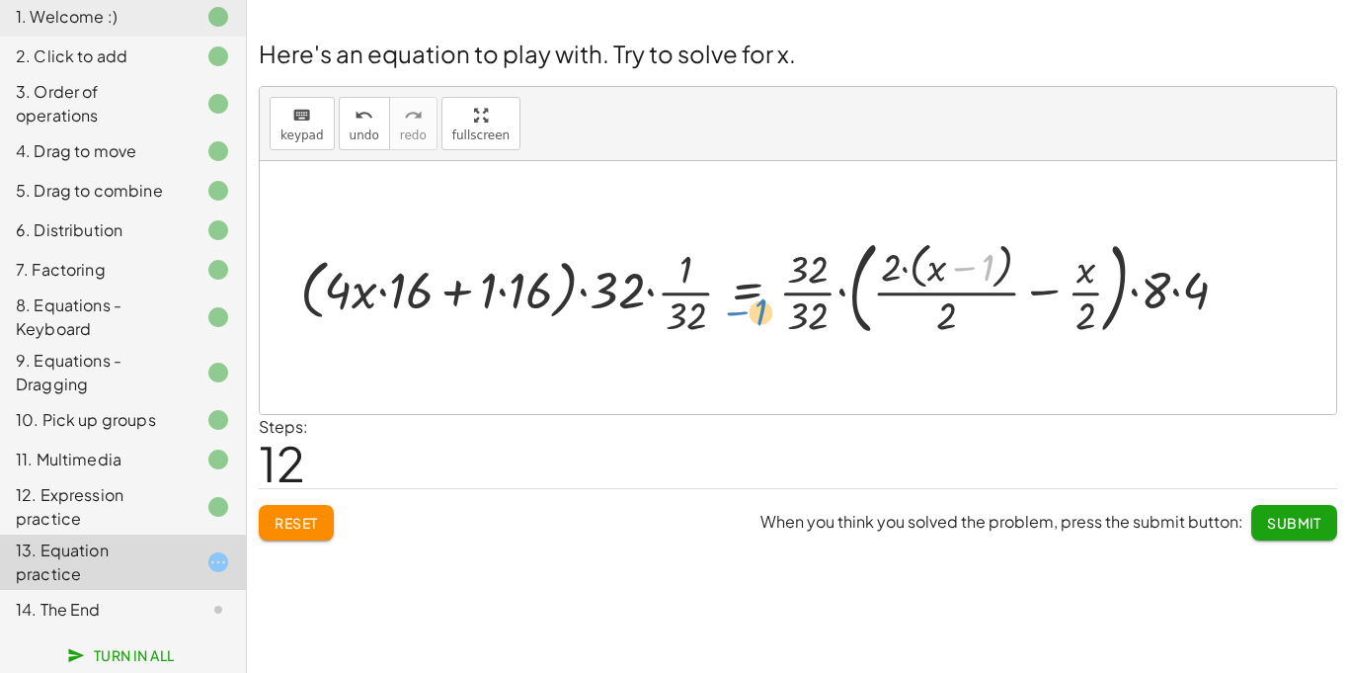
click at [728, 304] on div at bounding box center [772, 287] width 964 height 113
drag, startPoint x: 1174, startPoint y: 295, endPoint x: 990, endPoint y: 304, distance: 184.9
click at [992, 304] on div at bounding box center [772, 287] width 964 height 113
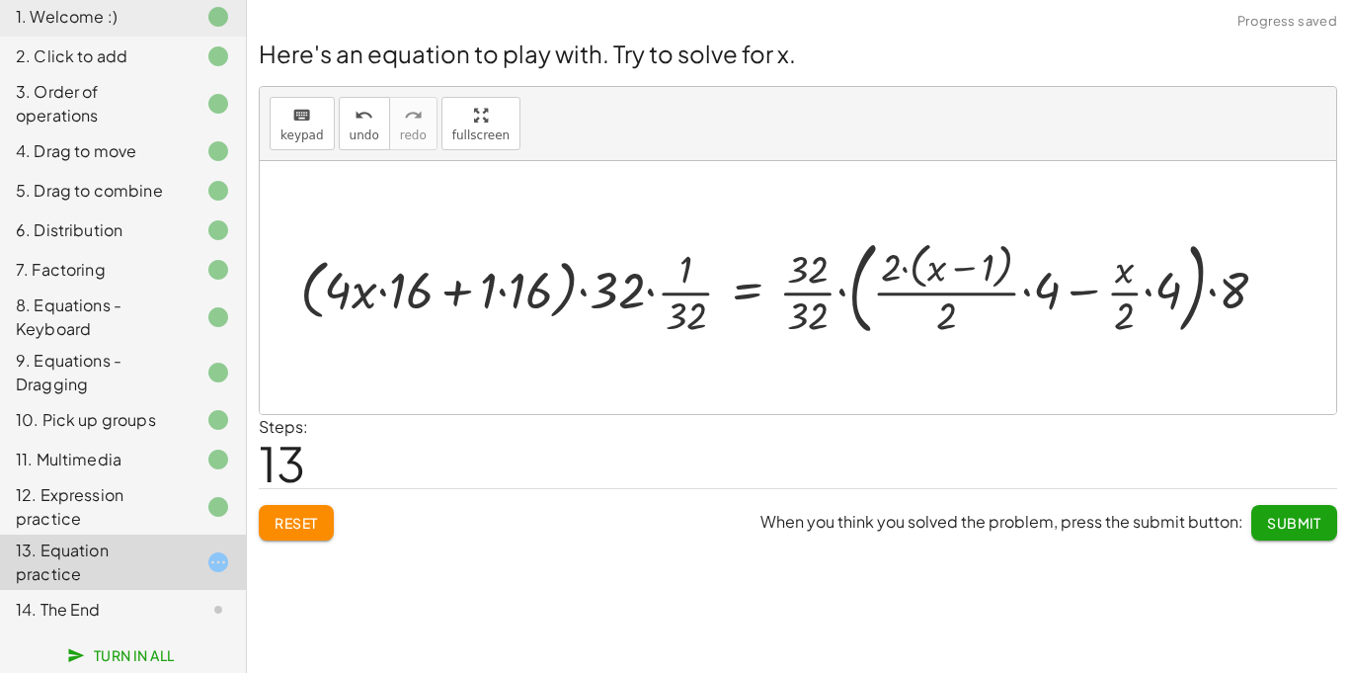
click at [1091, 299] on div at bounding box center [791, 287] width 1003 height 113
click at [1089, 298] on div at bounding box center [791, 287] width 1003 height 113
click at [1105, 301] on div at bounding box center [791, 287] width 1003 height 113
click at [696, 298] on div at bounding box center [791, 287] width 1003 height 113
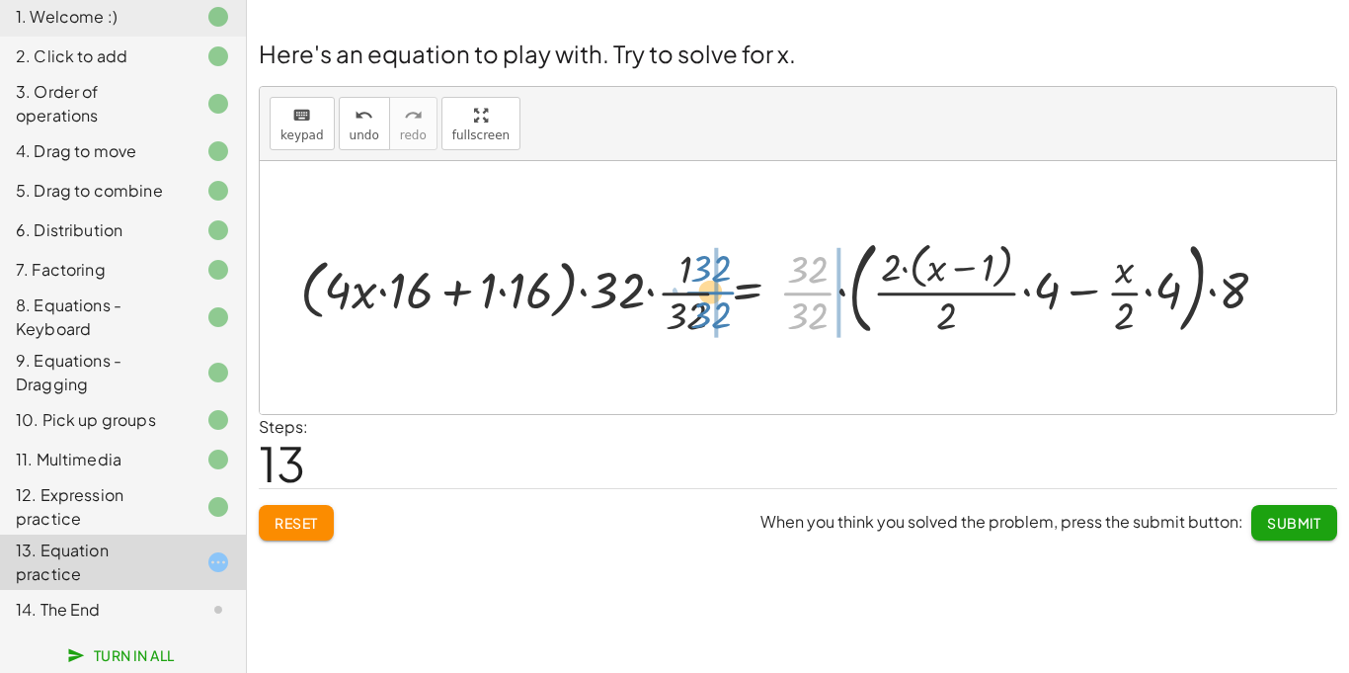
drag, startPoint x: 808, startPoint y: 283, endPoint x: 701, endPoint y: 279, distance: 106.8
click at [701, 279] on div at bounding box center [791, 287] width 1003 height 113
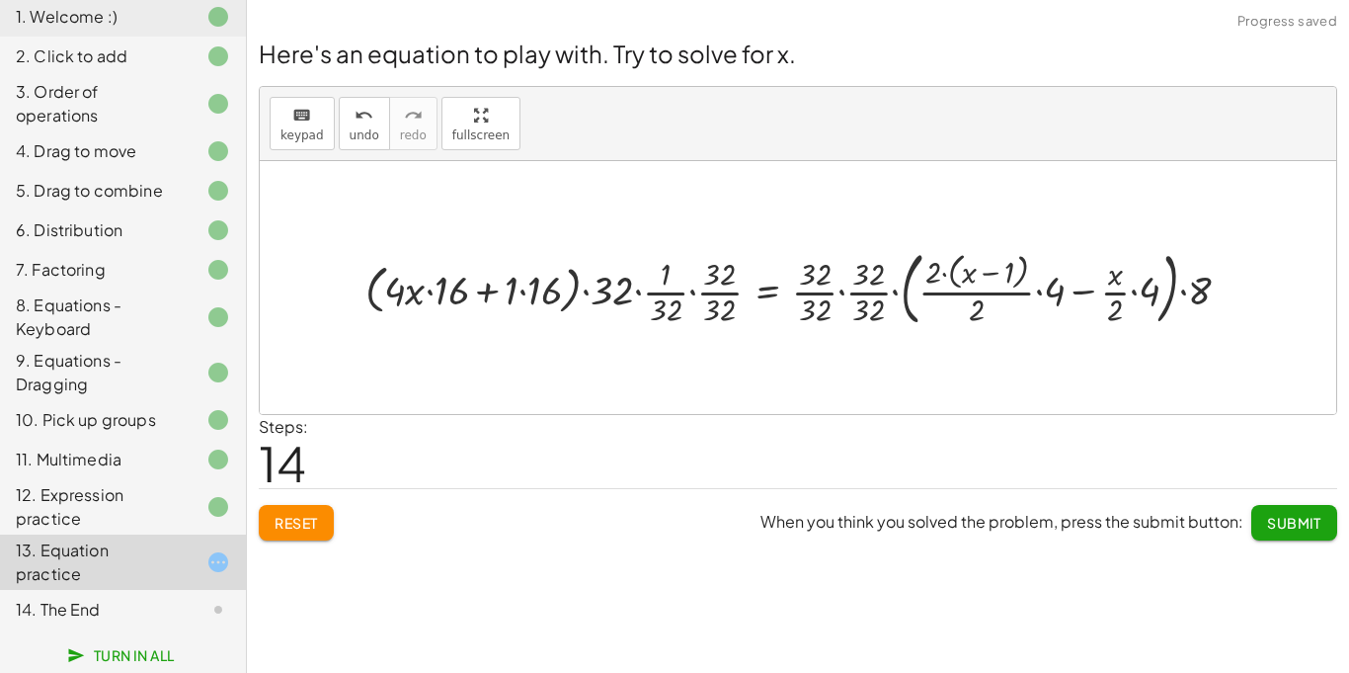
click at [689, 304] on div at bounding box center [806, 288] width 901 height 90
click at [702, 300] on div at bounding box center [813, 288] width 886 height 90
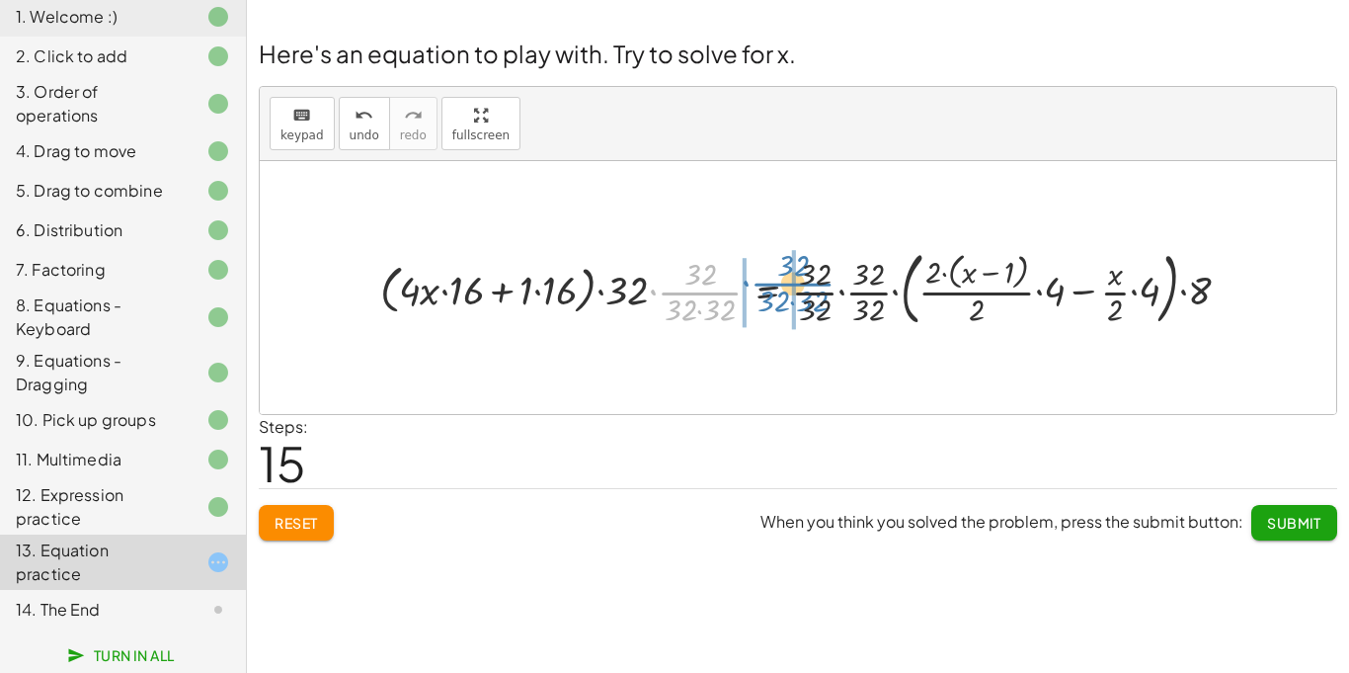
drag, startPoint x: 702, startPoint y: 300, endPoint x: 795, endPoint y: 292, distance: 93.2
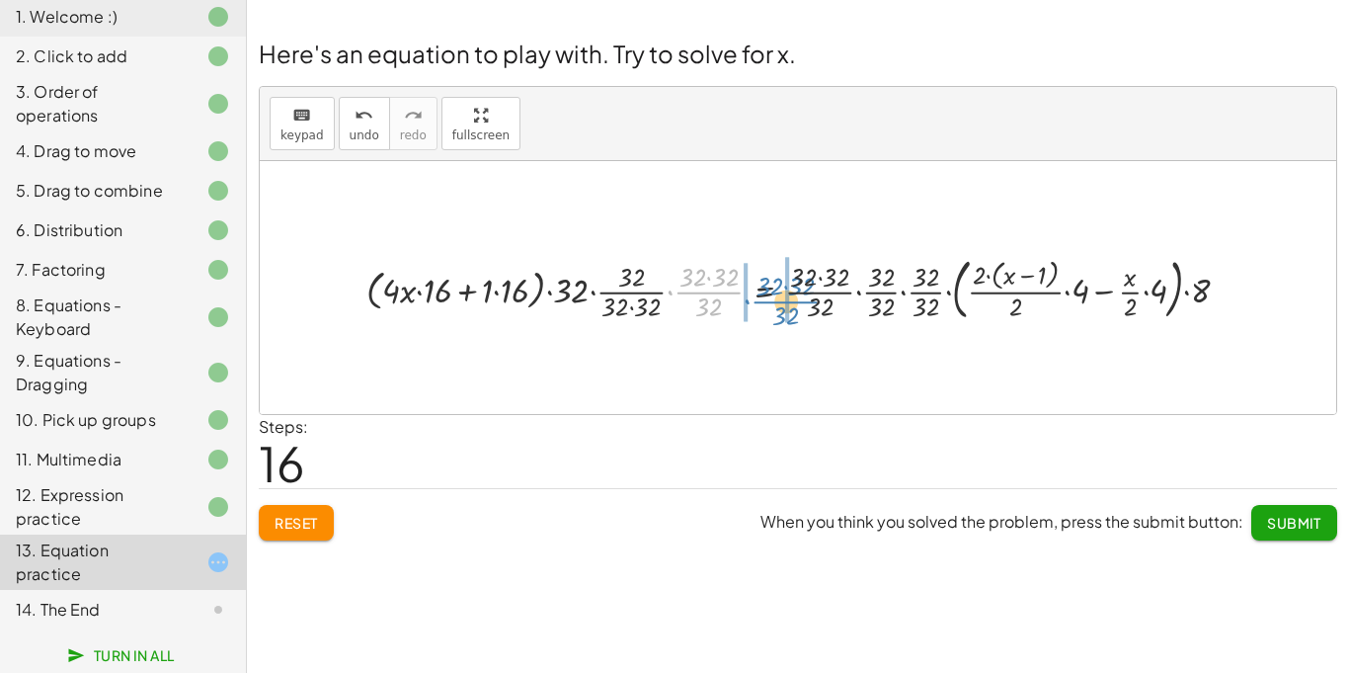
drag, startPoint x: 722, startPoint y: 297, endPoint x: 805, endPoint y: 310, distance: 84.0
click at [805, 310] on div at bounding box center [806, 288] width 899 height 76
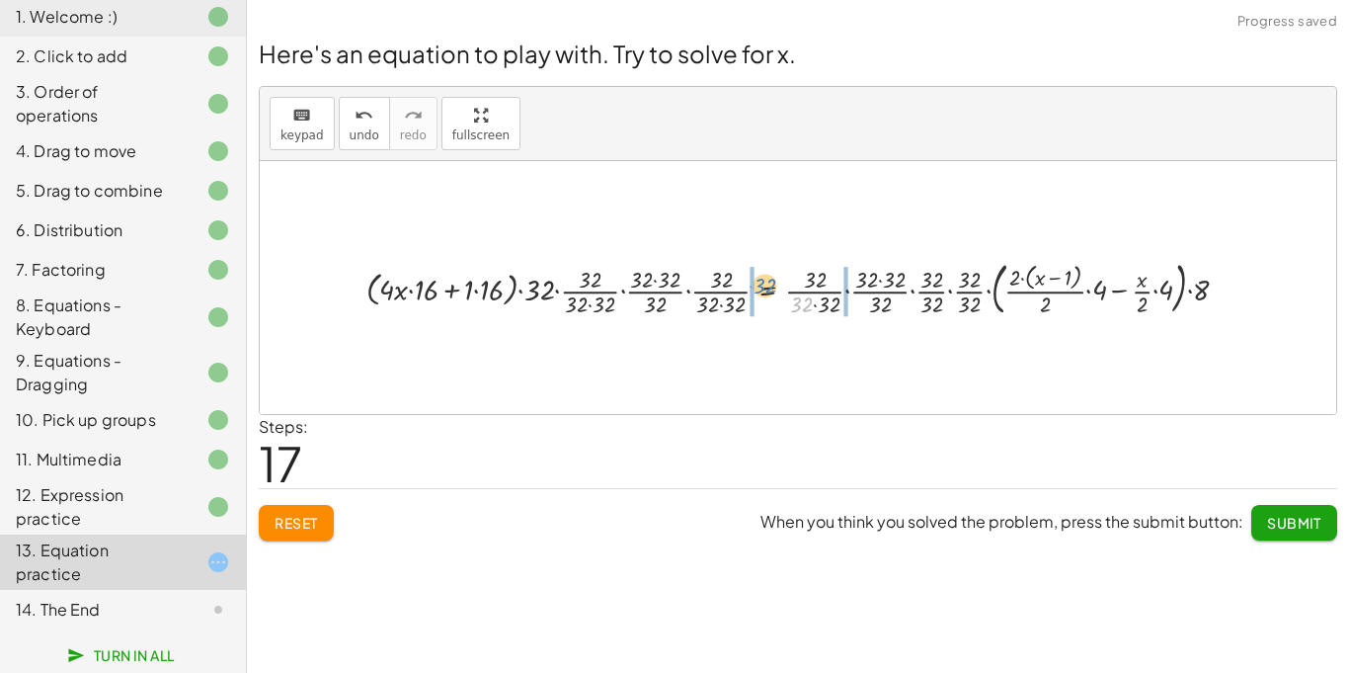
drag, startPoint x: 806, startPoint y: 312, endPoint x: 772, endPoint y: 296, distance: 37.1
click at [772, 296] on div at bounding box center [806, 287] width 898 height 65
drag, startPoint x: 739, startPoint y: 297, endPoint x: 763, endPoint y: 296, distance: 23.7
click at [763, 296] on div at bounding box center [806, 287] width 898 height 65
drag, startPoint x: 698, startPoint y: 295, endPoint x: 771, endPoint y: 298, distance: 73.2
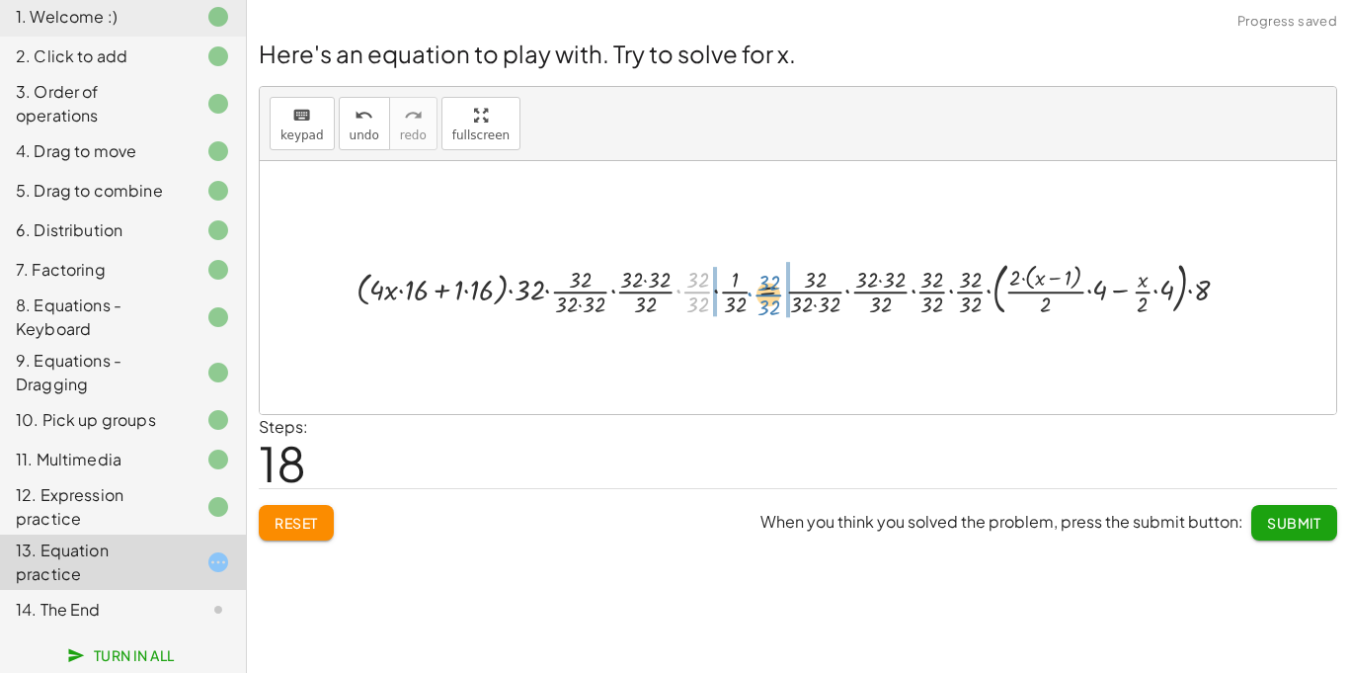
click at [771, 298] on div at bounding box center [801, 287] width 908 height 65
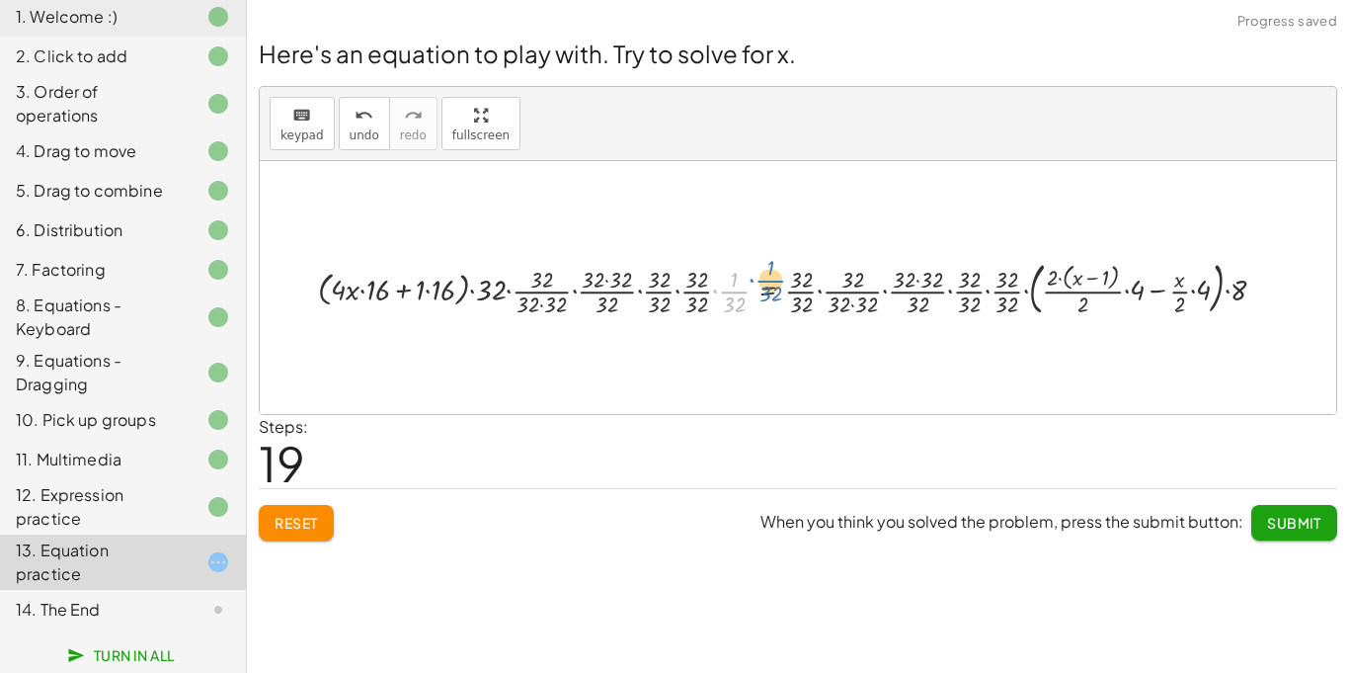
drag, startPoint x: 742, startPoint y: 294, endPoint x: 770, endPoint y: 289, distance: 29.1
click at [770, 289] on div at bounding box center [800, 287] width 984 height 65
click at [781, 291] on div at bounding box center [800, 287] width 984 height 65
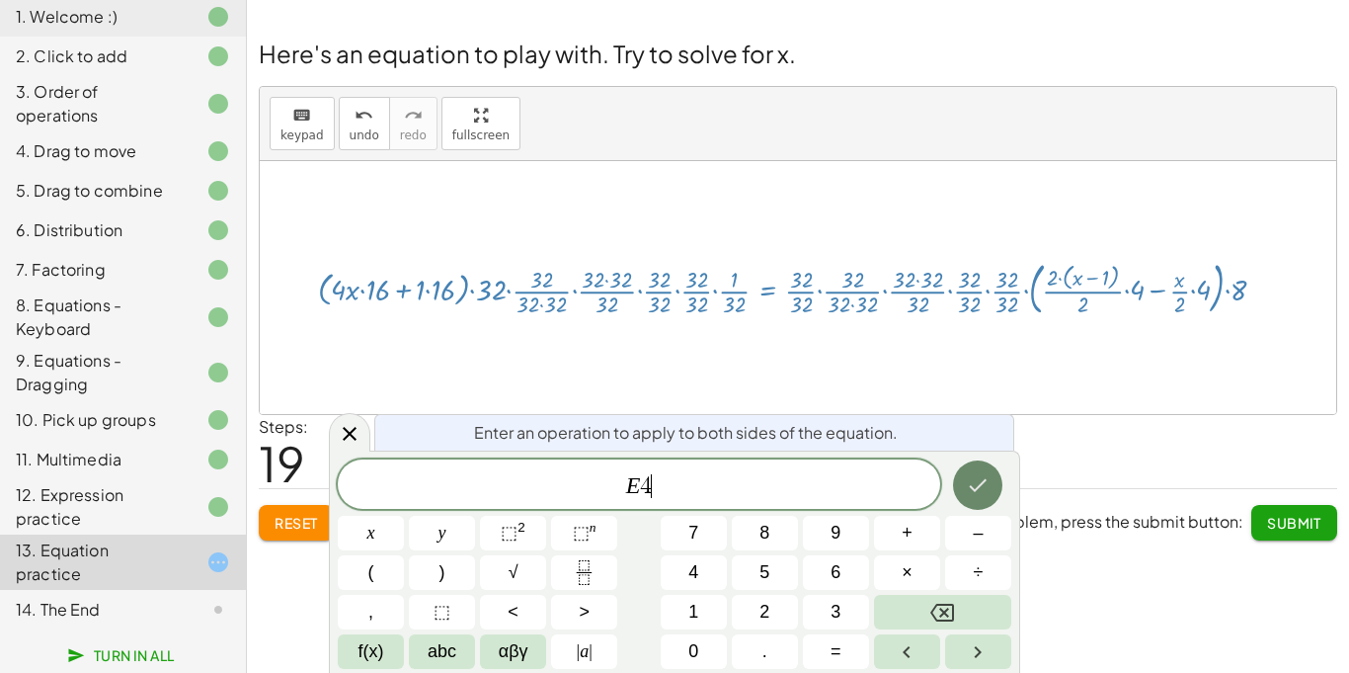
click at [958, 480] on button "Done" at bounding box center [977, 484] width 49 height 49
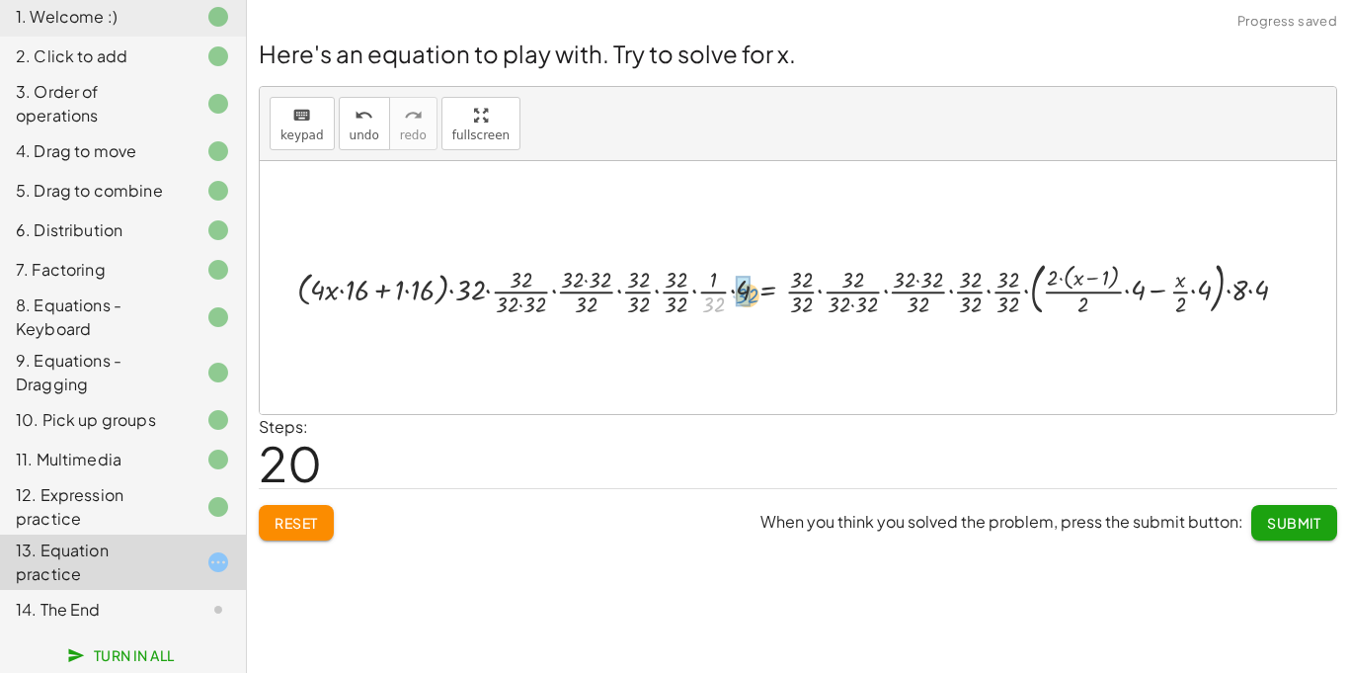
drag, startPoint x: 706, startPoint y: 298, endPoint x: 742, endPoint y: 288, distance: 36.9
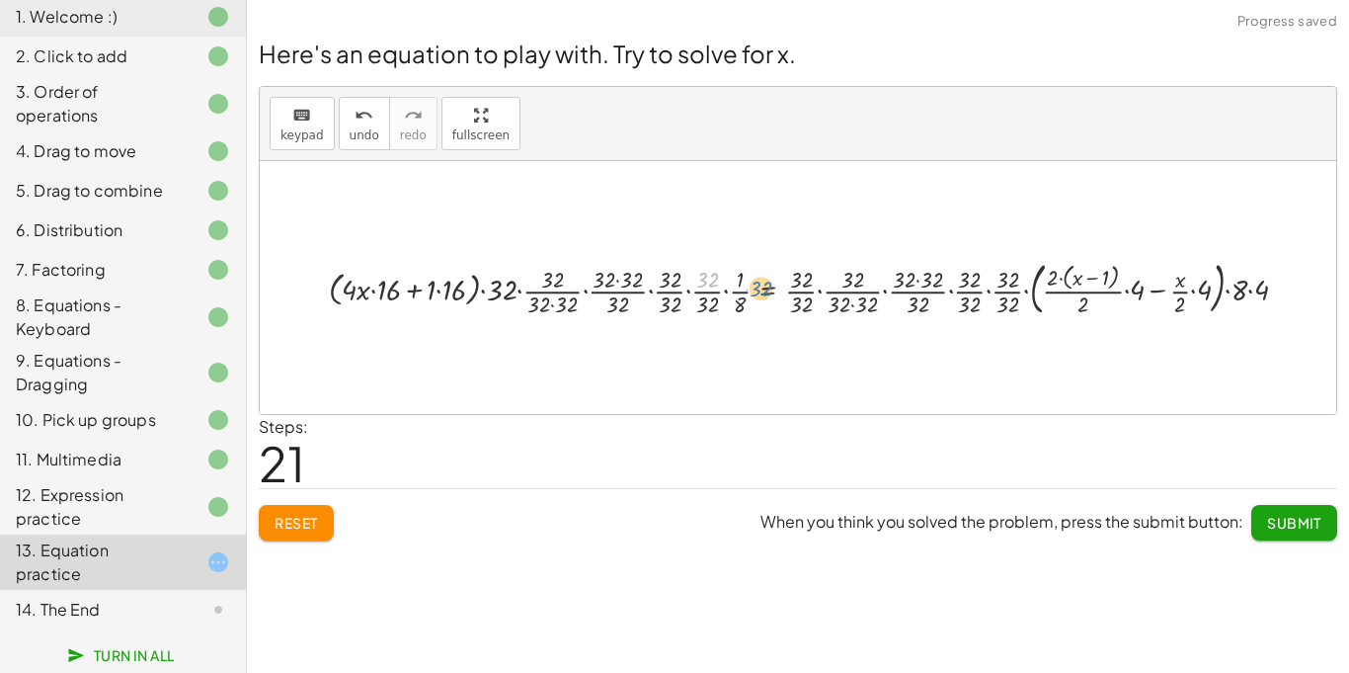
drag, startPoint x: 711, startPoint y: 285, endPoint x: 774, endPoint y: 302, distance: 65.4
click at [774, 302] on div at bounding box center [816, 287] width 995 height 65
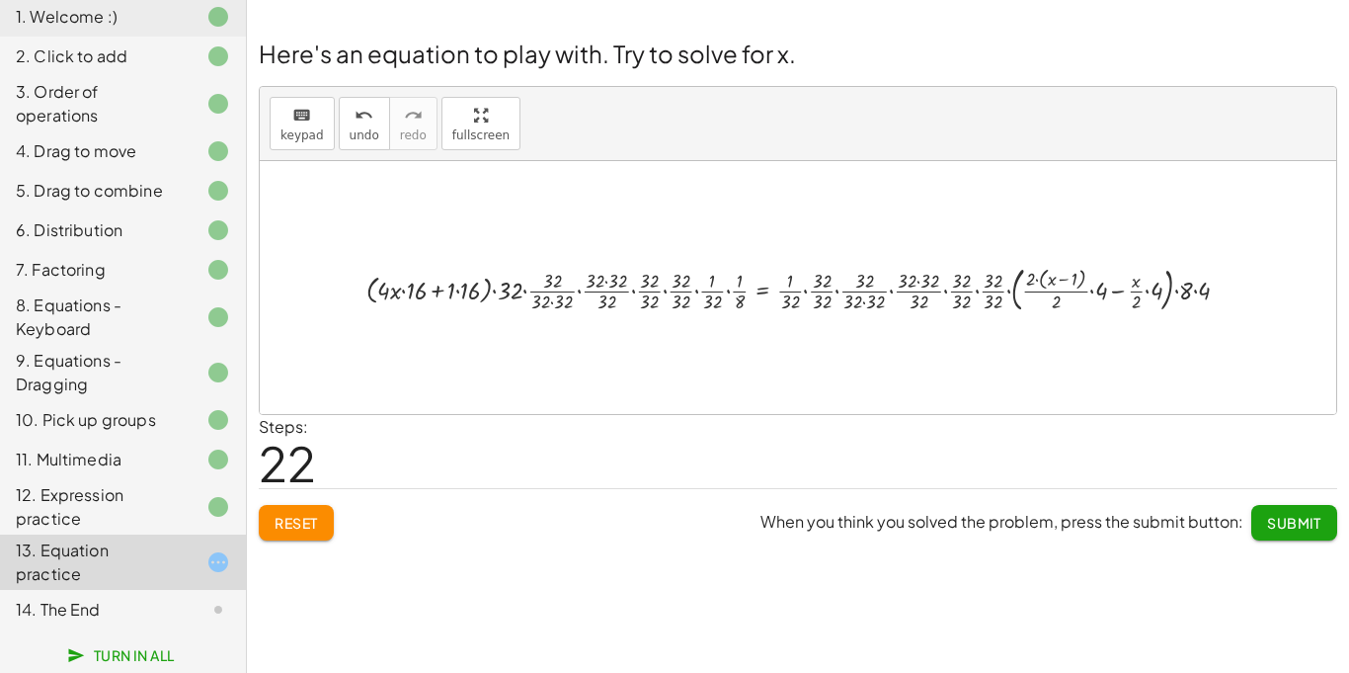
click at [281, 533] on button "Reset" at bounding box center [296, 523] width 75 height 36
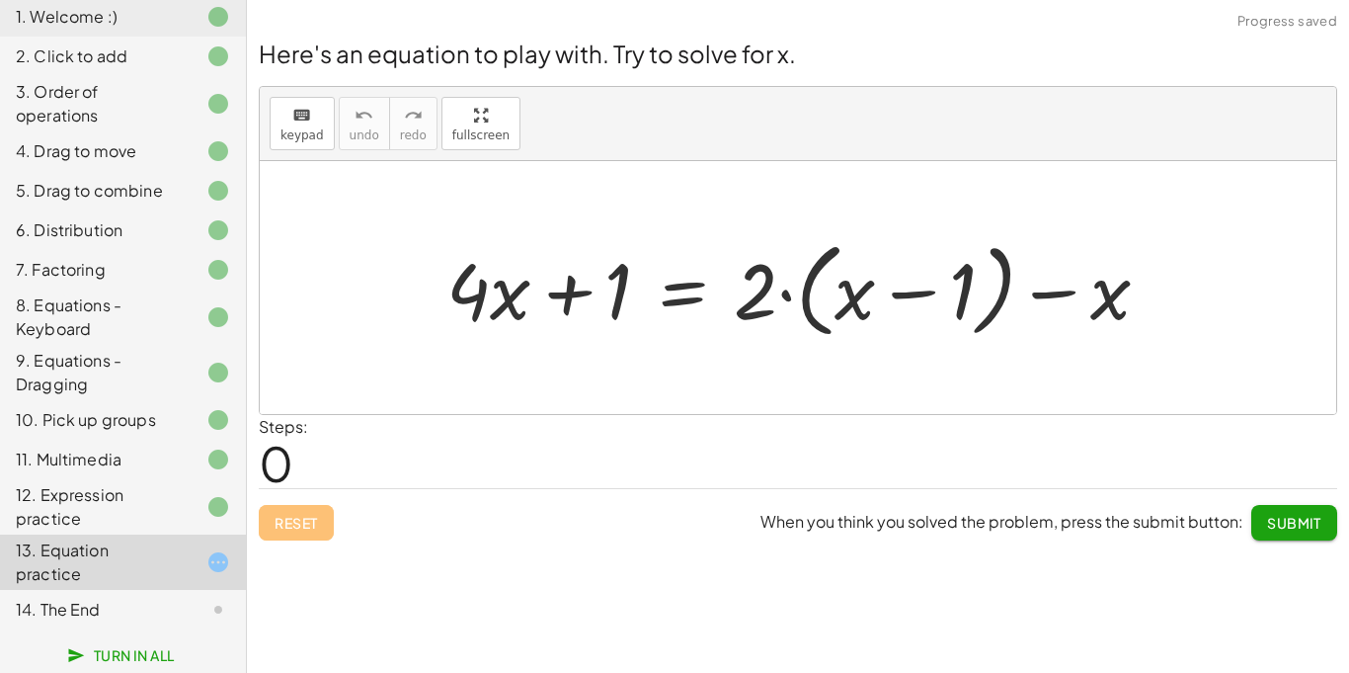
click at [199, 603] on div at bounding box center [202, 610] width 55 height 24
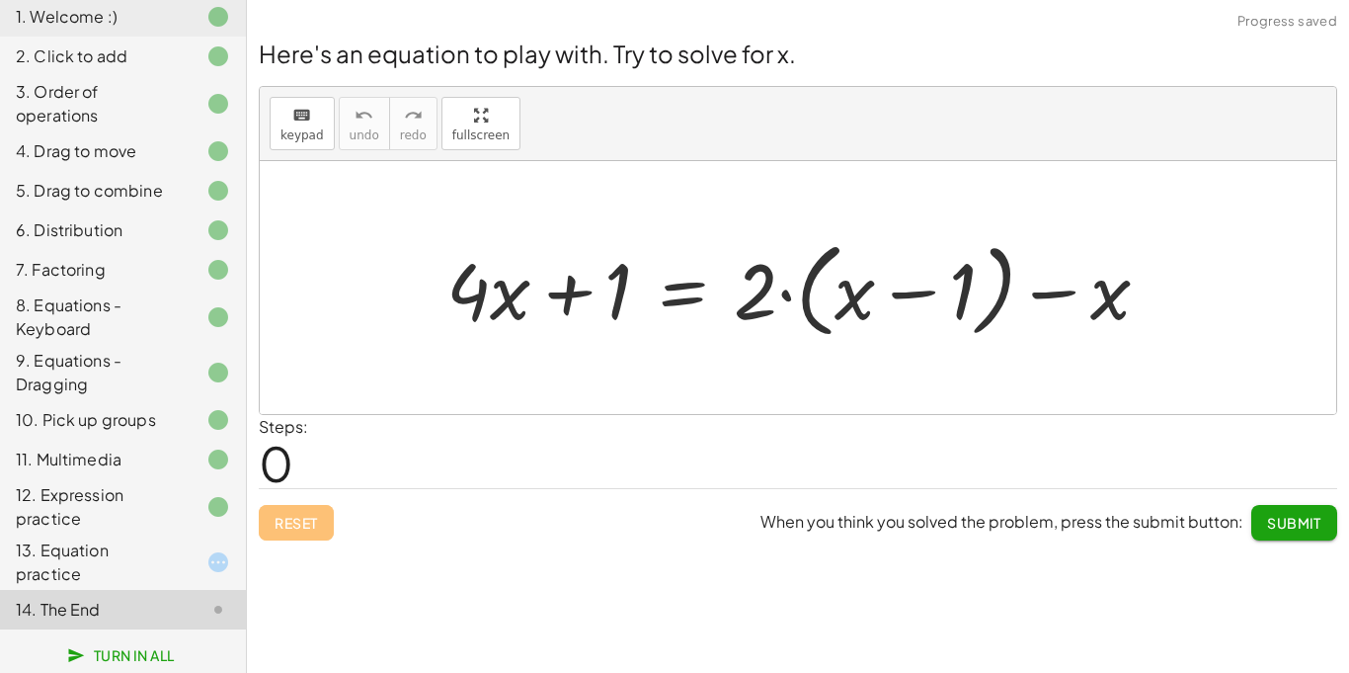
click at [194, 573] on div at bounding box center [202, 562] width 55 height 24
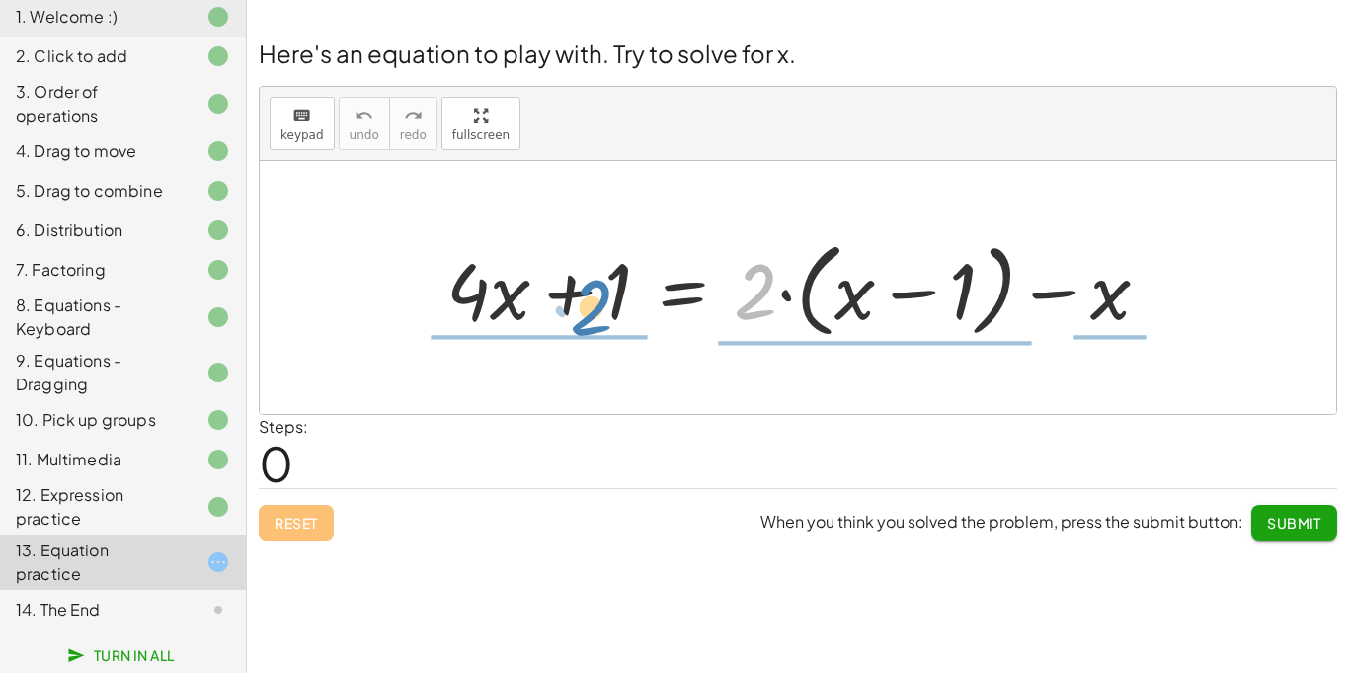
drag, startPoint x: 774, startPoint y: 312, endPoint x: 602, endPoint y: 330, distance: 173.8
click at [602, 330] on div at bounding box center [806, 288] width 739 height 114
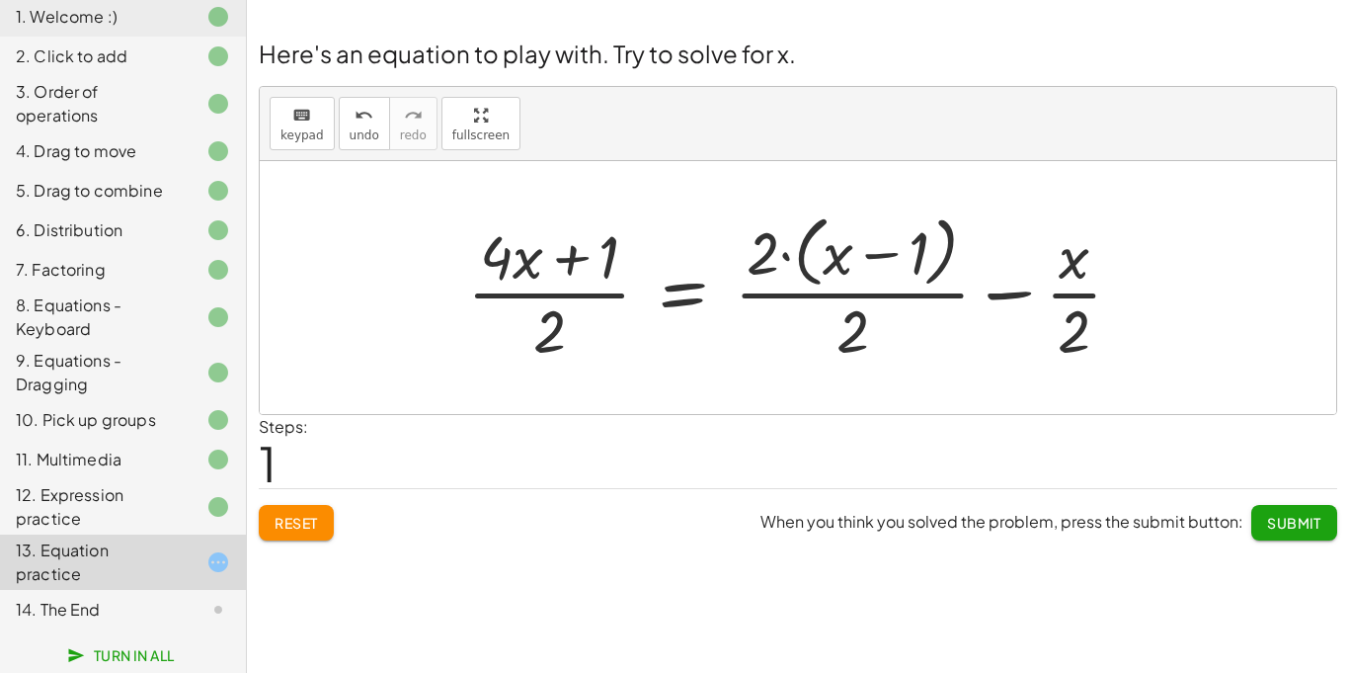
click at [1066, 306] on div at bounding box center [802, 286] width 690 height 161
click at [1014, 300] on div at bounding box center [802, 286] width 690 height 161
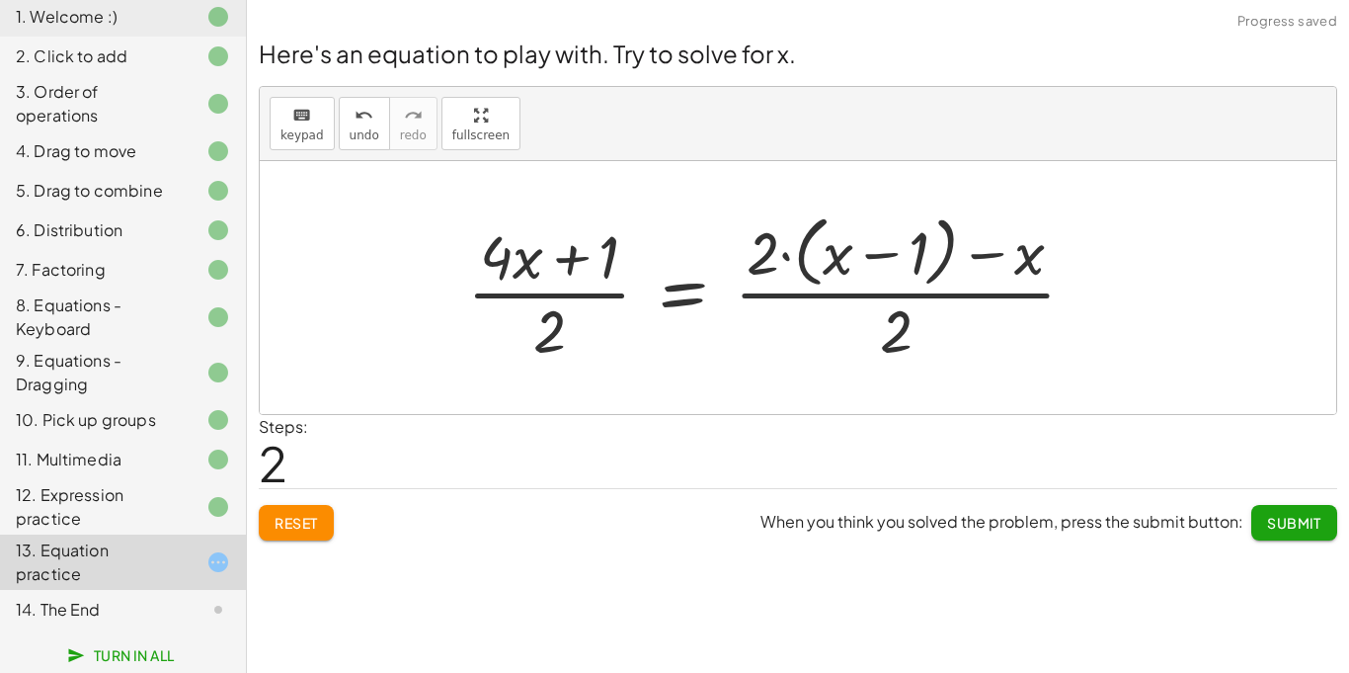
click at [817, 313] on div at bounding box center [779, 286] width 644 height 161
drag, startPoint x: 908, startPoint y: 349, endPoint x: 776, endPoint y: 283, distance: 146.7
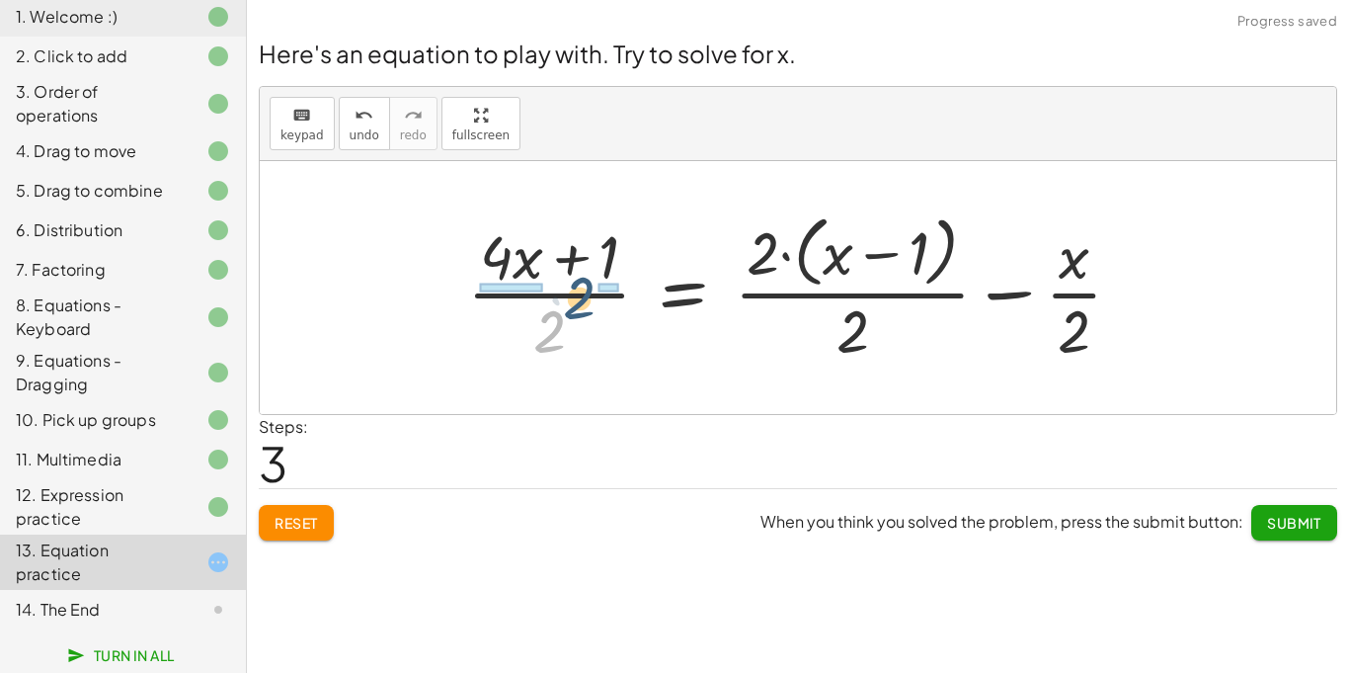
drag, startPoint x: 552, startPoint y: 336, endPoint x: 584, endPoint y: 289, distance: 56.2
click at [584, 289] on div at bounding box center [802, 286] width 690 height 161
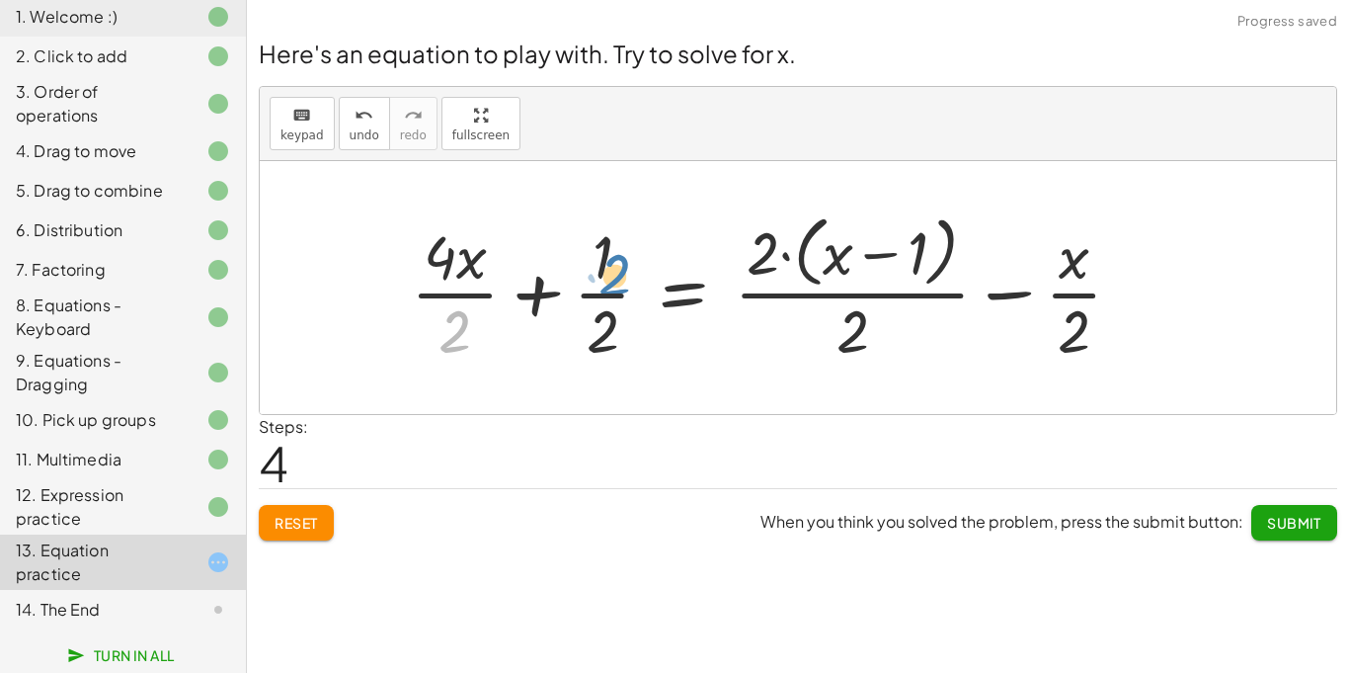
drag, startPoint x: 448, startPoint y: 320, endPoint x: 611, endPoint y: 261, distance: 173.4
click at [611, 261] on div at bounding box center [774, 286] width 747 height 161
drag, startPoint x: 435, startPoint y: 265, endPoint x: 460, endPoint y: 324, distance: 64.6
click at [499, 300] on div at bounding box center [777, 286] width 742 height 161
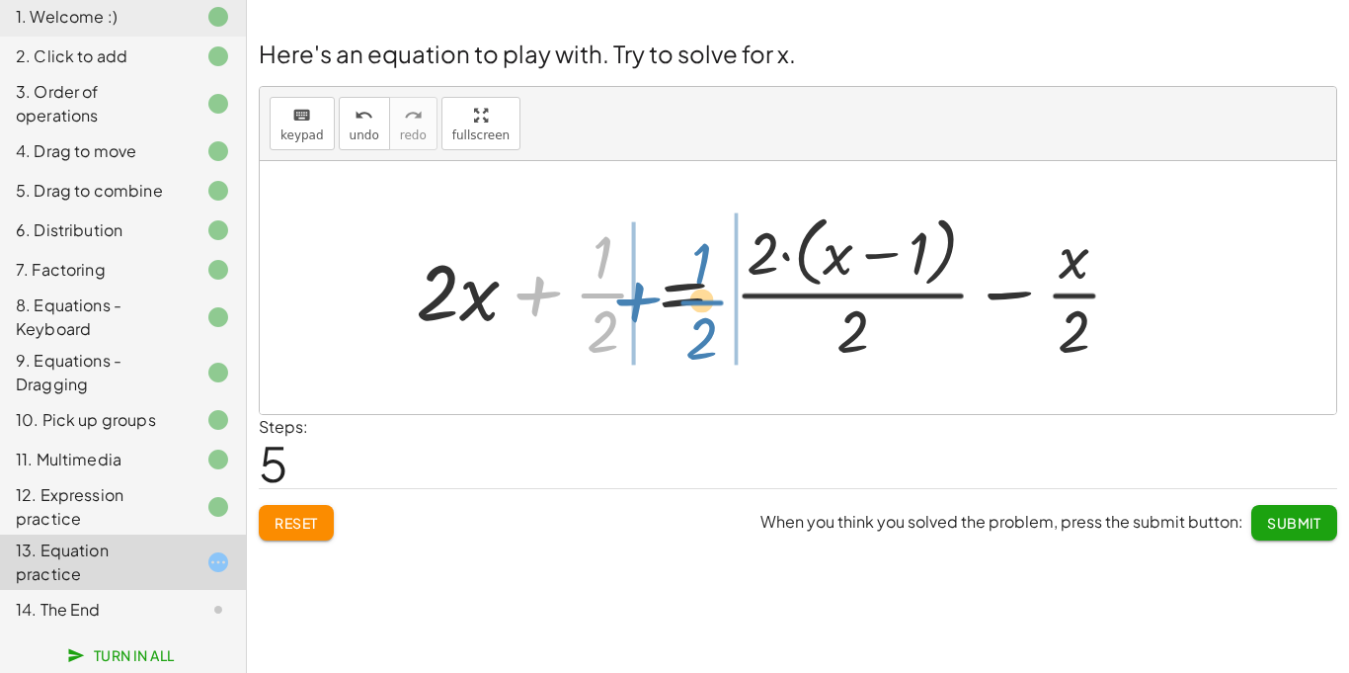
drag, startPoint x: 523, startPoint y: 303, endPoint x: 625, endPoint y: 309, distance: 102.9
click at [625, 309] on div at bounding box center [777, 286] width 742 height 161
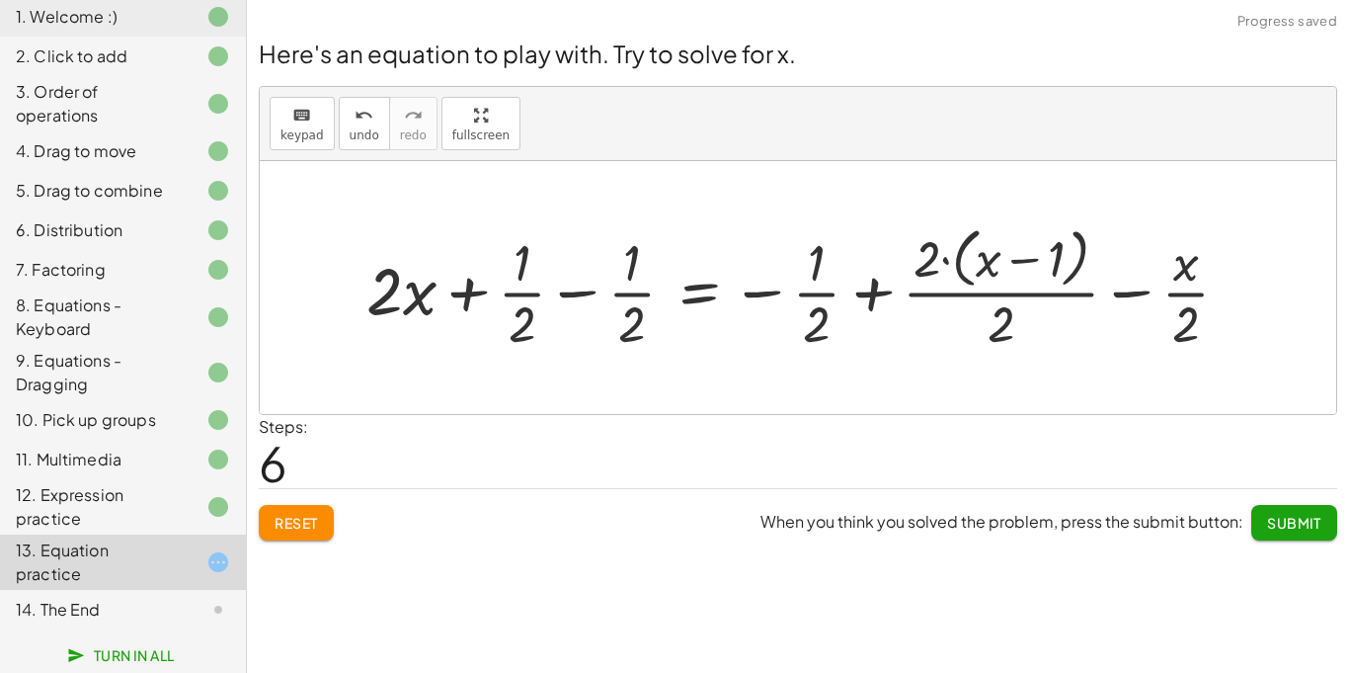
click at [408, 297] on div at bounding box center [806, 287] width 898 height 136
click at [483, 293] on div at bounding box center [806, 287] width 898 height 136
click at [476, 293] on div at bounding box center [806, 287] width 898 height 136
drag, startPoint x: 421, startPoint y: 309, endPoint x: 665, endPoint y: 298, distance: 244.2
click at [665, 298] on div at bounding box center [806, 287] width 898 height 136
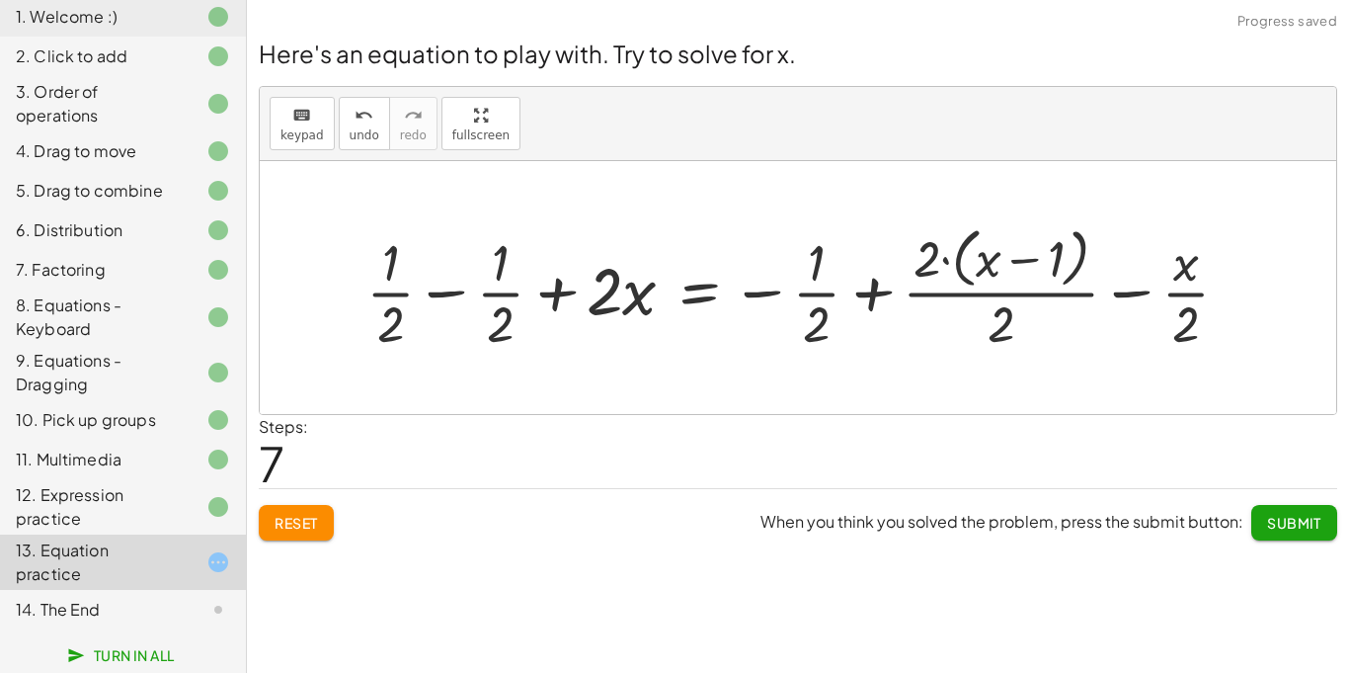
click at [560, 295] on div at bounding box center [806, 287] width 898 height 136
drag, startPoint x: 406, startPoint y: 318, endPoint x: 457, endPoint y: 335, distance: 54.0
click at [457, 335] on div at bounding box center [806, 287] width 898 height 136
click at [1127, 310] on div at bounding box center [916, 287] width 679 height 136
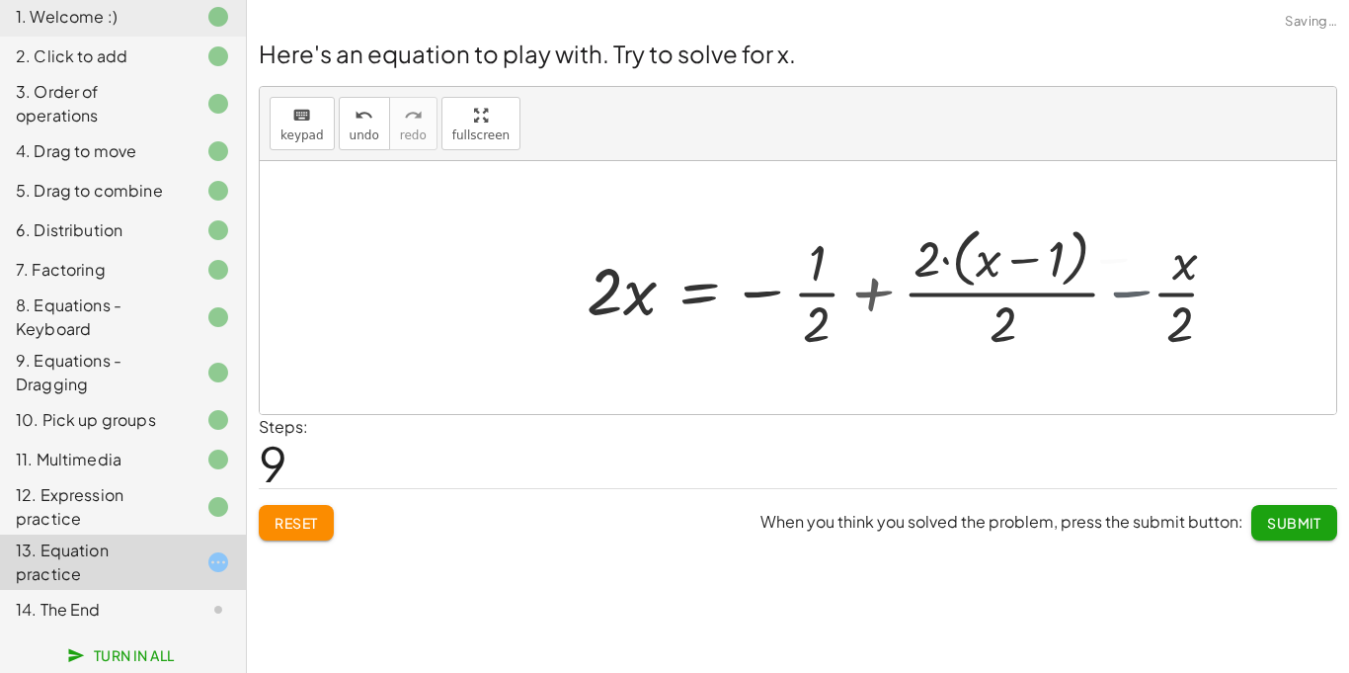
click at [1127, 310] on div at bounding box center [897, 287] width 640 height 136
click at [1046, 322] on div at bounding box center [897, 287] width 640 height 136
drag, startPoint x: 1046, startPoint y: 322, endPoint x: 824, endPoint y: 331, distance: 222.4
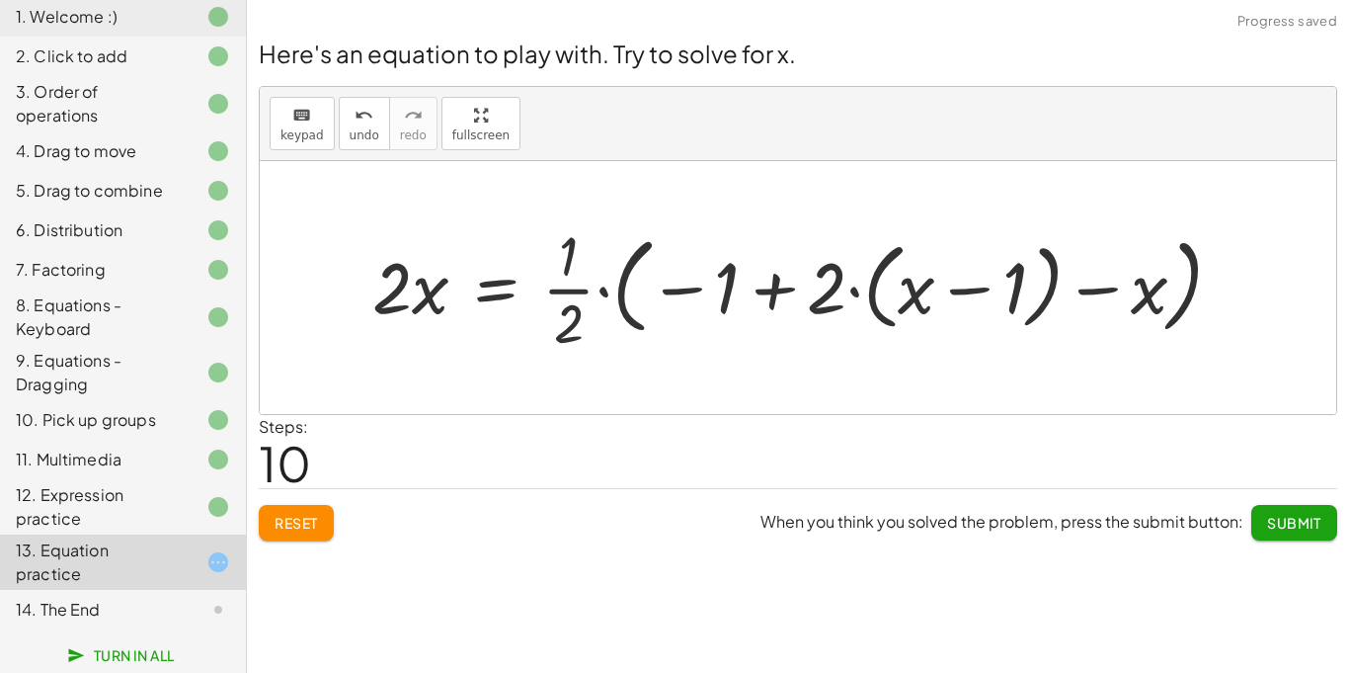
click at [581, 289] on div at bounding box center [806, 286] width 886 height 139
click at [460, 297] on div at bounding box center [806, 286] width 886 height 139
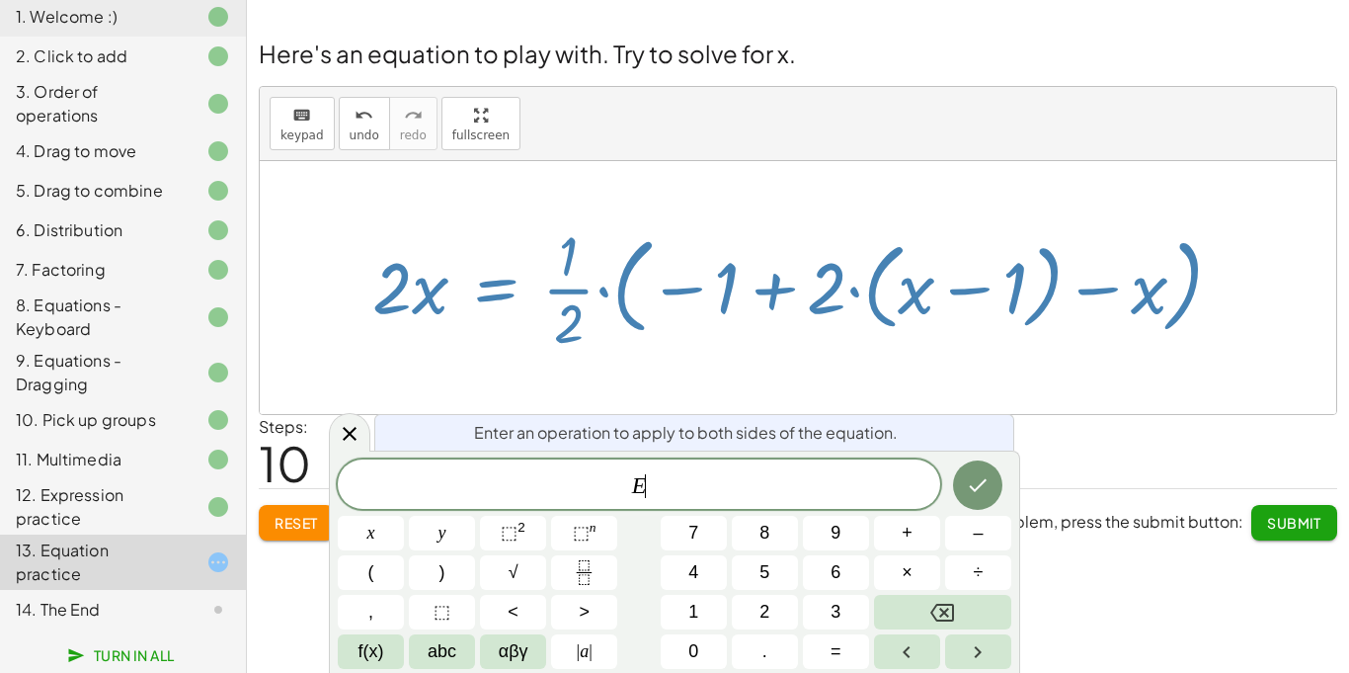
click at [1078, 467] on div "Steps: 10" at bounding box center [798, 451] width 1079 height 73
click at [951, 611] on icon "Backspace" at bounding box center [942, 613] width 24 height 24
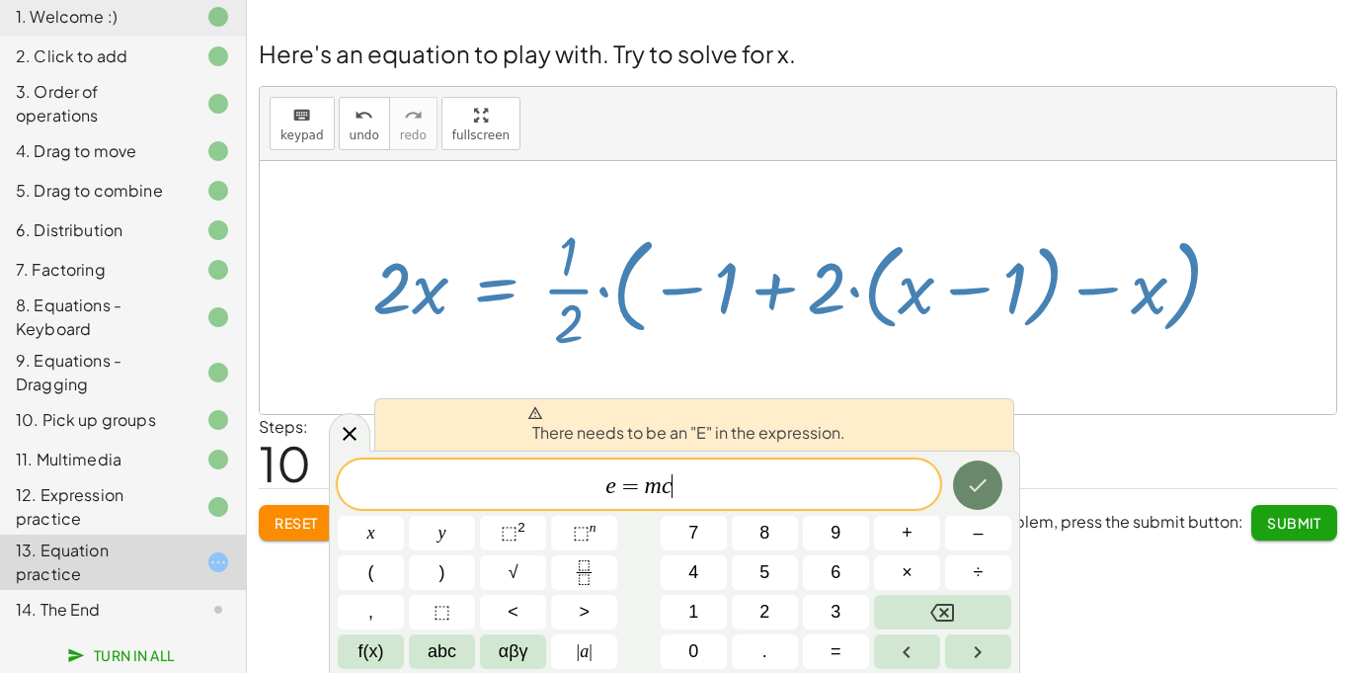
click at [958, 498] on button "Done" at bounding box center [977, 484] width 49 height 49
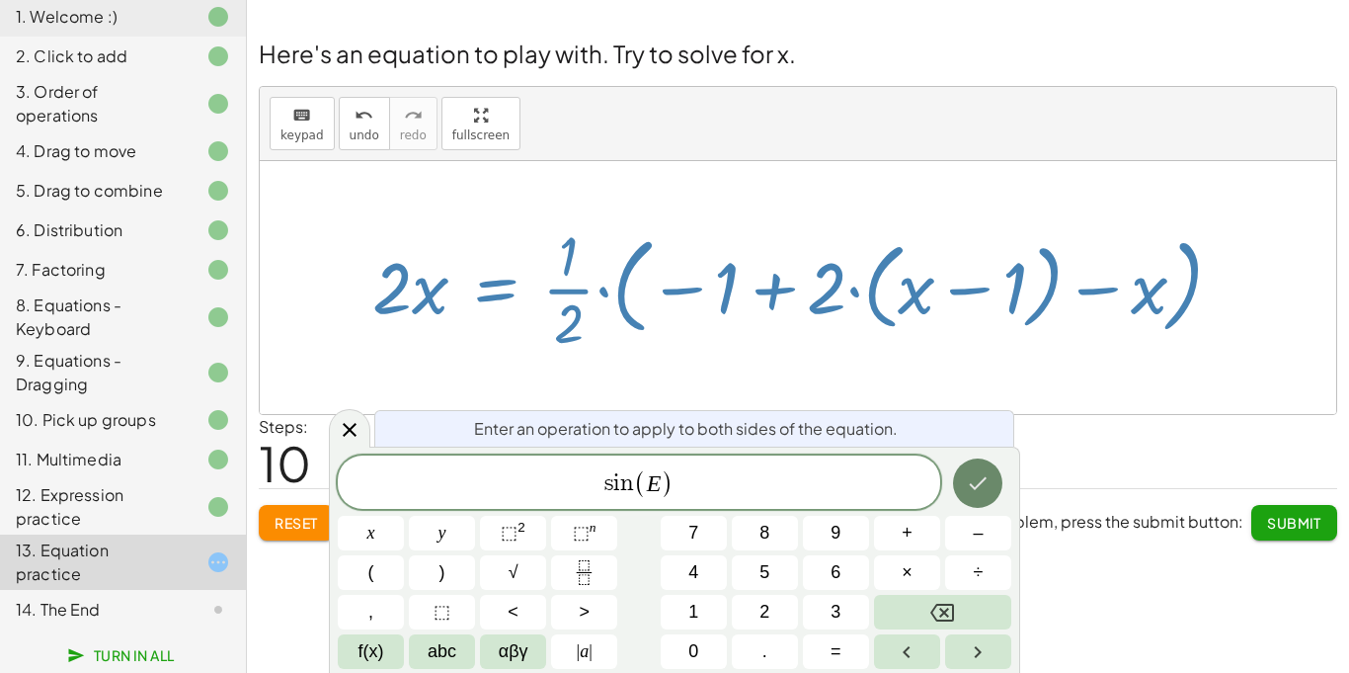
click at [977, 488] on icon "Done" at bounding box center [978, 483] width 24 height 24
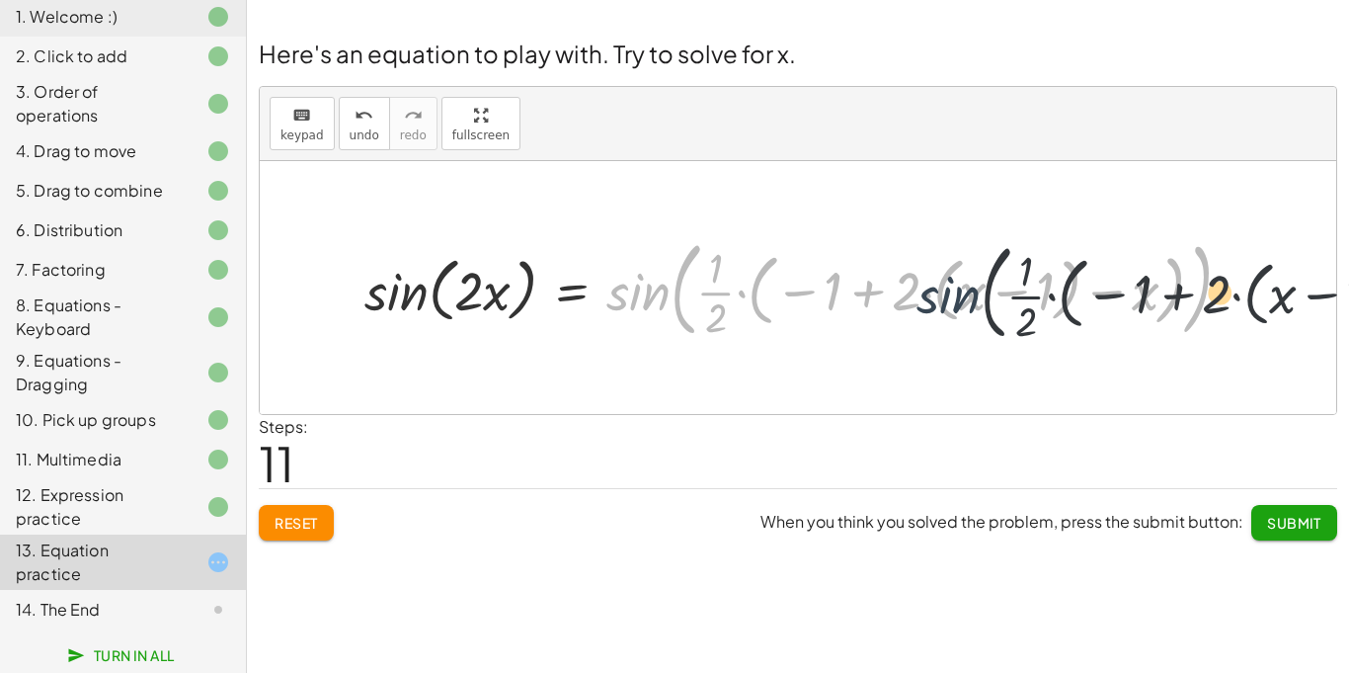
drag, startPoint x: 643, startPoint y: 301, endPoint x: 999, endPoint y: 307, distance: 355.6
click at [999, 307] on div at bounding box center [806, 287] width 903 height 114
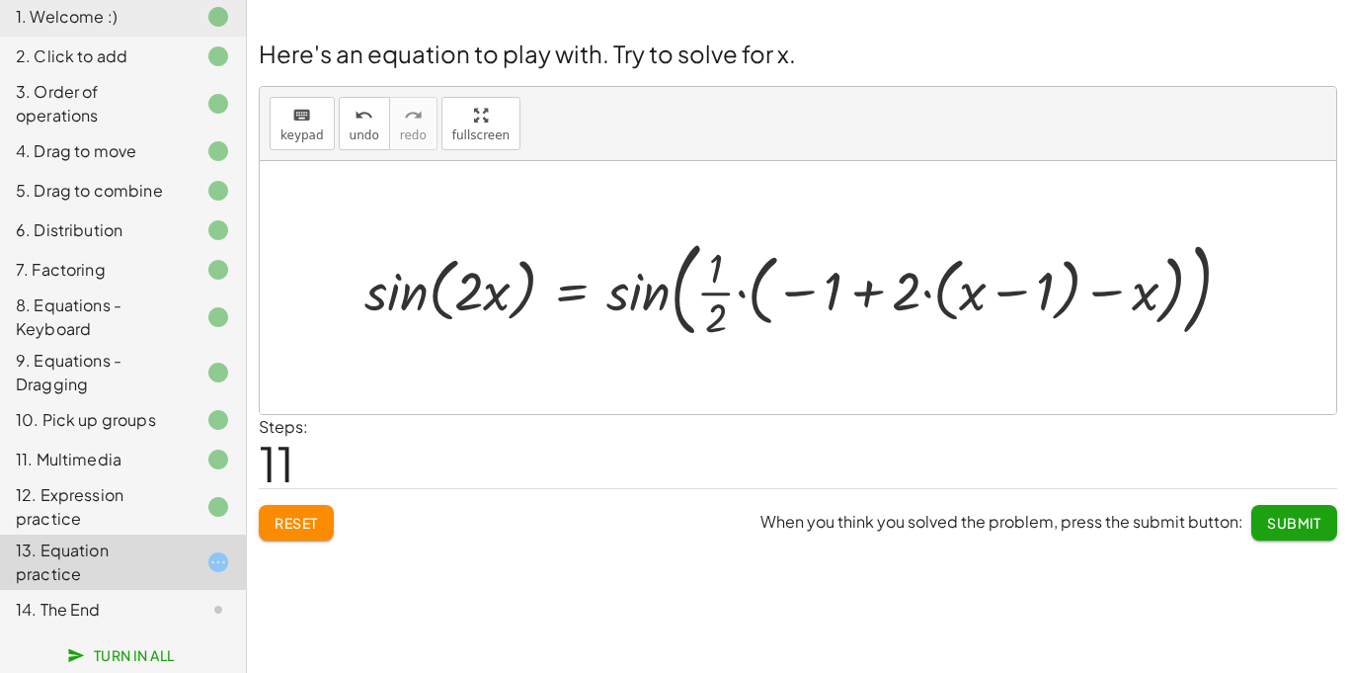
click at [675, 301] on div at bounding box center [806, 287] width 903 height 114
click at [656, 300] on div at bounding box center [806, 287] width 903 height 114
click at [376, 285] on div at bounding box center [806, 287] width 903 height 114
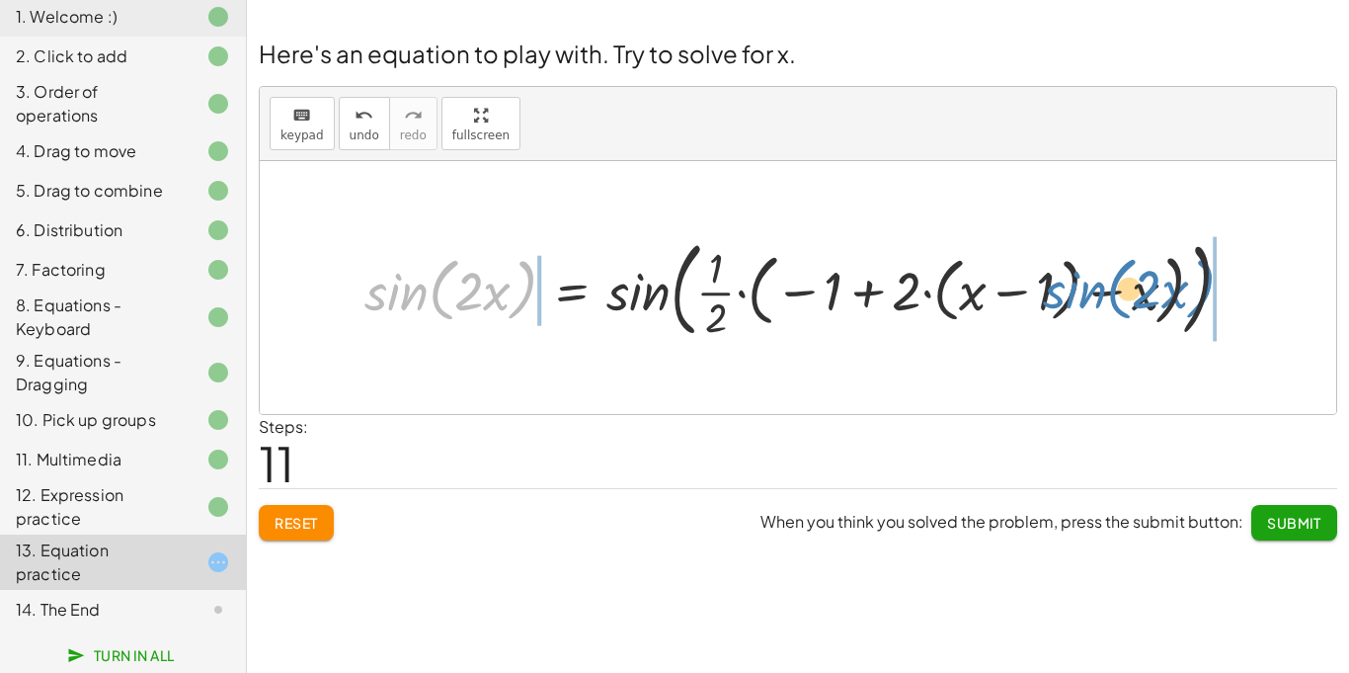
drag, startPoint x: 381, startPoint y: 289, endPoint x: 1159, endPoint y: 277, distance: 777.5
click at [1159, 277] on div at bounding box center [806, 287] width 903 height 114
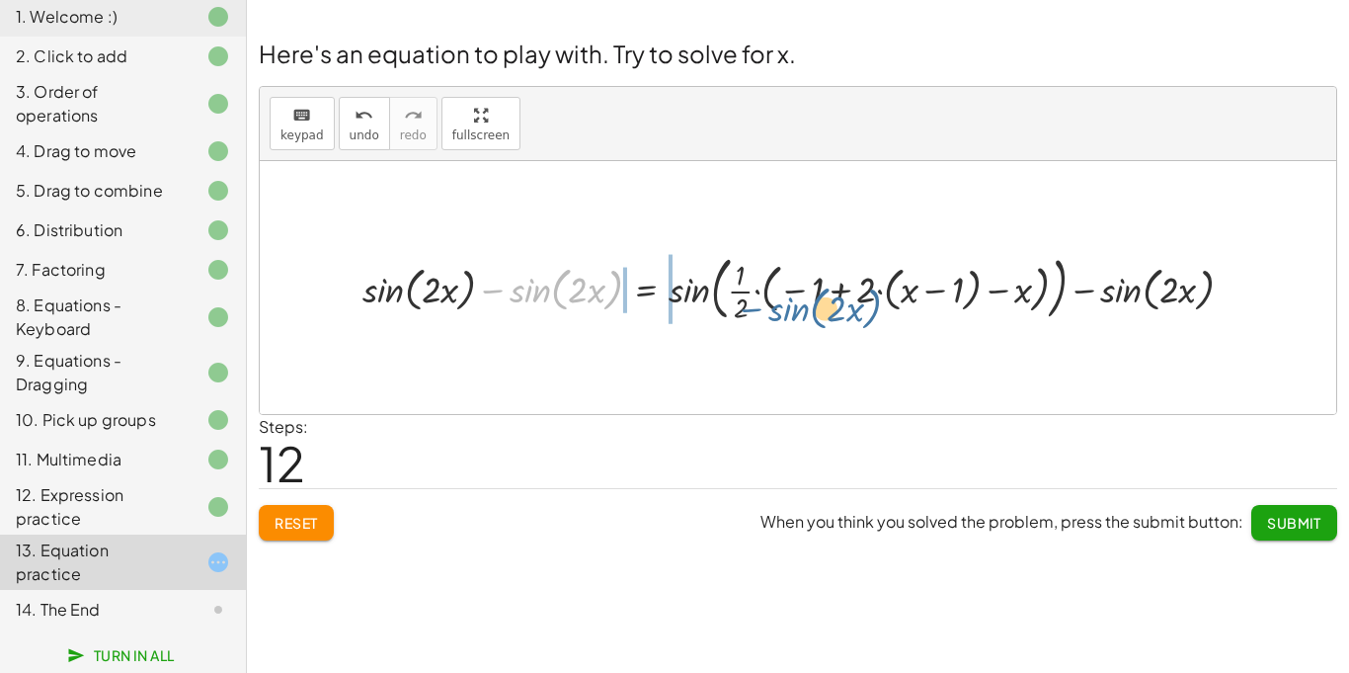
drag, startPoint x: 530, startPoint y: 296, endPoint x: 808, endPoint y: 316, distance: 278.3
click at [808, 316] on div at bounding box center [806, 287] width 907 height 78
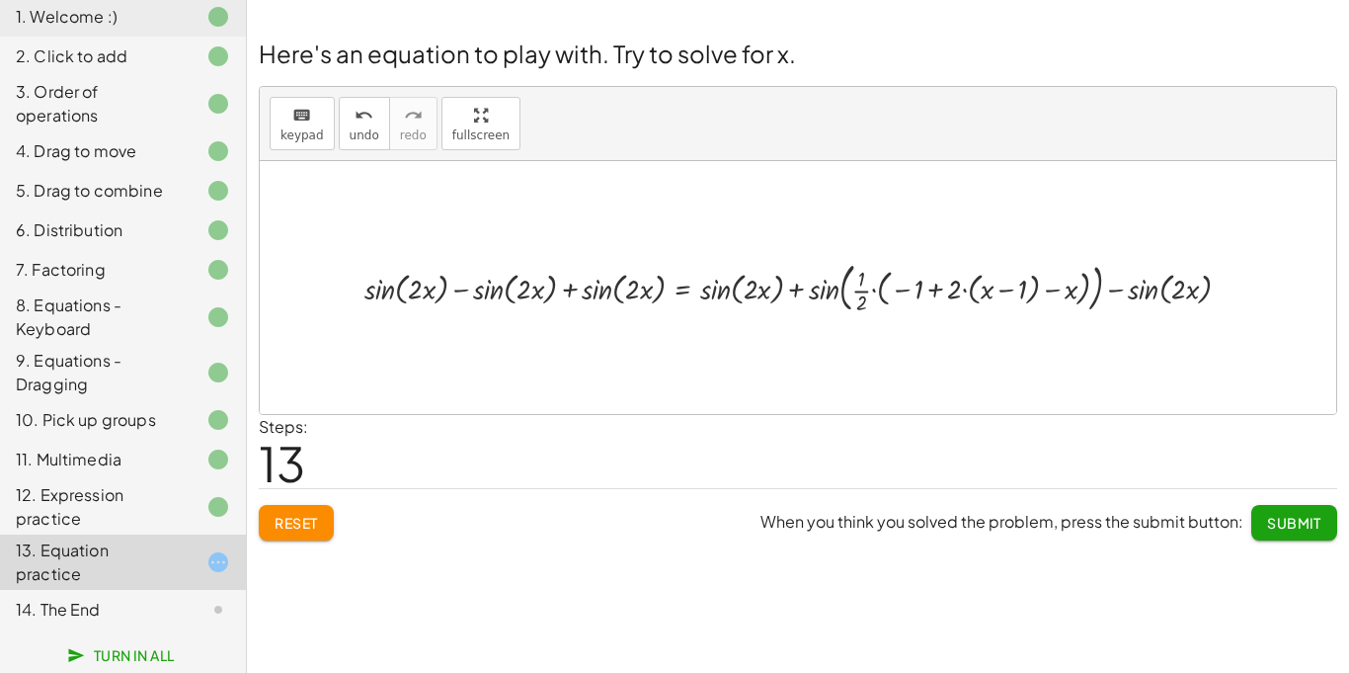
click at [397, 282] on div at bounding box center [806, 287] width 903 height 60
drag, startPoint x: 384, startPoint y: 289, endPoint x: 508, endPoint y: 192, distance: 157.5
click at [507, 189] on div "+ · 4 · x + 1 = + · 2 · ( + x − 1 ) − x · ( + · 4 · x + 1 ) · 2 = + · 2 · ( + x…" at bounding box center [798, 287] width 1077 height 253
click at [484, 289] on div at bounding box center [806, 287] width 903 height 60
drag, startPoint x: 496, startPoint y: 284, endPoint x: 738, endPoint y: 289, distance: 242.0
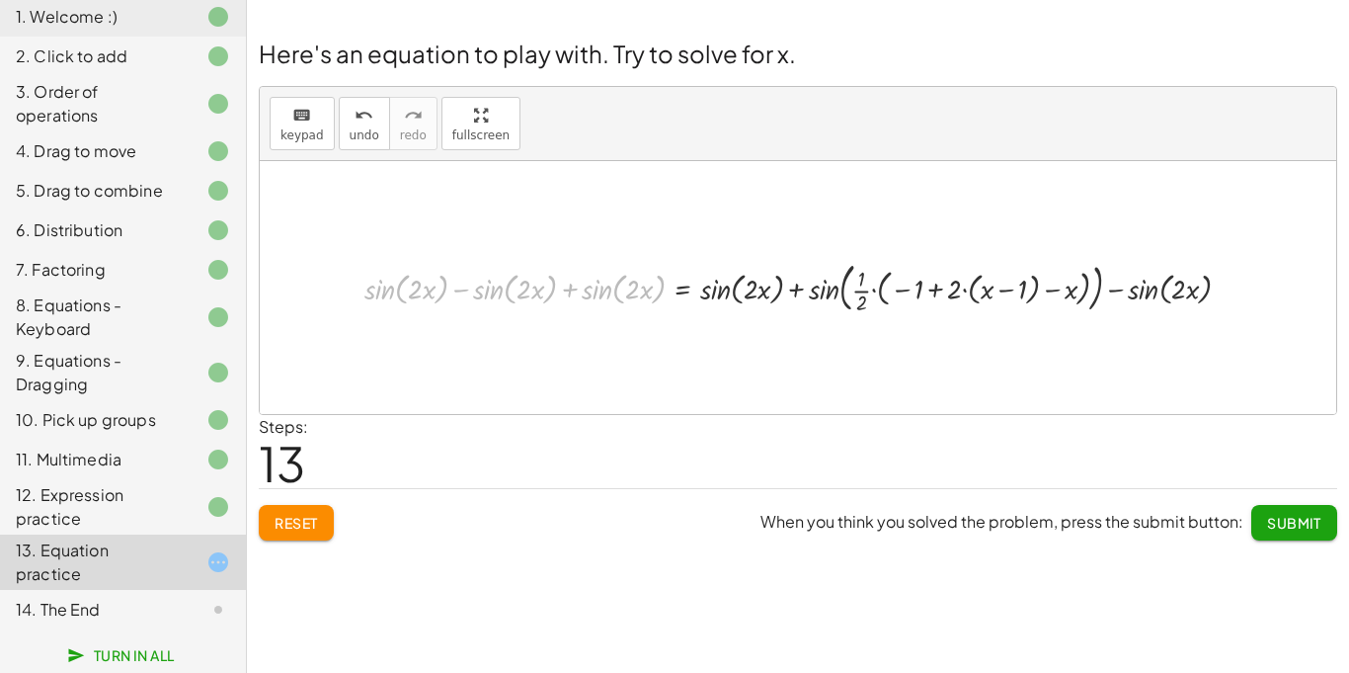
click at [738, 289] on div at bounding box center [806, 287] width 903 height 60
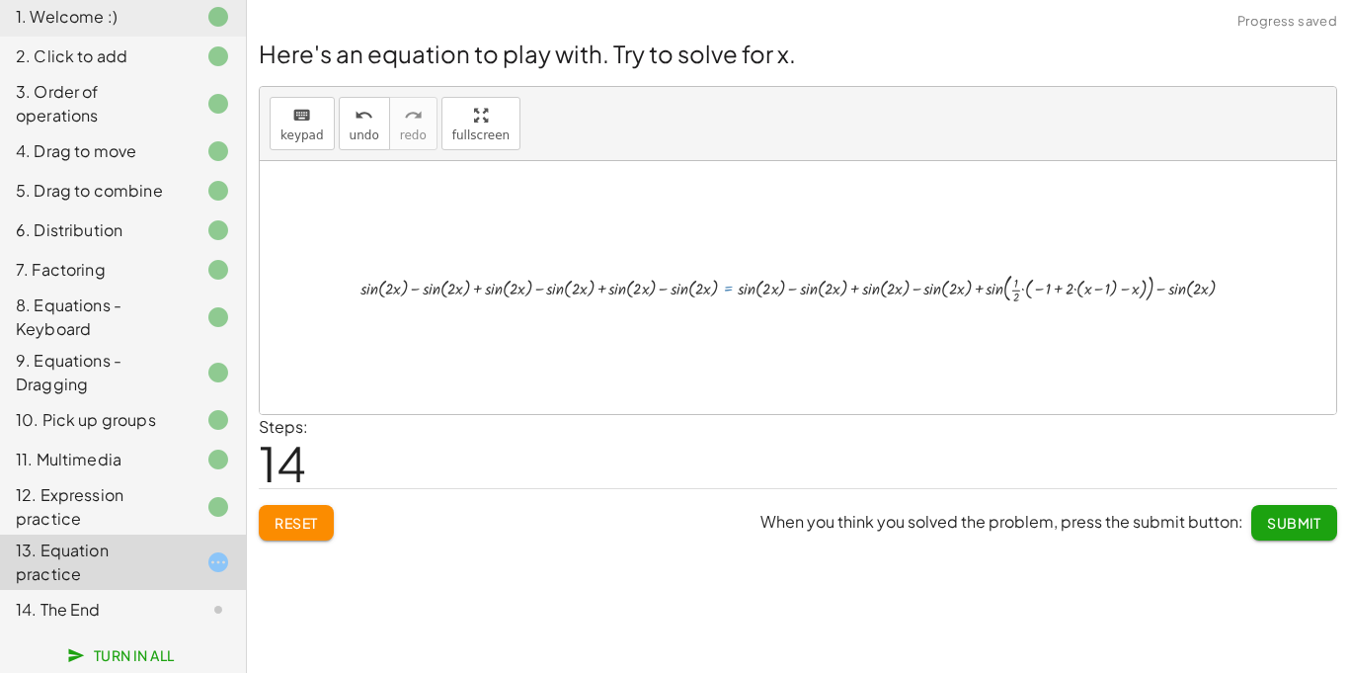
drag, startPoint x: 738, startPoint y: 289, endPoint x: 743, endPoint y: 248, distance: 41.8
click at [743, 248] on div "+ · 4 · x + 1 = + · 2 · ( + x − 1 ) − x · ( + · 4 · x + 1 ) · 2 = + · 2 · ( + x…" at bounding box center [798, 287] width 1077 height 253
drag, startPoint x: 1051, startPoint y: 296, endPoint x: 1211, endPoint y: 243, distance: 168.7
click at [1211, 243] on div "+ · 4 · x + 1 = + · 2 · ( + x − 1 ) − x · ( + · 4 · x + 1 ) · 2 = + · 2 · ( + x…" at bounding box center [798, 287] width 1077 height 253
click at [1064, 277] on div at bounding box center [806, 288] width 891 height 39
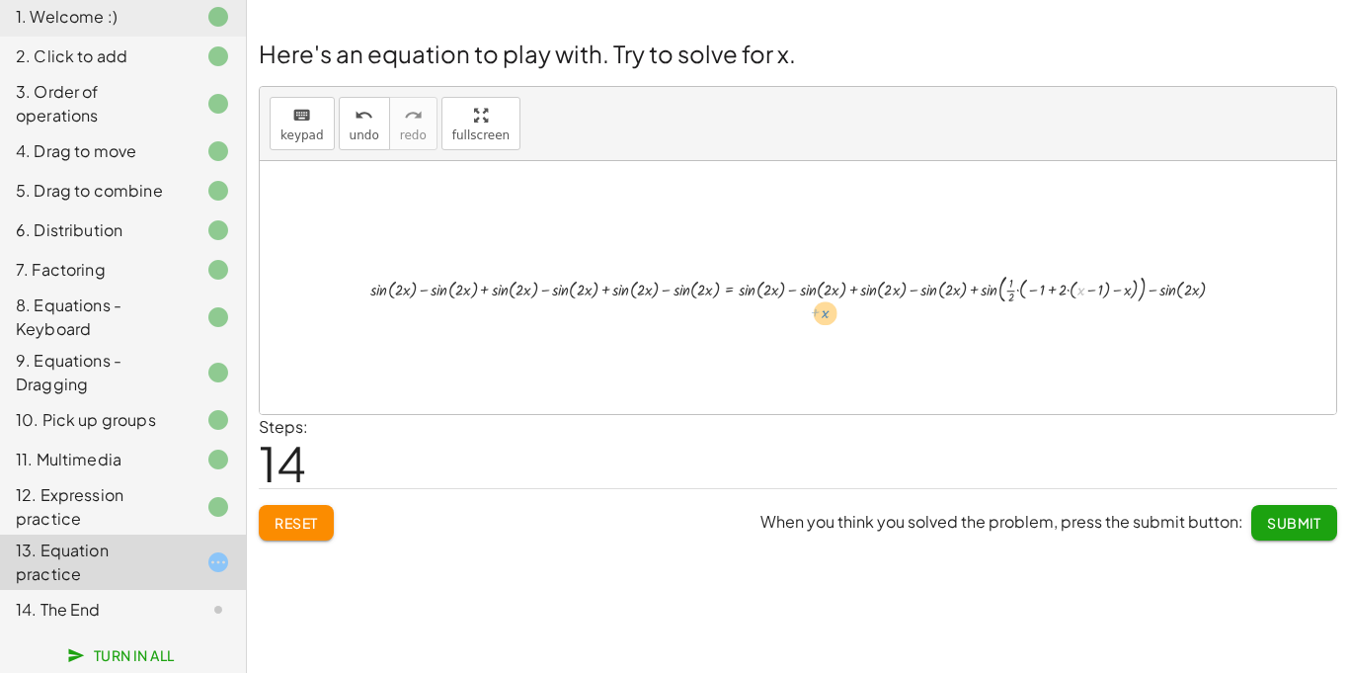
drag, startPoint x: 1084, startPoint y: 296, endPoint x: 831, endPoint y: 319, distance: 253.9
drag, startPoint x: 1047, startPoint y: 325, endPoint x: 911, endPoint y: 298, distance: 138.9
click at [911, 298] on div at bounding box center [806, 288] width 891 height 39
drag, startPoint x: 930, startPoint y: 294, endPoint x: 864, endPoint y: 303, distance: 66.8
click at [864, 303] on div at bounding box center [806, 288] width 890 height 39
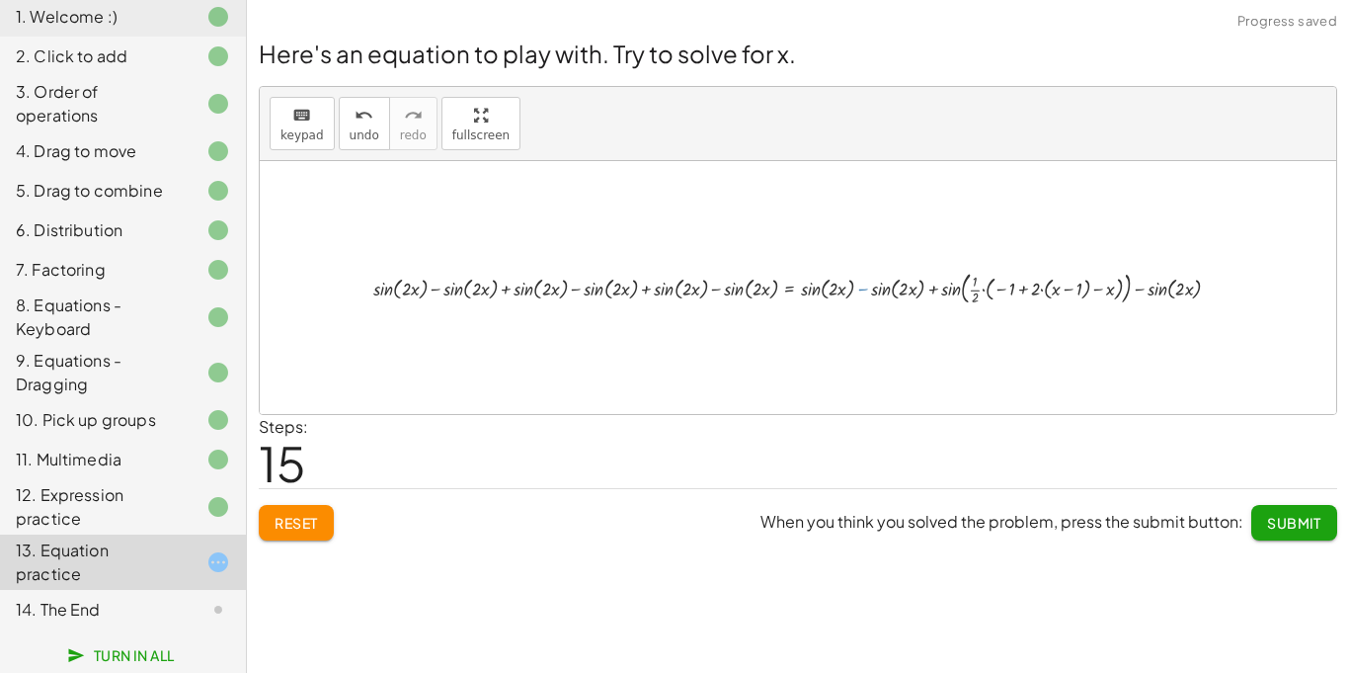
click at [862, 291] on div at bounding box center [804, 287] width 883 height 42
drag, startPoint x: 753, startPoint y: 296, endPoint x: 788, endPoint y: 294, distance: 35.6
click at [788, 294] on div at bounding box center [804, 287] width 883 height 42
drag, startPoint x: 739, startPoint y: 284, endPoint x: 801, endPoint y: 285, distance: 62.2
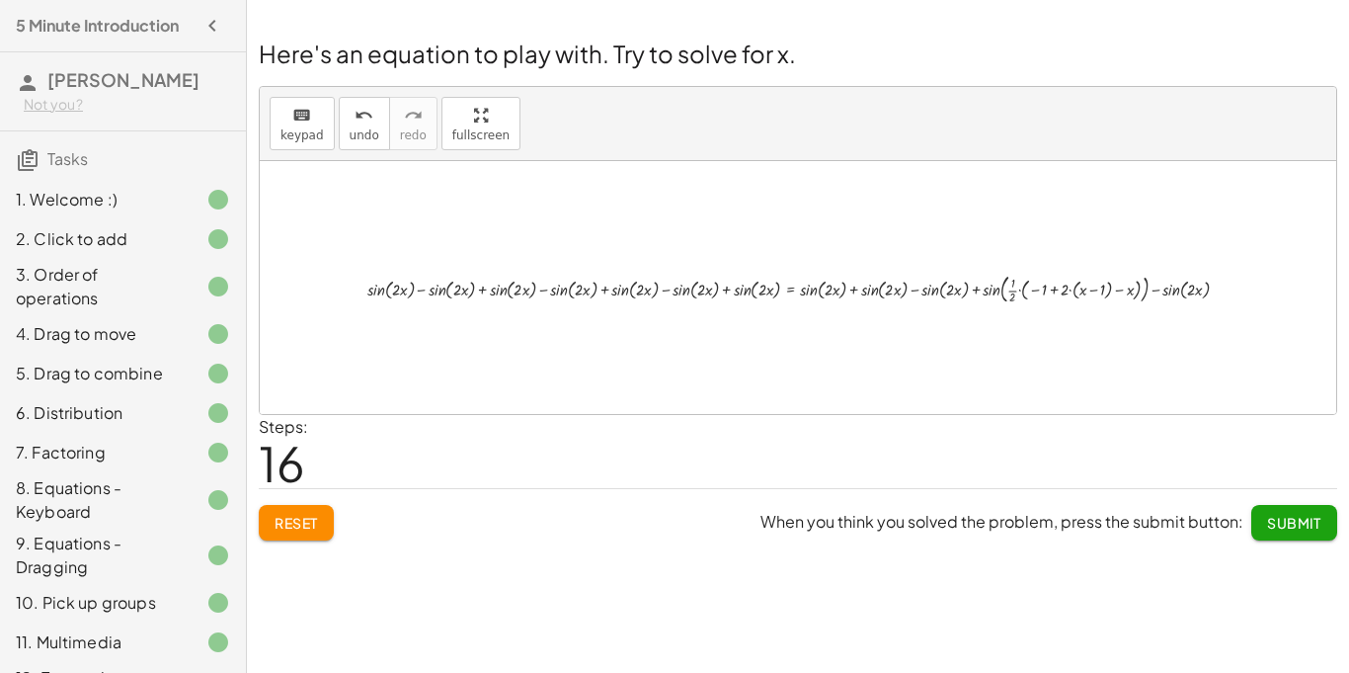
scroll to position [183, 0]
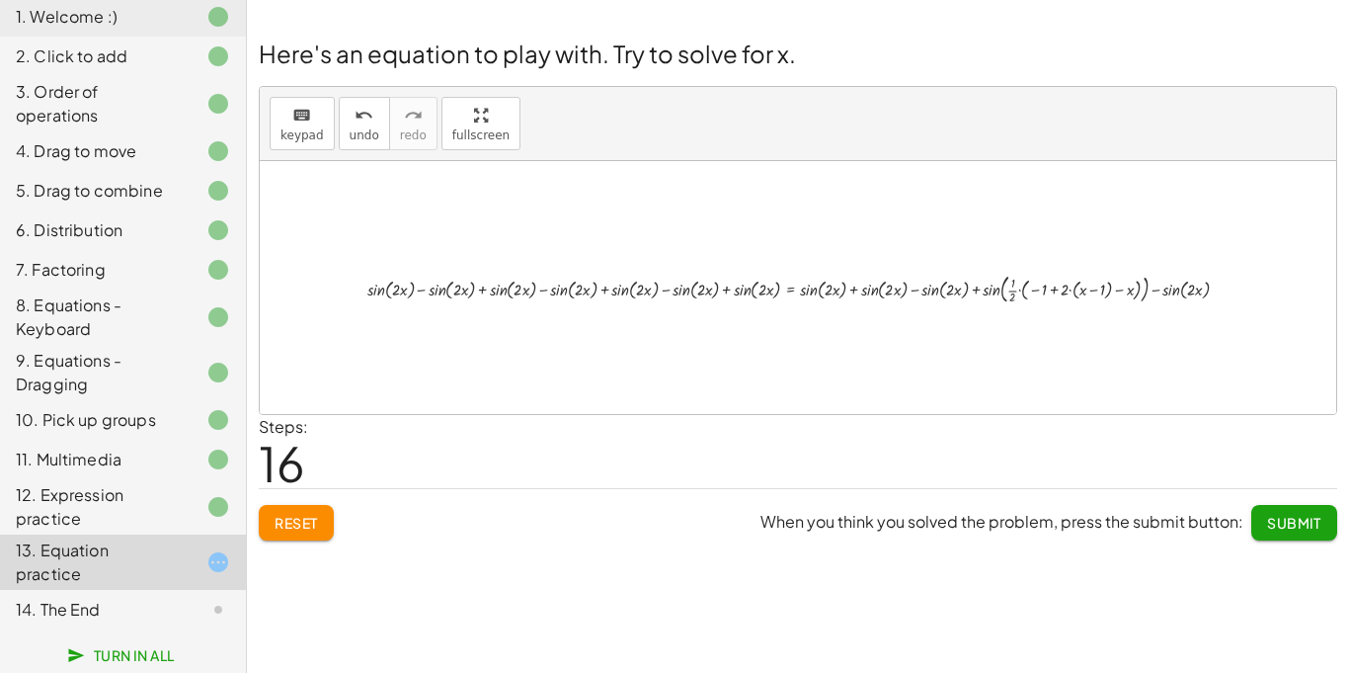
click at [789, 291] on div at bounding box center [806, 288] width 897 height 39
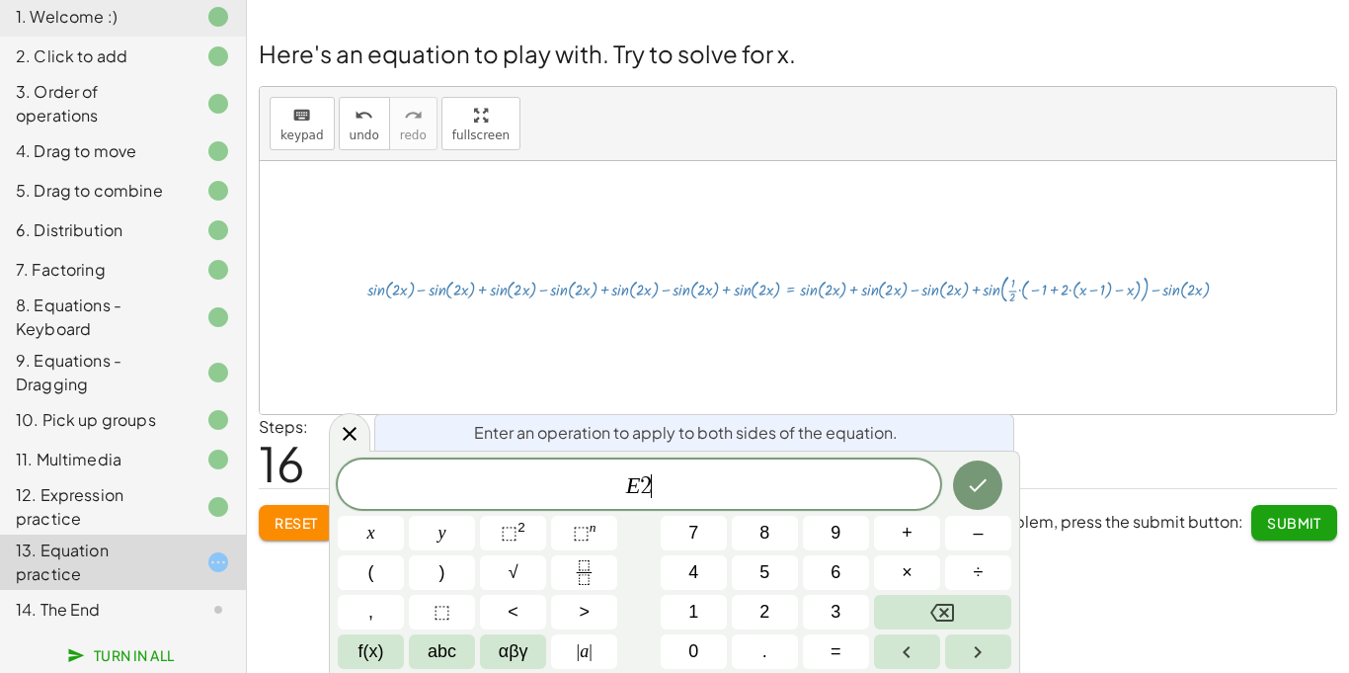
click at [1048, 443] on div "Steps: 16" at bounding box center [798, 451] width 1079 height 73
click at [994, 608] on button "Backspace" at bounding box center [942, 612] width 137 height 35
click at [338, 434] on icon at bounding box center [350, 434] width 24 height 24
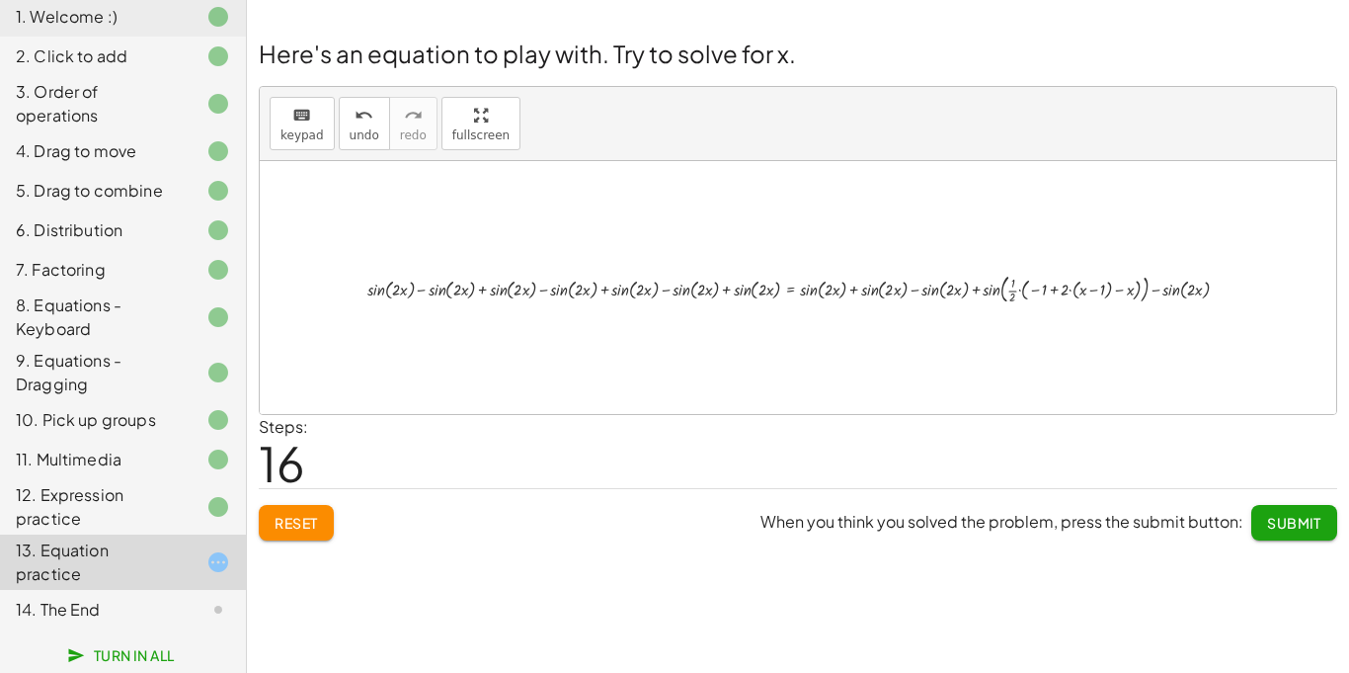
click at [140, 617] on div "14. The End" at bounding box center [95, 610] width 159 height 24
click at [1315, 529] on span "Submit" at bounding box center [1294, 523] width 54 height 18
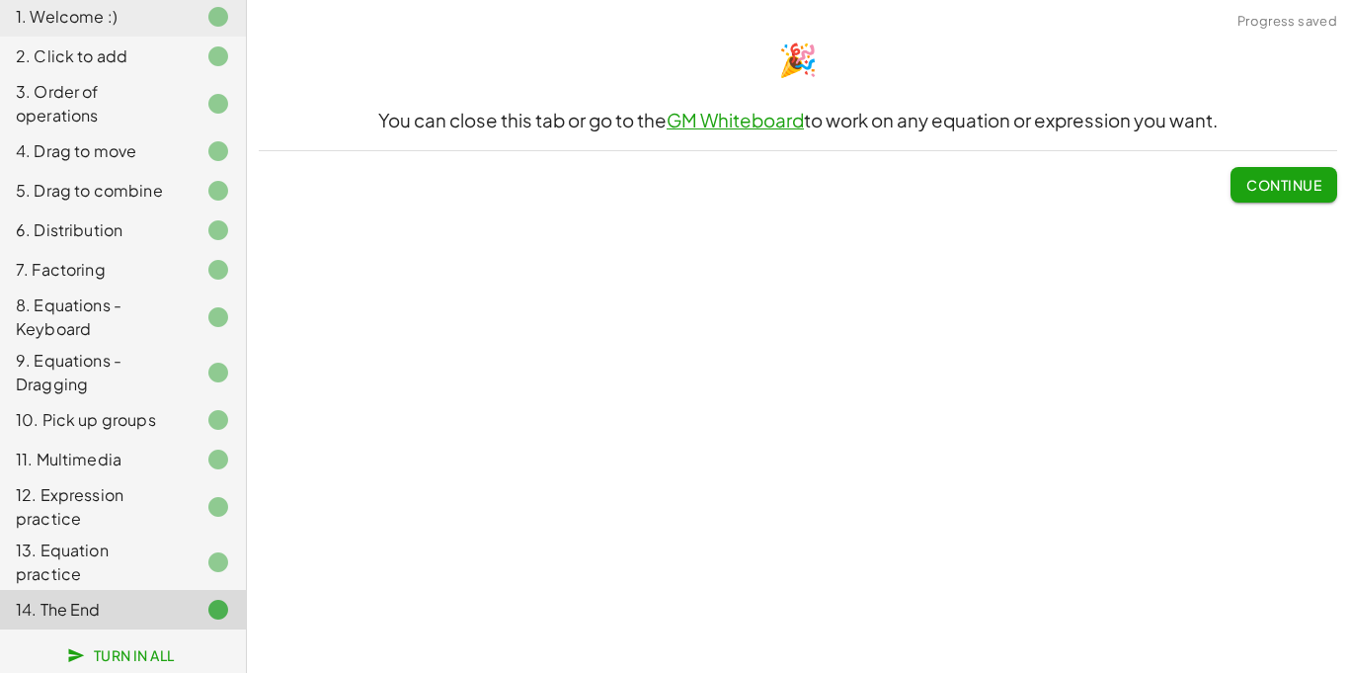
click at [1306, 176] on span "Continue" at bounding box center [1284, 185] width 75 height 18
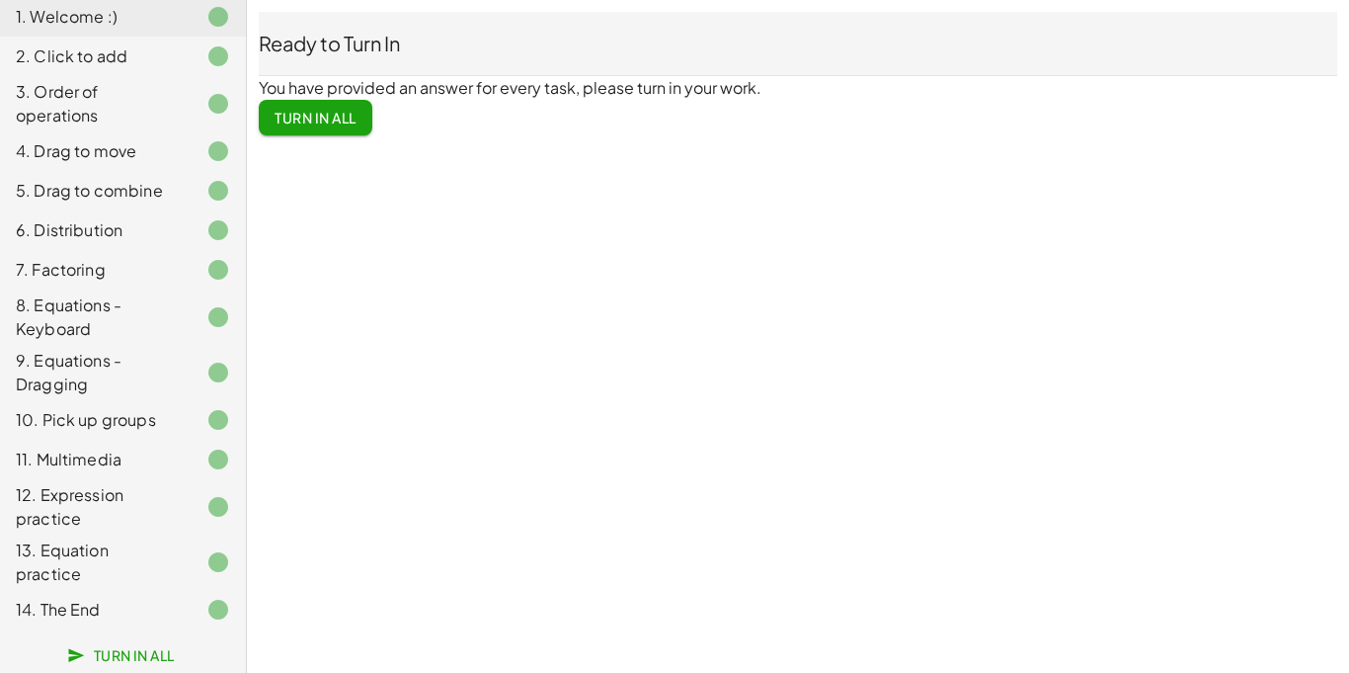
click at [312, 125] on span "Turn In All" at bounding box center [316, 118] width 82 height 18
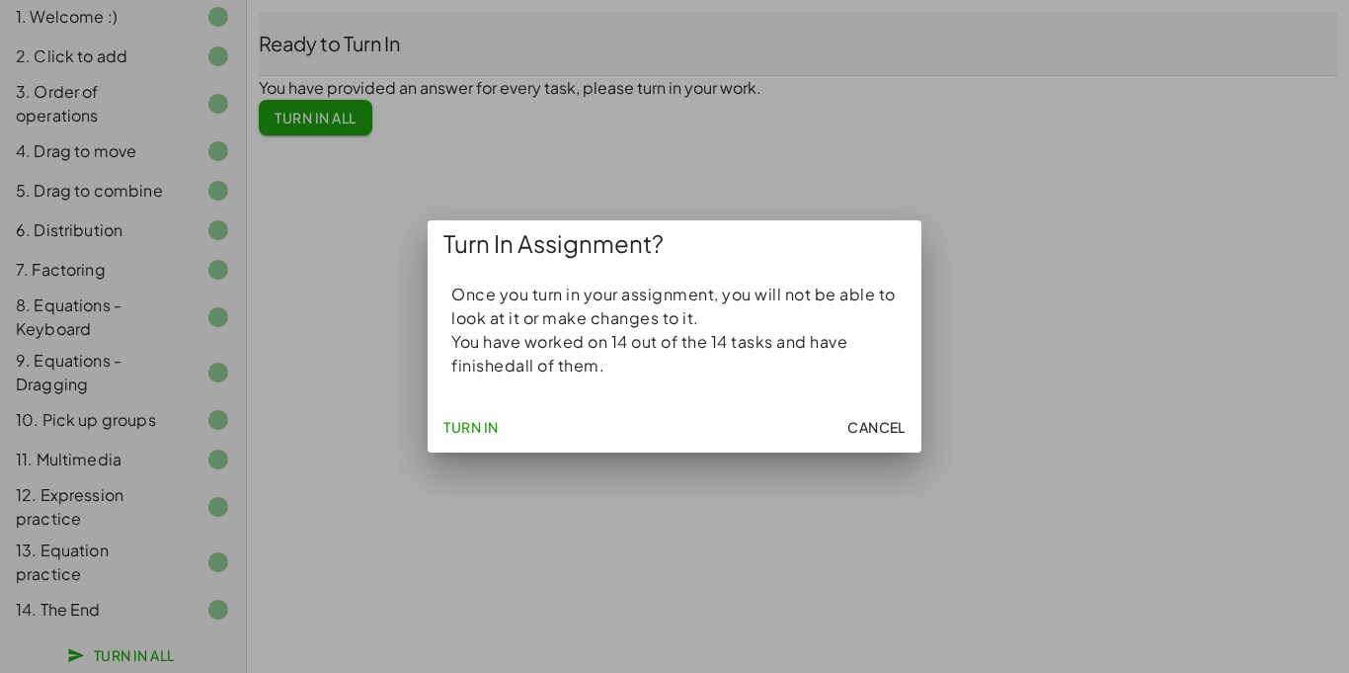
click at [459, 430] on span "Turn In" at bounding box center [470, 427] width 55 height 18
